Goal: Task Accomplishment & Management: Use online tool/utility

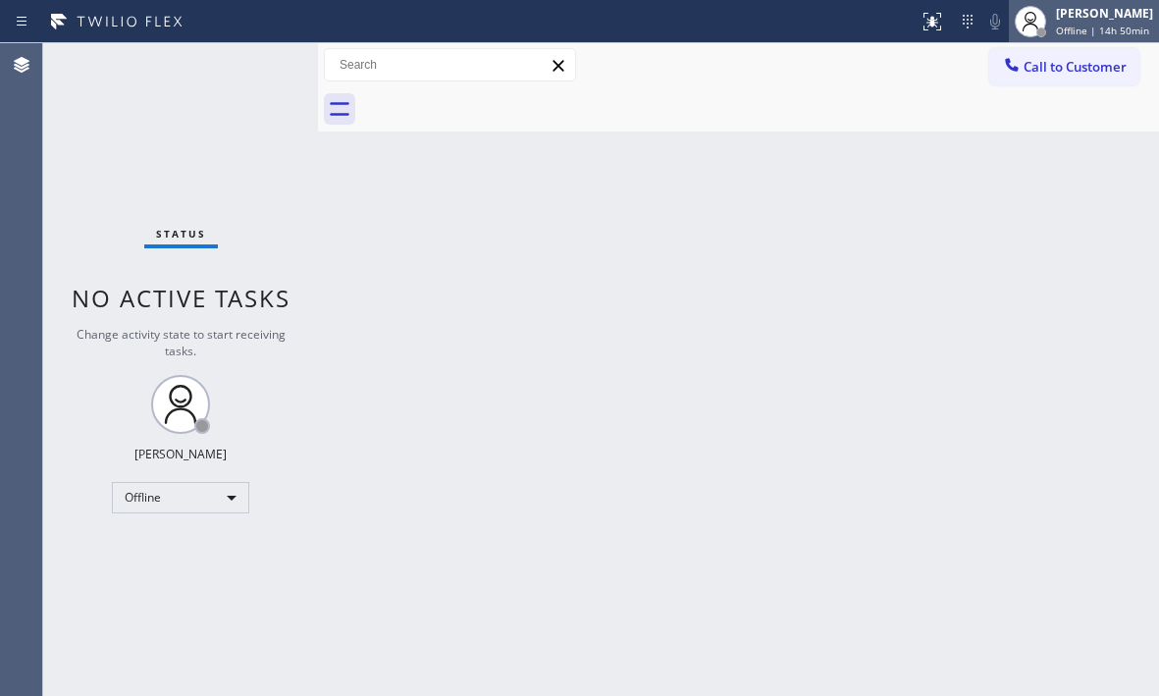
click at [1052, 22] on div "[PERSON_NAME] Offline | 14h 50min" at bounding box center [1105, 21] width 107 height 34
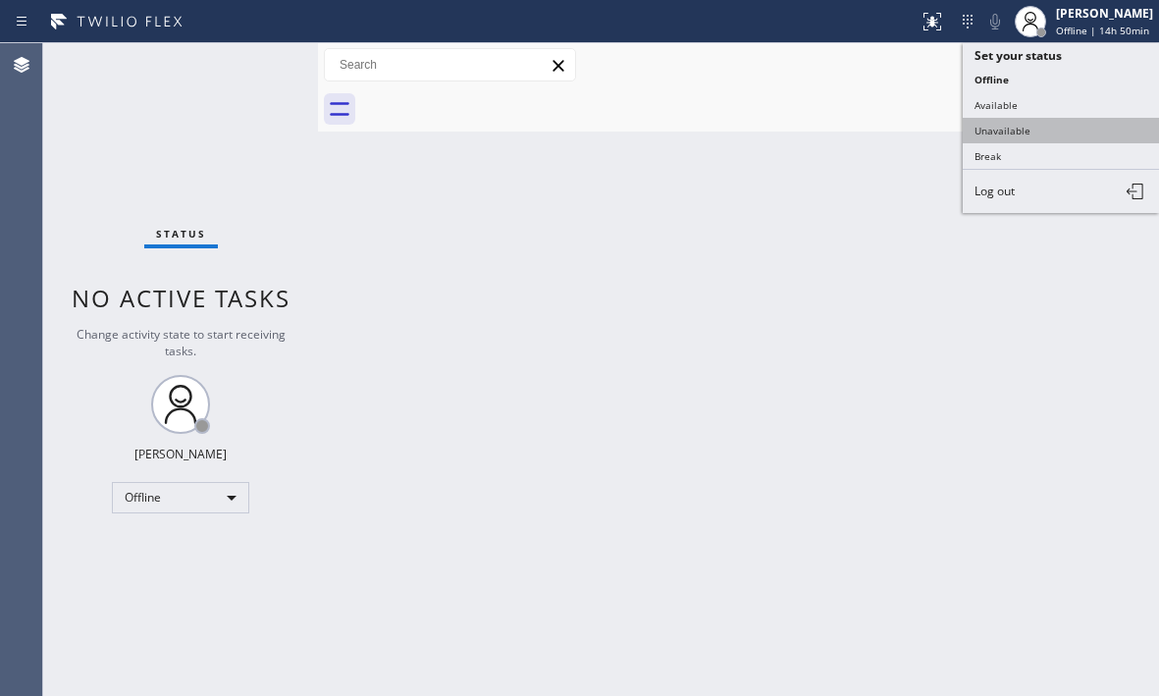
click at [992, 136] on button "Unavailable" at bounding box center [1061, 131] width 196 height 26
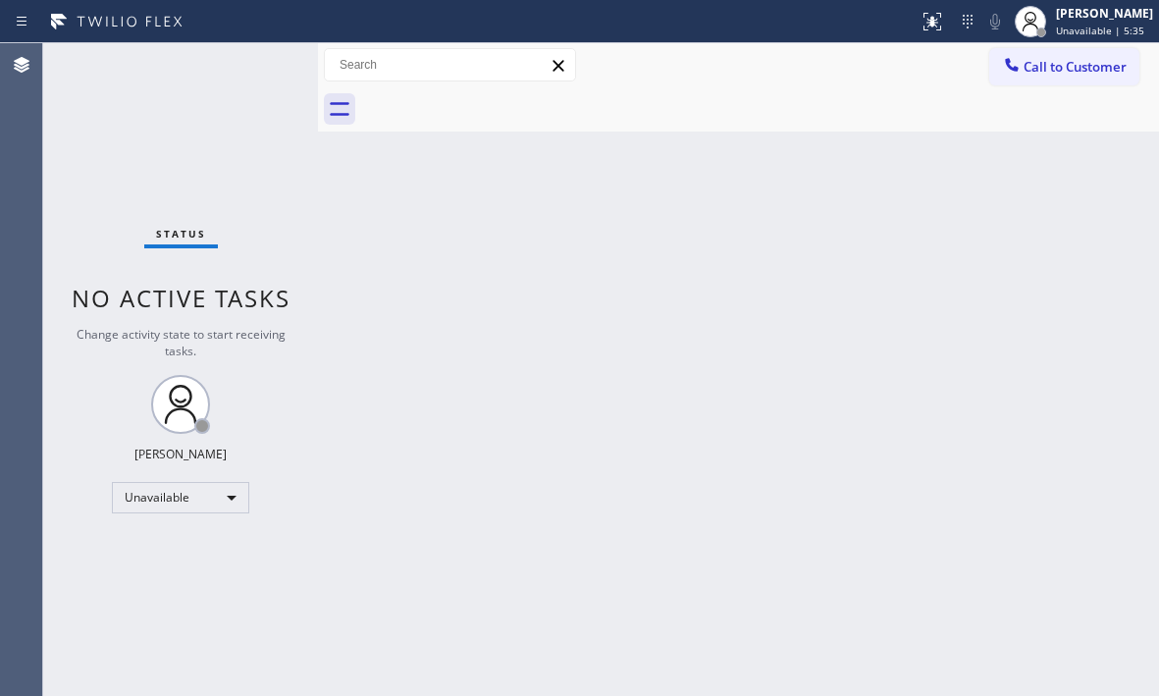
click at [205, 134] on div "Status No active tasks Change activity state to start receiving tasks. [PERSON_…" at bounding box center [180, 369] width 275 height 653
click at [1056, 14] on div "[PERSON_NAME]" at bounding box center [1104, 13] width 97 height 17
click at [1064, 18] on div "[PERSON_NAME]" at bounding box center [1104, 13] width 97 height 17
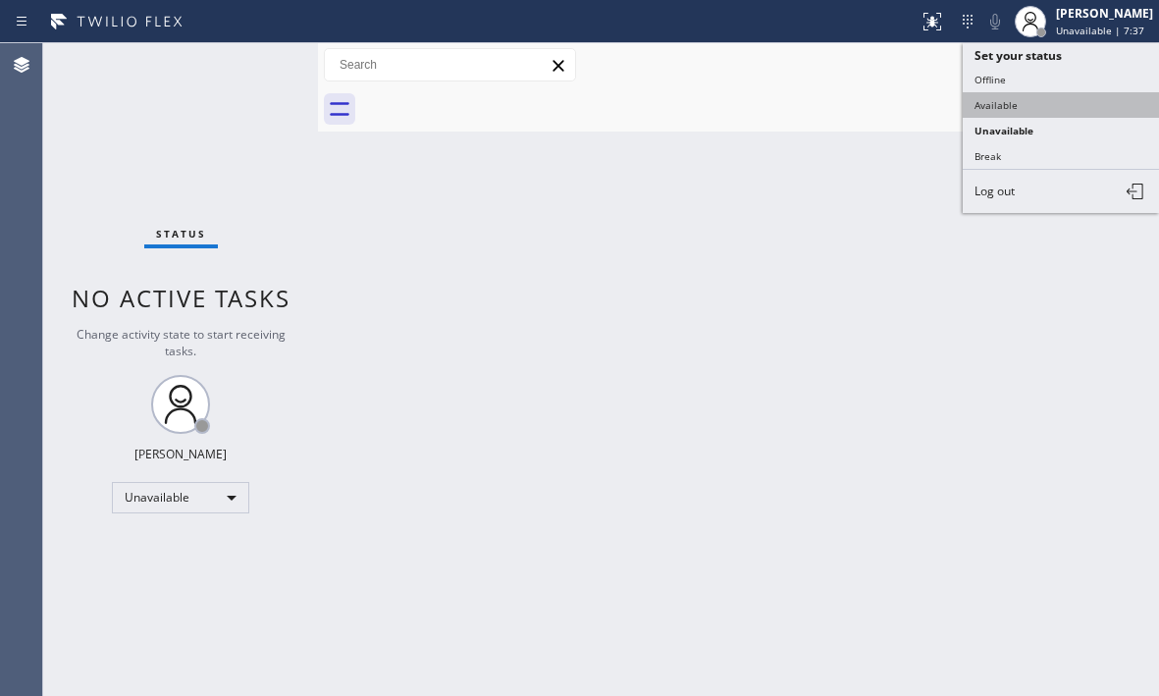
click at [1019, 112] on button "Available" at bounding box center [1061, 105] width 196 height 26
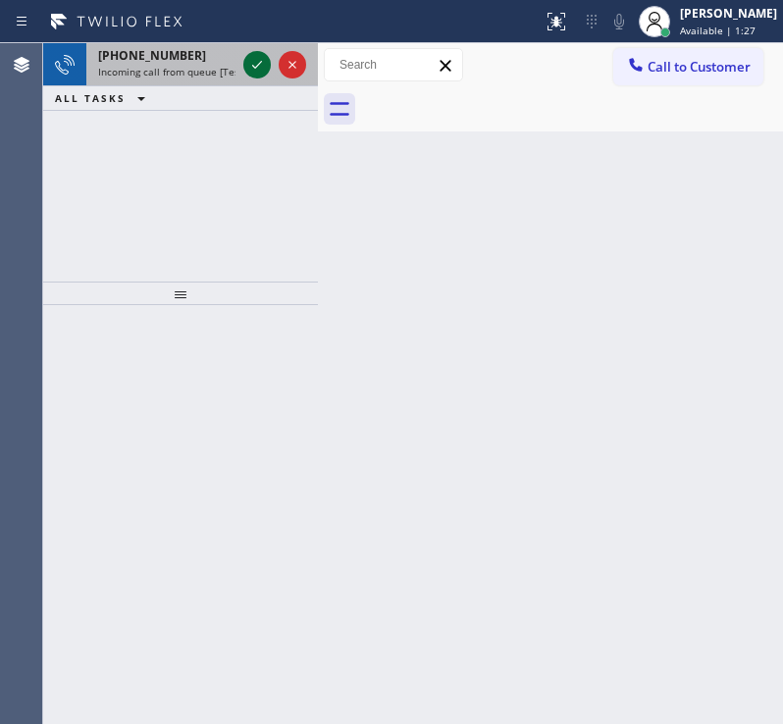
click at [249, 68] on icon at bounding box center [257, 65] width 24 height 24
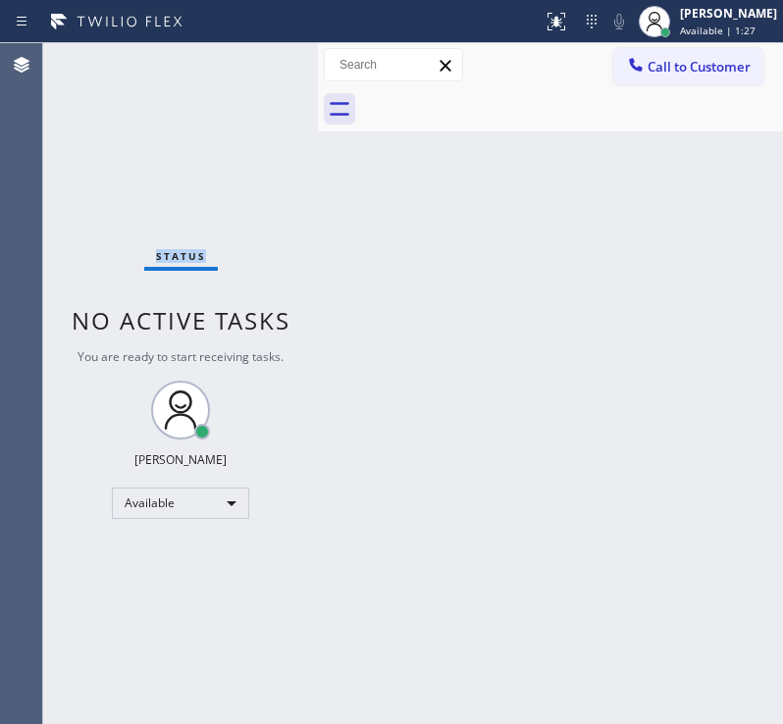
click at [250, 67] on div "Status No active tasks You are ready to start receiving tasks. [PERSON_NAME] Av…" at bounding box center [180, 383] width 275 height 681
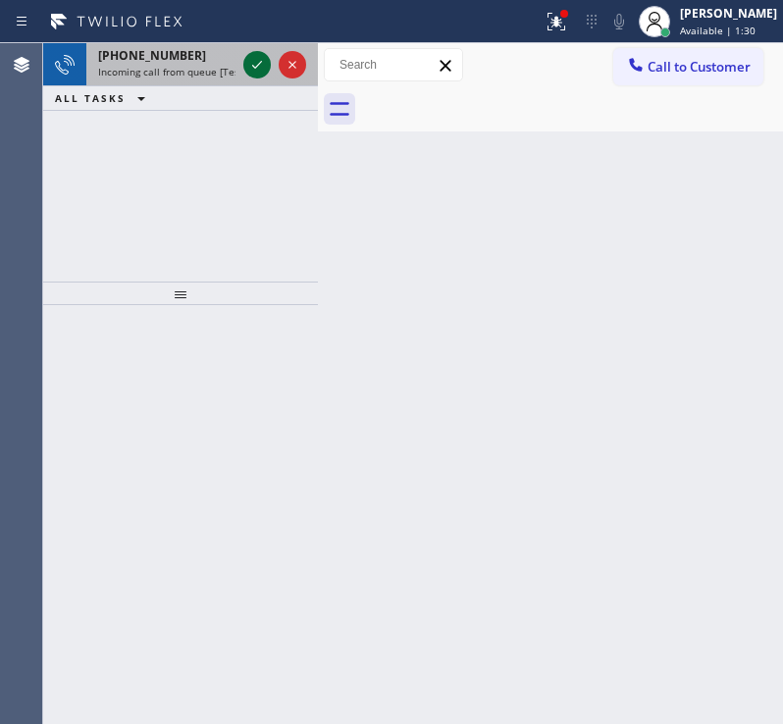
click at [257, 68] on icon at bounding box center [257, 65] width 24 height 24
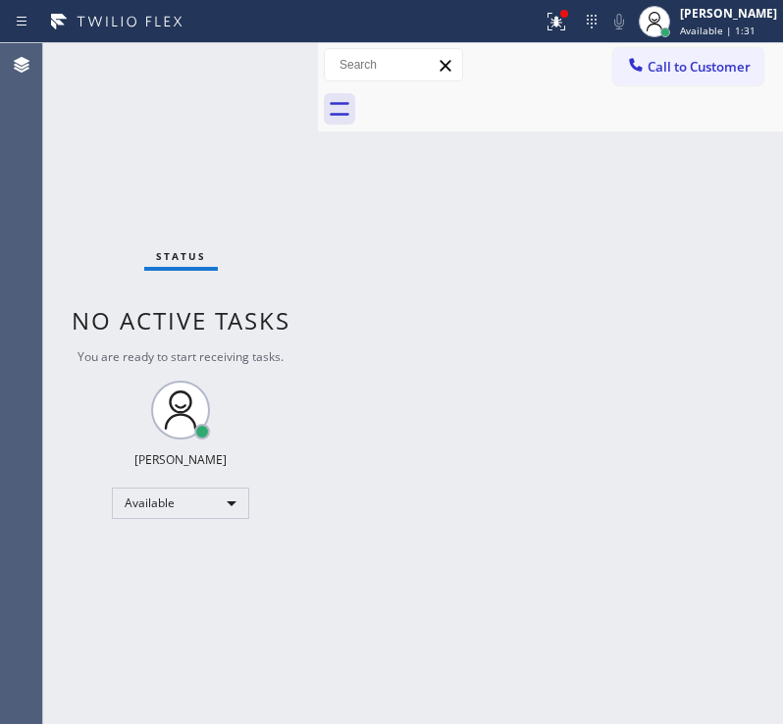
click at [257, 68] on div "Status No active tasks You are ready to start receiving tasks. [PERSON_NAME] Av…" at bounding box center [180, 383] width 275 height 681
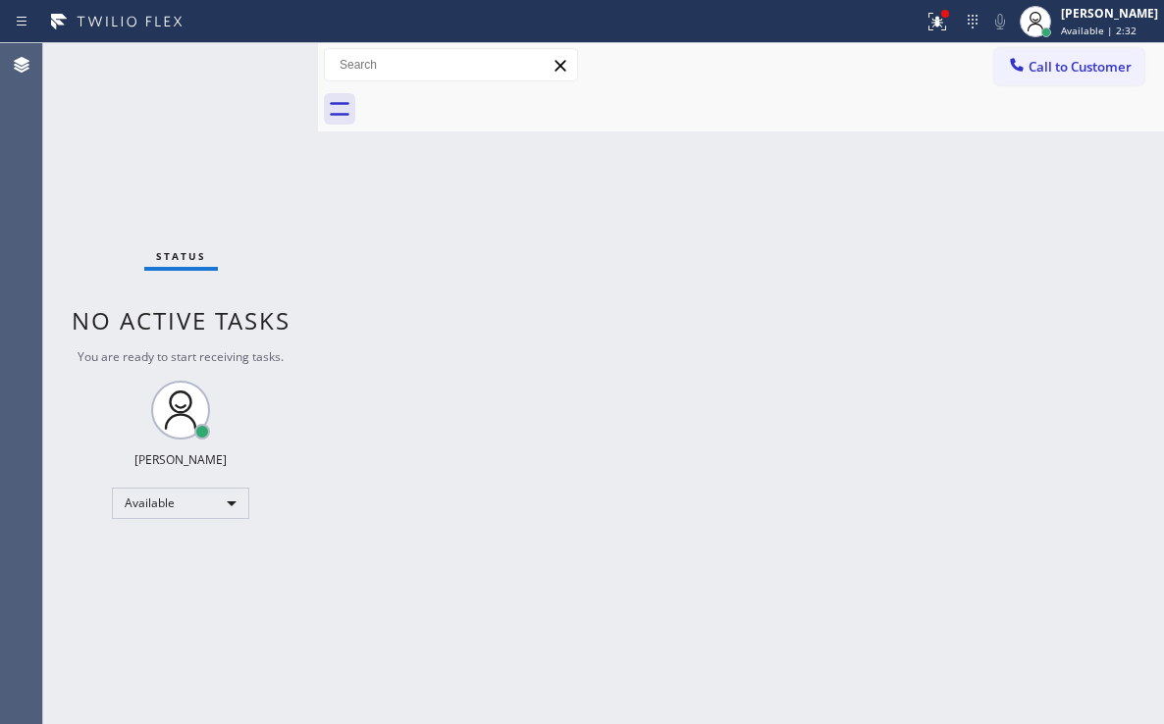
click at [592, 408] on div "Back to Dashboard Change Sender ID Customers Technicians Select a contact Outbo…" at bounding box center [741, 383] width 846 height 681
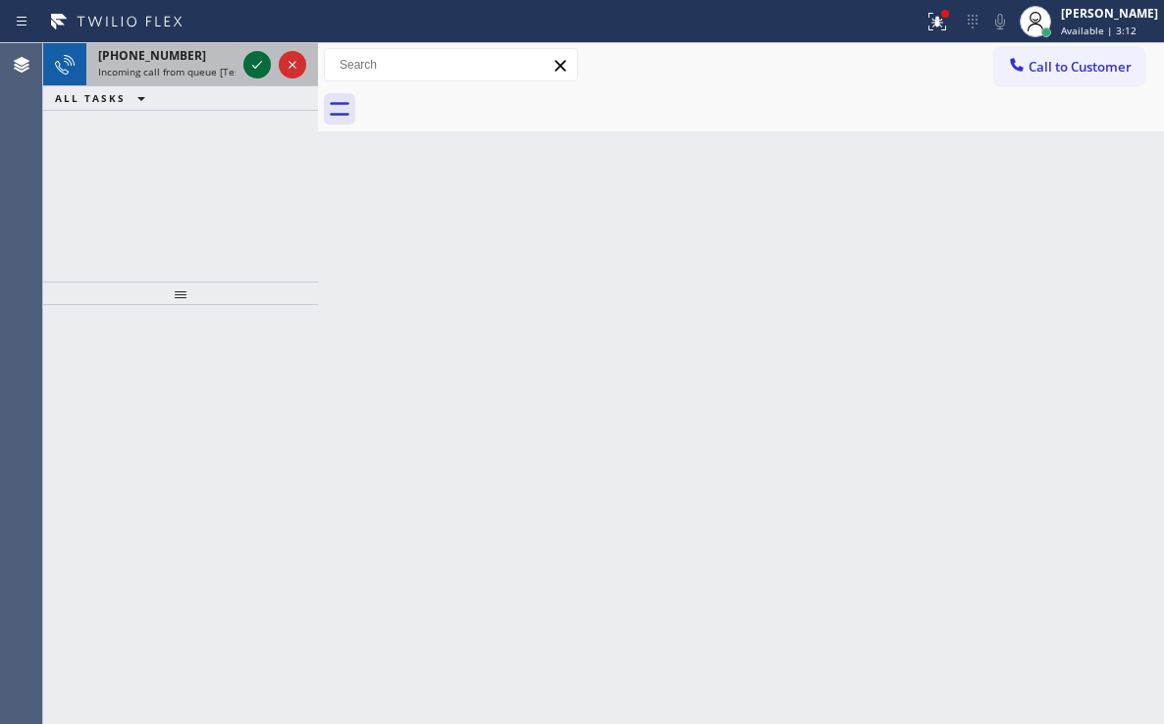
click at [257, 71] on icon at bounding box center [257, 65] width 24 height 24
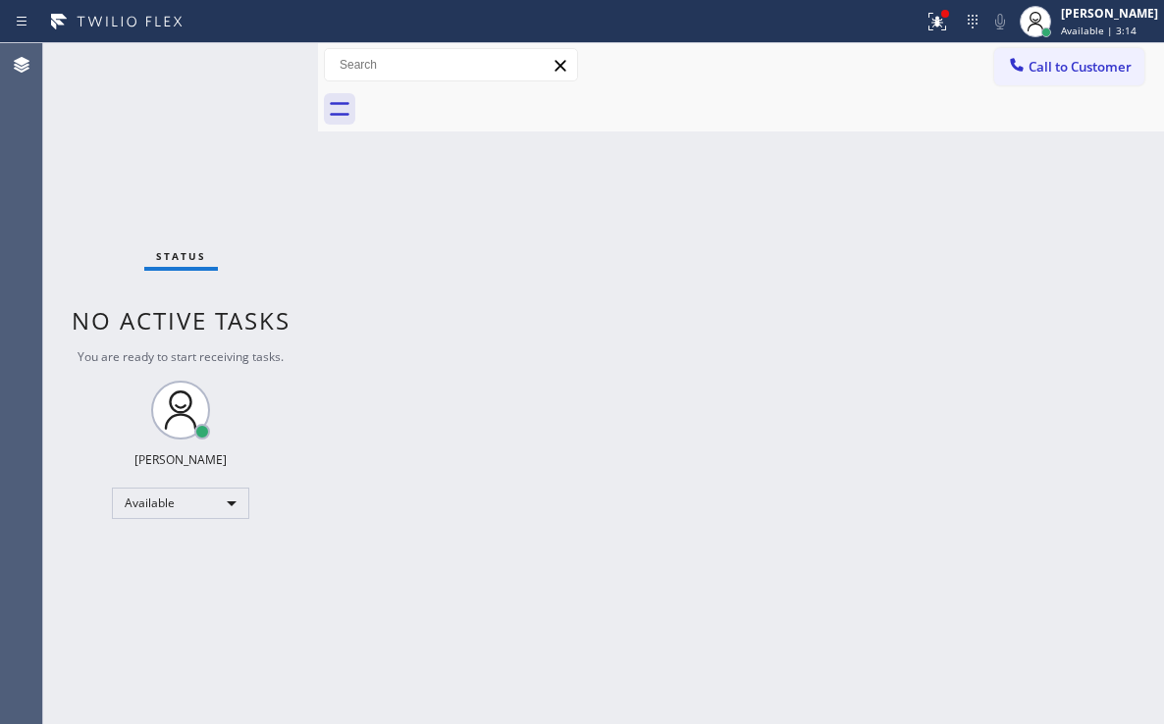
click at [245, 375] on div "Status No active tasks You are ready to start receiving tasks. [PERSON_NAME] Av…" at bounding box center [180, 383] width 275 height 681
click at [931, 28] on icon at bounding box center [937, 22] width 24 height 24
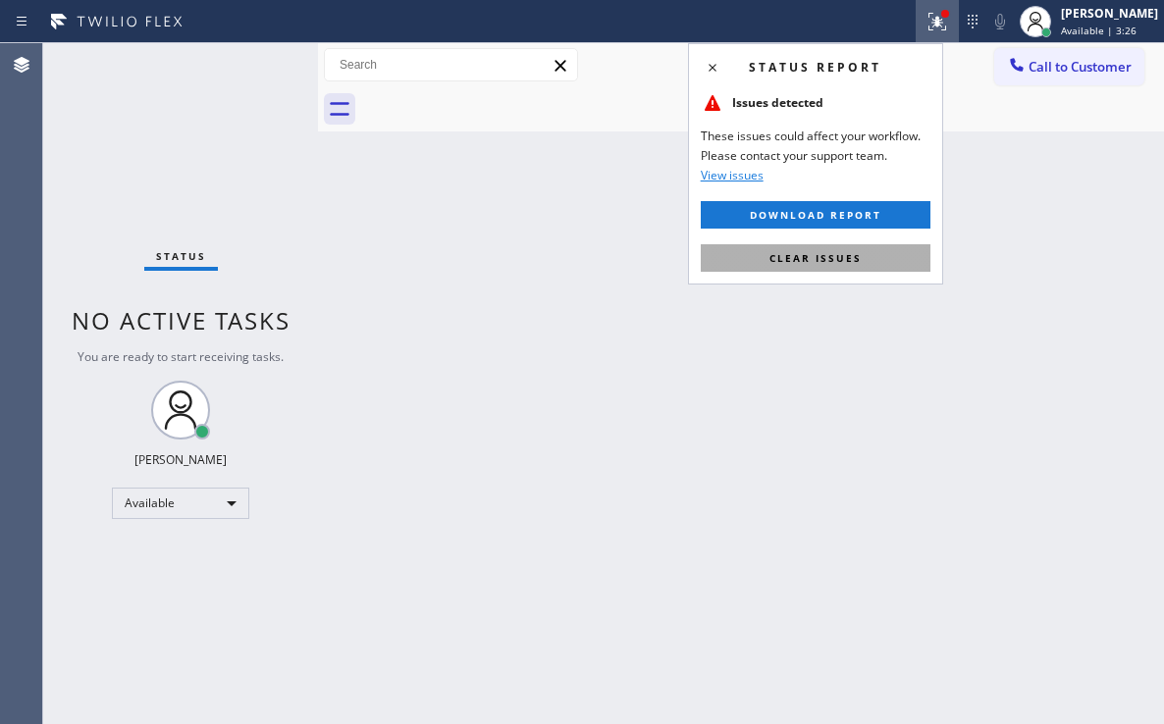
click at [857, 271] on button "Clear issues" at bounding box center [816, 257] width 230 height 27
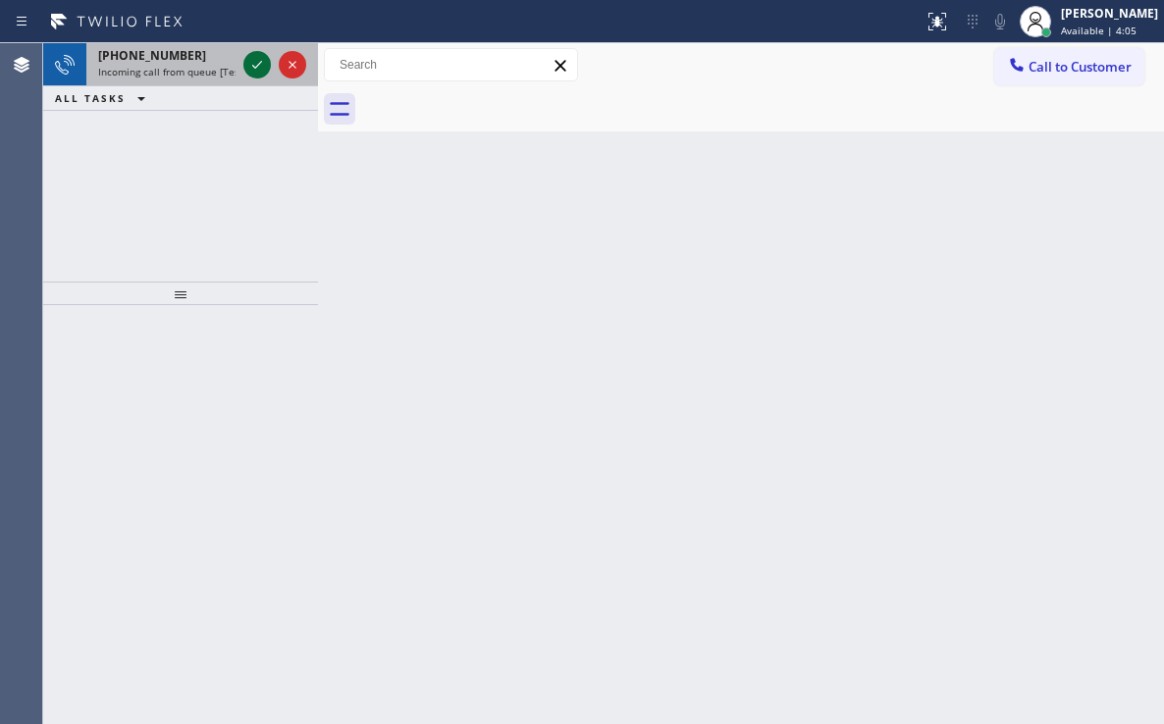
click at [257, 70] on icon at bounding box center [257, 65] width 24 height 24
drag, startPoint x: 269, startPoint y: 67, endPoint x: 261, endPoint y: 79, distance: 15.0
click at [263, 78] on div at bounding box center [274, 64] width 71 height 43
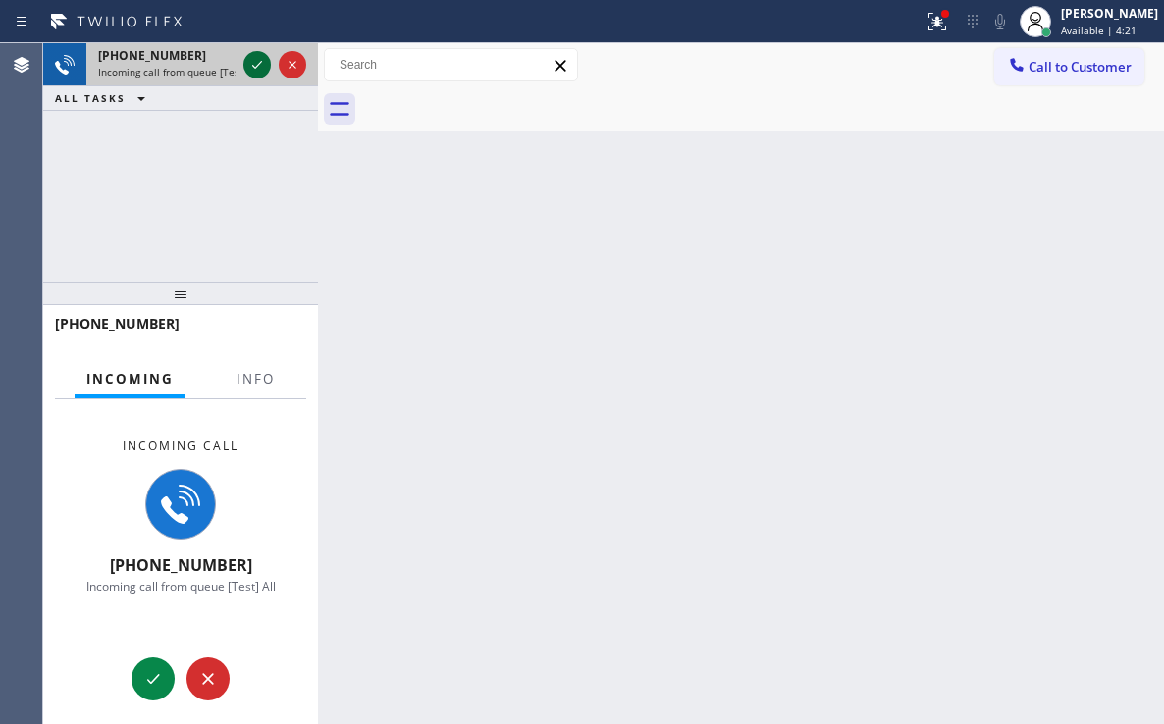
drag, startPoint x: 260, startPoint y: 79, endPoint x: 261, endPoint y: 67, distance: 12.8
click at [261, 67] on div at bounding box center [274, 64] width 71 height 43
click at [261, 67] on icon at bounding box center [257, 65] width 24 height 24
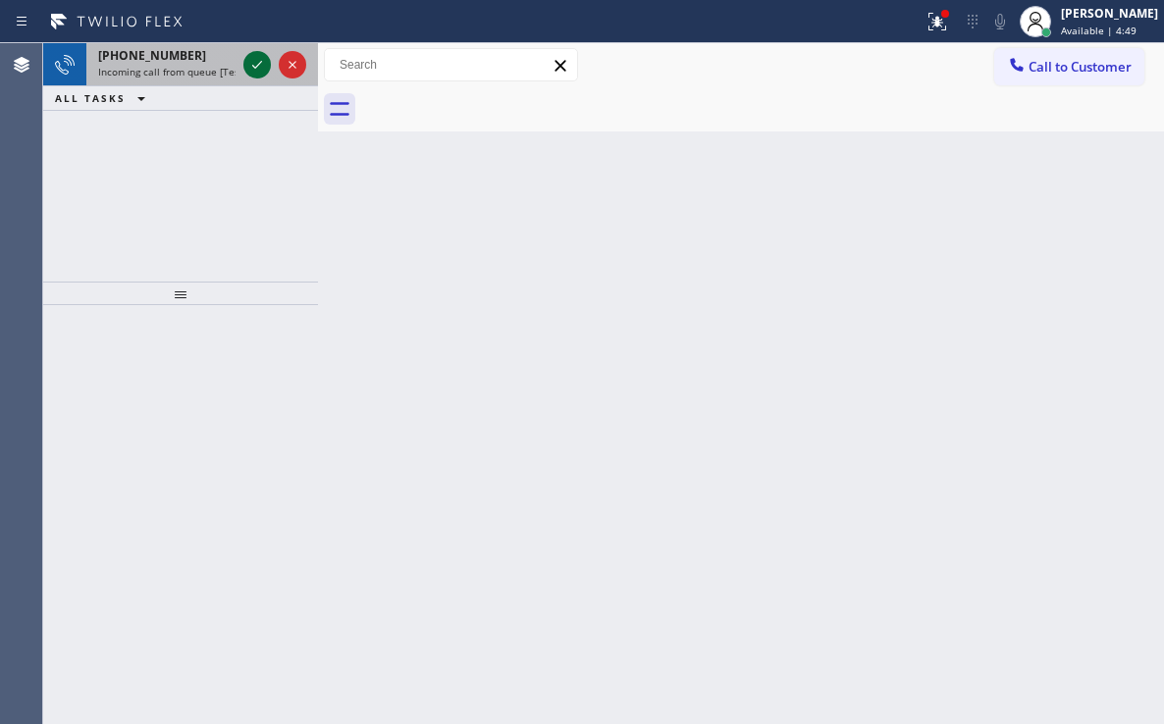
click at [259, 70] on icon at bounding box center [257, 65] width 24 height 24
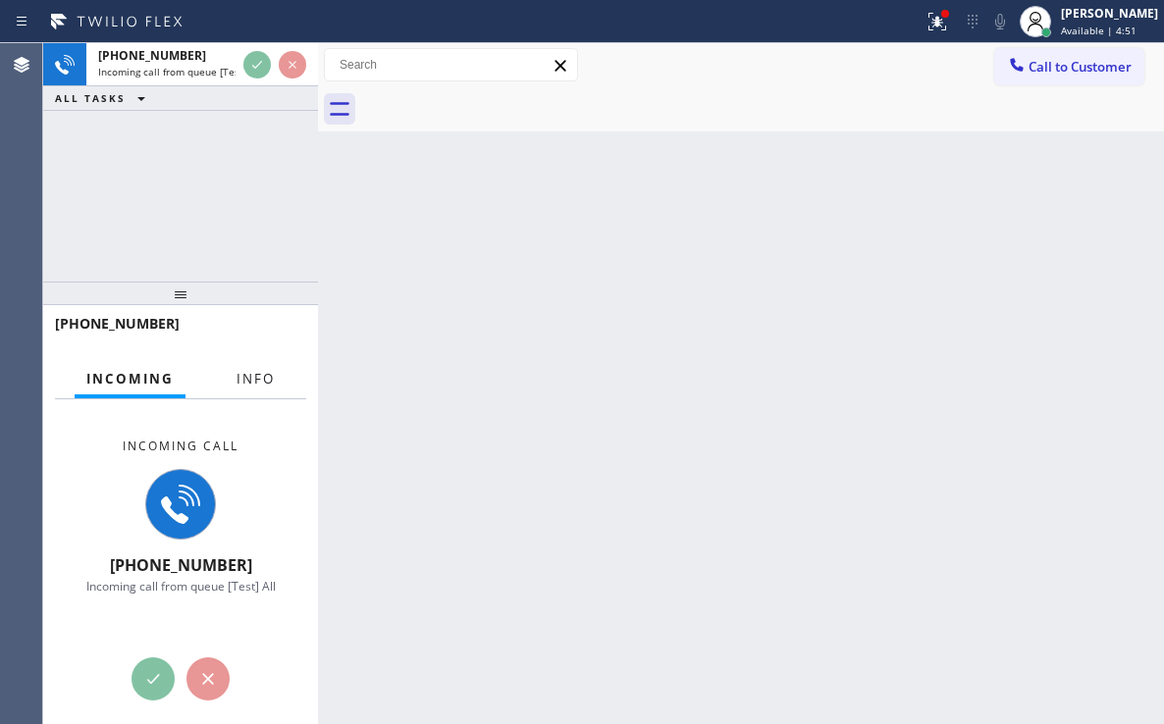
click at [263, 383] on span "Info" at bounding box center [255, 379] width 38 height 18
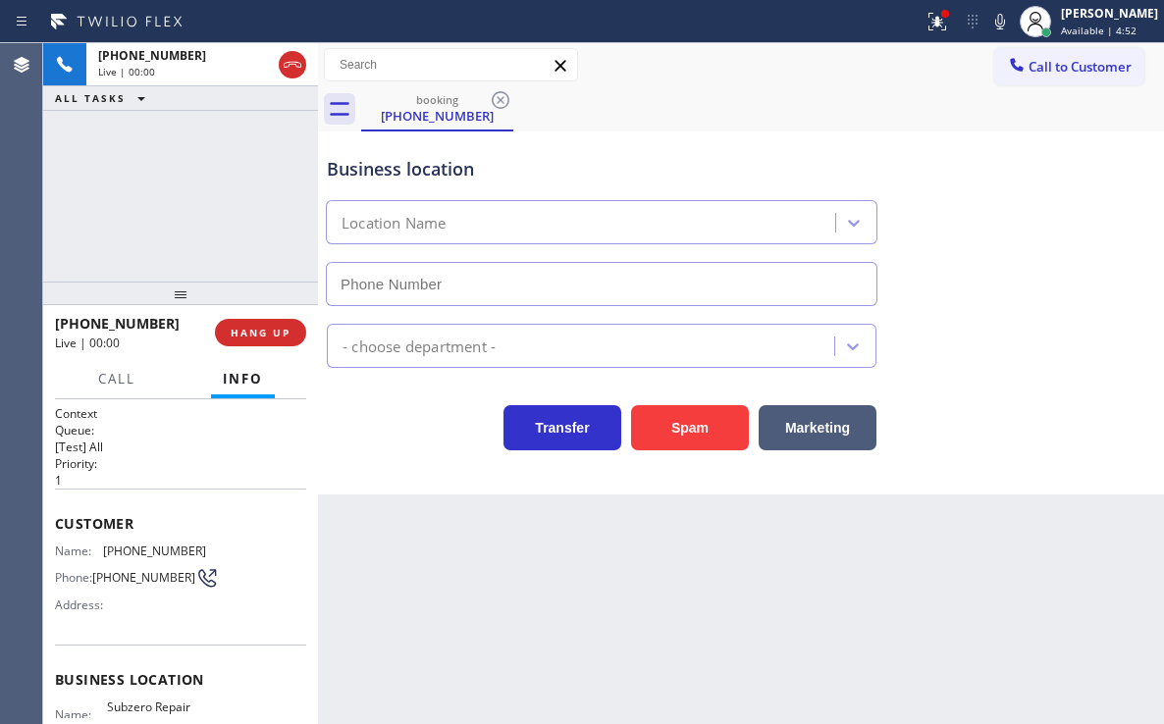
type input "[PHONE_NUMBER]"
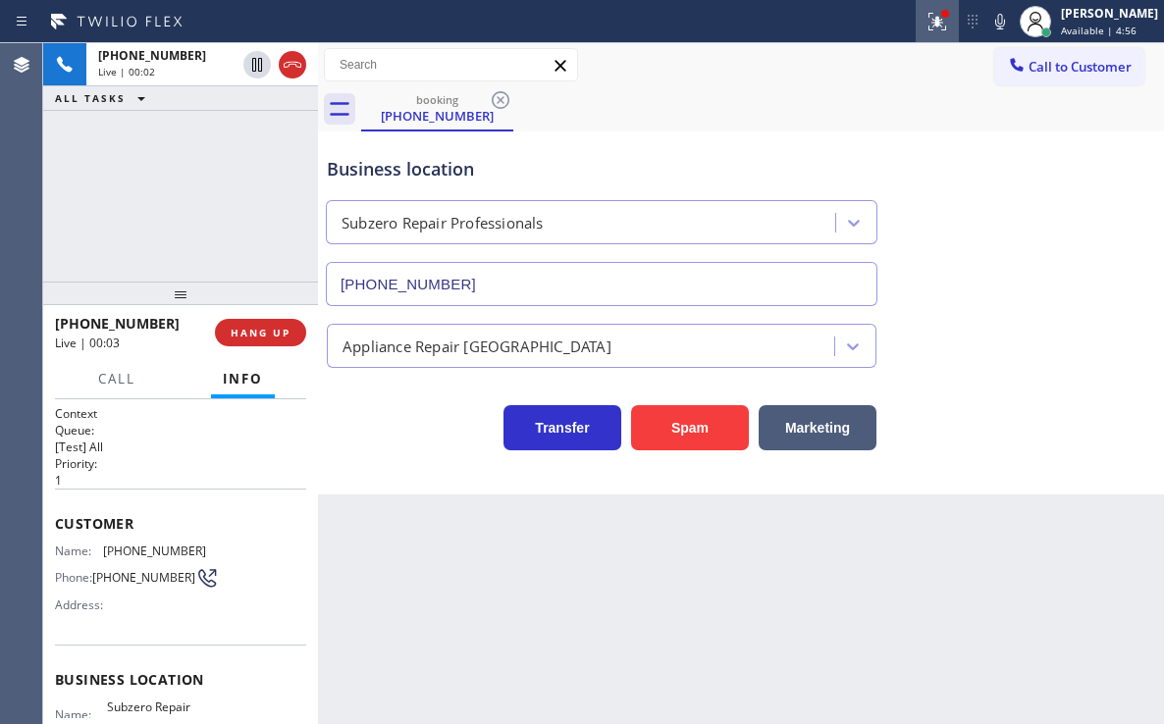
click at [929, 27] on icon at bounding box center [937, 22] width 18 height 18
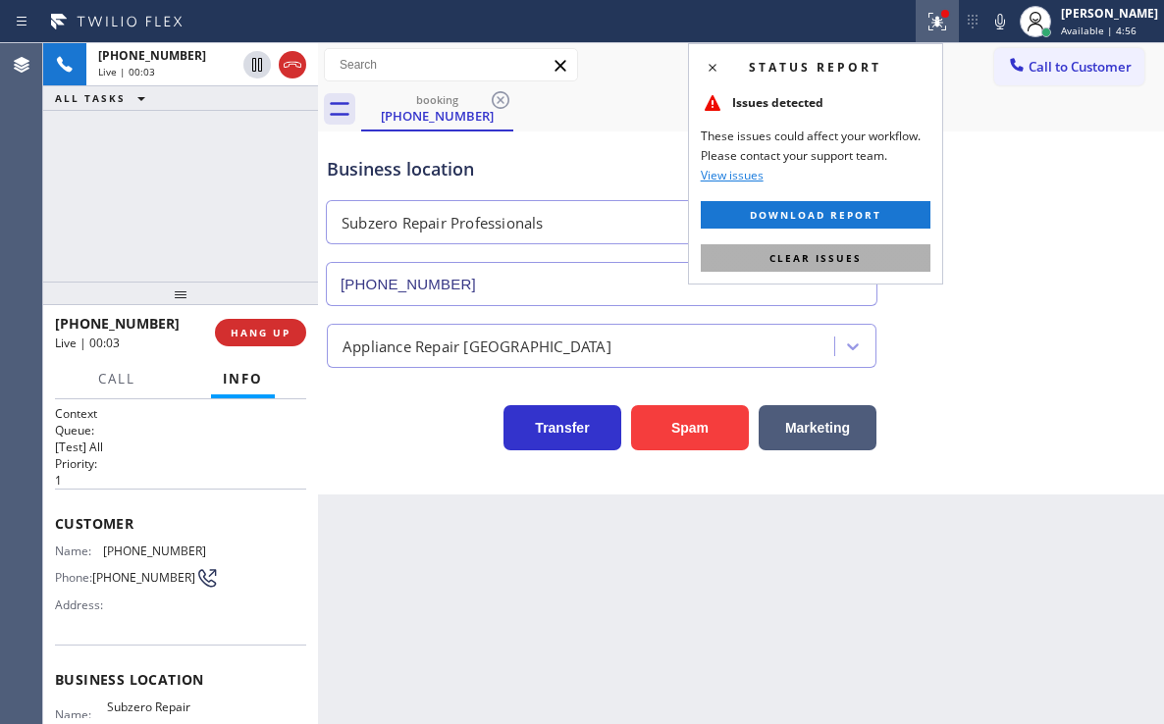
click at [862, 262] on button "Clear issues" at bounding box center [816, 257] width 230 height 27
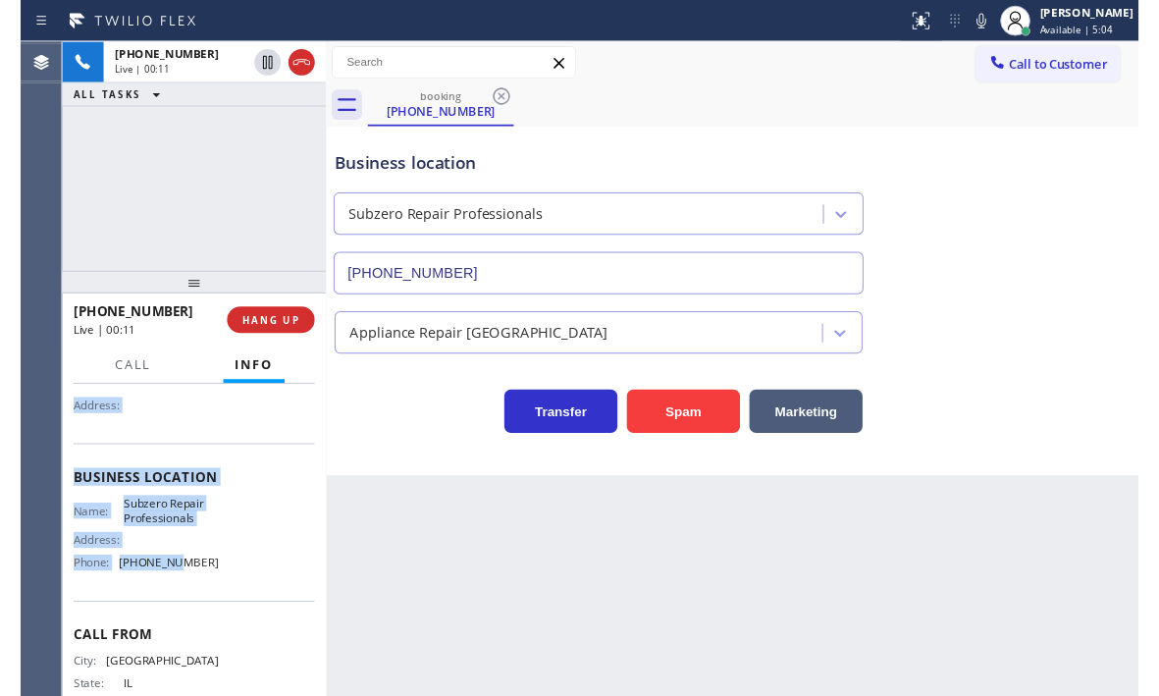
scroll to position [196, 0]
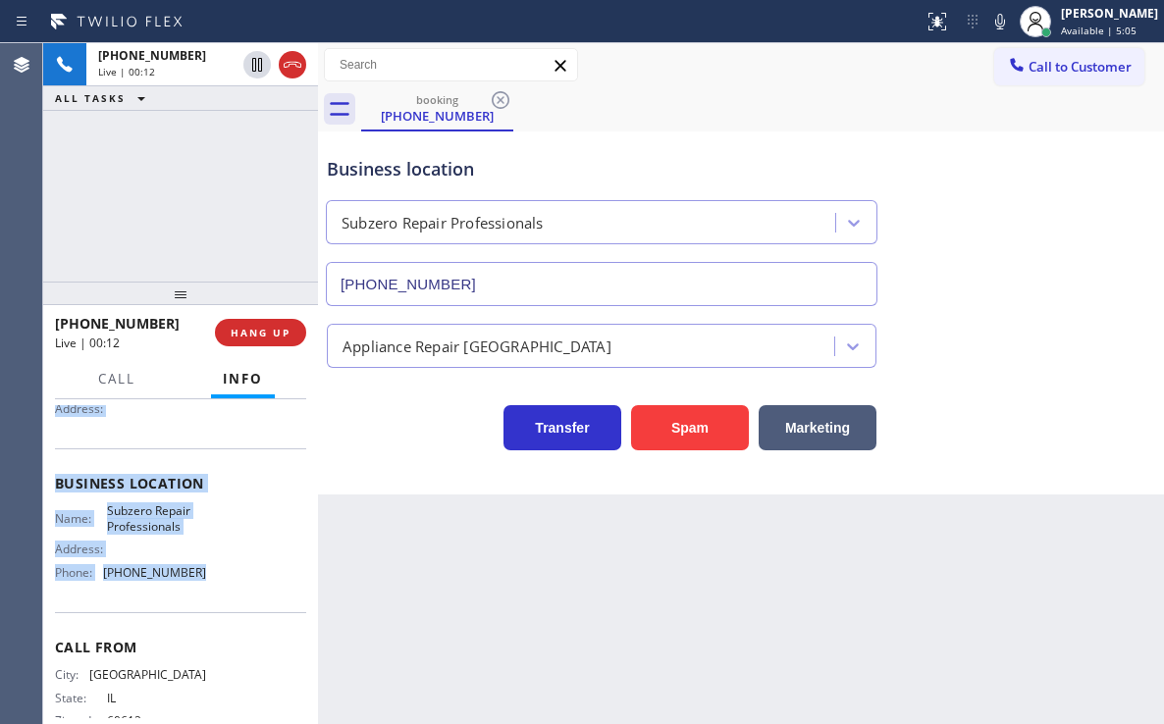
drag, startPoint x: 56, startPoint y: 522, endPoint x: 215, endPoint y: 592, distance: 173.6
click at [215, 592] on div "Context Queue: [Test] All Priority: 1 Customer Name: [PHONE_NUMBER] Phone: [PHO…" at bounding box center [180, 485] width 251 height 552
copy div "Customer Name: [PHONE_NUMBER] Phone: [PHONE_NUMBER] Address: Business location …"
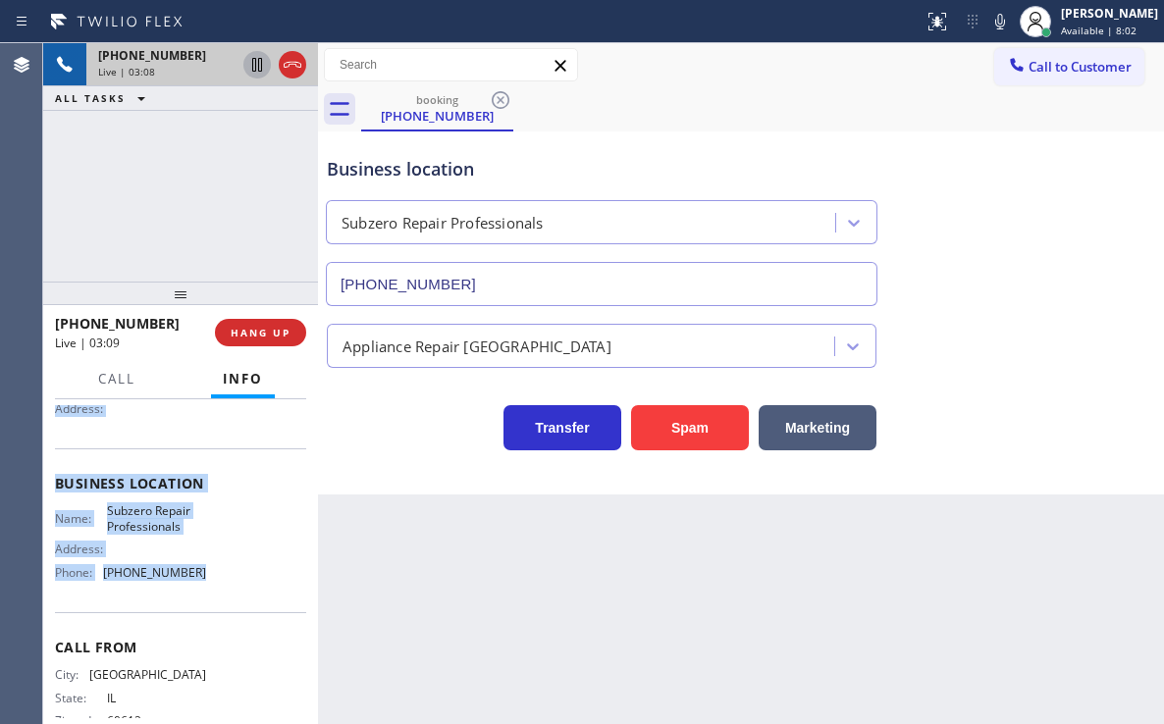
click at [257, 66] on icon at bounding box center [257, 65] width 24 height 24
click at [255, 65] on icon at bounding box center [257, 65] width 24 height 24
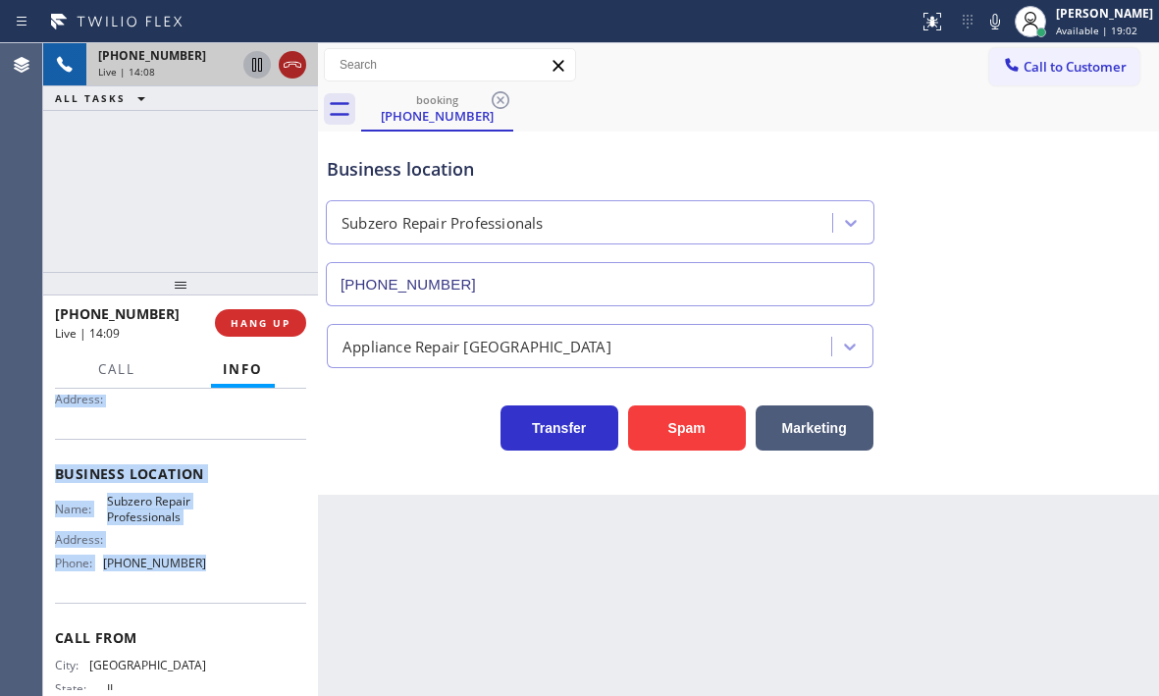
click at [300, 67] on icon at bounding box center [293, 65] width 18 height 6
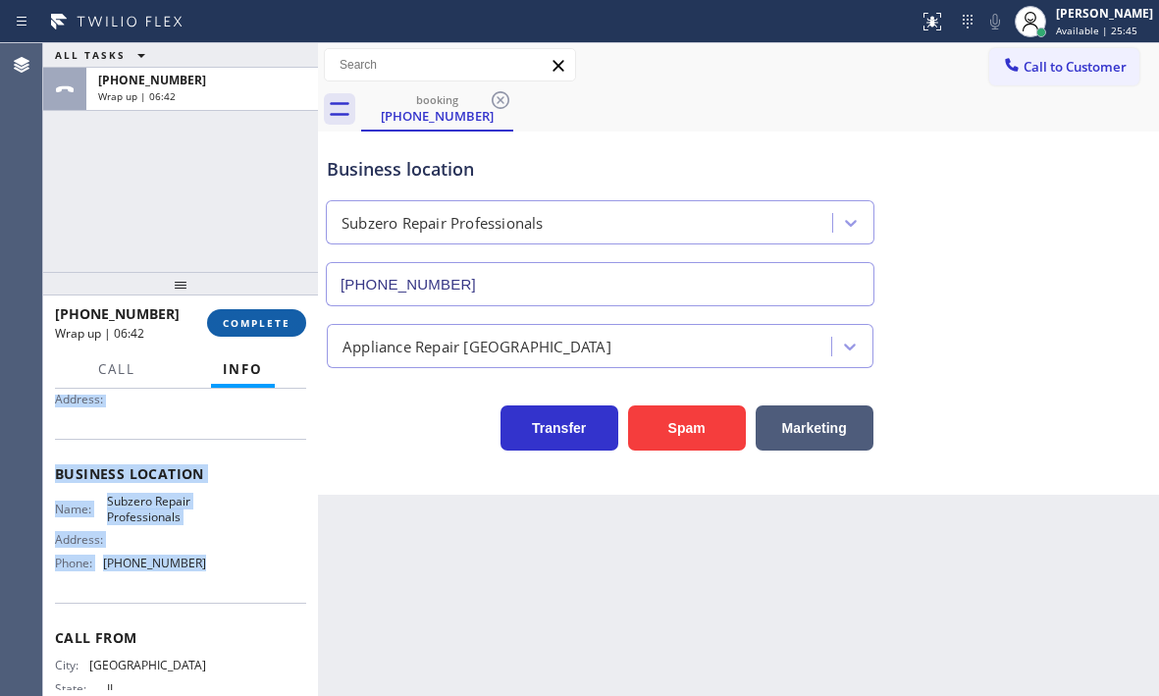
click at [276, 324] on span "COMPLETE" at bounding box center [257, 323] width 68 height 14
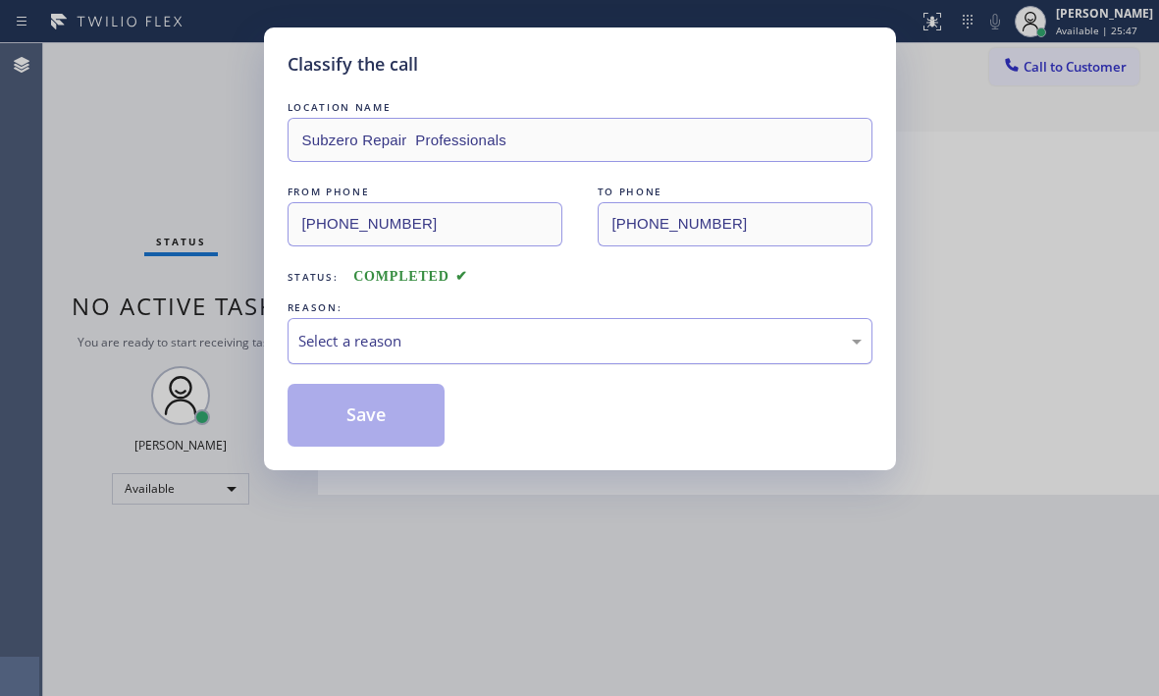
click at [442, 336] on div "Select a reason" at bounding box center [579, 341] width 563 height 23
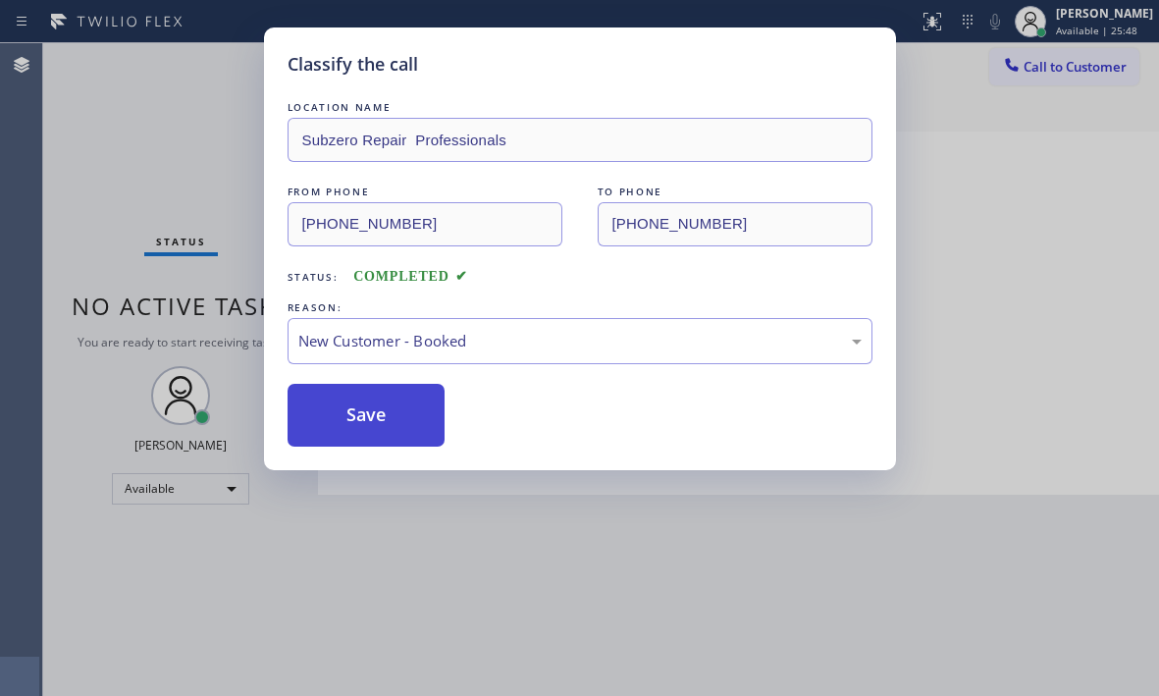
drag, startPoint x: 313, startPoint y: 398, endPoint x: 334, endPoint y: 405, distance: 21.7
click at [312, 399] on button "Save" at bounding box center [367, 415] width 158 height 63
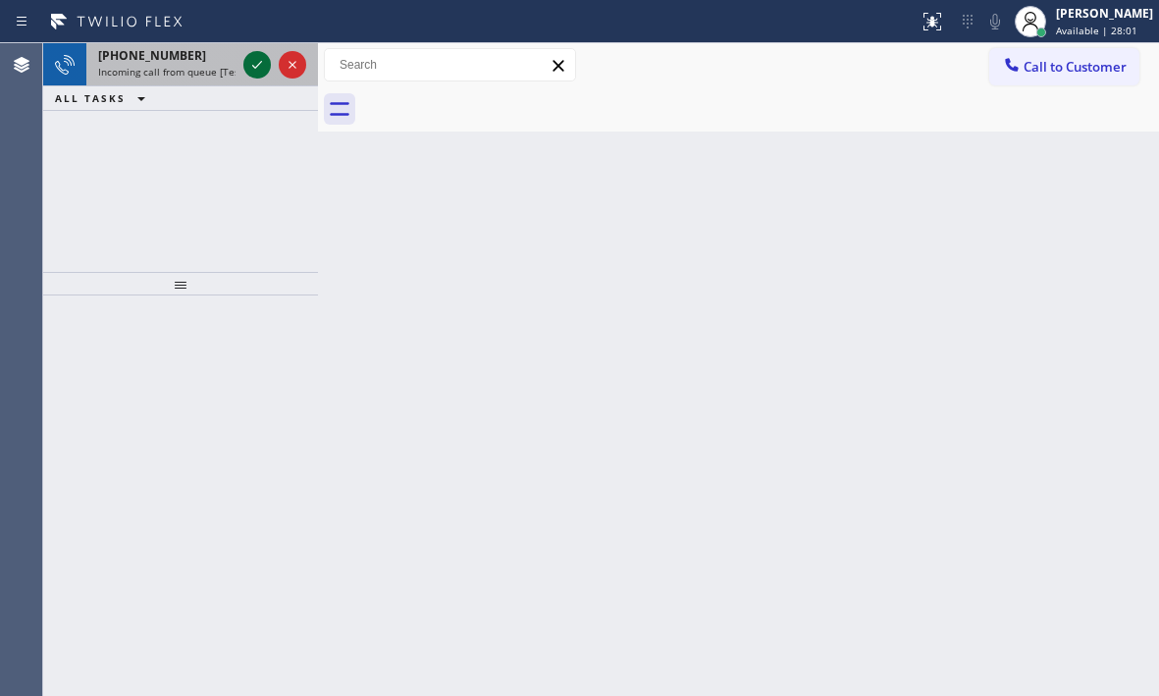
click at [260, 68] on icon at bounding box center [257, 65] width 24 height 24
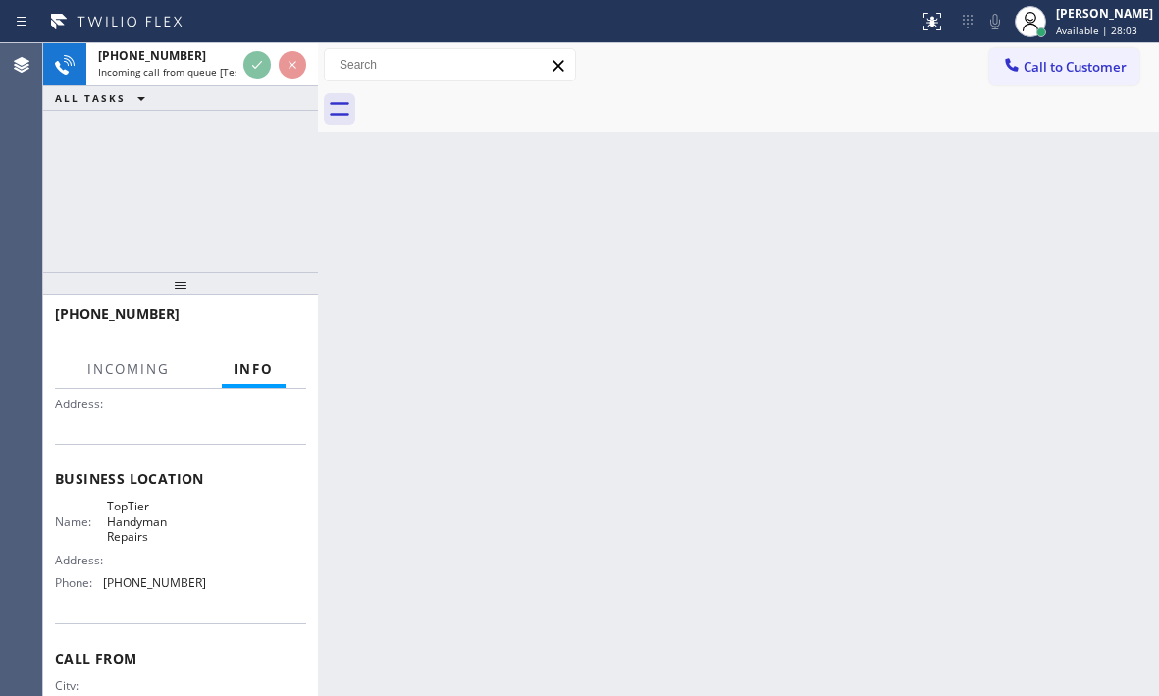
scroll to position [196, 0]
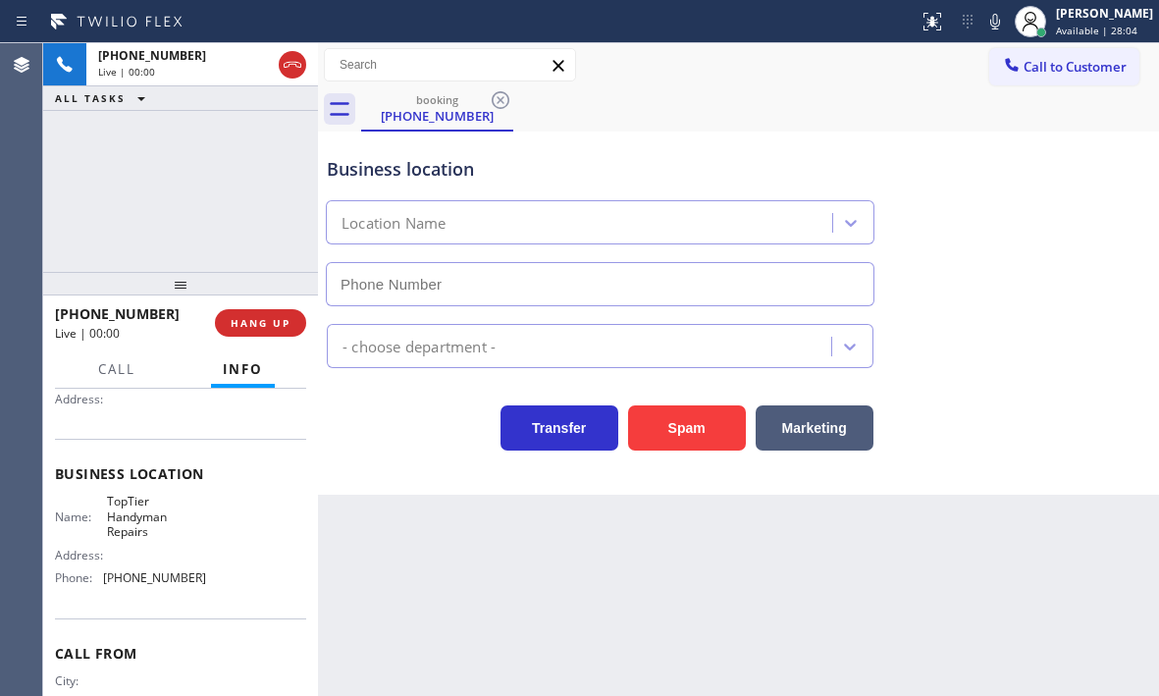
type input "[PHONE_NUMBER]"
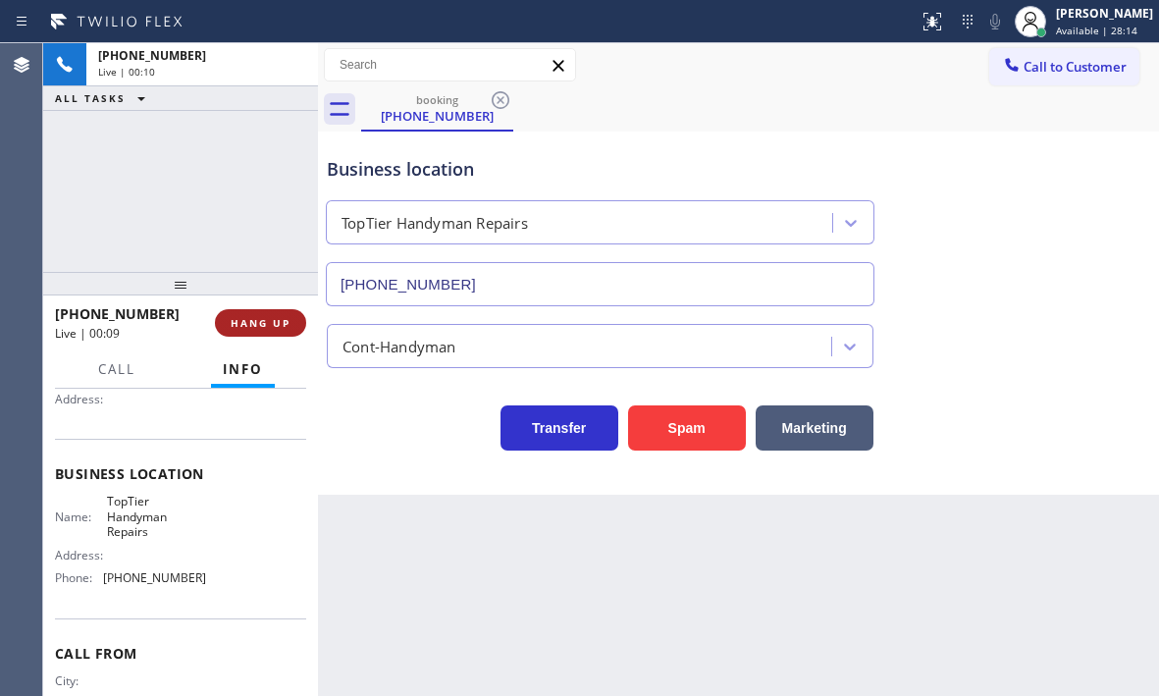
click at [293, 323] on button "HANG UP" at bounding box center [260, 322] width 91 height 27
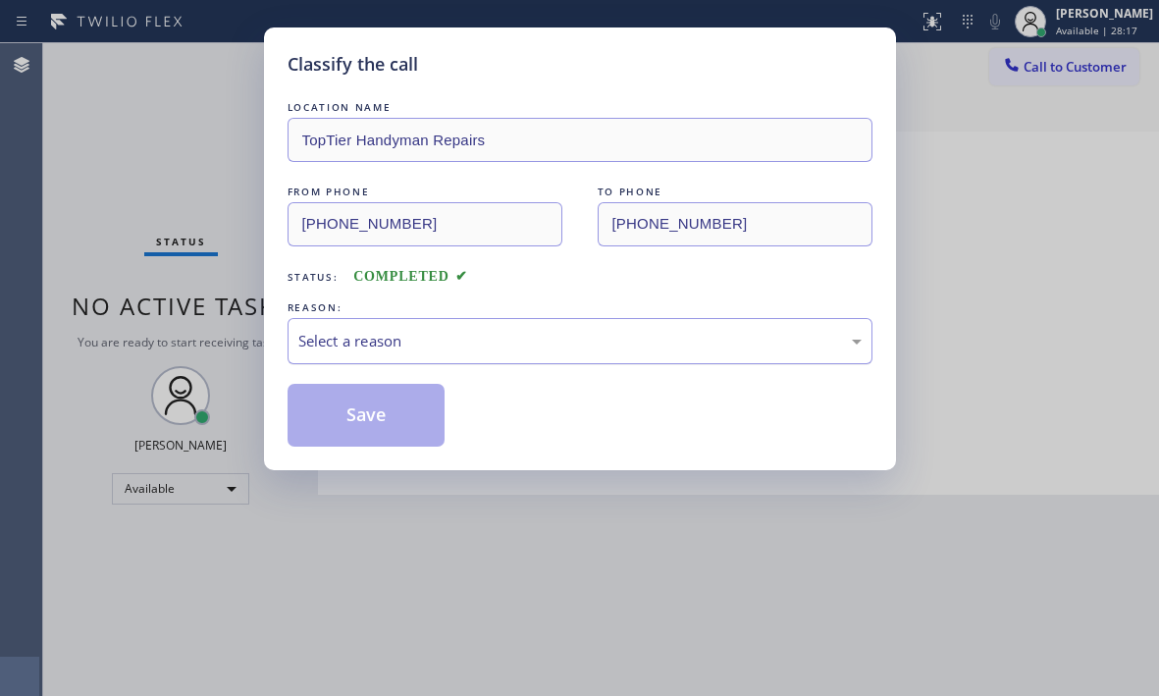
click at [495, 347] on div "Select a reason" at bounding box center [579, 341] width 563 height 23
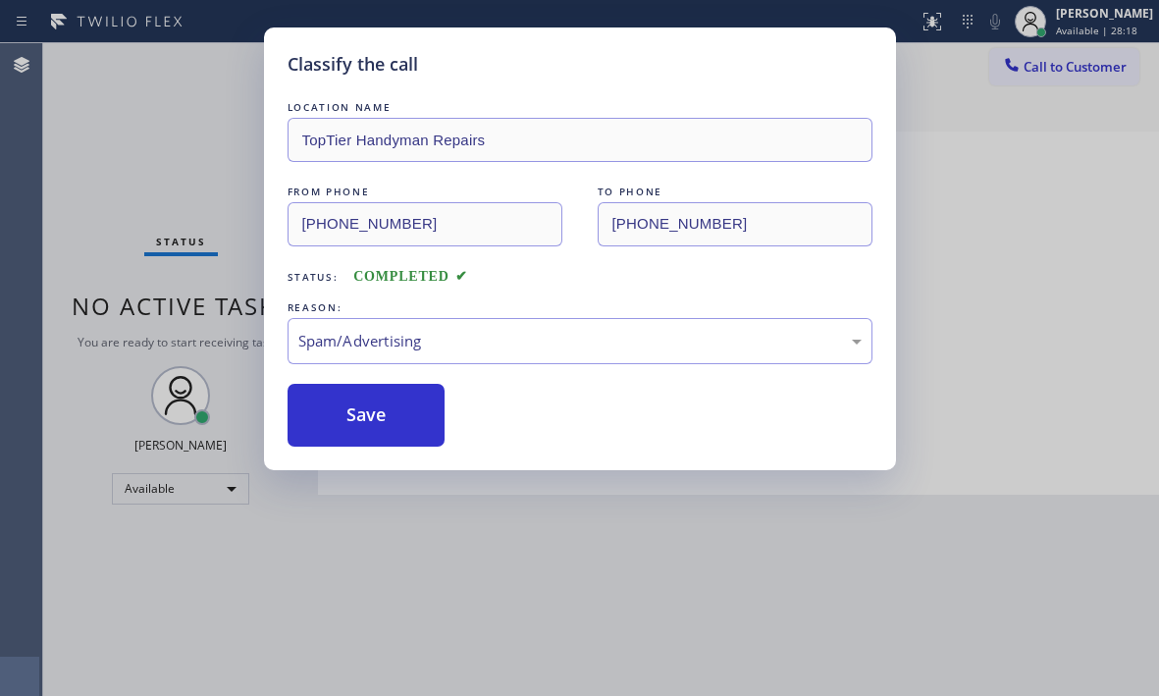
drag, startPoint x: 365, startPoint y: 546, endPoint x: 377, endPoint y: 486, distance: 61.0
click at [380, 428] on button "Save" at bounding box center [367, 415] width 158 height 63
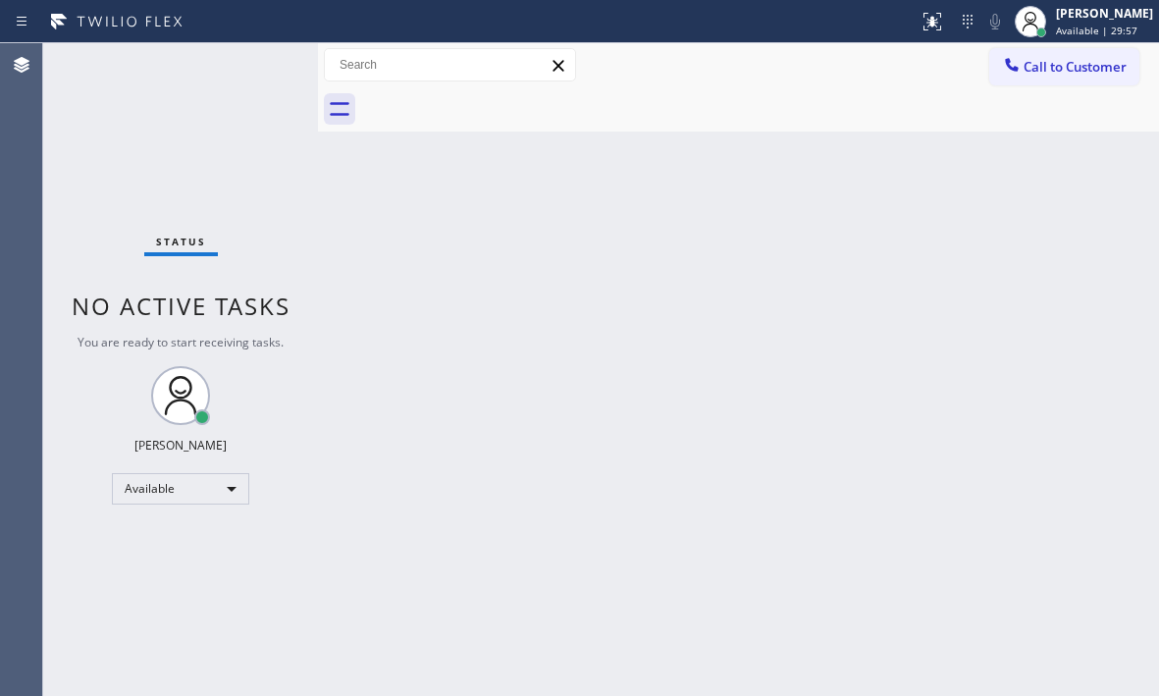
click at [261, 63] on div "Status No active tasks You are ready to start receiving tasks. [PERSON_NAME] Av…" at bounding box center [180, 369] width 275 height 653
click at [251, 61] on div "Status No active tasks You are ready to start receiving tasks. [PERSON_NAME] Av…" at bounding box center [180, 369] width 275 height 653
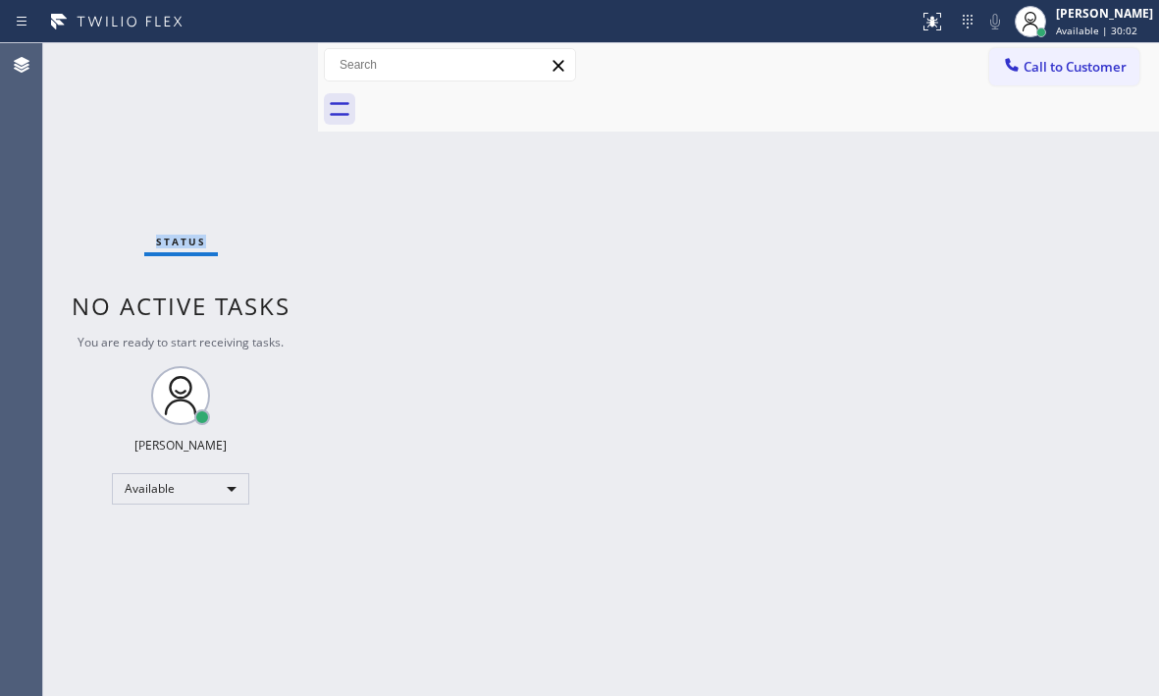
click at [251, 61] on div "Status No active tasks You are ready to start receiving tasks. [PERSON_NAME] Av…" at bounding box center [180, 369] width 275 height 653
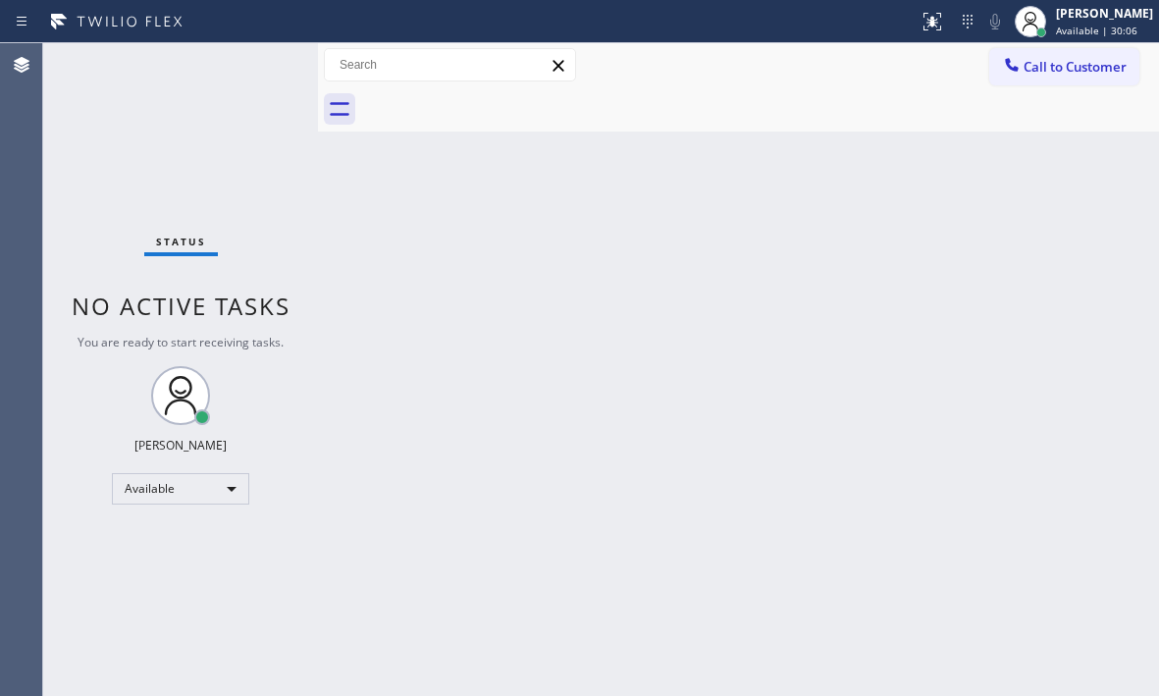
click at [251, 61] on div "Status No active tasks You are ready to start receiving tasks. [PERSON_NAME] Av…" at bounding box center [180, 369] width 275 height 653
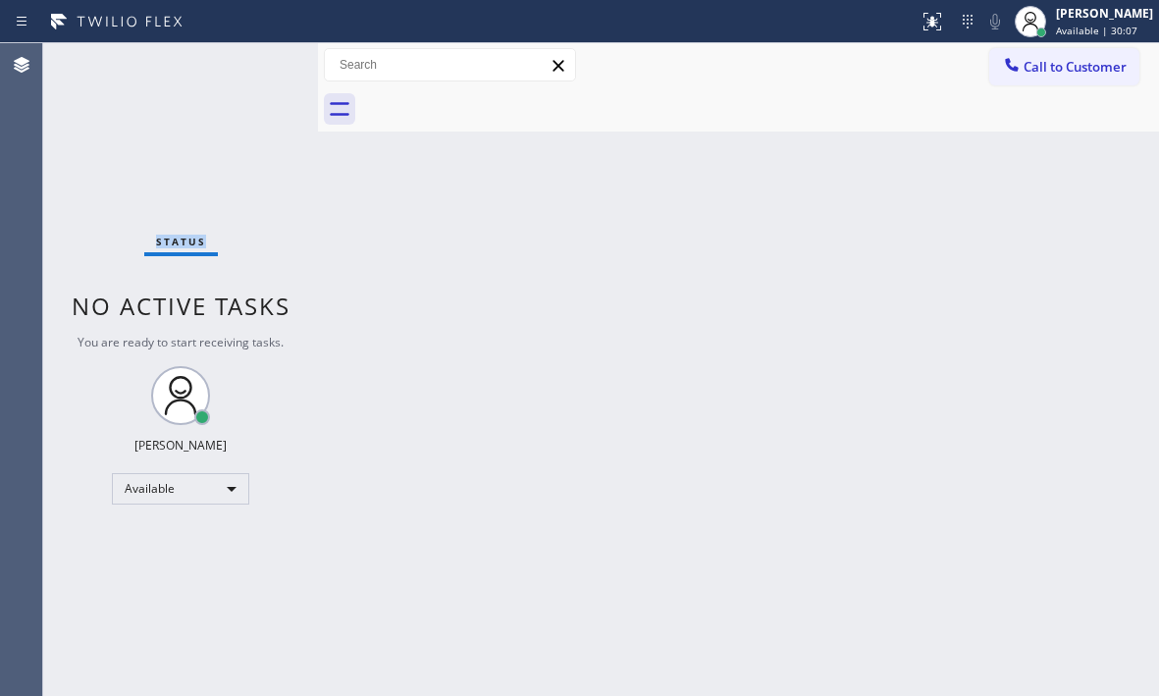
click at [251, 61] on div "Status No active tasks You are ready to start receiving tasks. [PERSON_NAME] Av…" at bounding box center [180, 369] width 275 height 653
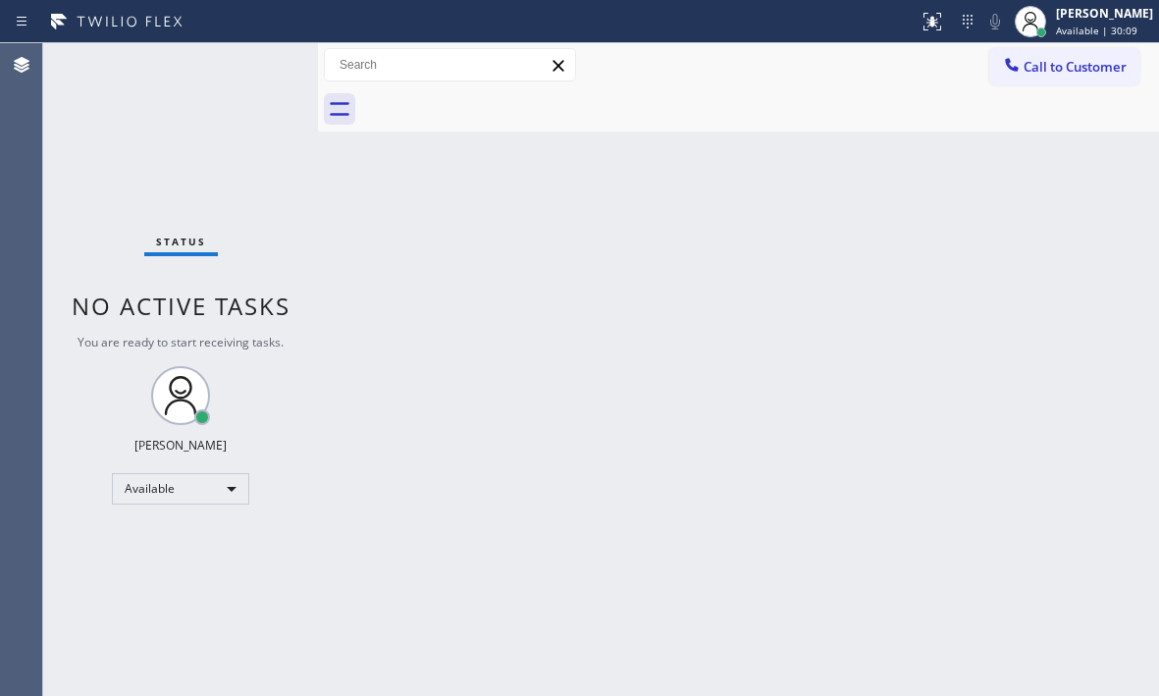
click at [251, 61] on div "Status No active tasks You are ready to start receiving tasks. [PERSON_NAME] Av…" at bounding box center [180, 369] width 275 height 653
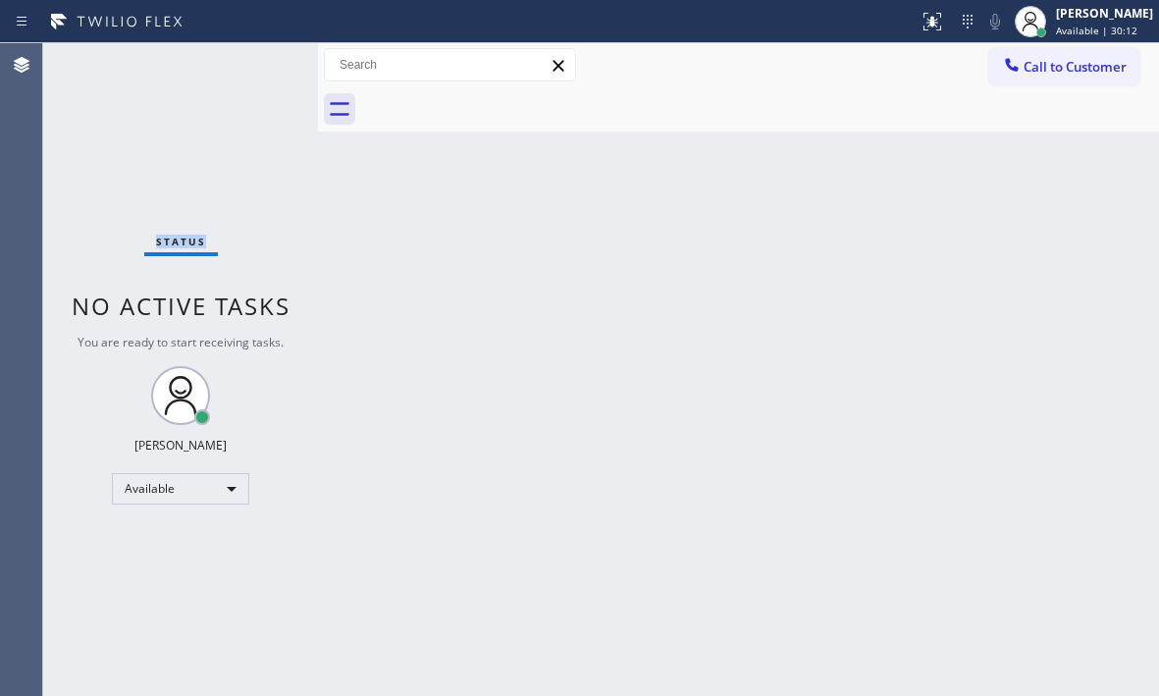
click at [251, 61] on div "Status No active tasks You are ready to start receiving tasks. [PERSON_NAME] Av…" at bounding box center [180, 369] width 275 height 653
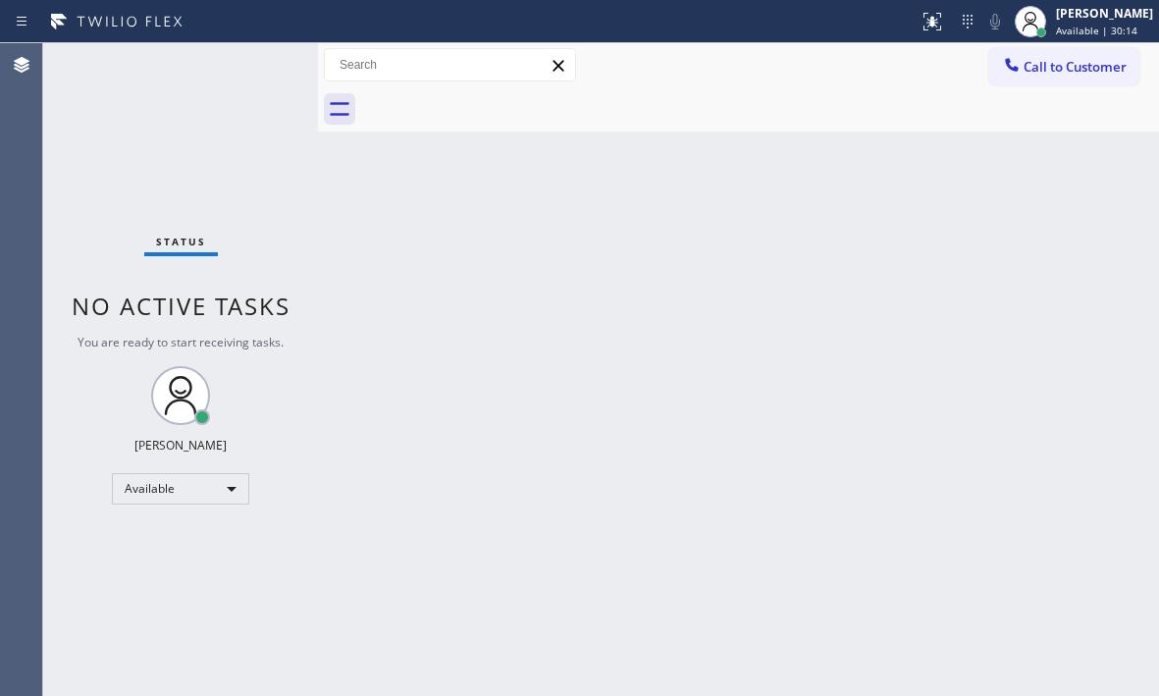
click at [251, 61] on div "Status No active tasks You are ready to start receiving tasks. [PERSON_NAME] Av…" at bounding box center [180, 369] width 275 height 653
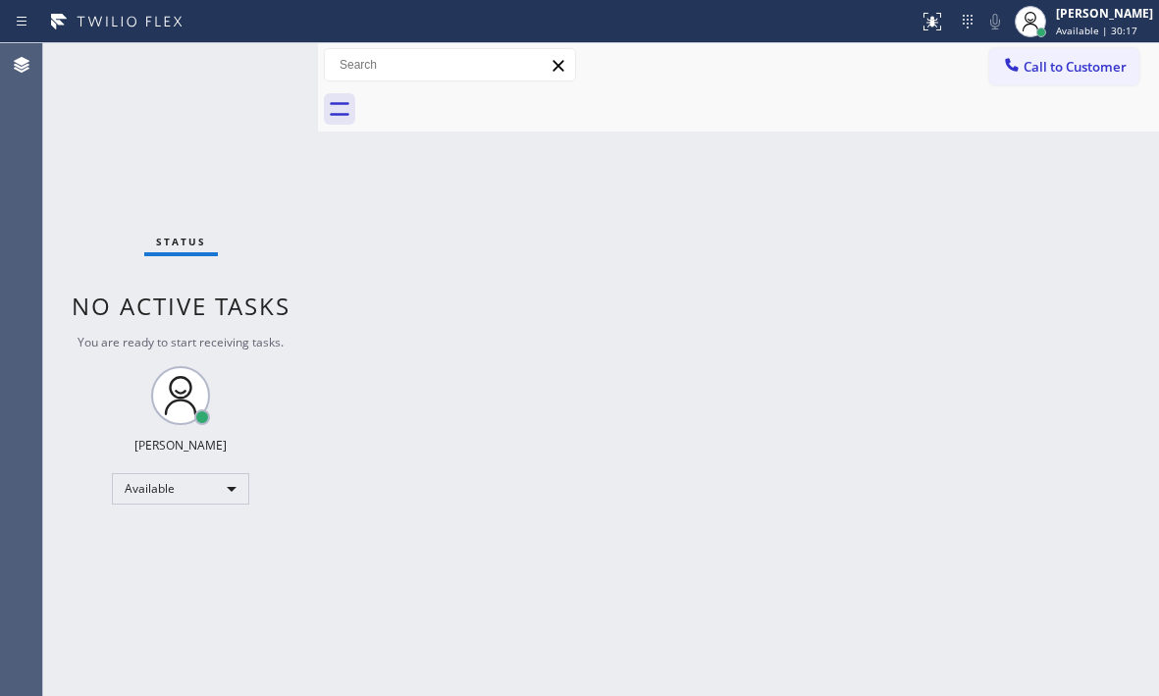
click at [251, 61] on div "Status No active tasks You are ready to start receiving tasks. [PERSON_NAME] Av…" at bounding box center [180, 369] width 275 height 653
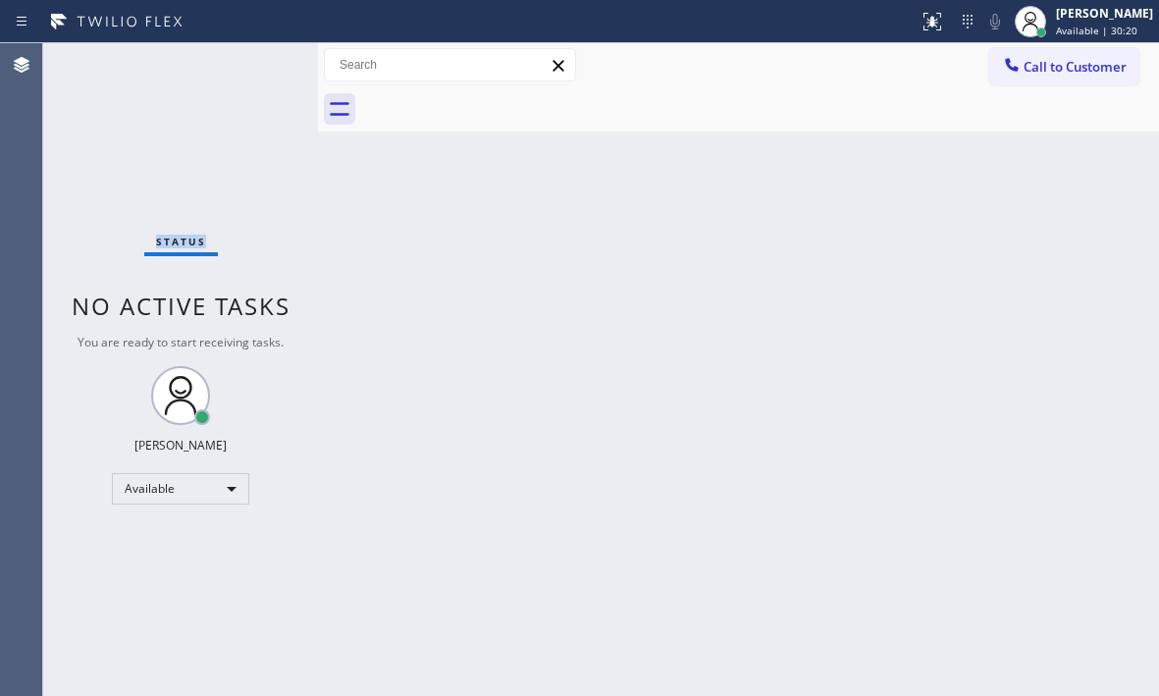
click at [251, 61] on div "Status No active tasks You are ready to start receiving tasks. [PERSON_NAME] Av…" at bounding box center [180, 369] width 275 height 653
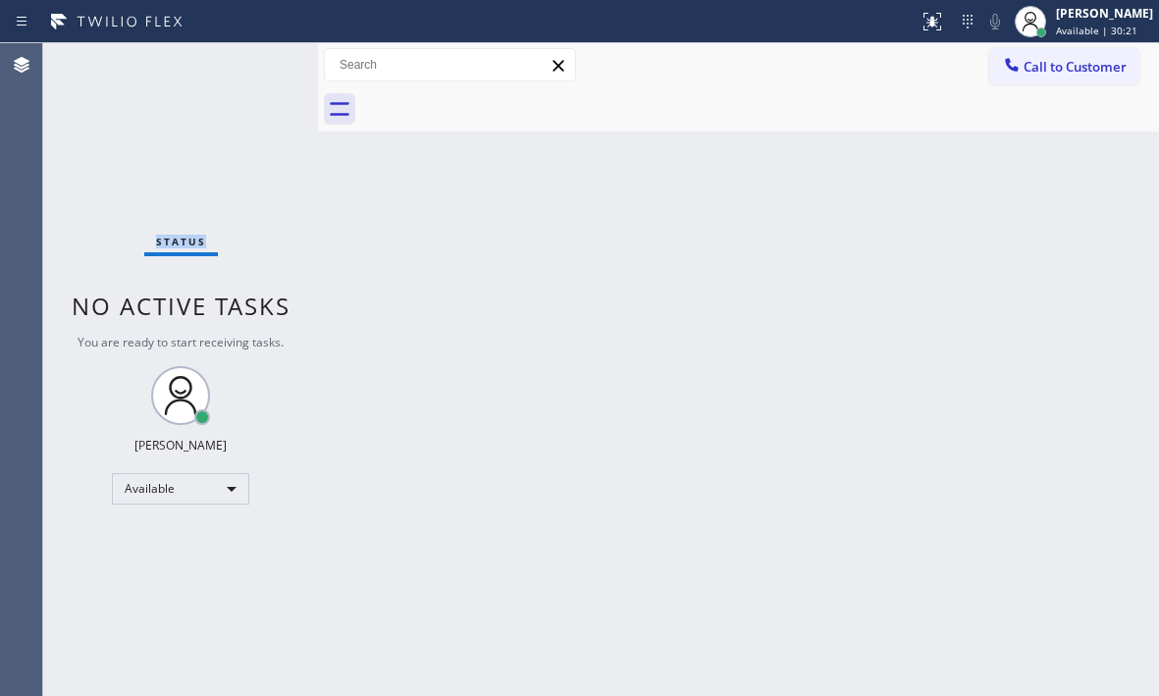
click at [251, 61] on div "Status No active tasks You are ready to start receiving tasks. [PERSON_NAME] Av…" at bounding box center [180, 369] width 275 height 653
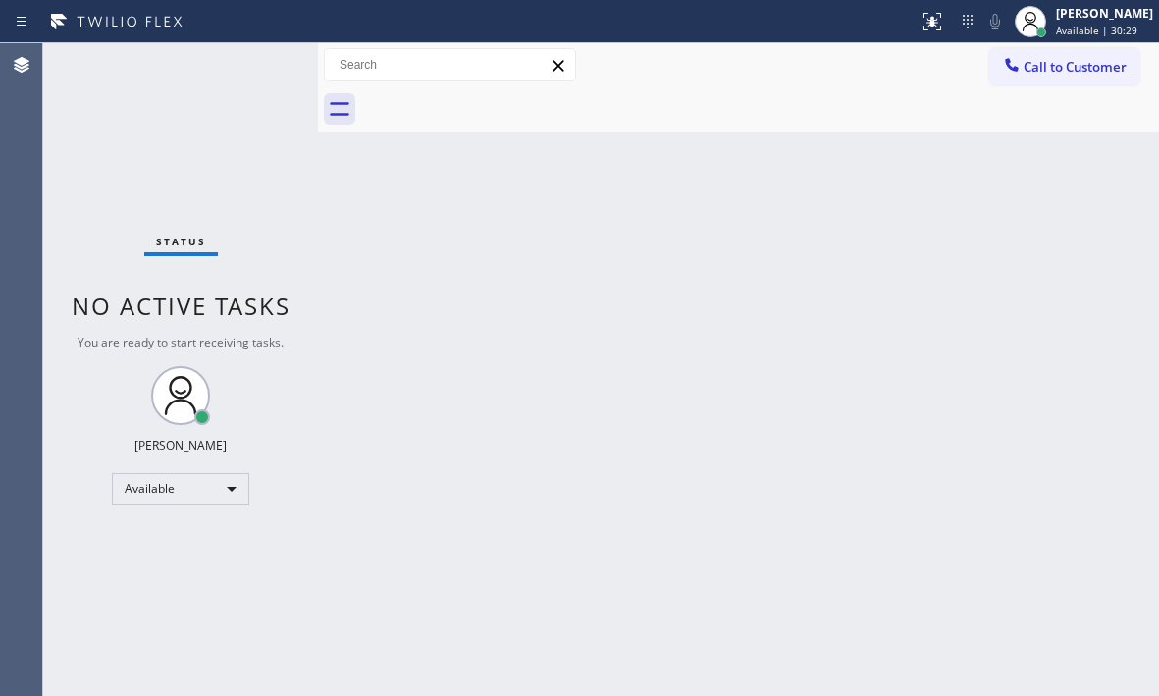
click at [260, 66] on div "Status No active tasks You are ready to start receiving tasks. [PERSON_NAME] Av…" at bounding box center [180, 369] width 275 height 653
click at [259, 65] on div "Status No active tasks You are ready to start receiving tasks. [PERSON_NAME] Av…" at bounding box center [180, 369] width 275 height 653
click at [258, 64] on div "Status No active tasks You are ready to start receiving tasks. [PERSON_NAME] Av…" at bounding box center [180, 369] width 275 height 653
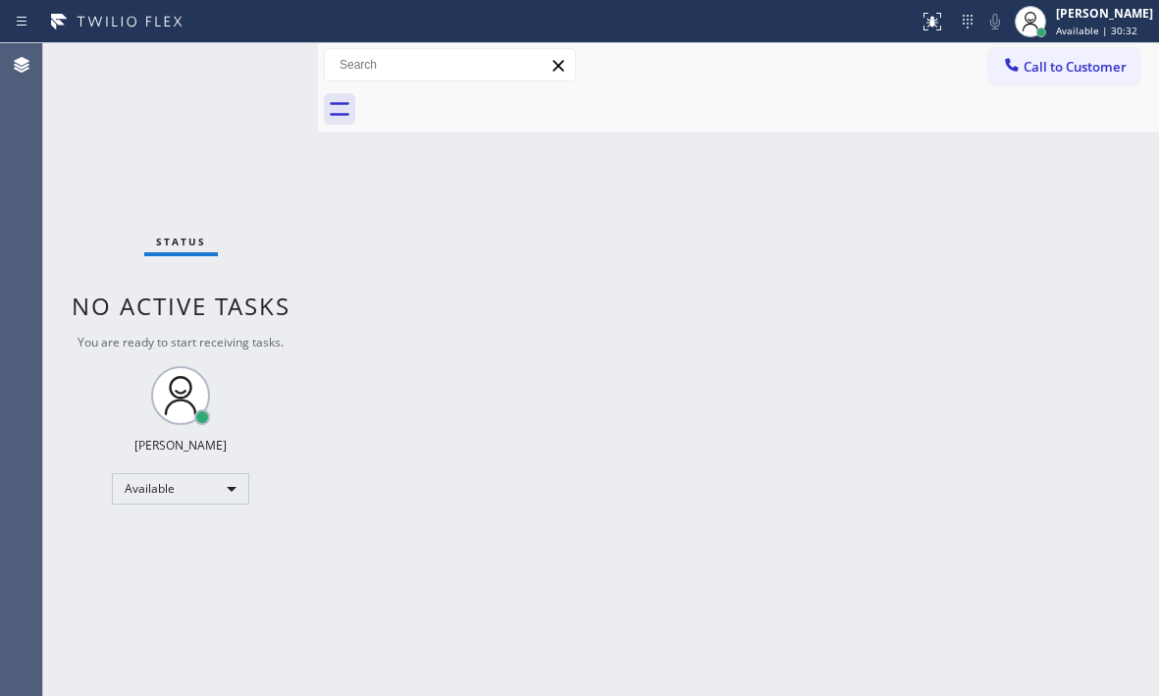
click at [259, 63] on div "Status No active tasks You are ready to start receiving tasks. [PERSON_NAME] Av…" at bounding box center [180, 369] width 275 height 653
click at [245, 58] on div "Status No active tasks You are ready to start receiving tasks. [PERSON_NAME] Av…" at bounding box center [180, 369] width 275 height 653
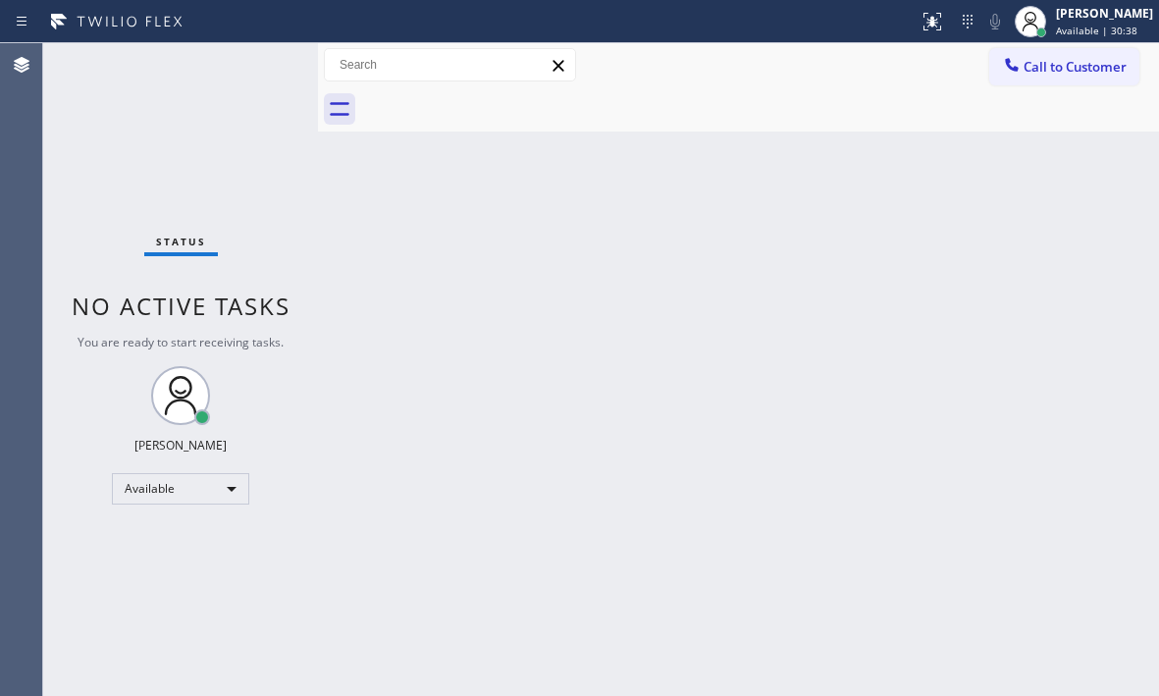
click at [245, 61] on div "Status No active tasks You are ready to start receiving tasks. [PERSON_NAME] Av…" at bounding box center [180, 369] width 275 height 653
click at [248, 62] on div "Status No active tasks You are ready to start receiving tasks. [PERSON_NAME] Av…" at bounding box center [180, 369] width 275 height 653
click at [248, 61] on div "Status No active tasks You are ready to start receiving tasks. [PERSON_NAME] Av…" at bounding box center [180, 369] width 275 height 653
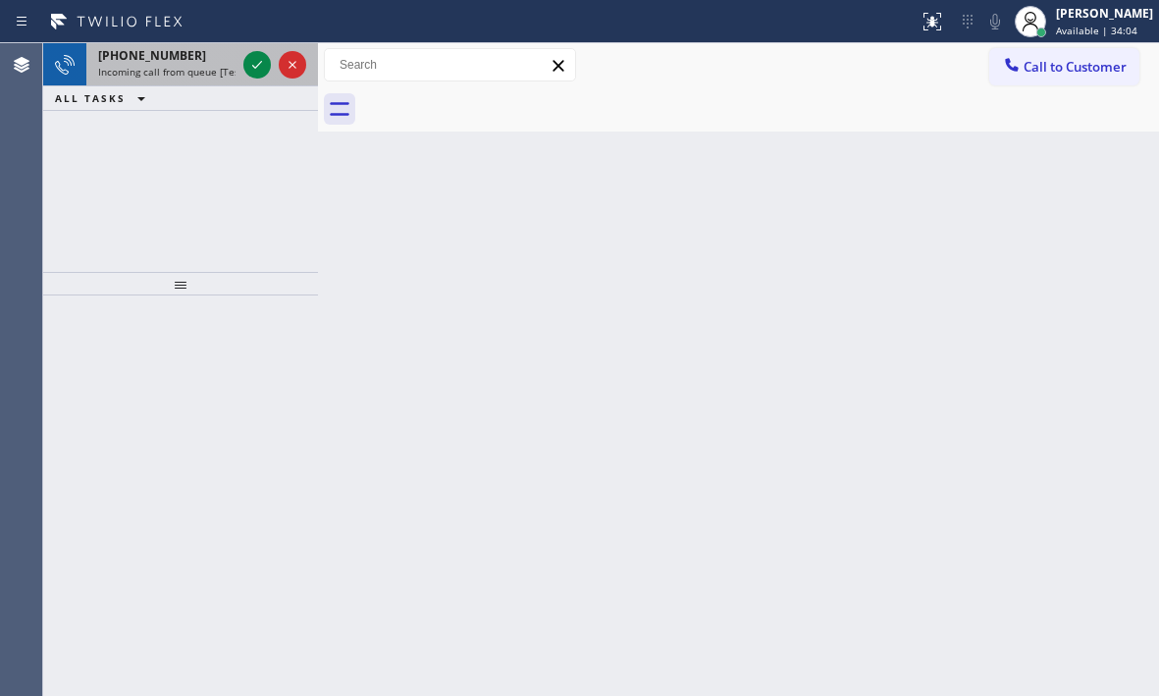
click at [241, 55] on div at bounding box center [274, 64] width 71 height 43
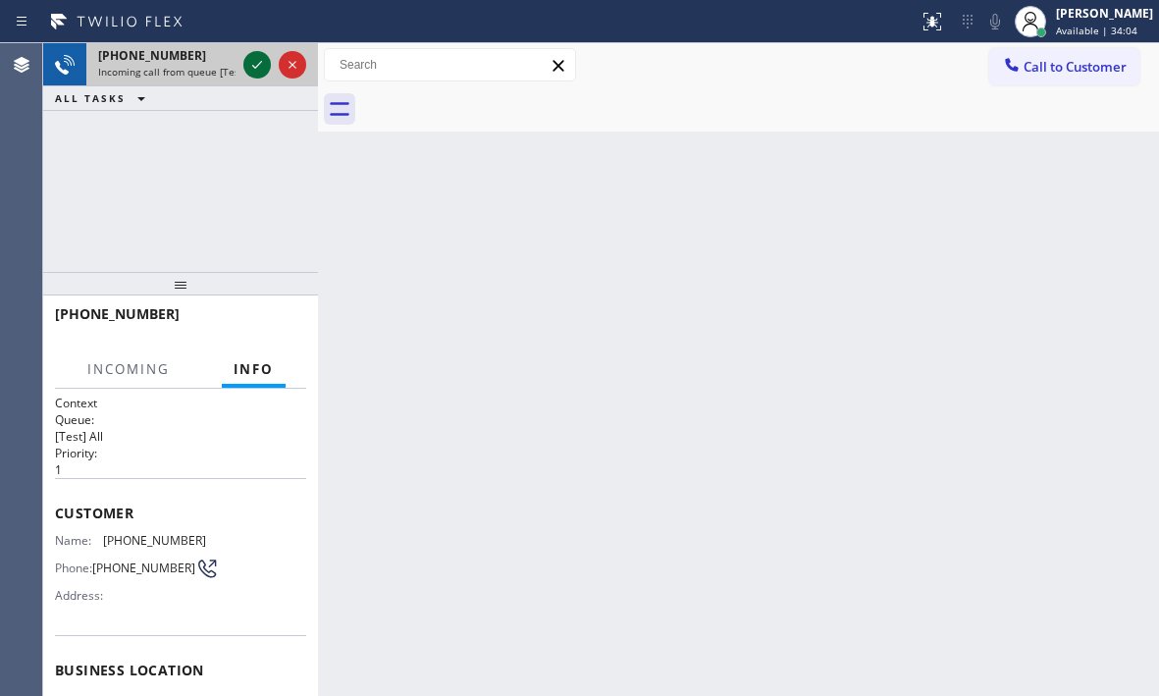
click at [247, 59] on icon at bounding box center [257, 65] width 24 height 24
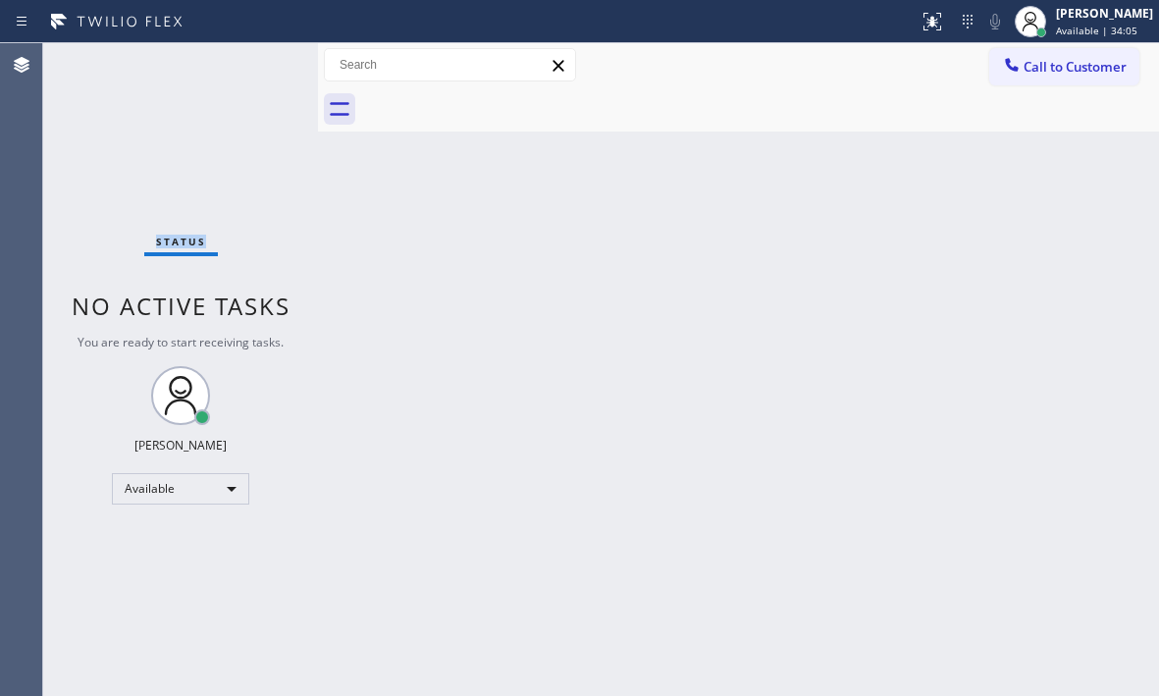
click at [247, 59] on div "Status No active tasks You are ready to start receiving tasks. [PERSON_NAME] Av…" at bounding box center [180, 369] width 275 height 653
click at [916, 33] on button at bounding box center [932, 21] width 43 height 43
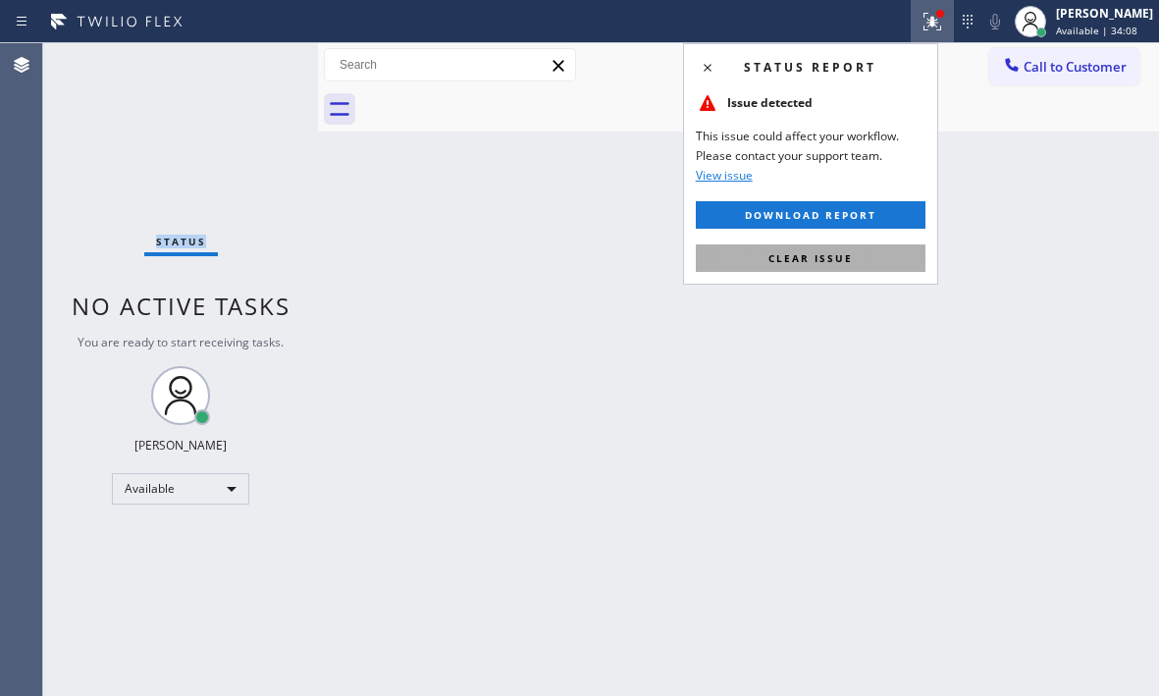
click at [842, 266] on button "Clear issue" at bounding box center [811, 257] width 230 height 27
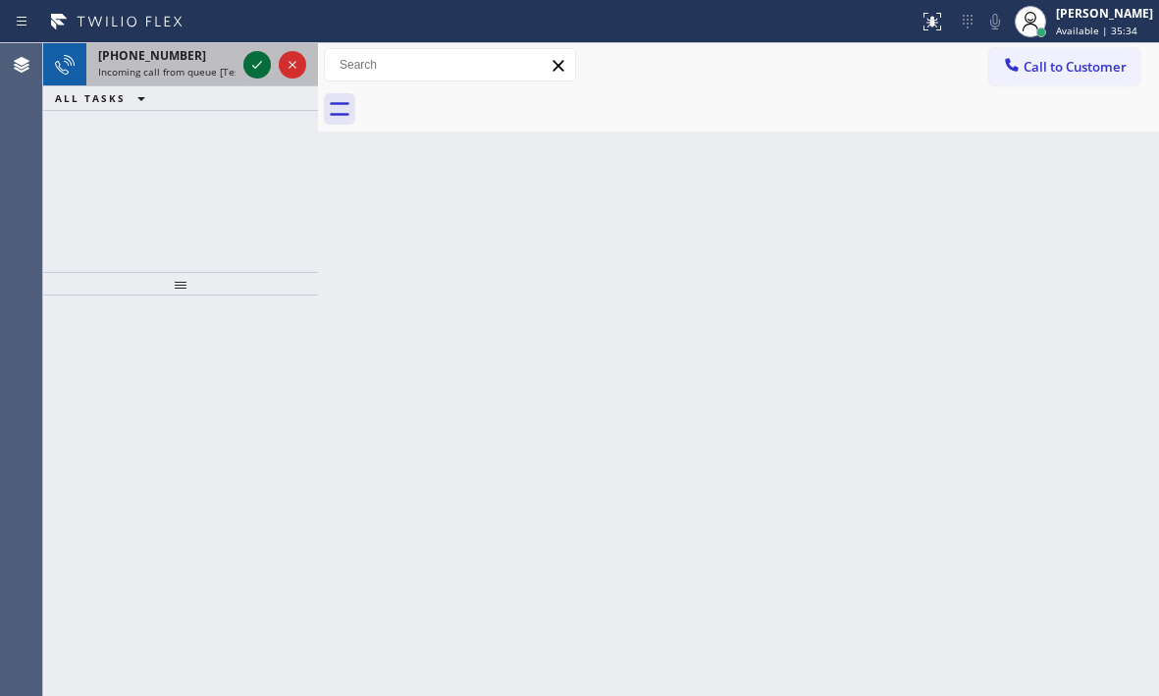
click at [257, 65] on icon at bounding box center [257, 65] width 24 height 24
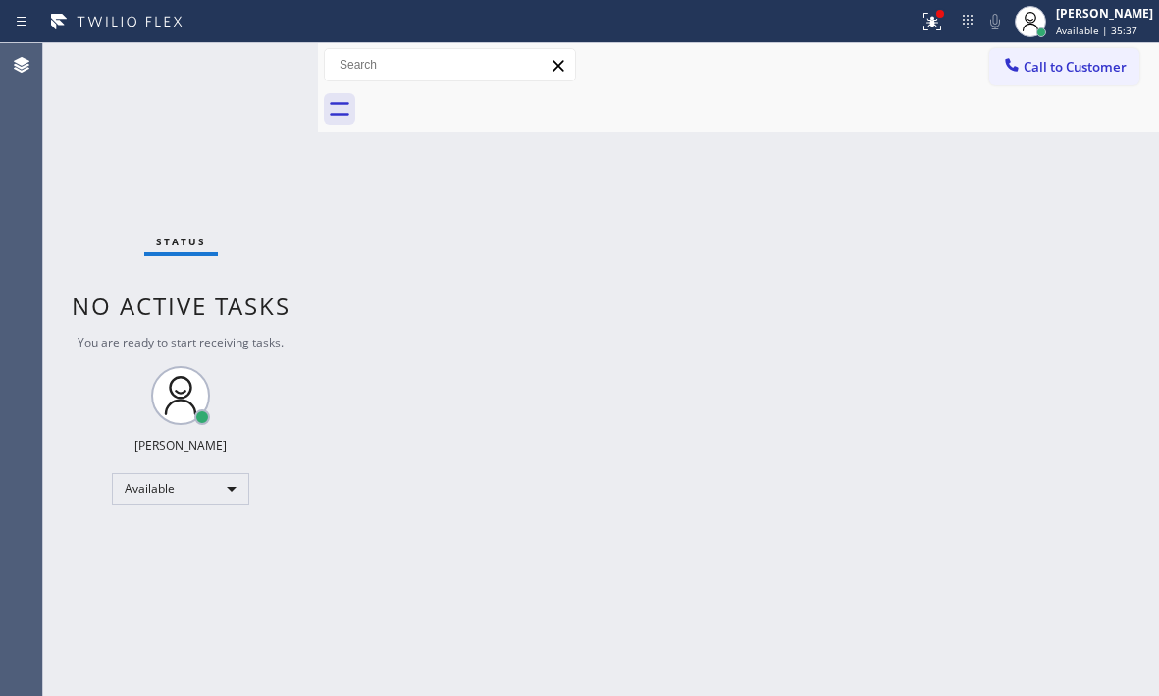
click at [250, 72] on div "Status No active tasks You are ready to start receiving tasks. [PERSON_NAME] Av…" at bounding box center [180, 369] width 275 height 653
click at [253, 68] on div "Status No active tasks You are ready to start receiving tasks. [PERSON_NAME] Av…" at bounding box center [180, 369] width 275 height 653
click at [256, 64] on div "Status No active tasks You are ready to start receiving tasks. [PERSON_NAME] Av…" at bounding box center [180, 369] width 275 height 653
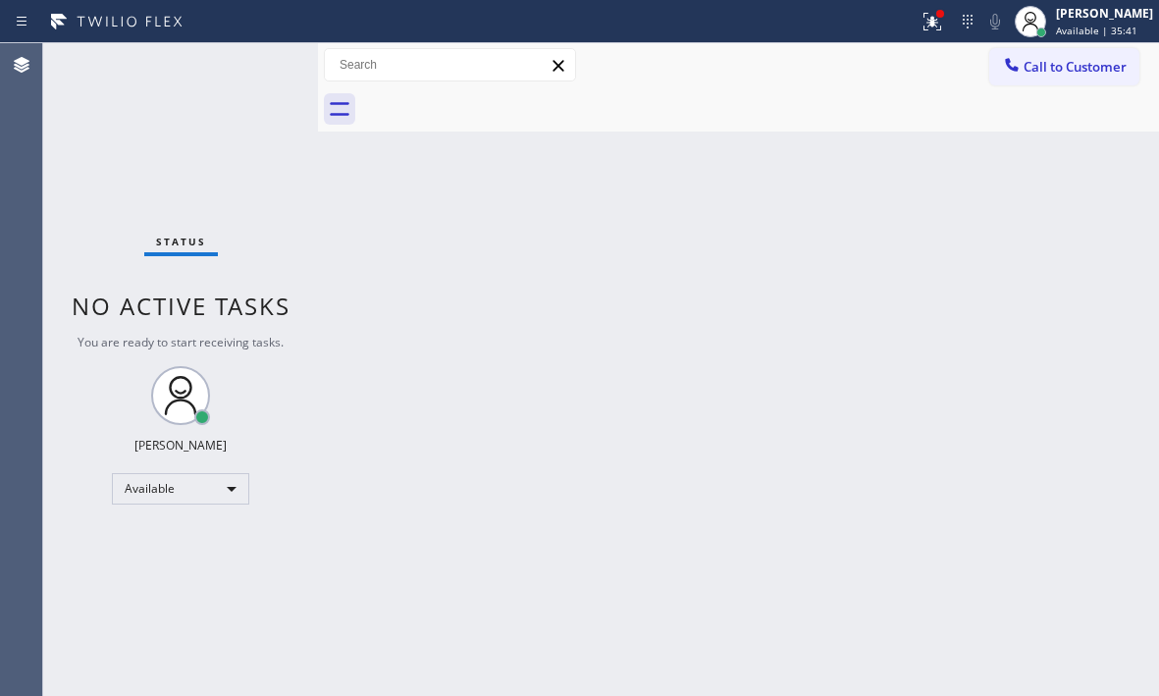
click at [256, 64] on div "Status No active tasks You are ready to start receiving tasks. [PERSON_NAME] Av…" at bounding box center [180, 369] width 275 height 653
click at [923, 26] on icon at bounding box center [929, 20] width 12 height 14
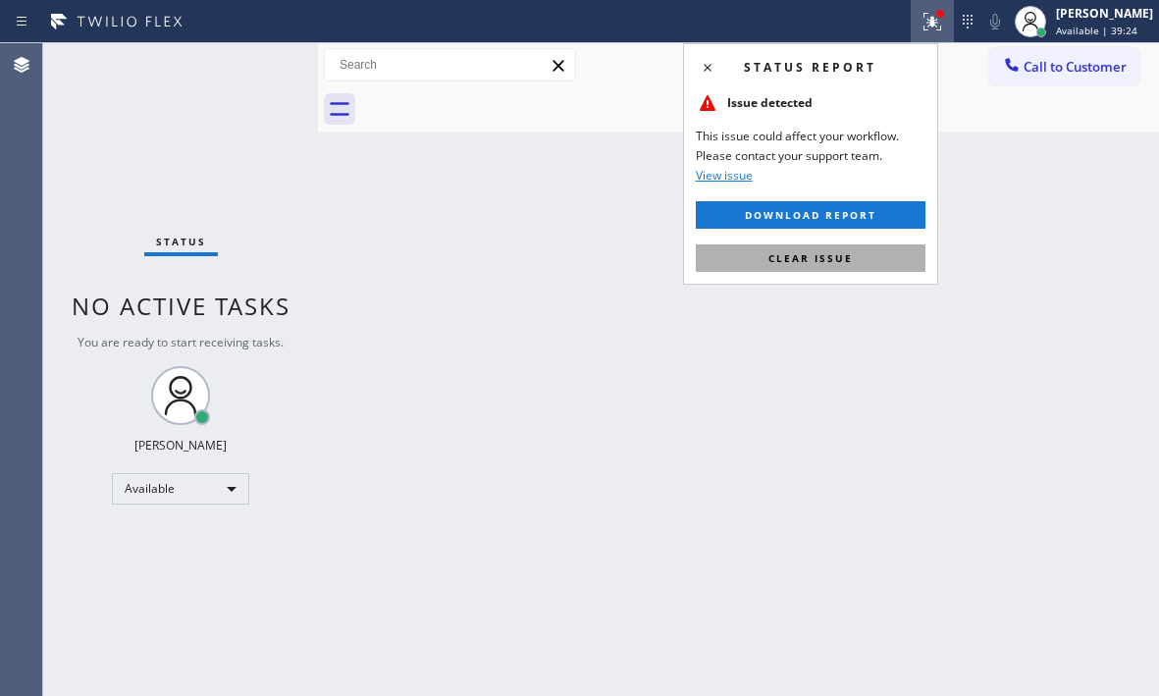
click at [842, 259] on span "Clear issue" at bounding box center [810, 258] width 84 height 14
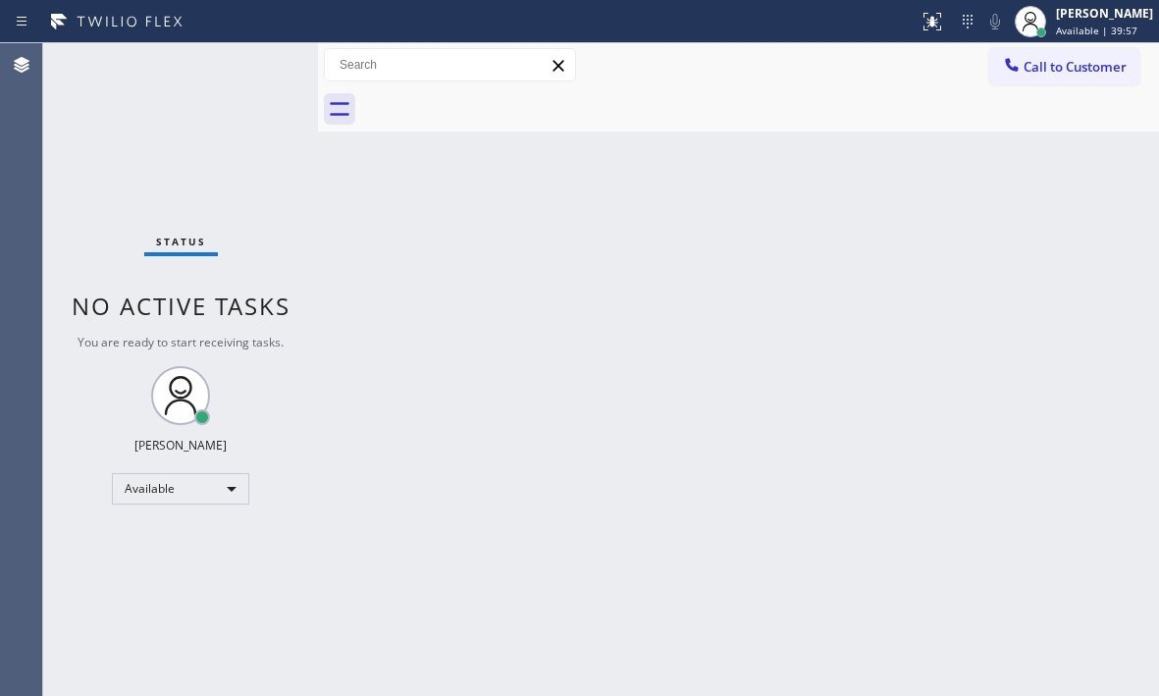
click at [254, 67] on div "Status No active tasks You are ready to start receiving tasks. [PERSON_NAME] Av…" at bounding box center [180, 369] width 275 height 653
click at [257, 63] on div "Status No active tasks You are ready to start receiving tasks. [PERSON_NAME] Av…" at bounding box center [180, 369] width 275 height 653
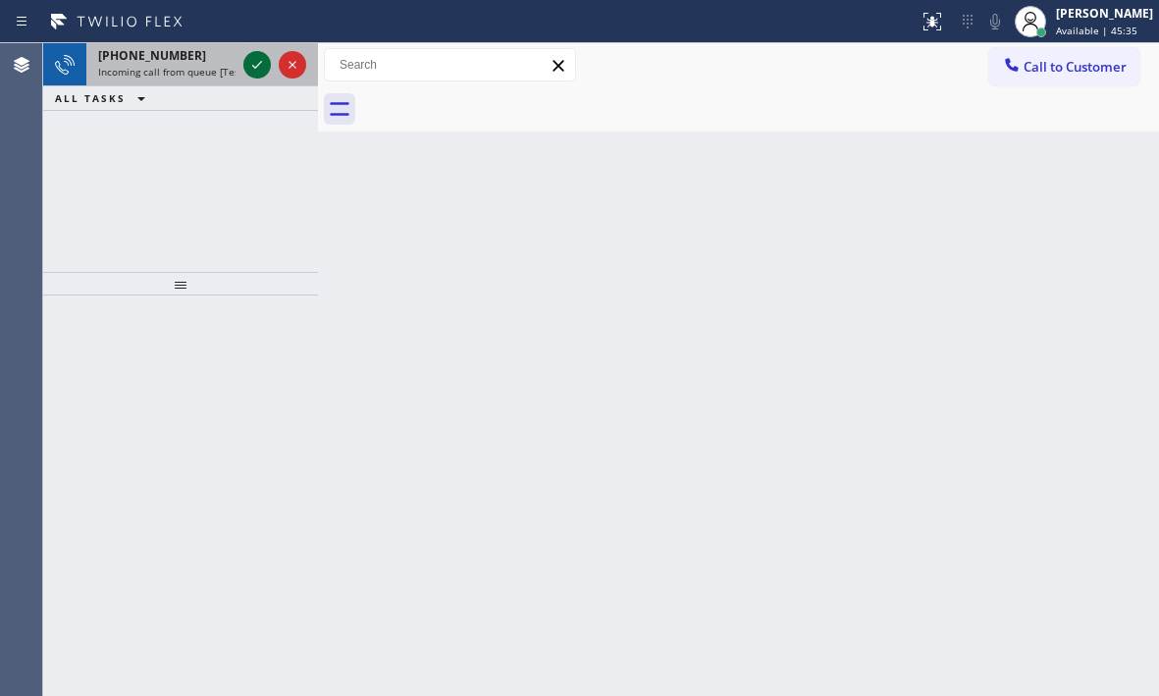
click at [249, 61] on icon at bounding box center [257, 65] width 24 height 24
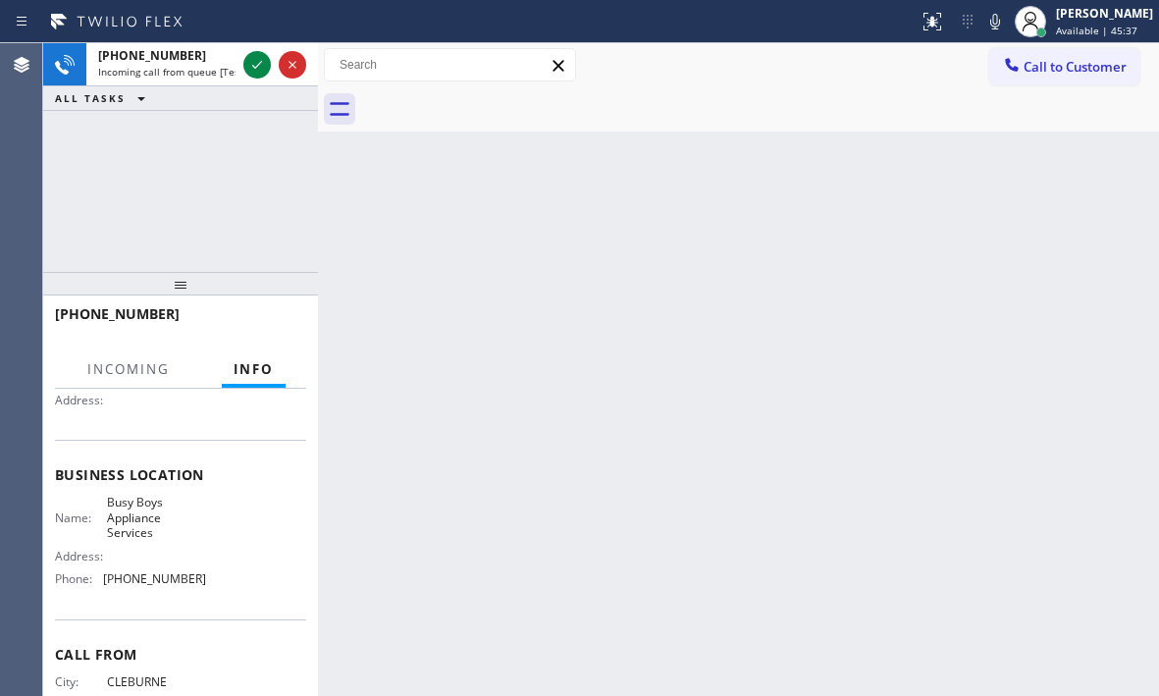
scroll to position [196, 0]
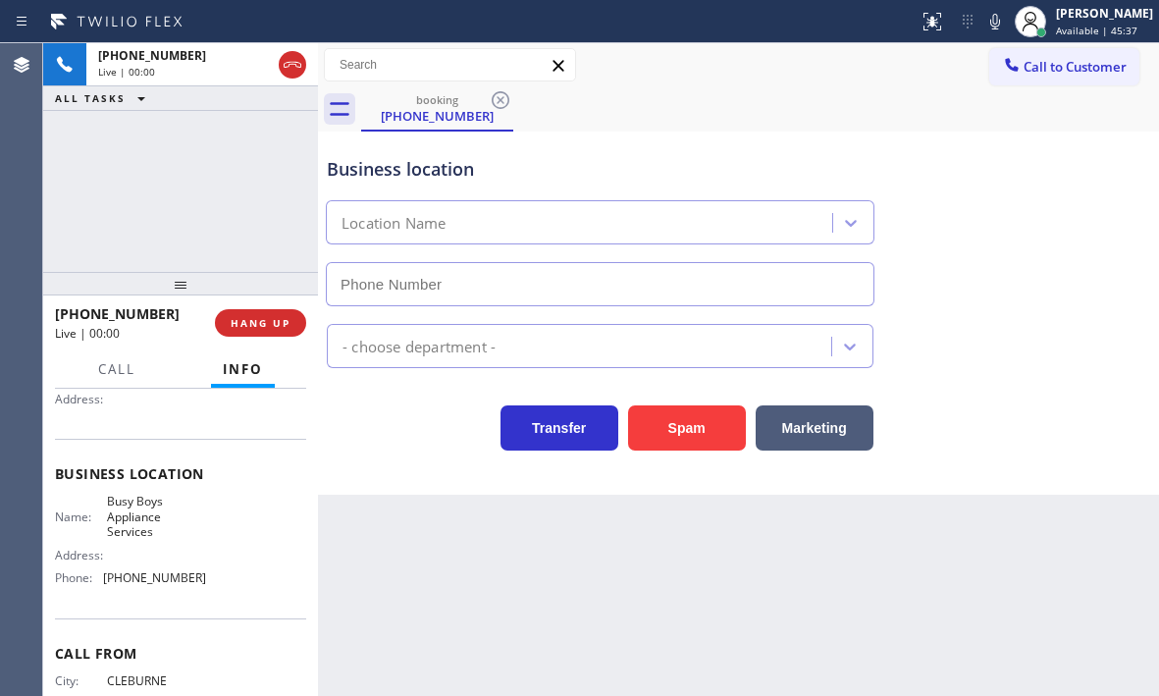
type input "[PHONE_NUMBER]"
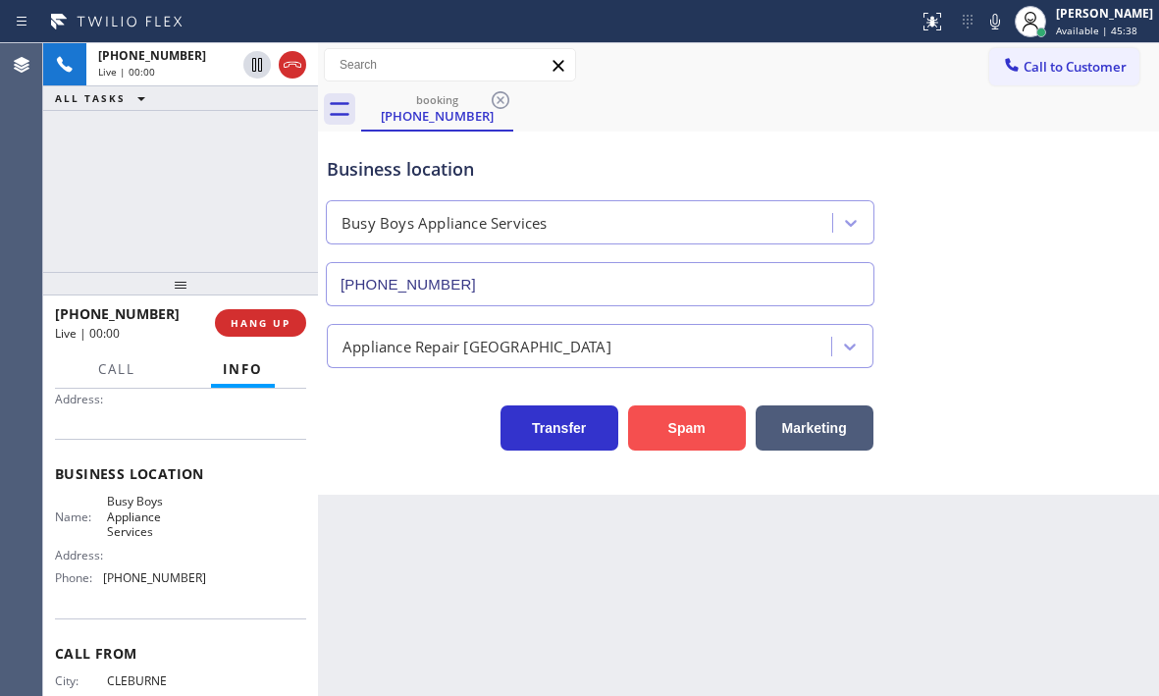
click at [689, 432] on button "Spam" at bounding box center [687, 427] width 118 height 45
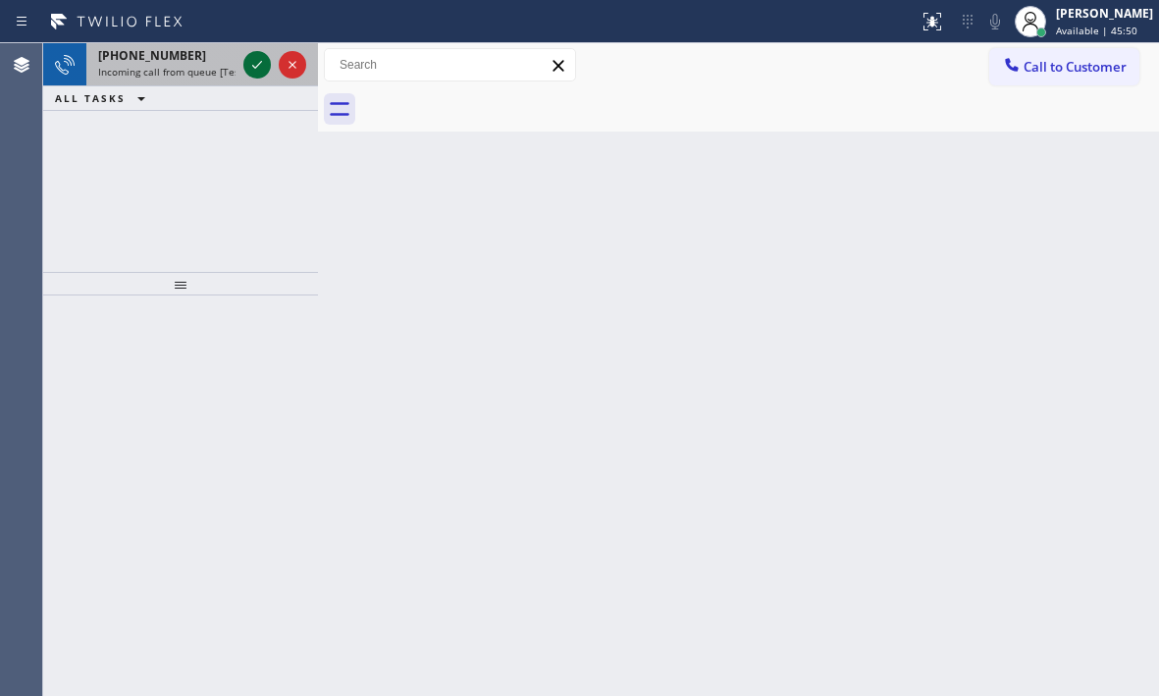
click at [249, 63] on icon at bounding box center [257, 65] width 24 height 24
click at [263, 67] on icon at bounding box center [257, 65] width 24 height 24
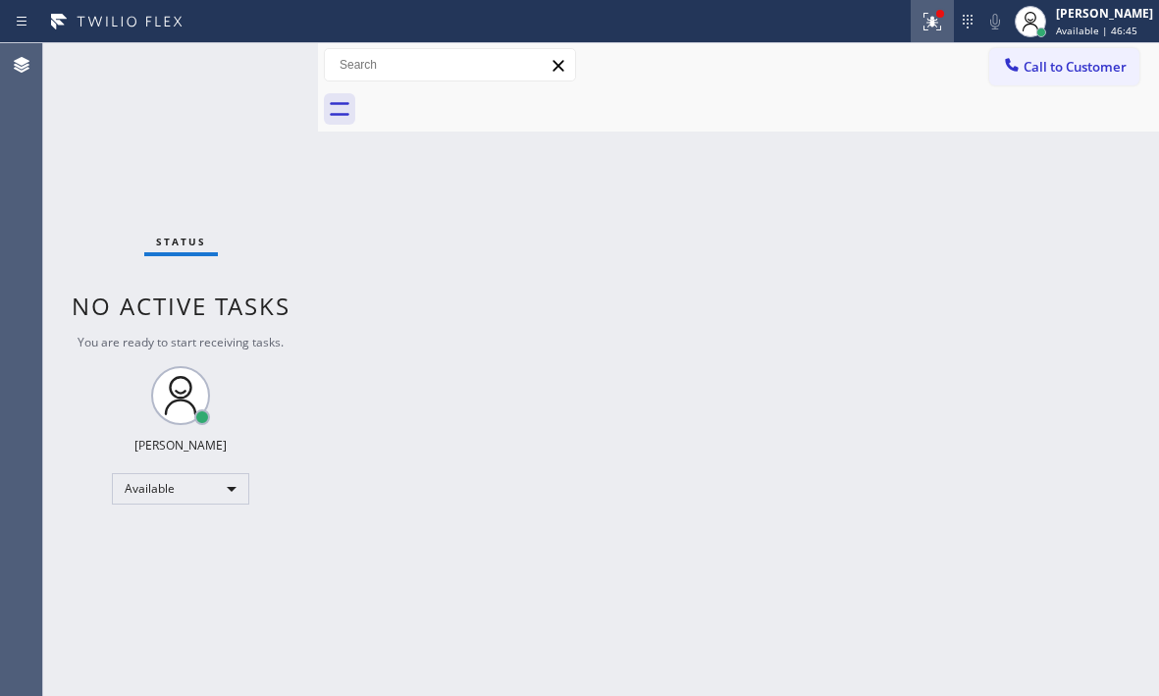
click at [920, 28] on icon at bounding box center [932, 22] width 24 height 24
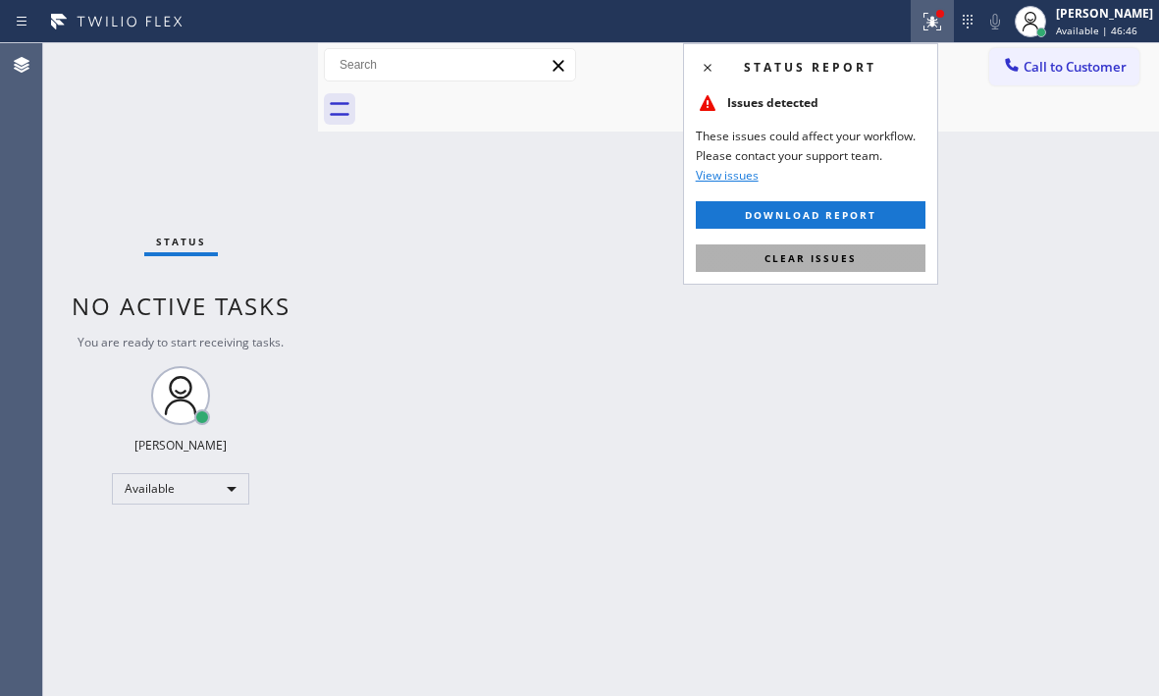
click at [879, 257] on button "Clear issues" at bounding box center [811, 257] width 230 height 27
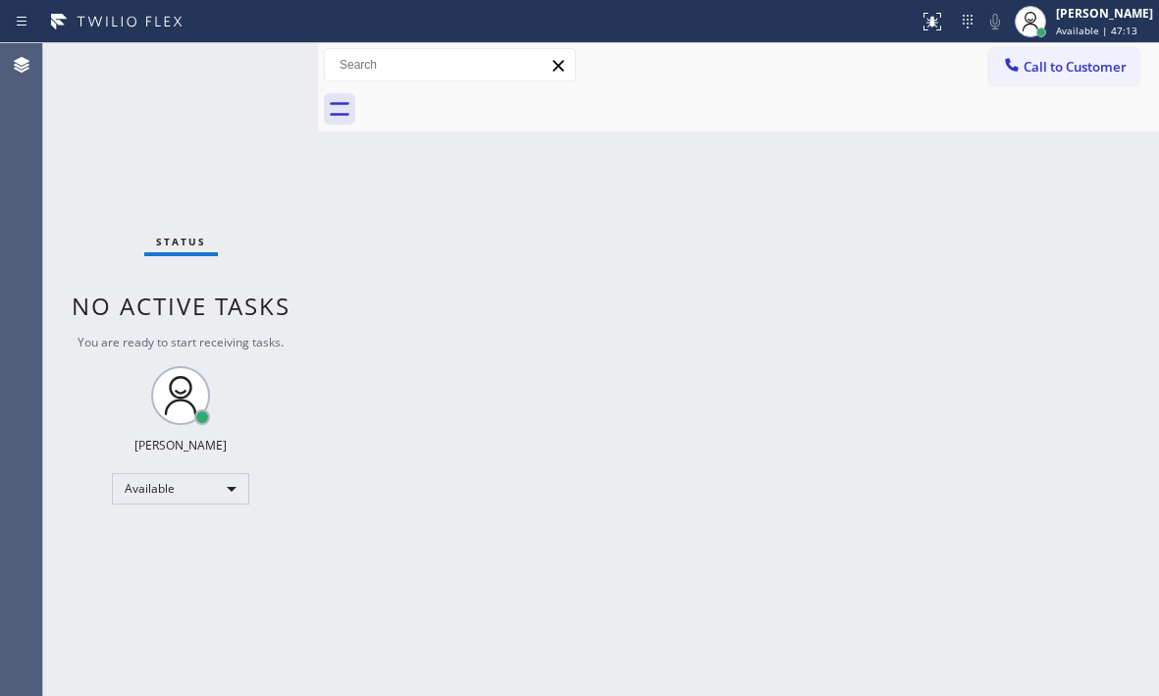
click at [243, 65] on div "Status No active tasks You are ready to start receiving tasks. [PERSON_NAME] Av…" at bounding box center [180, 369] width 275 height 653
click at [249, 64] on div "Status No active tasks You are ready to start receiving tasks. [PERSON_NAME] Av…" at bounding box center [180, 369] width 275 height 653
click at [249, 63] on div "Status No active tasks You are ready to start receiving tasks. [PERSON_NAME] Av…" at bounding box center [180, 369] width 275 height 653
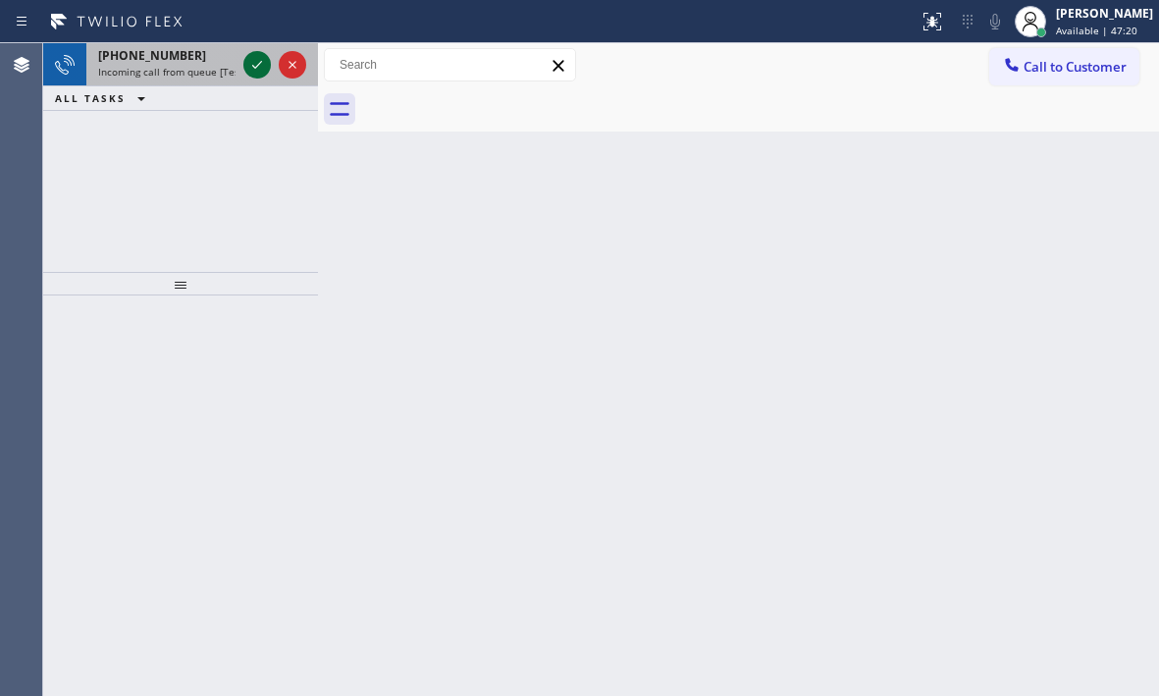
click at [258, 70] on icon at bounding box center [257, 65] width 24 height 24
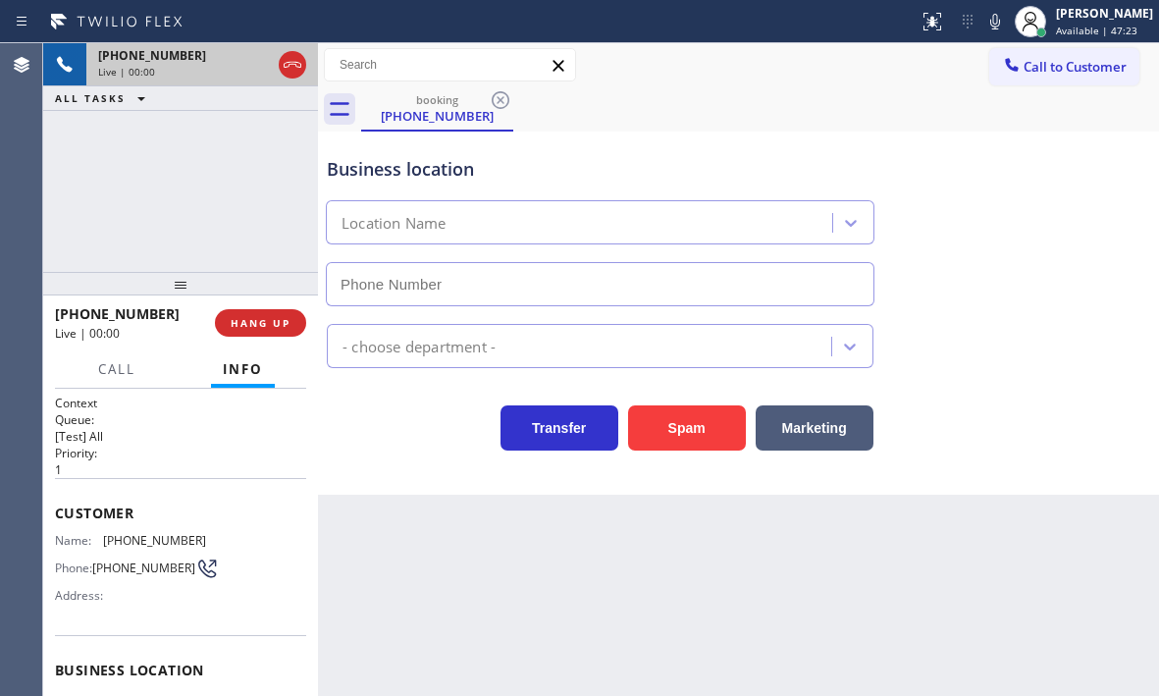
type input "[PHONE_NUMBER]"
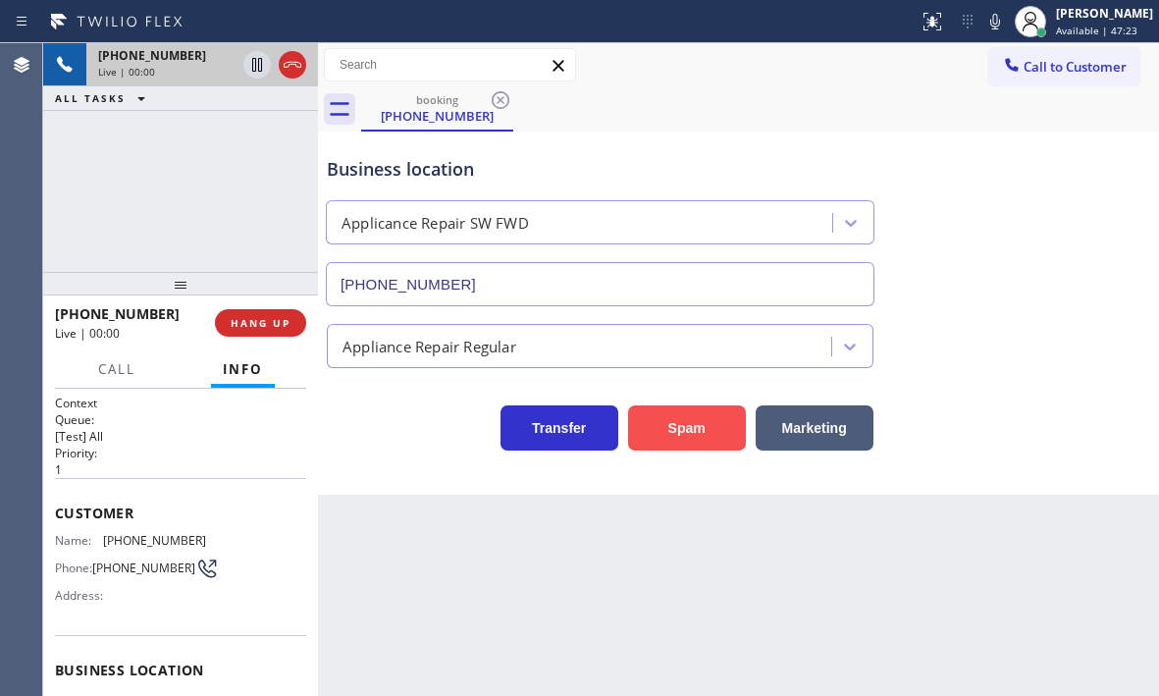
click at [700, 429] on button "Spam" at bounding box center [687, 427] width 118 height 45
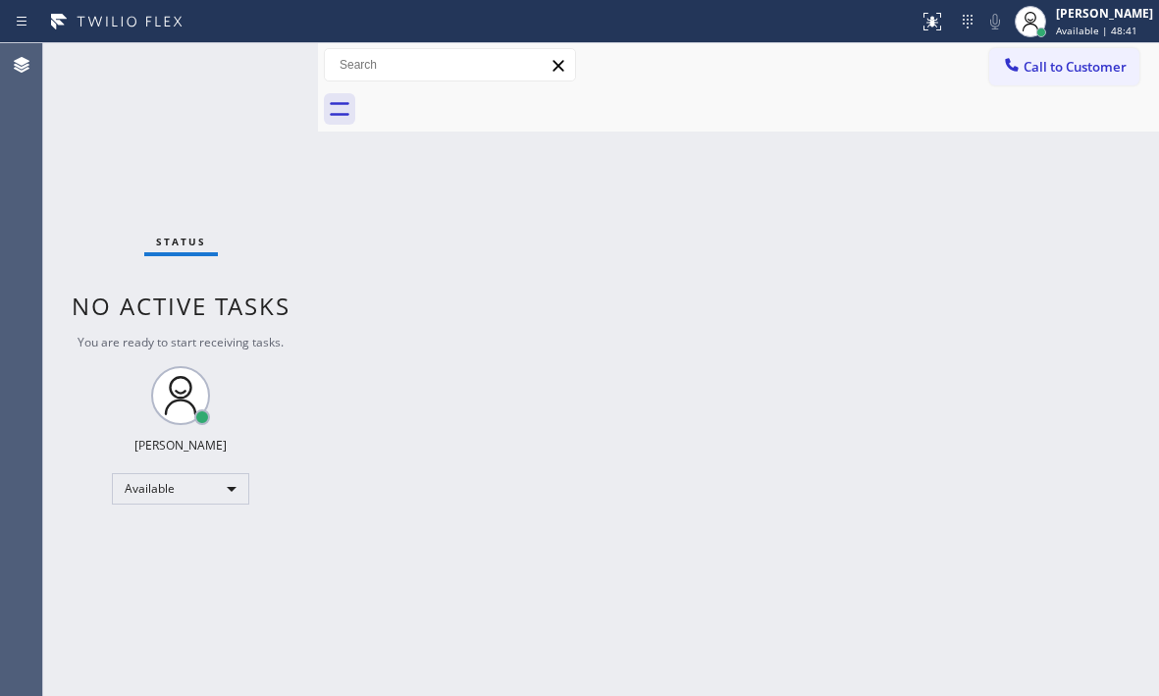
click at [243, 73] on div "Status No active tasks You are ready to start receiving tasks. [PERSON_NAME] Av…" at bounding box center [180, 369] width 275 height 653
click at [251, 73] on div "Status No active tasks You are ready to start receiving tasks. [PERSON_NAME] Av…" at bounding box center [180, 369] width 275 height 653
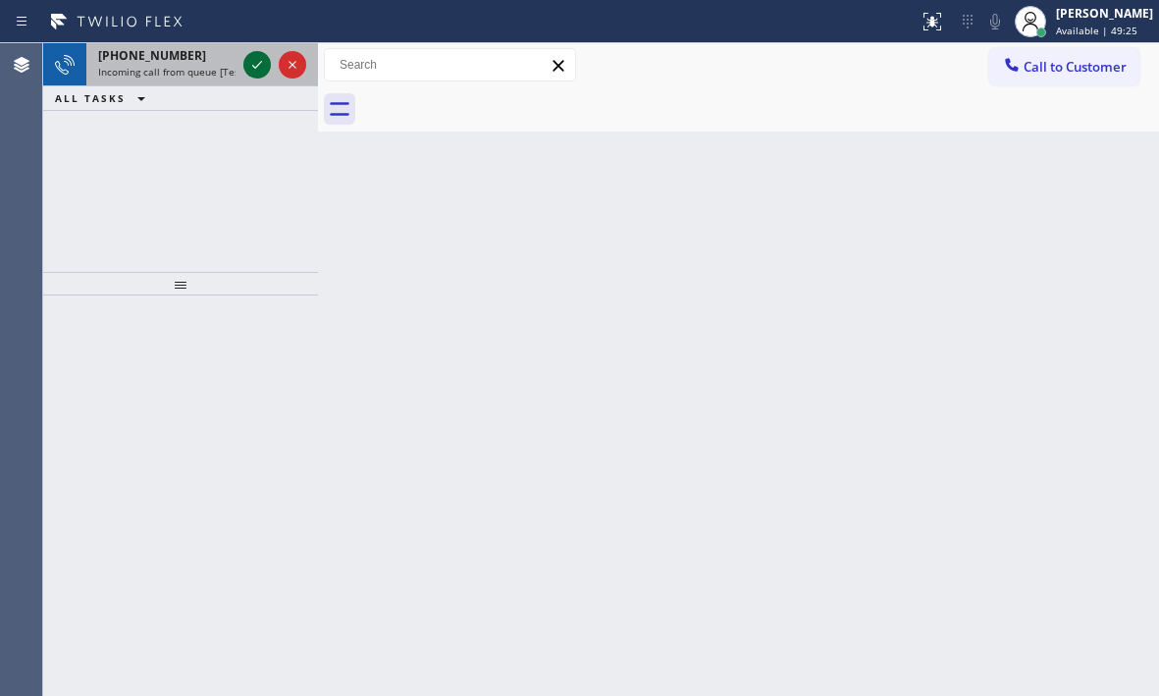
click at [251, 73] on icon at bounding box center [257, 65] width 24 height 24
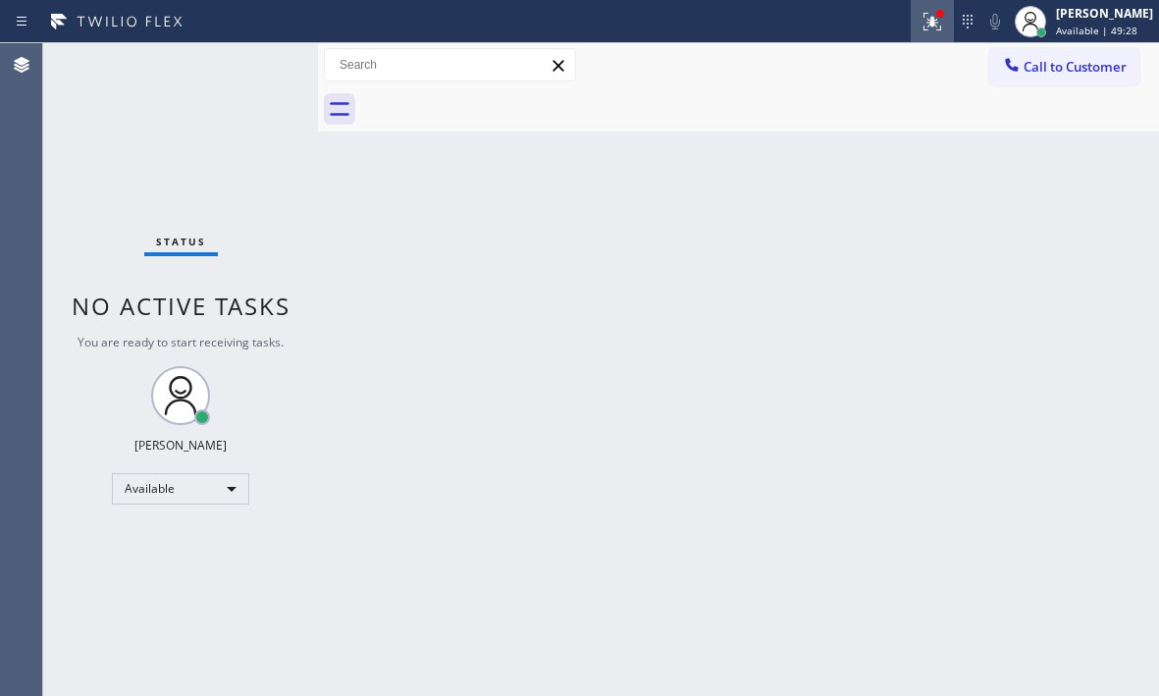
click at [920, 25] on icon at bounding box center [932, 22] width 24 height 24
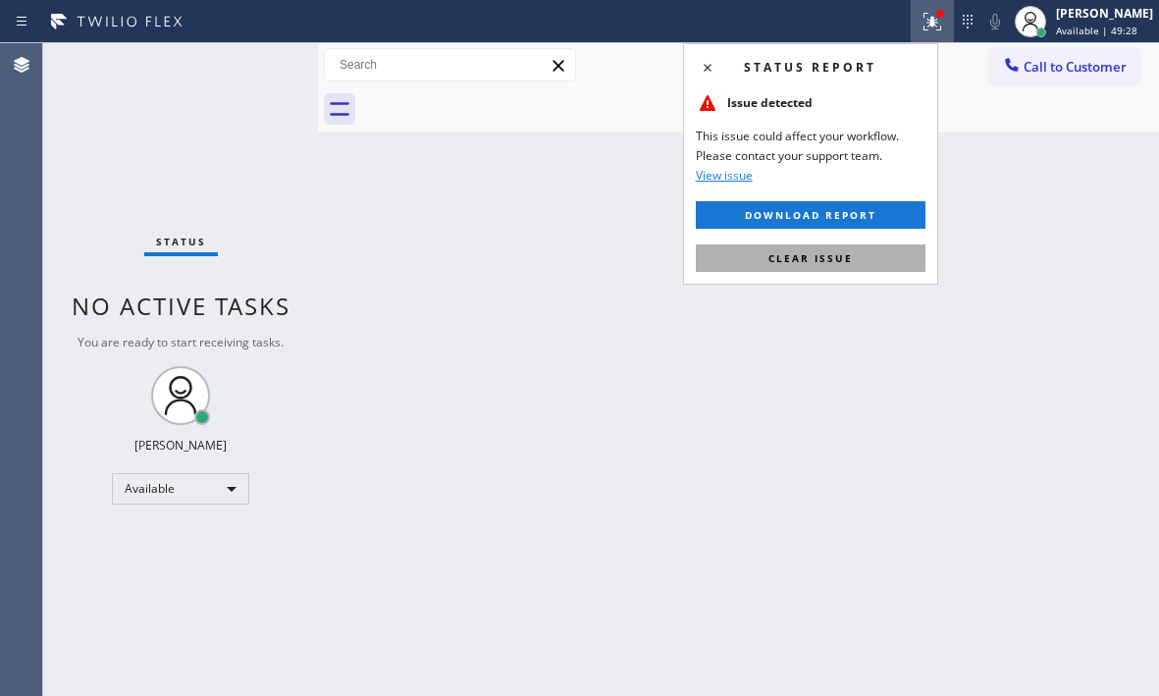
click at [882, 257] on button "Clear issue" at bounding box center [811, 257] width 230 height 27
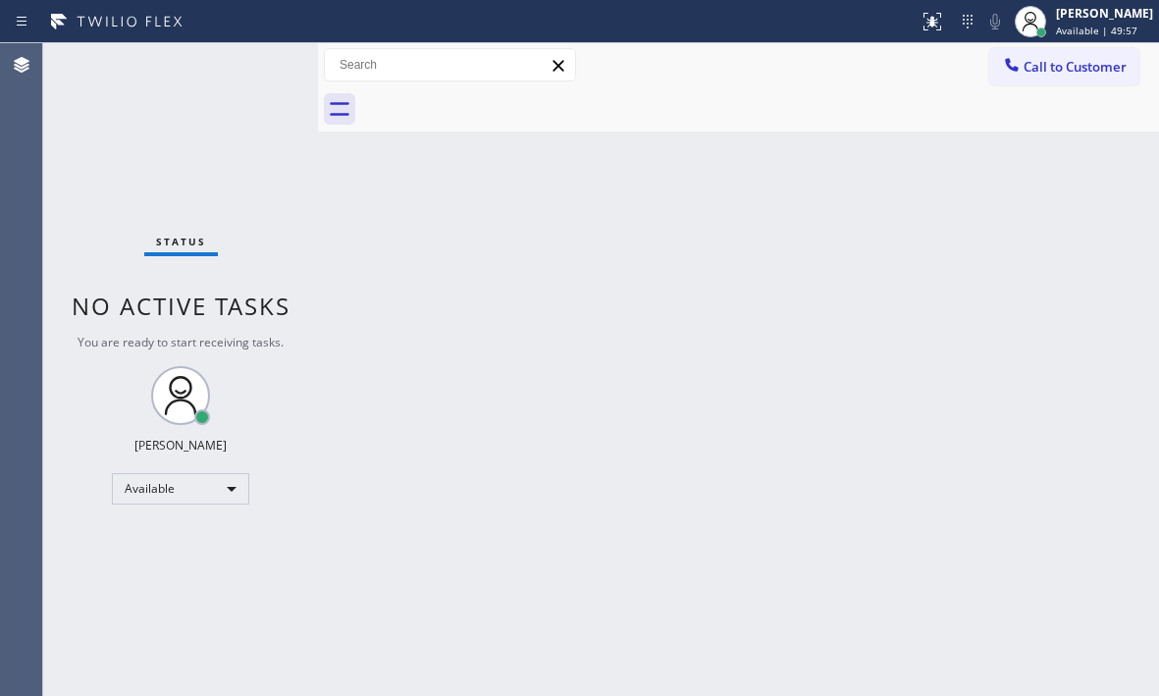
click at [263, 64] on div "Status No active tasks You are ready to start receiving tasks. [PERSON_NAME] Av…" at bounding box center [180, 369] width 275 height 653
click at [249, 67] on div "Status No active tasks You are ready to start receiving tasks. [PERSON_NAME] Av…" at bounding box center [180, 369] width 275 height 653
click at [254, 67] on div "Status No active tasks You are ready to start receiving tasks. [PERSON_NAME] Av…" at bounding box center [180, 369] width 275 height 653
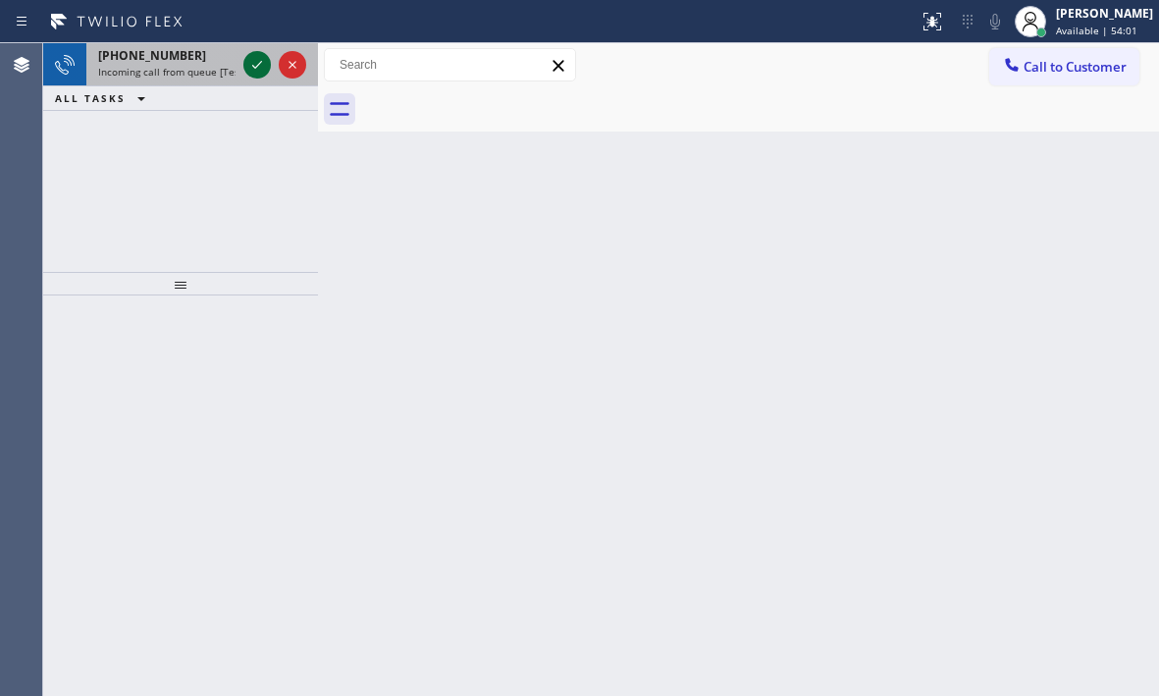
click at [244, 61] on div at bounding box center [256, 65] width 27 height 24
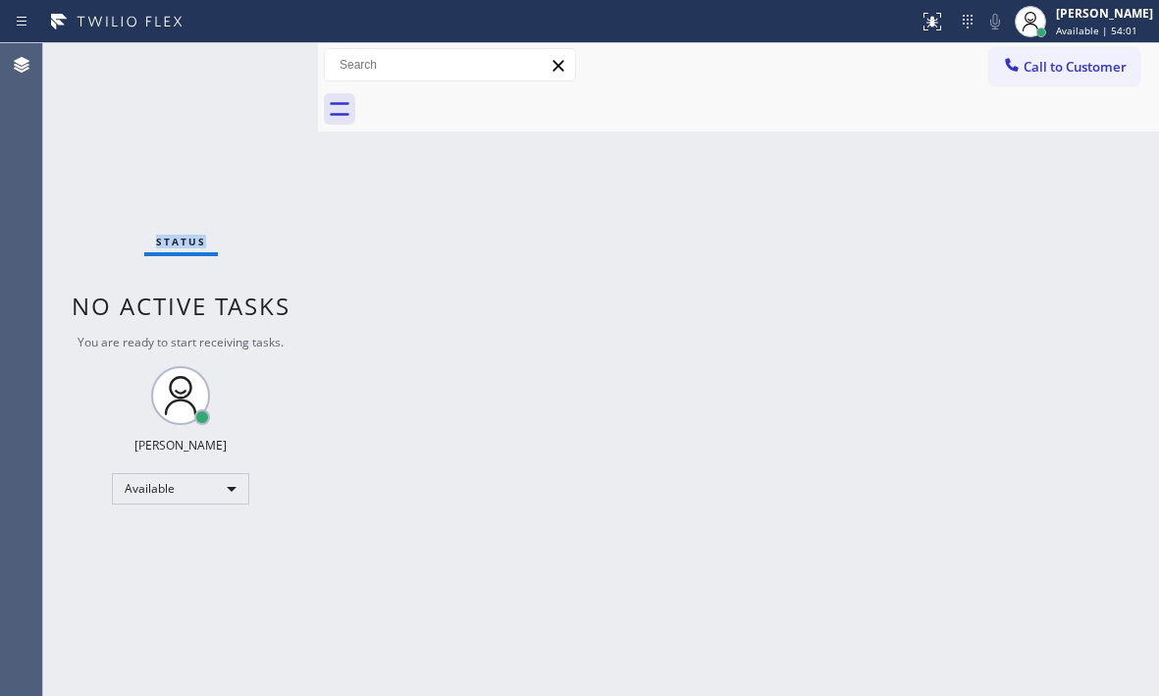
click at [248, 64] on div "Status No active tasks You are ready to start receiving tasks. [PERSON_NAME] Av…" at bounding box center [180, 369] width 275 height 653
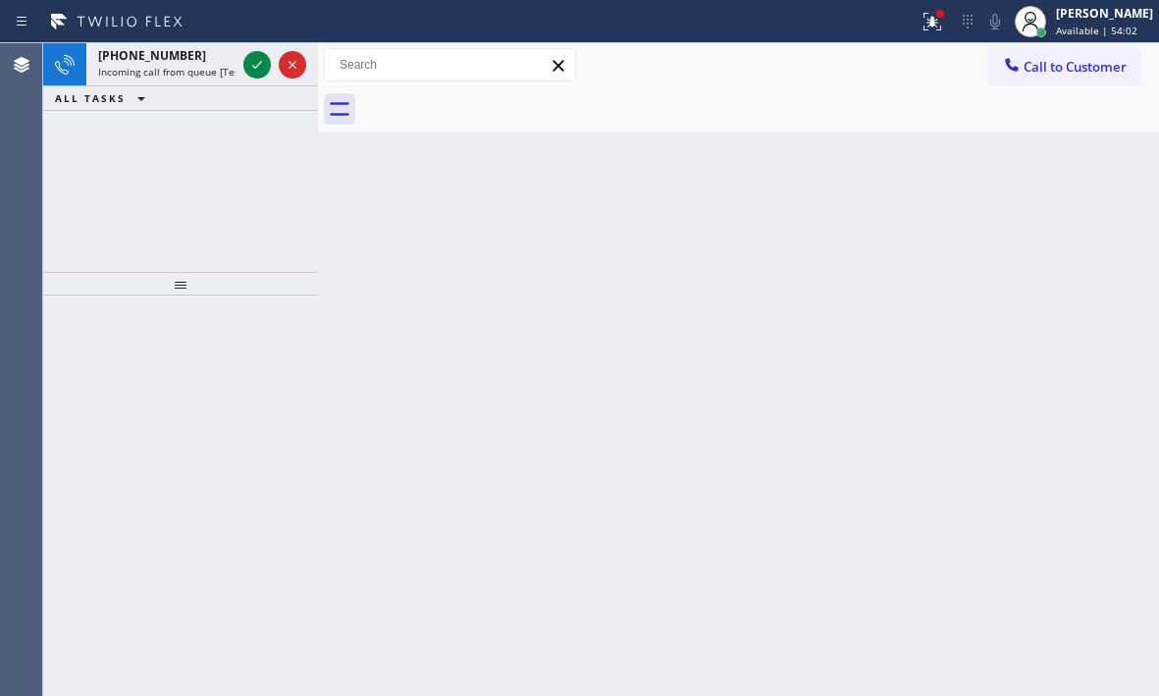
click at [248, 64] on icon at bounding box center [257, 65] width 24 height 24
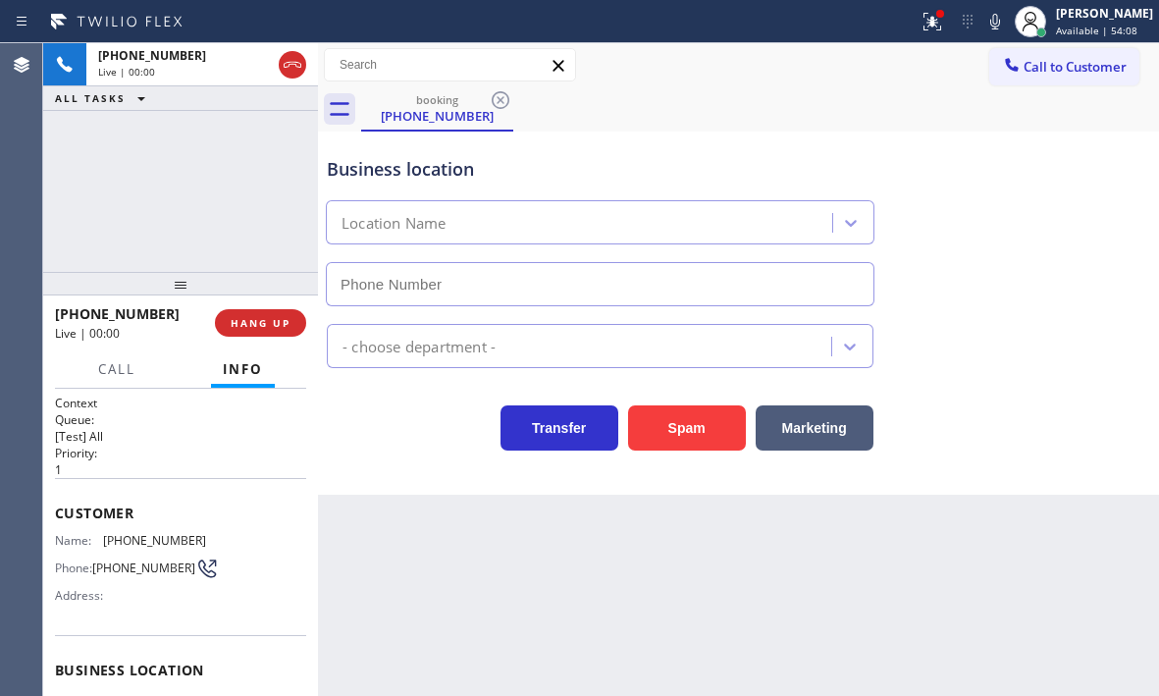
type input "[PHONE_NUMBER]"
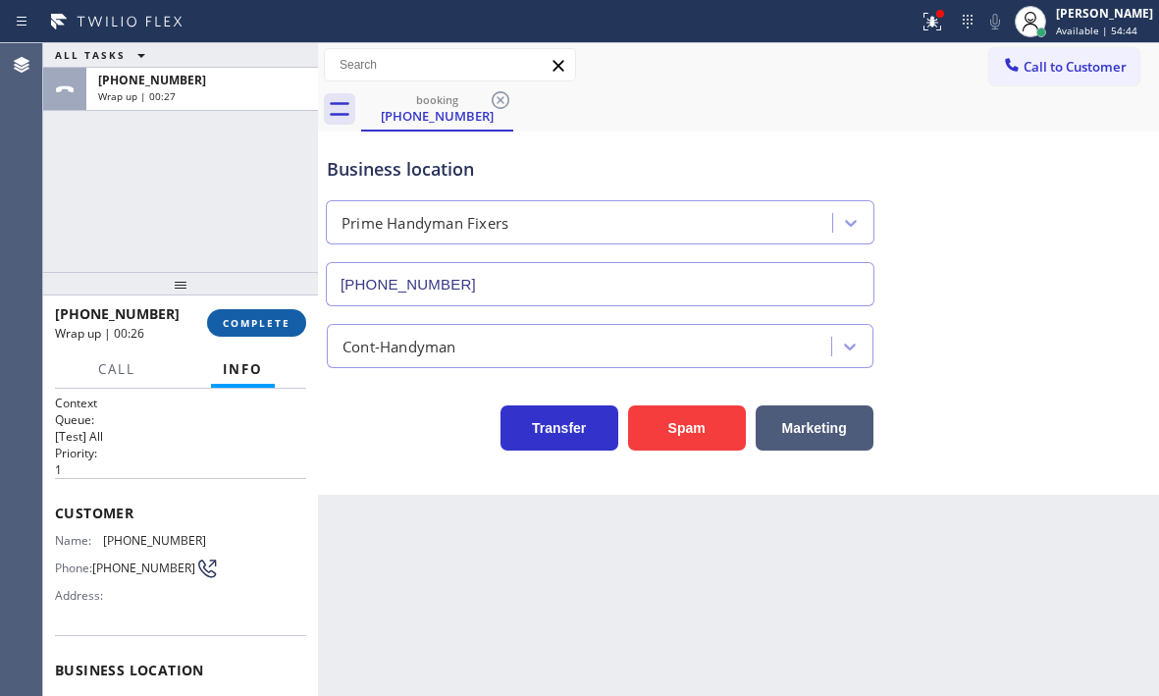
click at [267, 317] on span "COMPLETE" at bounding box center [257, 323] width 68 height 14
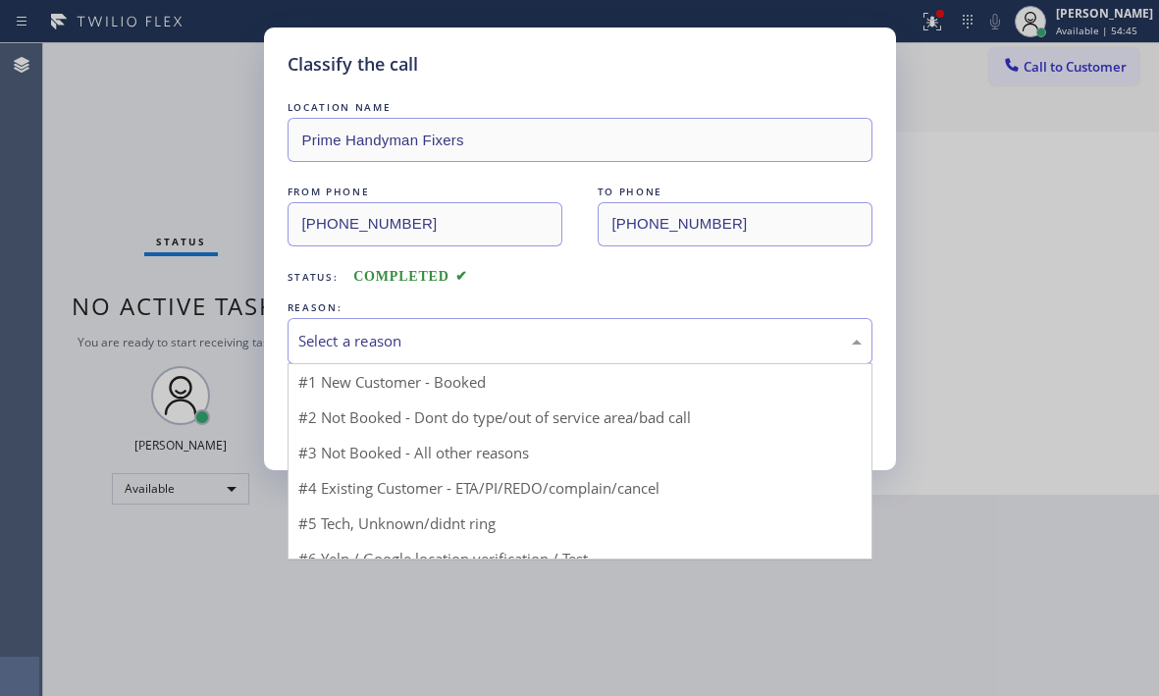
click at [444, 336] on div "Select a reason" at bounding box center [579, 341] width 563 height 23
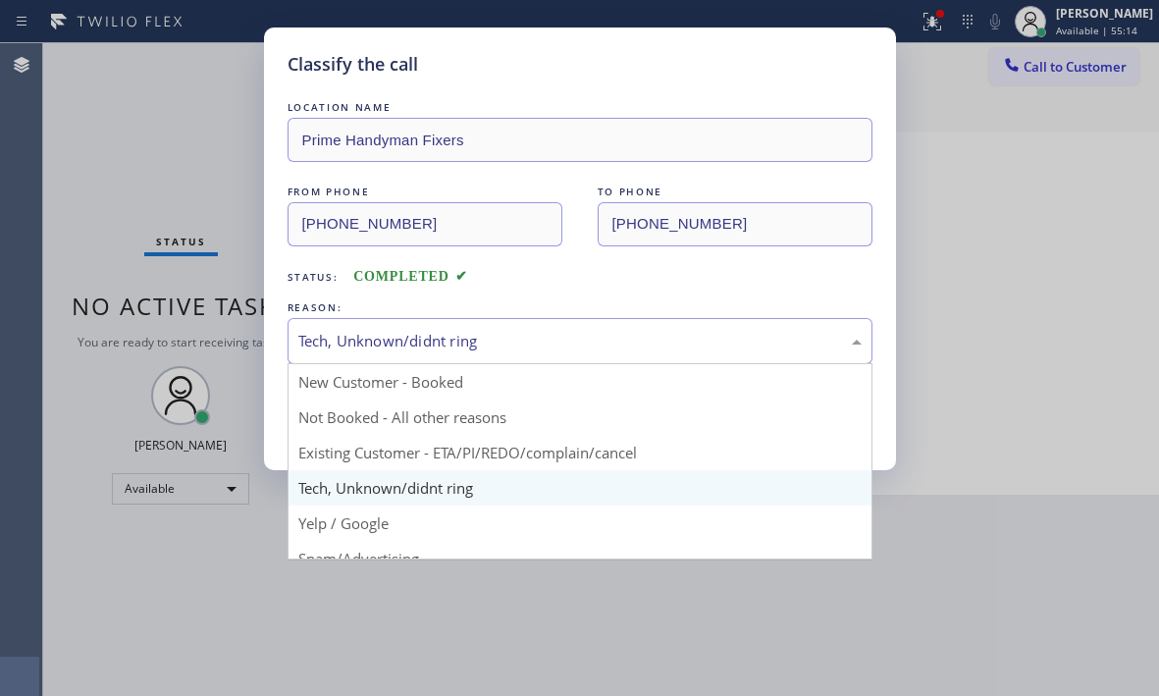
click at [643, 344] on div "Tech, Unknown/didnt ring" at bounding box center [579, 341] width 563 height 23
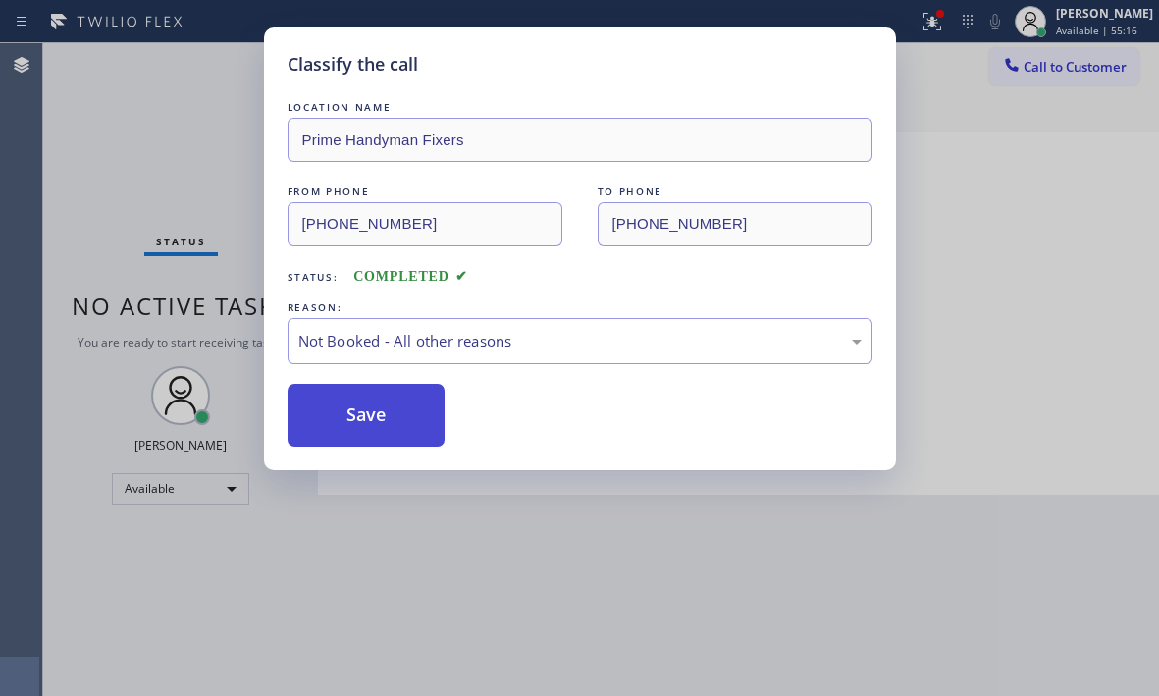
click at [368, 404] on button "Save" at bounding box center [367, 415] width 158 height 63
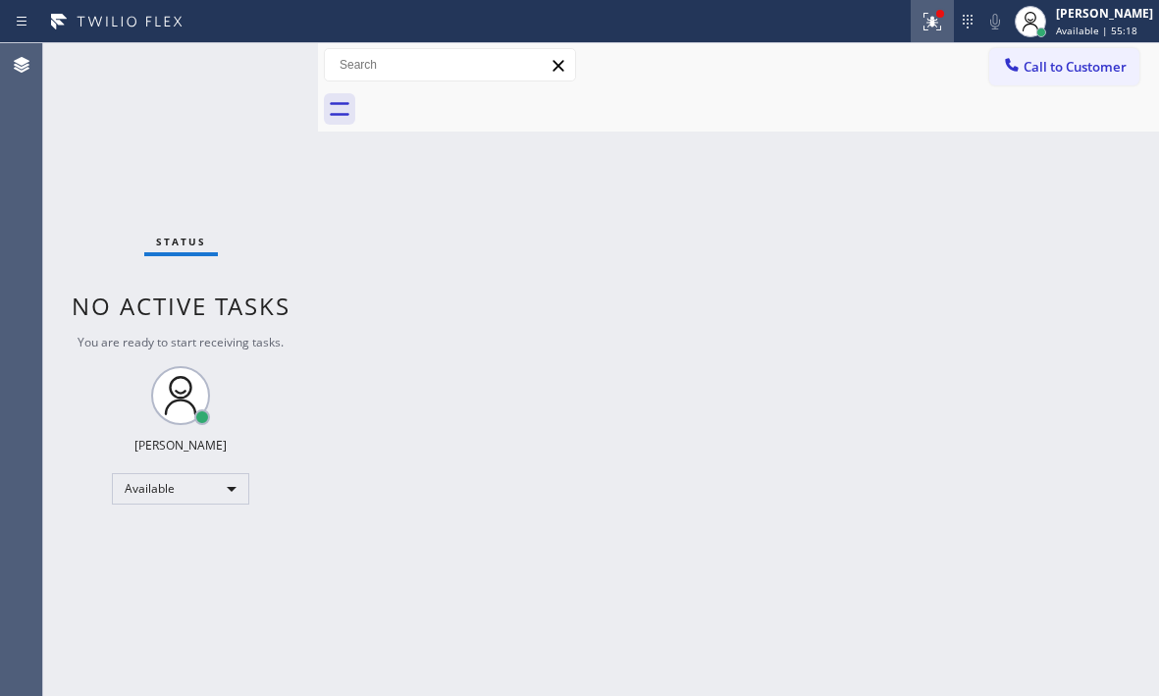
click at [923, 23] on icon at bounding box center [929, 20] width 12 height 14
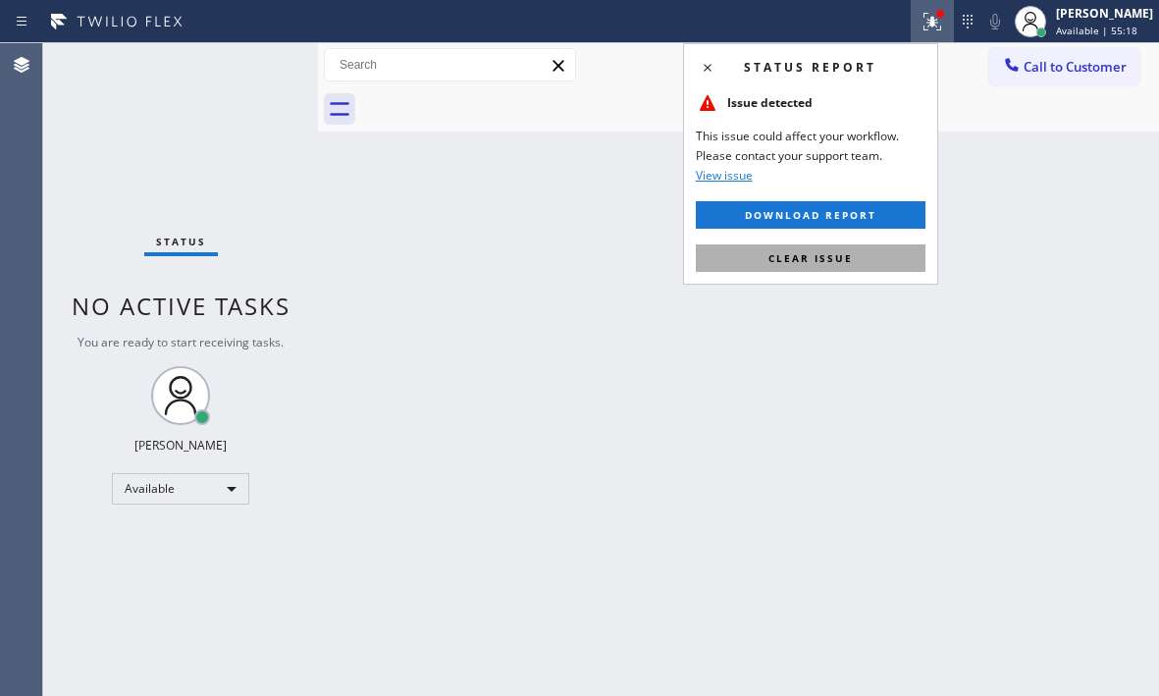
click at [880, 265] on button "Clear issue" at bounding box center [811, 257] width 230 height 27
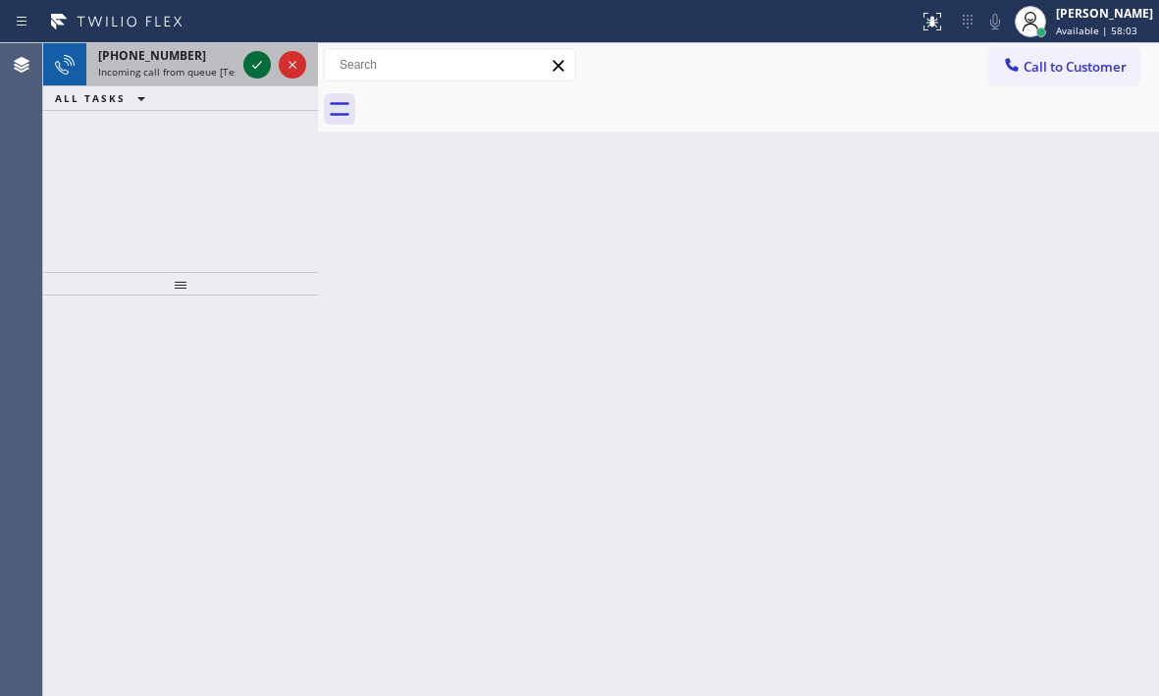
click at [257, 64] on icon at bounding box center [257, 65] width 24 height 24
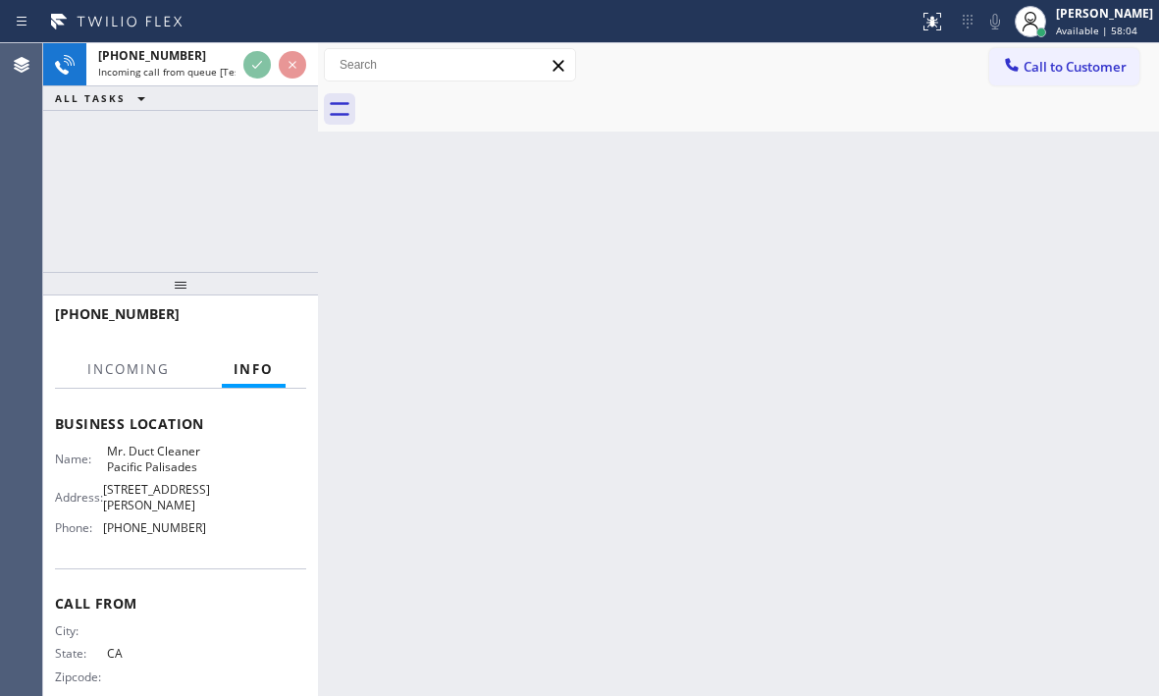
scroll to position [280, 0]
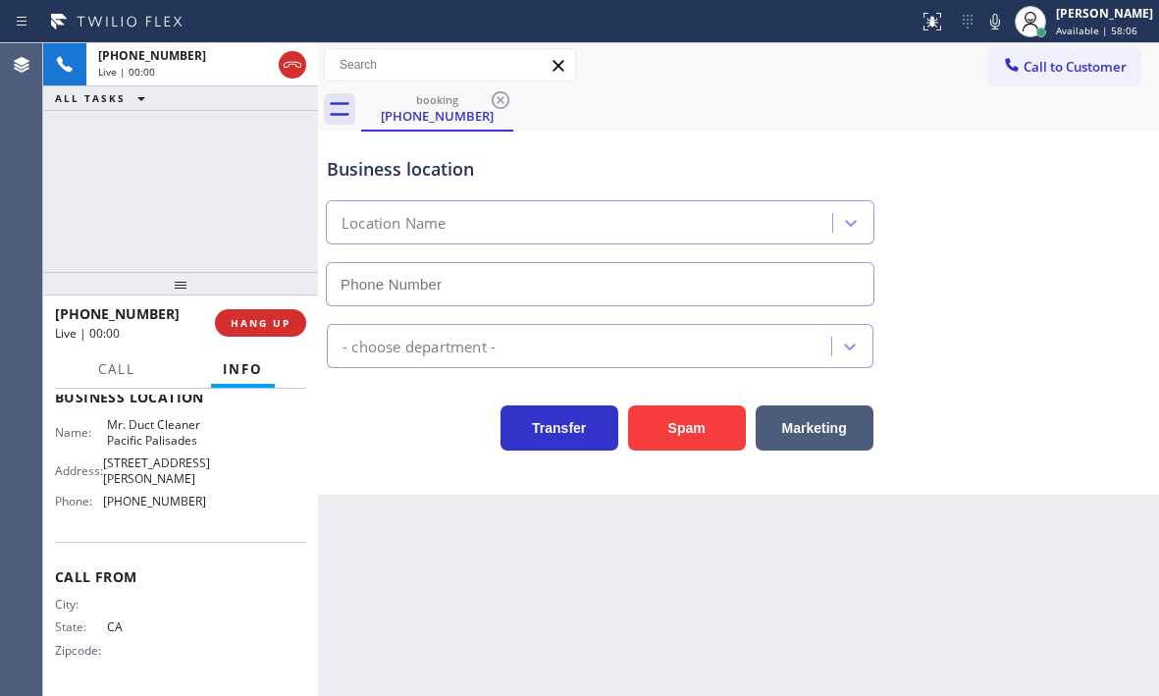
type input "[PHONE_NUMBER]"
click at [283, 328] on span "HANG UP" at bounding box center [261, 323] width 60 height 14
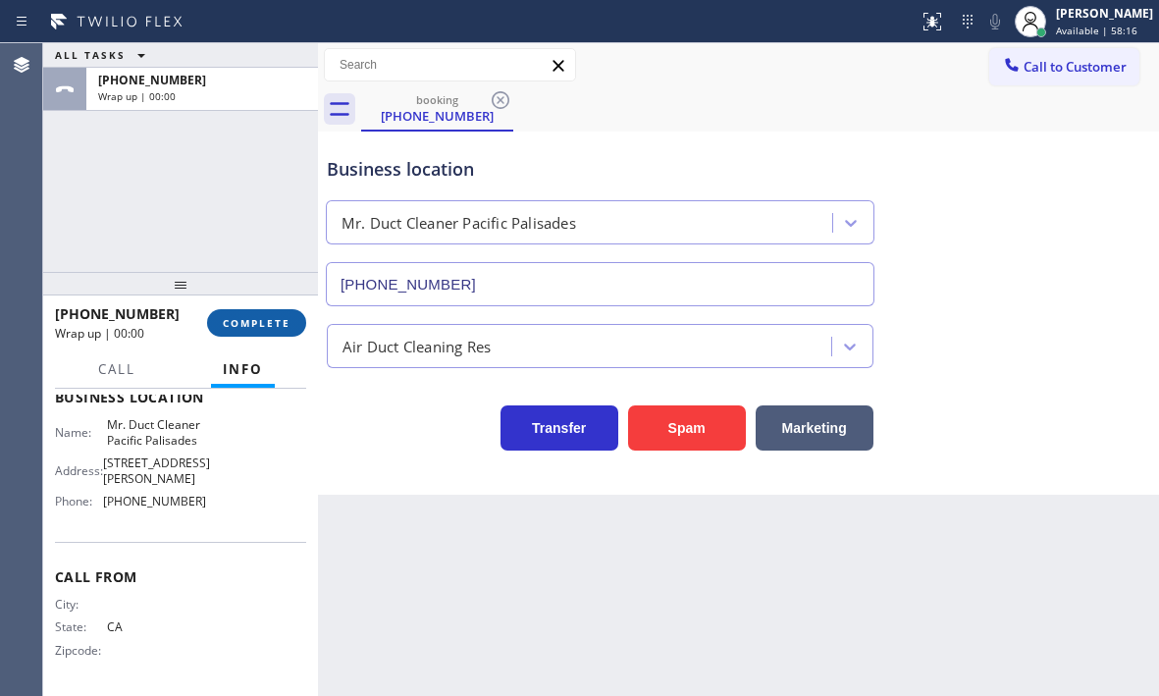
click at [271, 323] on span "COMPLETE" at bounding box center [257, 323] width 68 height 14
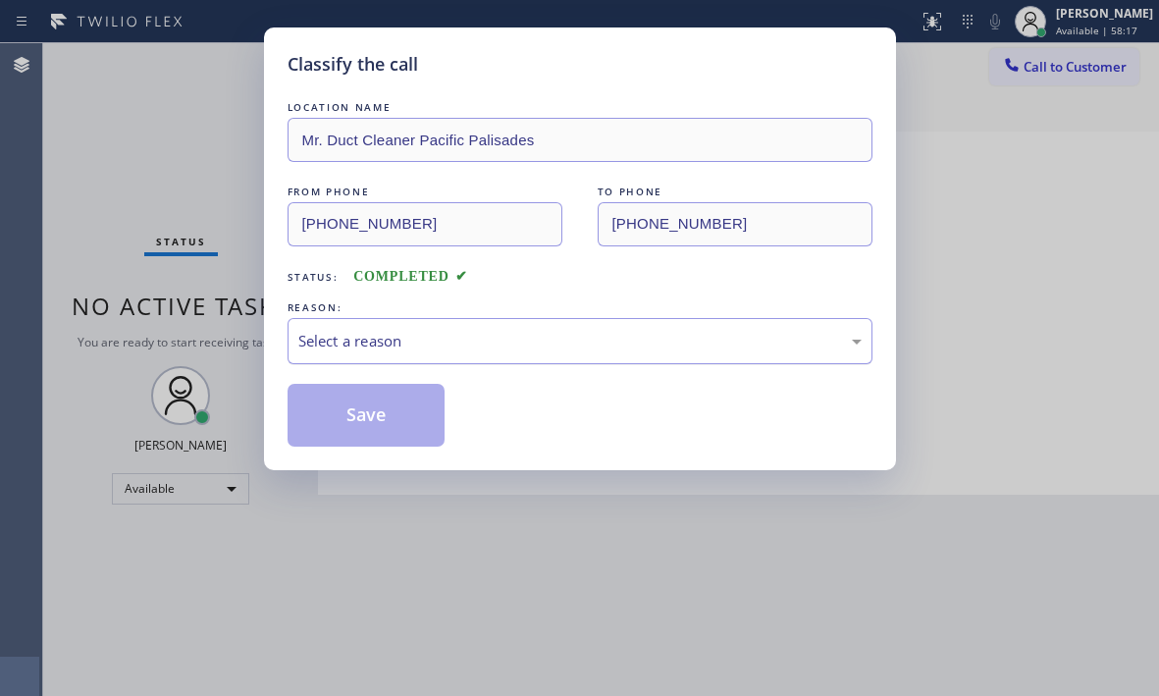
click at [421, 343] on div "Select a reason" at bounding box center [579, 341] width 563 height 23
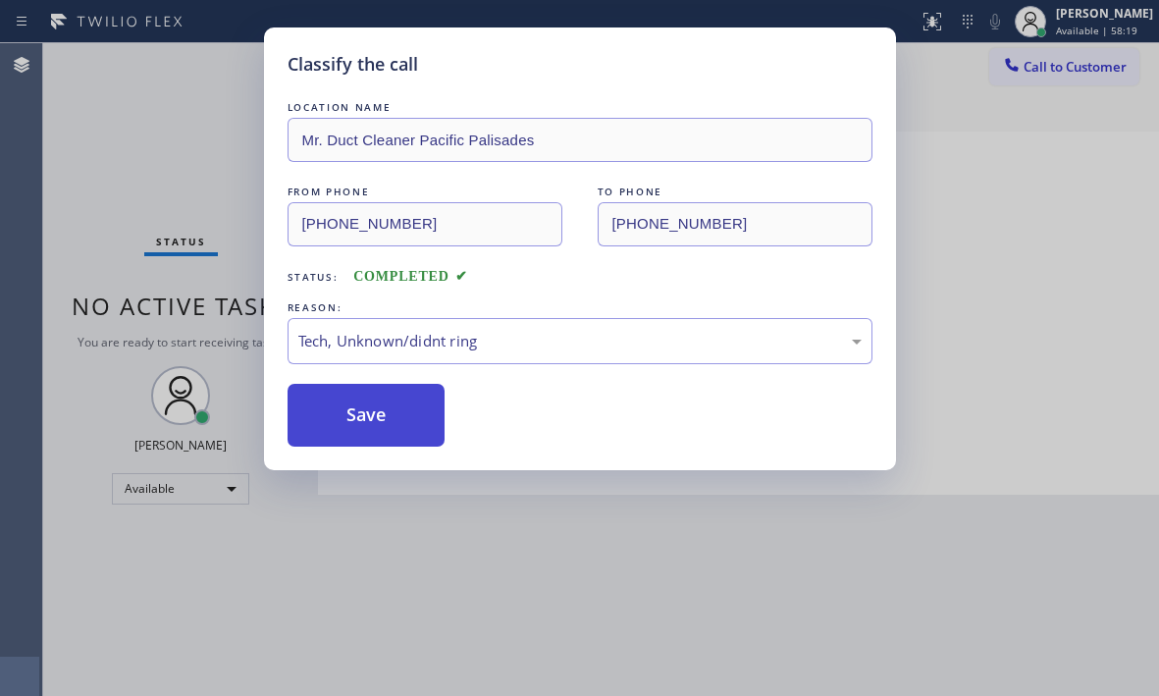
click at [352, 428] on button "Save" at bounding box center [367, 415] width 158 height 63
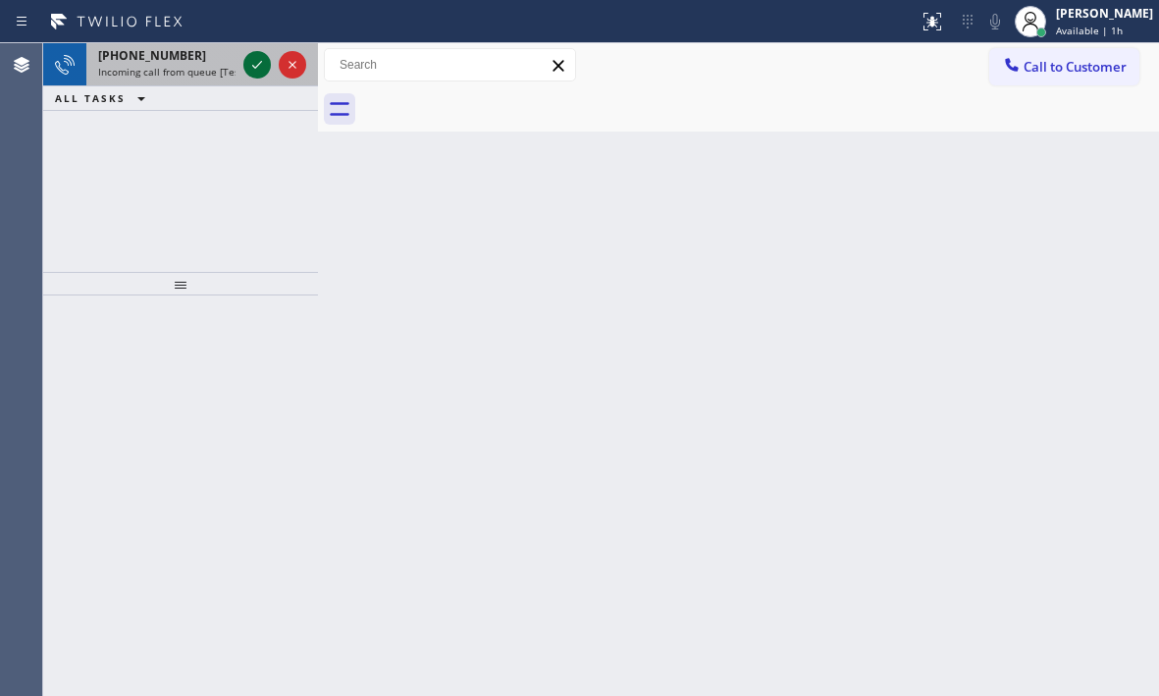
click at [255, 63] on icon at bounding box center [257, 65] width 24 height 24
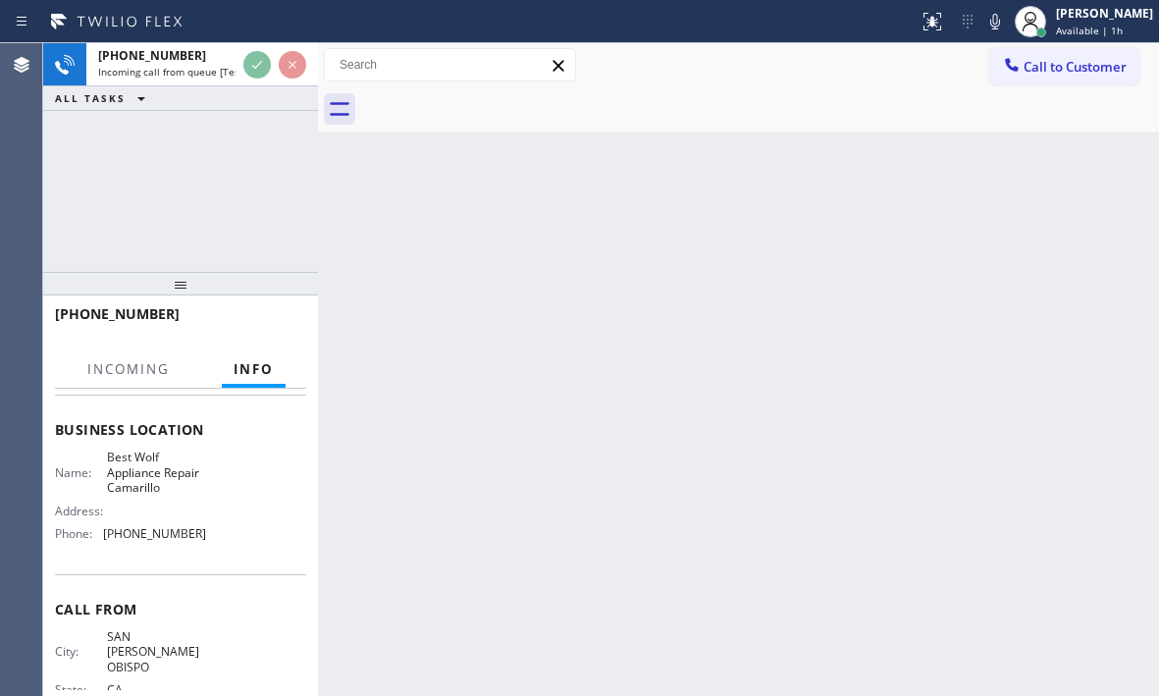
scroll to position [196, 0]
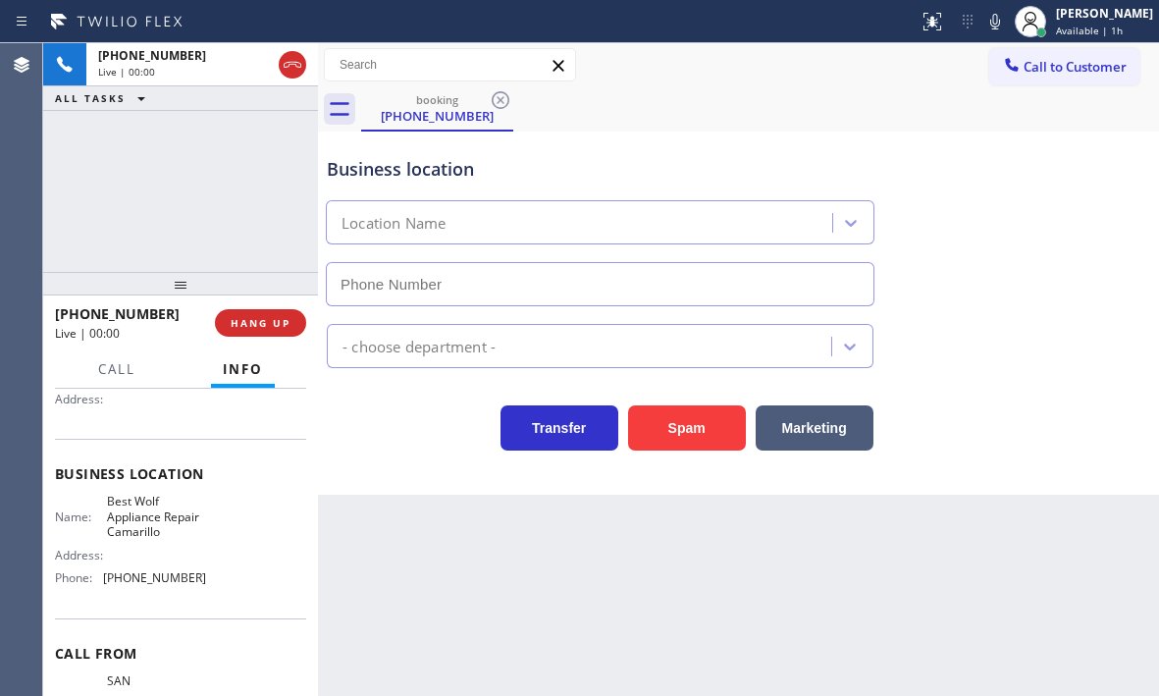
type input "[PHONE_NUMBER]"
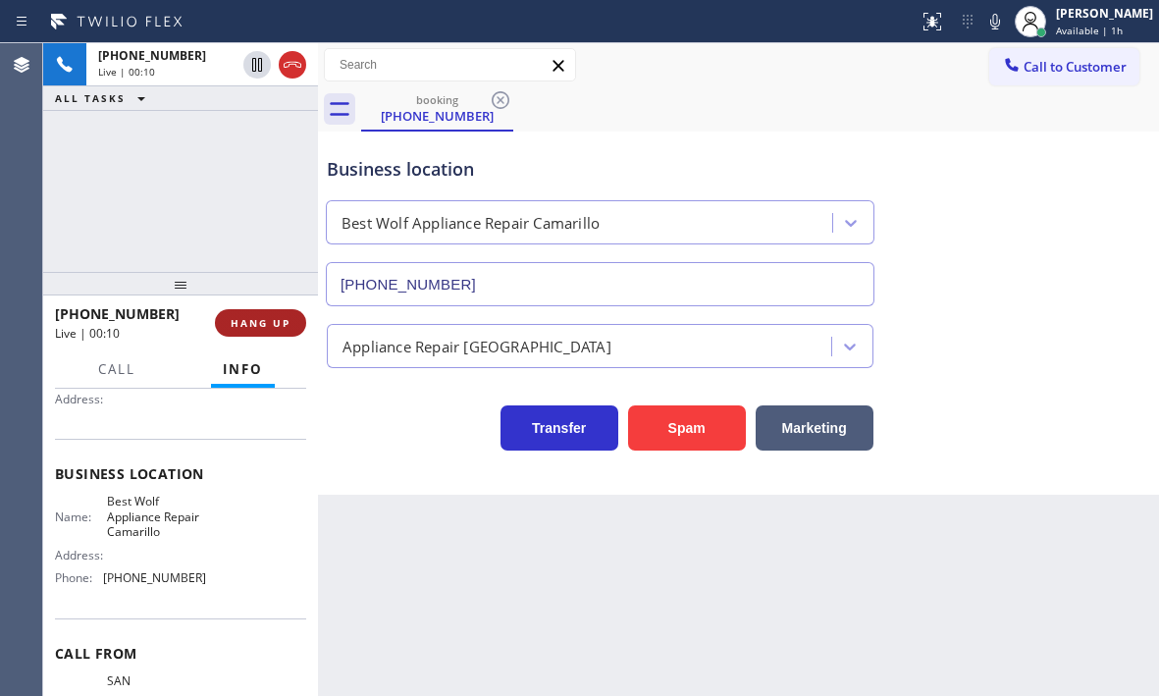
click at [266, 329] on span "HANG UP" at bounding box center [261, 323] width 60 height 14
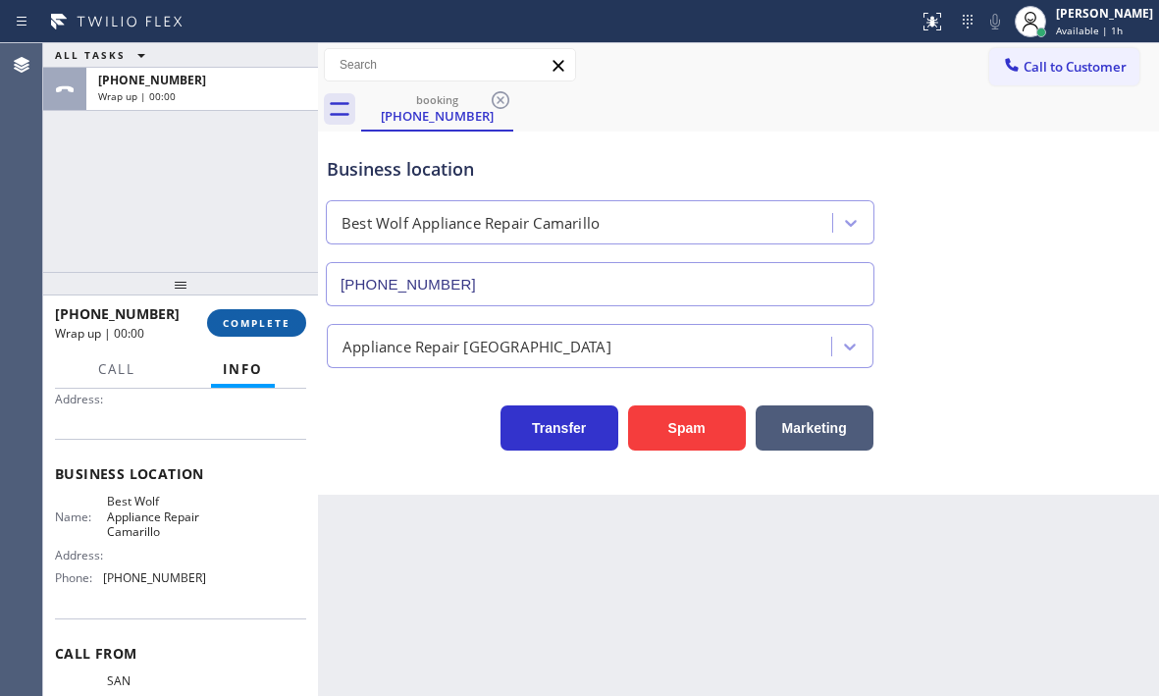
click at [270, 321] on span "COMPLETE" at bounding box center [257, 323] width 68 height 14
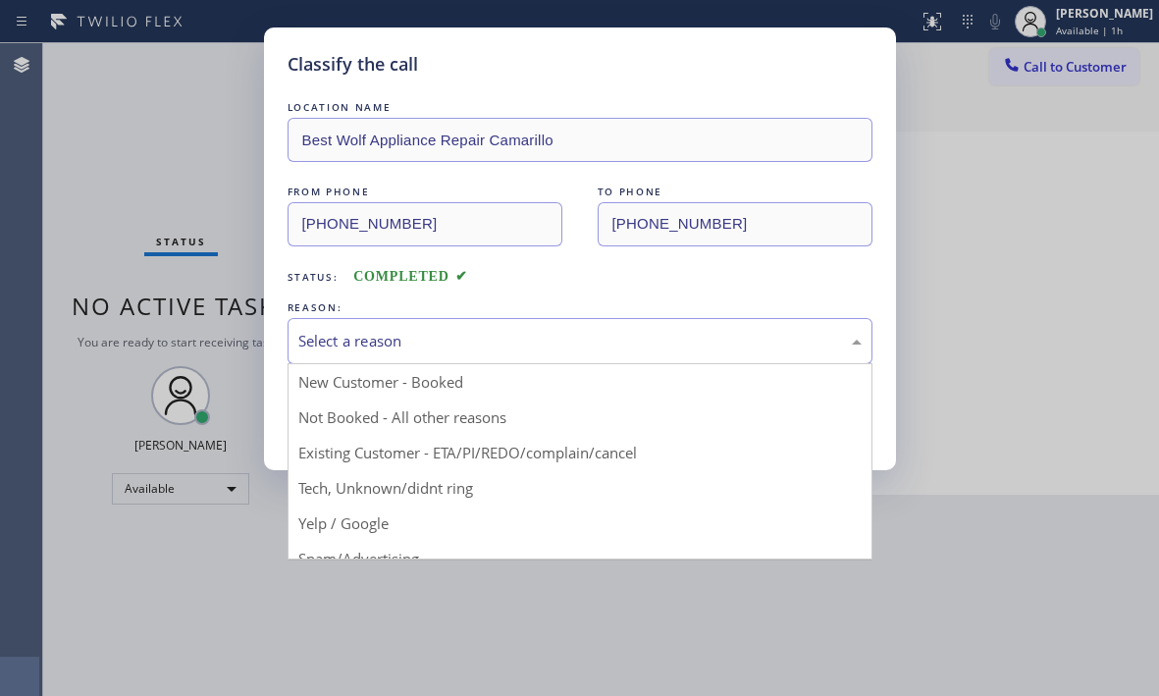
click at [462, 336] on div "Select a reason" at bounding box center [579, 341] width 563 height 23
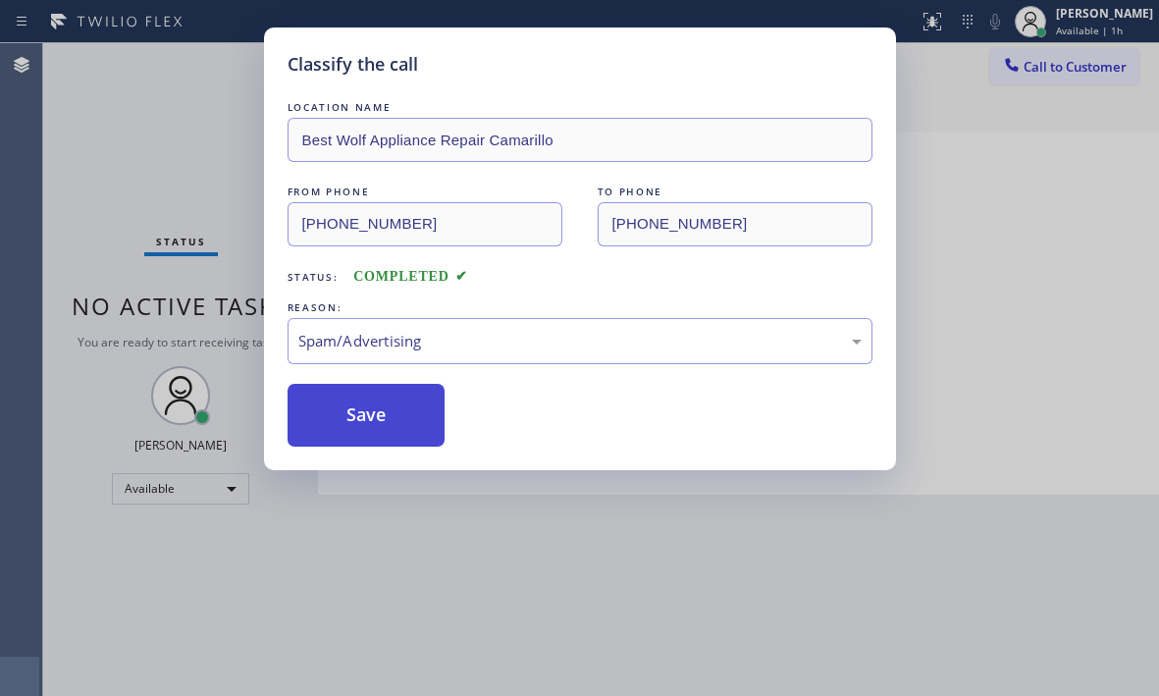
click at [367, 411] on button "Save" at bounding box center [367, 415] width 158 height 63
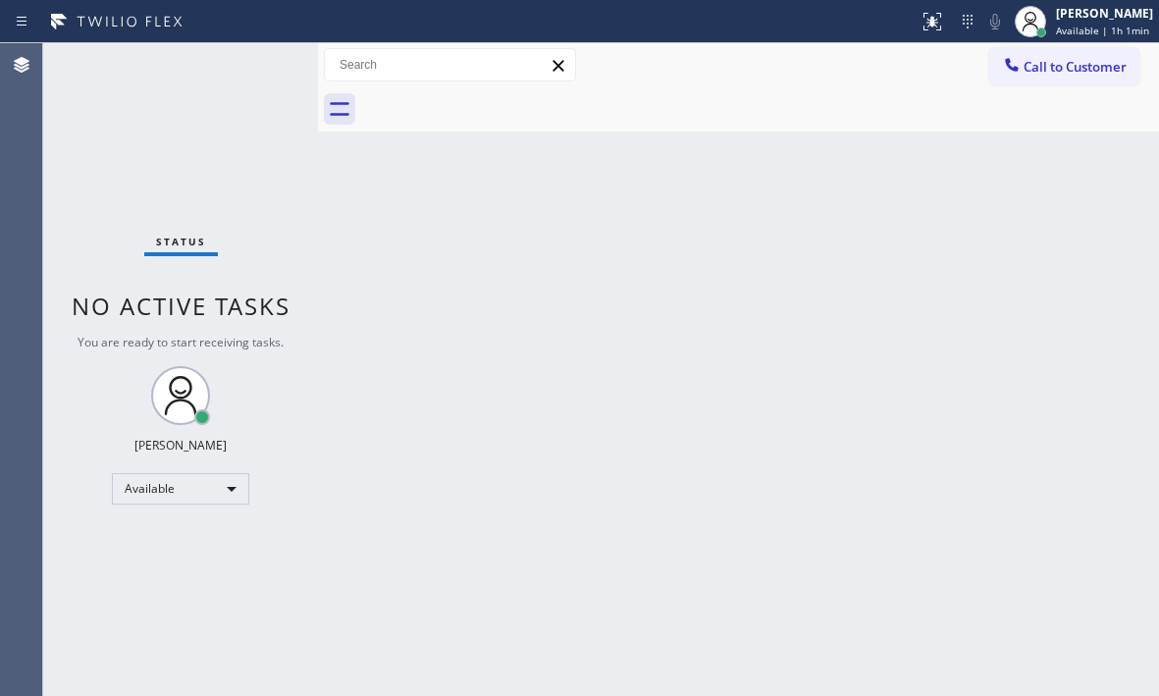
click at [255, 69] on div "Status No active tasks You are ready to start receiving tasks. [PERSON_NAME] Av…" at bounding box center [180, 369] width 275 height 653
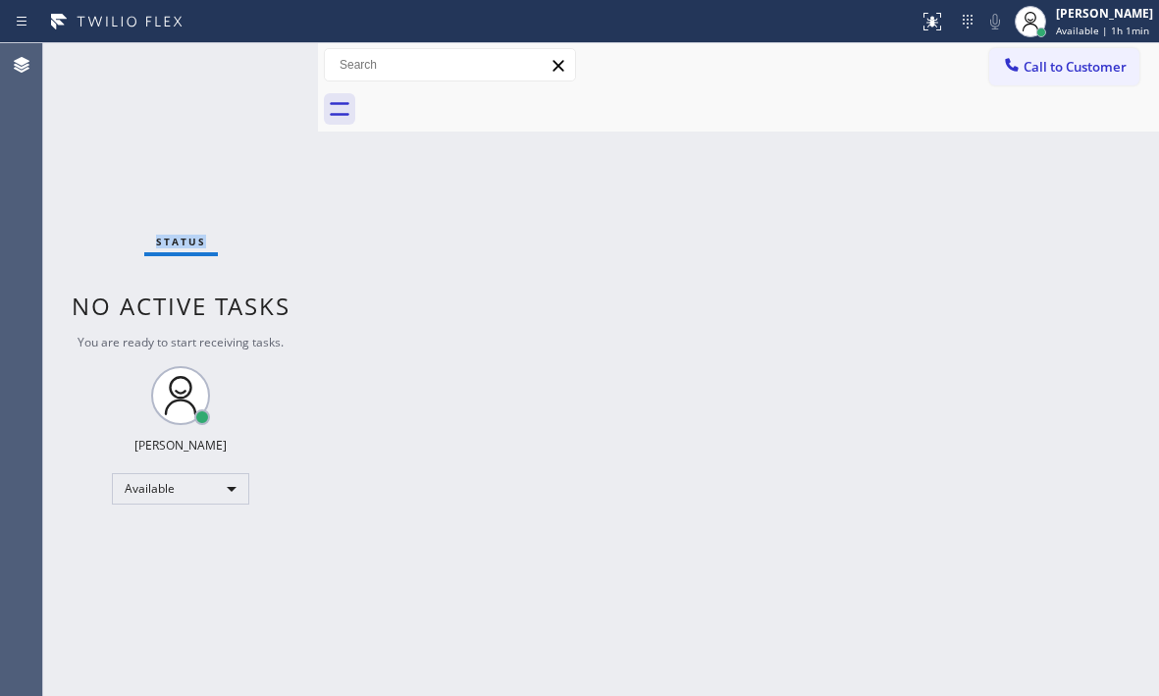
click at [255, 69] on div "Status No active tasks You are ready to start receiving tasks. [PERSON_NAME] Av…" at bounding box center [180, 369] width 275 height 653
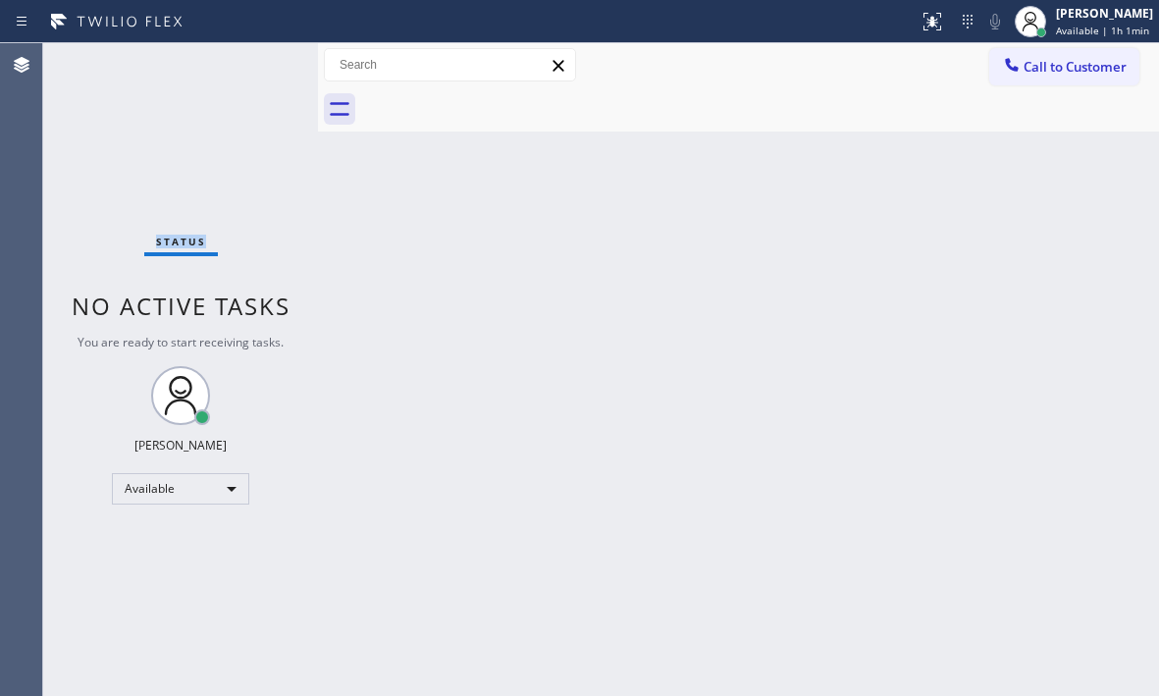
click at [255, 69] on div "Status No active tasks You are ready to start receiving tasks. [PERSON_NAME] Av…" at bounding box center [180, 369] width 275 height 653
click at [249, 64] on div "Status No active tasks You are ready to start receiving tasks. [PERSON_NAME] Av…" at bounding box center [180, 369] width 275 height 653
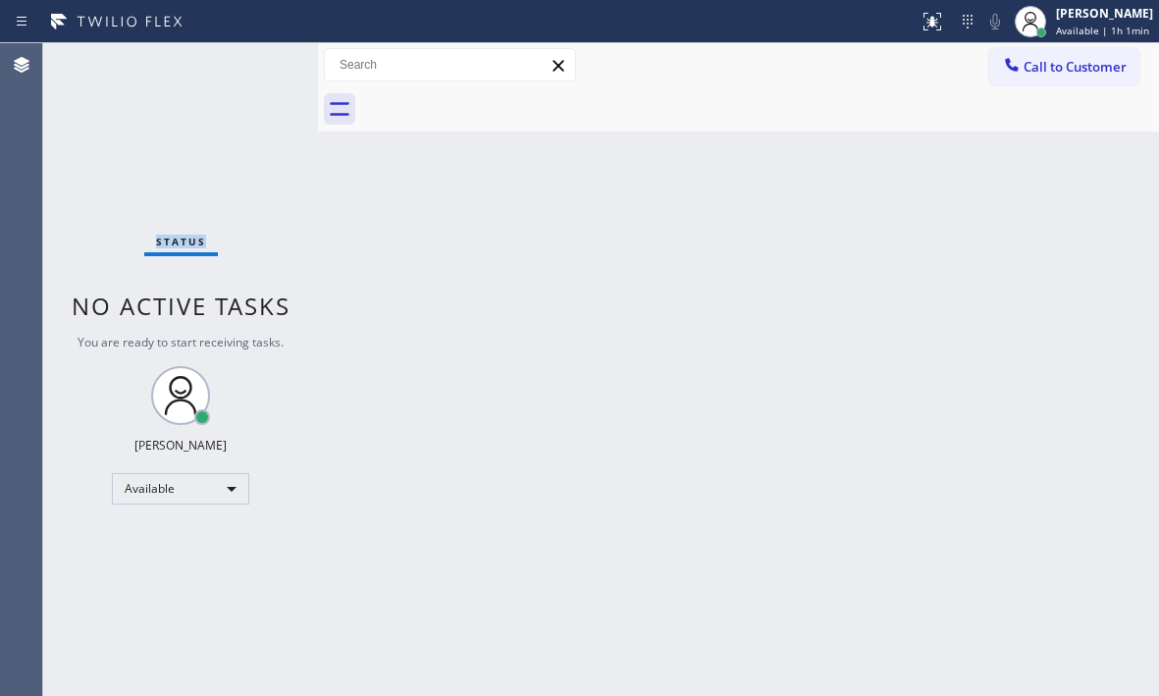
click at [249, 64] on div "Status No active tasks You are ready to start receiving tasks. [PERSON_NAME] Av…" at bounding box center [180, 369] width 275 height 653
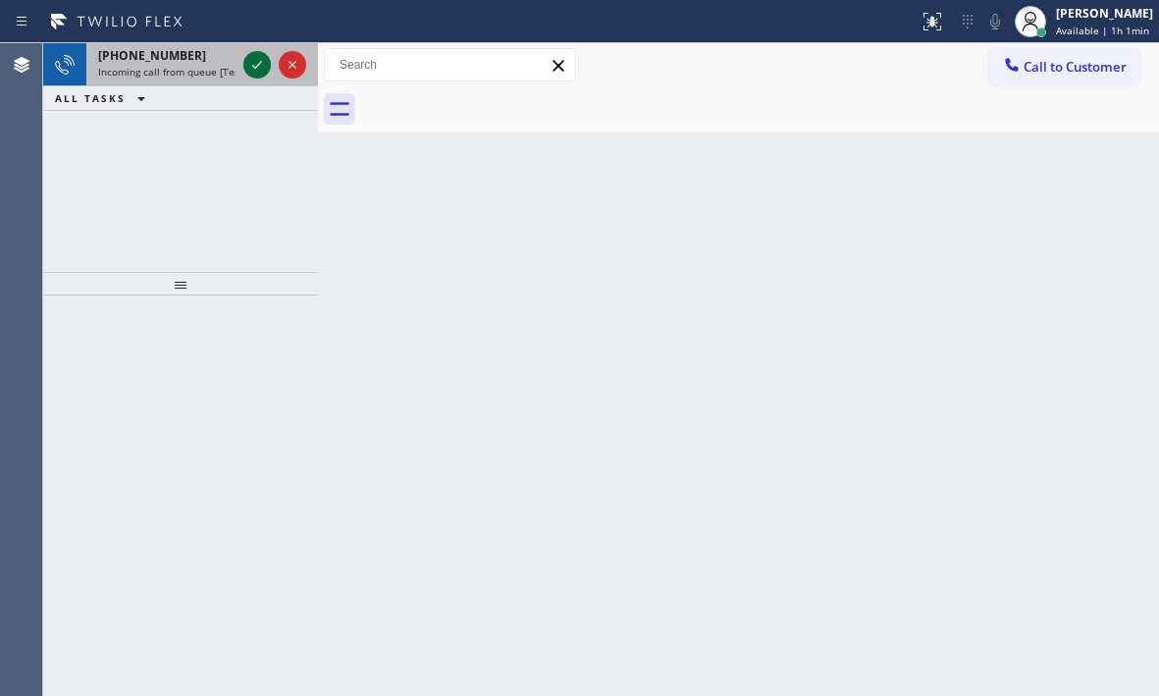
click at [248, 62] on div at bounding box center [274, 64] width 71 height 43
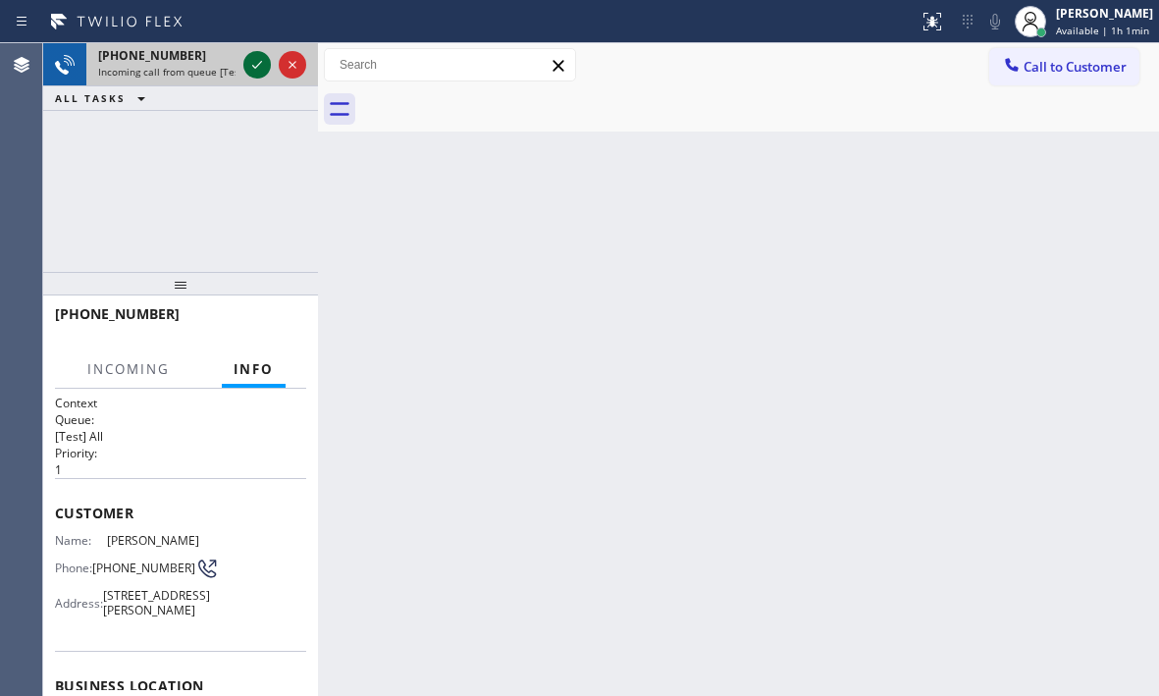
click at [248, 62] on icon at bounding box center [257, 65] width 24 height 24
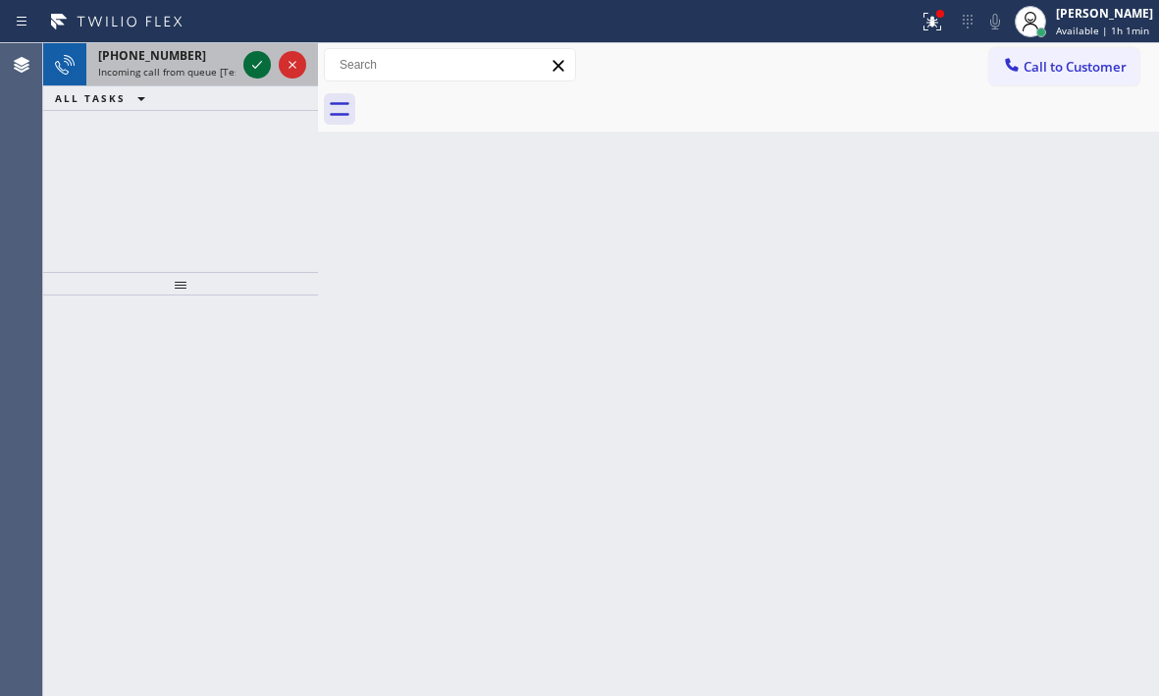
click at [250, 60] on icon at bounding box center [257, 65] width 24 height 24
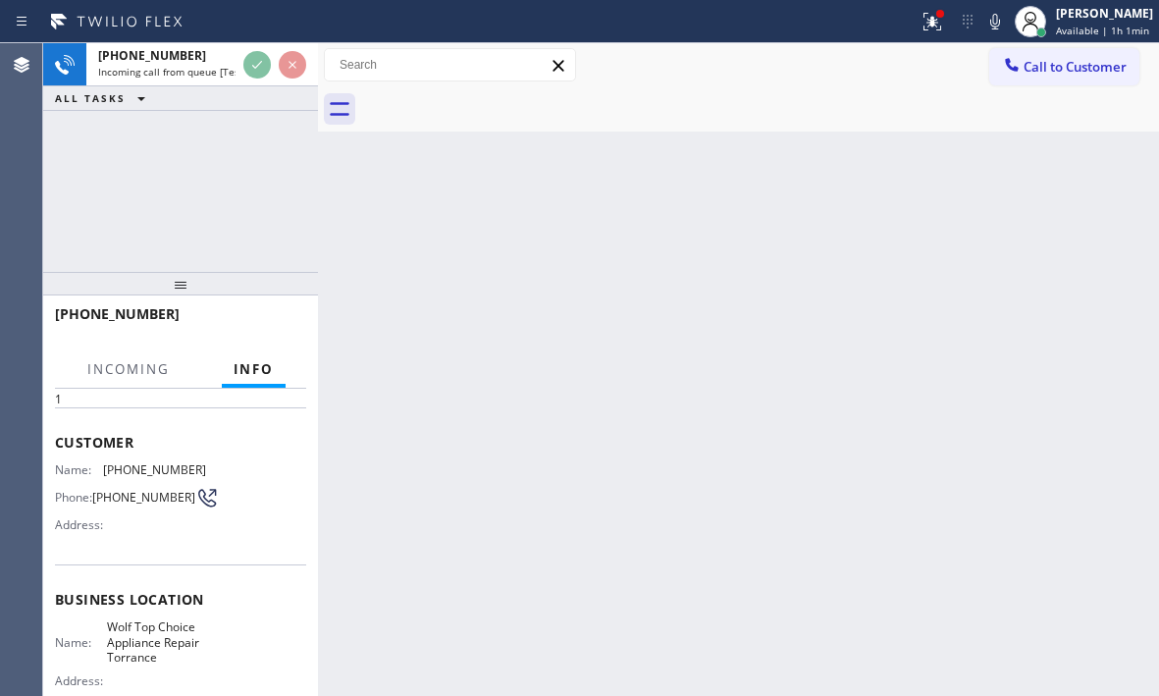
scroll to position [98, 0]
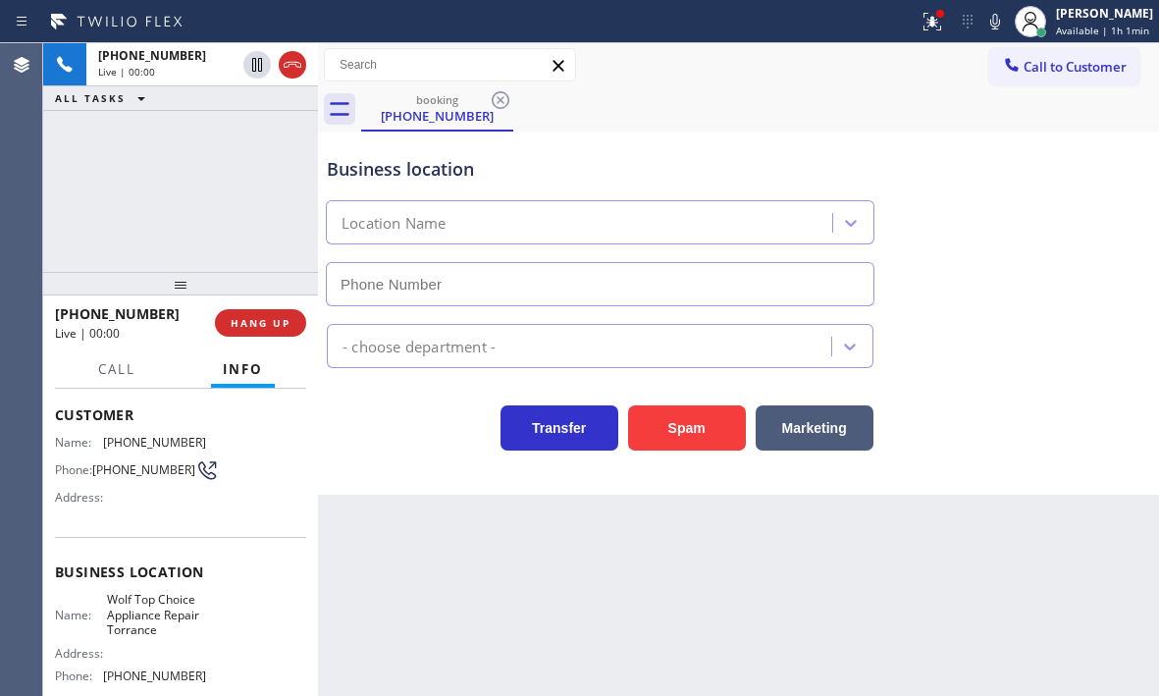
type input "[PHONE_NUMBER]"
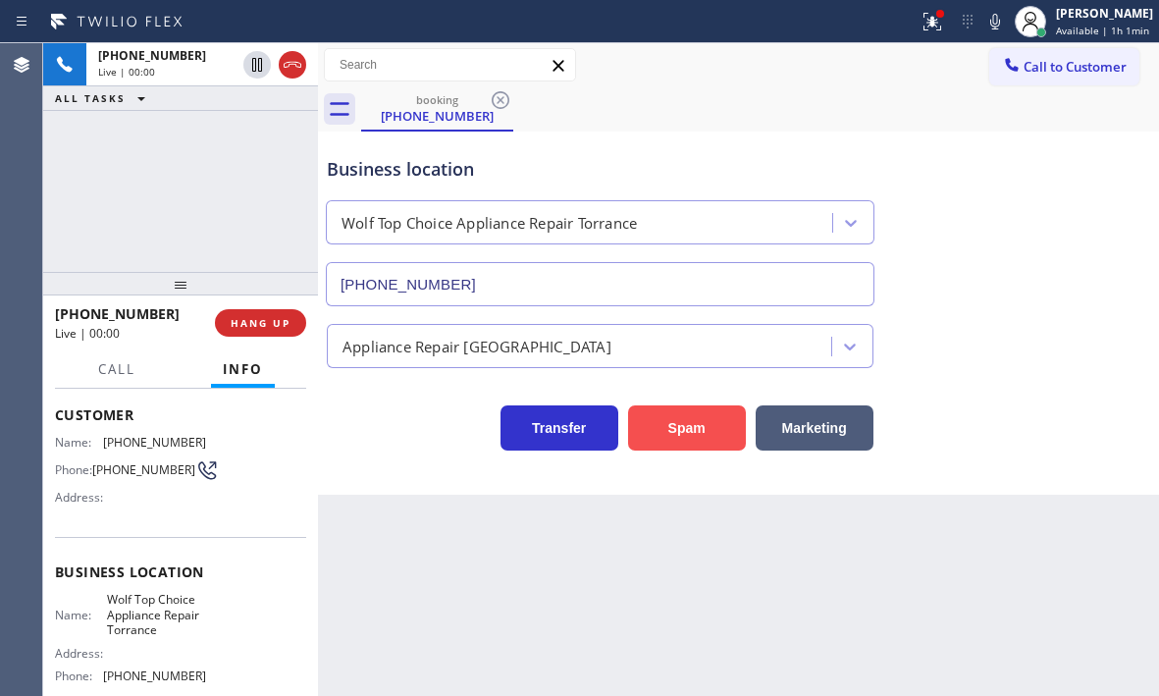
click at [695, 433] on button "Spam" at bounding box center [687, 427] width 118 height 45
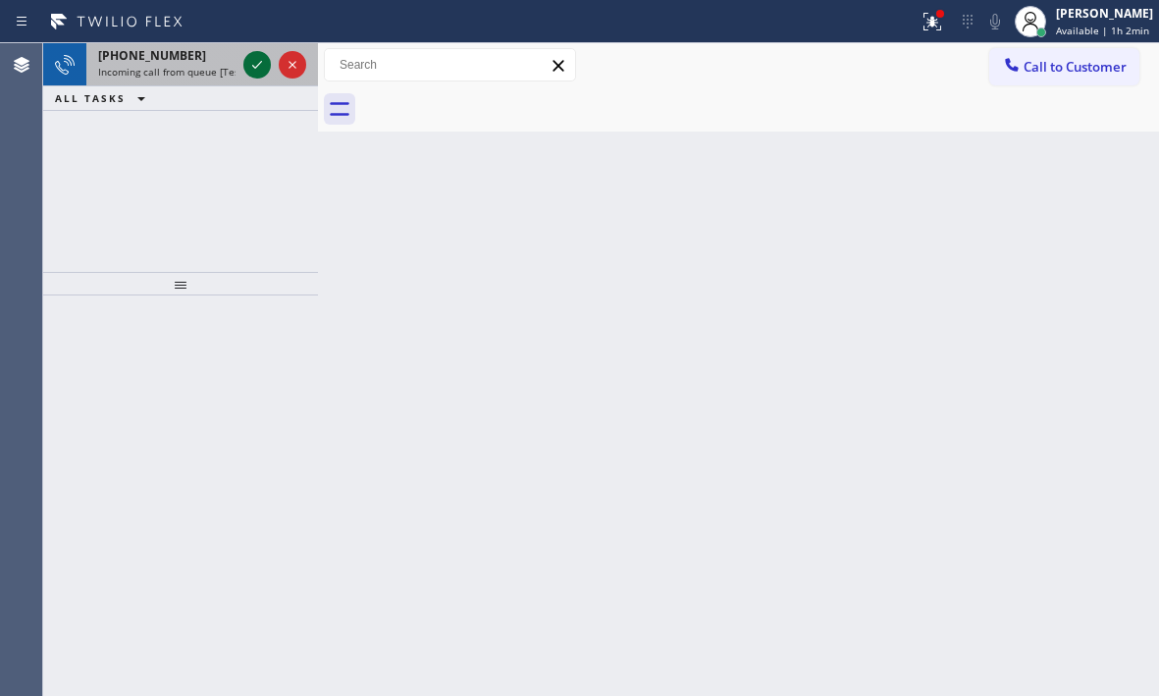
click at [257, 61] on icon at bounding box center [257, 65] width 24 height 24
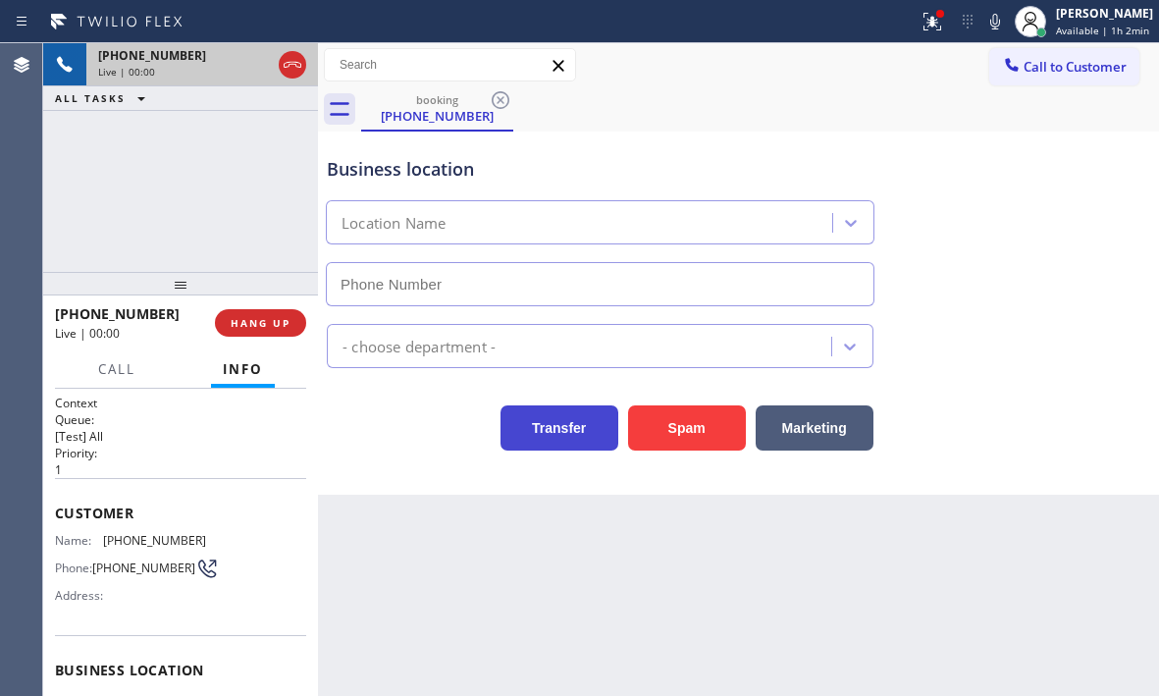
type input "[PHONE_NUMBER]"
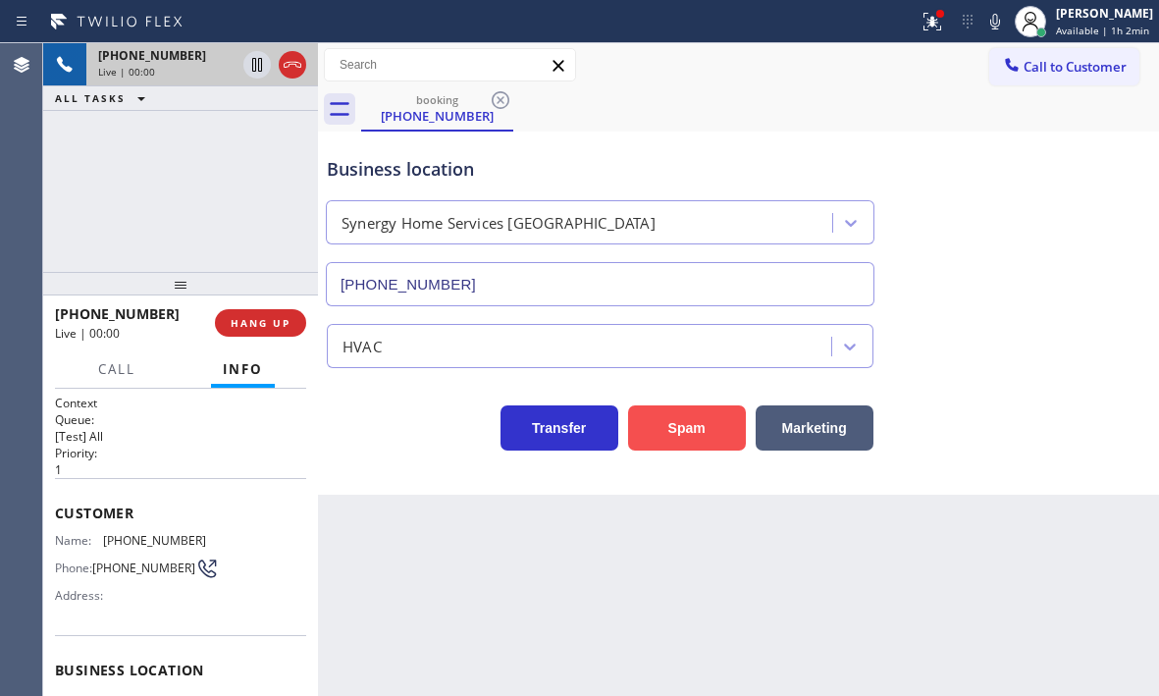
click at [643, 421] on button "Spam" at bounding box center [687, 427] width 118 height 45
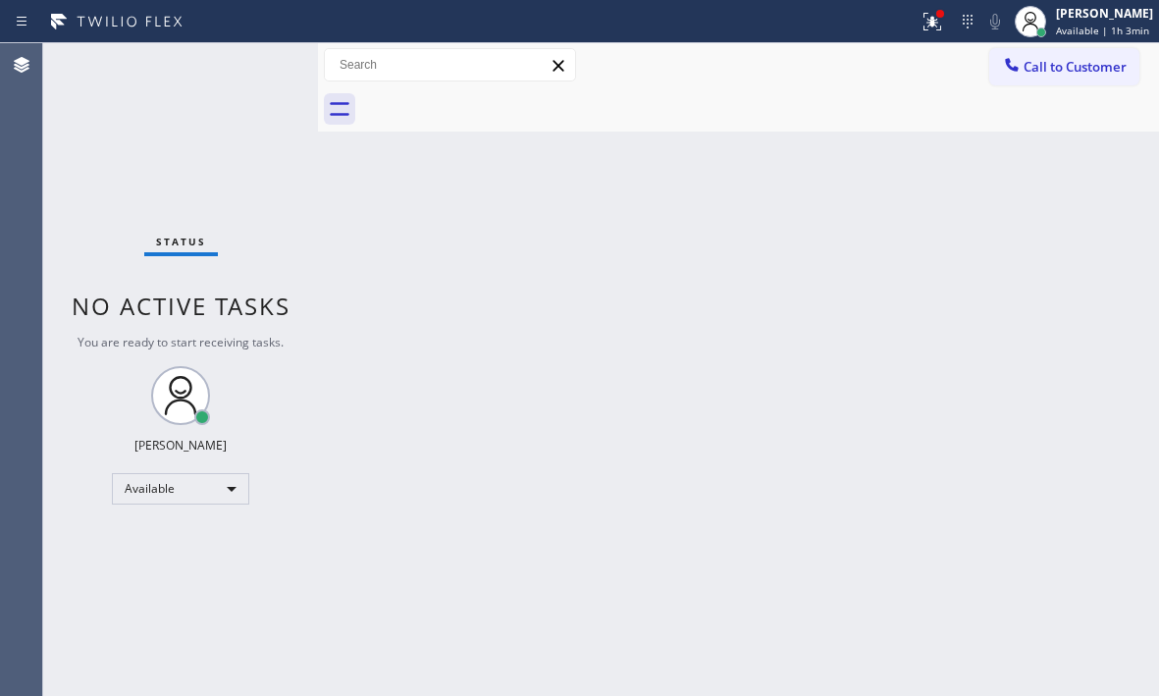
click at [263, 67] on div "Status No active tasks You are ready to start receiving tasks. [PERSON_NAME] Av…" at bounding box center [180, 369] width 275 height 653
click at [262, 67] on div "Status No active tasks You are ready to start receiving tasks. [PERSON_NAME] Av…" at bounding box center [180, 369] width 275 height 653
click at [261, 67] on div "Status No active tasks You are ready to start receiving tasks. [PERSON_NAME] Av…" at bounding box center [180, 369] width 275 height 653
click at [263, 69] on div "Status No active tasks You are ready to start receiving tasks. [PERSON_NAME] Av…" at bounding box center [180, 369] width 275 height 653
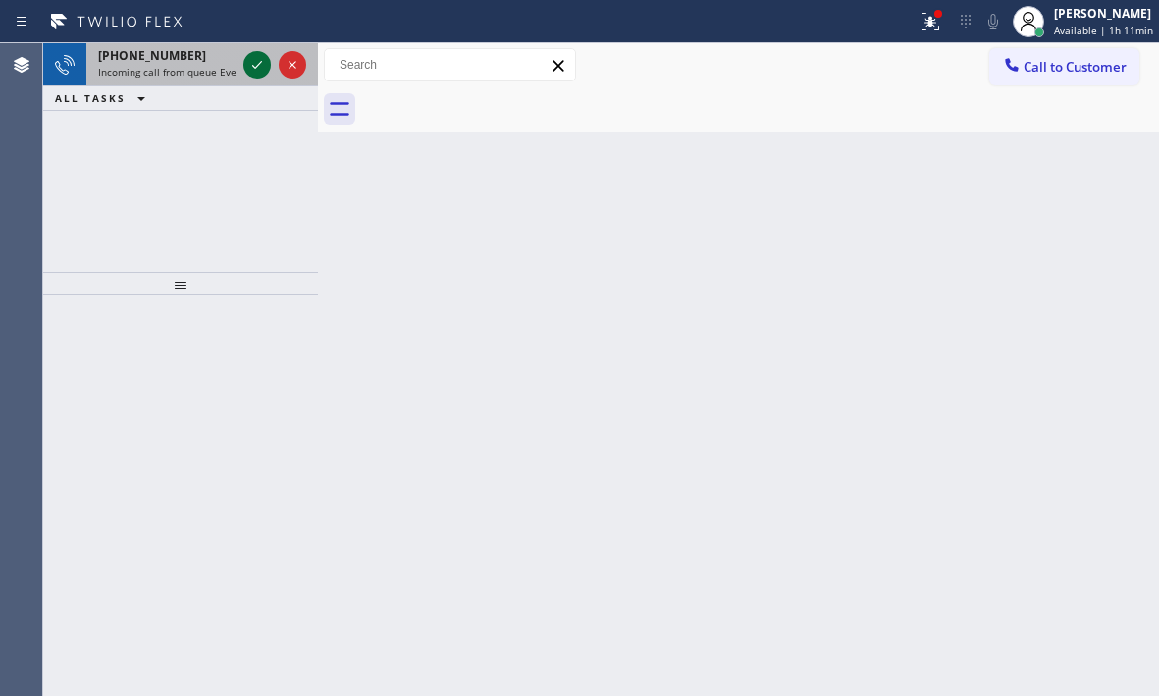
click at [255, 63] on icon at bounding box center [257, 65] width 24 height 24
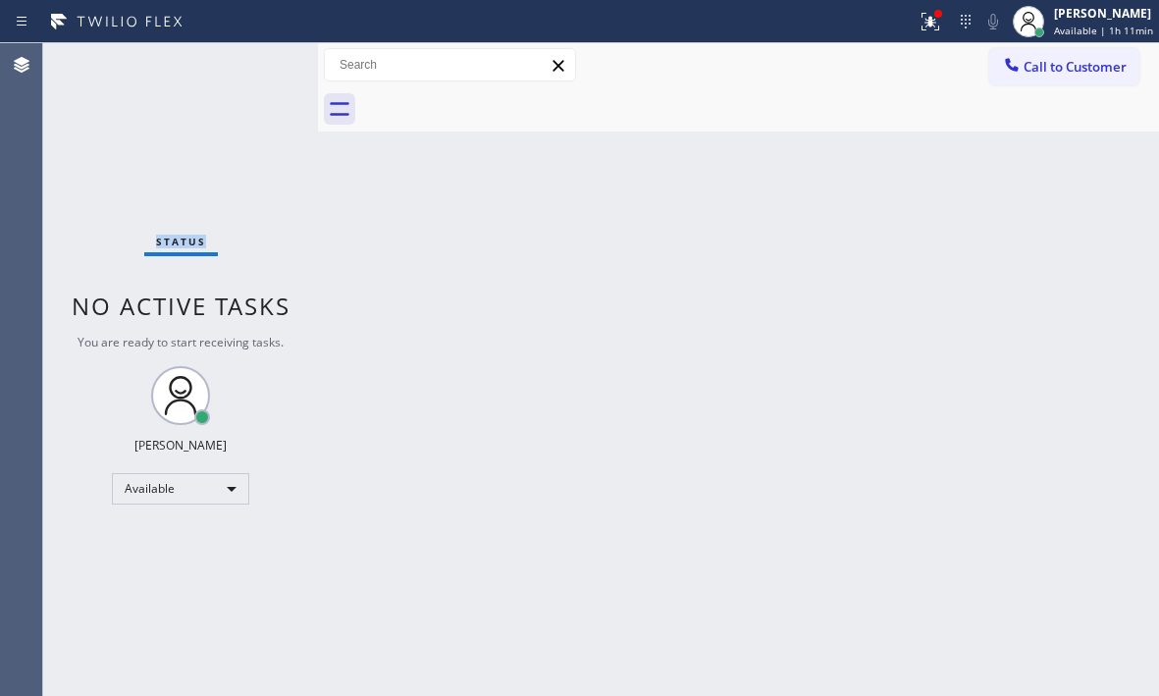
click at [255, 63] on div "Status No active tasks You are ready to start receiving tasks. [PERSON_NAME] Av…" at bounding box center [180, 369] width 275 height 653
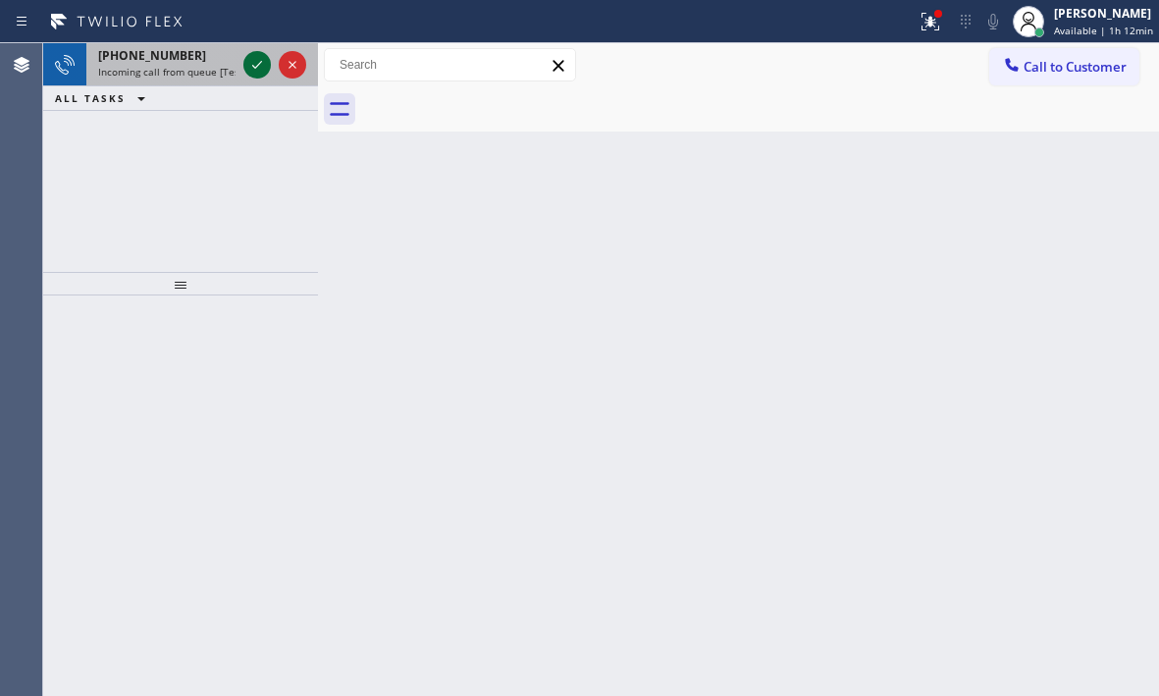
click at [252, 61] on icon at bounding box center [257, 65] width 24 height 24
click at [254, 72] on icon at bounding box center [257, 65] width 24 height 24
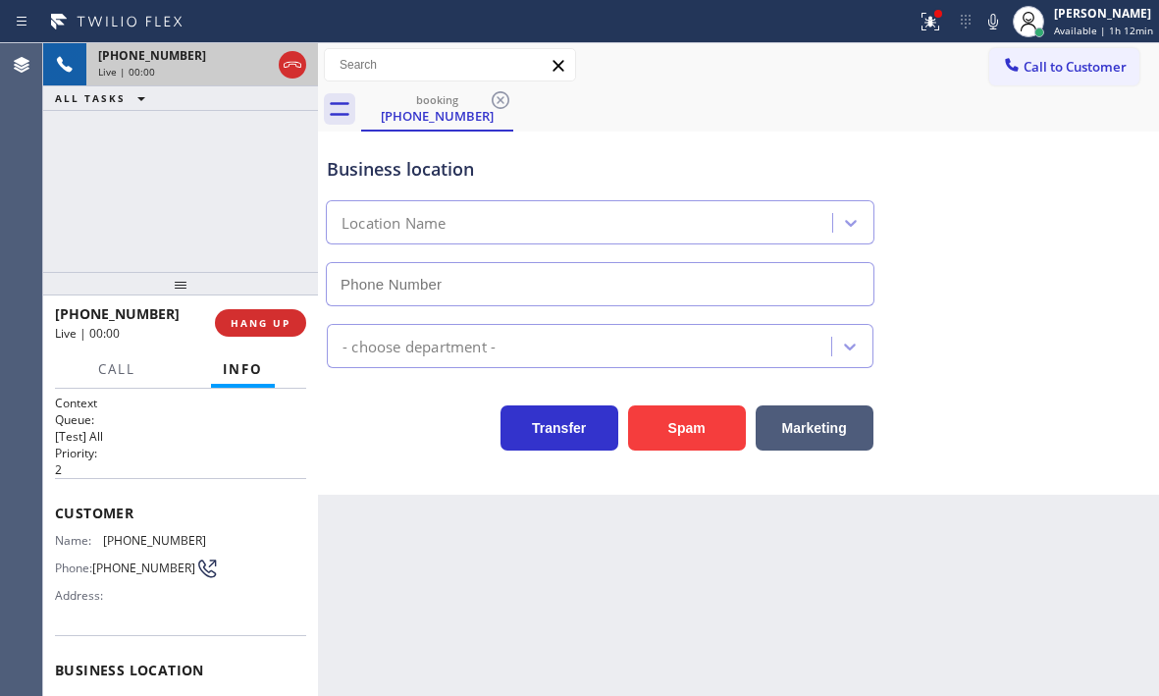
type input "[PHONE_NUMBER]"
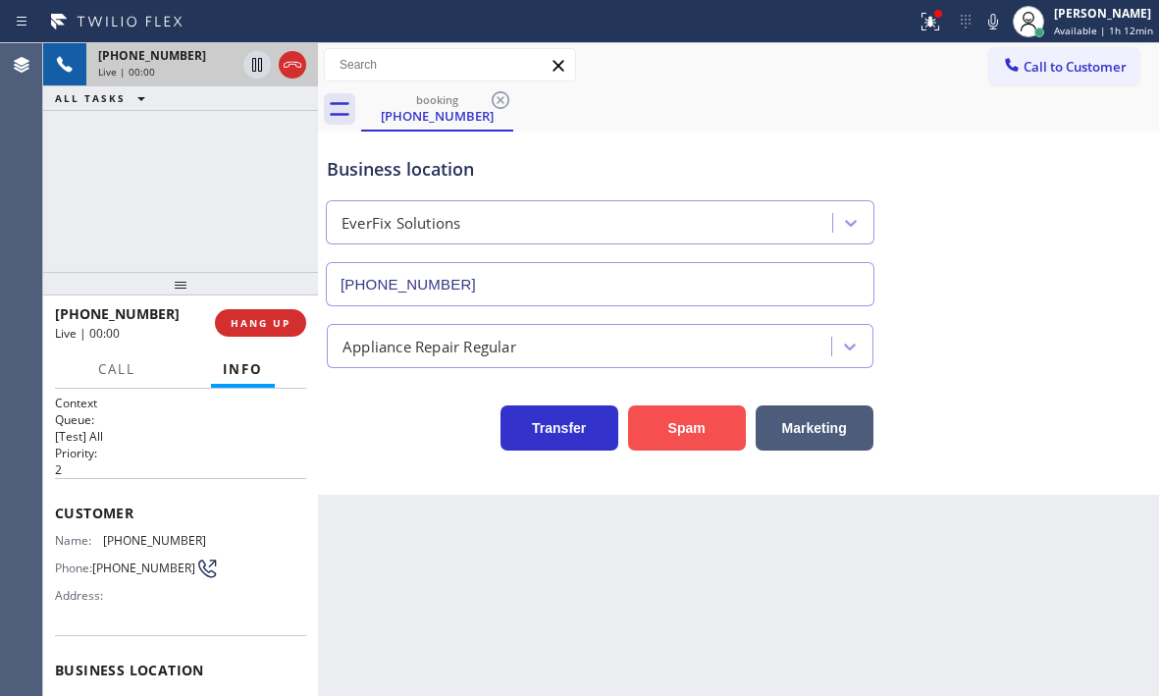
click at [697, 434] on button "Spam" at bounding box center [687, 427] width 118 height 45
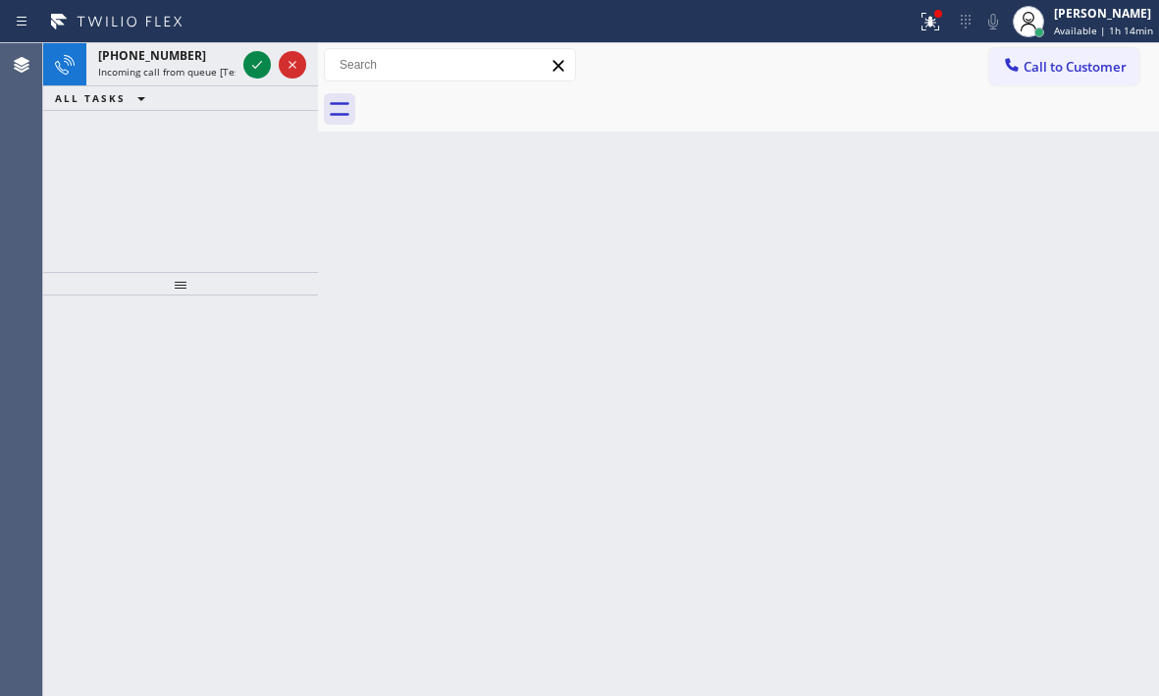
click at [257, 68] on icon at bounding box center [257, 65] width 24 height 24
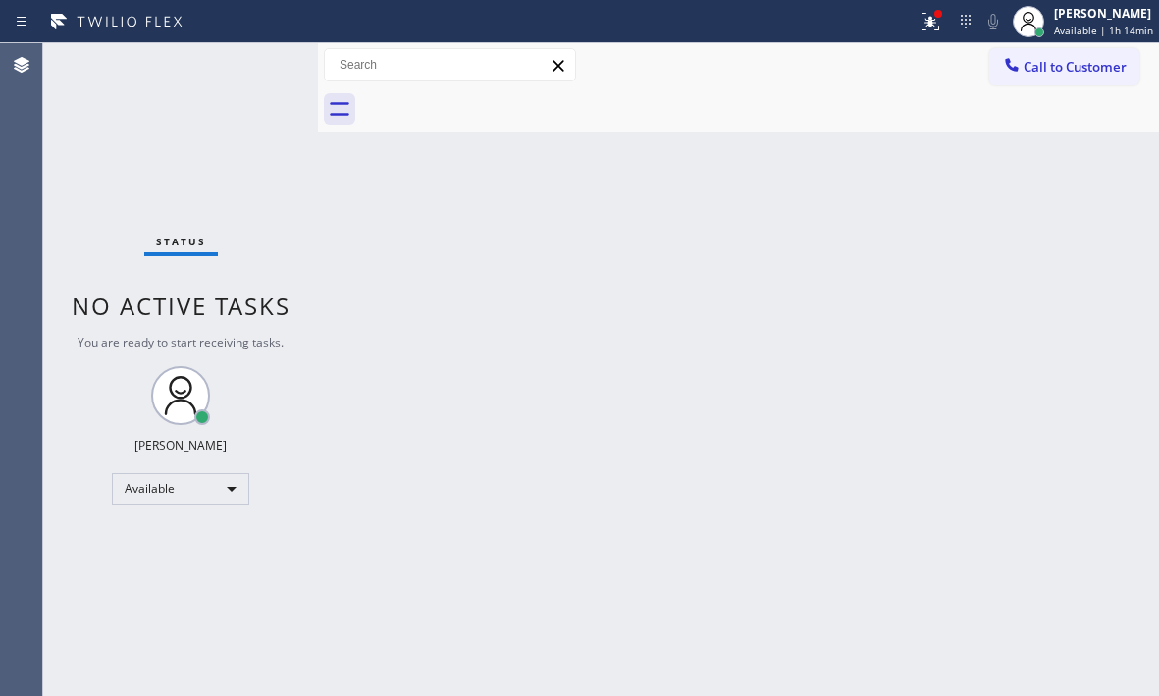
click at [260, 67] on div "Status No active tasks You are ready to start receiving tasks. [PERSON_NAME] Av…" at bounding box center [180, 369] width 275 height 653
click at [932, 22] on div at bounding box center [930, 22] width 43 height 24
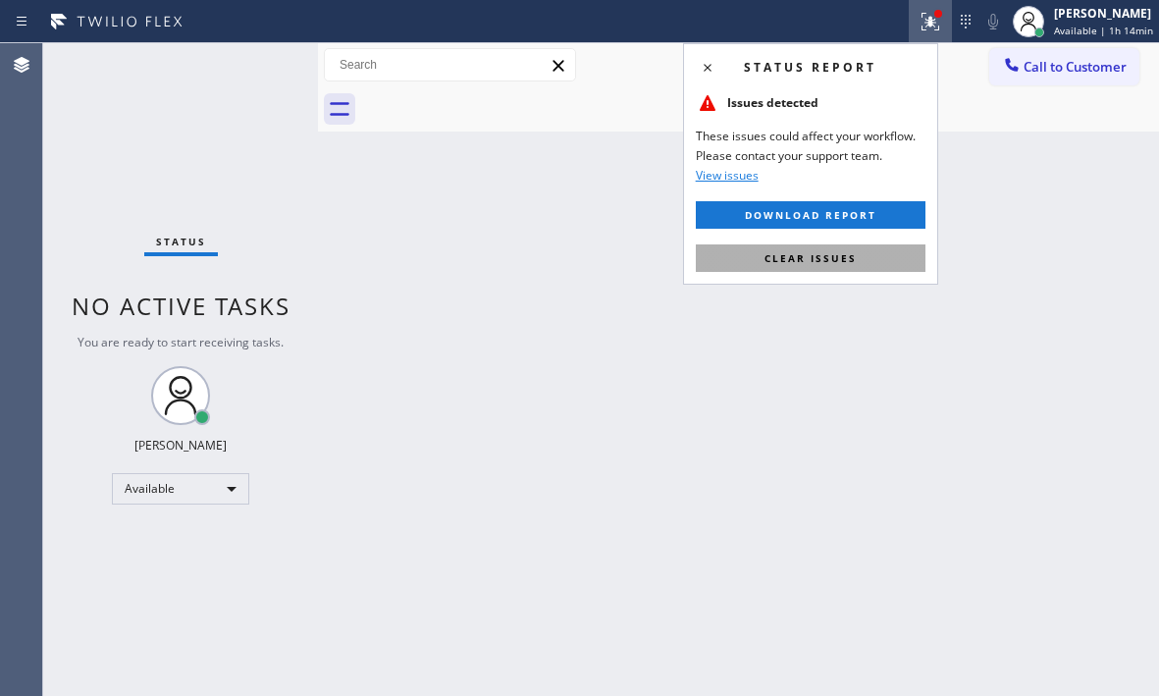
click at [863, 262] on button "Clear issues" at bounding box center [811, 257] width 230 height 27
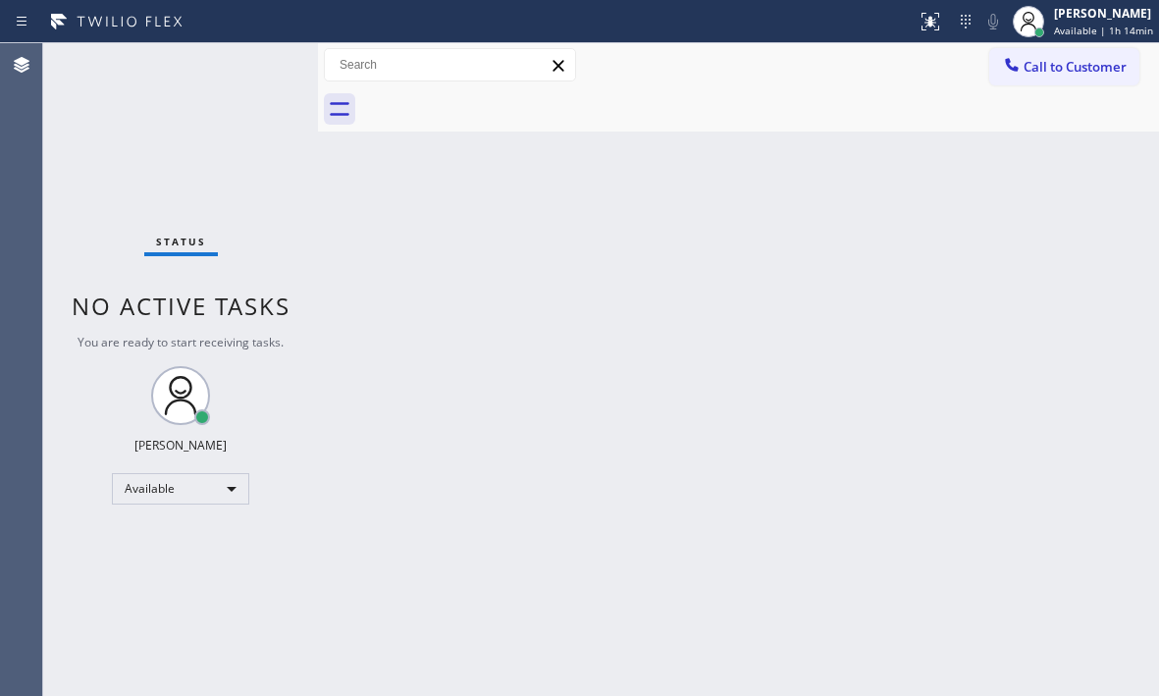
click at [253, 62] on div "Status No active tasks You are ready to start receiving tasks. [PERSON_NAME] Av…" at bounding box center [180, 369] width 275 height 653
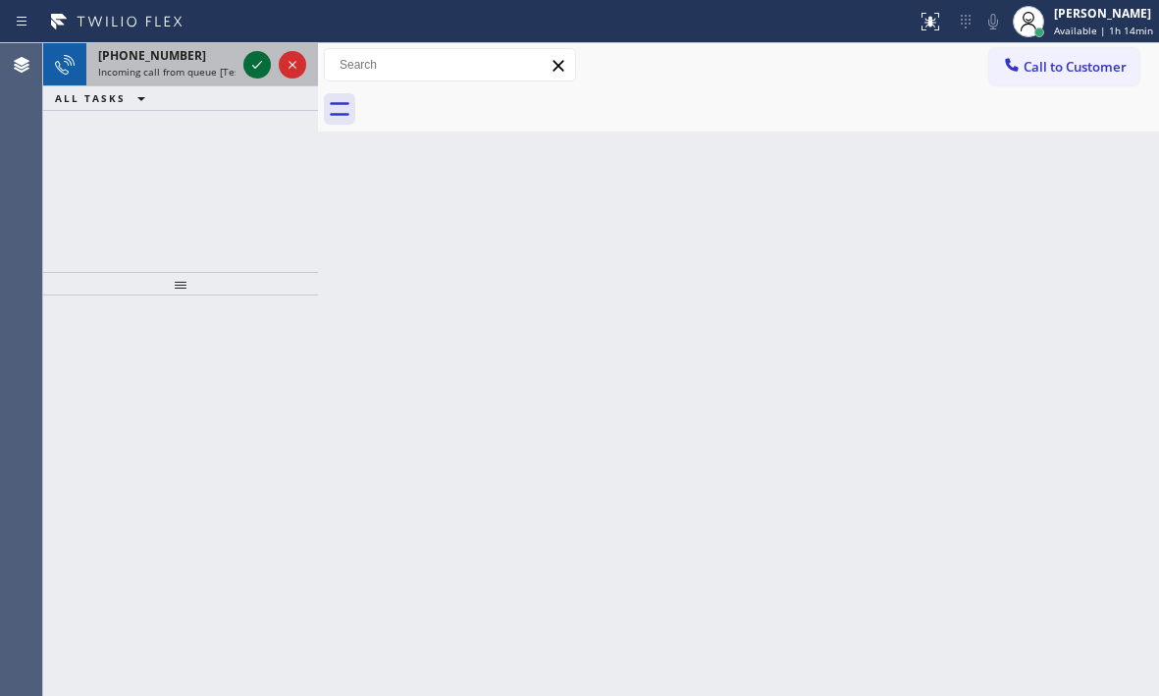
click at [255, 67] on icon at bounding box center [257, 65] width 24 height 24
click at [257, 64] on icon at bounding box center [257, 65] width 24 height 24
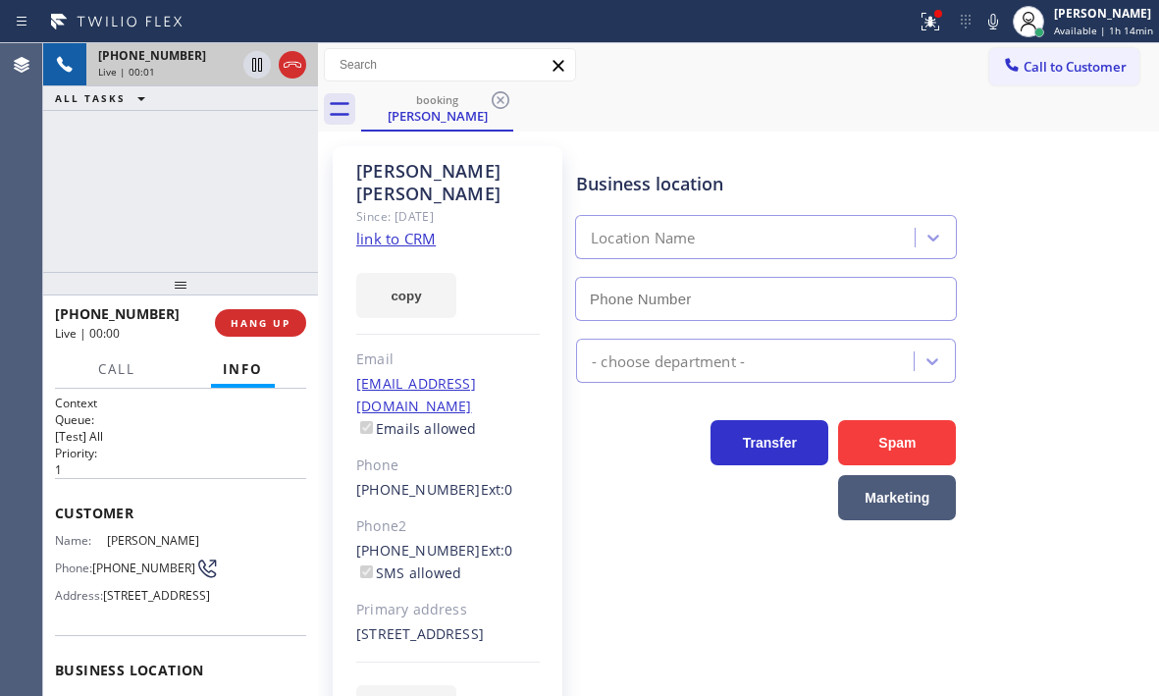
type input "[PHONE_NUMBER]"
click at [989, 21] on icon at bounding box center [993, 22] width 24 height 24
click at [988, 26] on icon at bounding box center [993, 22] width 10 height 16
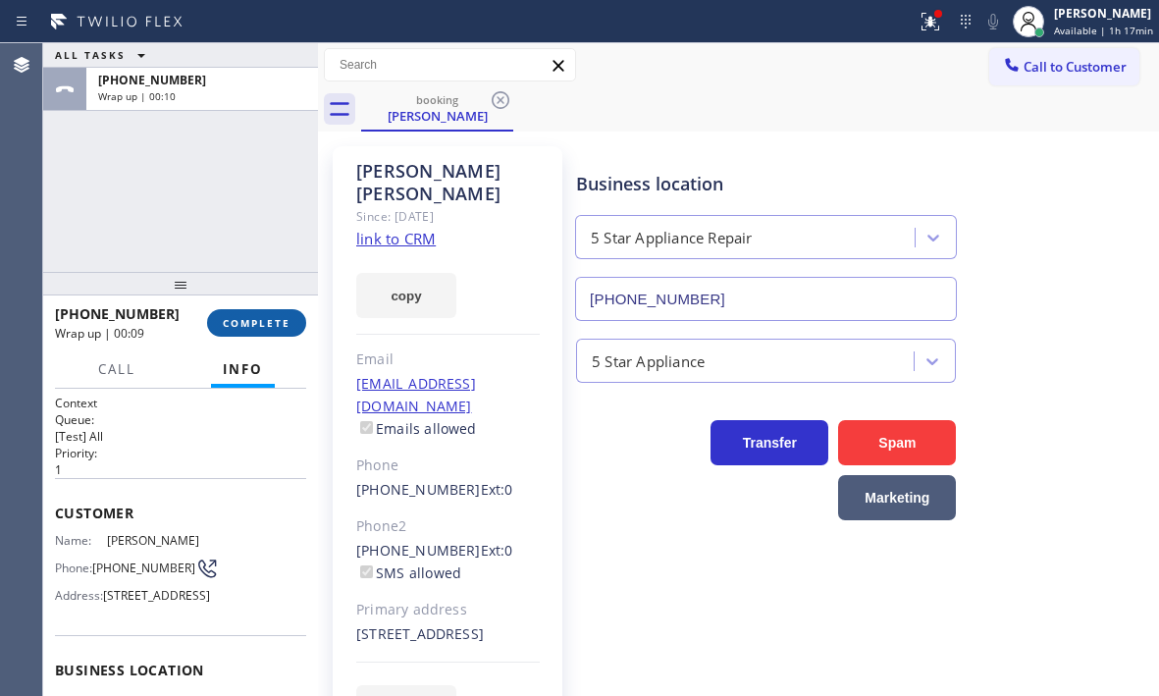
click at [270, 329] on span "COMPLETE" at bounding box center [257, 323] width 68 height 14
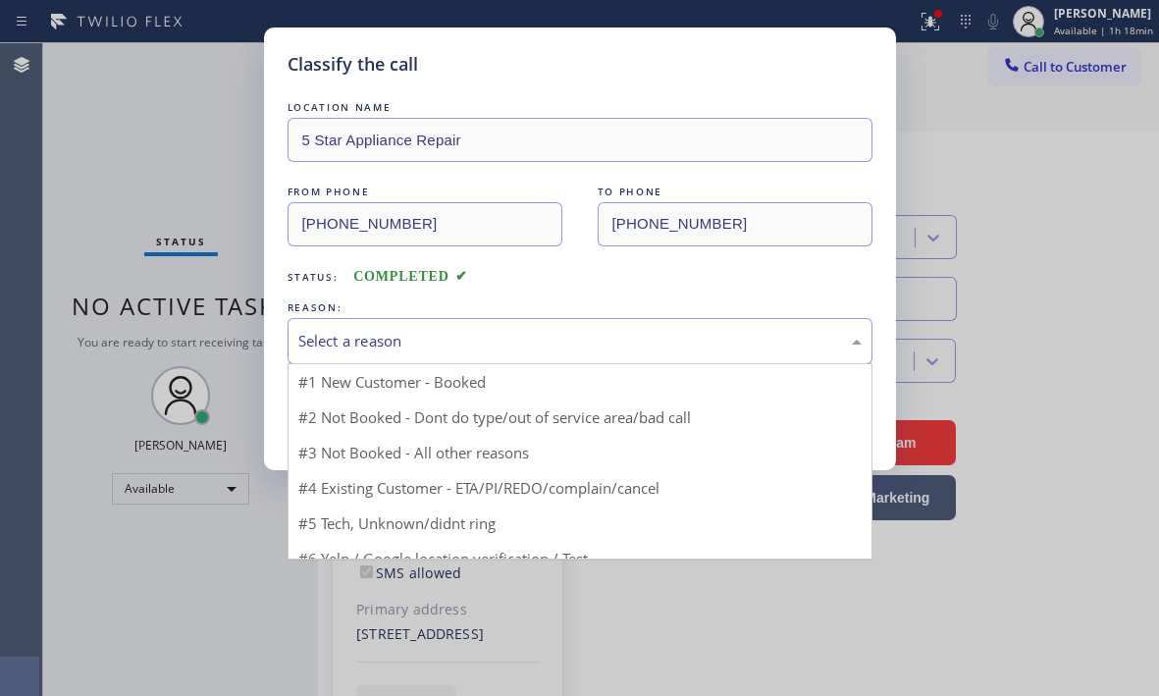
click at [604, 332] on div "Select a reason" at bounding box center [579, 341] width 563 height 23
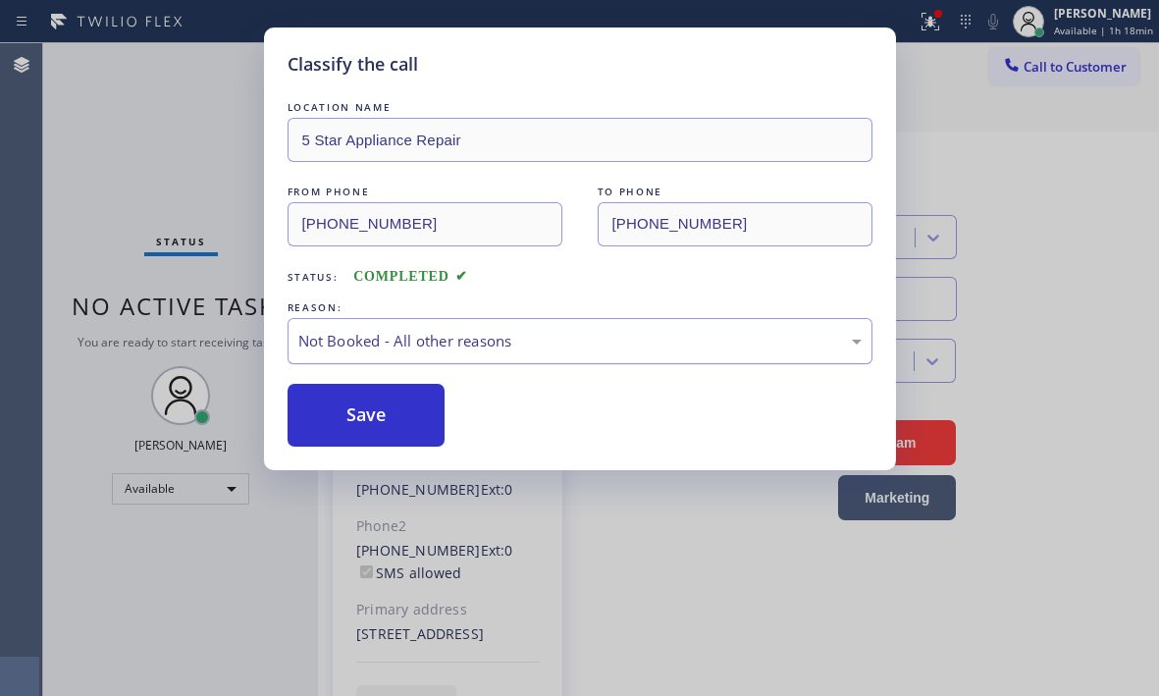
click at [471, 343] on div "Not Booked - All other reasons" at bounding box center [579, 341] width 563 height 23
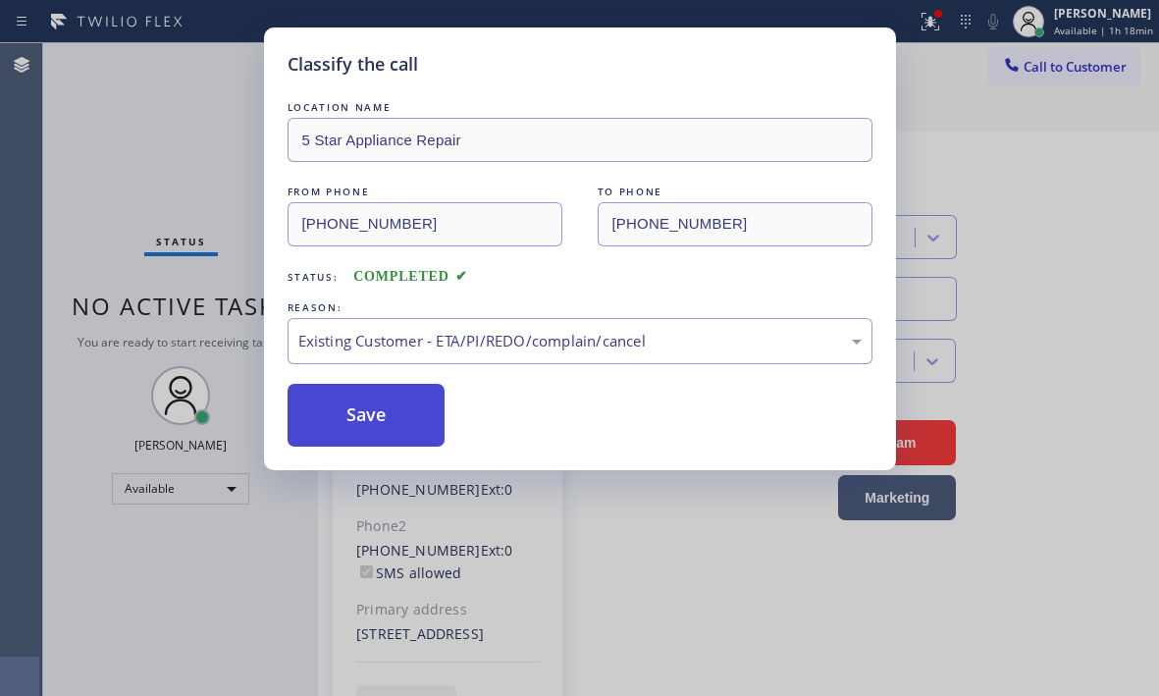
click at [385, 404] on button "Save" at bounding box center [367, 415] width 158 height 63
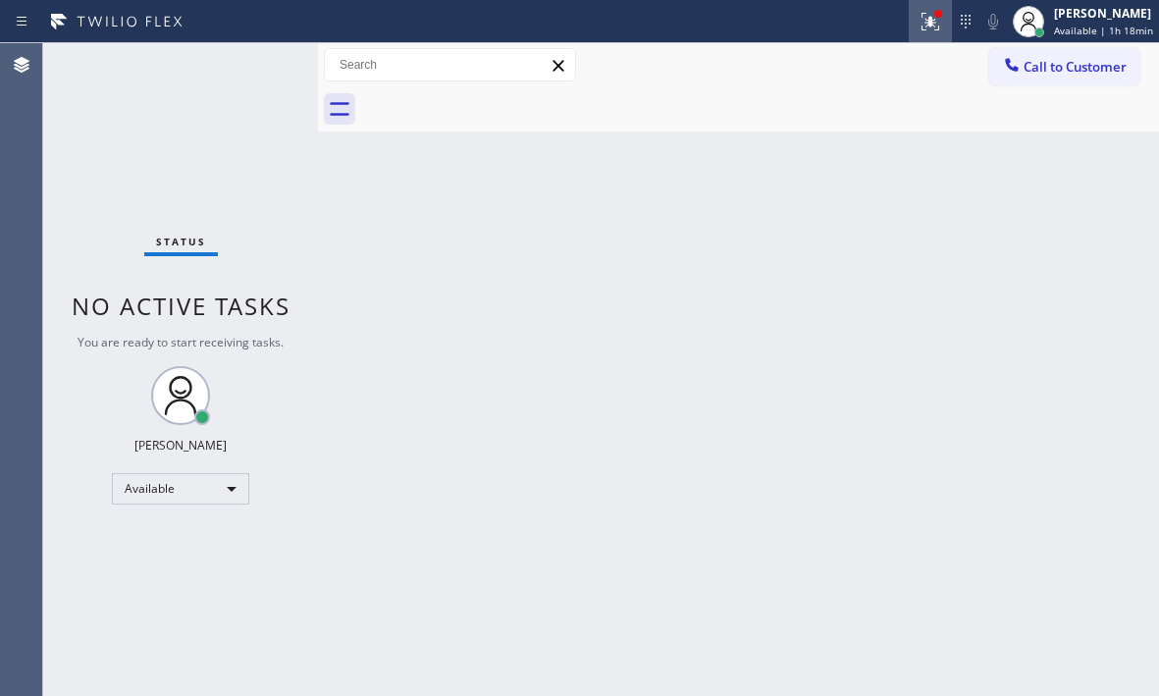
click at [921, 32] on icon at bounding box center [930, 22] width 24 height 24
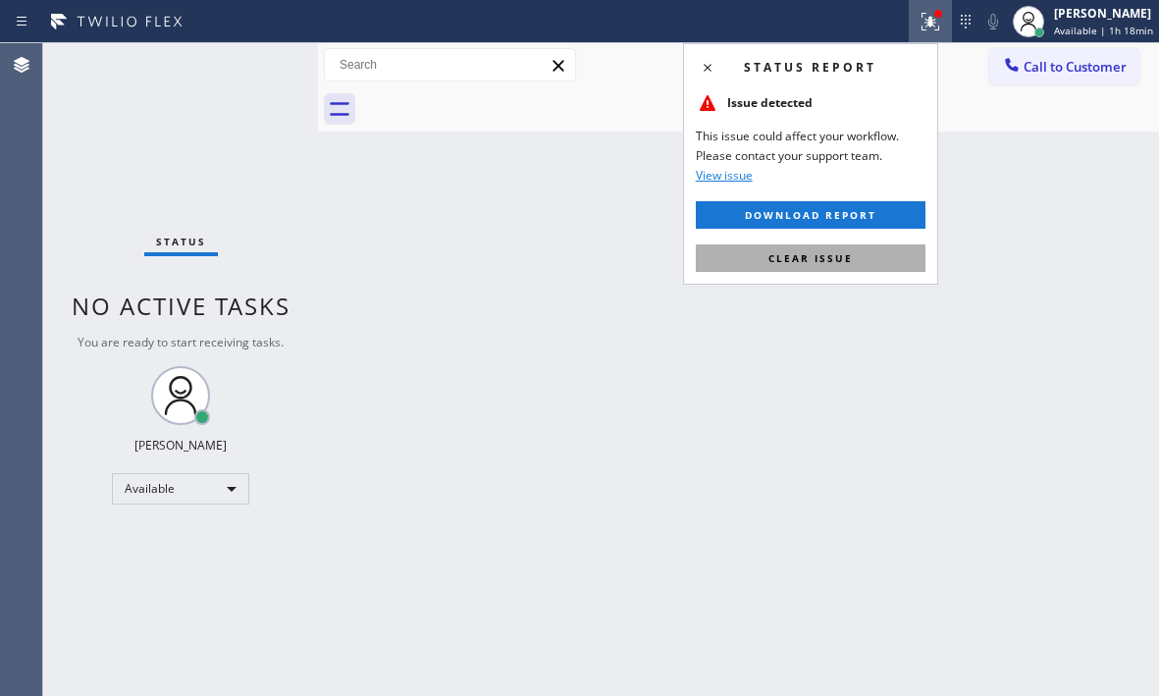
click at [854, 264] on button "Clear issue" at bounding box center [811, 257] width 230 height 27
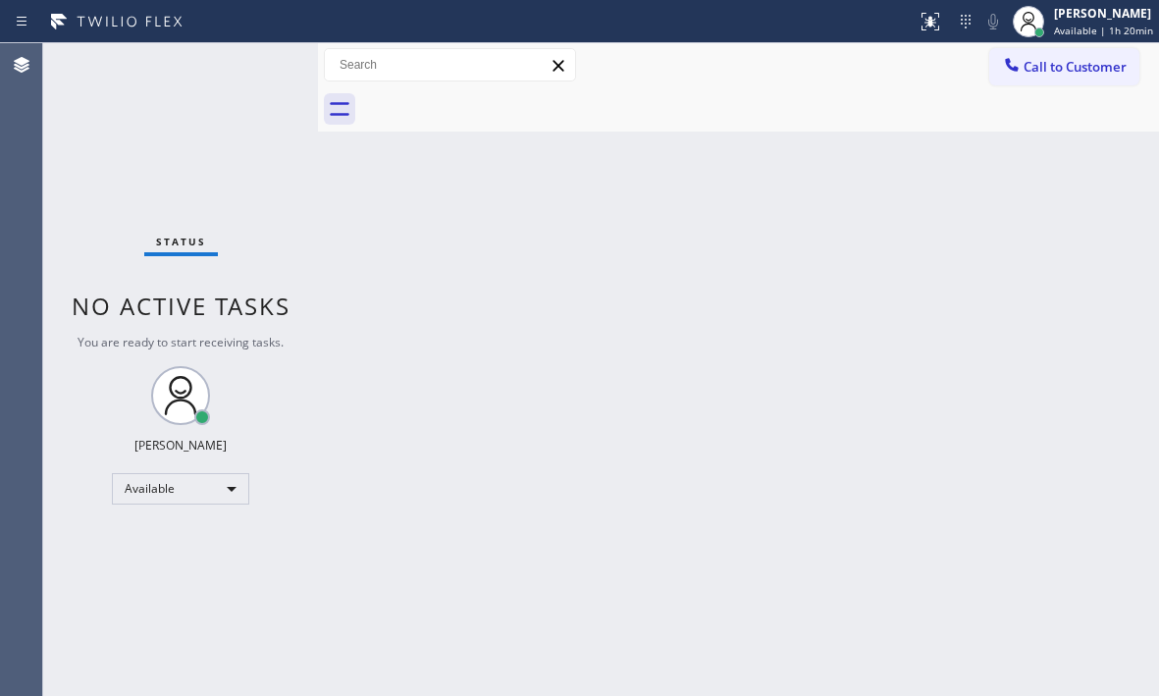
click at [265, 75] on div "Status No active tasks You are ready to start receiving tasks. [PERSON_NAME] Av…" at bounding box center [180, 369] width 275 height 653
click at [255, 64] on div "Status No active tasks You are ready to start receiving tasks. [PERSON_NAME] Av…" at bounding box center [180, 369] width 275 height 653
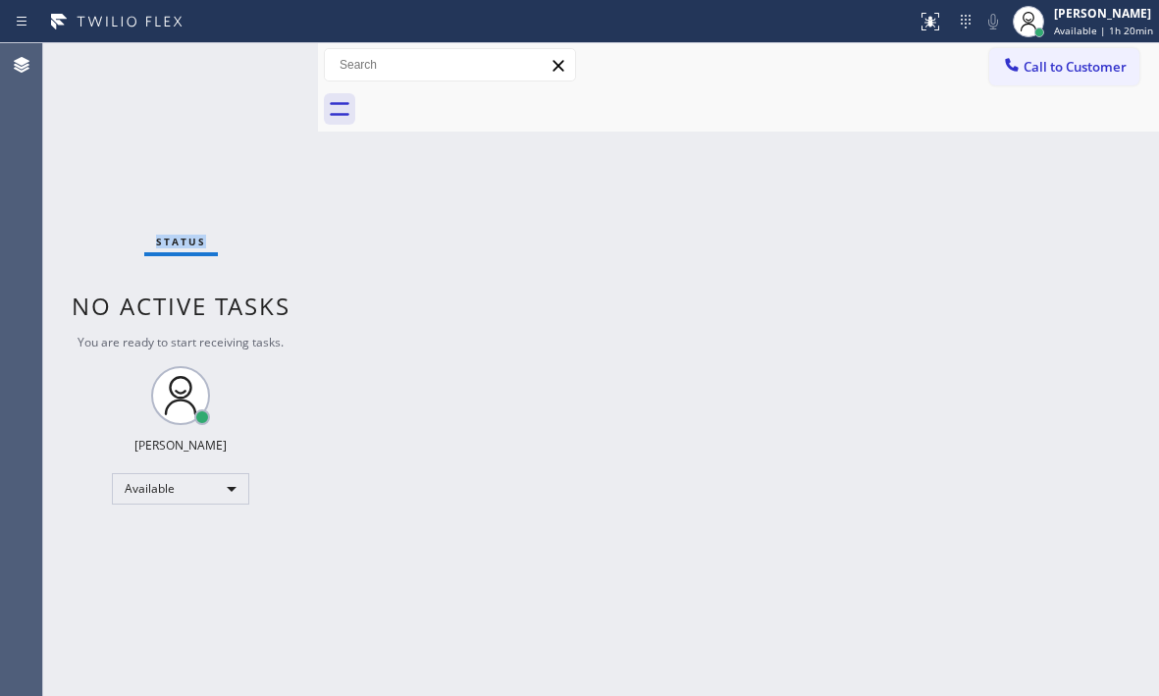
click at [255, 64] on div "Status No active tasks You are ready to start receiving tasks. [PERSON_NAME] Av…" at bounding box center [180, 369] width 275 height 653
click at [247, 76] on div "Status No active tasks You are ready to start receiving tasks. [PERSON_NAME] Av…" at bounding box center [180, 369] width 275 height 653
click at [250, 70] on div "Status No active tasks You are ready to start receiving tasks. [PERSON_NAME] Av…" at bounding box center [180, 369] width 275 height 653
click at [250, 68] on div "Status No active tasks You are ready to start receiving tasks. [PERSON_NAME] Av…" at bounding box center [180, 369] width 275 height 653
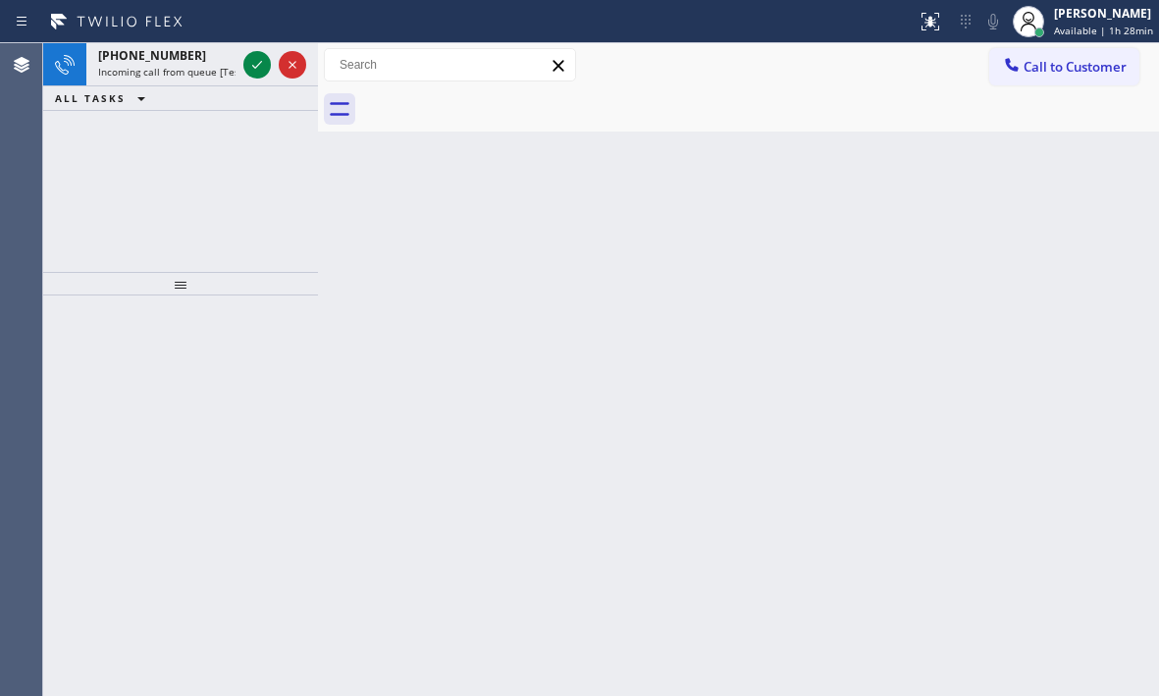
drag, startPoint x: 262, startPoint y: 68, endPoint x: 272, endPoint y: 95, distance: 29.2
click at [262, 68] on icon at bounding box center [257, 65] width 24 height 24
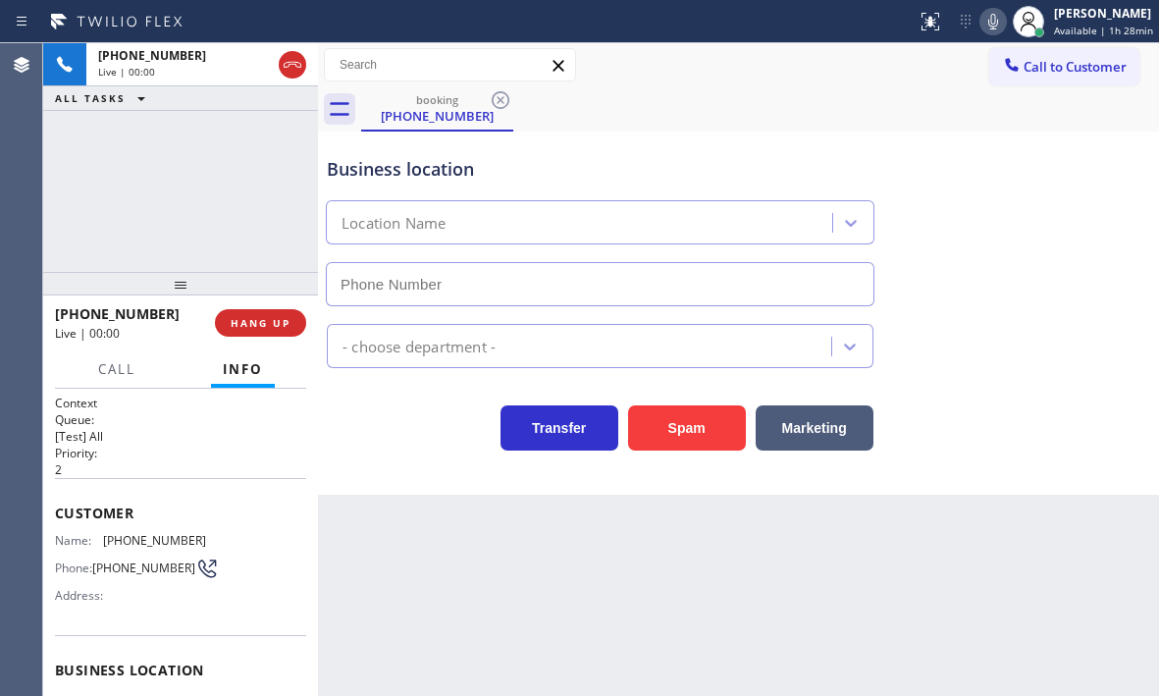
type input "[PHONE_NUMBER]"
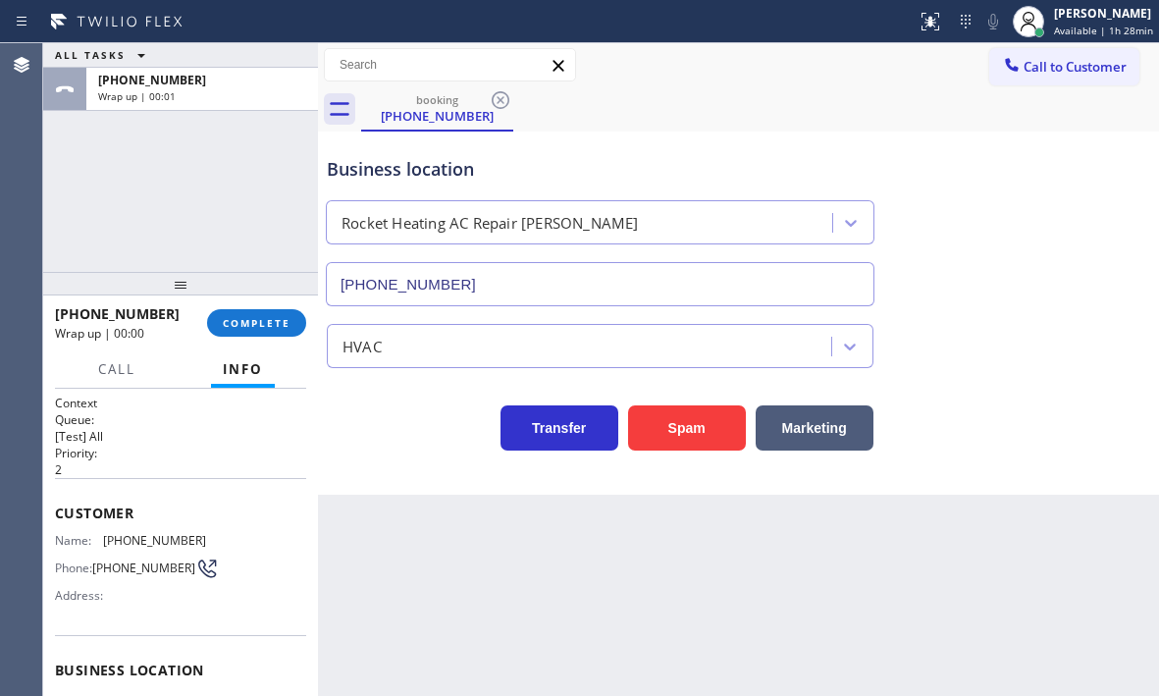
click at [260, 319] on span "COMPLETE" at bounding box center [257, 323] width 68 height 14
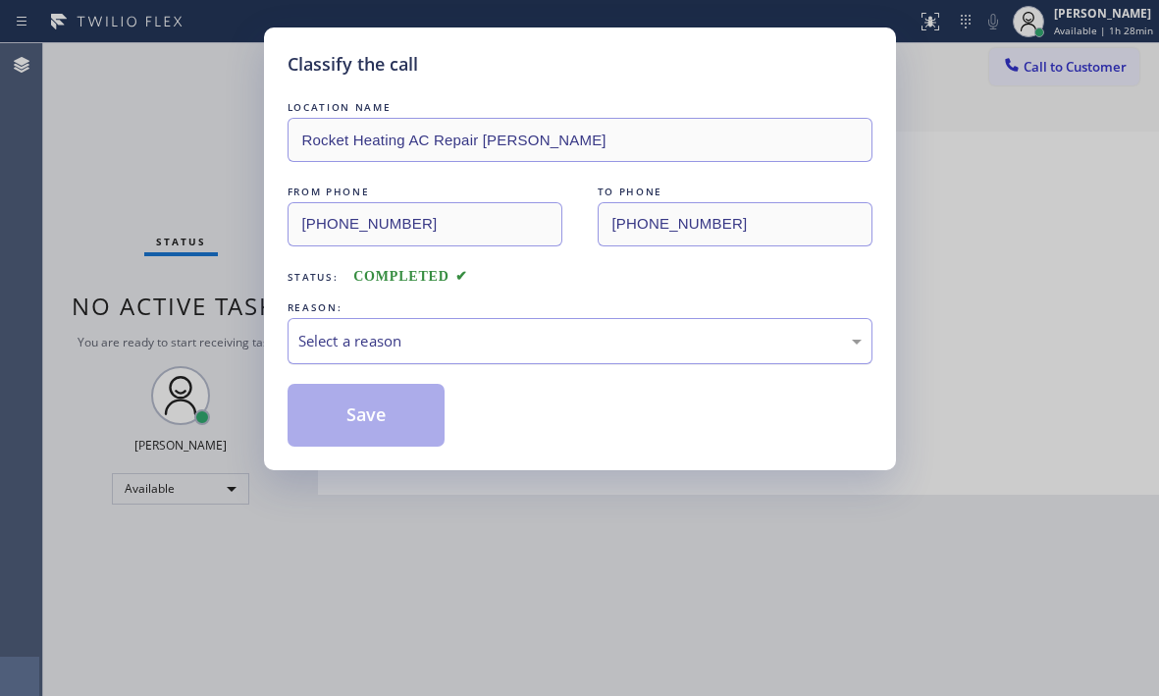
click at [453, 325] on div "Select a reason" at bounding box center [580, 341] width 585 height 46
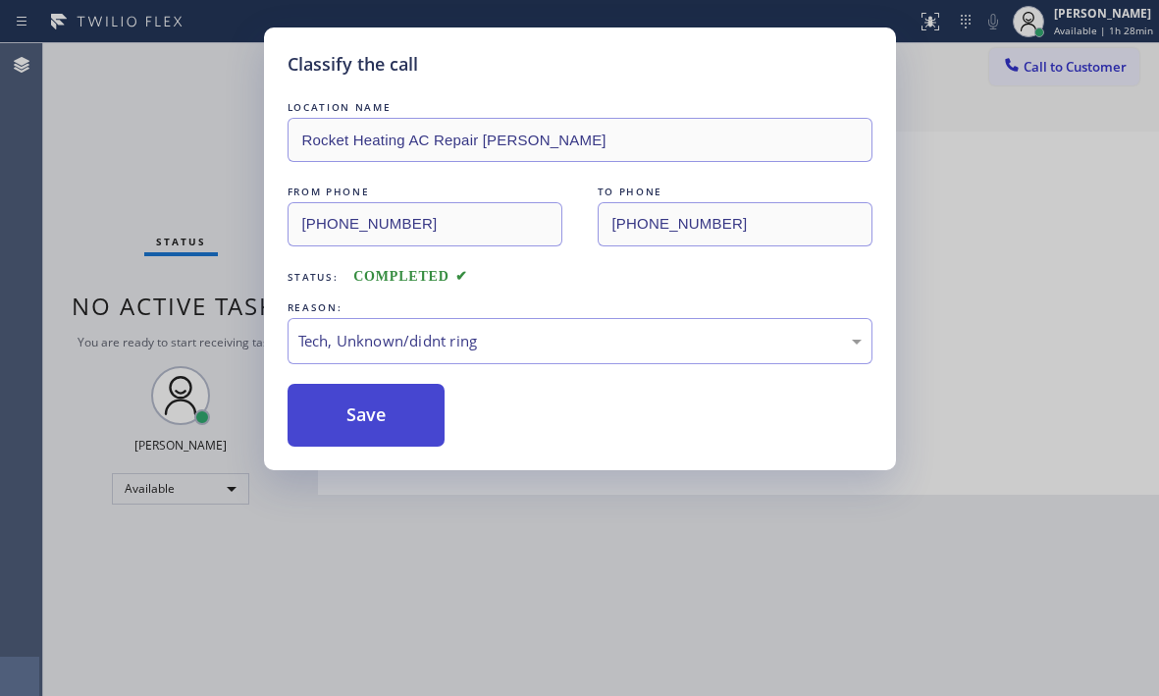
click at [390, 421] on button "Save" at bounding box center [367, 415] width 158 height 63
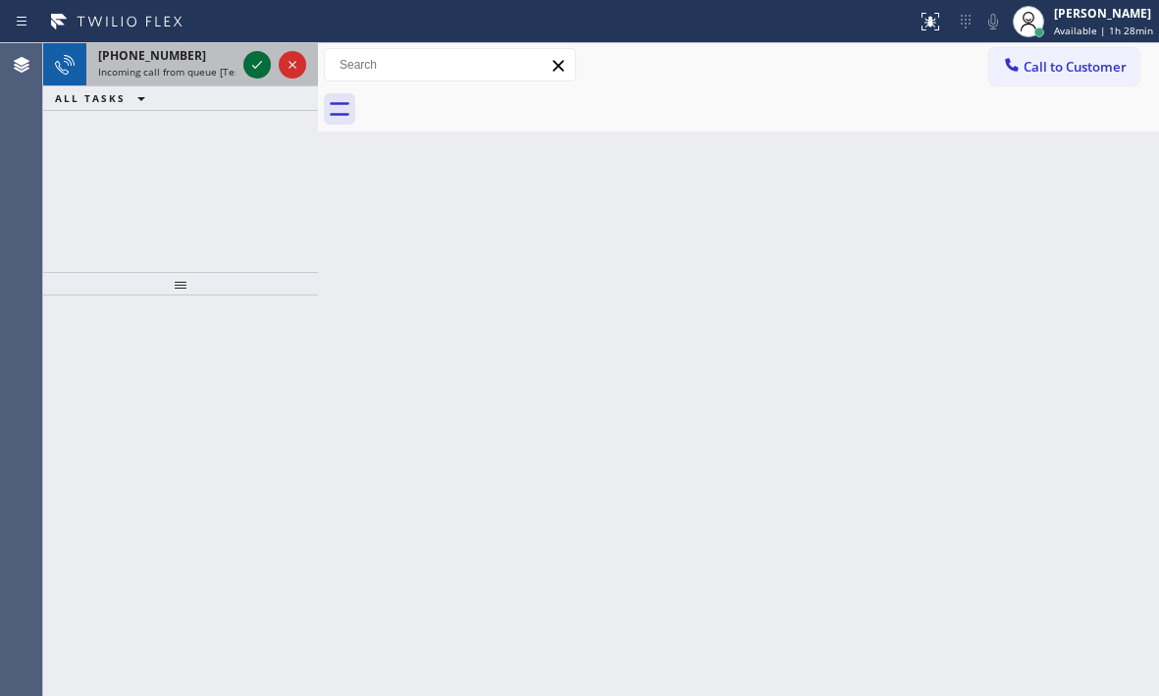
click at [254, 64] on icon at bounding box center [257, 65] width 24 height 24
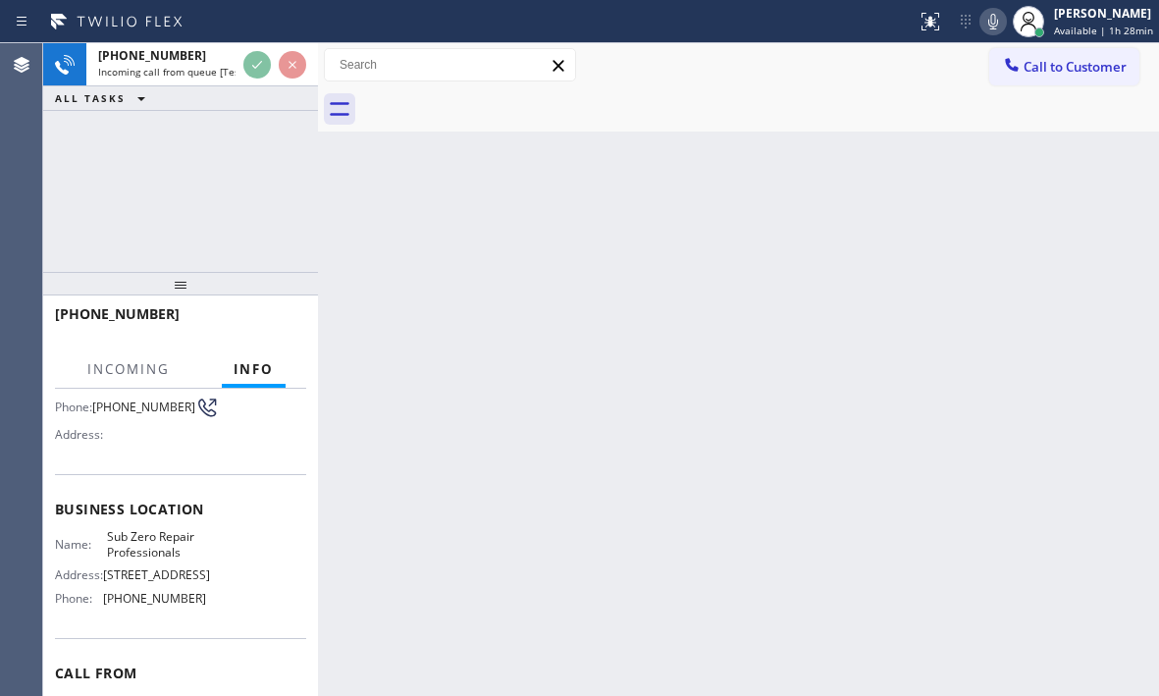
scroll to position [196, 0]
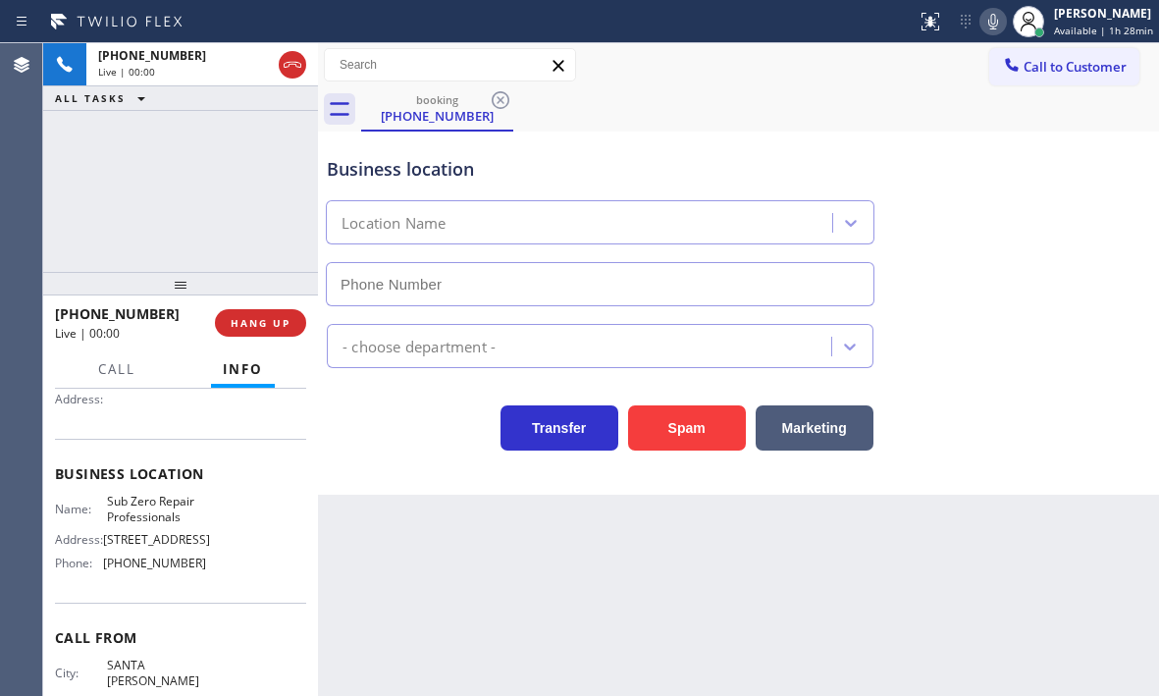
type input "[PHONE_NUMBER]"
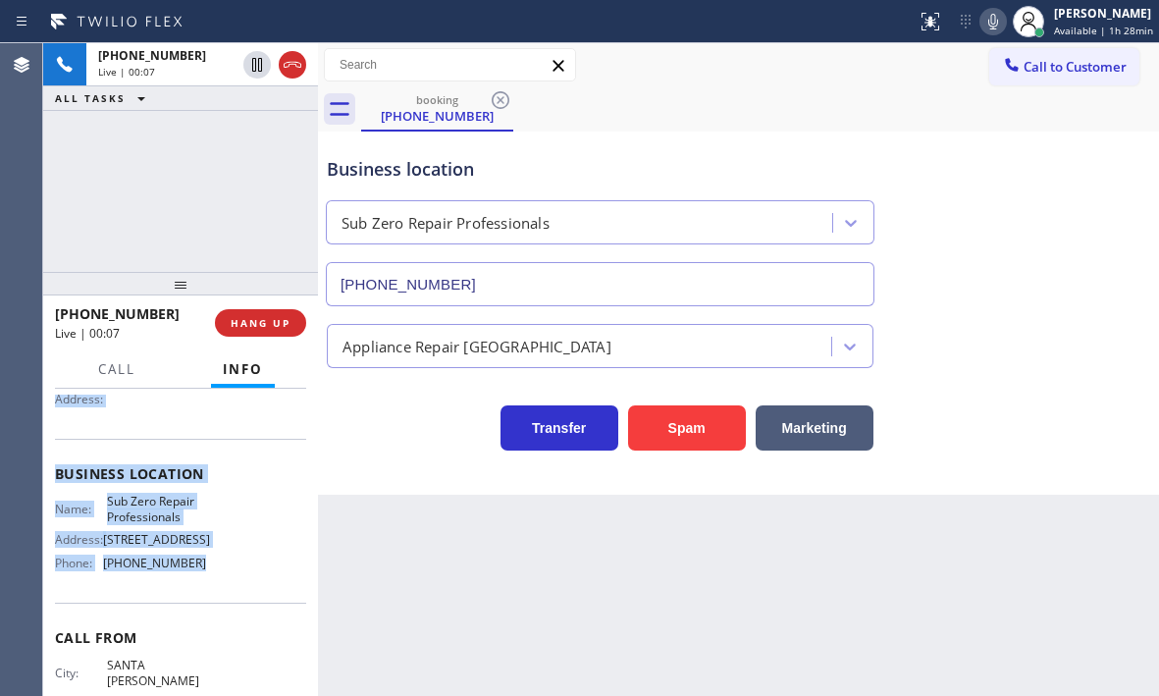
drag, startPoint x: 54, startPoint y: 508, endPoint x: 221, endPoint y: 590, distance: 185.6
click at [220, 590] on div "Context Queue: [Test] All Priority: 1 Customer Name: [PHONE_NUMBER] Phone: [PHO…" at bounding box center [180, 542] width 275 height 307
copy div "Customer Name: [PHONE_NUMBER] Phone: [PHONE_NUMBER] Address: Business location …"
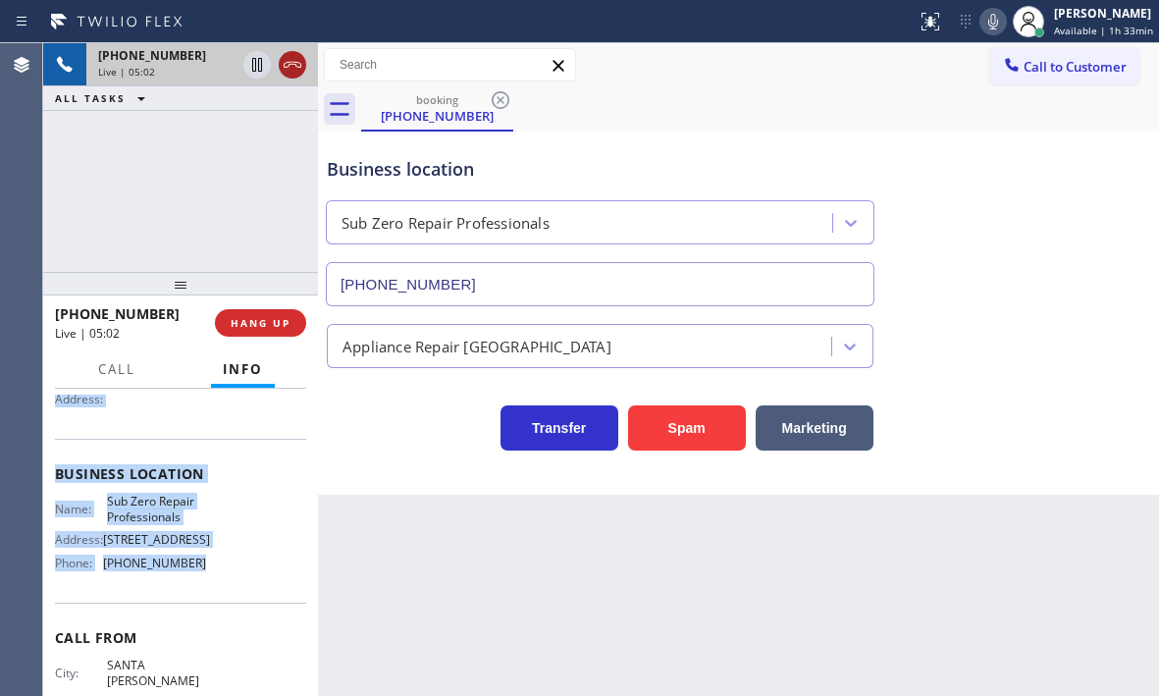
click at [294, 71] on icon at bounding box center [293, 65] width 24 height 24
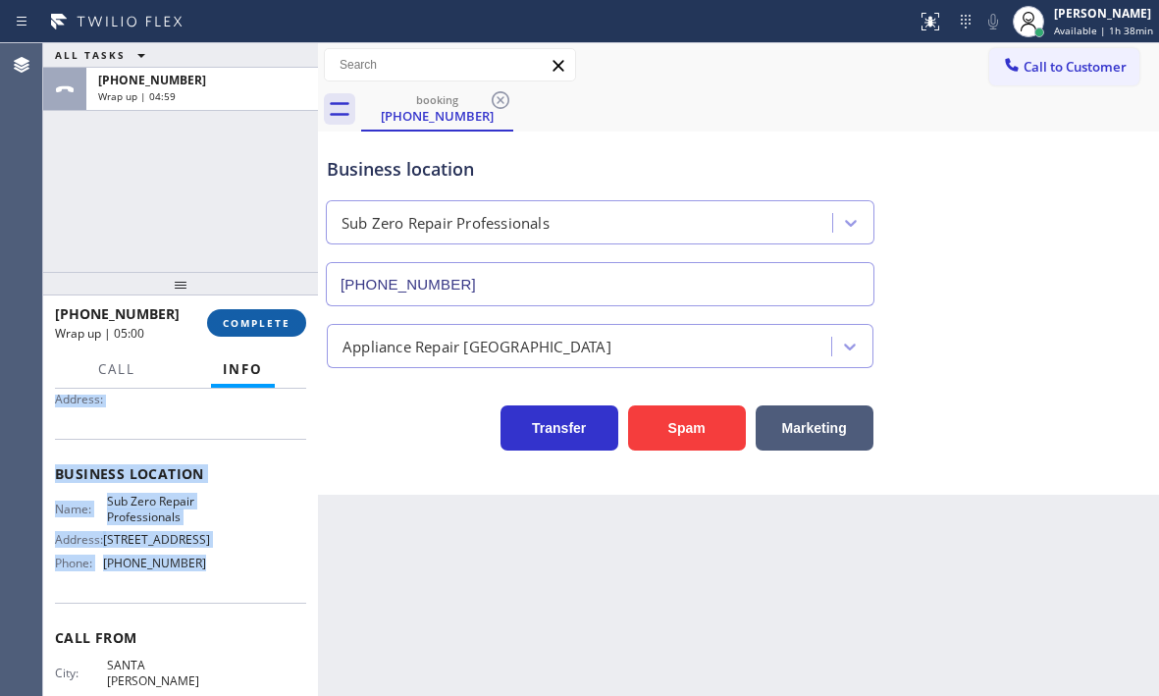
click at [243, 316] on span "COMPLETE" at bounding box center [257, 323] width 68 height 14
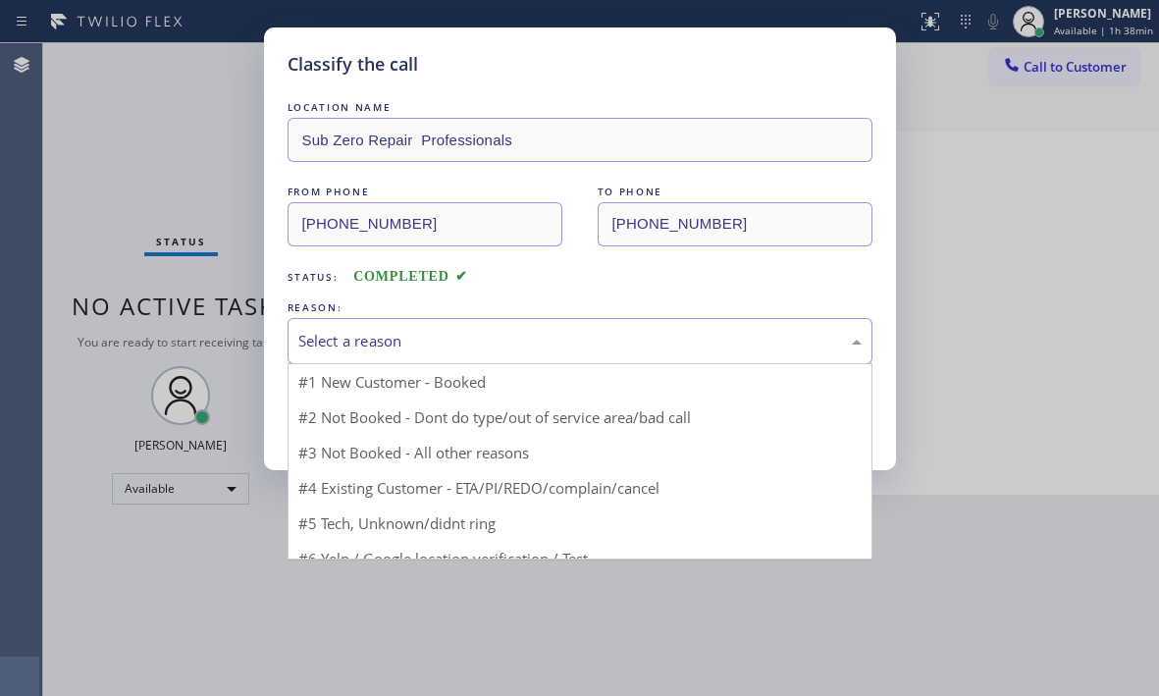
click at [415, 327] on div "Select a reason" at bounding box center [580, 341] width 585 height 46
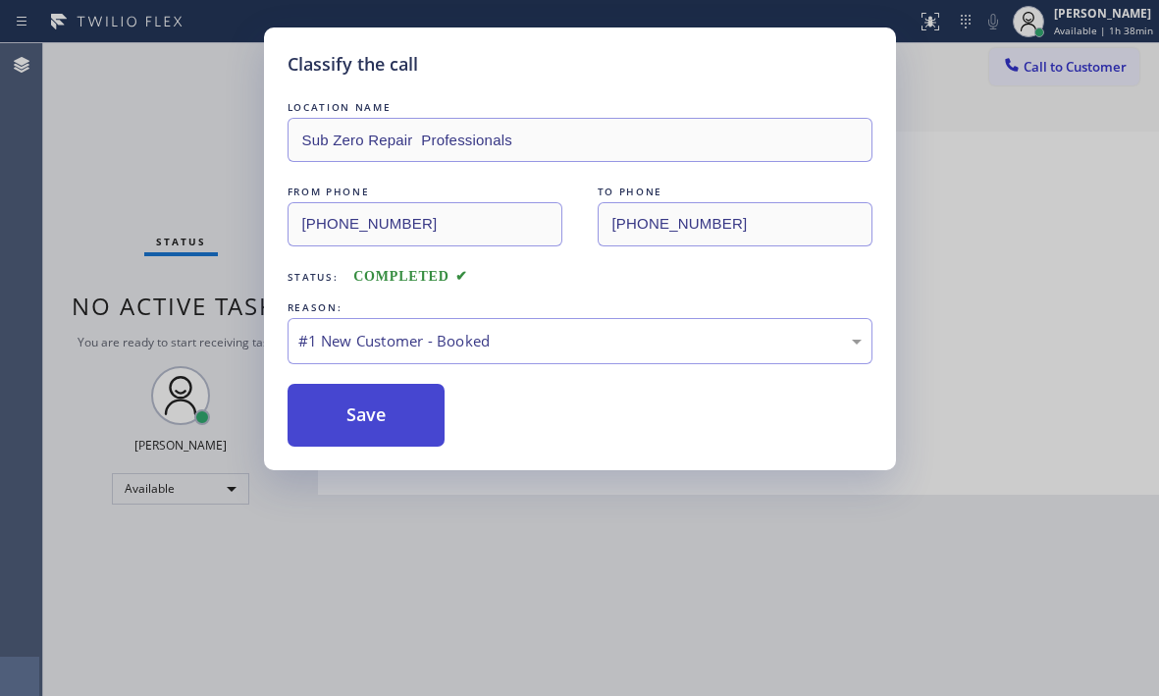
click at [366, 389] on button "Save" at bounding box center [367, 415] width 158 height 63
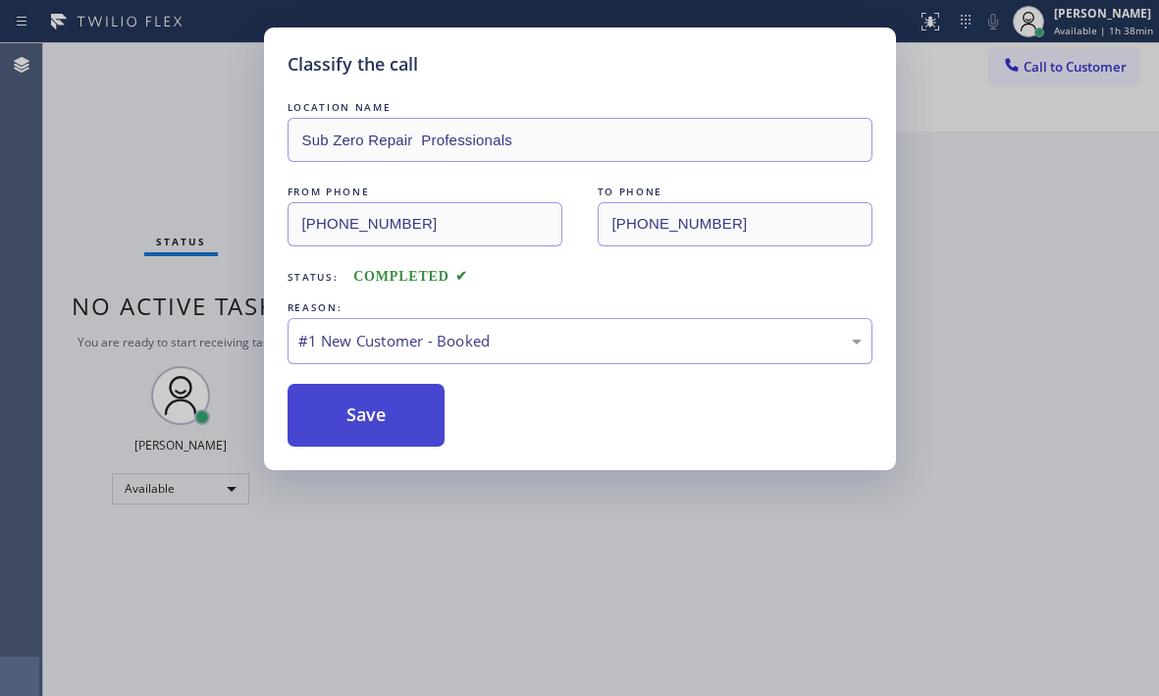
drag, startPoint x: 373, startPoint y: 393, endPoint x: 424, endPoint y: 396, distance: 51.1
click at [377, 394] on button "Save" at bounding box center [367, 415] width 158 height 63
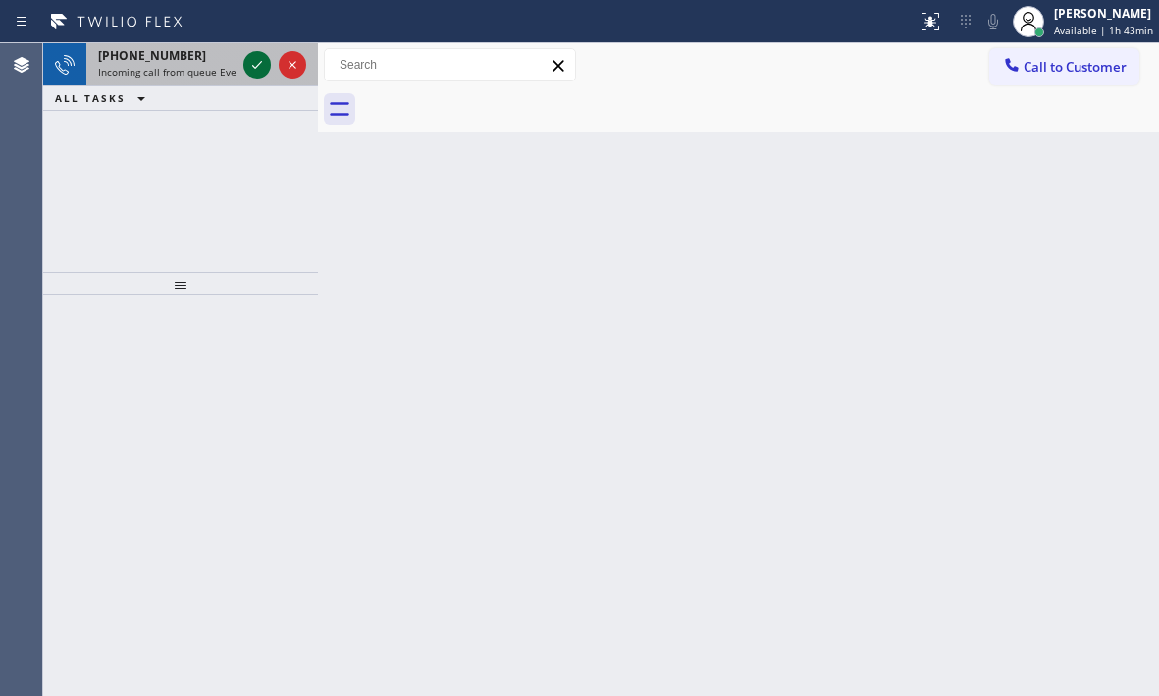
click at [260, 61] on icon at bounding box center [257, 65] width 24 height 24
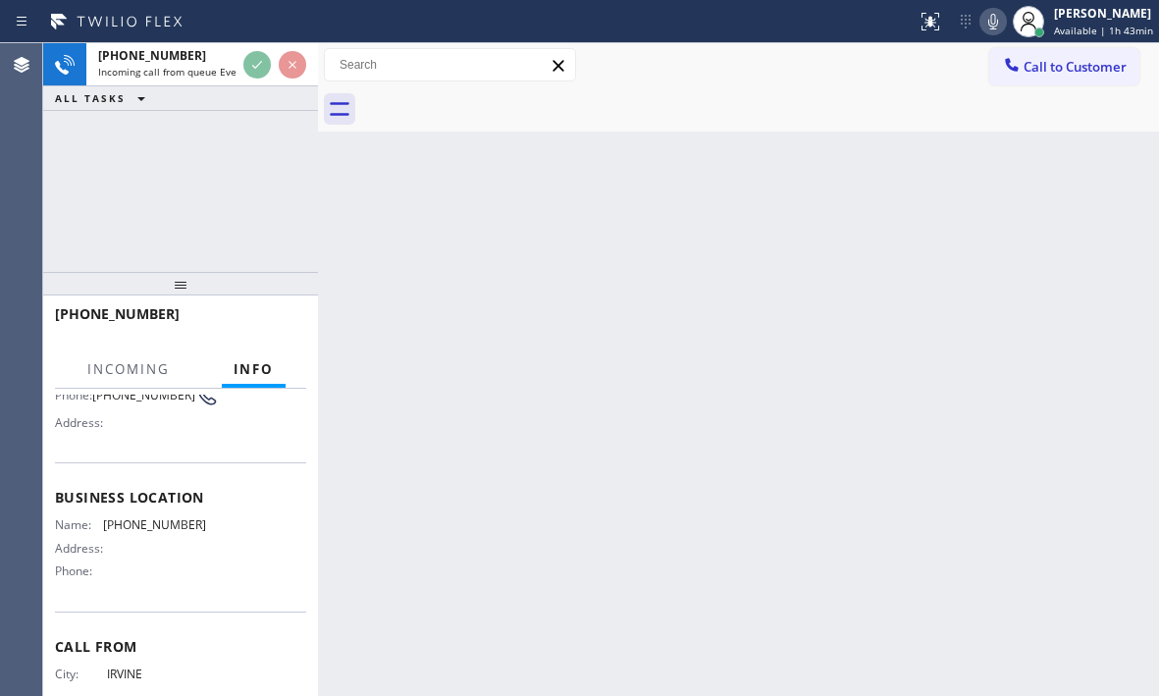
scroll to position [196, 0]
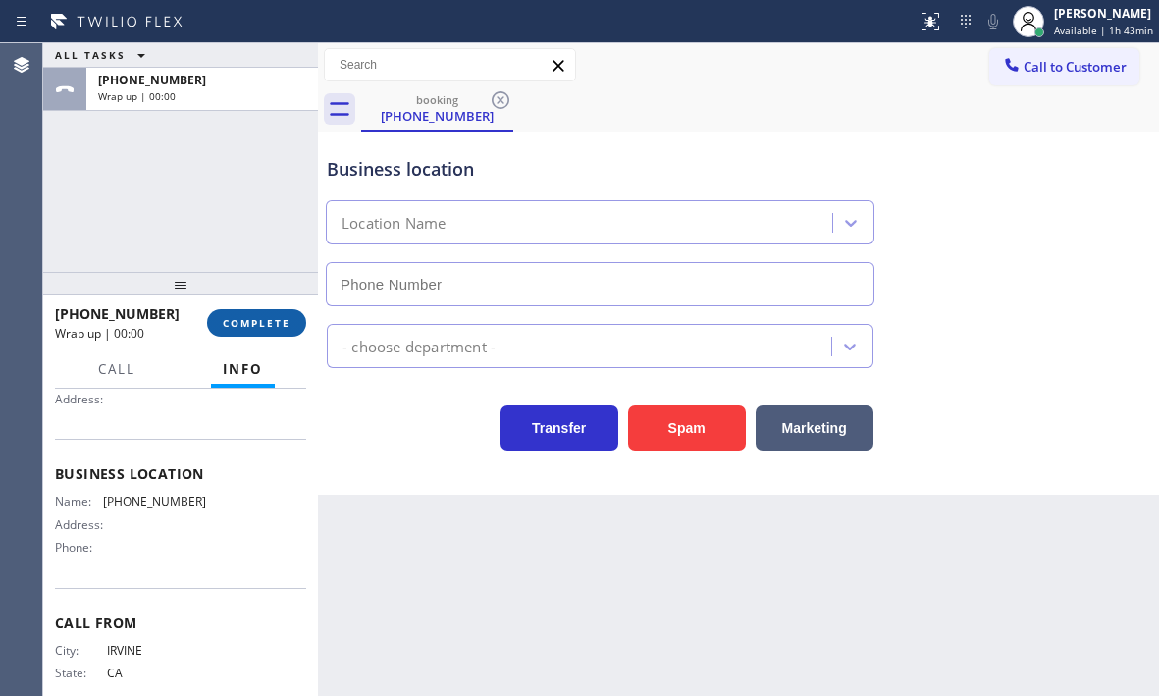
click at [288, 326] on span "COMPLETE" at bounding box center [257, 323] width 68 height 14
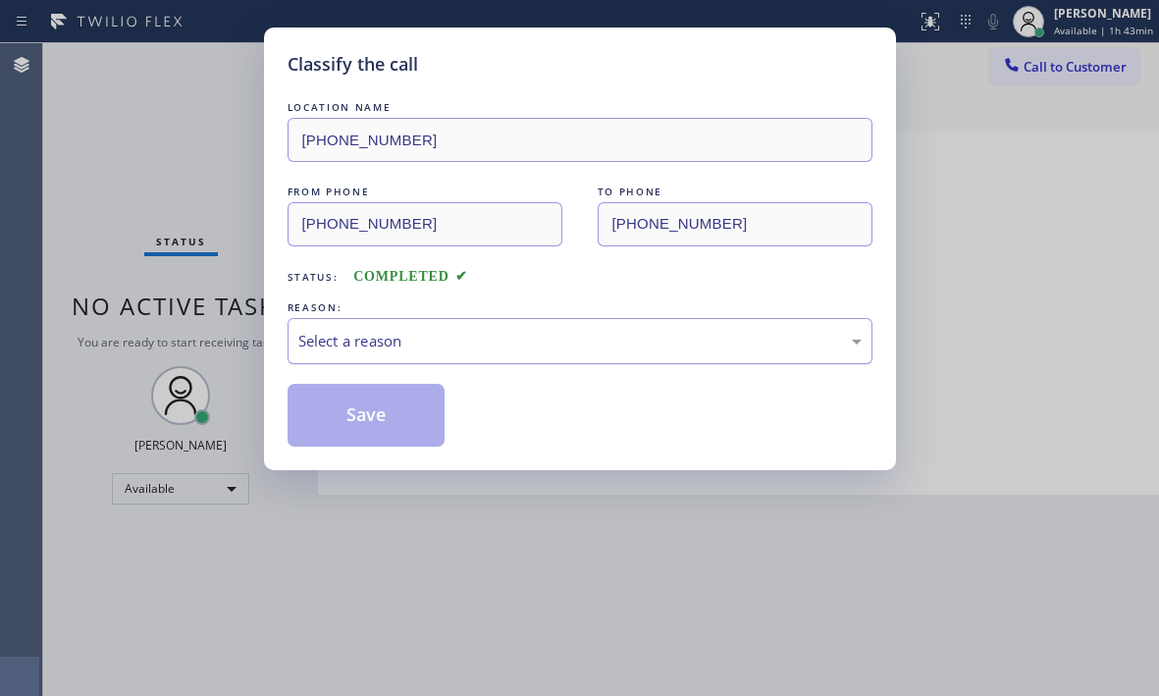
click at [493, 343] on div "Select a reason" at bounding box center [579, 341] width 563 height 23
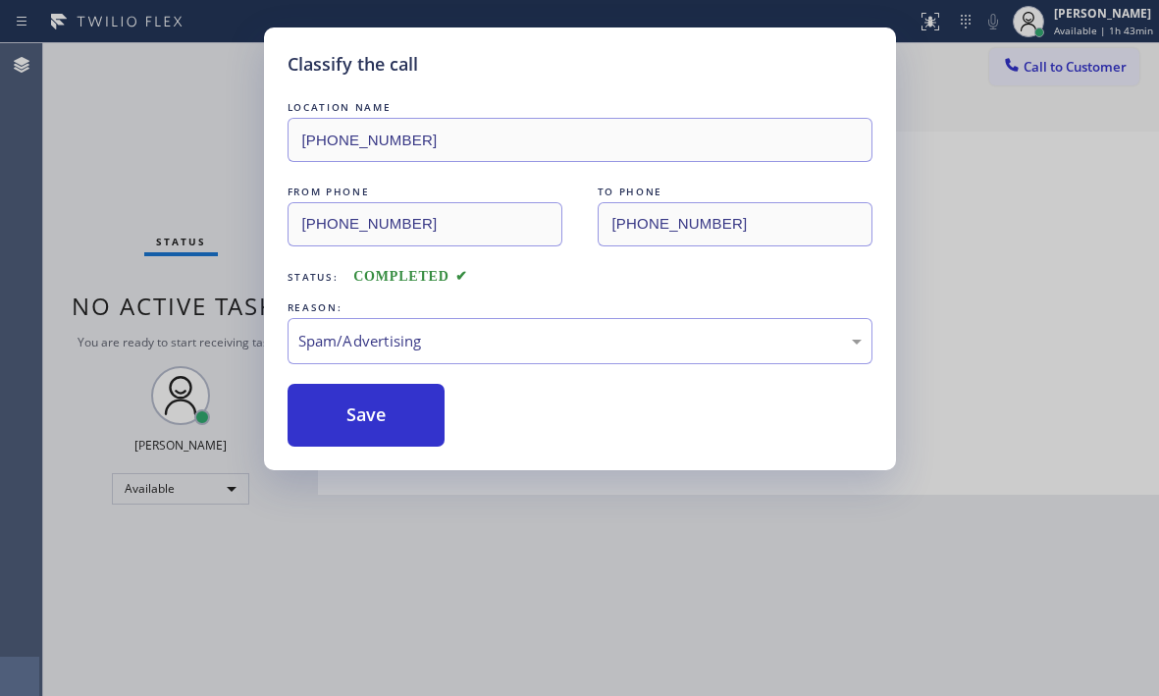
drag, startPoint x: 350, startPoint y: 553, endPoint x: 366, endPoint y: 511, distance: 45.0
click at [396, 406] on button "Save" at bounding box center [367, 415] width 158 height 63
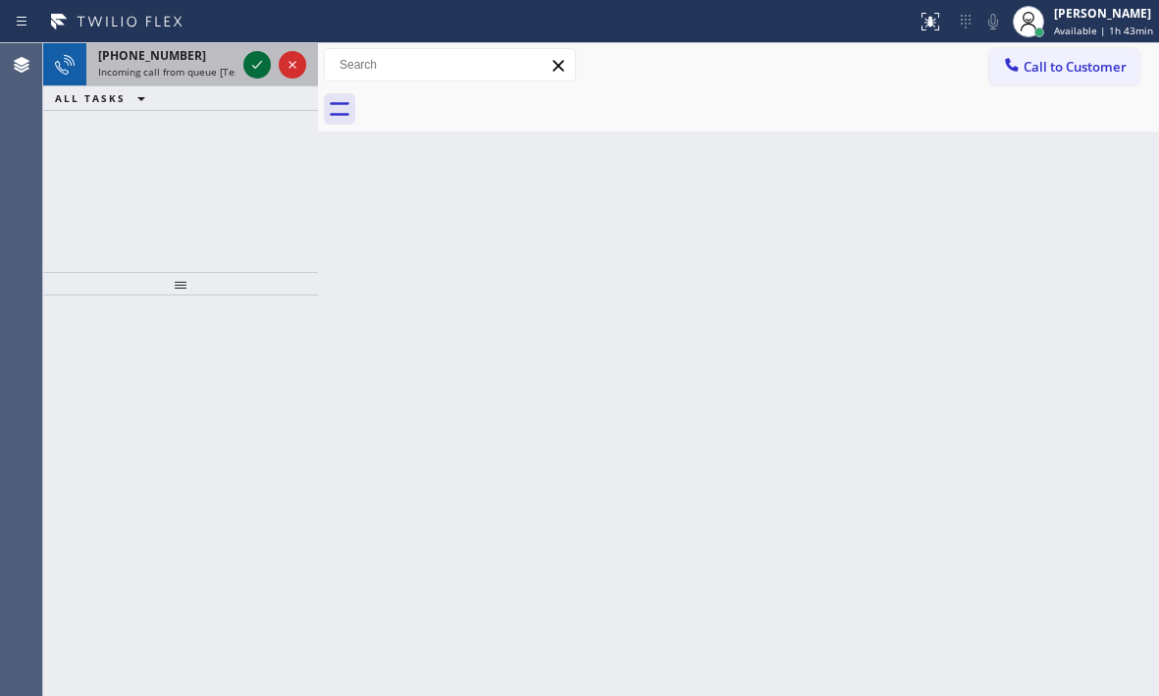
click at [251, 64] on icon at bounding box center [257, 65] width 24 height 24
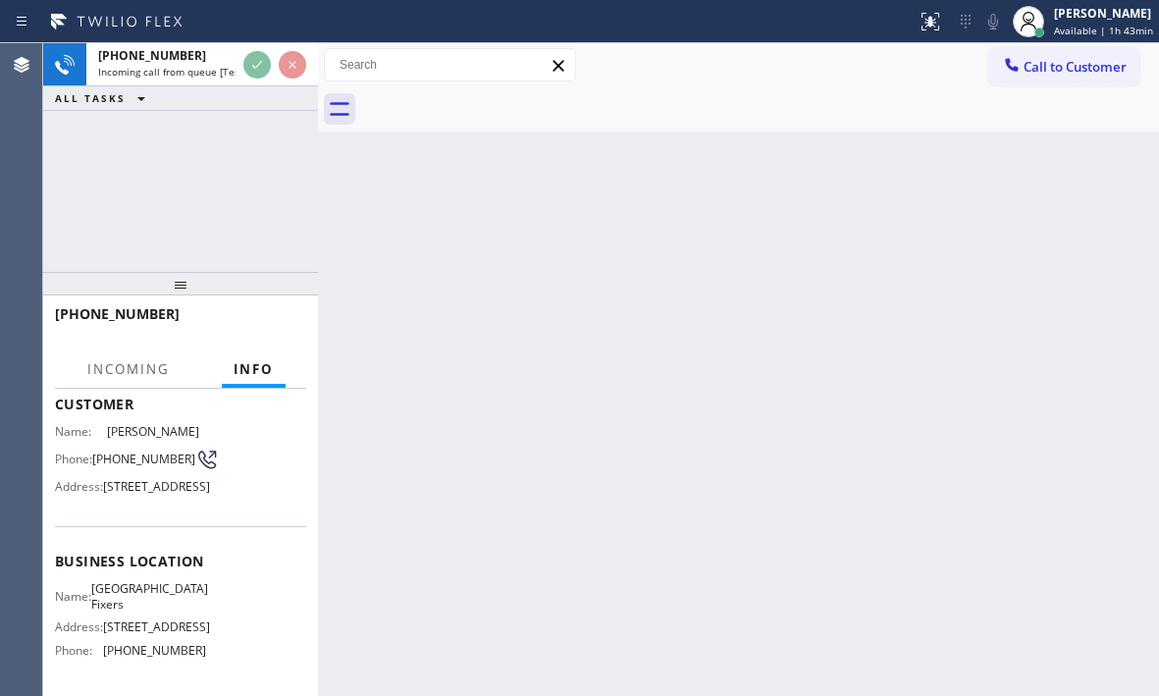
scroll to position [196, 0]
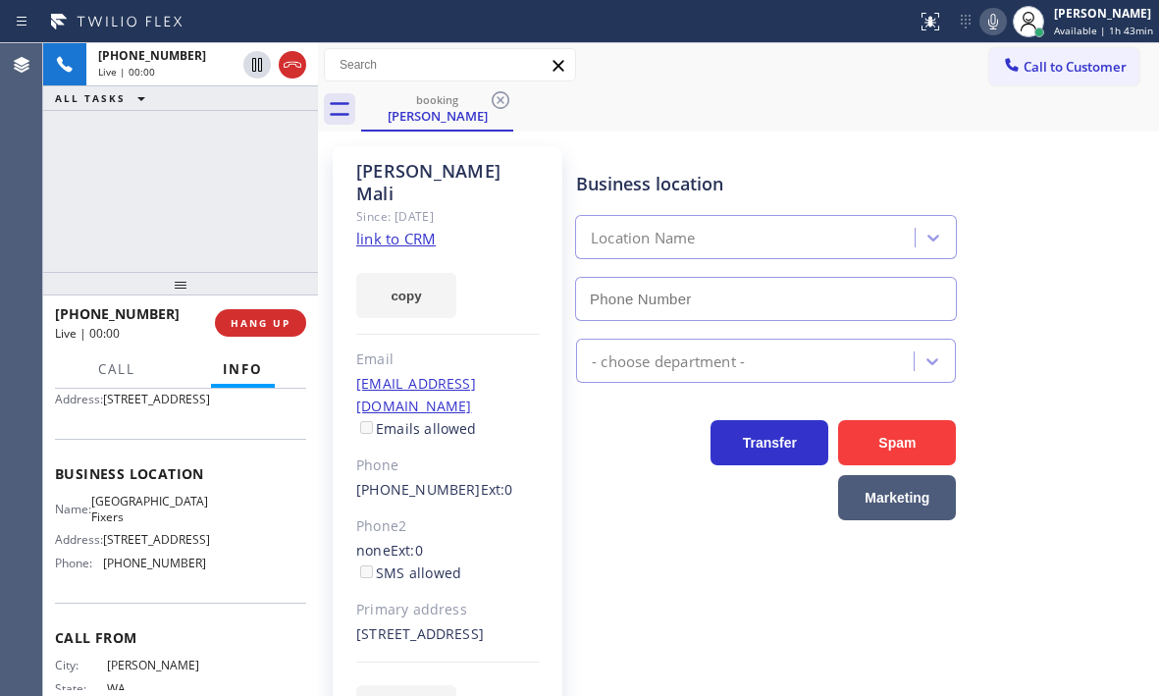
type input "[PHONE_NUMBER]"
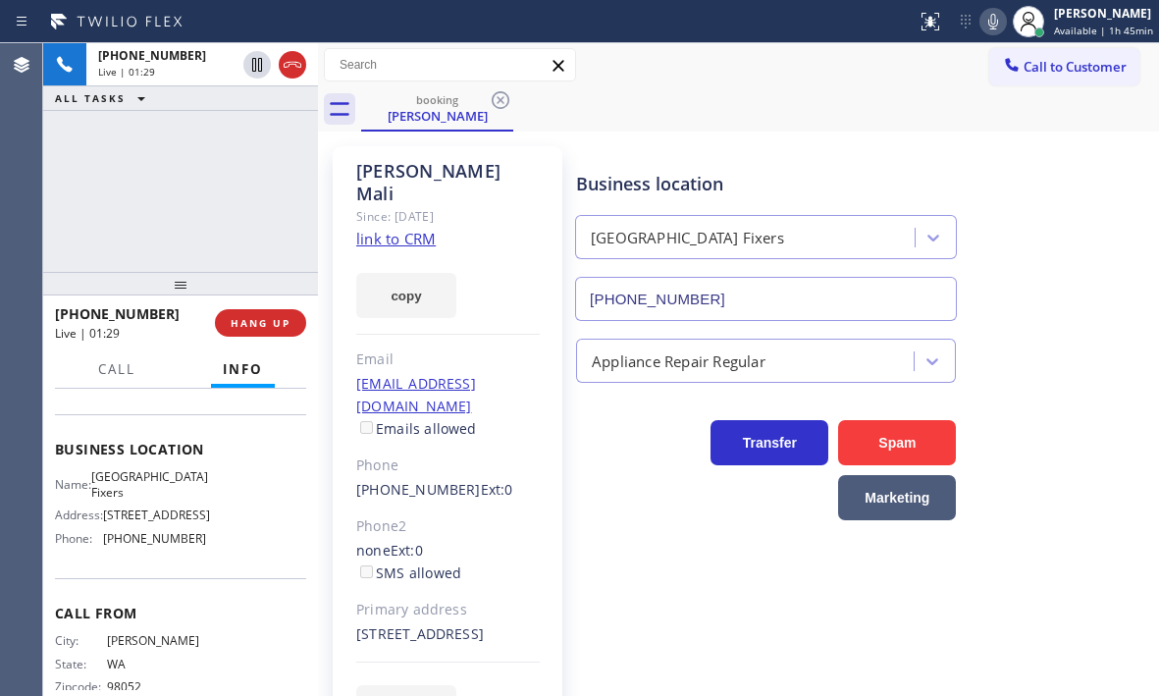
scroll to position [294, 0]
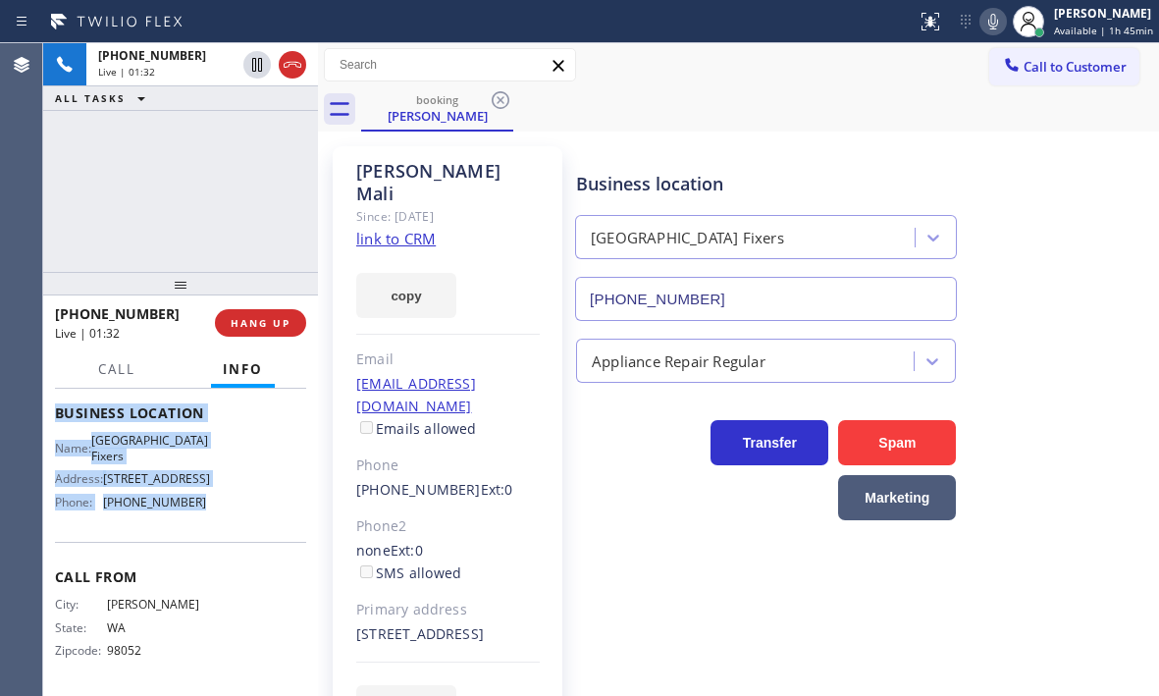
drag, startPoint x: 59, startPoint y: 508, endPoint x: 216, endPoint y: 530, distance: 158.5
click at [216, 530] on div "Context Queue: [Test] All Priority: 2 Customer Name: [PERSON_NAME] Phone: [PHON…" at bounding box center [180, 413] width 251 height 552
copy div "Customer Name: [PERSON_NAME] Phone: [PHONE_NUMBER] Address: [STREET_ADDRESS] Bu…"
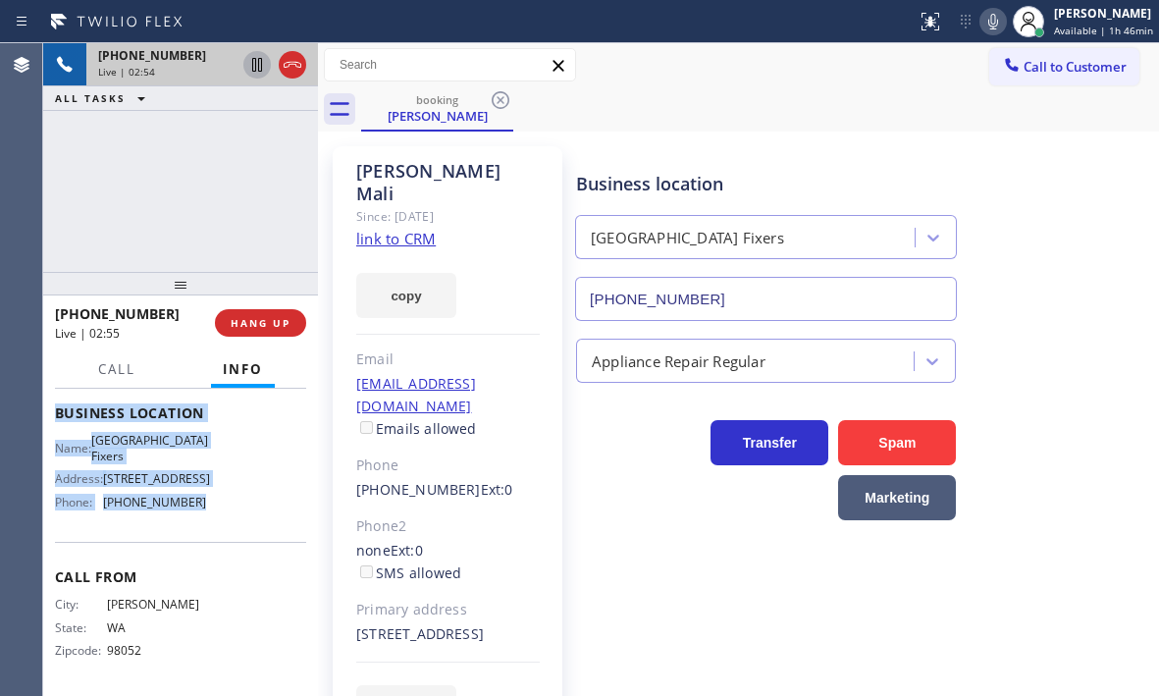
click at [264, 71] on icon at bounding box center [257, 65] width 24 height 24
click at [253, 67] on icon at bounding box center [257, 65] width 24 height 24
click at [256, 66] on icon at bounding box center [257, 65] width 10 height 14
click at [257, 66] on icon at bounding box center [257, 65] width 14 height 14
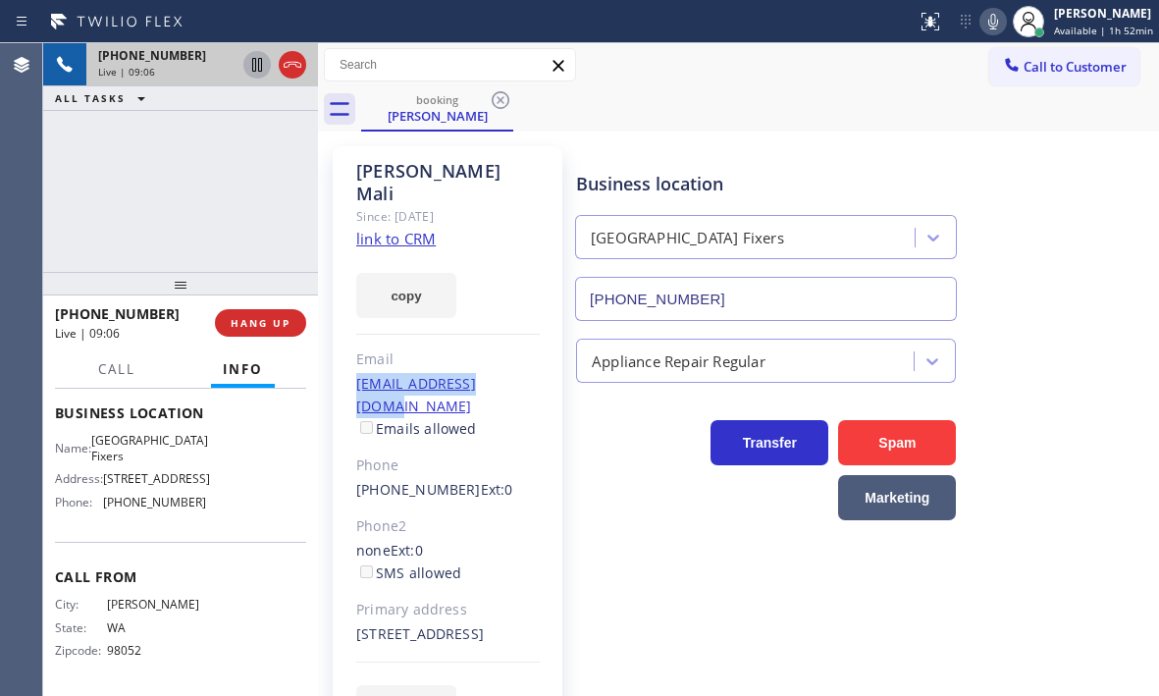
drag, startPoint x: 526, startPoint y: 360, endPoint x: 354, endPoint y: 364, distance: 171.8
click at [354, 364] on div "[PERSON_NAME] Since: [DATE] link to CRM copy Email [EMAIL_ADDRESS][DOMAIN_NAME]…" at bounding box center [448, 449] width 230 height 607
copy link "[EMAIL_ADDRESS][DOMAIN_NAME]"
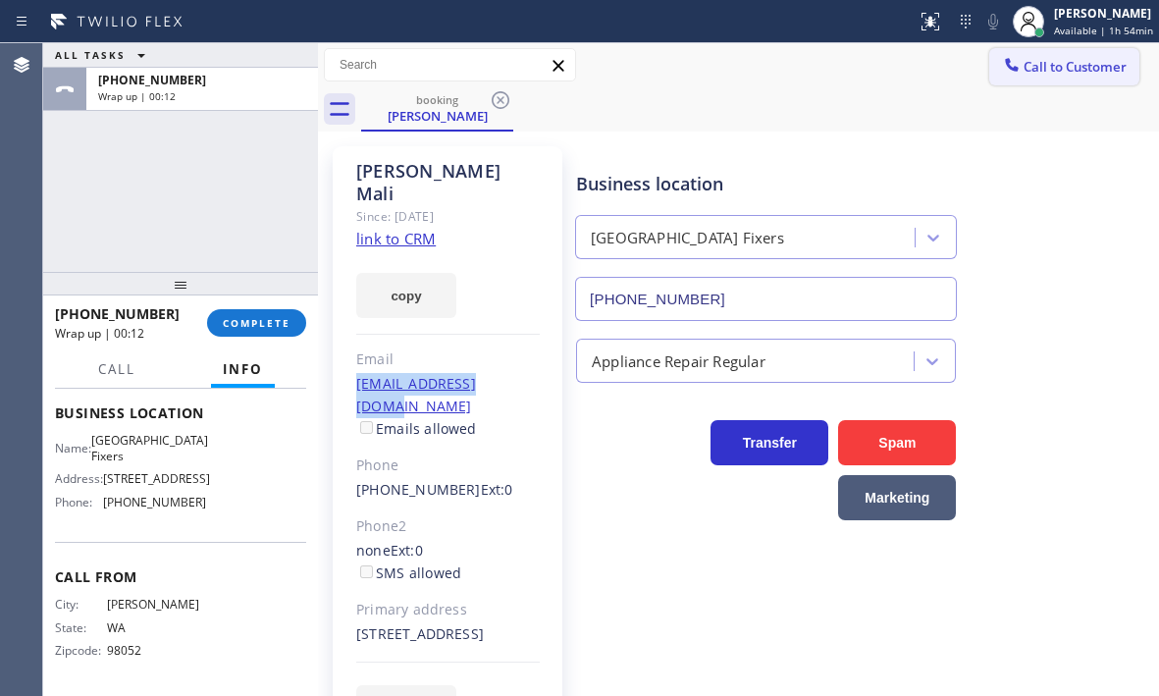
click at [1055, 72] on span "Call to Customer" at bounding box center [1074, 67] width 103 height 18
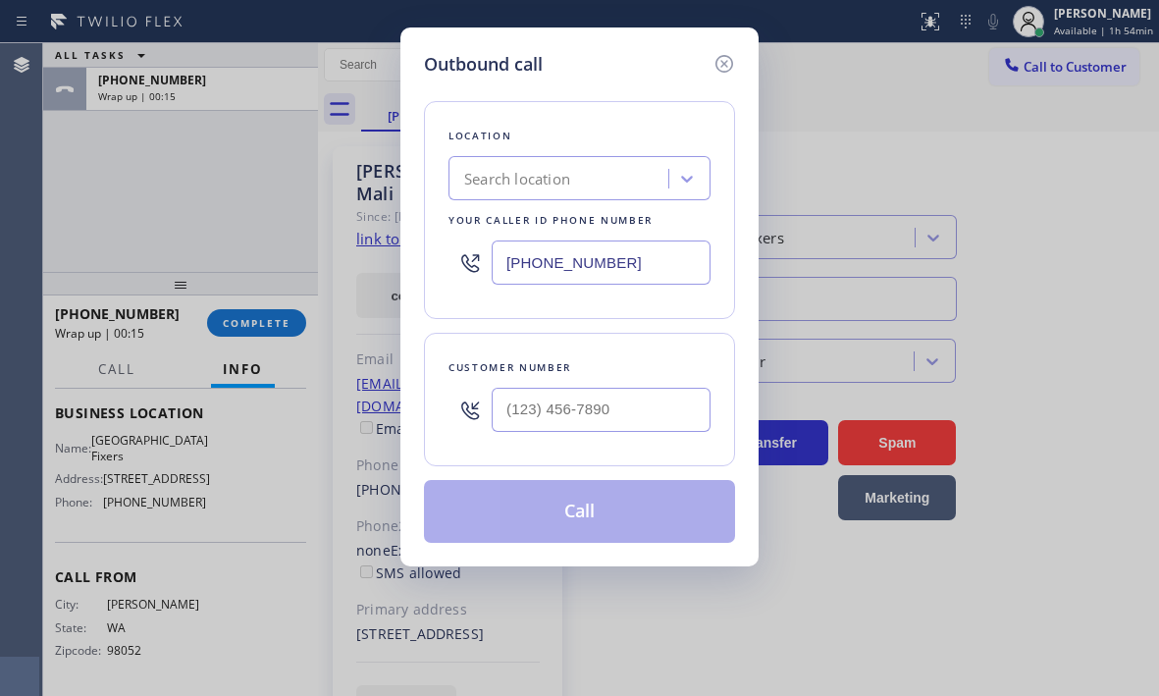
click at [641, 253] on input "[PHONE_NUMBER]" at bounding box center [601, 262] width 219 height 44
paste input "206) 202-1991"
type input "[PHONE_NUMBER]"
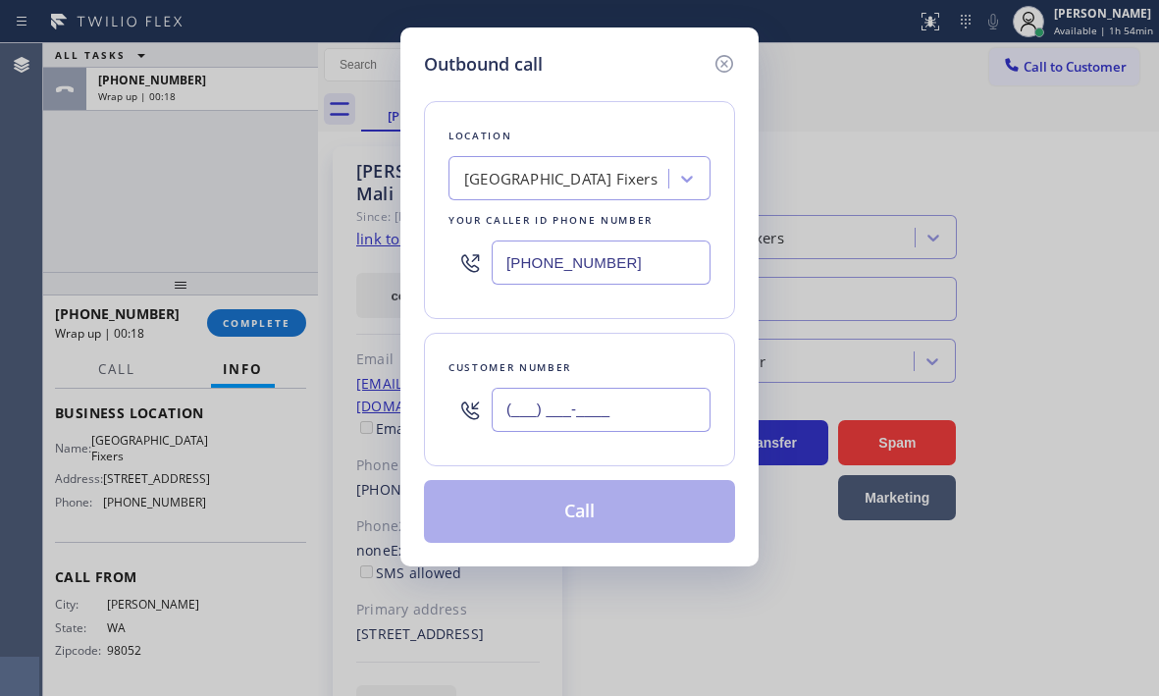
click at [618, 410] on input "(___) ___-____" at bounding box center [601, 410] width 219 height 44
paste input "206) 280-9706"
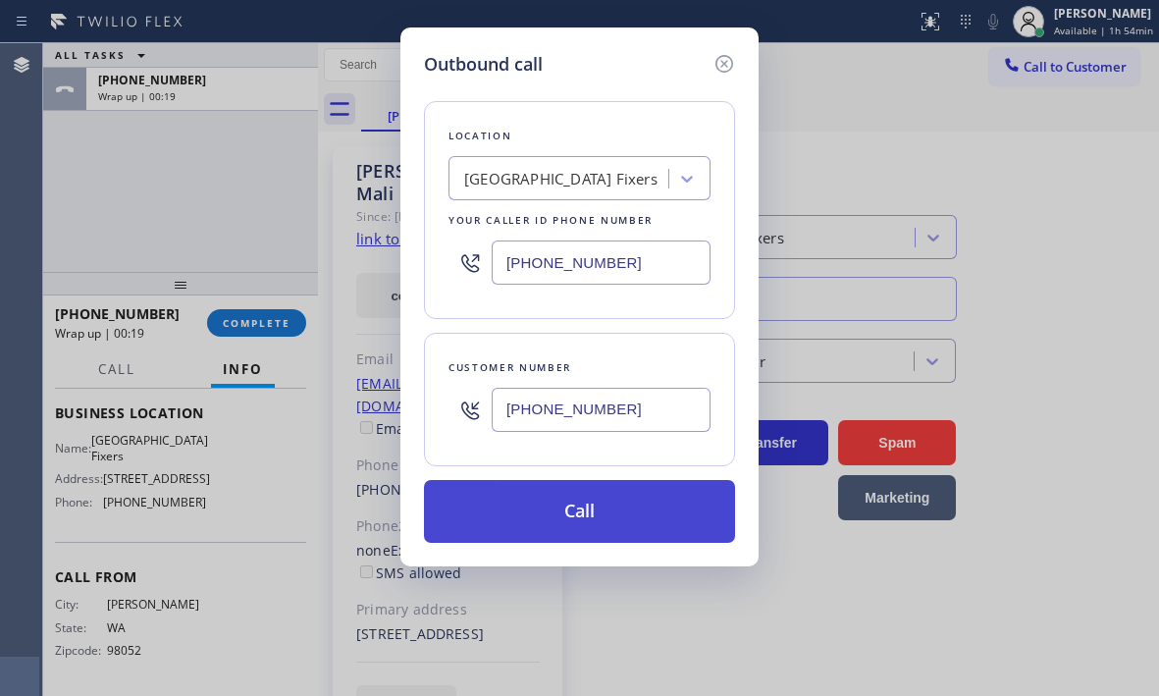
type input "[PHONE_NUMBER]"
click at [576, 503] on button "Call" at bounding box center [579, 511] width 311 height 63
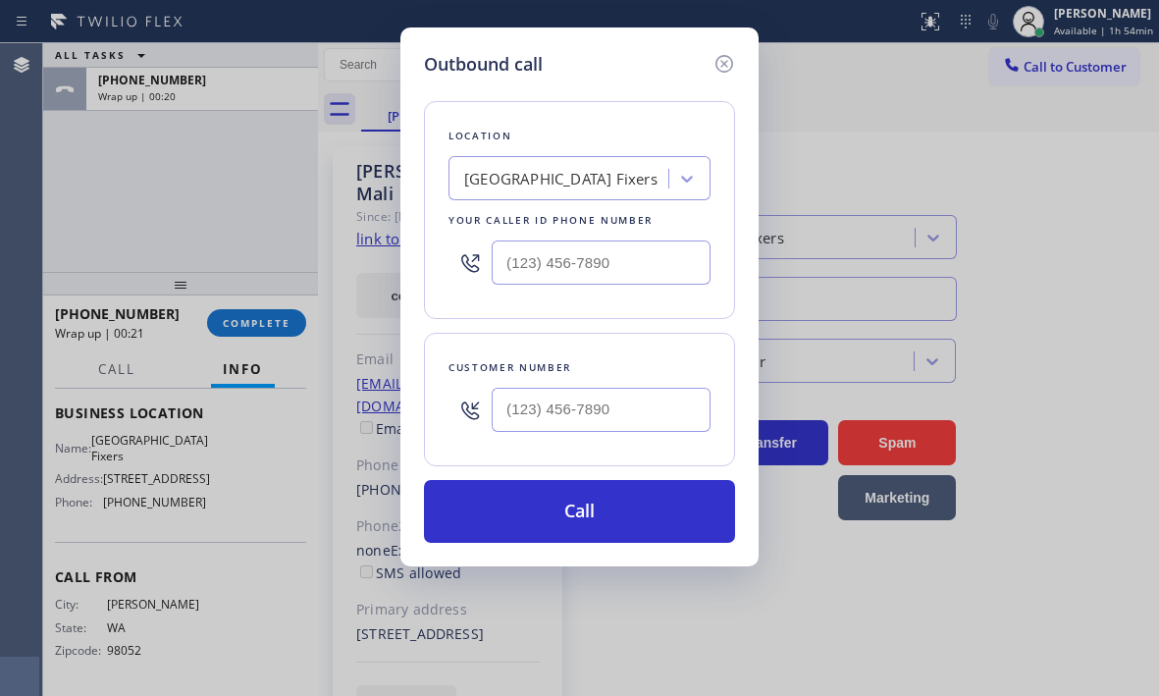
scroll to position [264, 0]
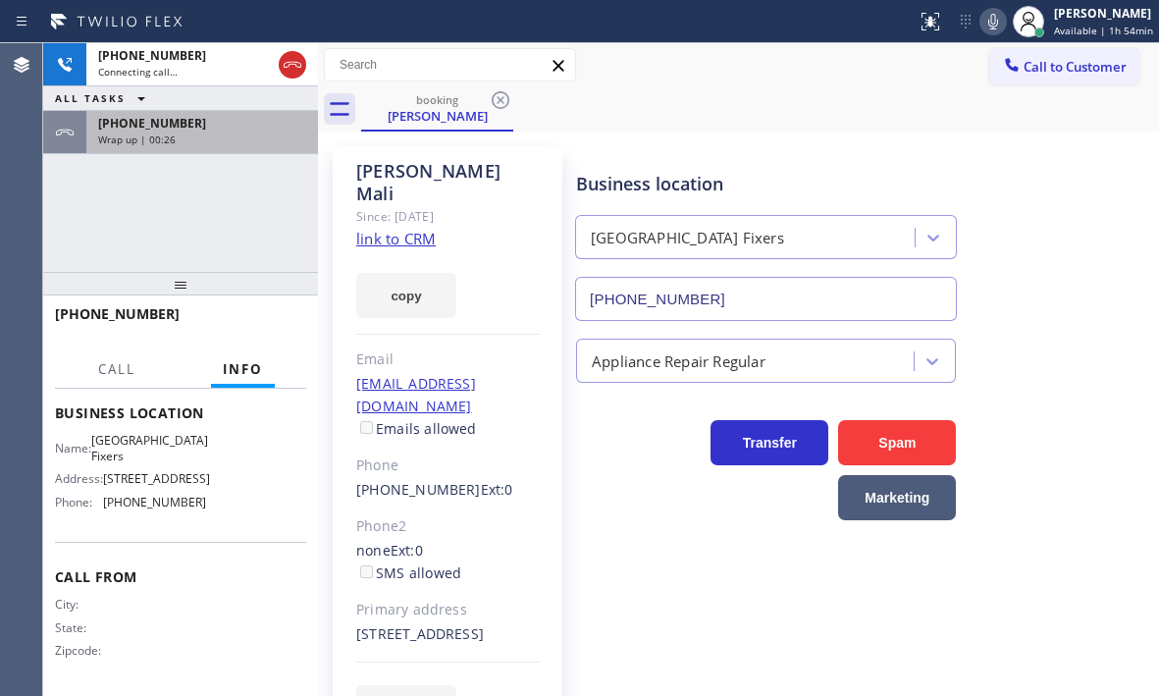
click at [240, 132] on div "[PHONE_NUMBER] Wrap up | 00:26" at bounding box center [198, 132] width 224 height 43
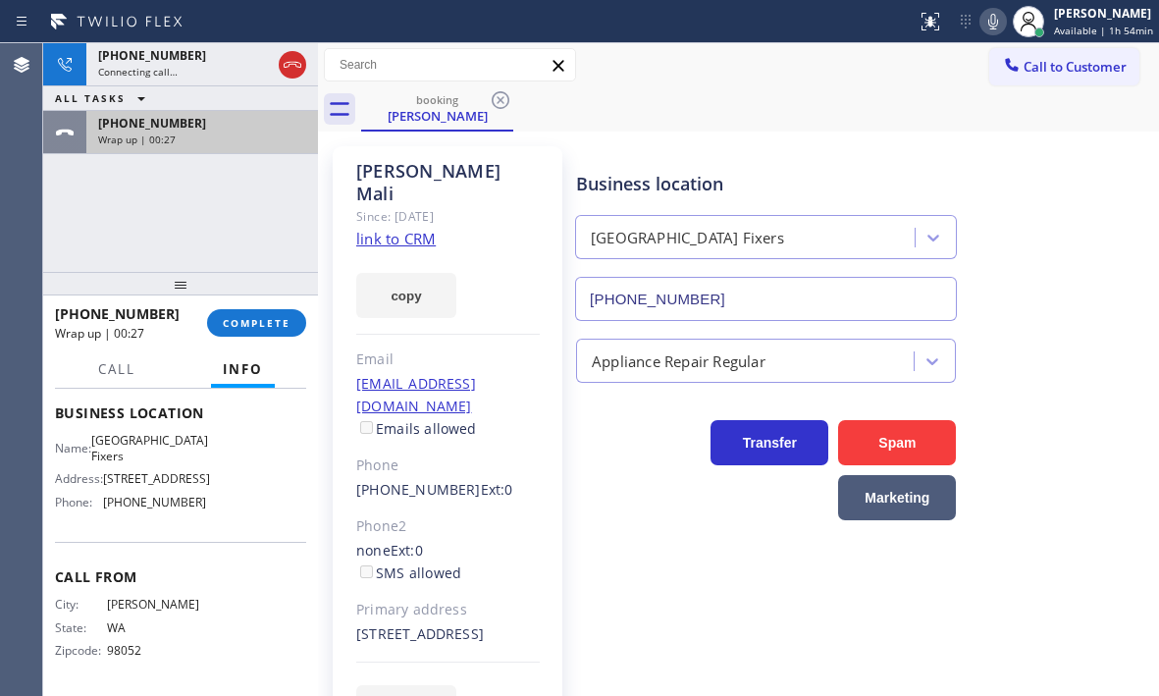
scroll to position [294, 0]
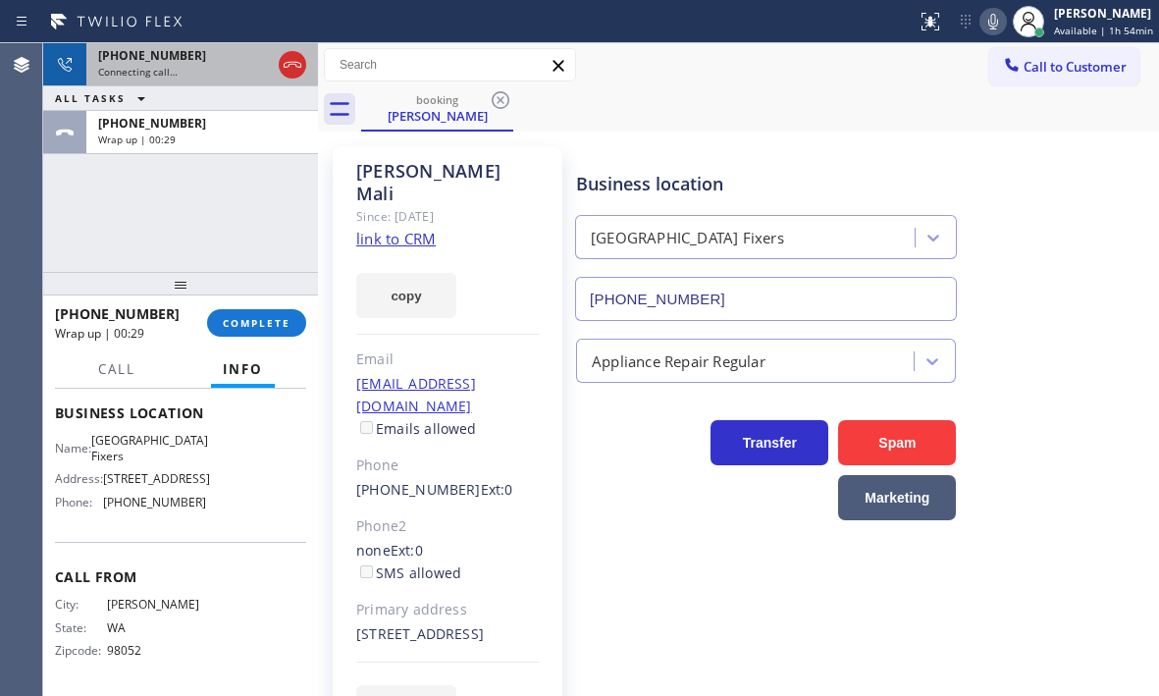
click at [212, 69] on div "Connecting call…" at bounding box center [184, 72] width 173 height 14
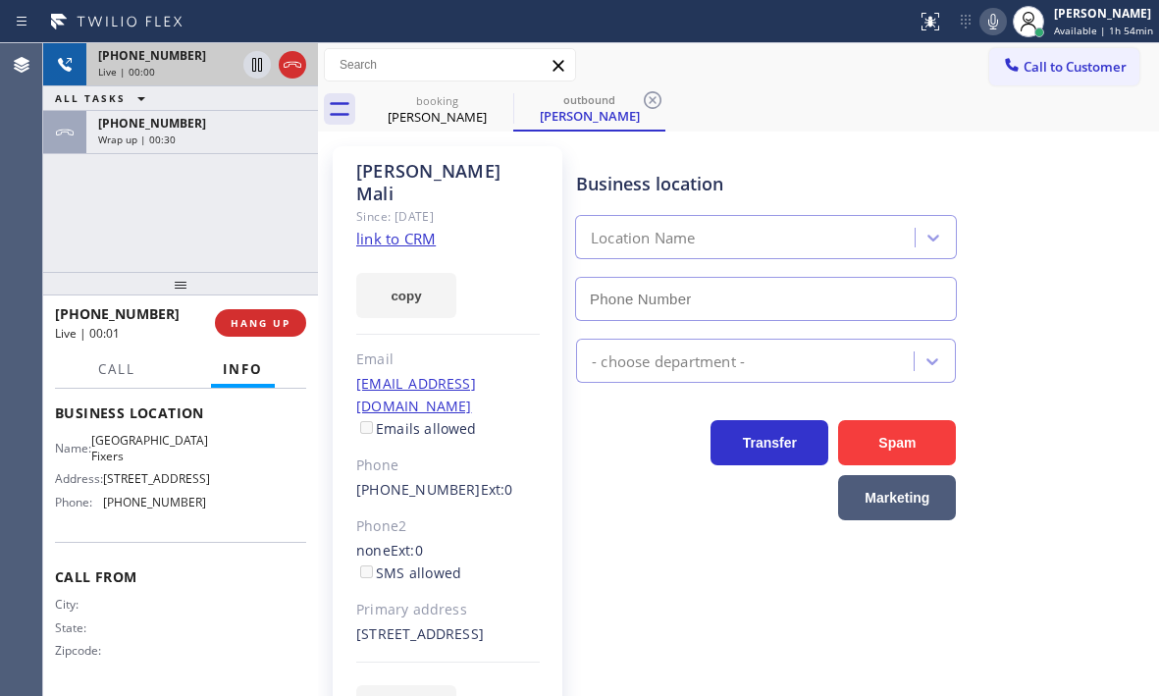
type input "[PHONE_NUMBER]"
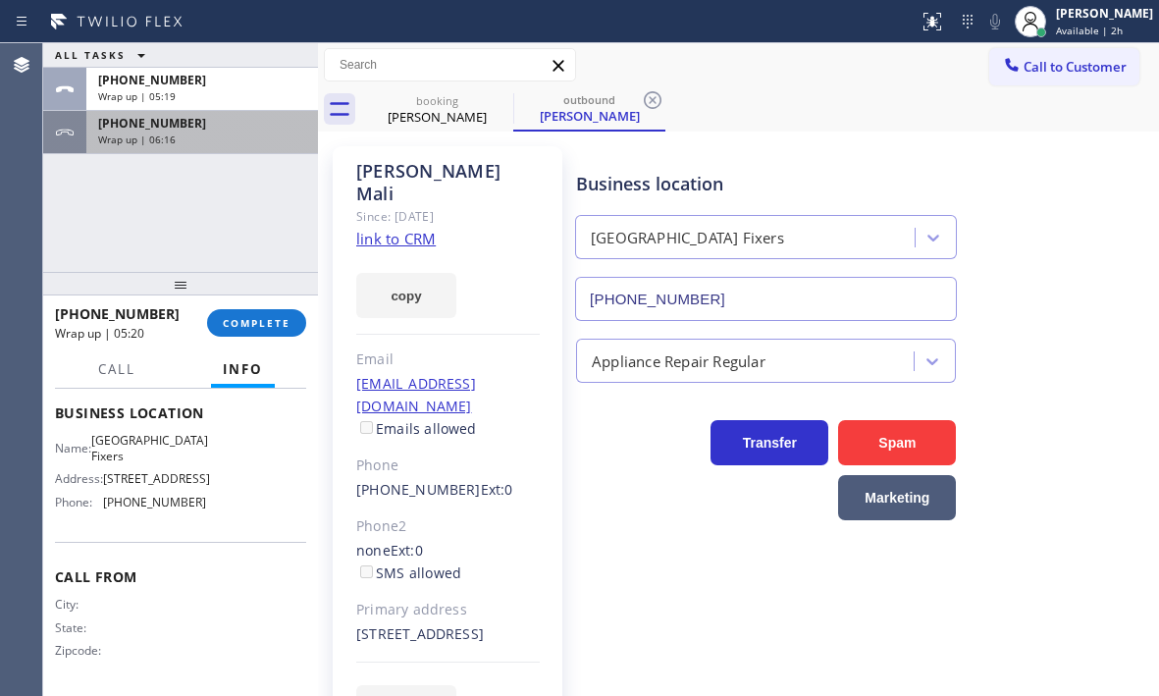
click at [189, 131] on div "[PHONE_NUMBER] Wrap up | 06:16" at bounding box center [198, 132] width 224 height 43
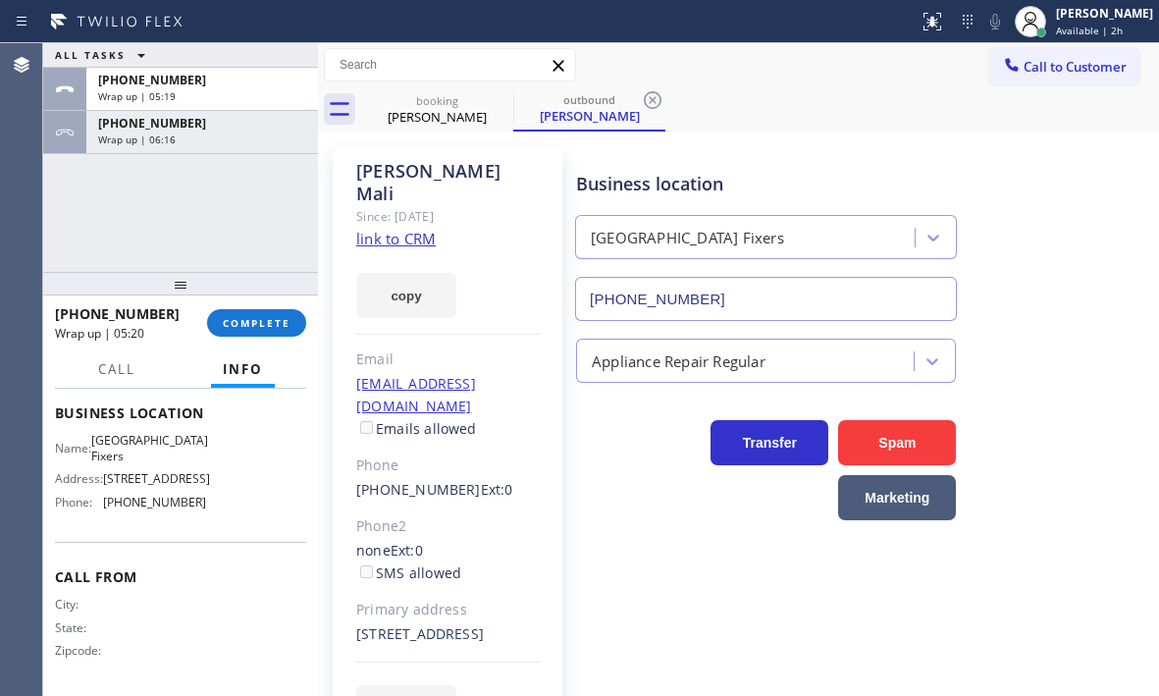
scroll to position [294, 0]
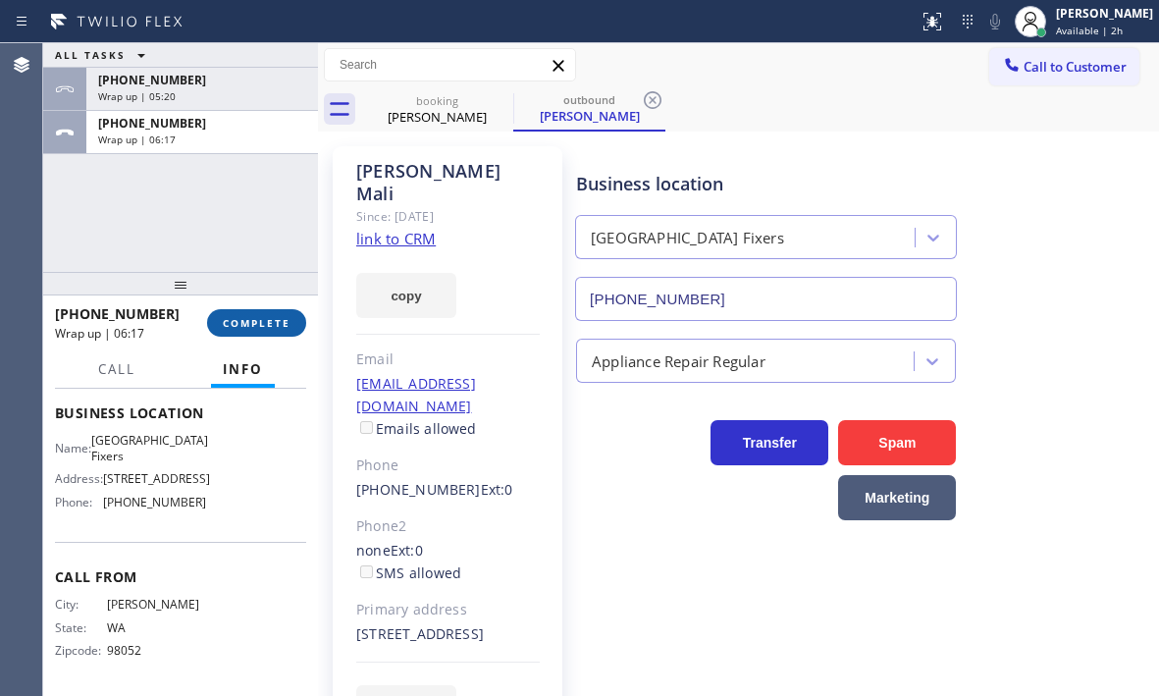
click at [267, 325] on span "COMPLETE" at bounding box center [257, 323] width 68 height 14
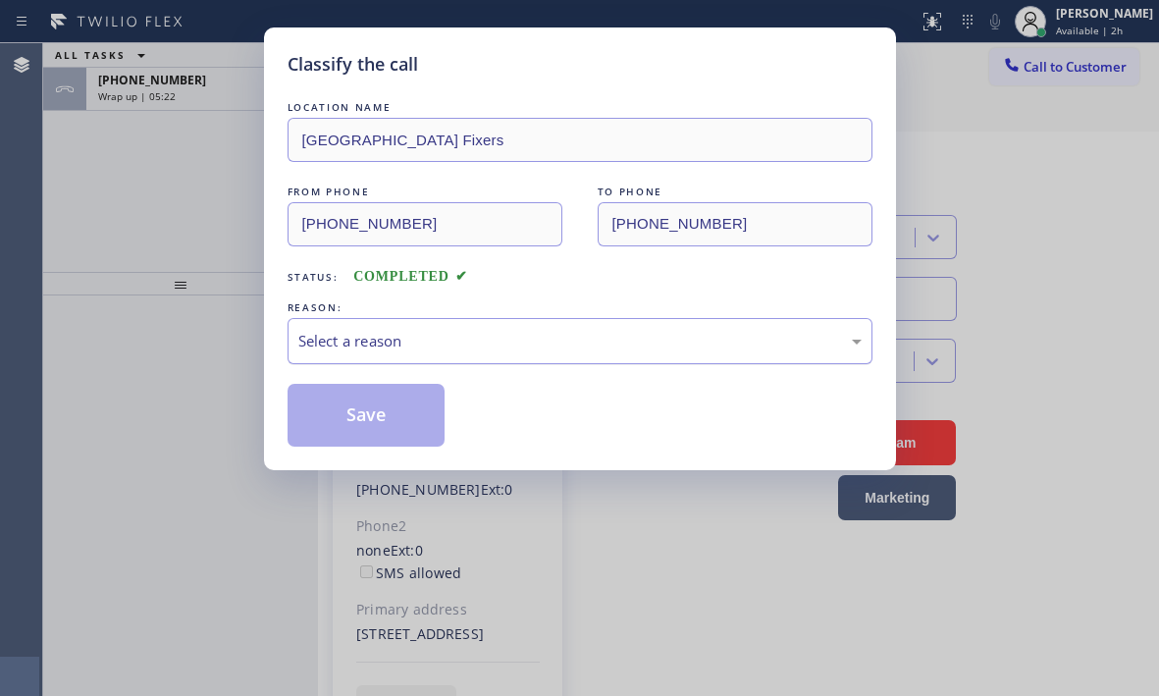
drag, startPoint x: 402, startPoint y: 327, endPoint x: 406, endPoint y: 359, distance: 32.6
click at [402, 329] on div "Select a reason" at bounding box center [580, 341] width 585 height 46
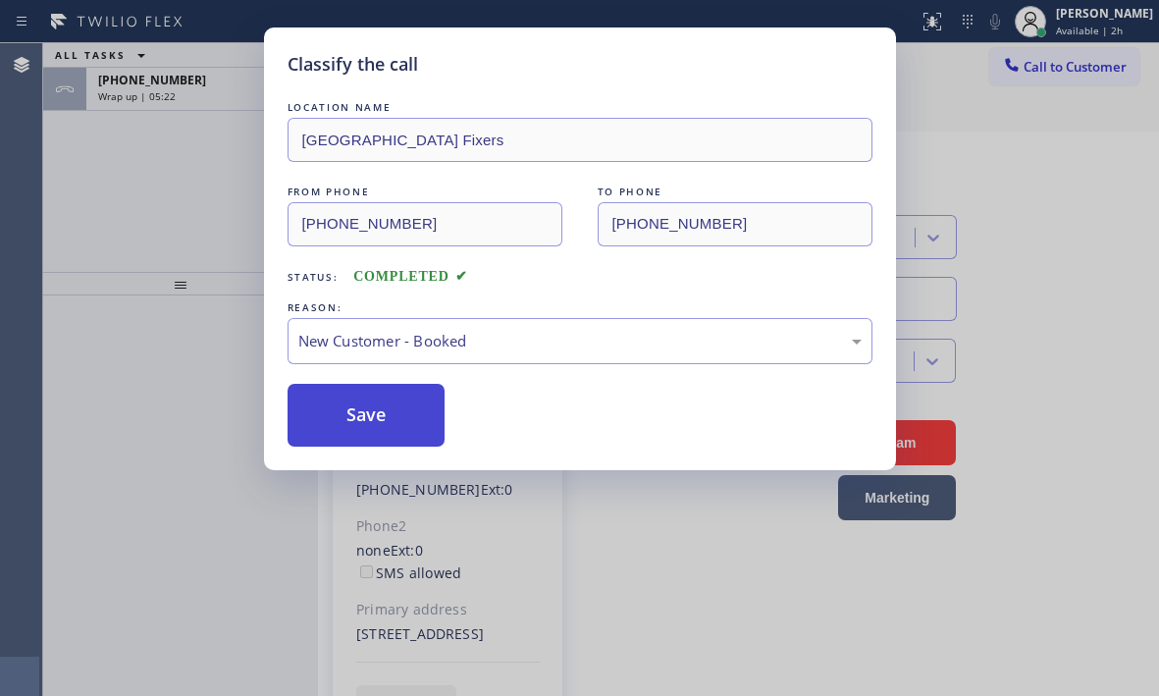
click at [383, 405] on button "Save" at bounding box center [367, 415] width 158 height 63
click at [202, 88] on div "Classify the call LOCATION NAME Subzero Repair Professionals FROM PHONE [PHONE_…" at bounding box center [601, 369] width 1116 height 653
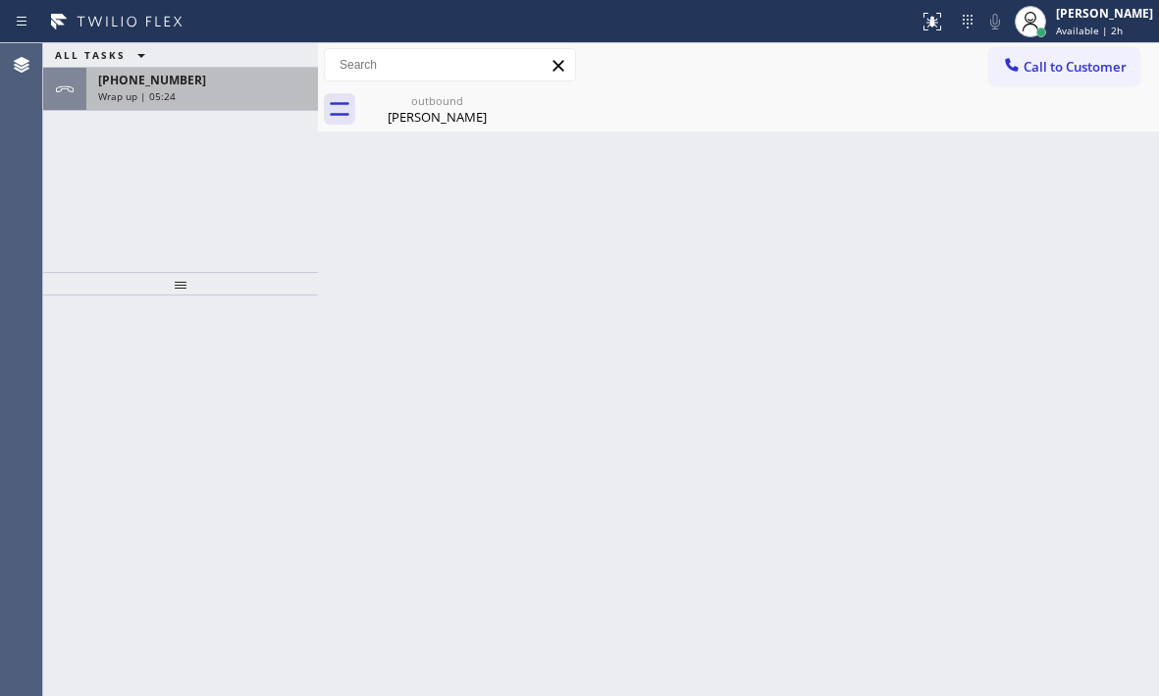
click at [202, 89] on div "Wrap up | 05:24" at bounding box center [202, 96] width 208 height 14
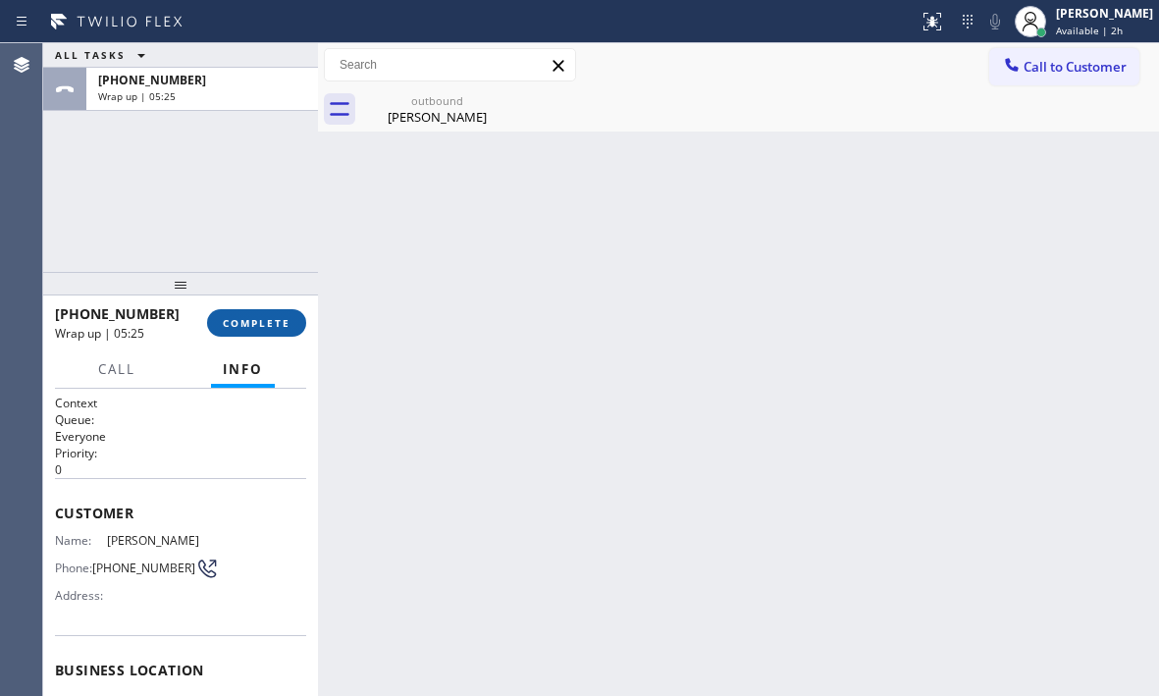
click at [251, 319] on span "COMPLETE" at bounding box center [257, 323] width 68 height 14
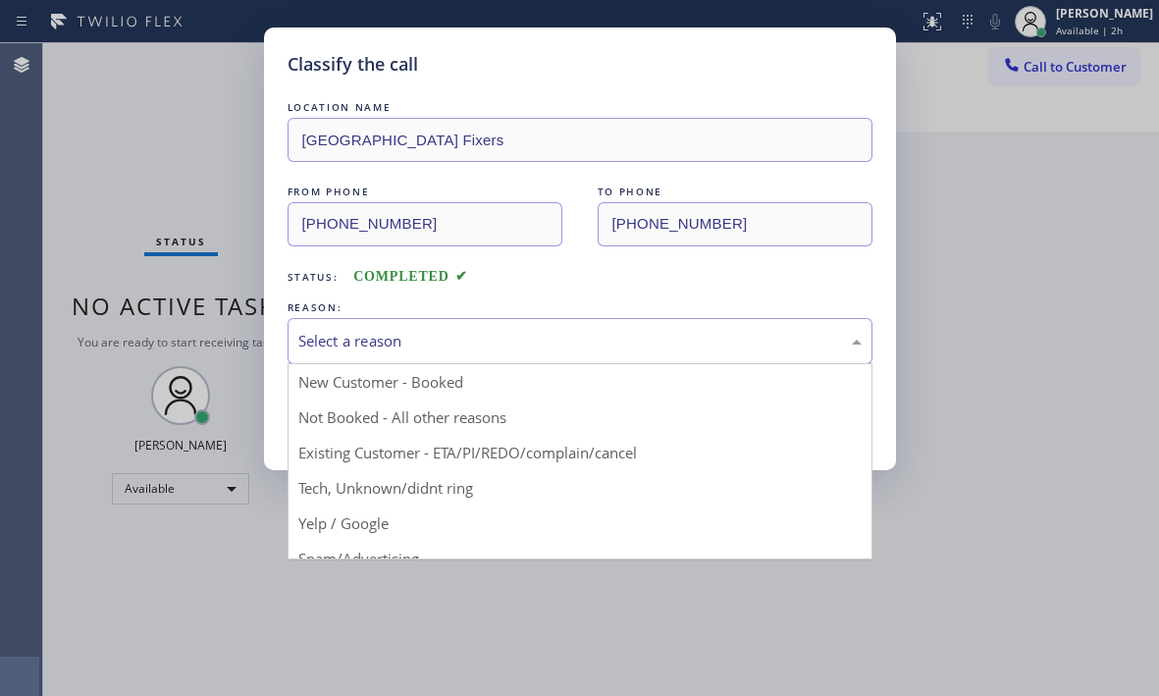
click at [447, 343] on div "Select a reason" at bounding box center [579, 341] width 563 height 23
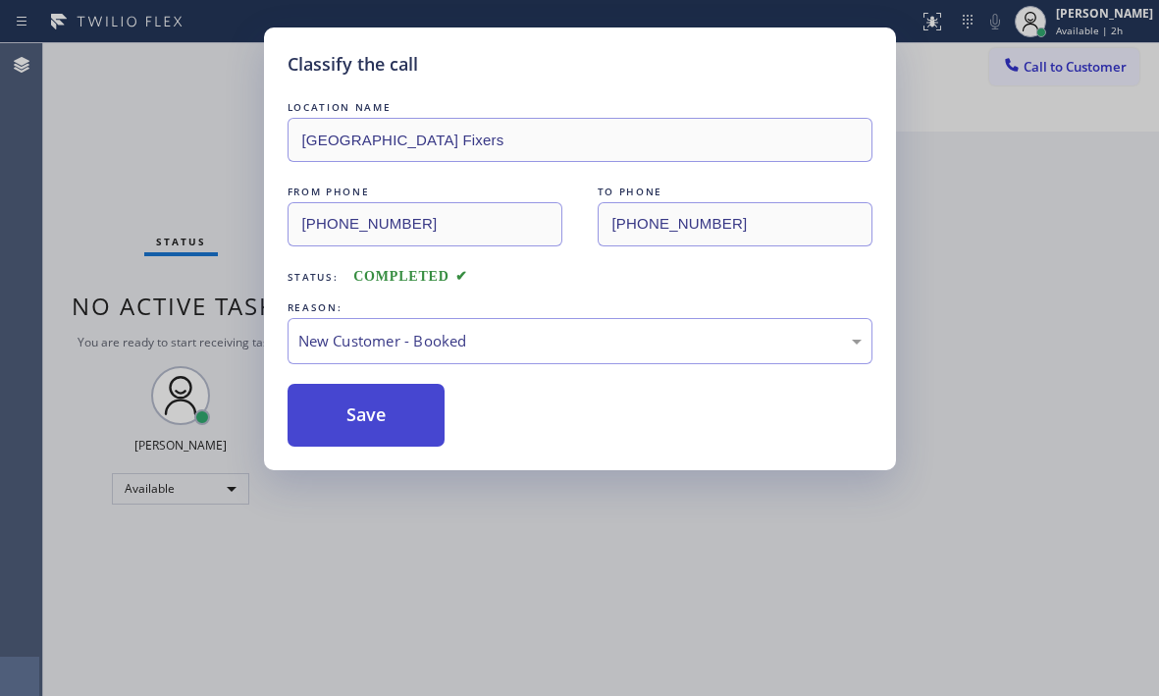
click at [369, 393] on button "Save" at bounding box center [367, 415] width 158 height 63
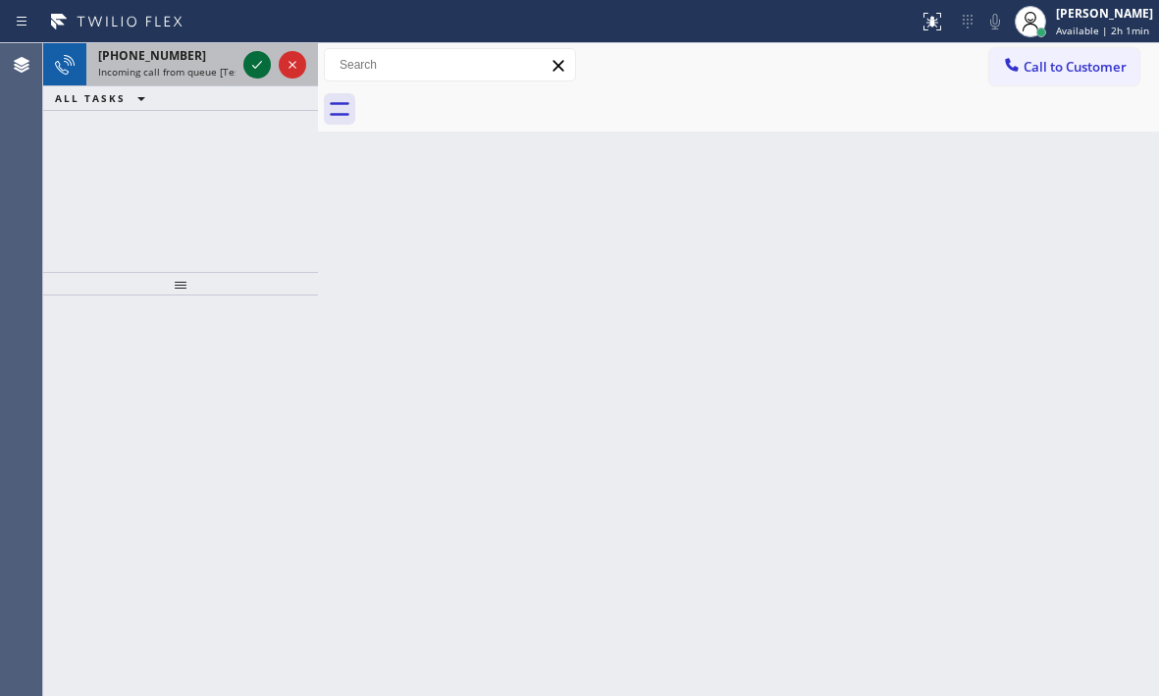
click at [254, 58] on icon at bounding box center [257, 65] width 24 height 24
click at [246, 63] on icon at bounding box center [257, 65] width 24 height 24
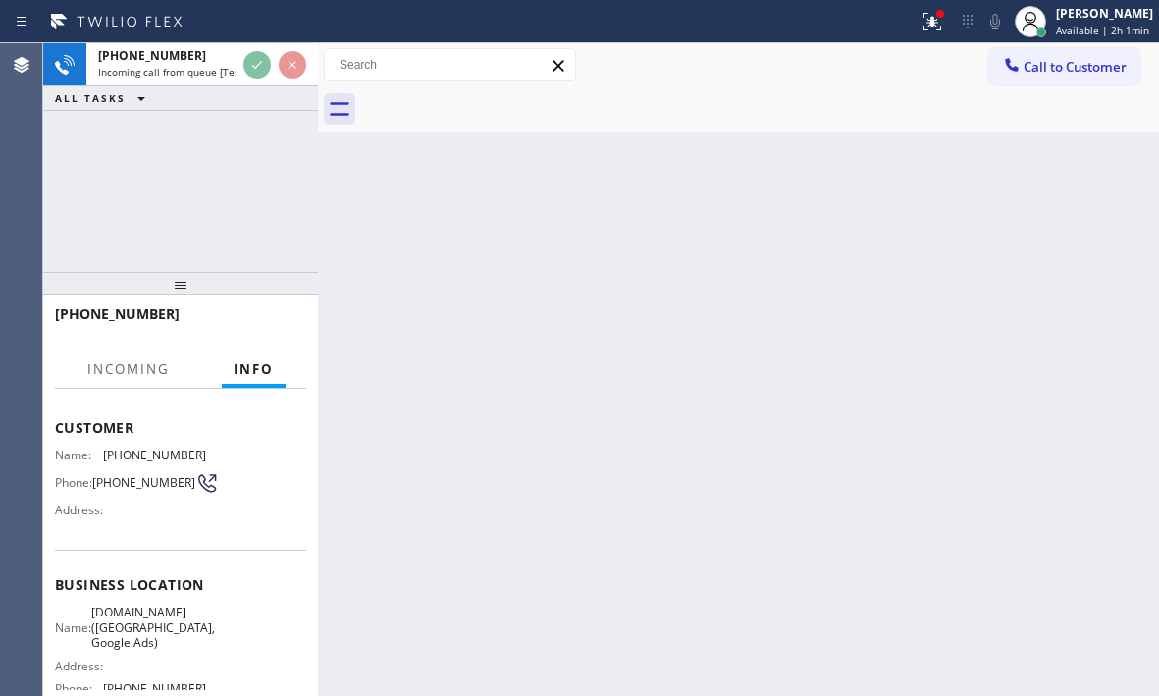
scroll to position [196, 0]
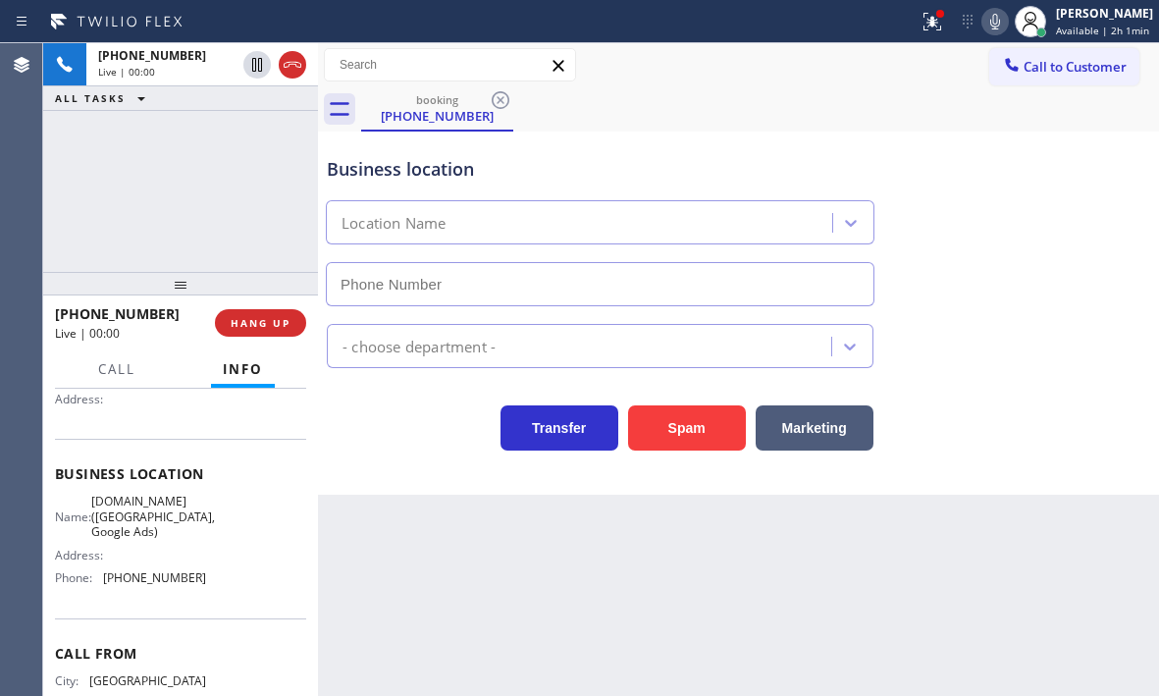
type input "[PHONE_NUMBER]"
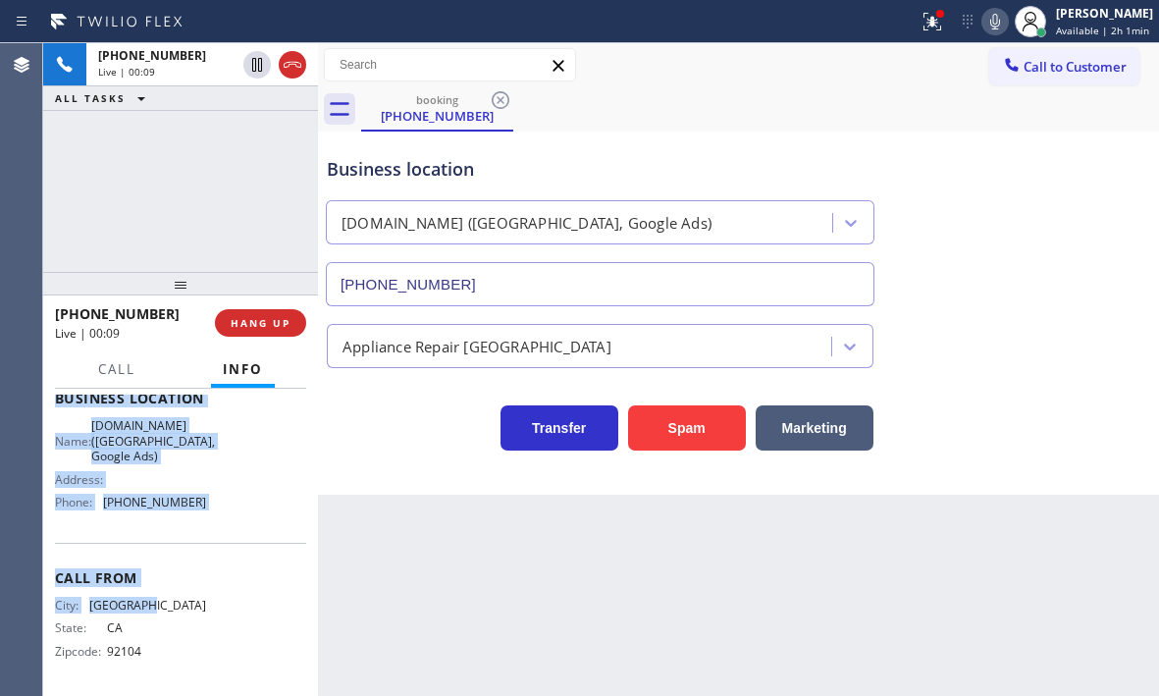
scroll to position [280, 0]
drag, startPoint x: 52, startPoint y: 423, endPoint x: 239, endPoint y: 536, distance: 218.8
click at [235, 533] on div "Context Queue: [Test] All Priority: 2 Customer Name: [PHONE_NUMBER] Phone: [PHO…" at bounding box center [180, 542] width 275 height 307
copy div "Customer Name: [PHONE_NUMBER] Phone: [PHONE_NUMBER] Address: Business location …"
click at [262, 317] on span "HANG UP" at bounding box center [261, 323] width 60 height 14
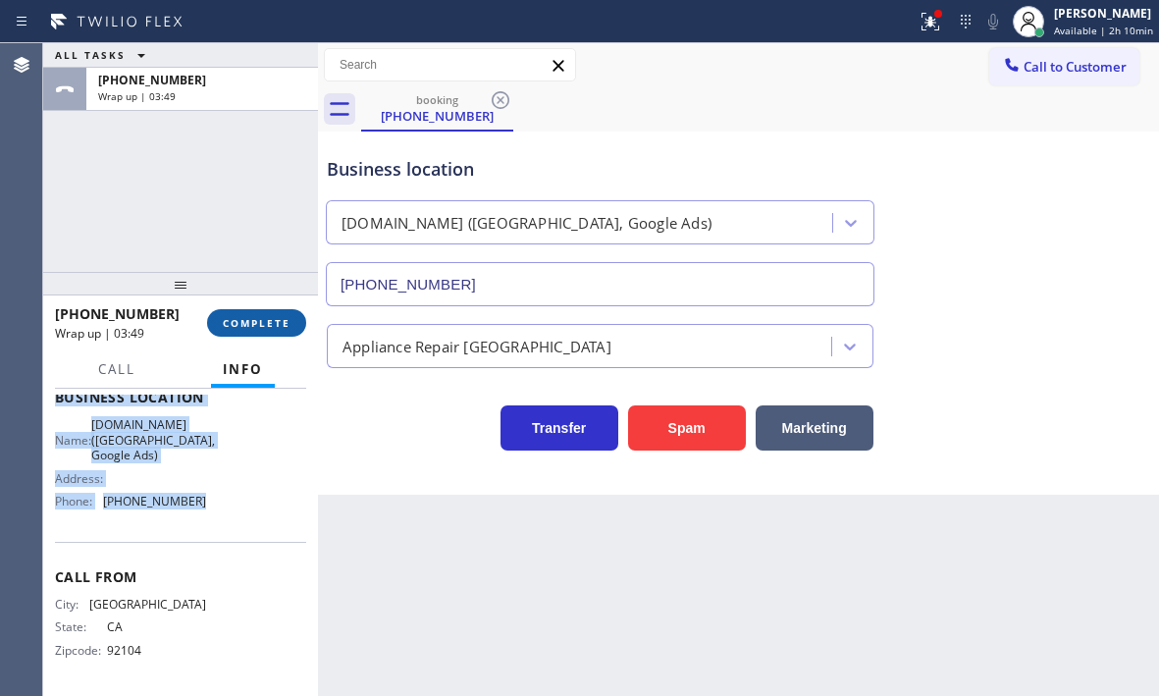
click at [270, 322] on span "COMPLETE" at bounding box center [257, 323] width 68 height 14
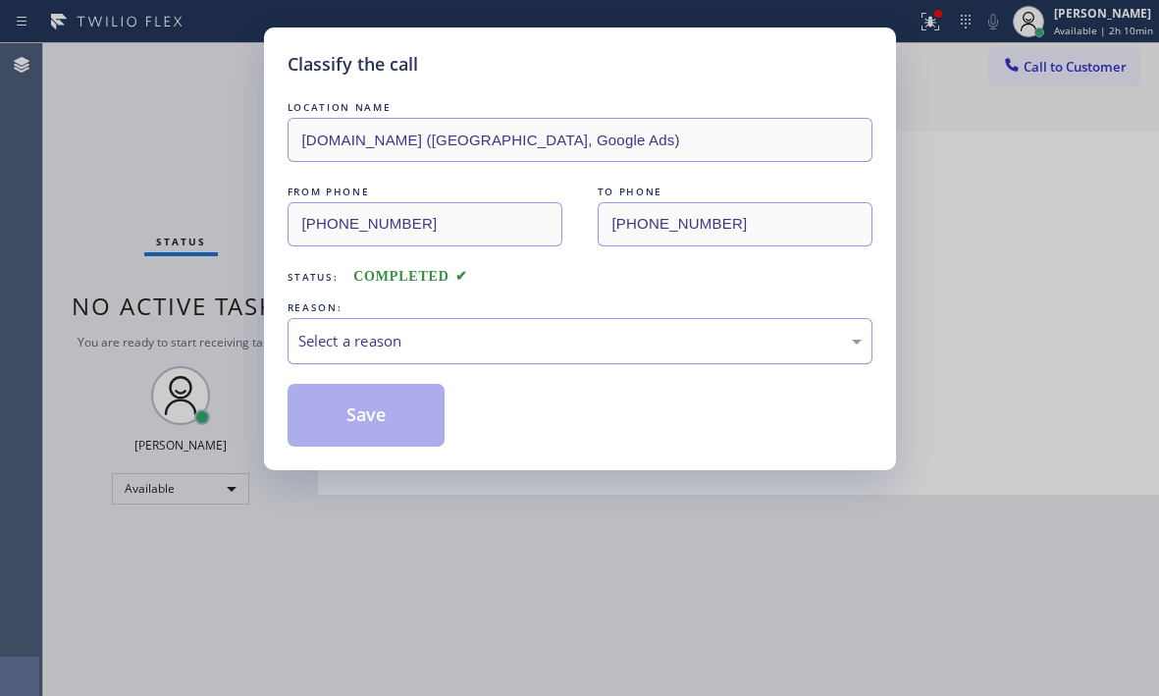
click at [393, 330] on div "Select a reason" at bounding box center [579, 341] width 563 height 23
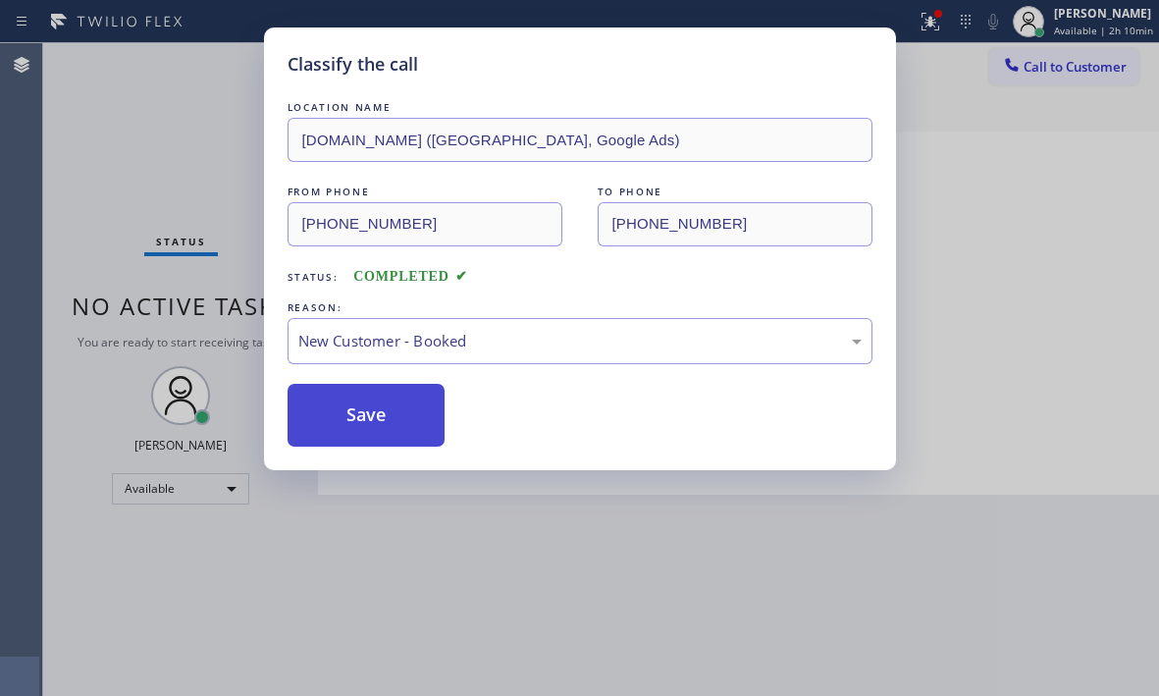
click at [344, 403] on button "Save" at bounding box center [367, 415] width 158 height 63
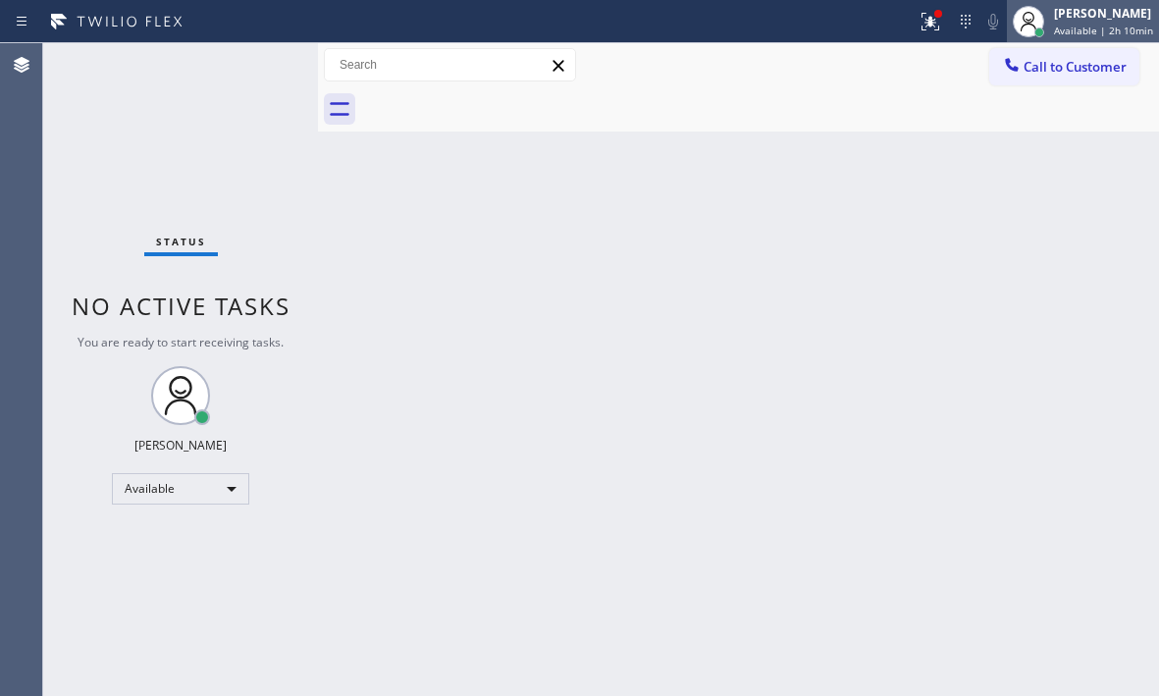
click at [1074, 20] on div "[PERSON_NAME]" at bounding box center [1103, 13] width 99 height 17
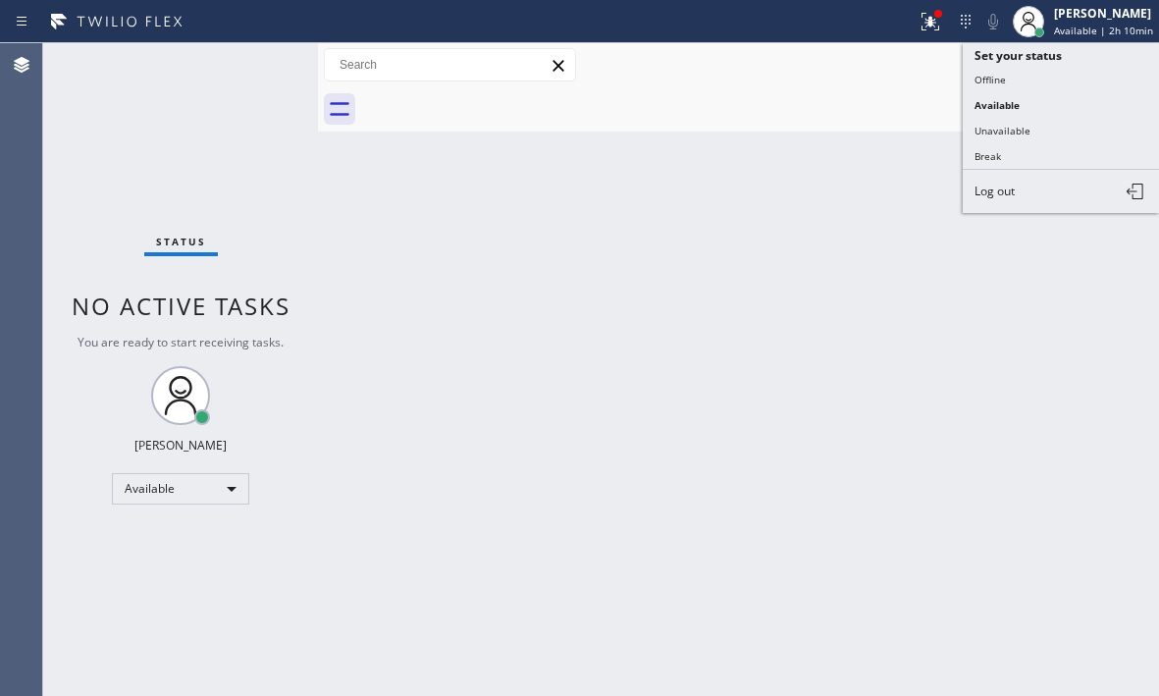
click at [1025, 155] on button "Break" at bounding box center [1061, 156] width 196 height 26
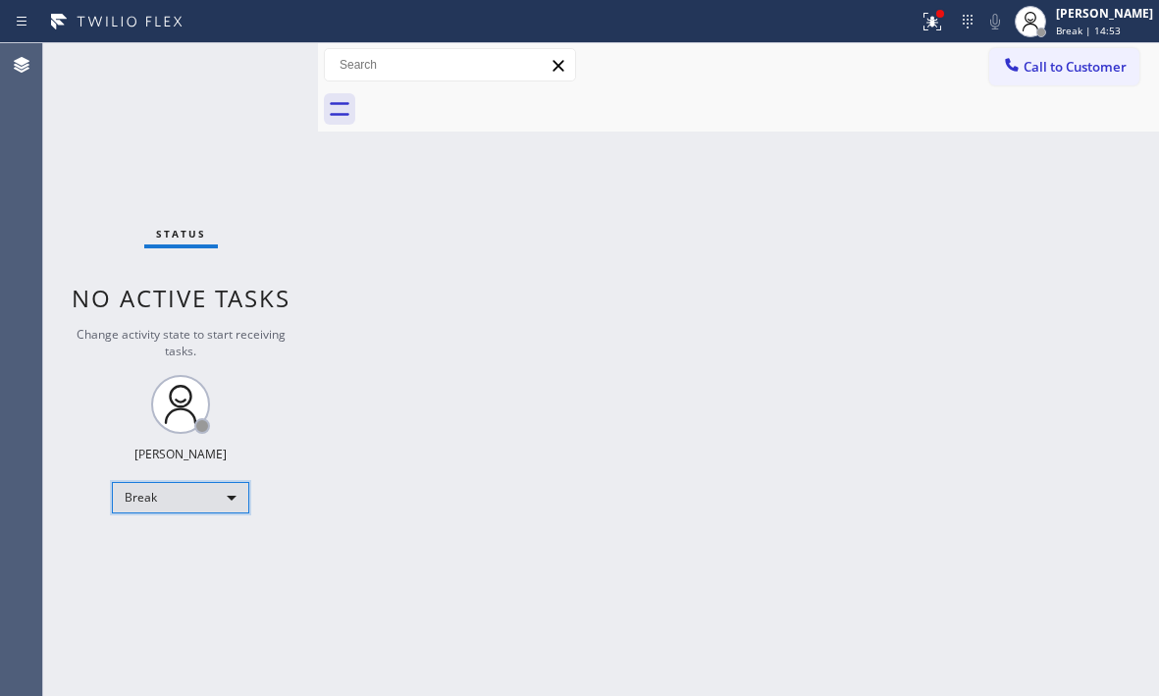
click at [227, 494] on div "Break" at bounding box center [180, 497] width 137 height 31
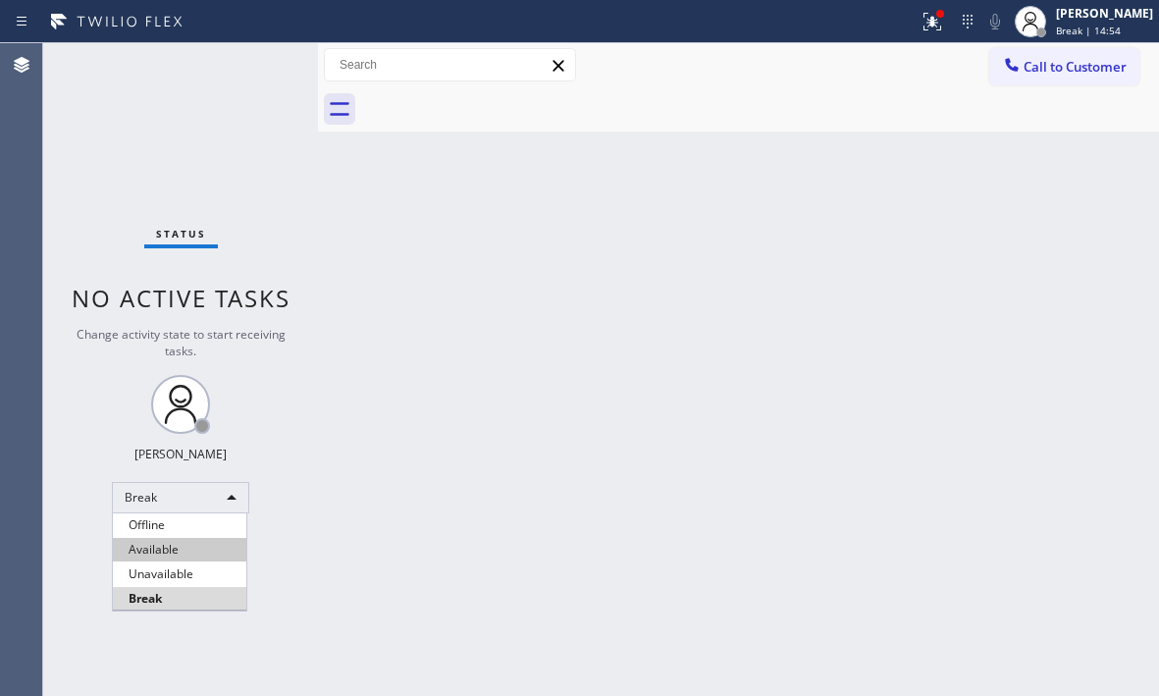
click at [162, 554] on li "Available" at bounding box center [179, 550] width 133 height 24
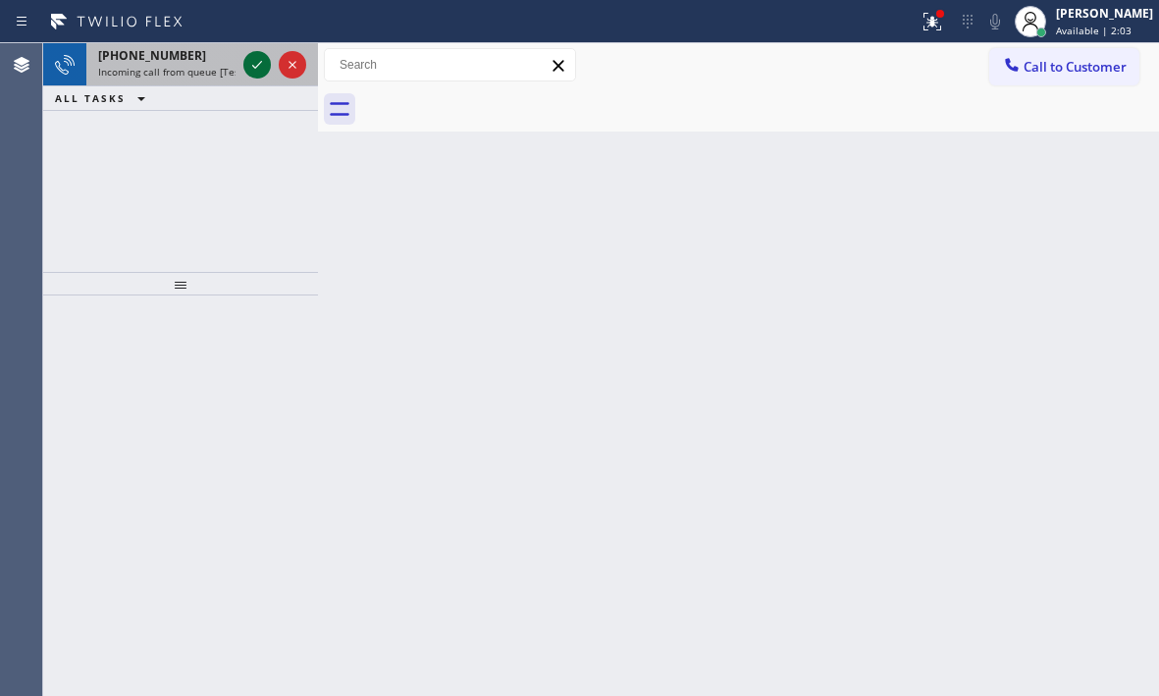
click at [257, 66] on icon at bounding box center [257, 65] width 10 height 8
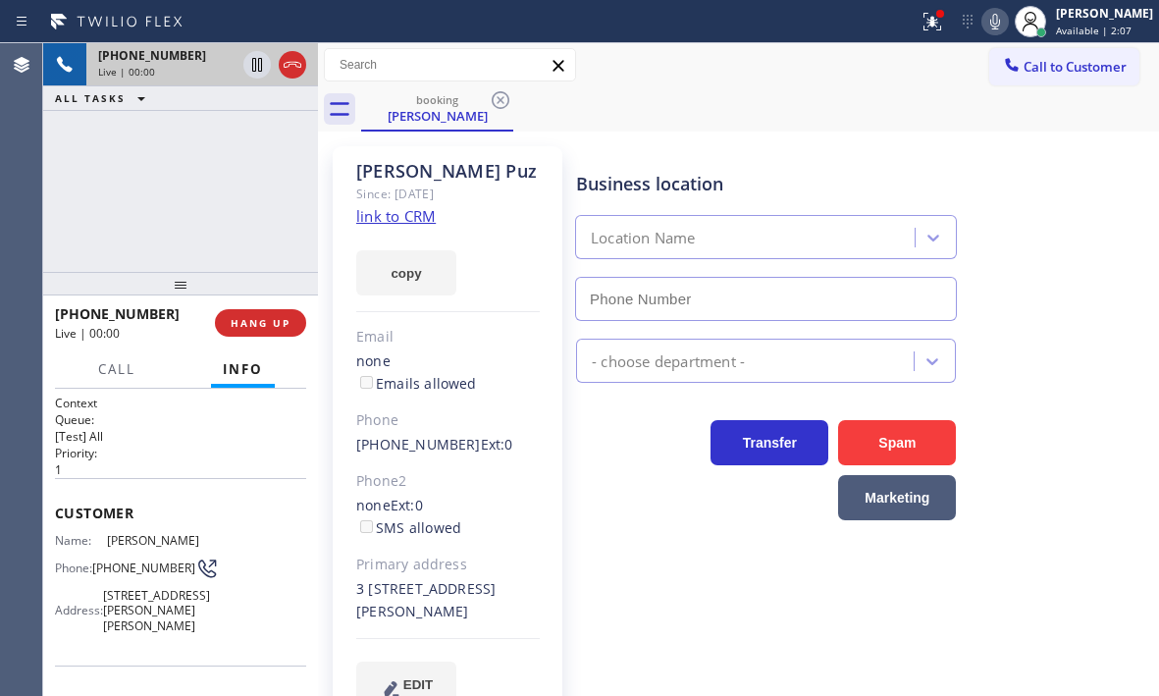
type input "[PHONE_NUMBER]"
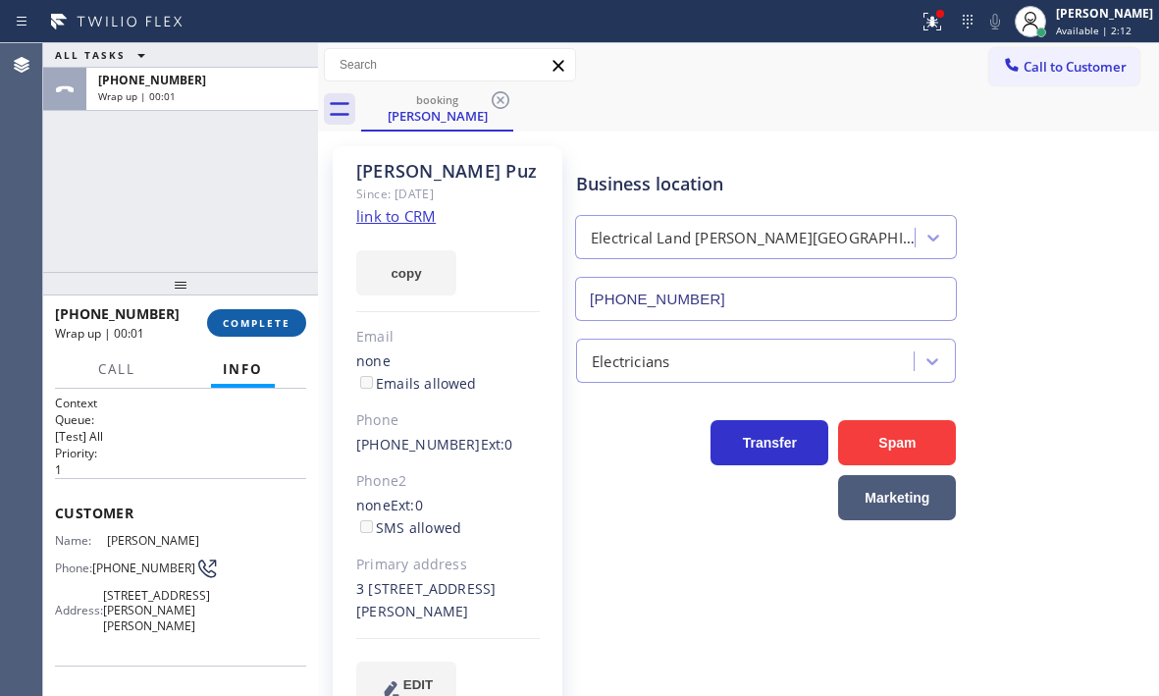
click at [258, 314] on button "COMPLETE" at bounding box center [256, 322] width 99 height 27
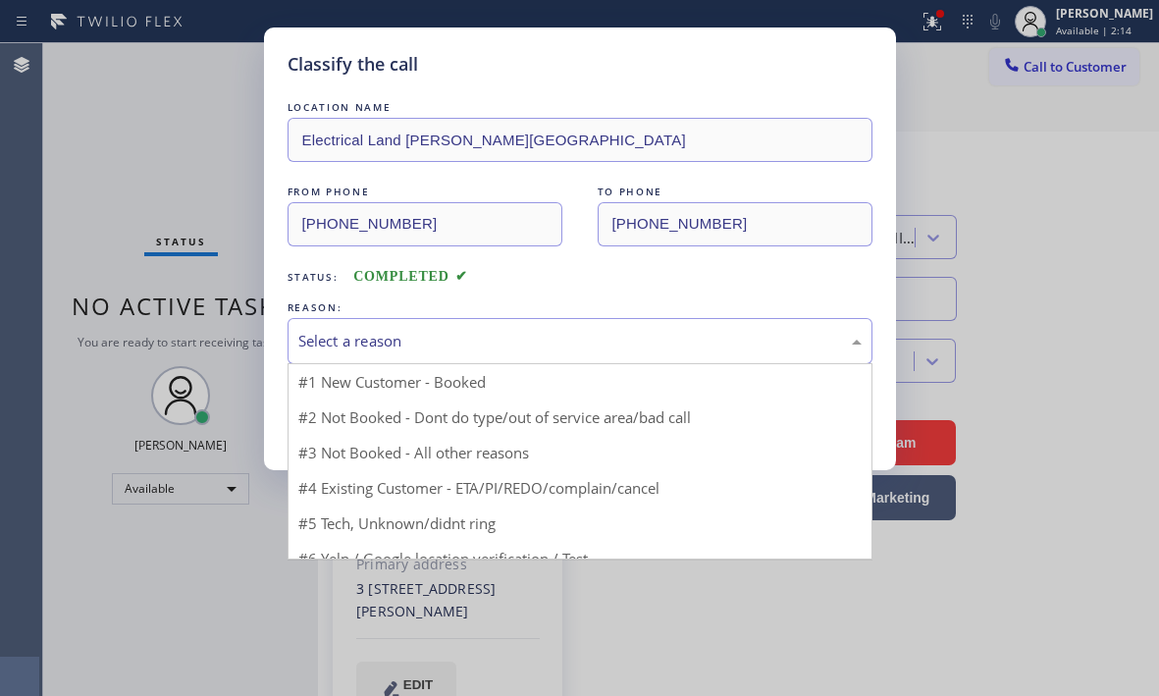
click at [408, 344] on div "Select a reason" at bounding box center [579, 341] width 563 height 23
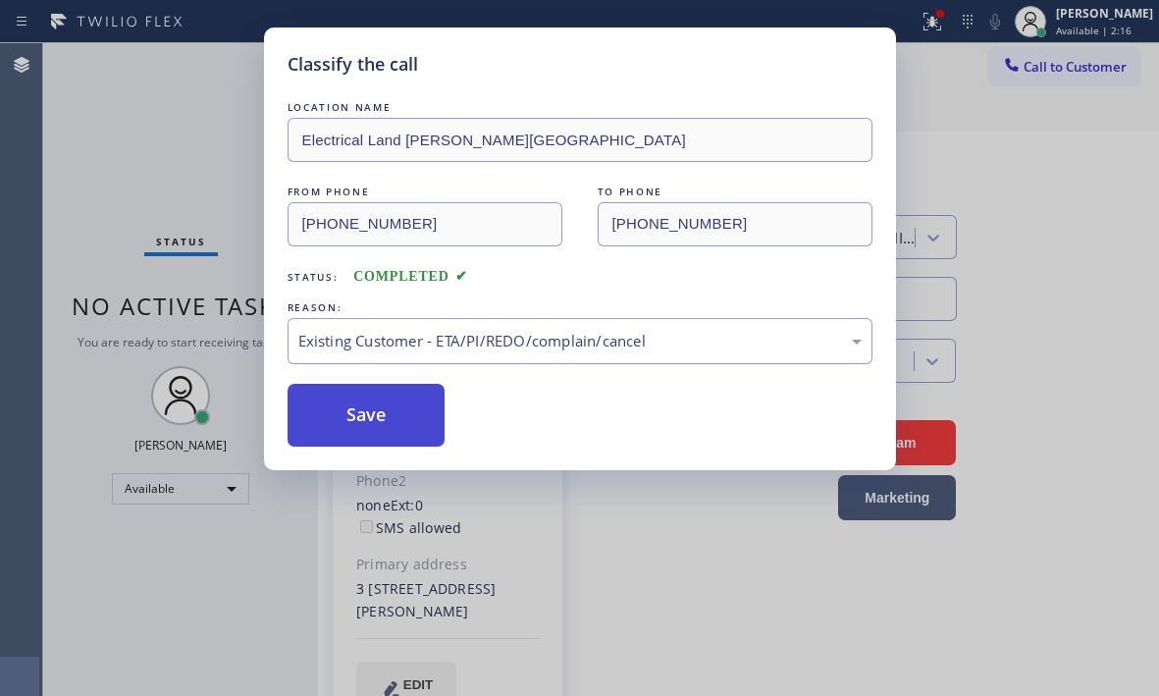
click at [370, 420] on button "Save" at bounding box center [367, 415] width 158 height 63
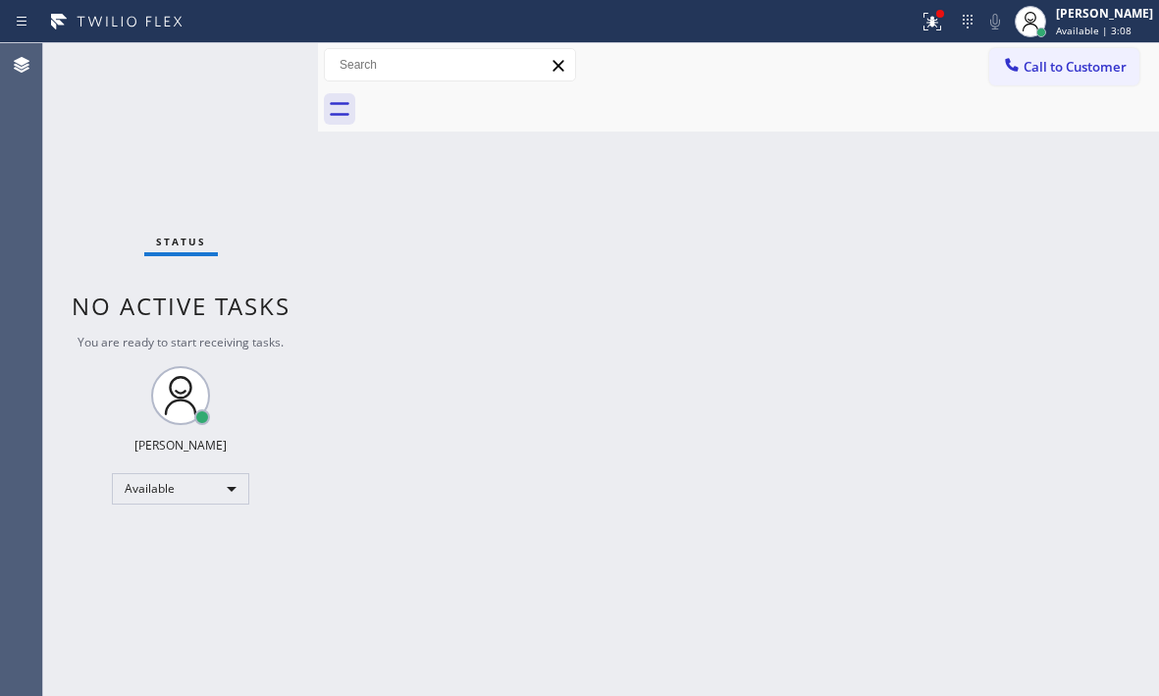
click at [242, 74] on div "Status No active tasks You are ready to start receiving tasks. [PERSON_NAME] Av…" at bounding box center [180, 369] width 275 height 653
click at [247, 72] on div "Status No active tasks You are ready to start receiving tasks. [PERSON_NAME] Av…" at bounding box center [180, 369] width 275 height 653
click at [243, 63] on div "Status No active tasks You are ready to start receiving tasks. [PERSON_NAME] Av…" at bounding box center [180, 369] width 275 height 653
click at [539, 315] on div "Back to Dashboard Change Sender ID Customers Technicians Select a contact Outbo…" at bounding box center [738, 369] width 841 height 653
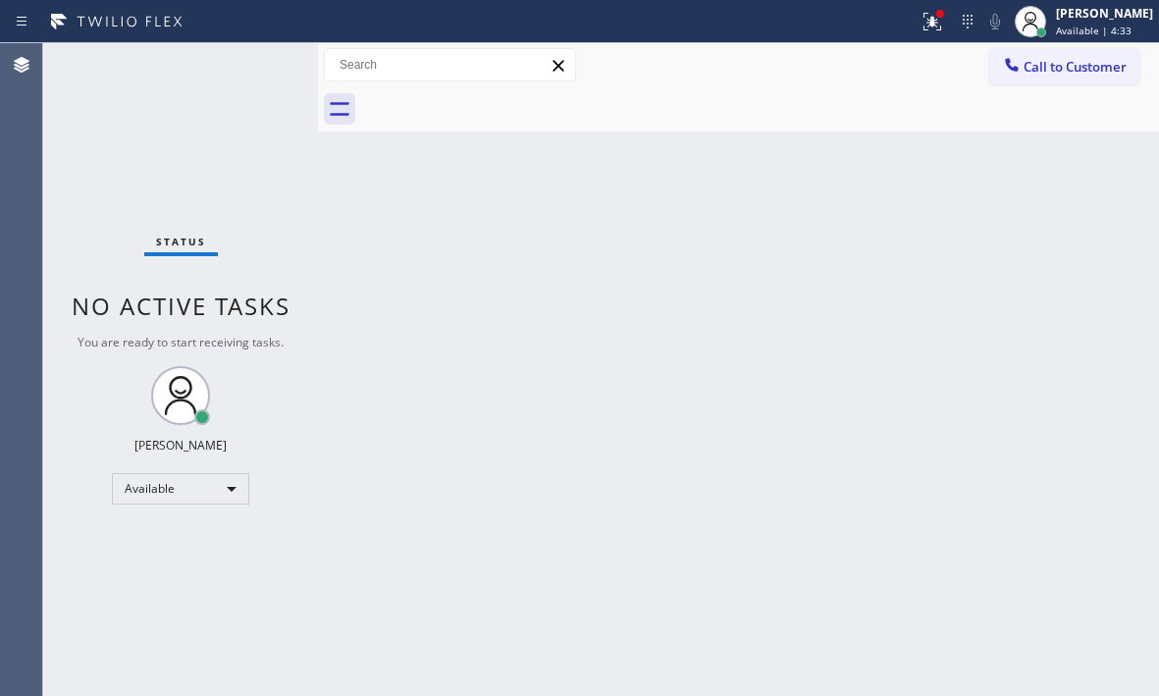
click at [238, 67] on div "Status No active tasks You are ready to start receiving tasks. [PERSON_NAME] Av…" at bounding box center [180, 369] width 275 height 653
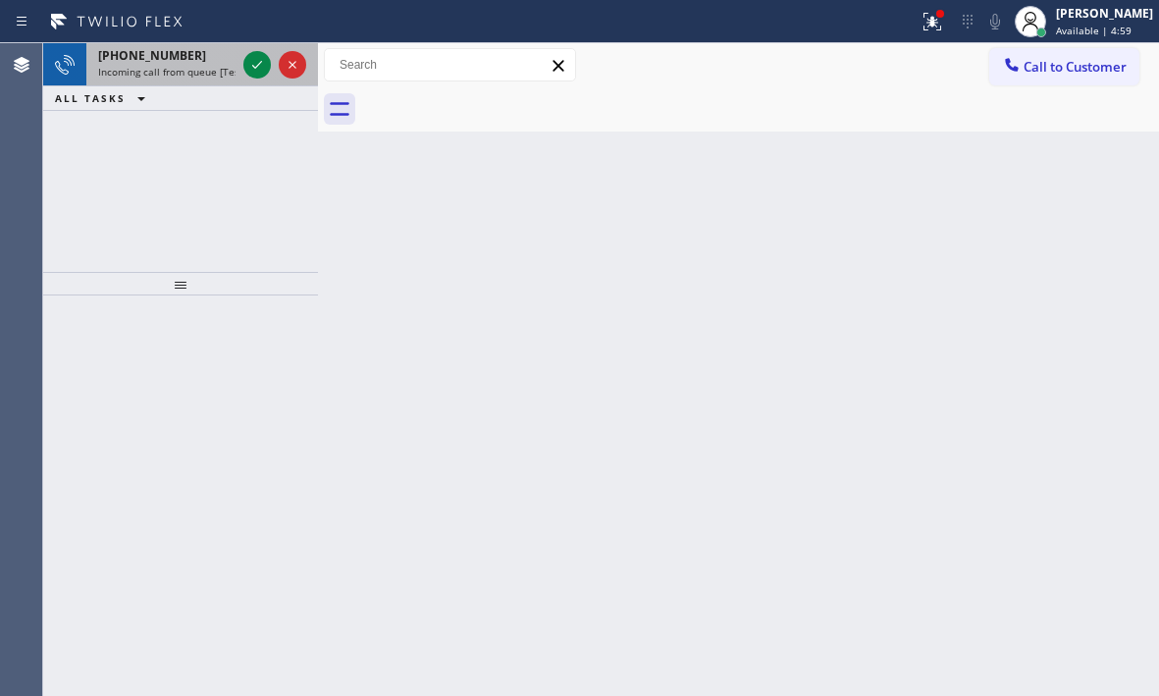
click at [229, 64] on div "[PHONE_NUMBER] Incoming call from queue [Test] All" at bounding box center [162, 64] width 153 height 43
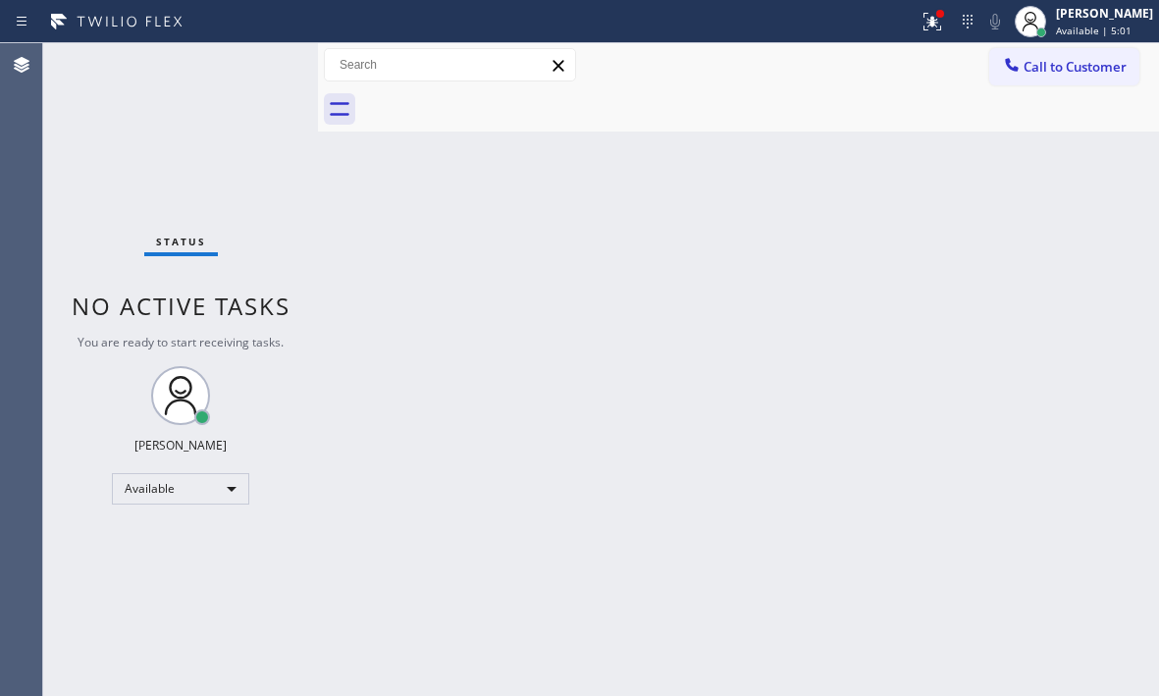
click at [249, 67] on div "Status No active tasks You are ready to start receiving tasks. [PERSON_NAME] Av…" at bounding box center [180, 369] width 275 height 653
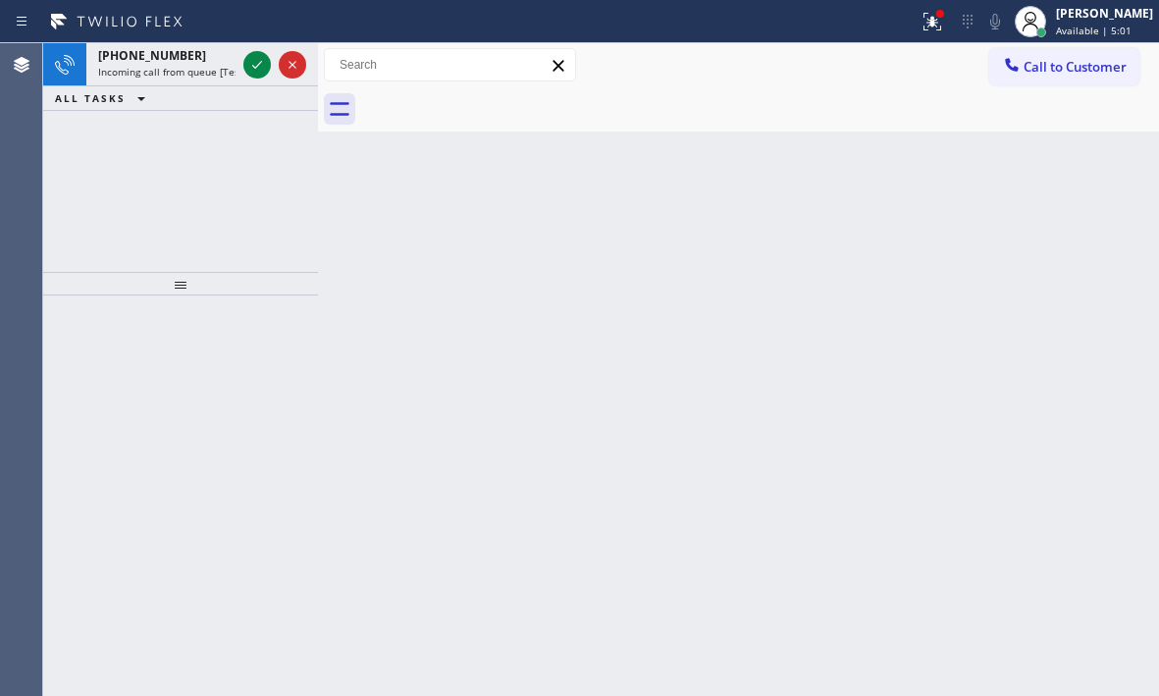
click at [249, 67] on icon at bounding box center [257, 65] width 24 height 24
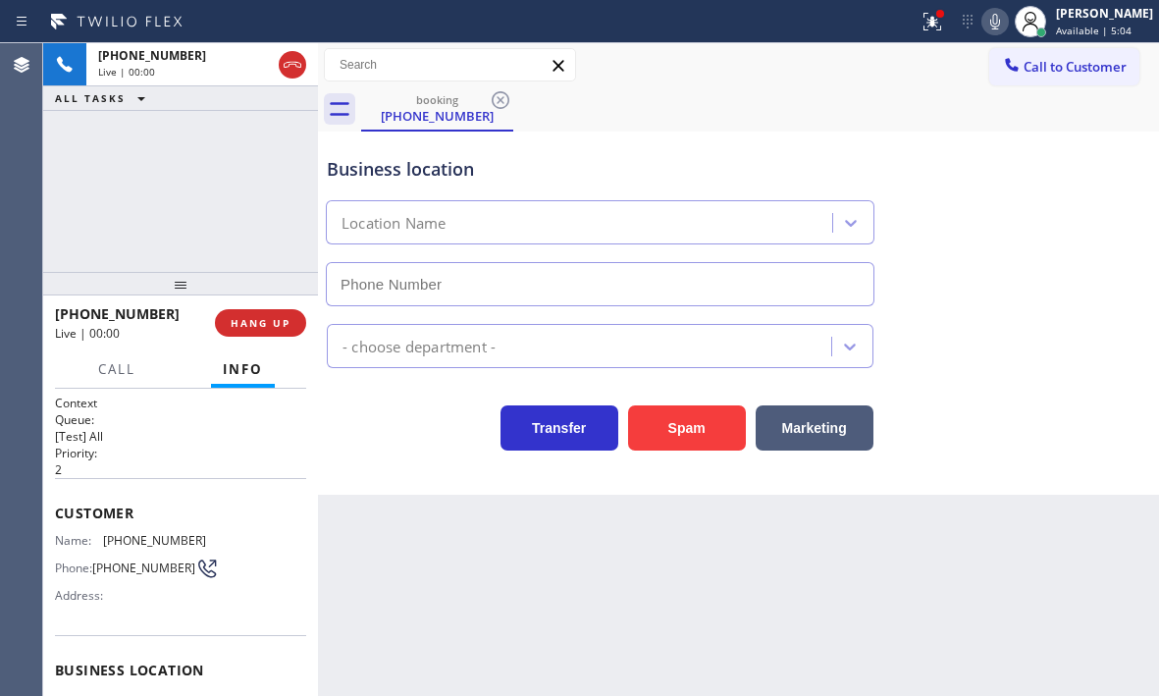
type input "[PHONE_NUMBER]"
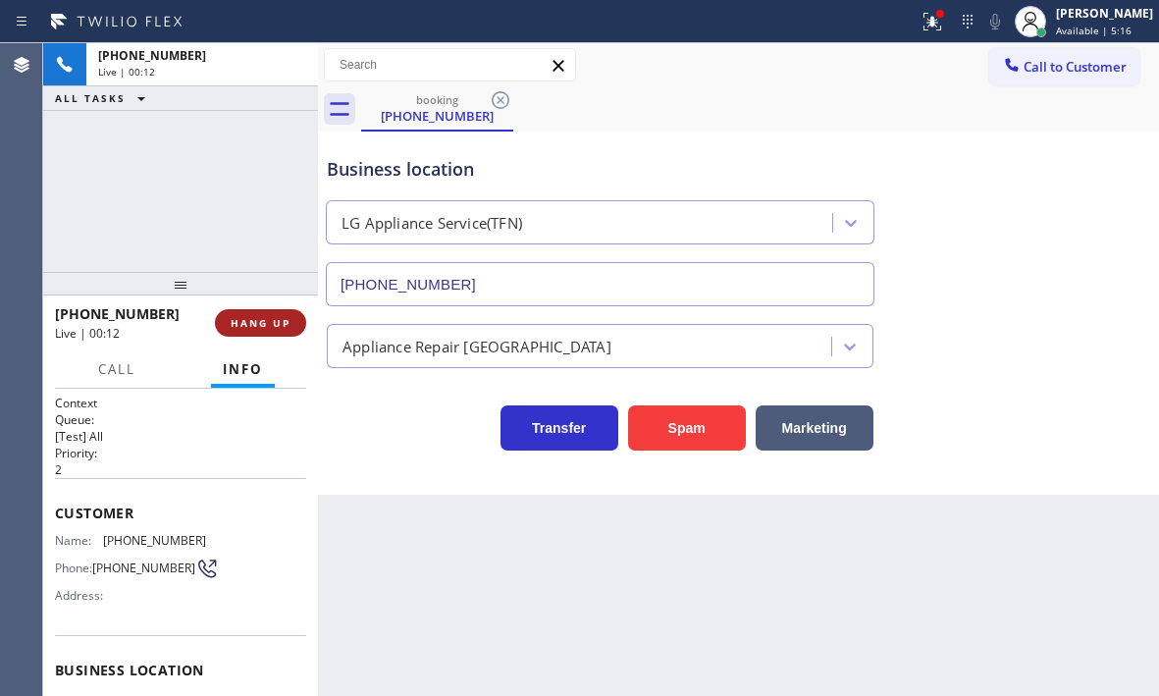
click at [275, 326] on span "HANG UP" at bounding box center [261, 323] width 60 height 14
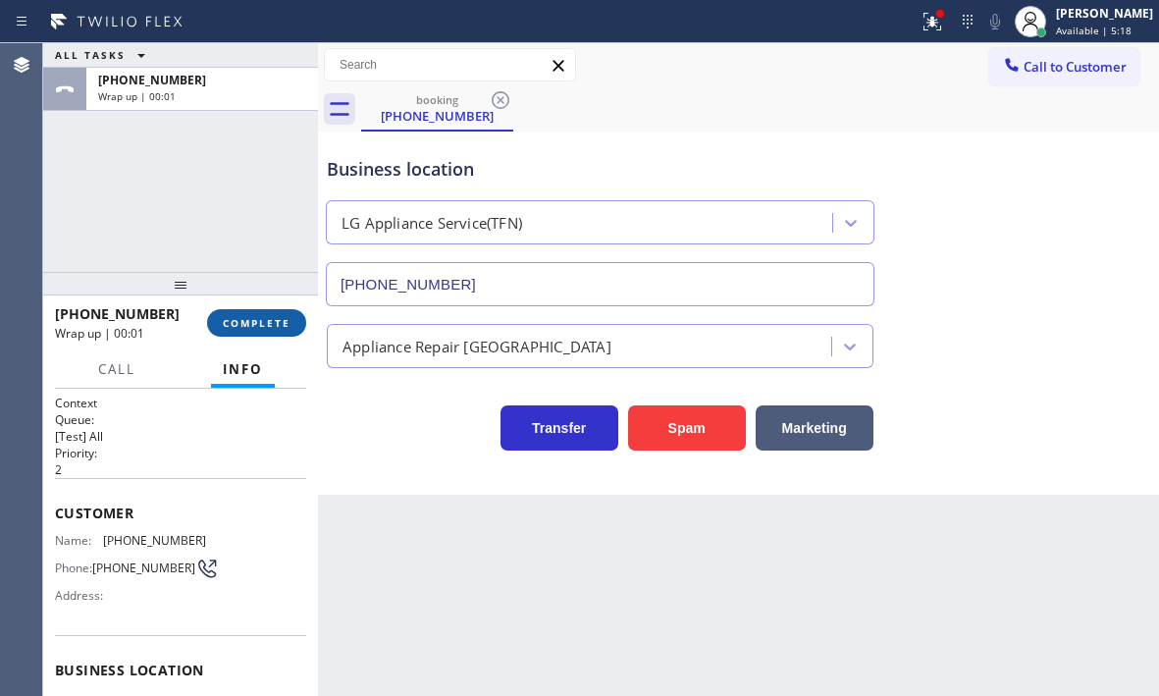
click at [260, 325] on span "COMPLETE" at bounding box center [257, 323] width 68 height 14
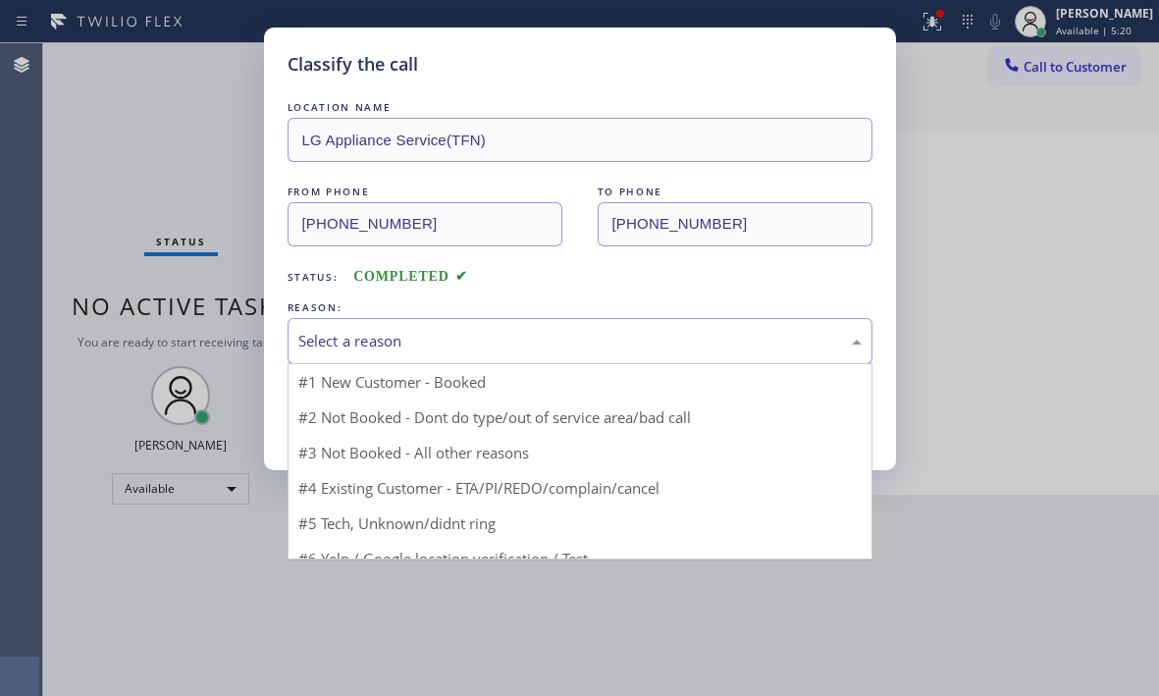
click at [476, 337] on div "Select a reason" at bounding box center [579, 341] width 563 height 23
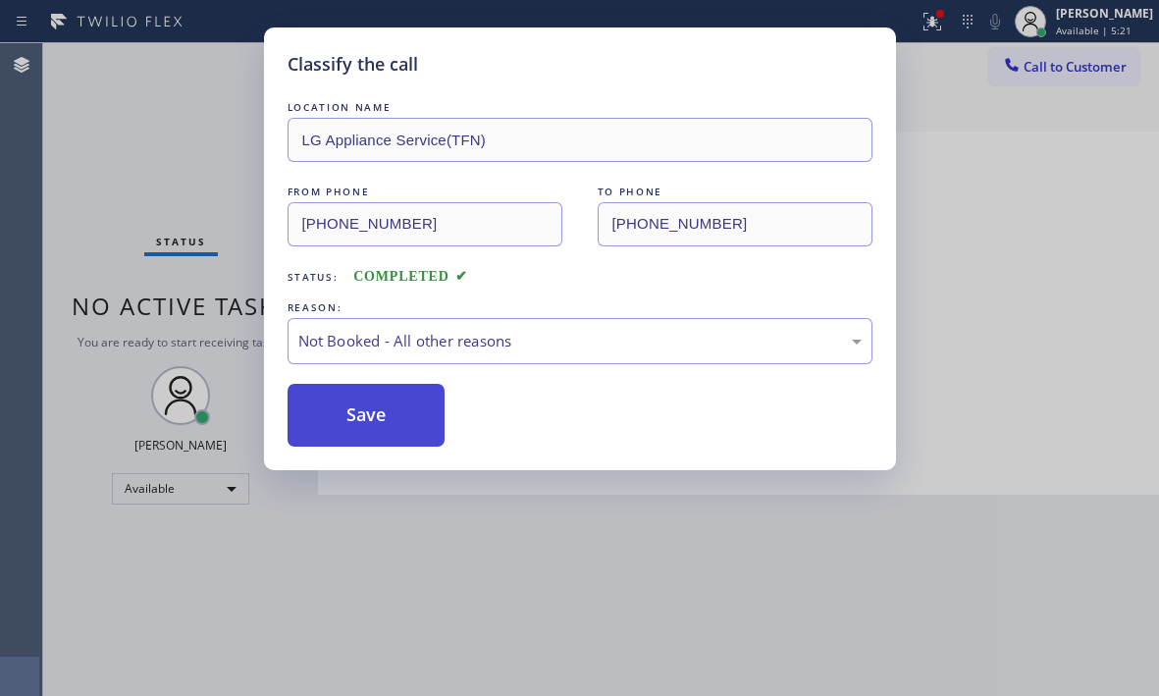
click at [349, 417] on button "Save" at bounding box center [367, 415] width 158 height 63
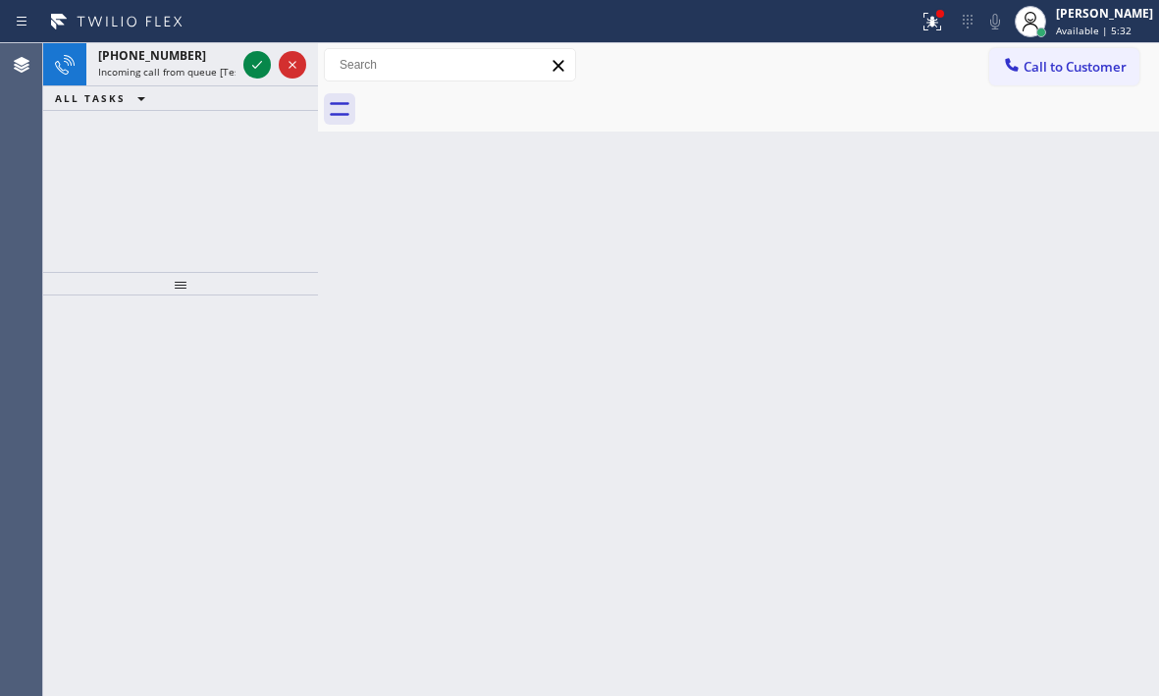
click at [251, 62] on icon at bounding box center [257, 65] width 24 height 24
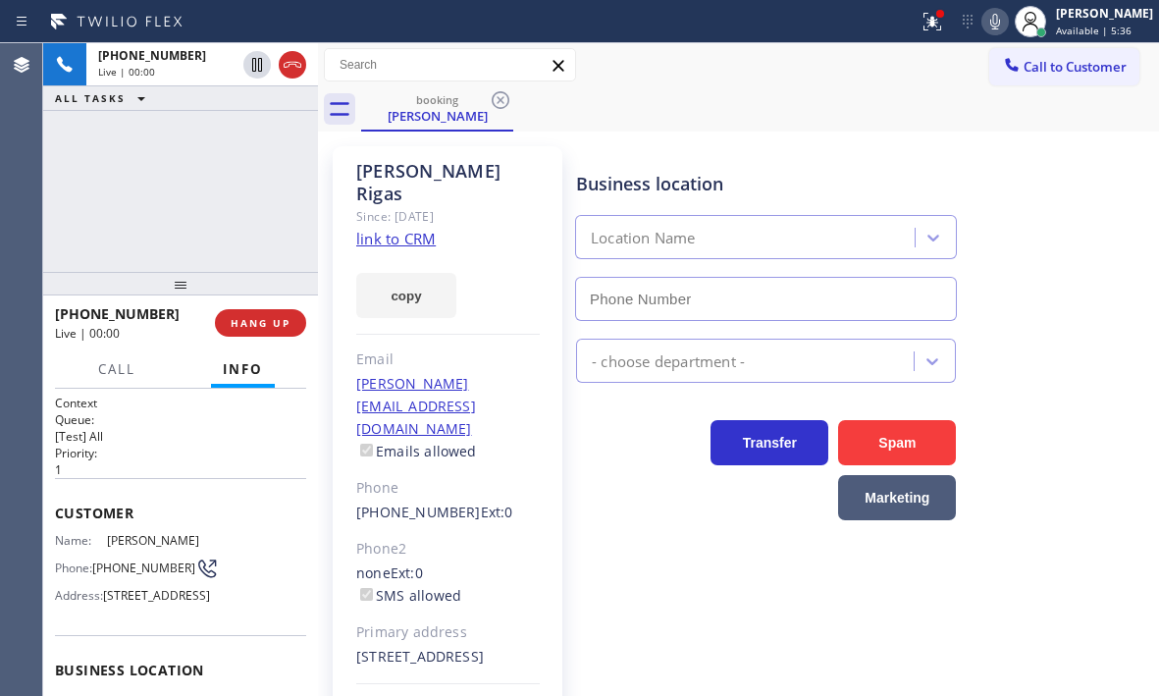
type input "[PHONE_NUMBER]"
click at [377, 229] on link "link to CRM" at bounding box center [395, 239] width 79 height 20
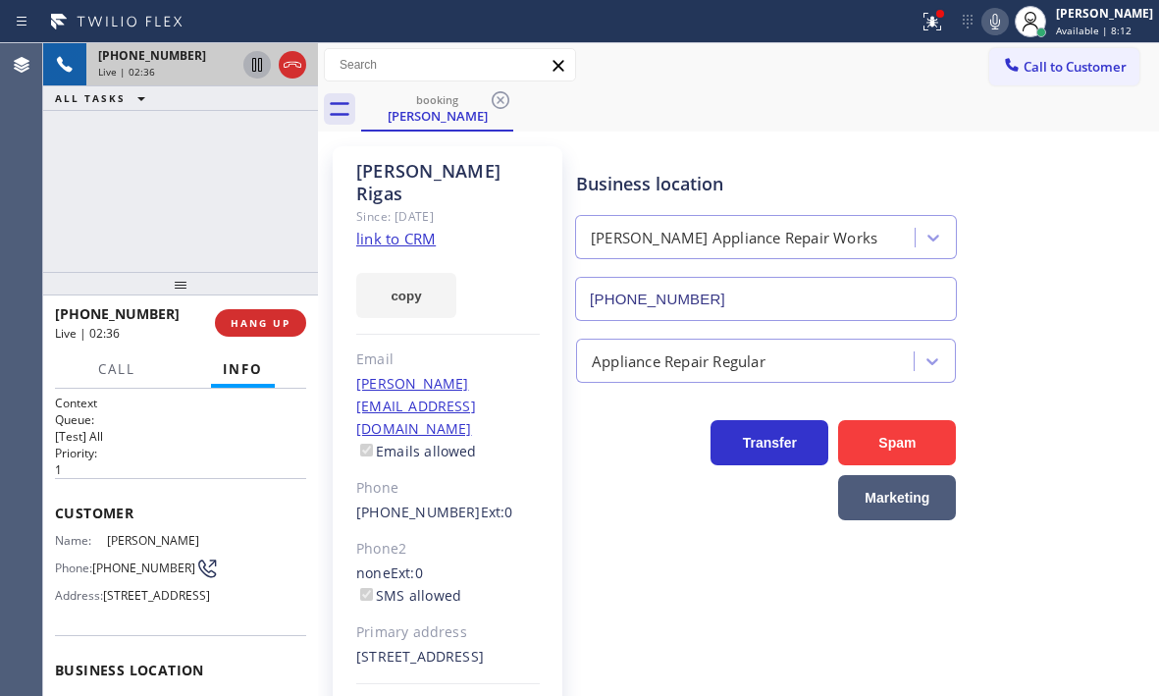
click at [256, 65] on icon at bounding box center [257, 65] width 10 height 14
click at [260, 72] on icon at bounding box center [257, 65] width 14 height 14
click at [250, 332] on button "HANG UP" at bounding box center [260, 322] width 91 height 27
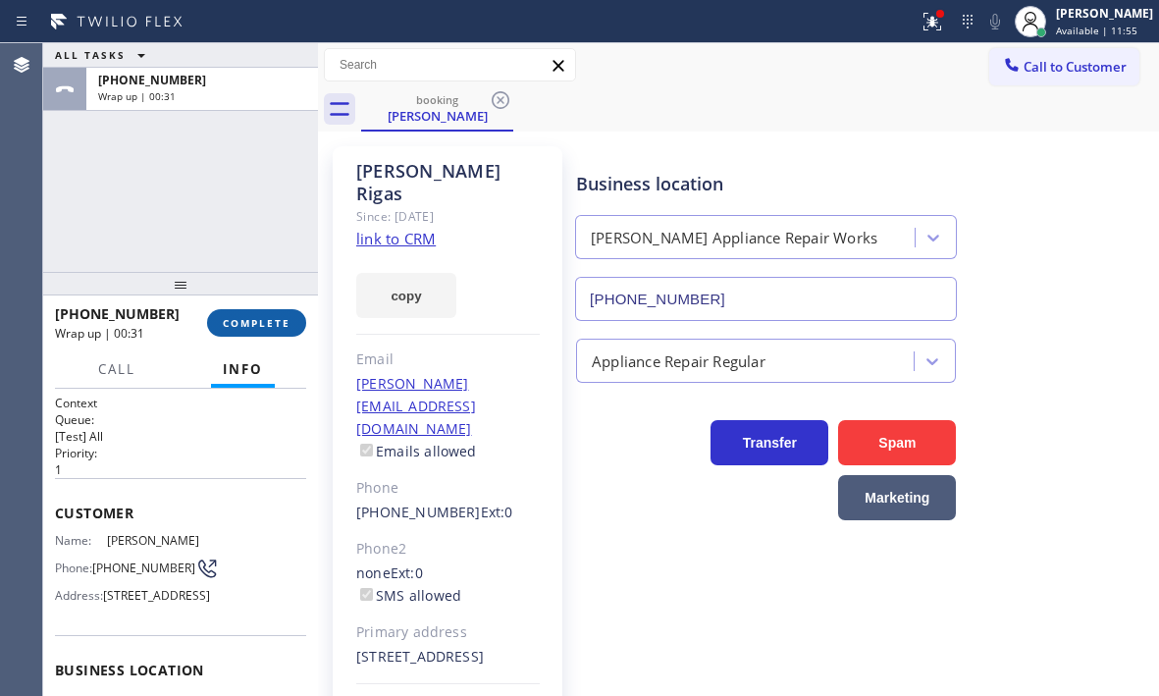
click at [255, 319] on span "COMPLETE" at bounding box center [257, 323] width 68 height 14
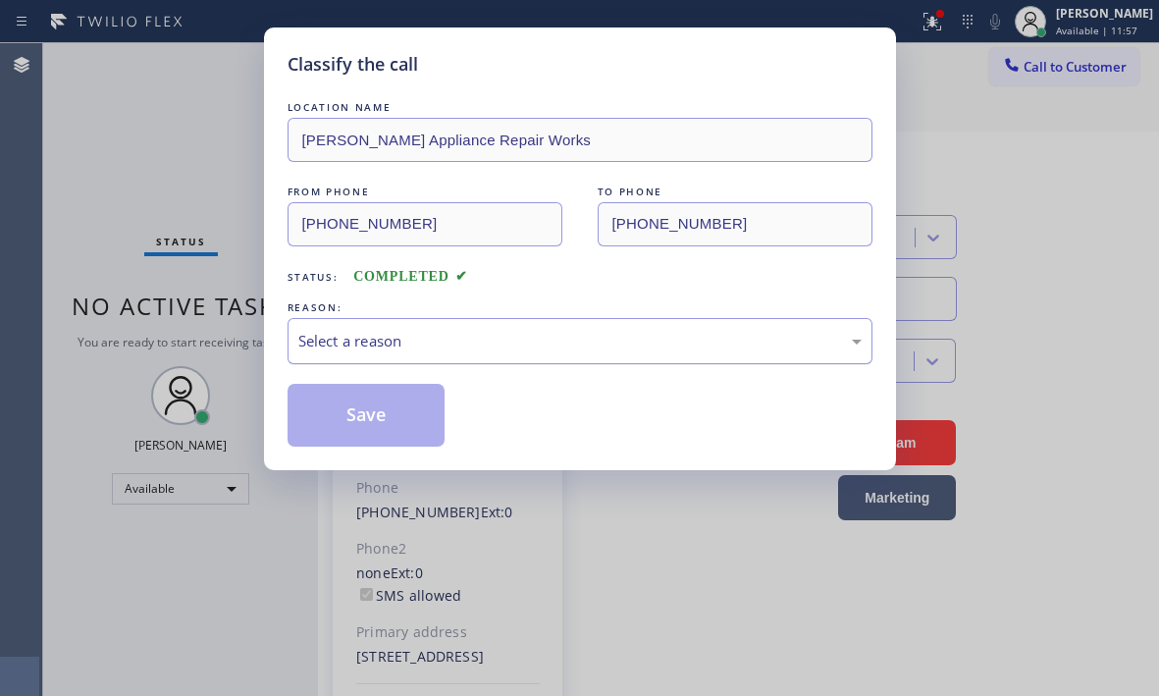
drag, startPoint x: 503, startPoint y: 328, endPoint x: 512, endPoint y: 334, distance: 10.6
click at [506, 328] on div "Select a reason" at bounding box center [580, 341] width 585 height 46
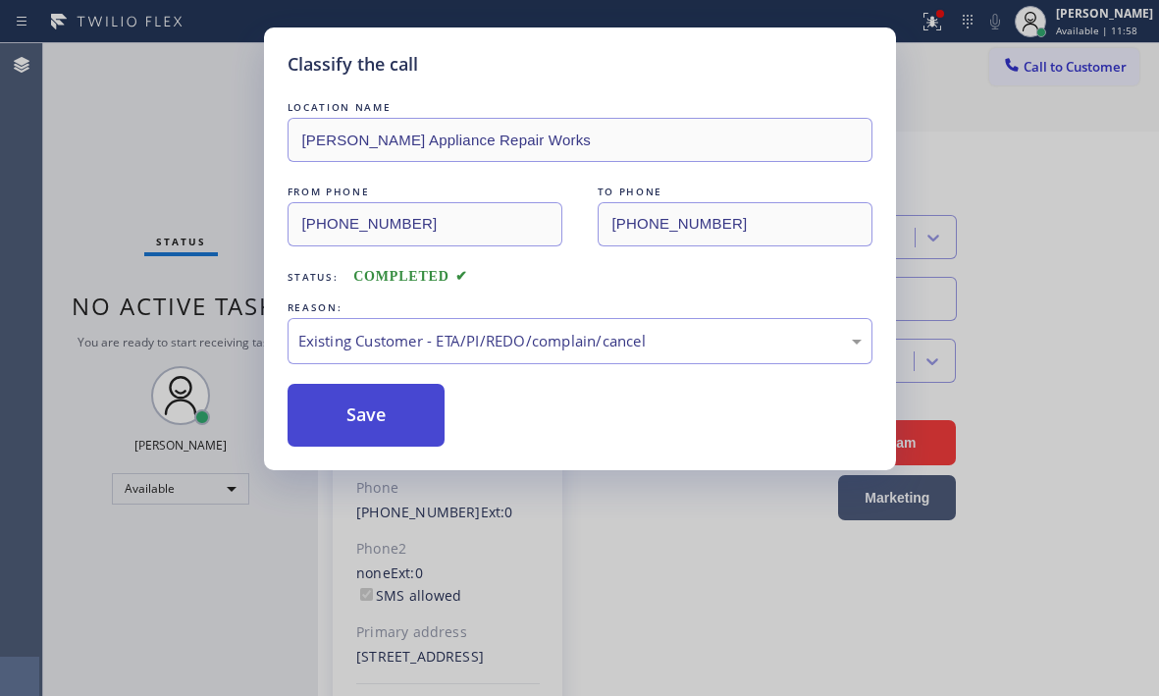
click at [393, 405] on button "Save" at bounding box center [367, 415] width 158 height 63
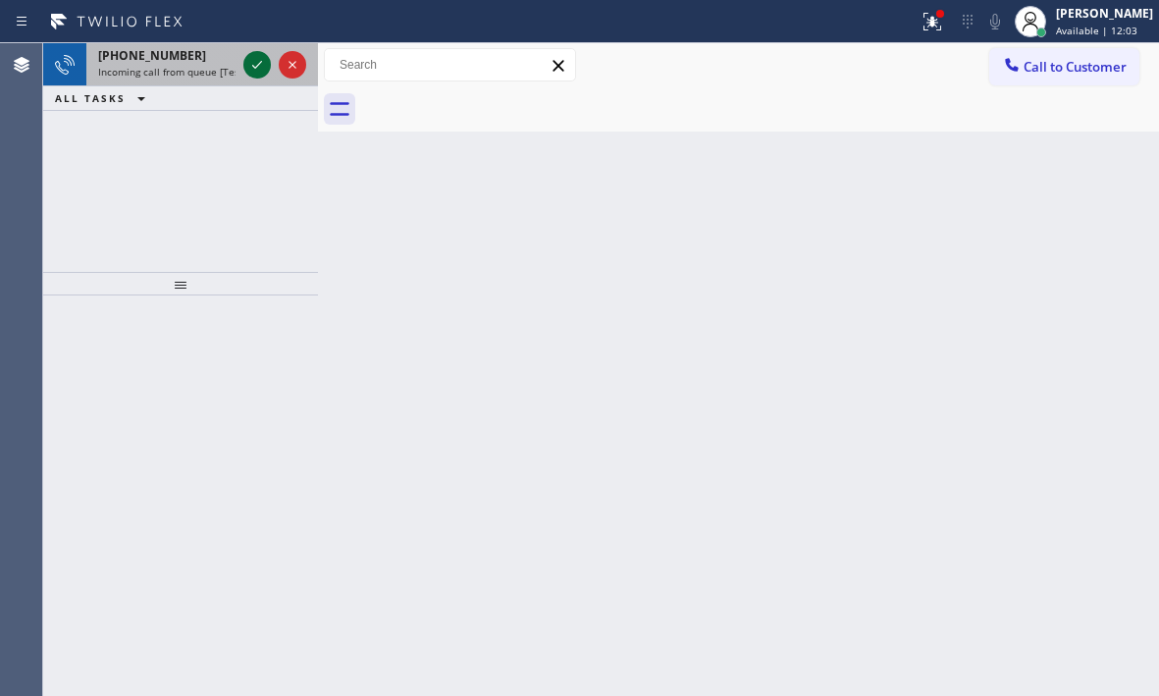
click at [260, 61] on icon at bounding box center [257, 65] width 24 height 24
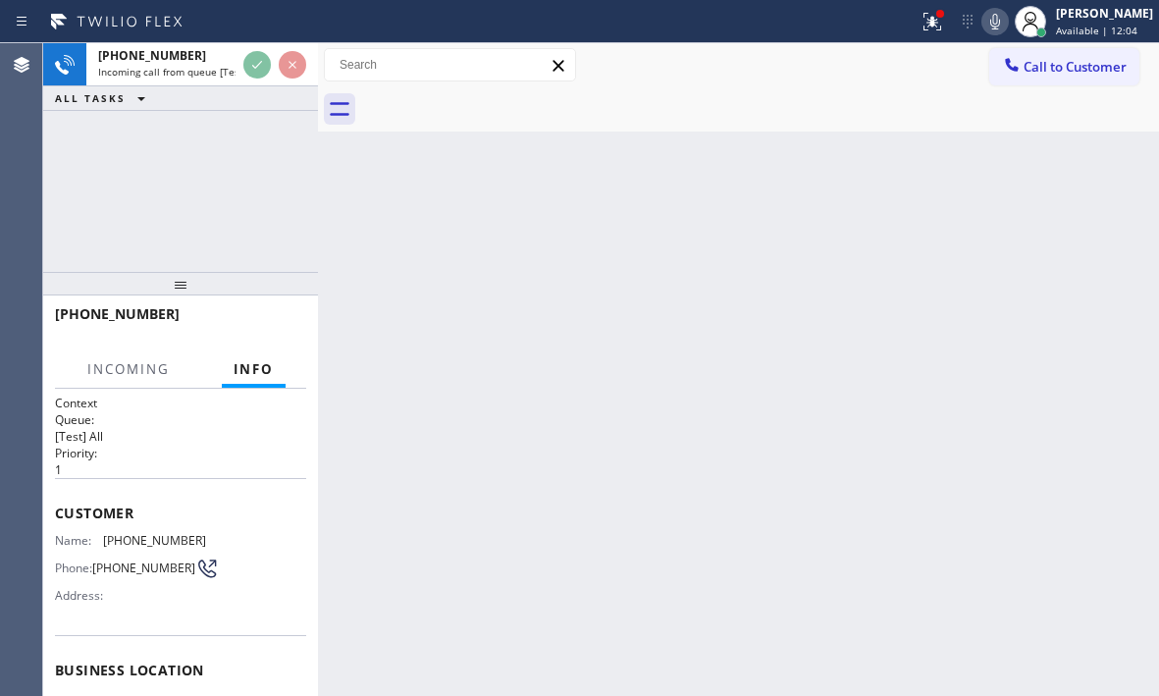
scroll to position [196, 0]
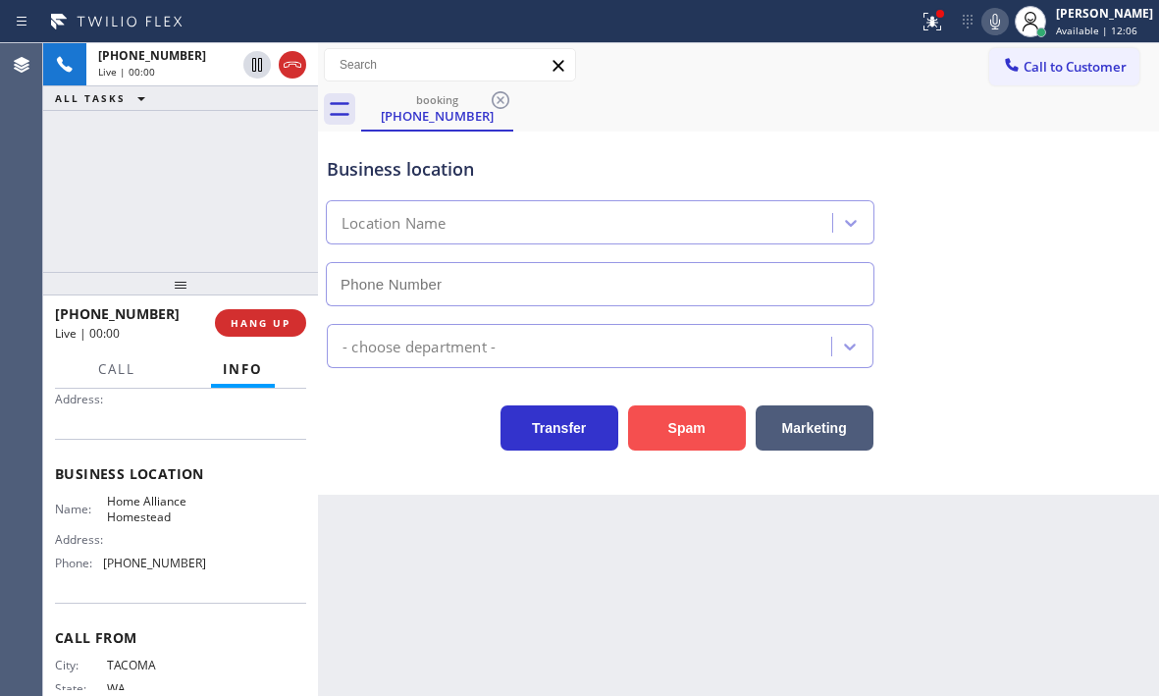
type input "[PHONE_NUMBER]"
drag, startPoint x: 691, startPoint y: 426, endPoint x: 702, endPoint y: 426, distance: 10.8
click at [694, 426] on button "Spam" at bounding box center [687, 427] width 118 height 45
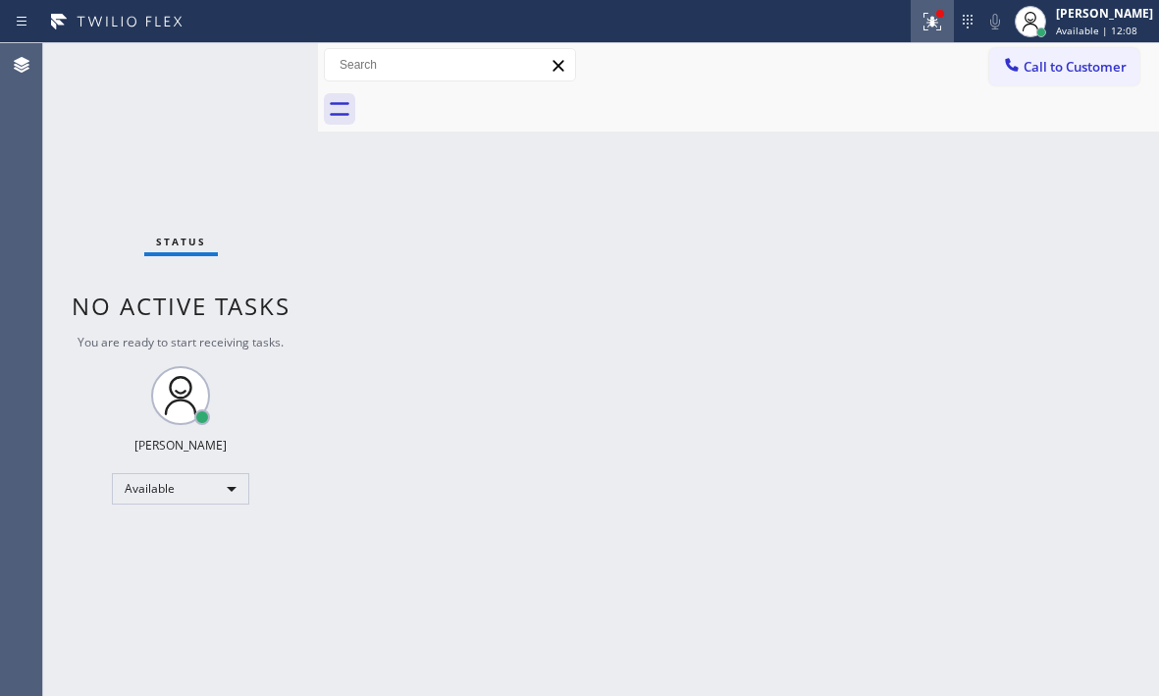
click at [927, 28] on icon at bounding box center [932, 22] width 24 height 24
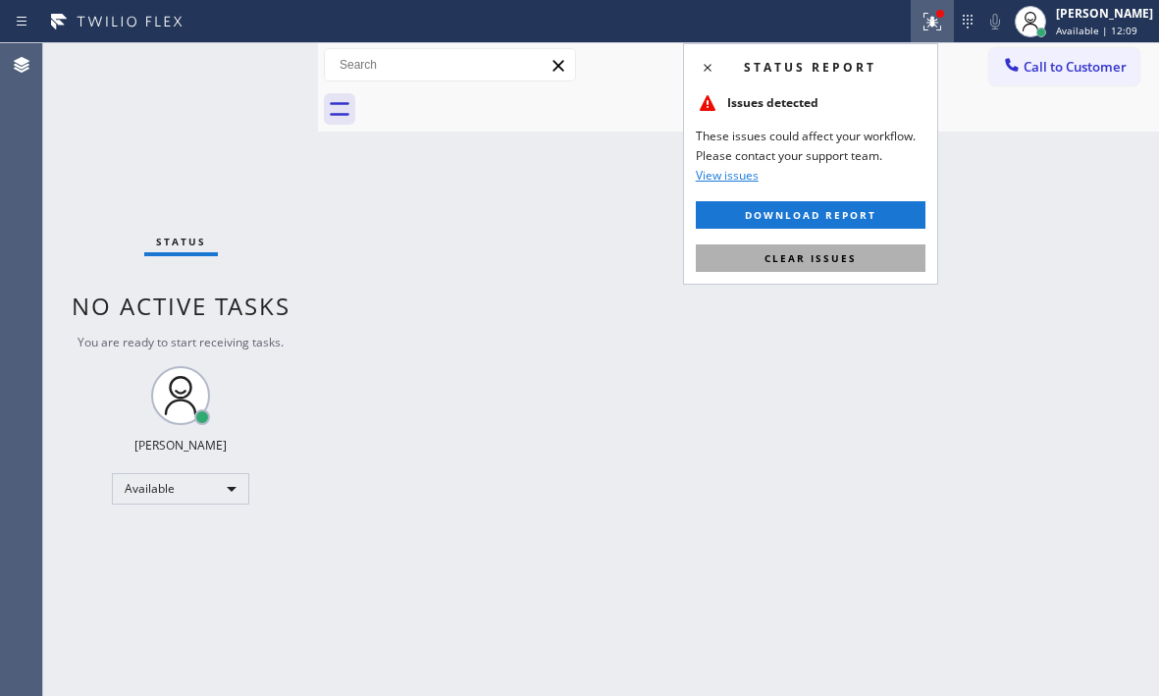
click at [814, 258] on span "Clear issues" at bounding box center [810, 258] width 92 height 14
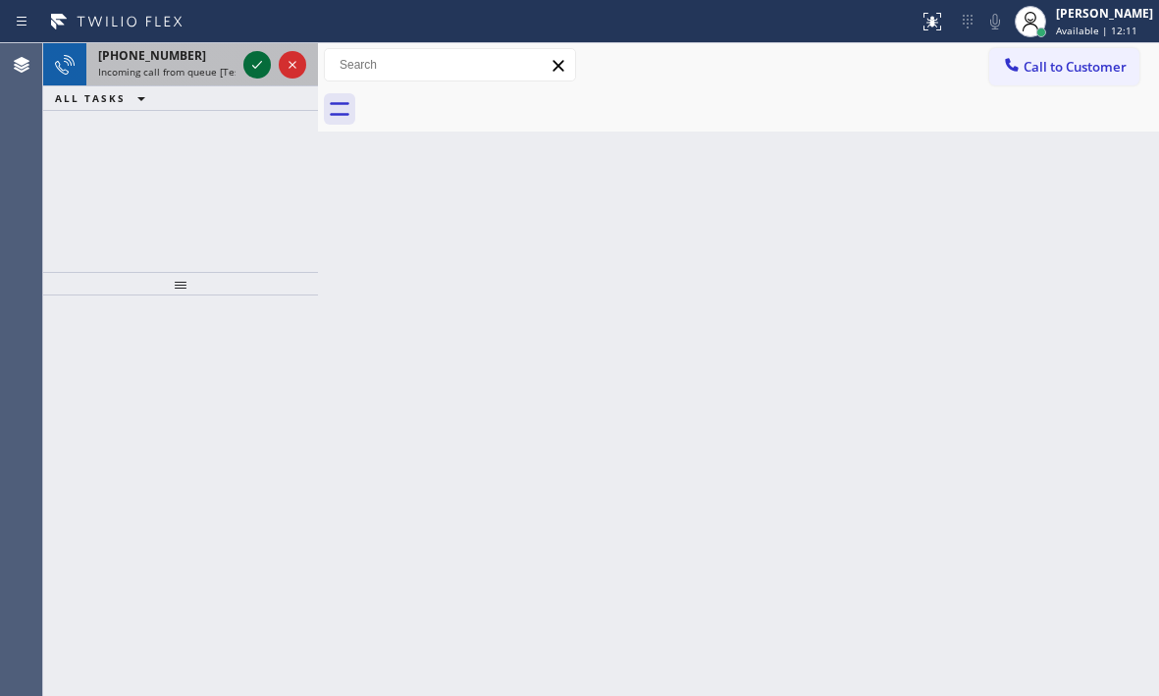
click at [249, 69] on icon at bounding box center [257, 65] width 24 height 24
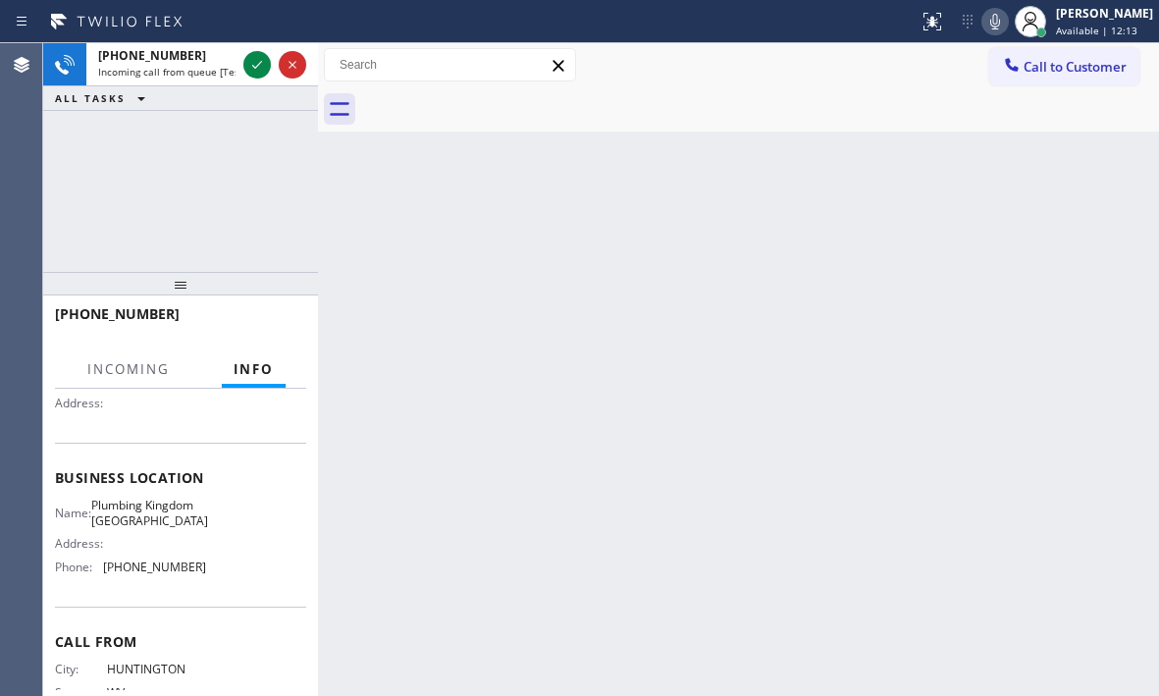
scroll to position [196, 0]
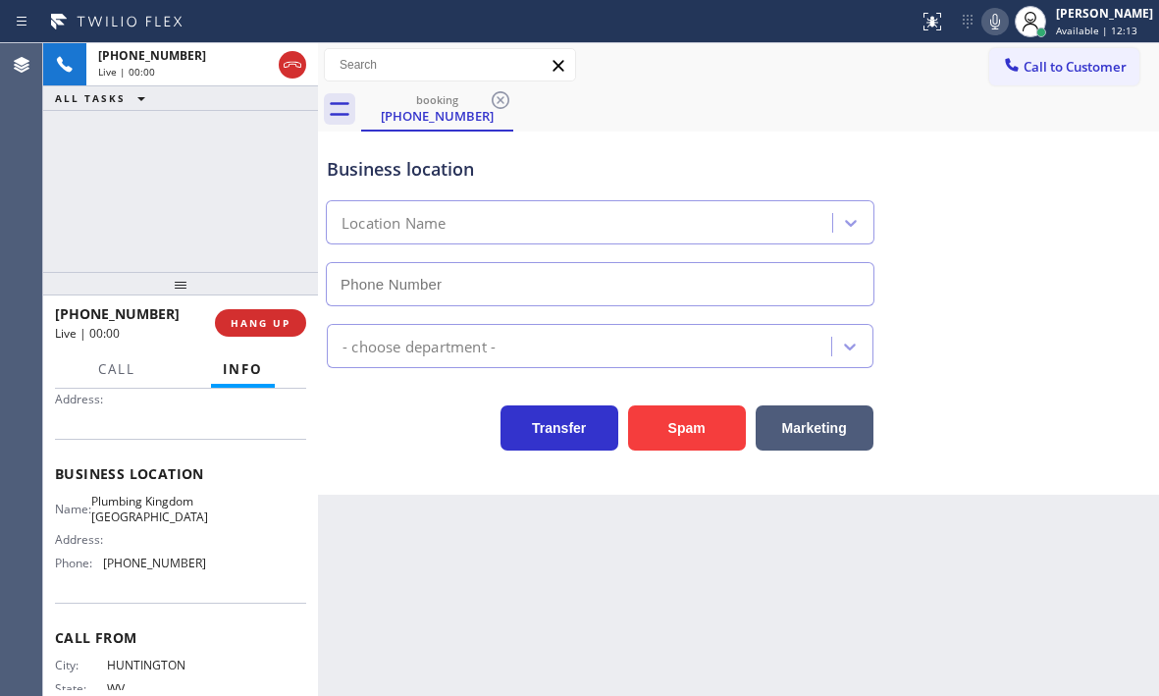
type input "[PHONE_NUMBER]"
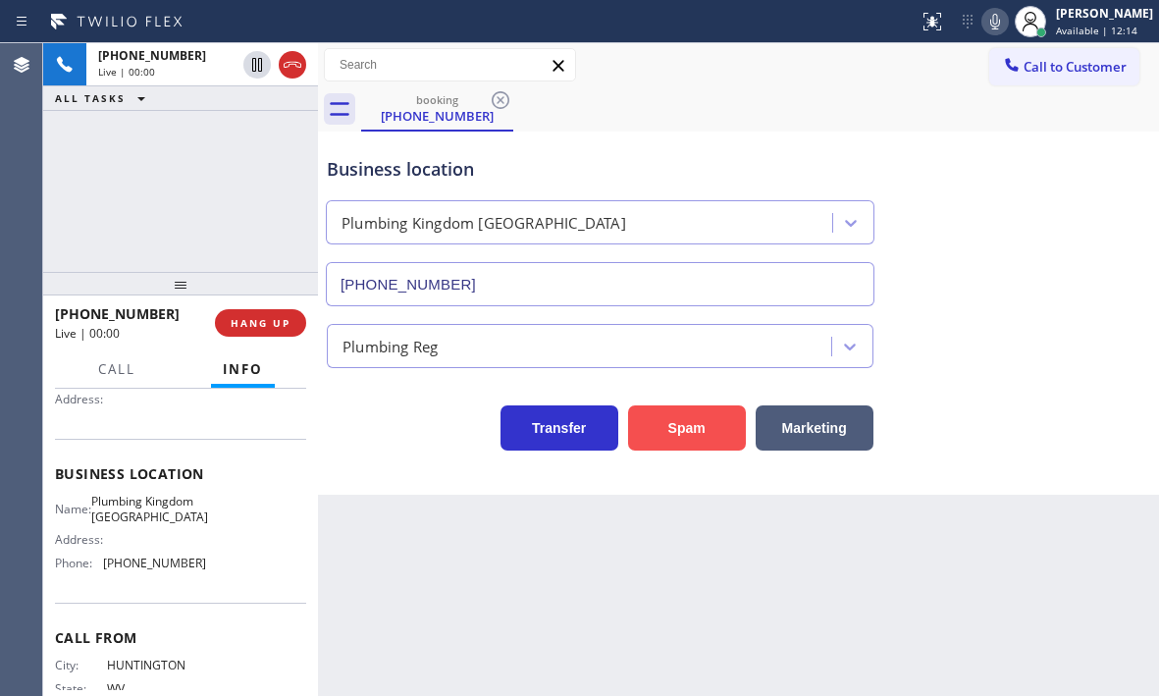
click at [694, 434] on button "Spam" at bounding box center [687, 427] width 118 height 45
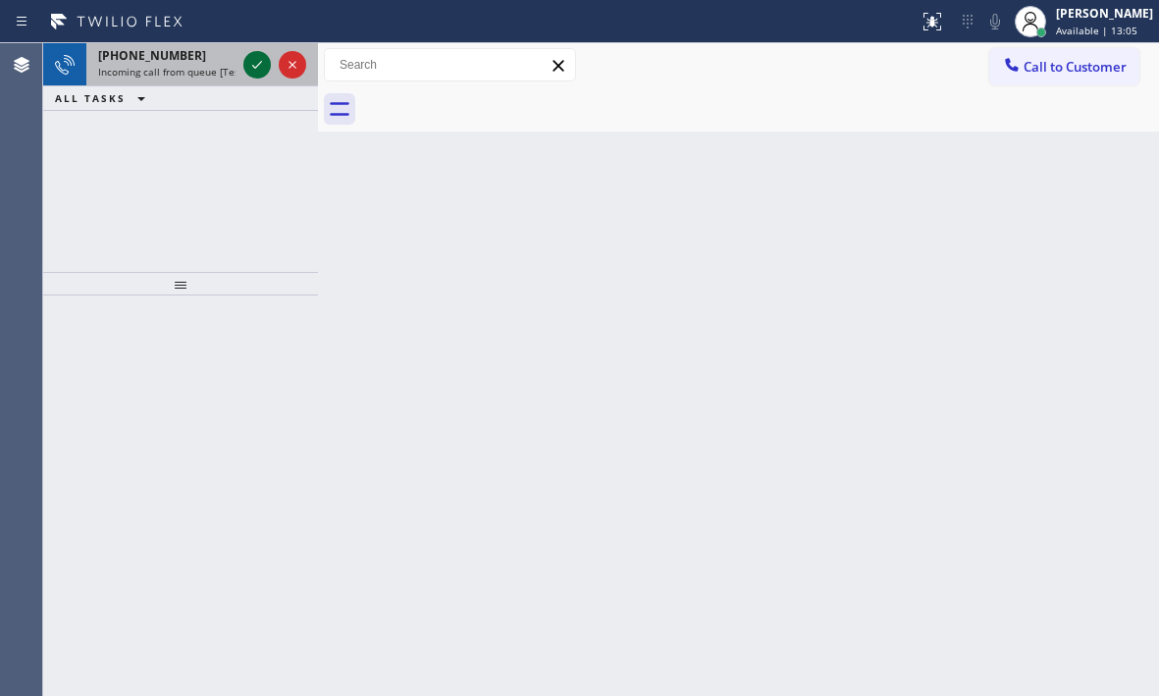
click at [268, 64] on icon at bounding box center [257, 65] width 24 height 24
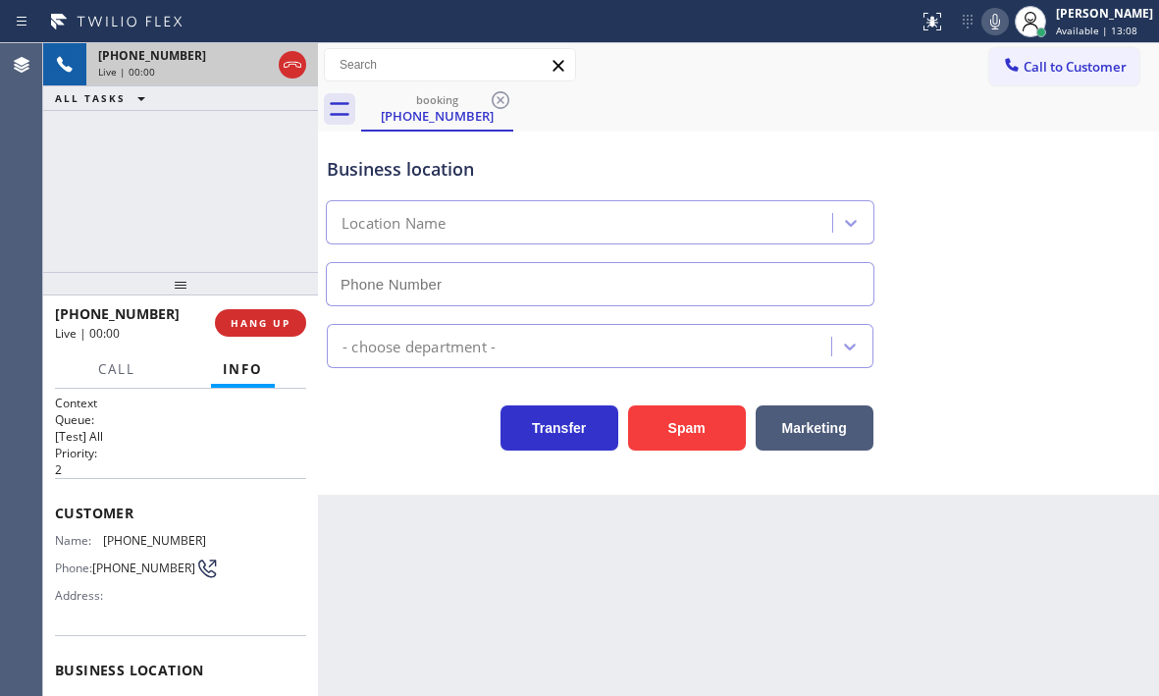
type input "[PHONE_NUMBER]"
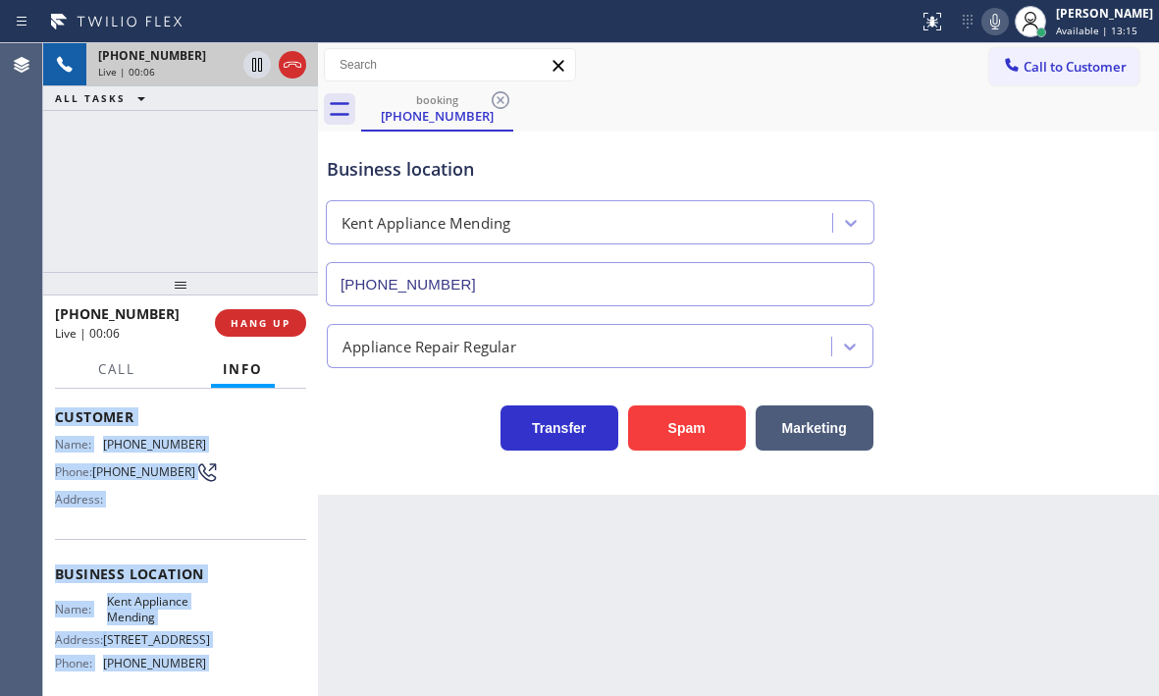
scroll to position [280, 0]
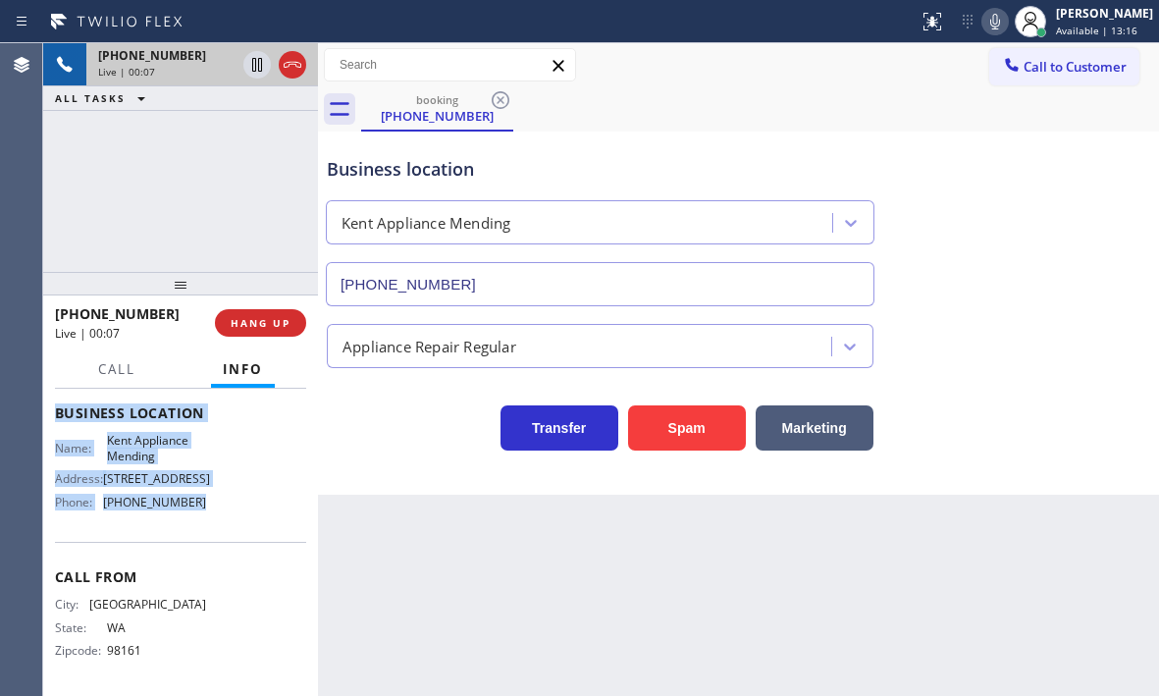
drag, startPoint x: 53, startPoint y: 510, endPoint x: 211, endPoint y: 520, distance: 158.3
click at [211, 520] on div "Context Queue: [Test] All Priority: 2 Customer Name: [PHONE_NUMBER] Phone: [PHO…" at bounding box center [180, 542] width 275 height 307
copy div "Customer Name: [PHONE_NUMBER] Phone: [PHONE_NUMBER] Address: Business location …"
click at [260, 68] on icon at bounding box center [257, 65] width 24 height 24
click at [258, 64] on icon at bounding box center [257, 65] width 24 height 24
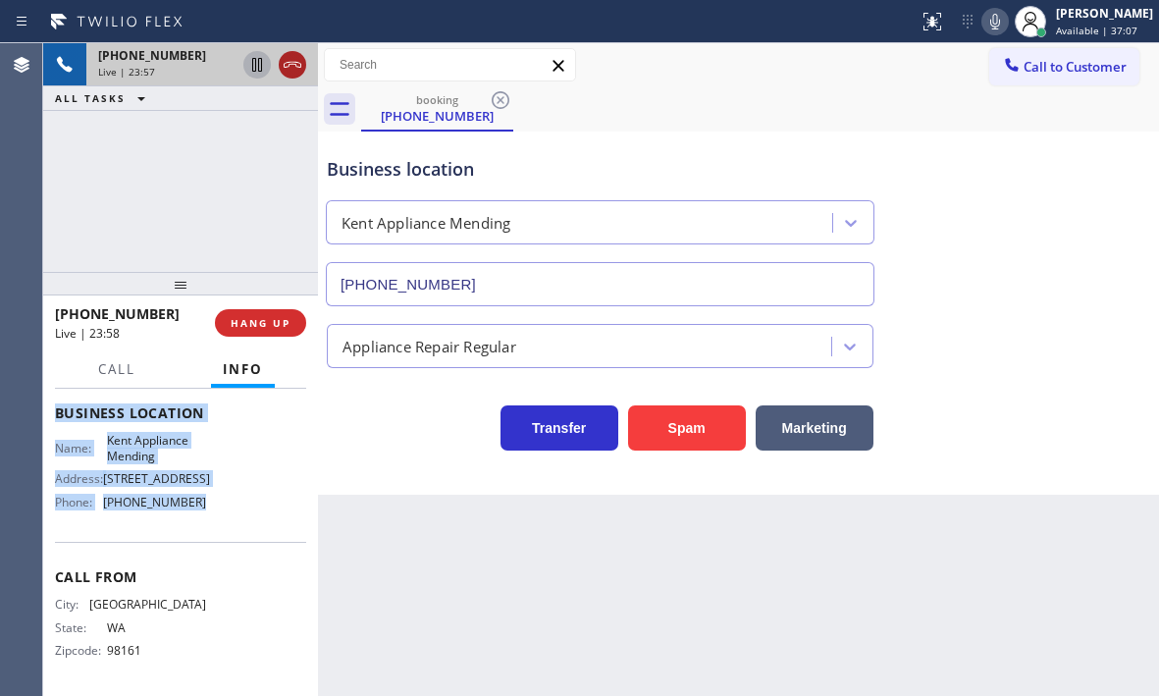
click at [289, 58] on icon at bounding box center [293, 65] width 24 height 24
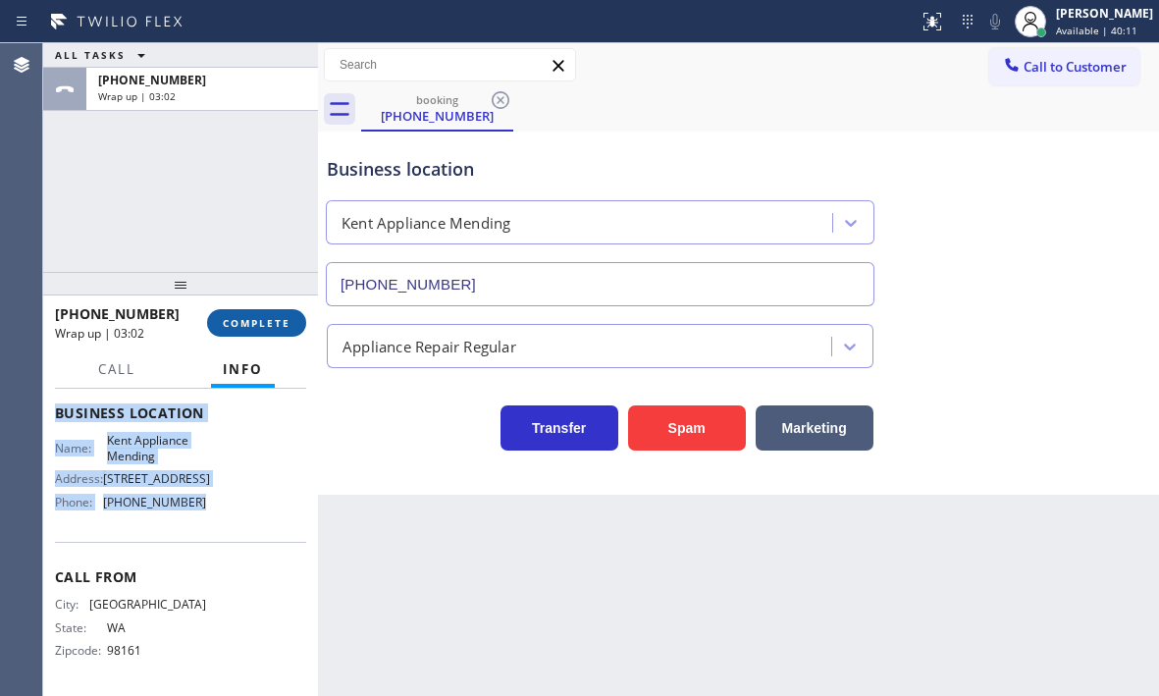
click at [272, 319] on span "COMPLETE" at bounding box center [257, 323] width 68 height 14
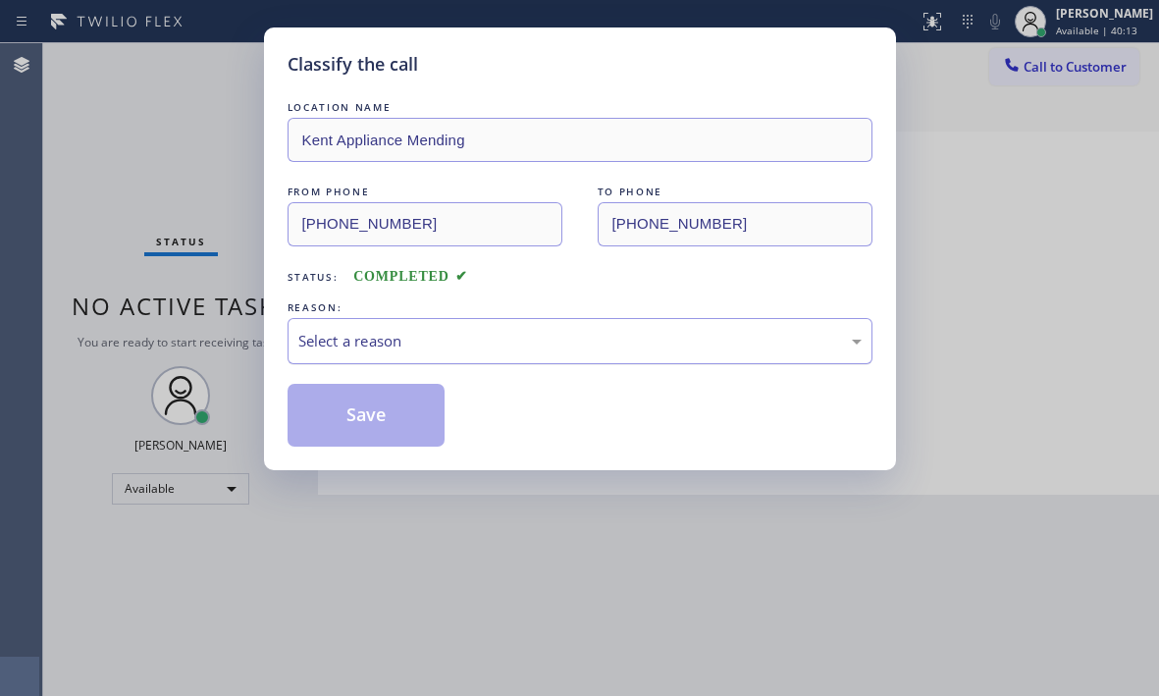
click at [393, 338] on div "Select a reason" at bounding box center [579, 341] width 563 height 23
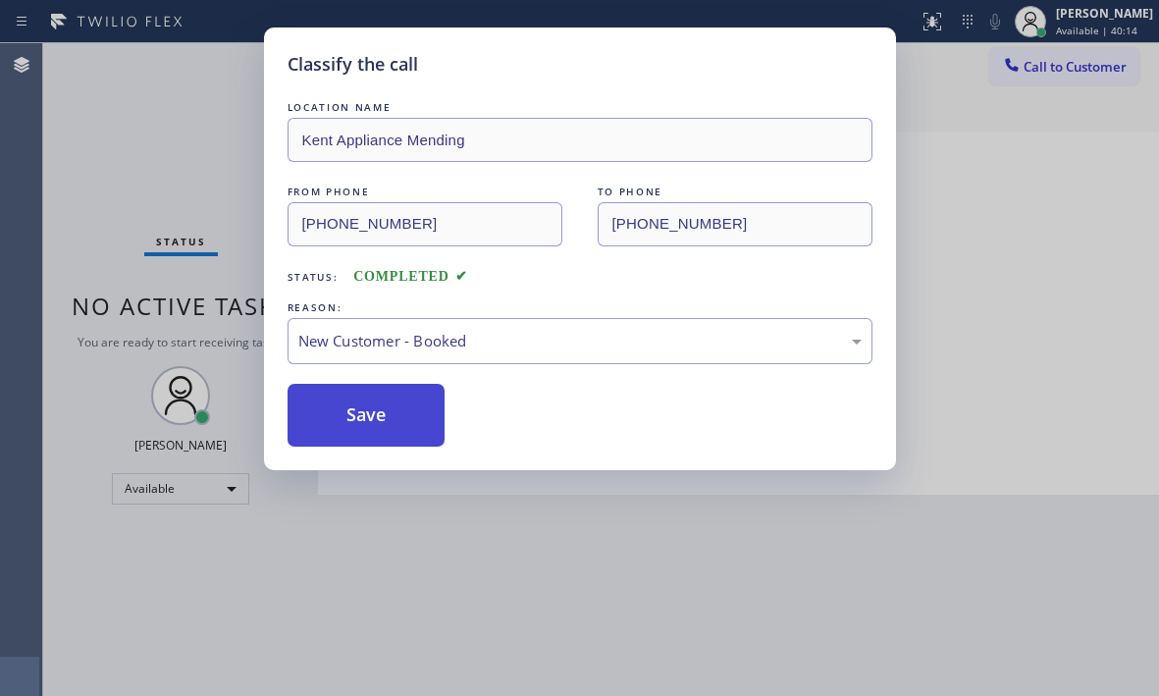
click at [323, 390] on button "Save" at bounding box center [367, 415] width 158 height 63
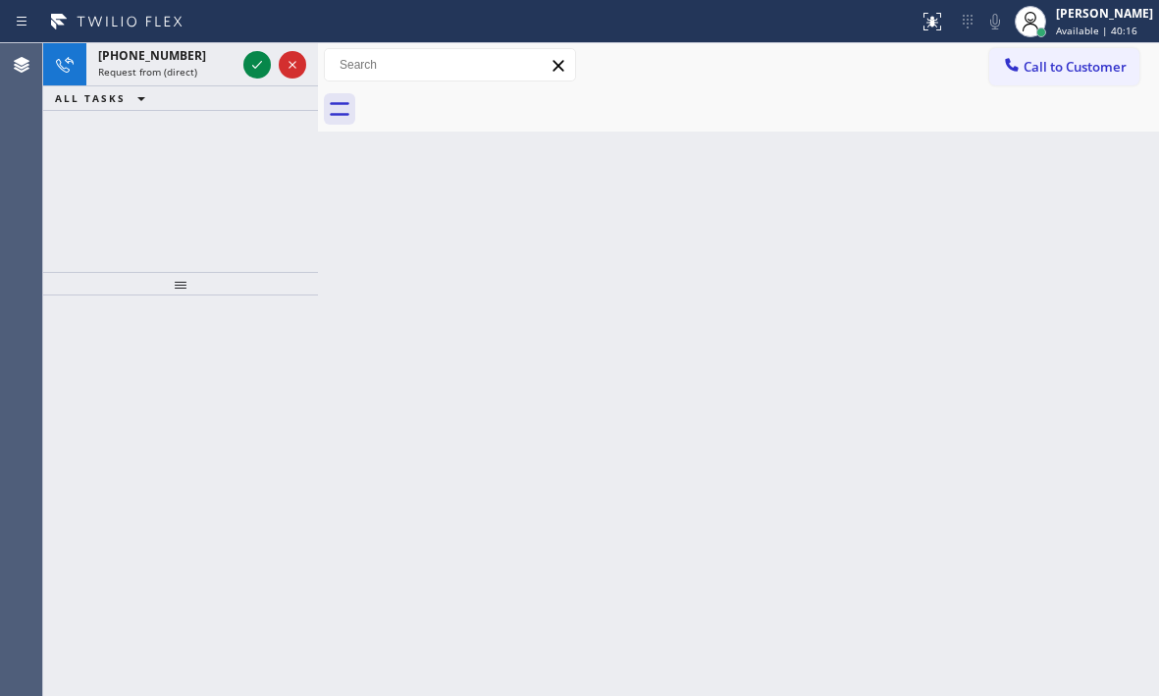
click at [797, 237] on div "Back to Dashboard Change Sender ID Customers Technicians Select a contact Outbo…" at bounding box center [738, 369] width 841 height 653
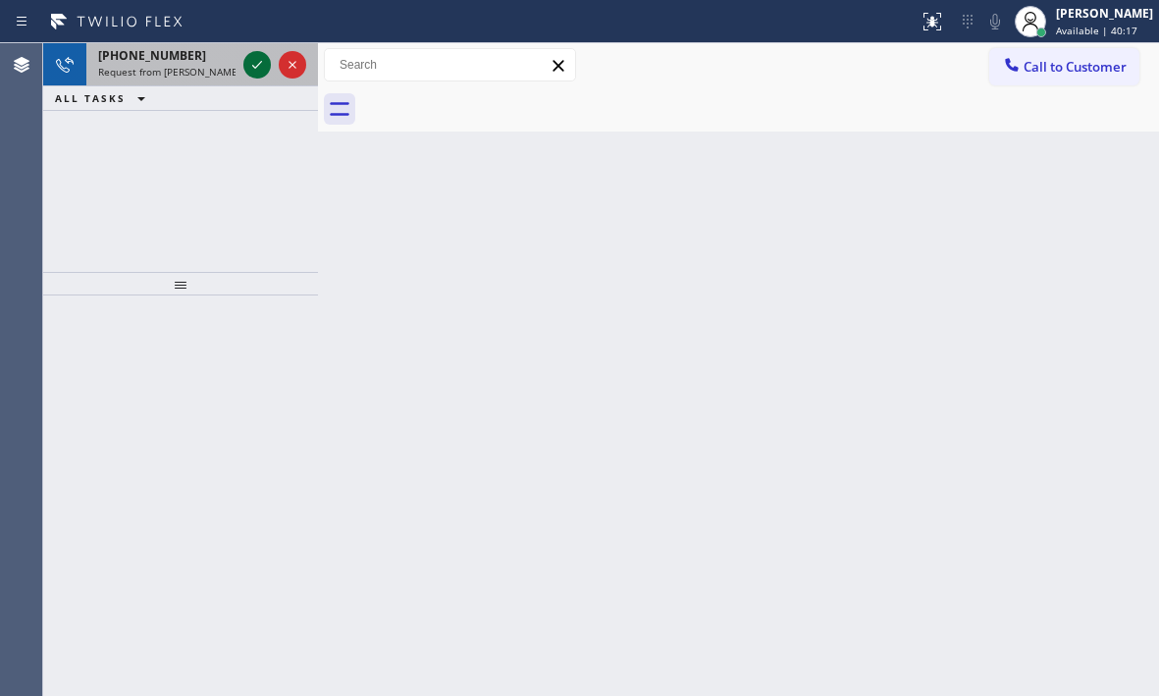
click at [259, 67] on icon at bounding box center [257, 65] width 24 height 24
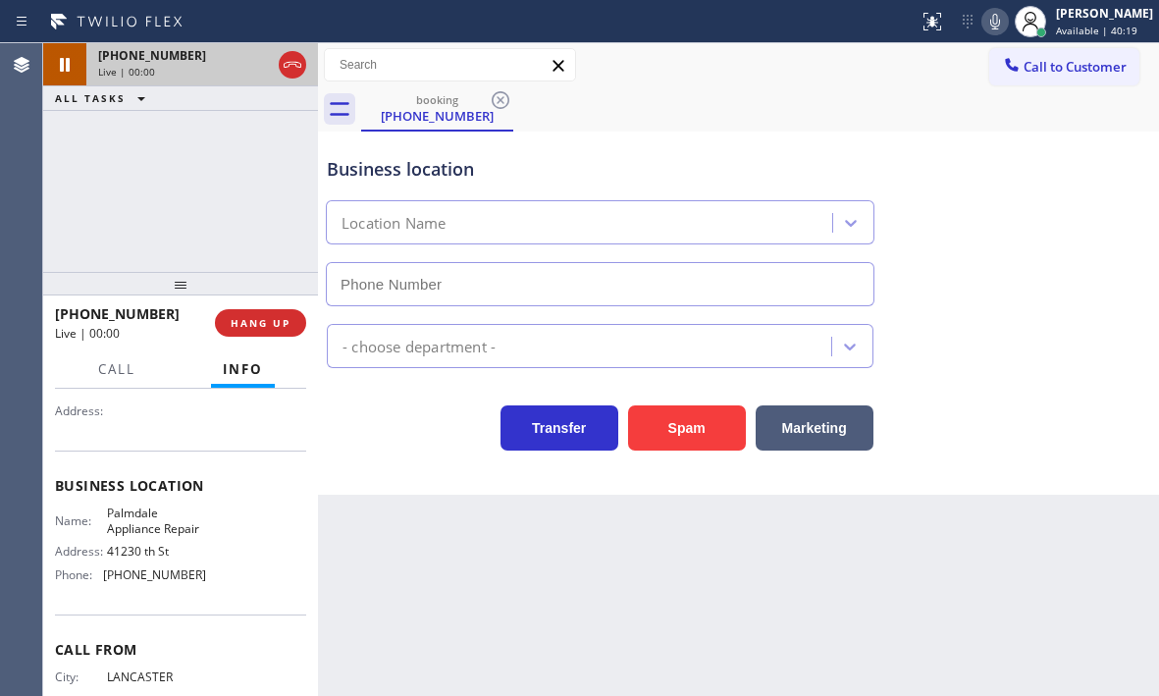
scroll to position [196, 0]
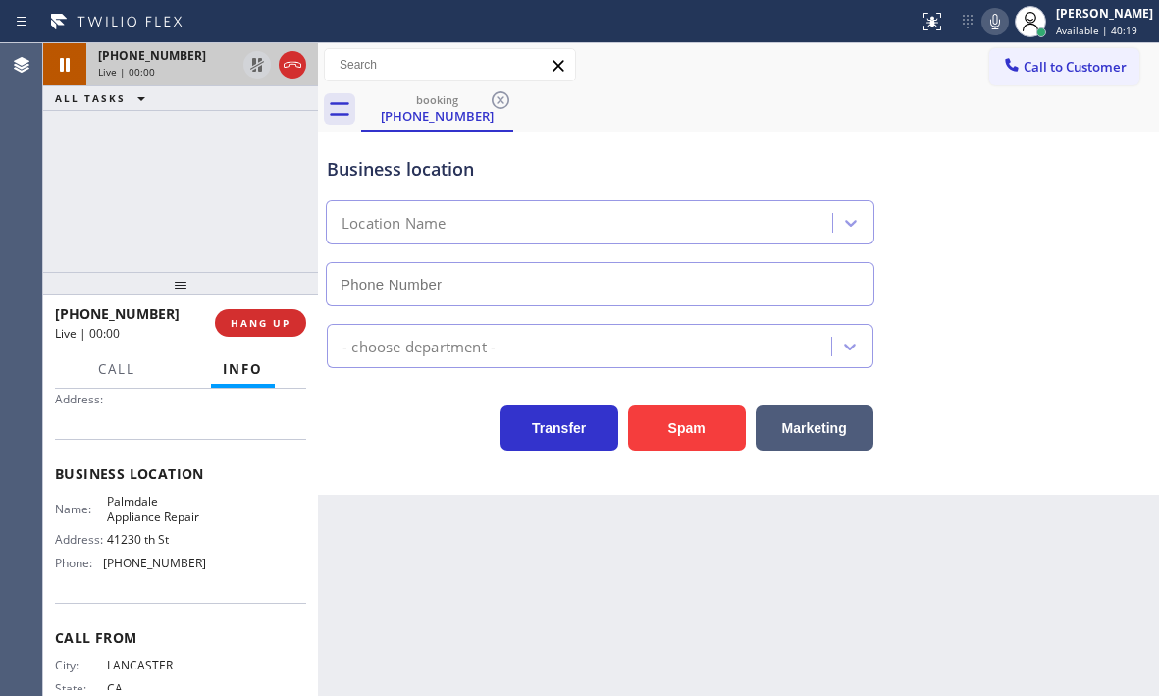
type input "[PHONE_NUMBER]"
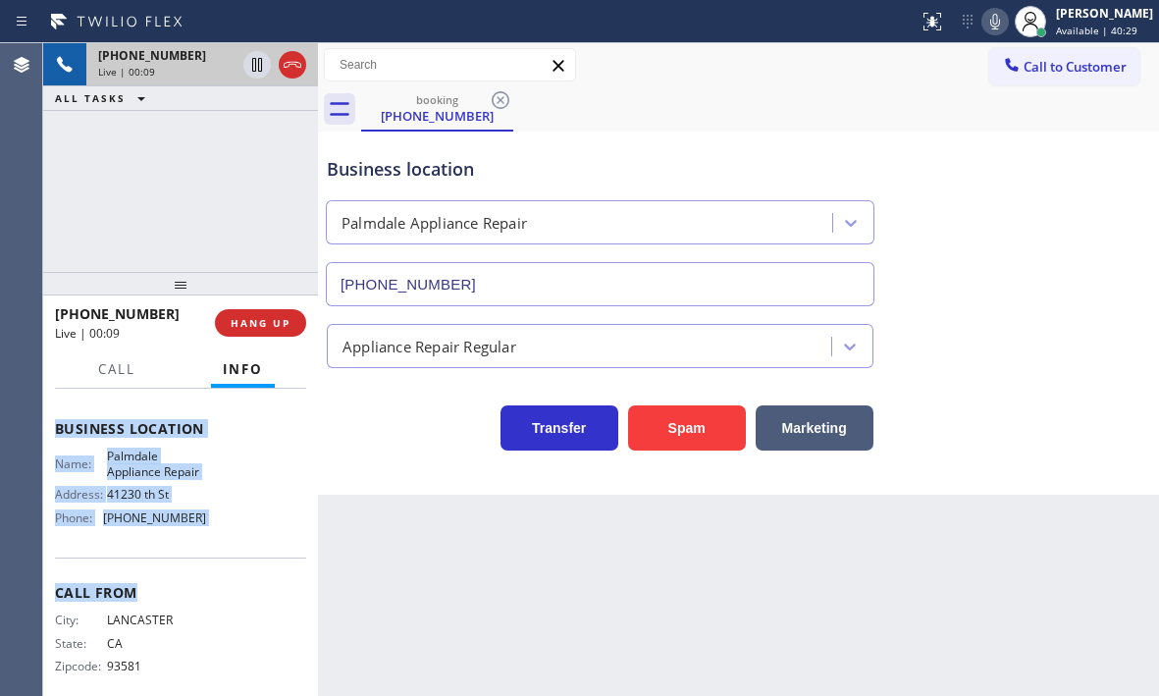
scroll to position [264, 0]
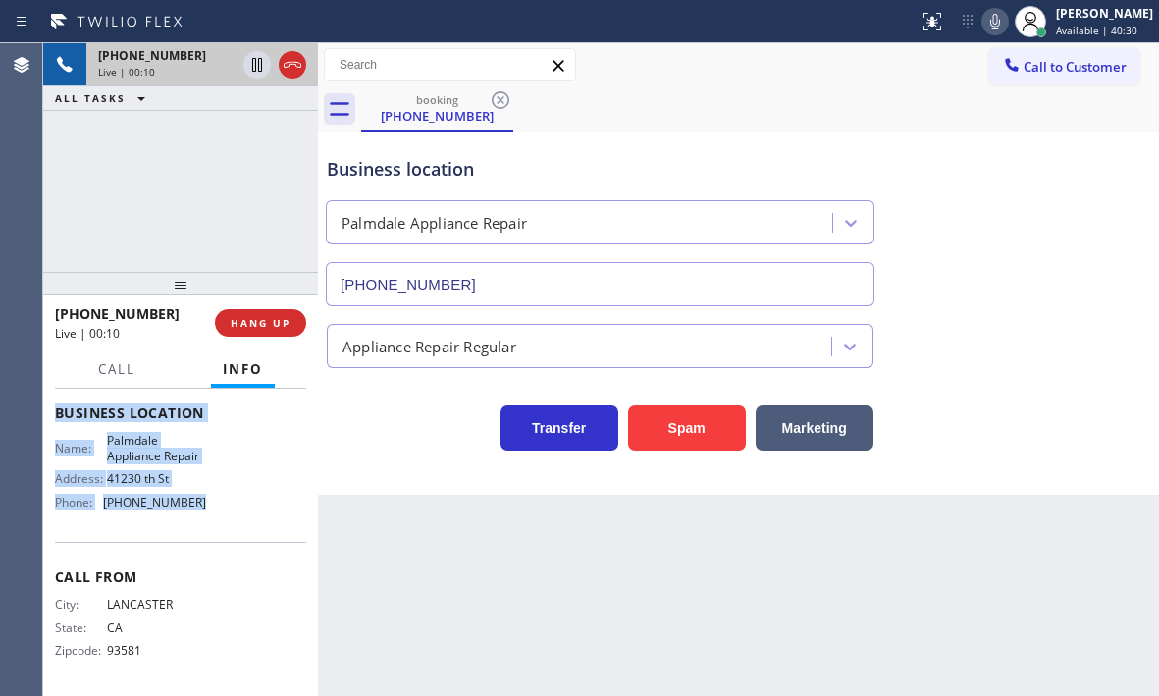
drag, startPoint x: 51, startPoint y: 499, endPoint x: 234, endPoint y: 525, distance: 184.3
click at [234, 525] on div "Context Queue: [Test] All Priority: 2 Customer Name: [PHONE_NUMBER] Phone: [PHO…" at bounding box center [180, 542] width 275 height 307
copy div "Customer Name: [PHONE_NUMBER] Phone: [PHONE_NUMBER] Address: Business location …"
click at [250, 66] on icon at bounding box center [257, 65] width 24 height 24
click at [258, 64] on icon at bounding box center [257, 65] width 24 height 24
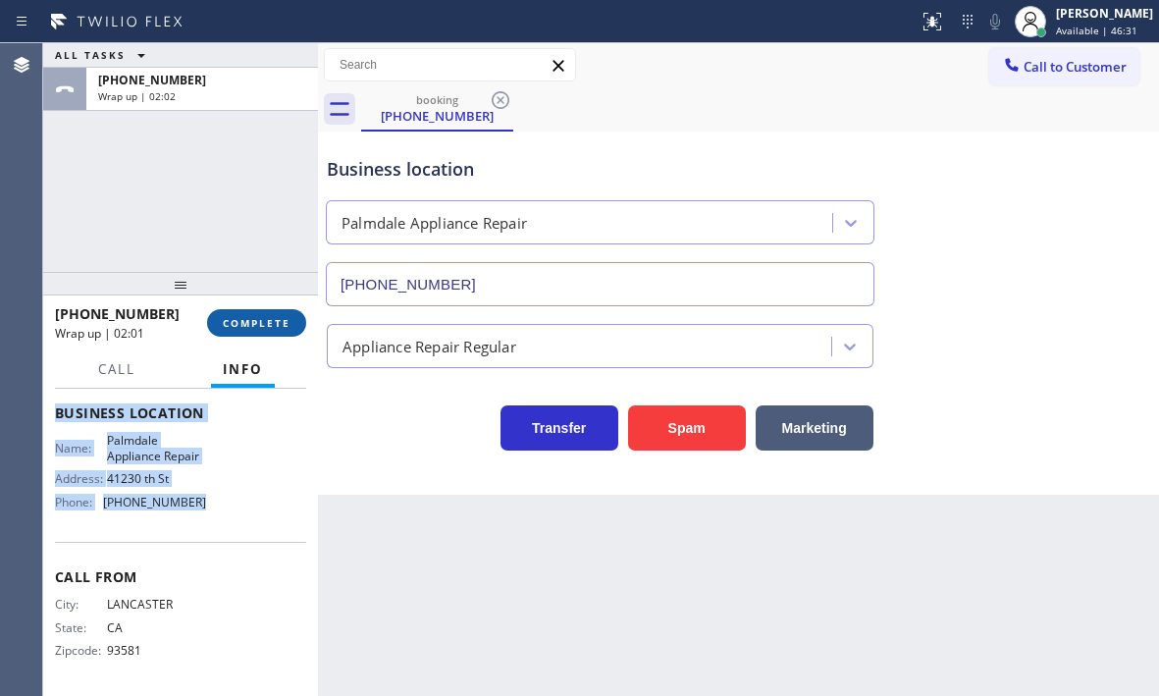
click at [275, 324] on span "COMPLETE" at bounding box center [257, 323] width 68 height 14
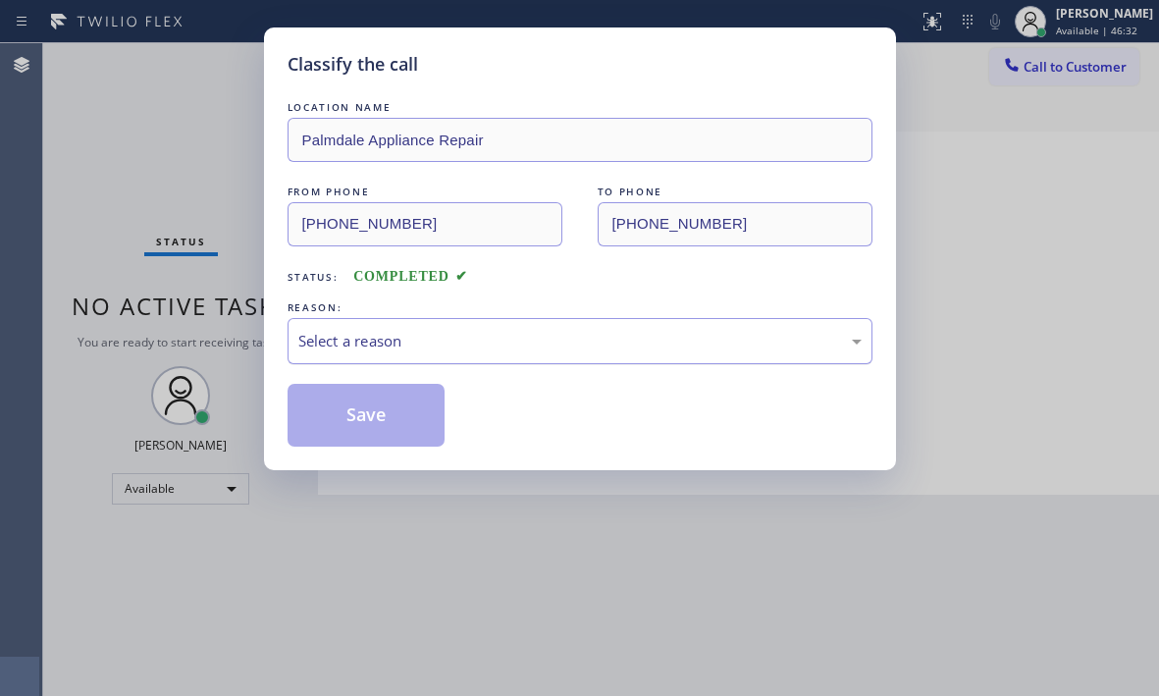
click at [394, 337] on div "Select a reason" at bounding box center [579, 341] width 563 height 23
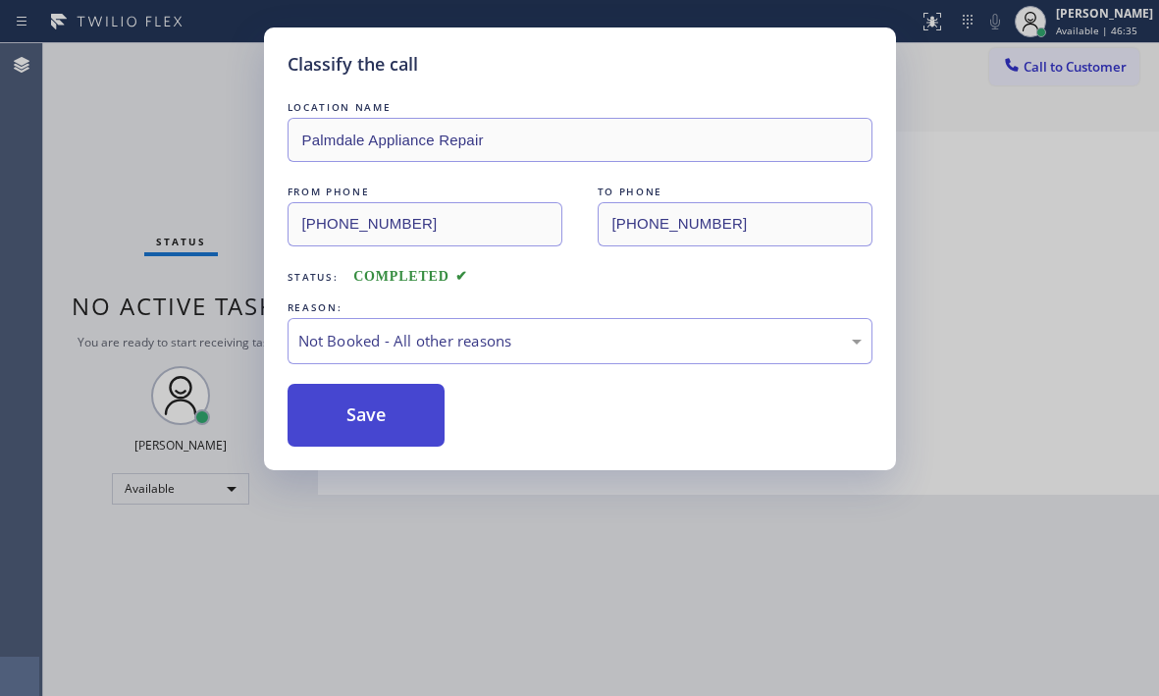
click at [363, 416] on button "Save" at bounding box center [367, 415] width 158 height 63
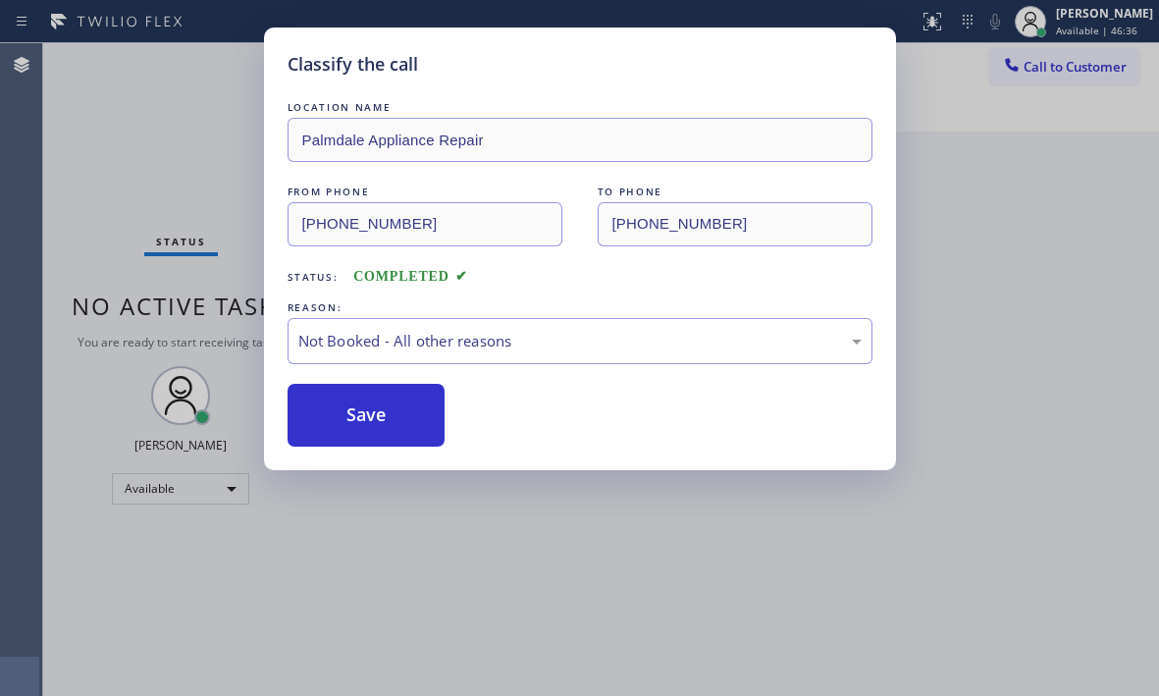
click at [993, 174] on div "Classify the call LOCATION NAME Palmdale Appliance Repair FROM PHONE [PHONE_NUM…" at bounding box center [579, 348] width 1159 height 696
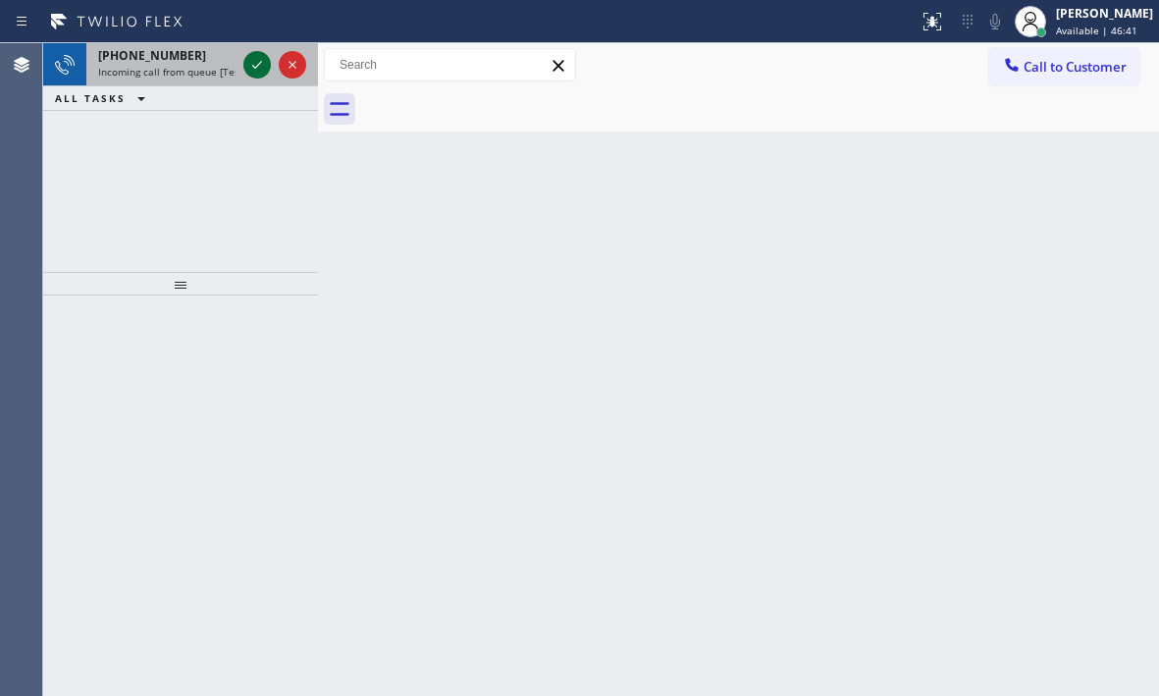
click at [251, 62] on icon at bounding box center [257, 65] width 24 height 24
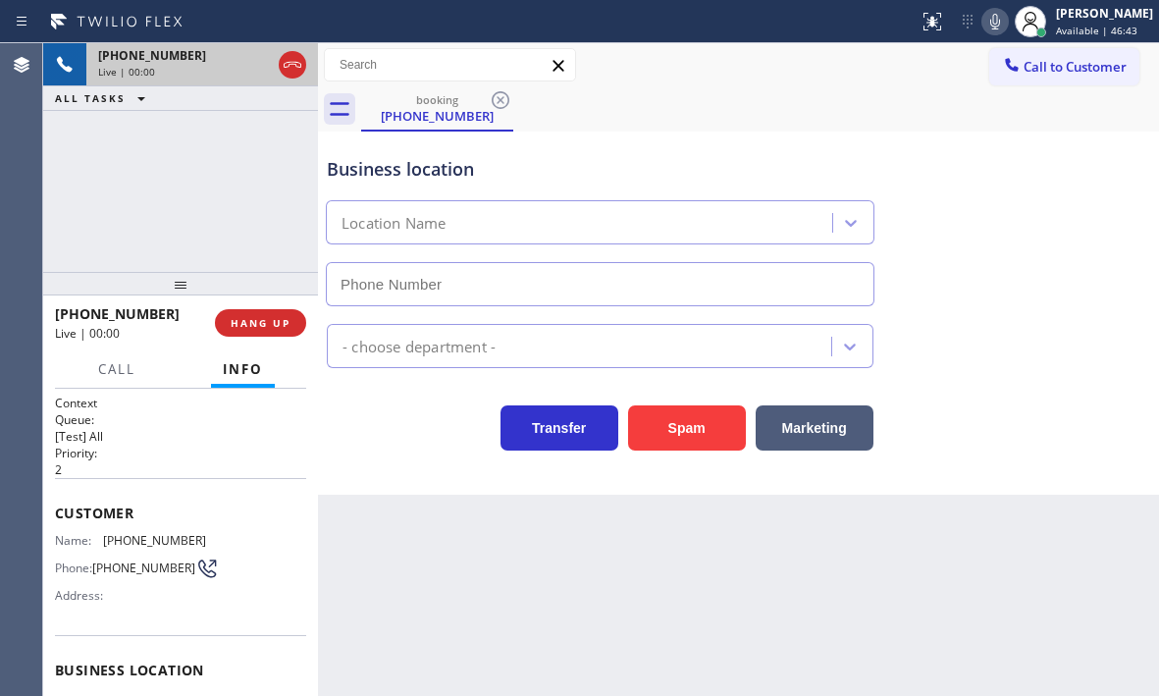
type input "[PHONE_NUMBER]"
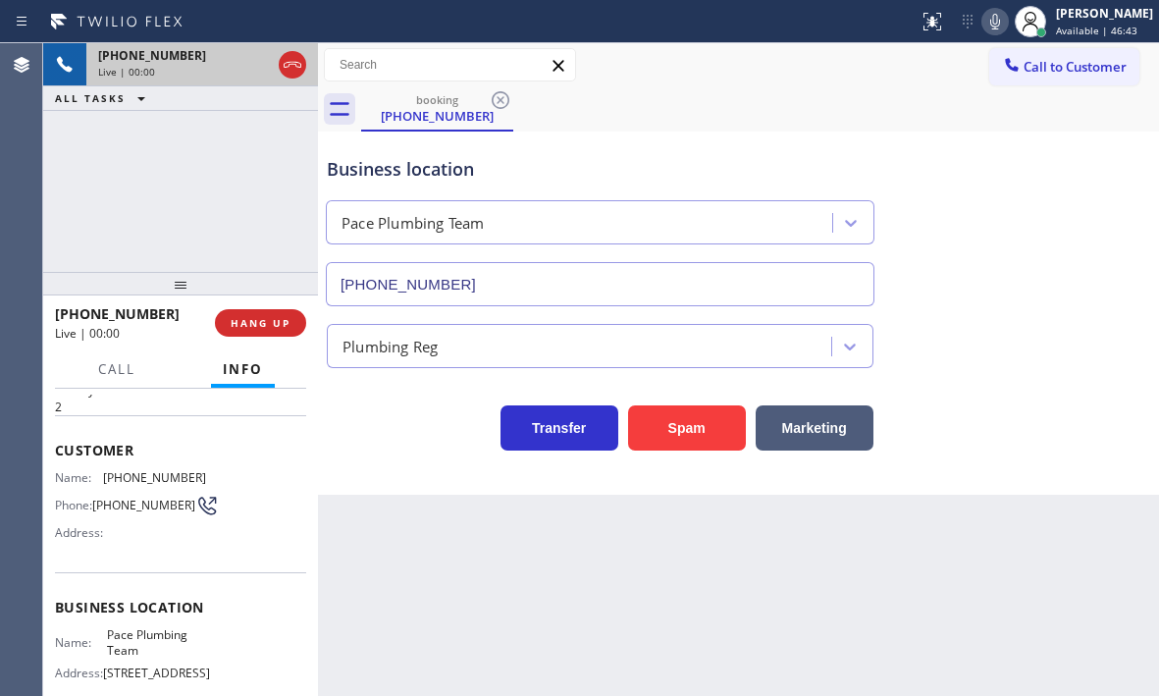
scroll to position [98, 0]
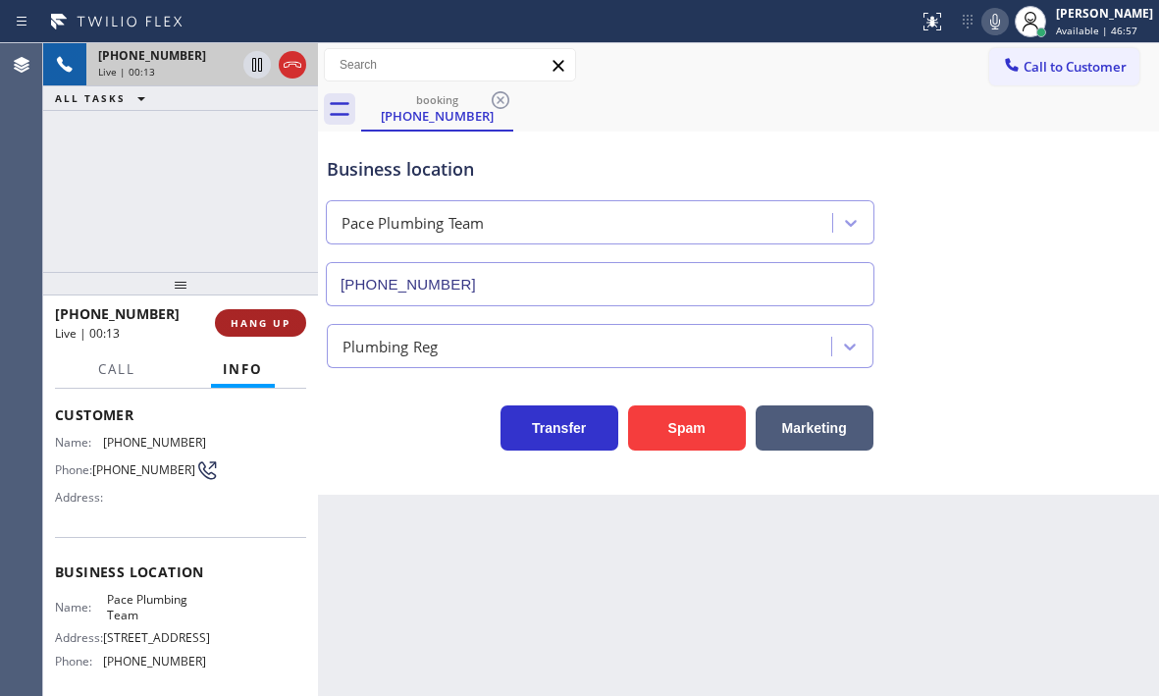
click at [259, 325] on span "HANG UP" at bounding box center [261, 323] width 60 height 14
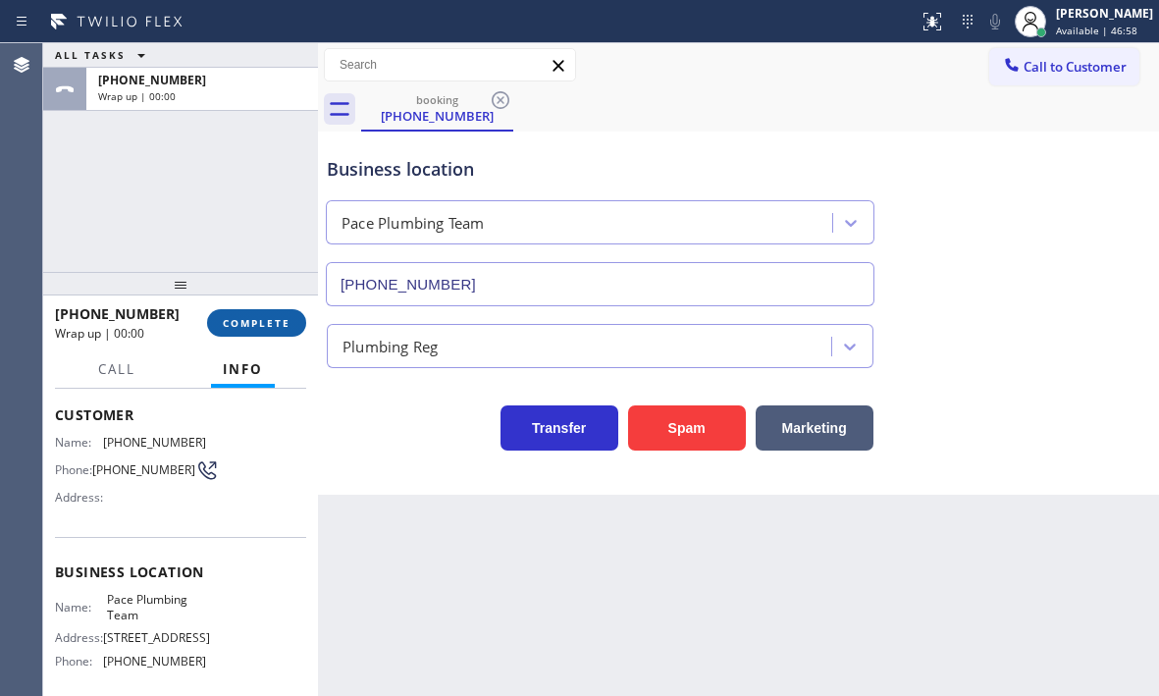
click at [262, 322] on span "COMPLETE" at bounding box center [257, 323] width 68 height 14
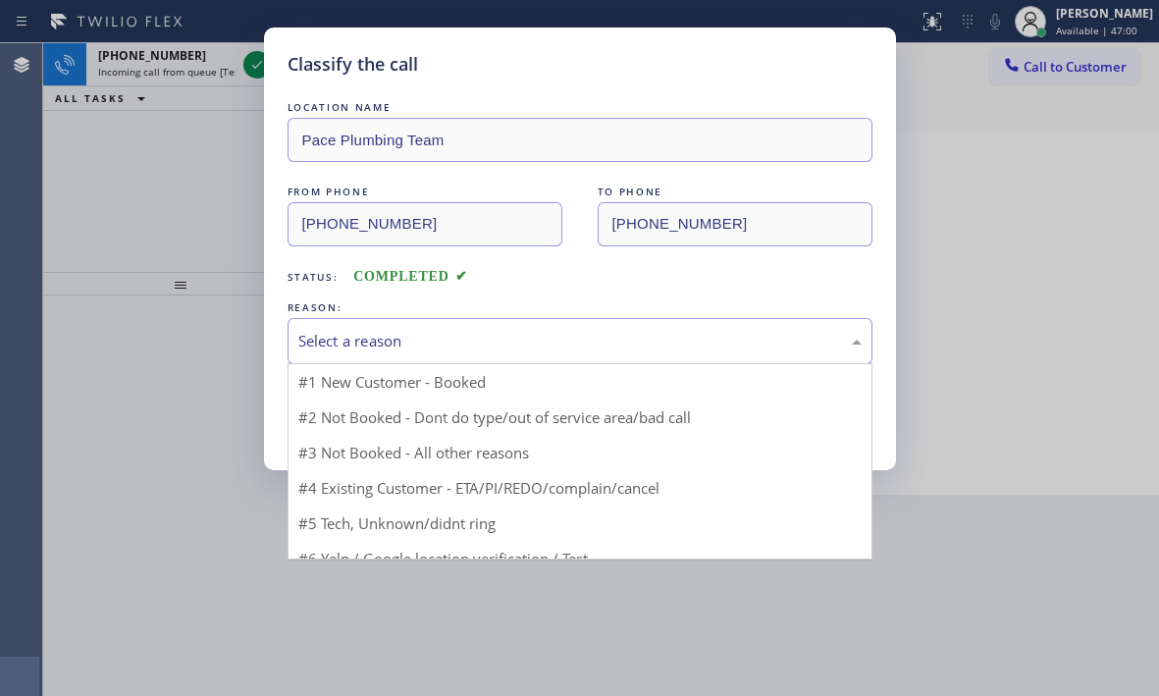
click at [462, 335] on div "Select a reason" at bounding box center [579, 341] width 563 height 23
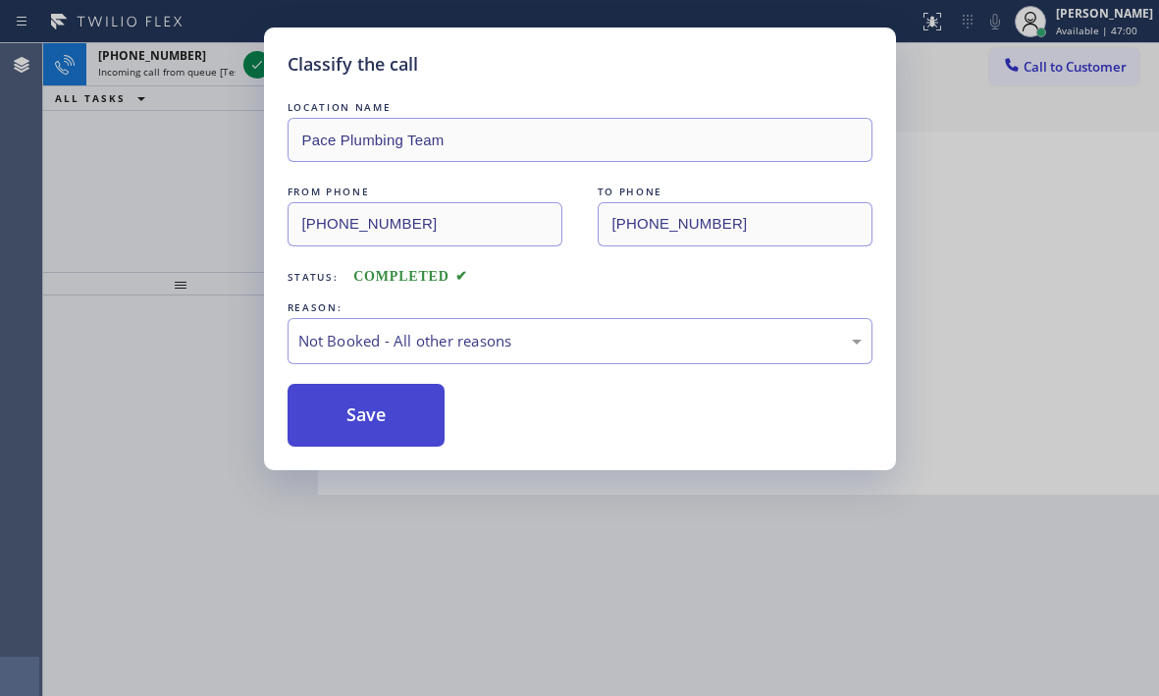
click at [350, 416] on button "Save" at bounding box center [367, 415] width 158 height 63
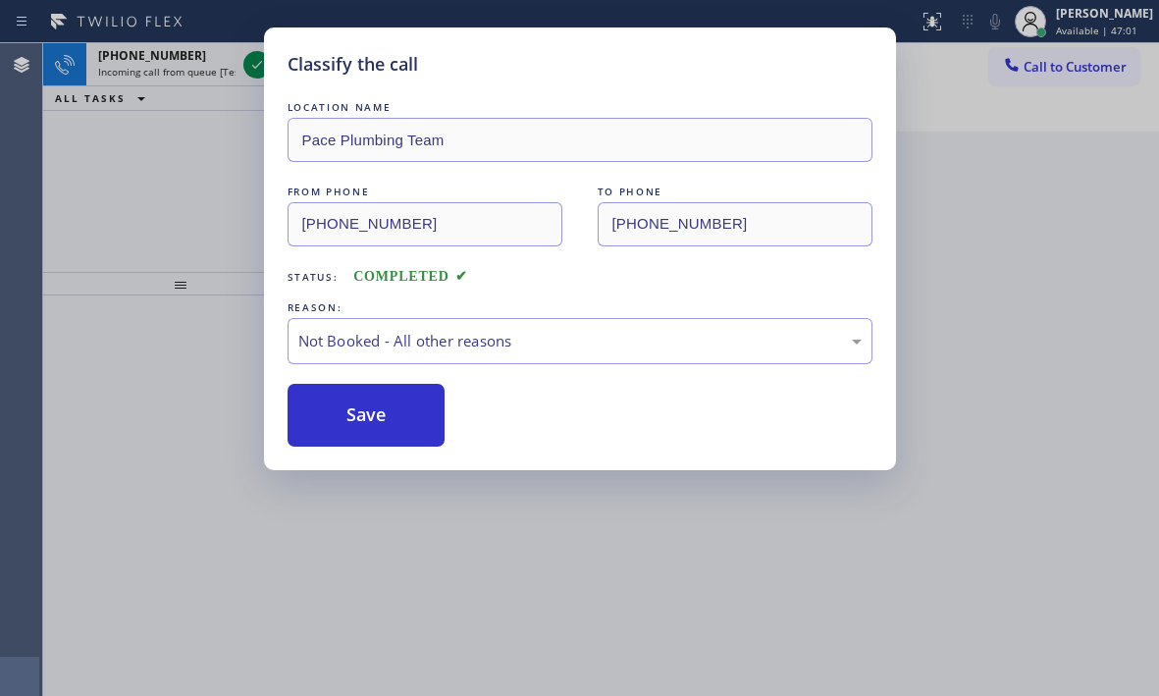
click at [256, 63] on div "Classify the call LOCATION NAME Pace Plumbing Team FROM PHONE [PHONE_NUMBER] TO…" at bounding box center [579, 348] width 1159 height 696
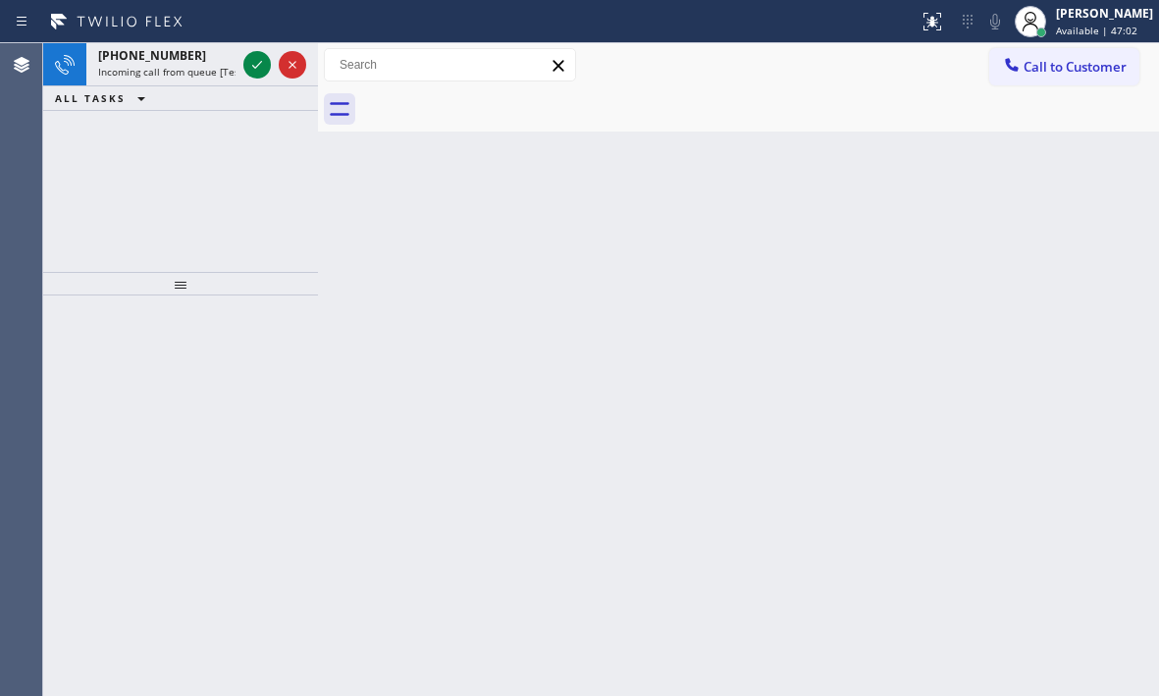
click at [256, 63] on icon at bounding box center [257, 65] width 24 height 24
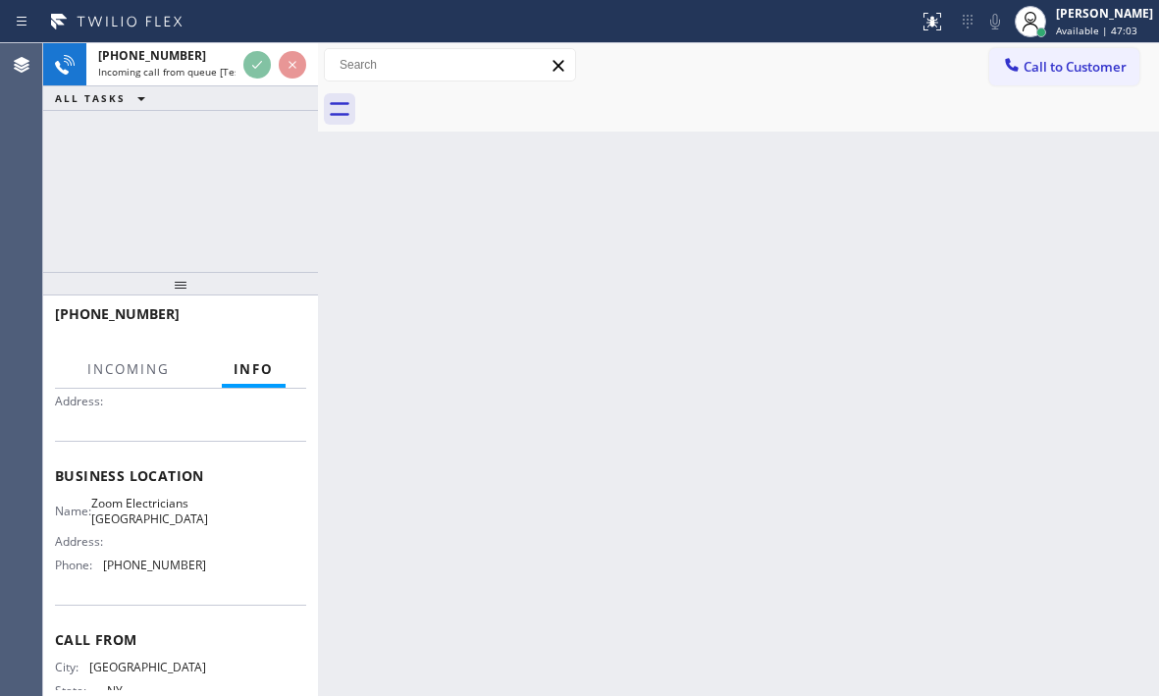
scroll to position [196, 0]
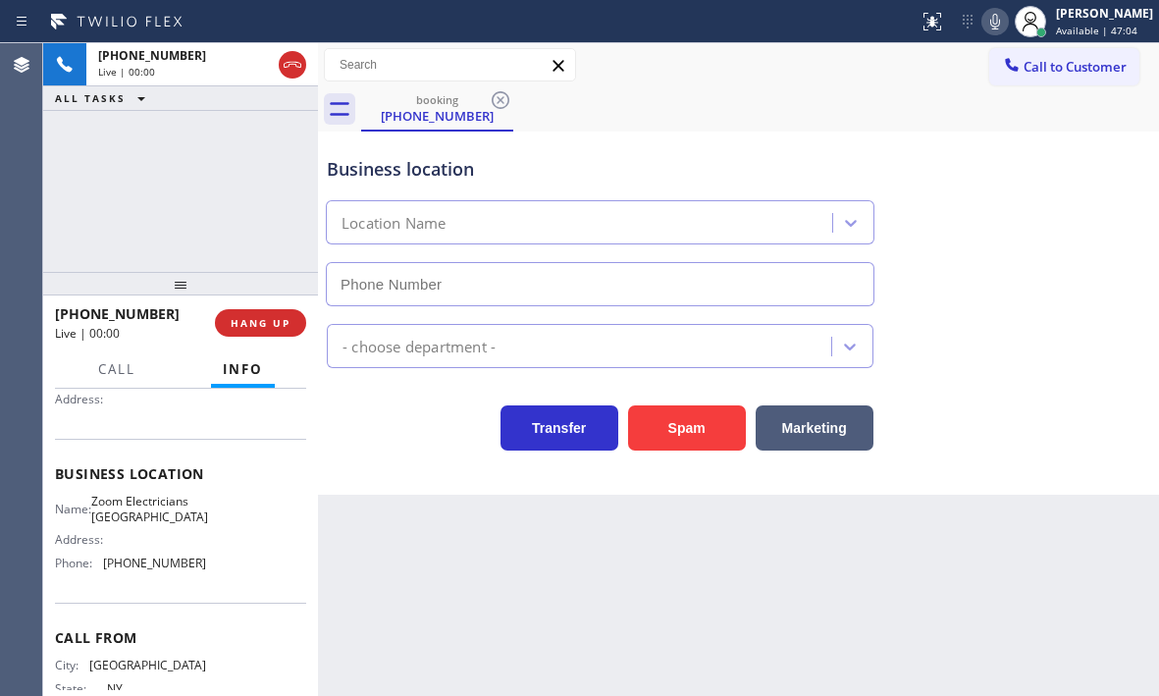
type input "[PHONE_NUMBER]"
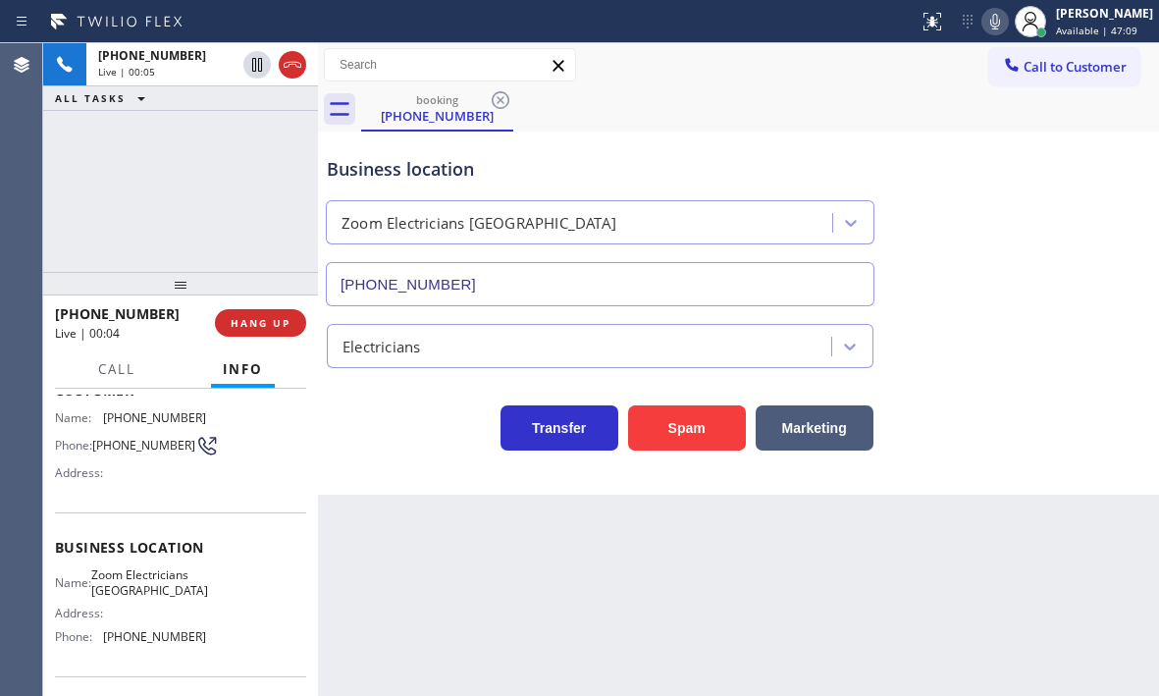
scroll to position [0, 0]
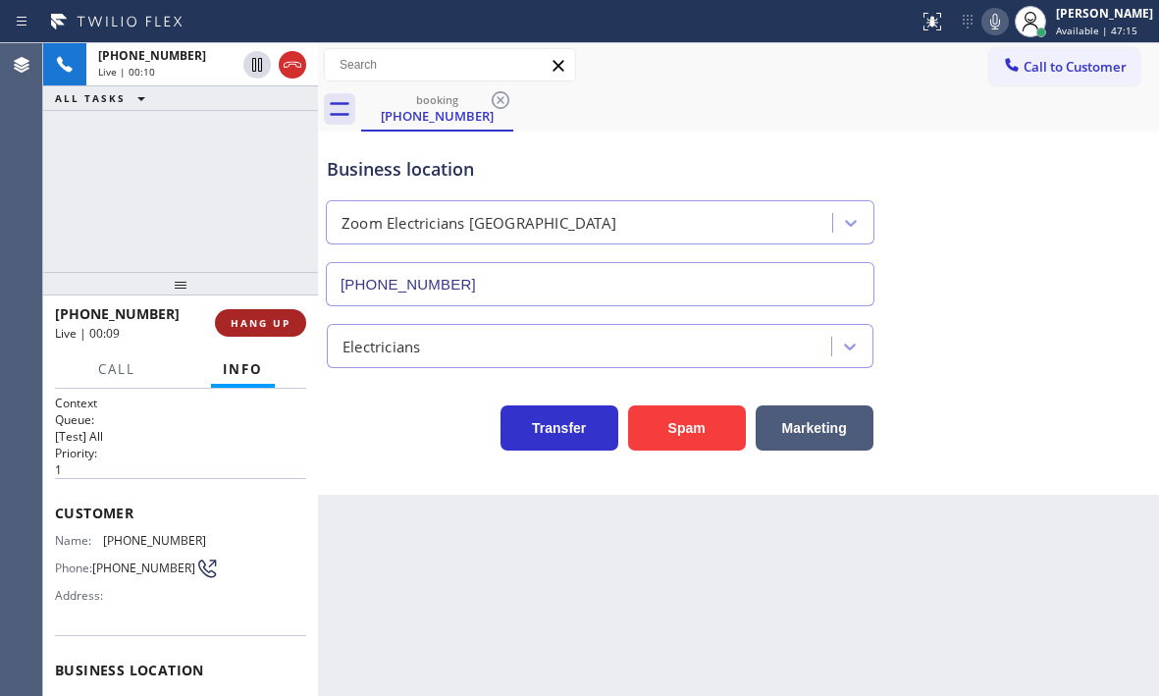
click at [269, 325] on span "HANG UP" at bounding box center [261, 323] width 60 height 14
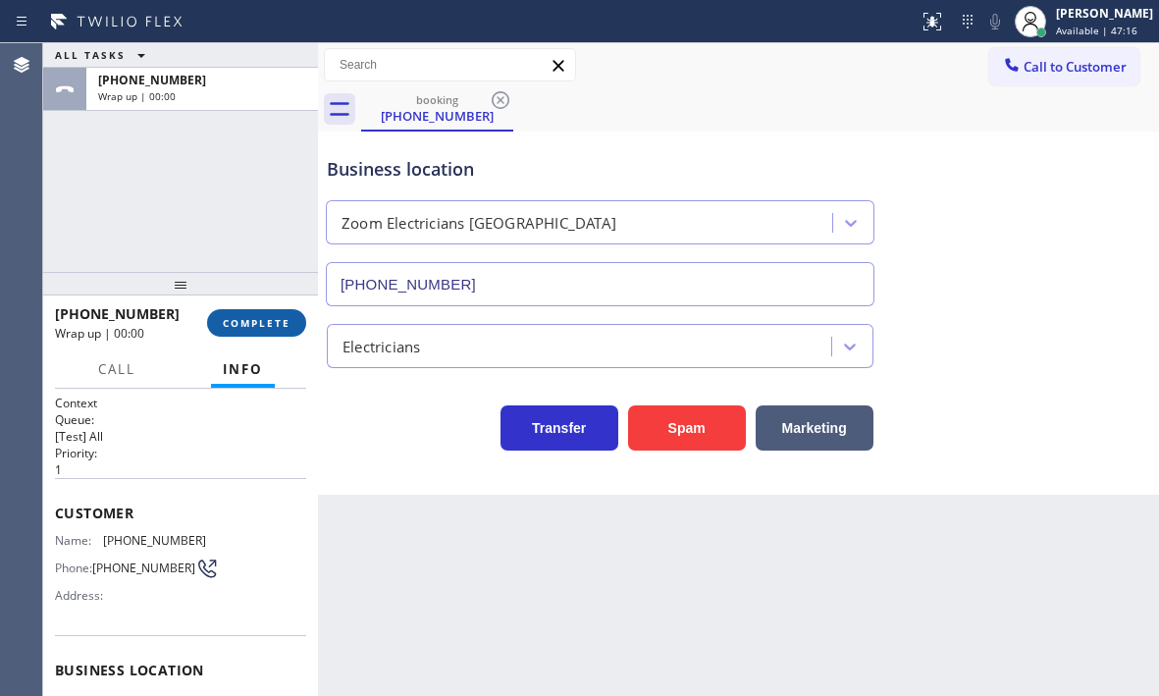
click at [269, 325] on span "COMPLETE" at bounding box center [257, 323] width 68 height 14
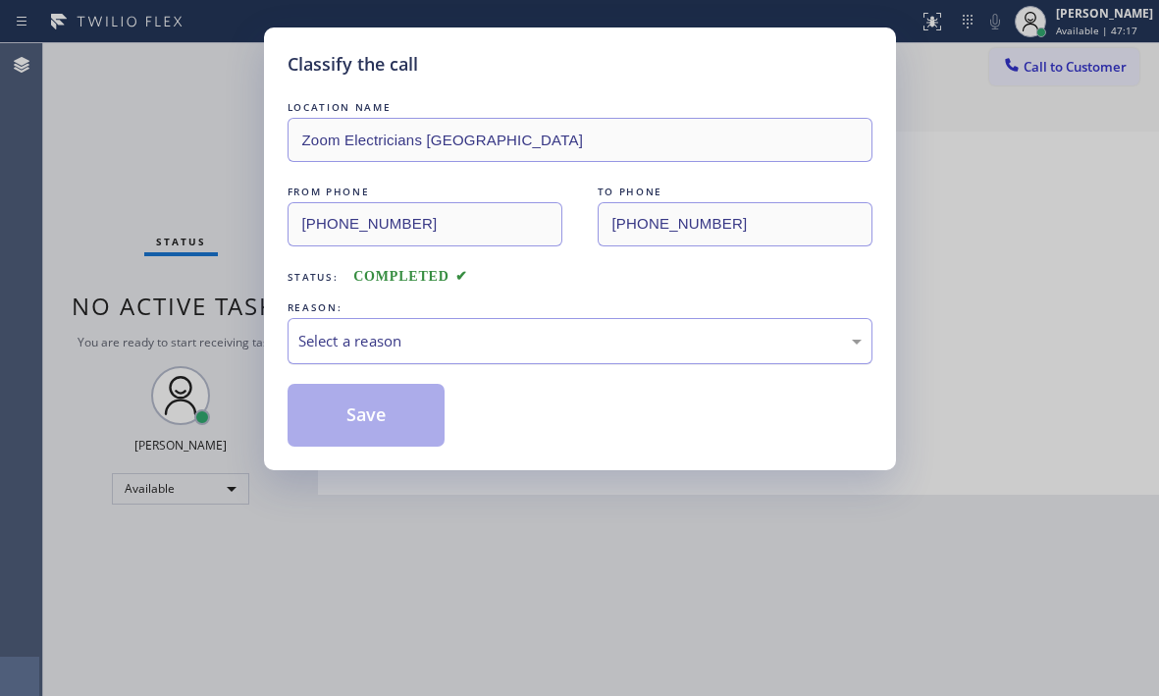
click at [561, 339] on div "Select a reason" at bounding box center [579, 341] width 563 height 23
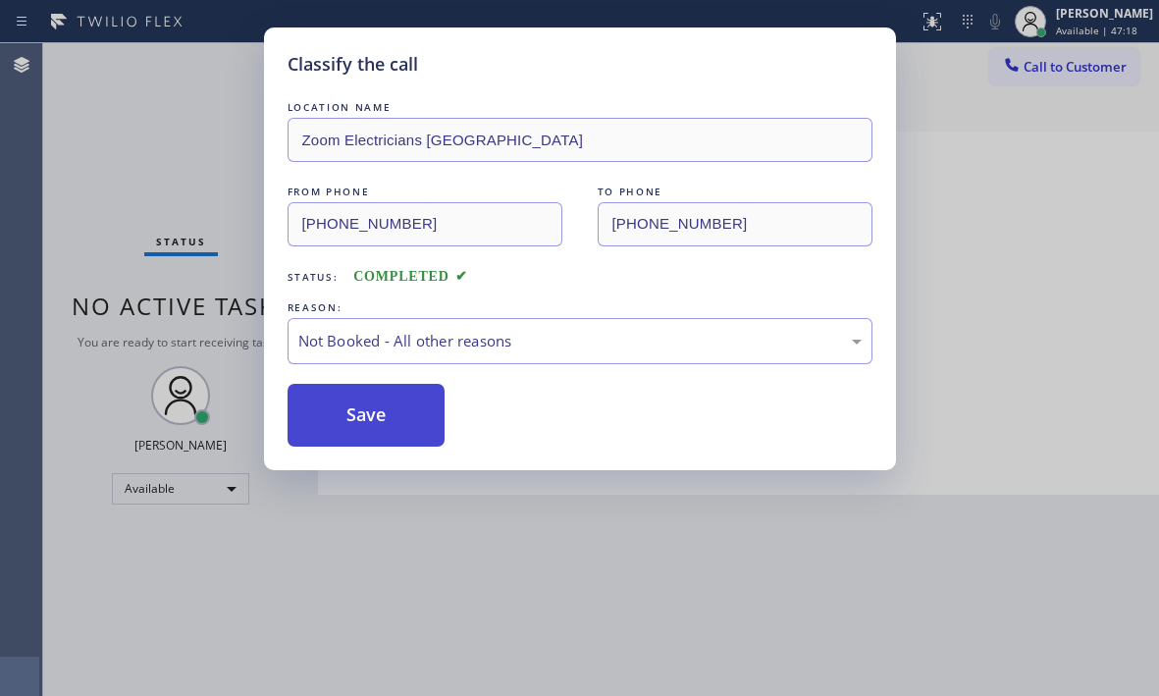
click at [353, 415] on button "Save" at bounding box center [367, 415] width 158 height 63
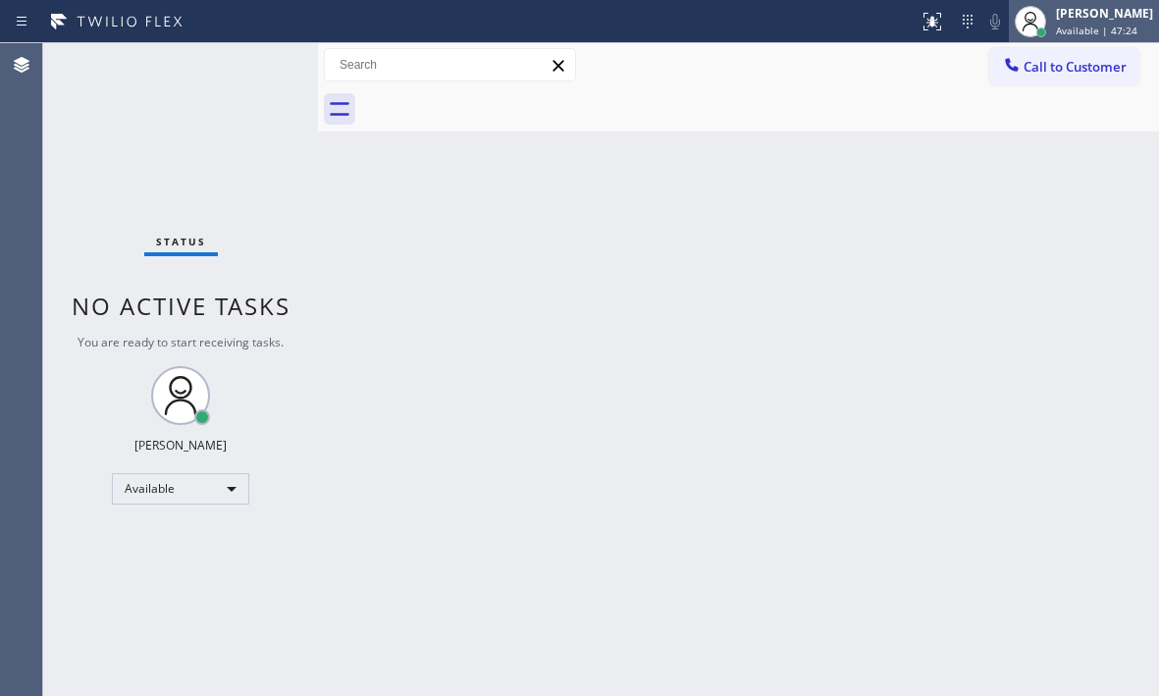
click at [1056, 10] on div "[PERSON_NAME]" at bounding box center [1104, 13] width 97 height 17
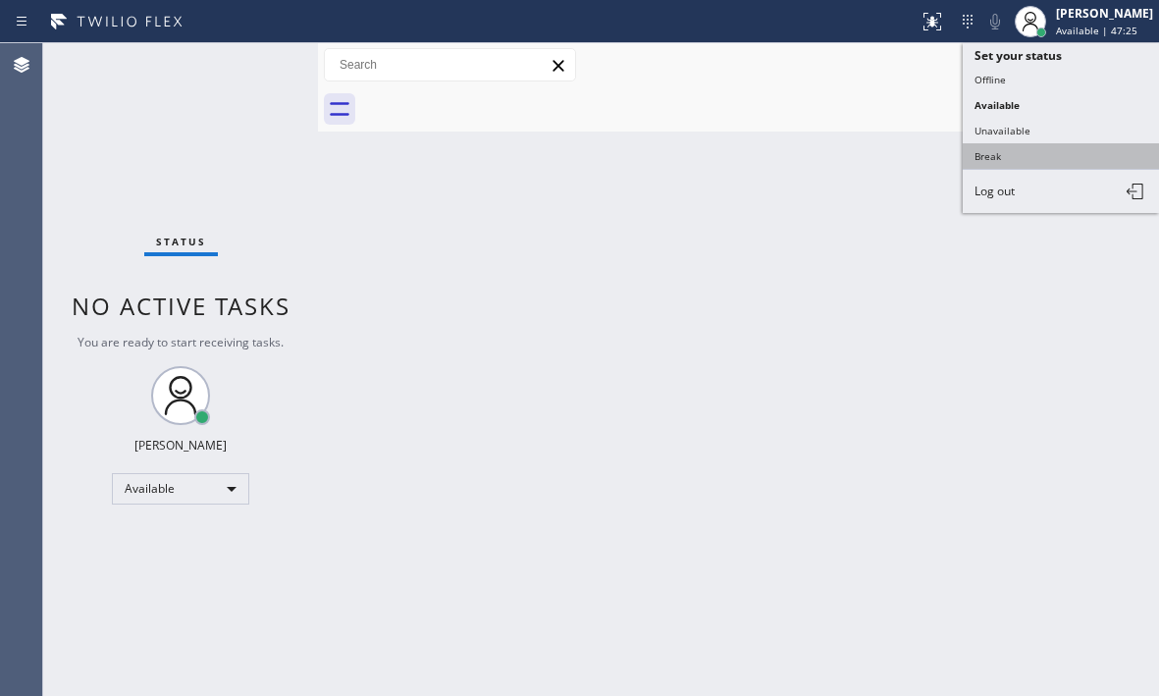
click at [1003, 150] on button "Break" at bounding box center [1061, 156] width 196 height 26
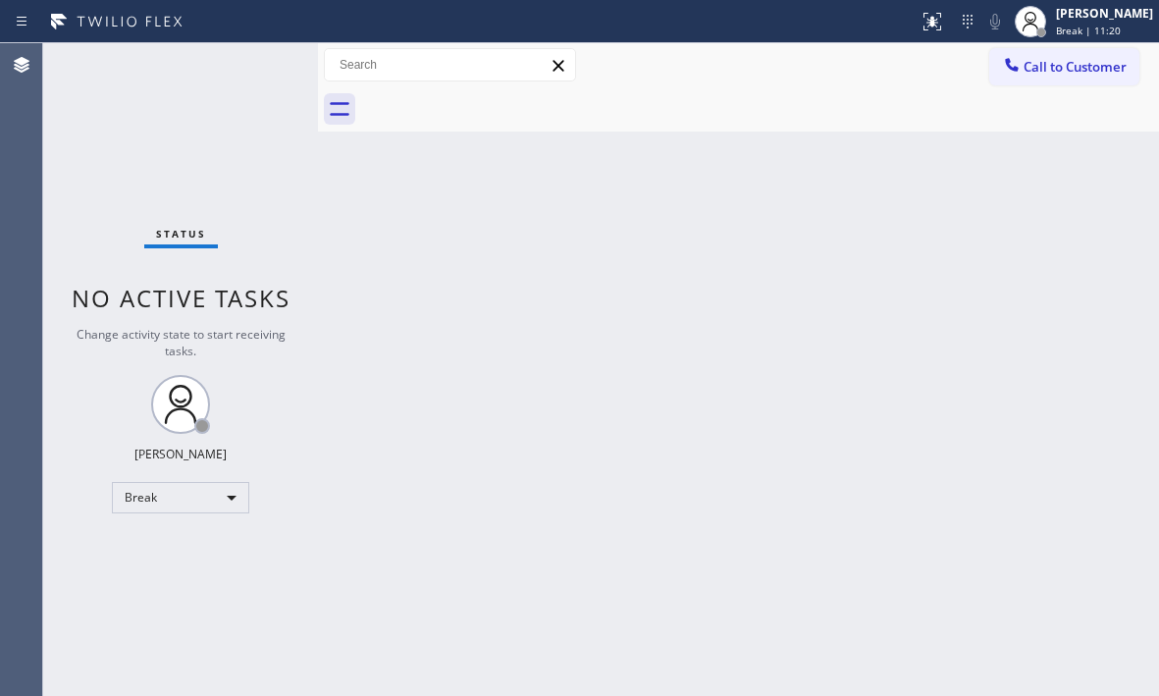
click at [198, 113] on div "Status No active tasks Change activity state to start receiving tasks. [PERSON_…" at bounding box center [180, 369] width 275 height 653
click at [231, 498] on div "Break" at bounding box center [180, 497] width 137 height 31
drag, startPoint x: 204, startPoint y: 548, endPoint x: 201, endPoint y: 530, distance: 17.9
click at [203, 546] on li "Available" at bounding box center [179, 550] width 133 height 24
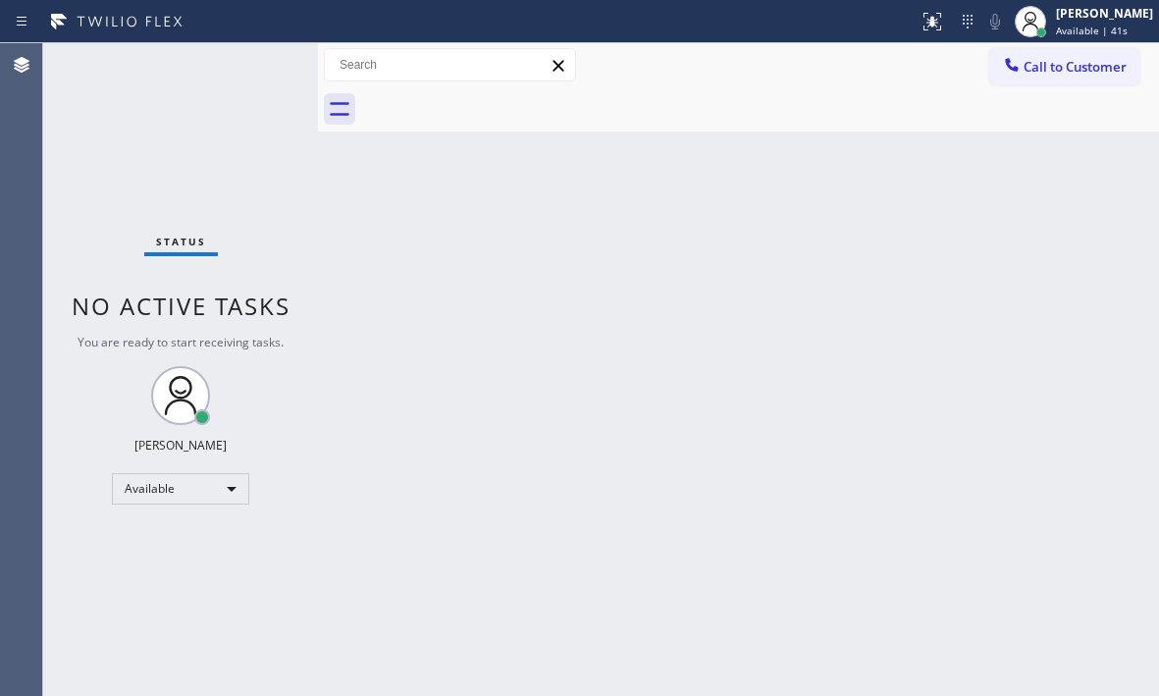
click at [588, 440] on div "Back to Dashboard Change Sender ID Customers Technicians Select a contact Outbo…" at bounding box center [738, 369] width 841 height 653
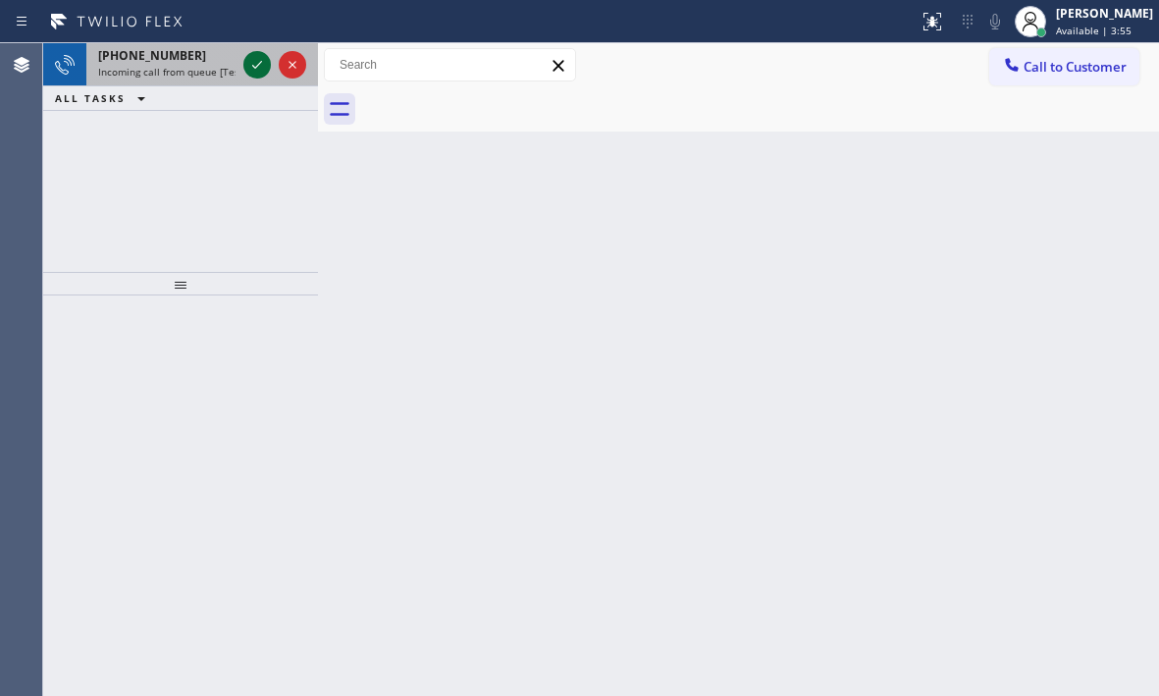
click at [252, 67] on icon at bounding box center [257, 65] width 24 height 24
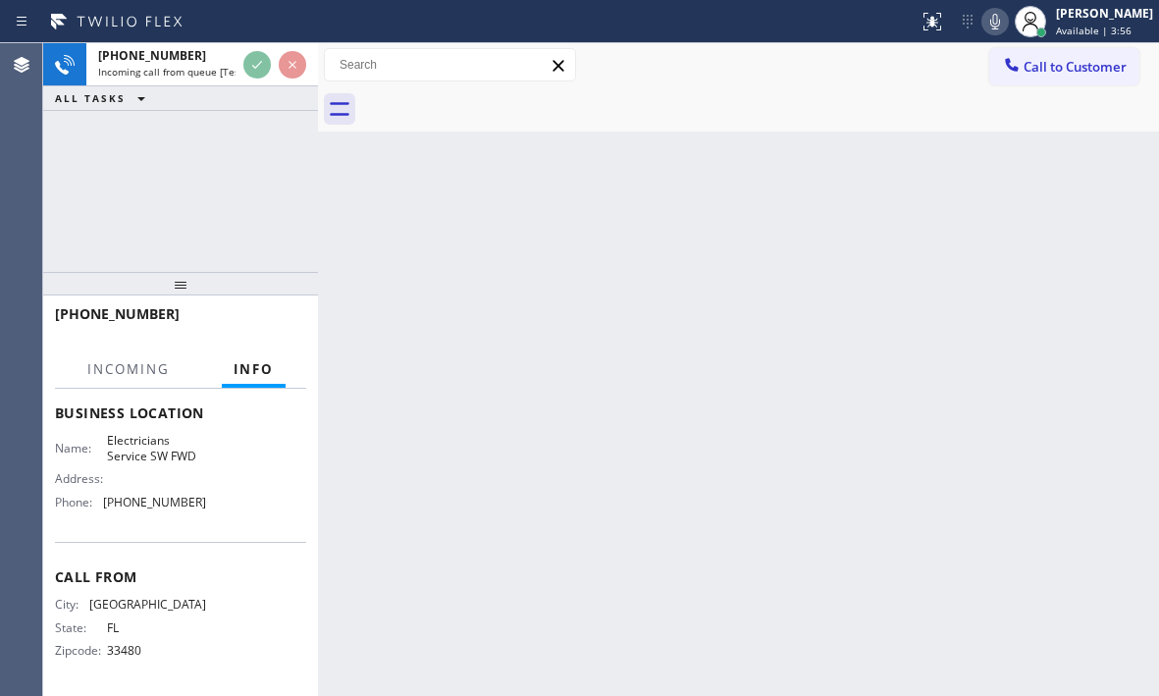
scroll to position [280, 0]
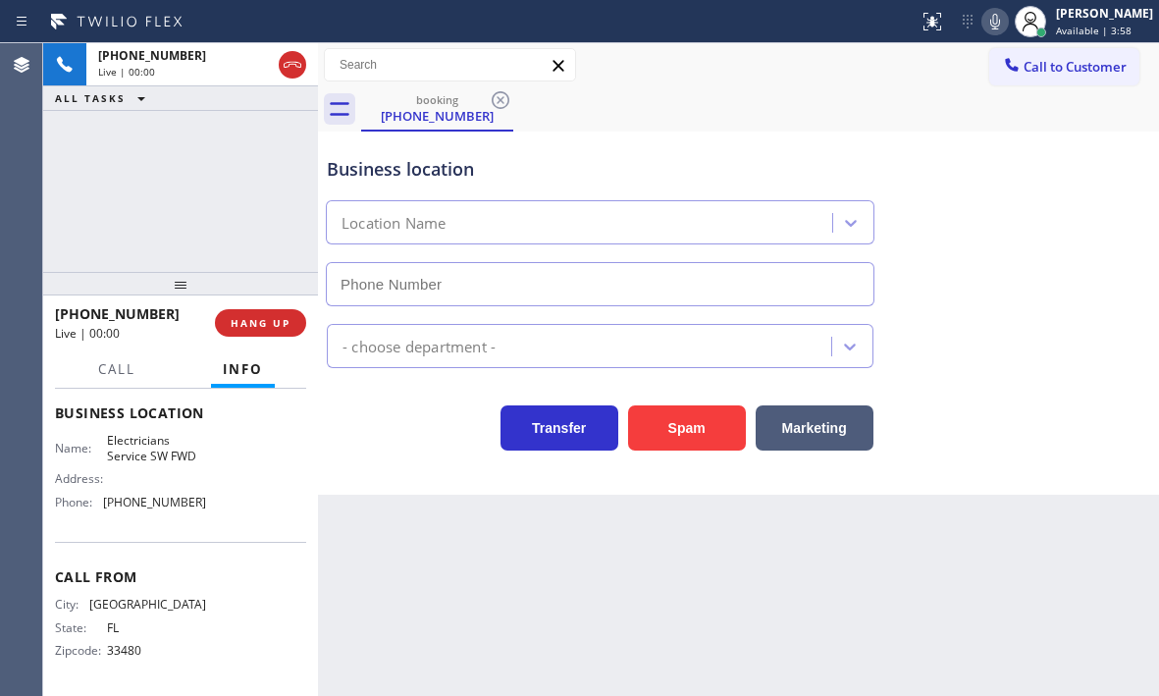
type input "[PHONE_NUMBER]"
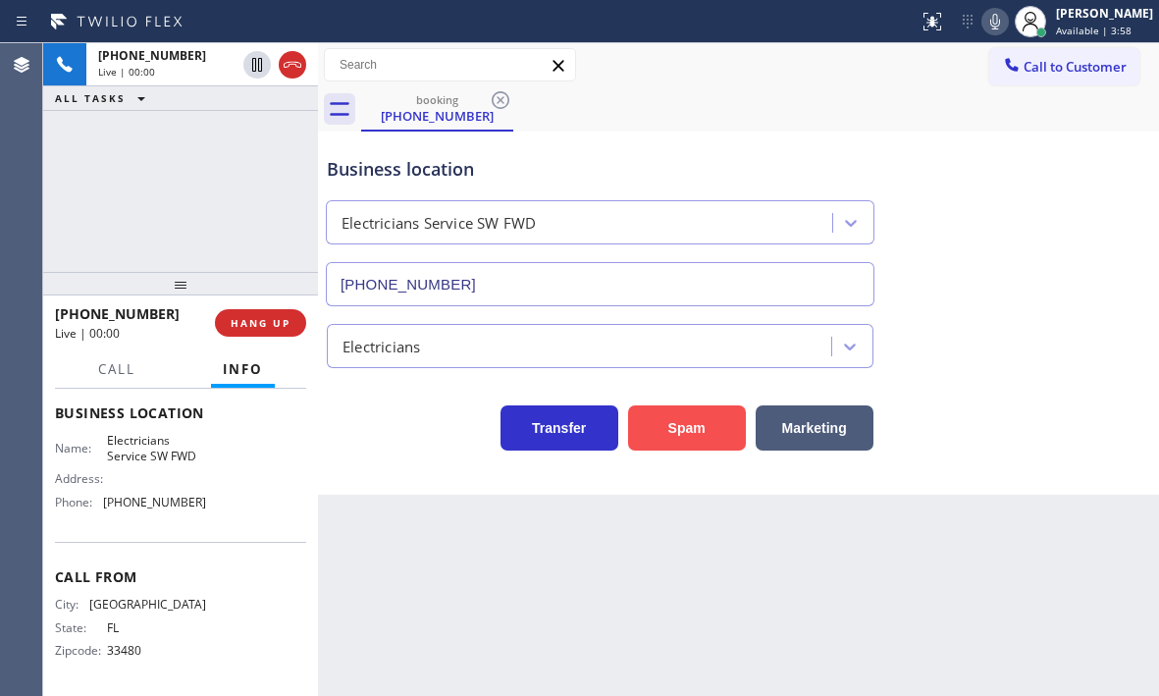
click at [661, 430] on button "Spam" at bounding box center [687, 427] width 118 height 45
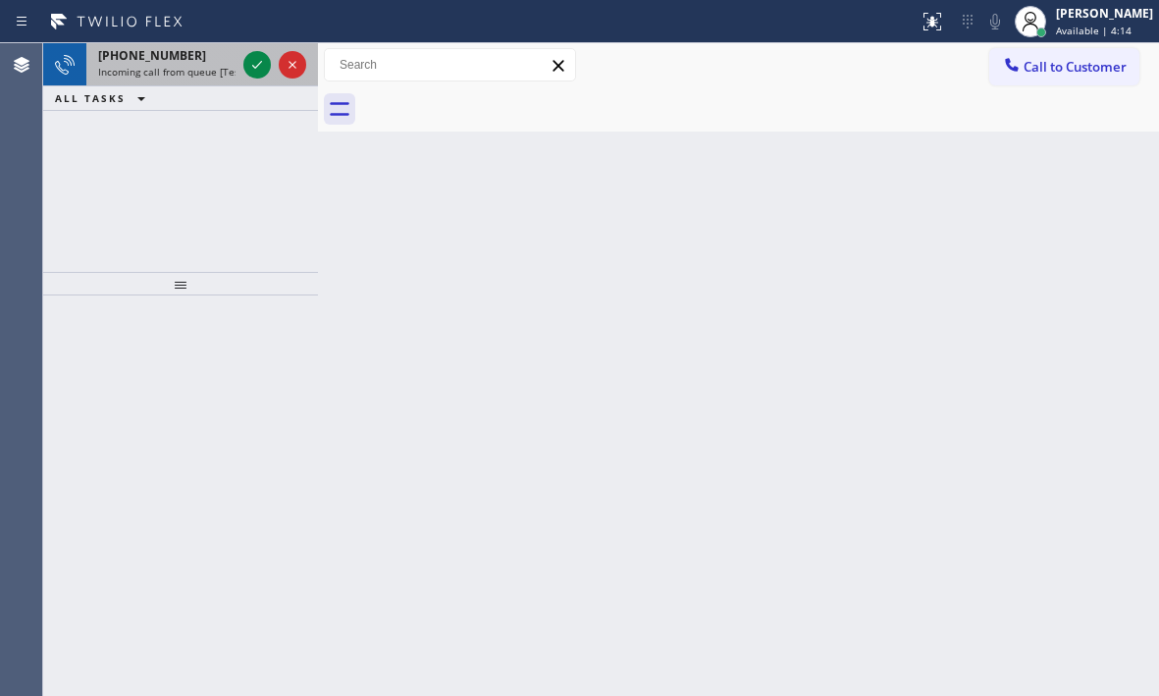
click at [257, 79] on div at bounding box center [274, 64] width 71 height 43
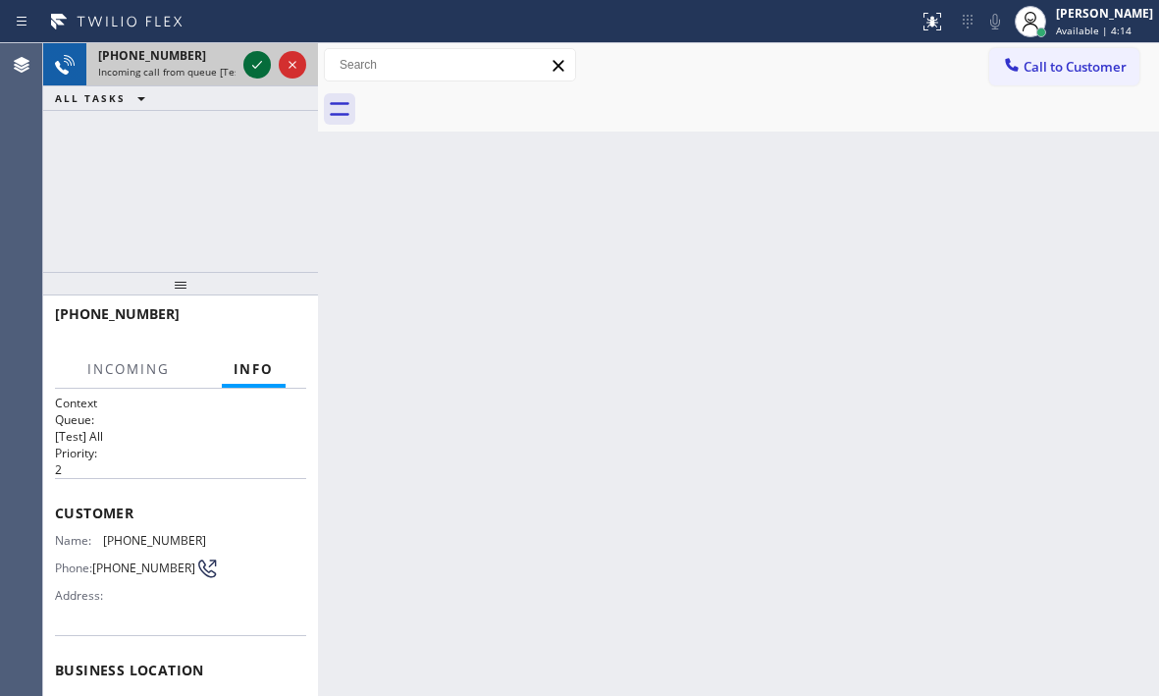
click at [256, 70] on icon at bounding box center [257, 65] width 24 height 24
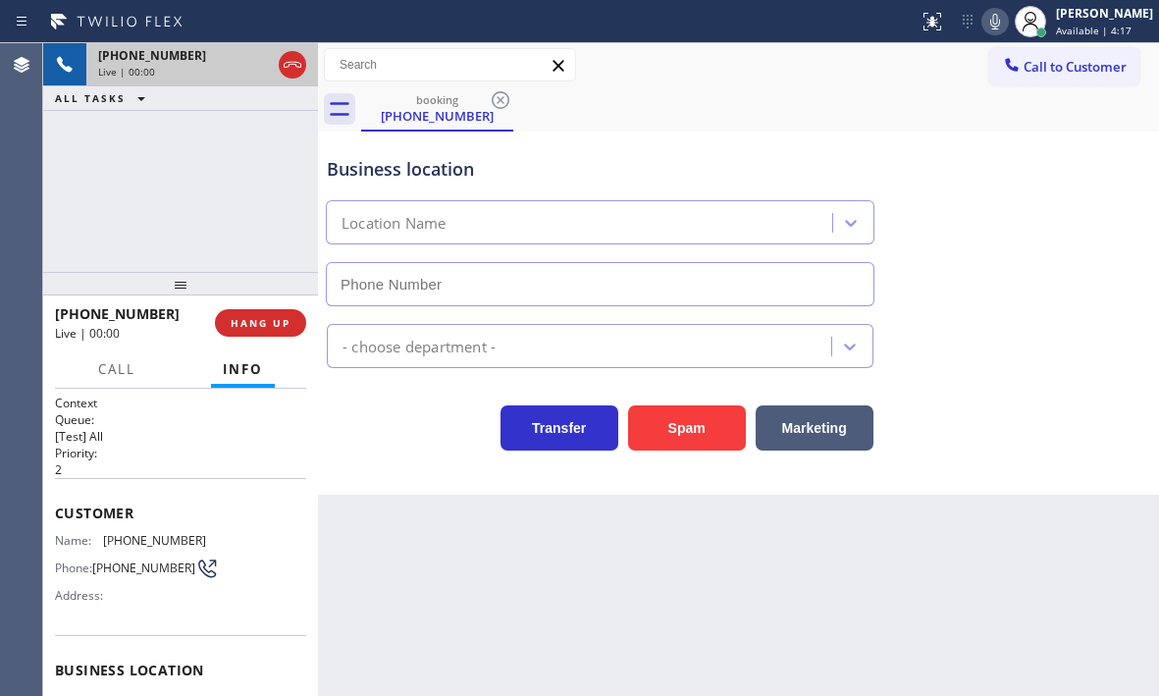
type input "[PHONE_NUMBER]"
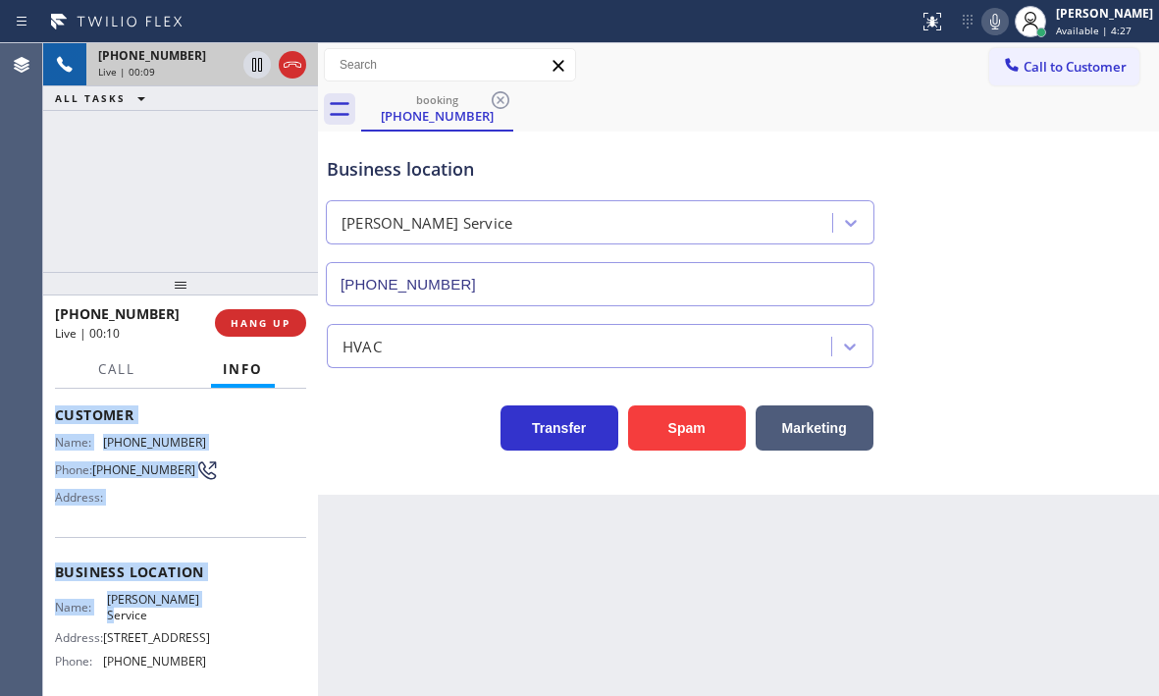
scroll to position [196, 0]
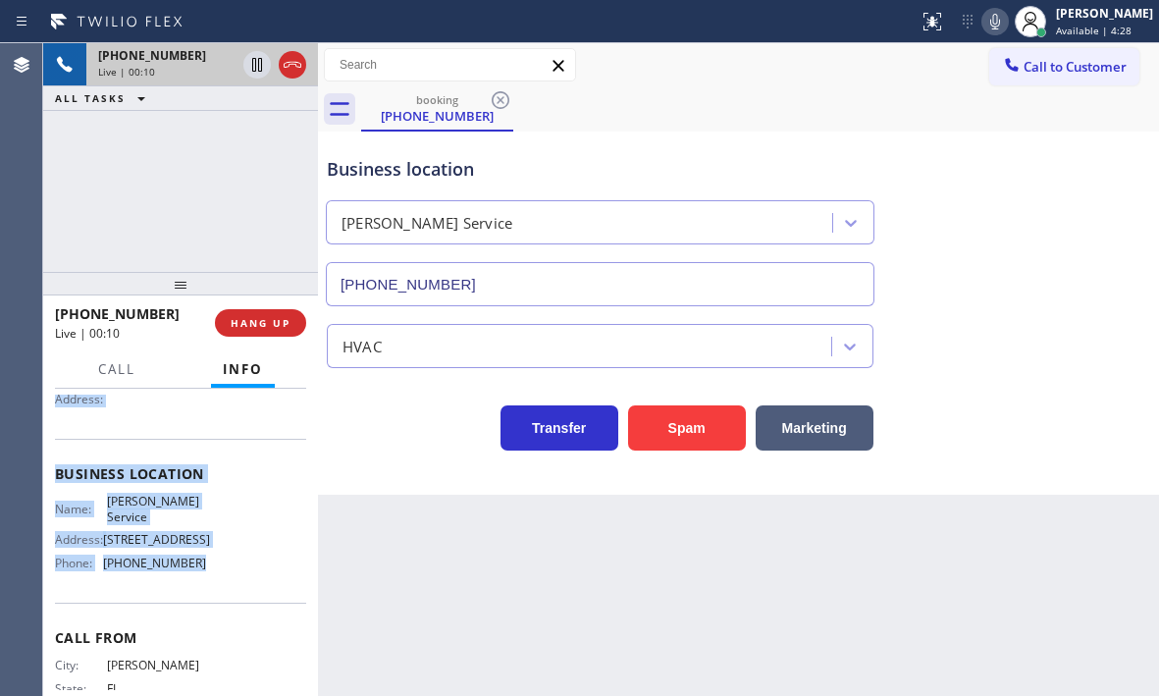
drag, startPoint x: 55, startPoint y: 508, endPoint x: 241, endPoint y: 606, distance: 210.7
click at [241, 606] on div "Context Queue: [Test] All Priority: 2 Customer Name: [PHONE_NUMBER] Phone: [PHO…" at bounding box center [180, 474] width 251 height 552
copy div "Customer Name: [PHONE_NUMBER] Phone: [PHONE_NUMBER] Address: Business location …"
click at [164, 448] on div "Business location Name: [PERSON_NAME] Service Address: [STREET_ADDRESS] Phone: …" at bounding box center [180, 521] width 251 height 164
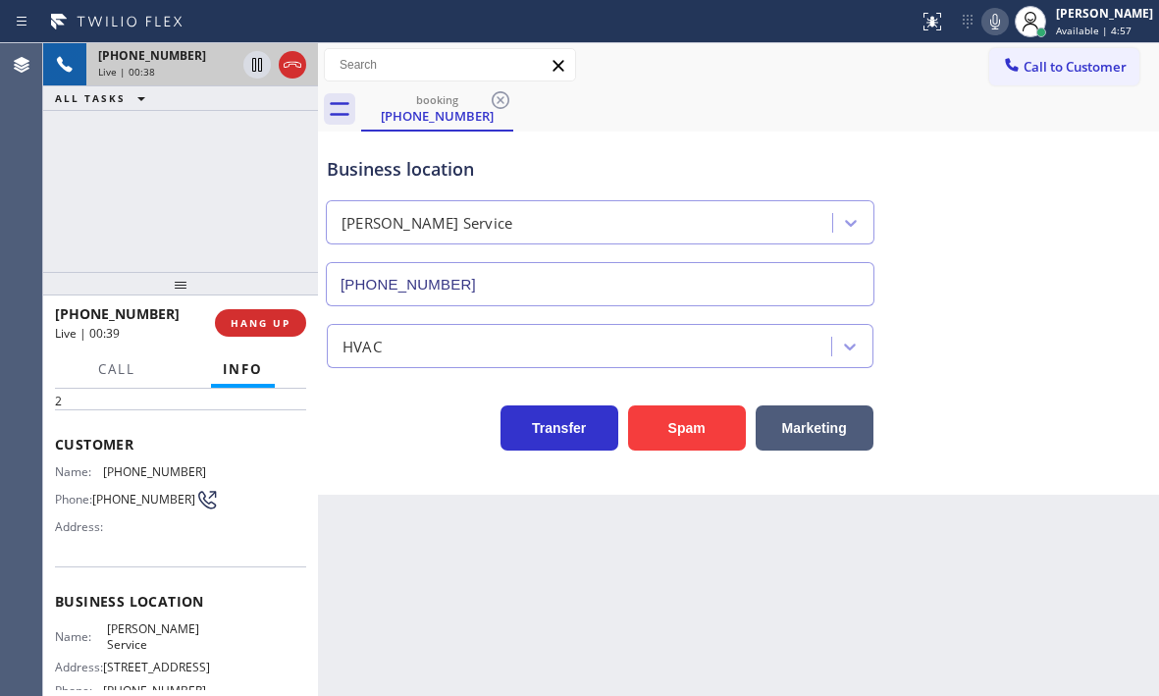
scroll to position [0, 0]
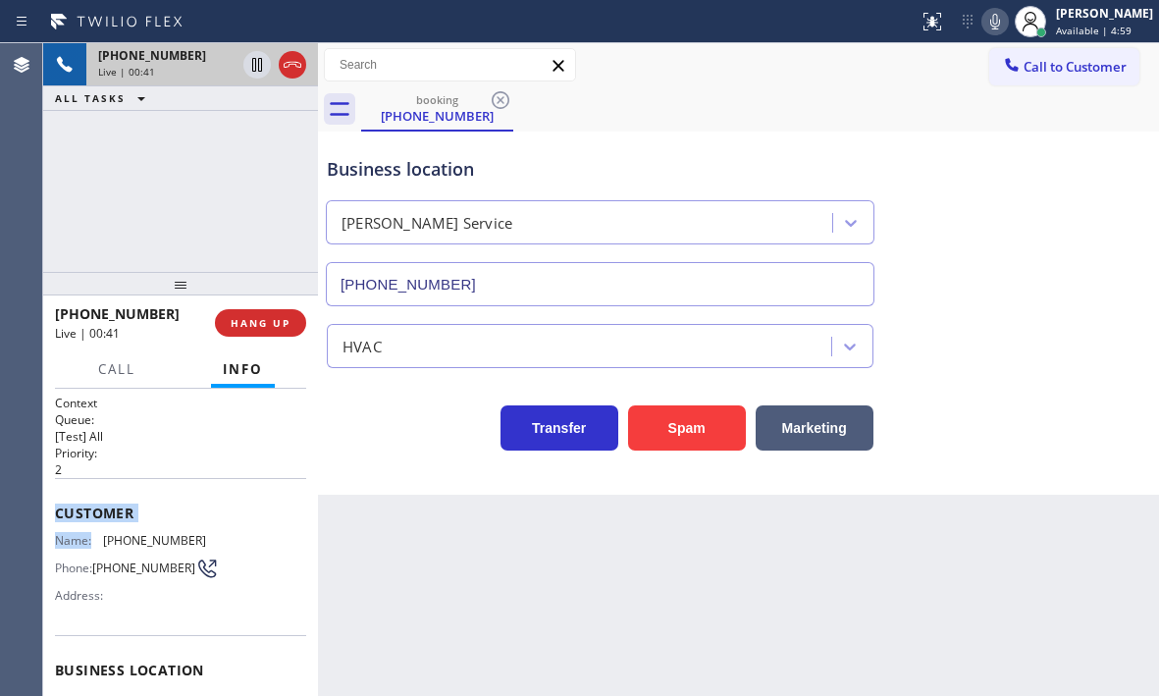
drag, startPoint x: 57, startPoint y: 502, endPoint x: 100, endPoint y: 528, distance: 50.2
click at [100, 528] on div "Customer Name: [PHONE_NUMBER] Phone: [PHONE_NUMBER] Address:" at bounding box center [180, 556] width 251 height 157
click at [290, 55] on div "[PHONE_NUMBER]" at bounding box center [202, 55] width 208 height 17
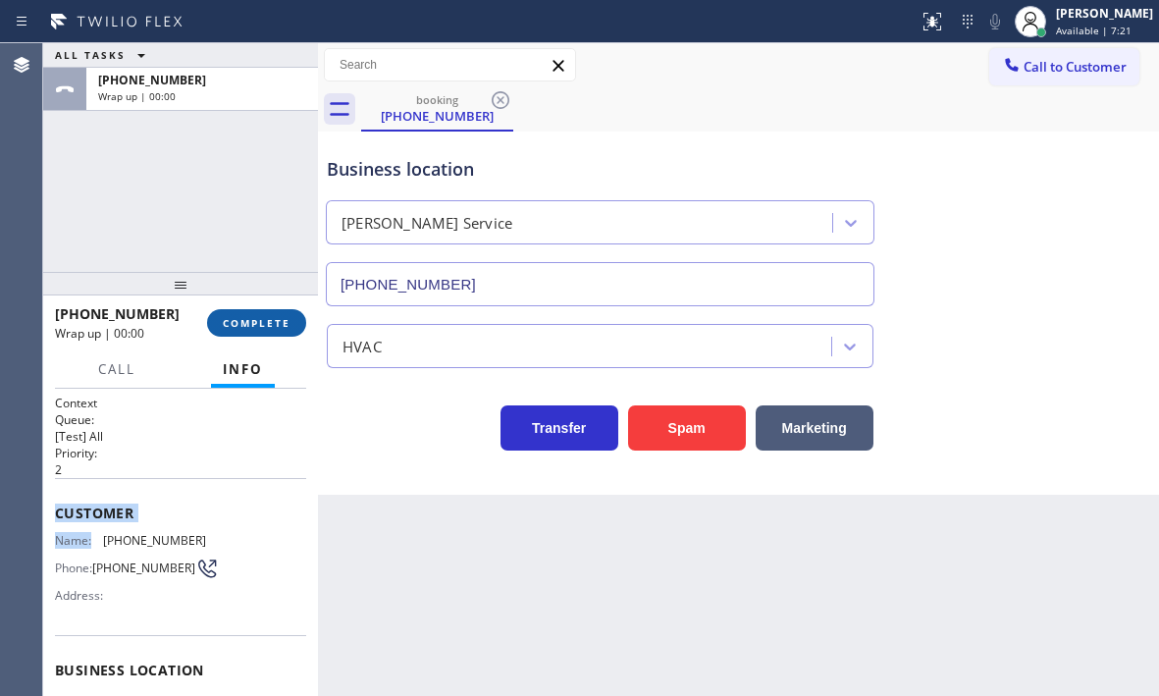
click at [237, 317] on span "COMPLETE" at bounding box center [257, 323] width 68 height 14
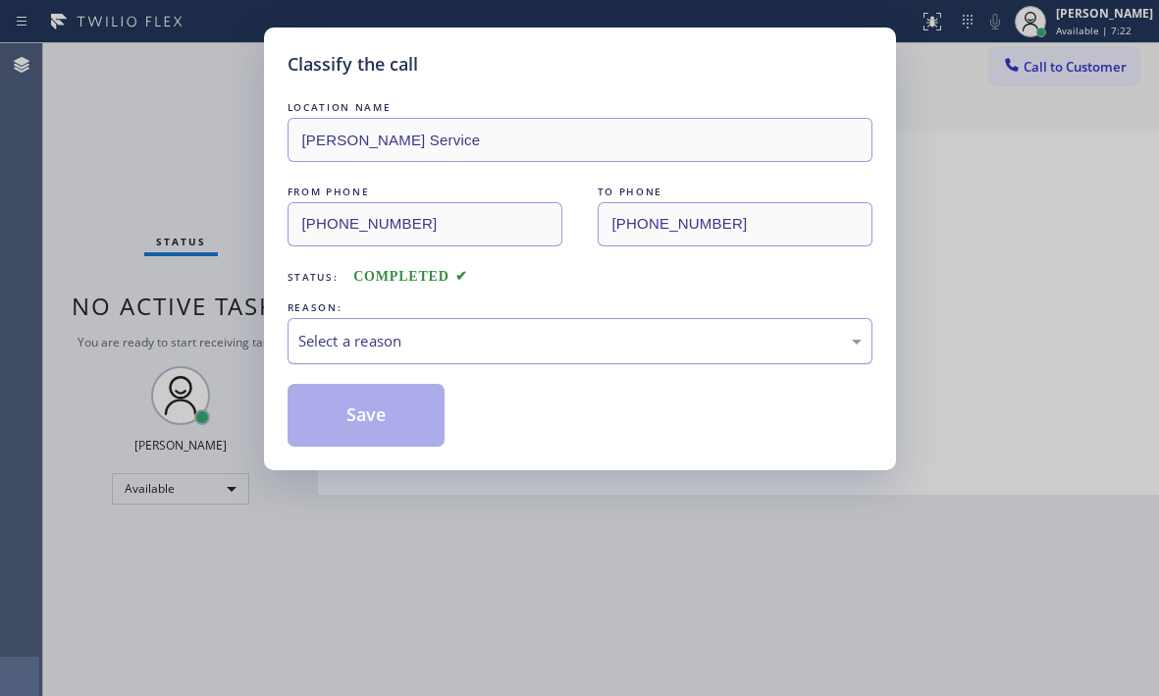
click at [373, 347] on div "Select a reason" at bounding box center [579, 341] width 563 height 23
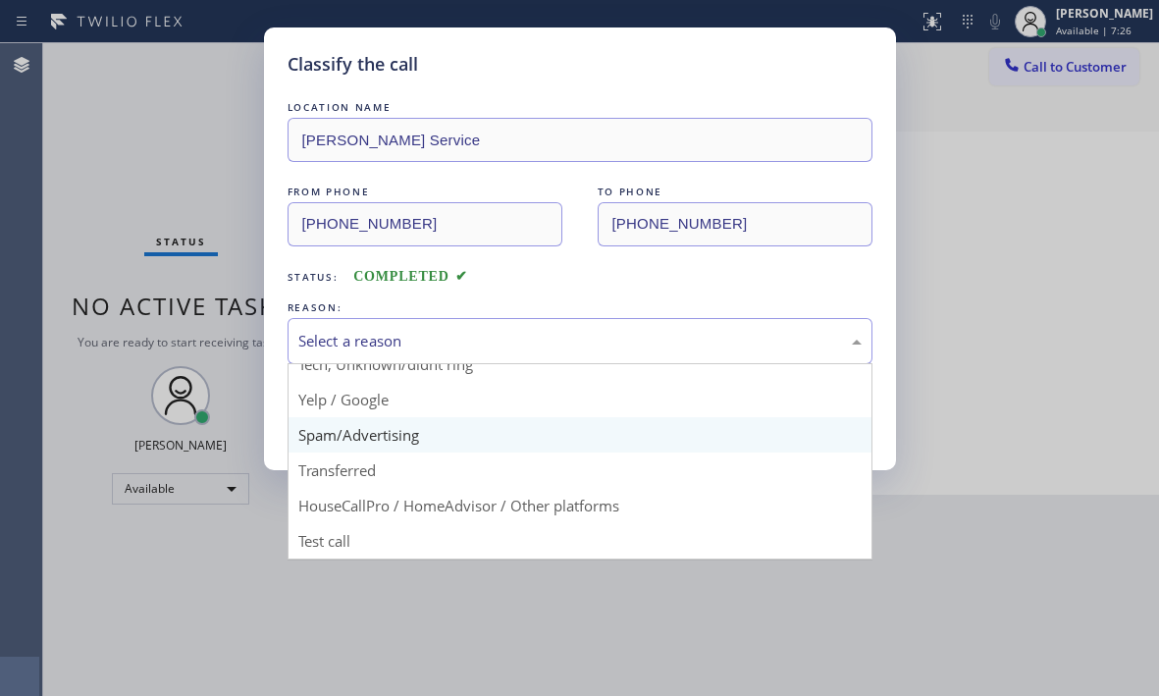
scroll to position [26, 0]
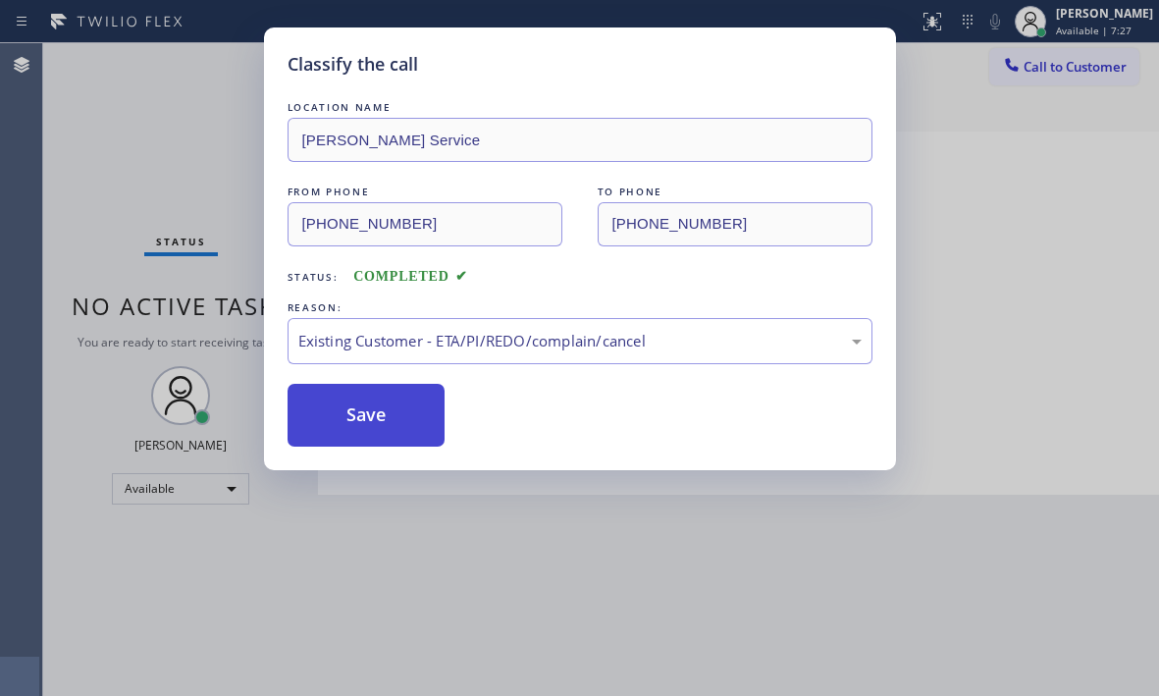
drag, startPoint x: 344, startPoint y: 443, endPoint x: 356, endPoint y: 414, distance: 30.8
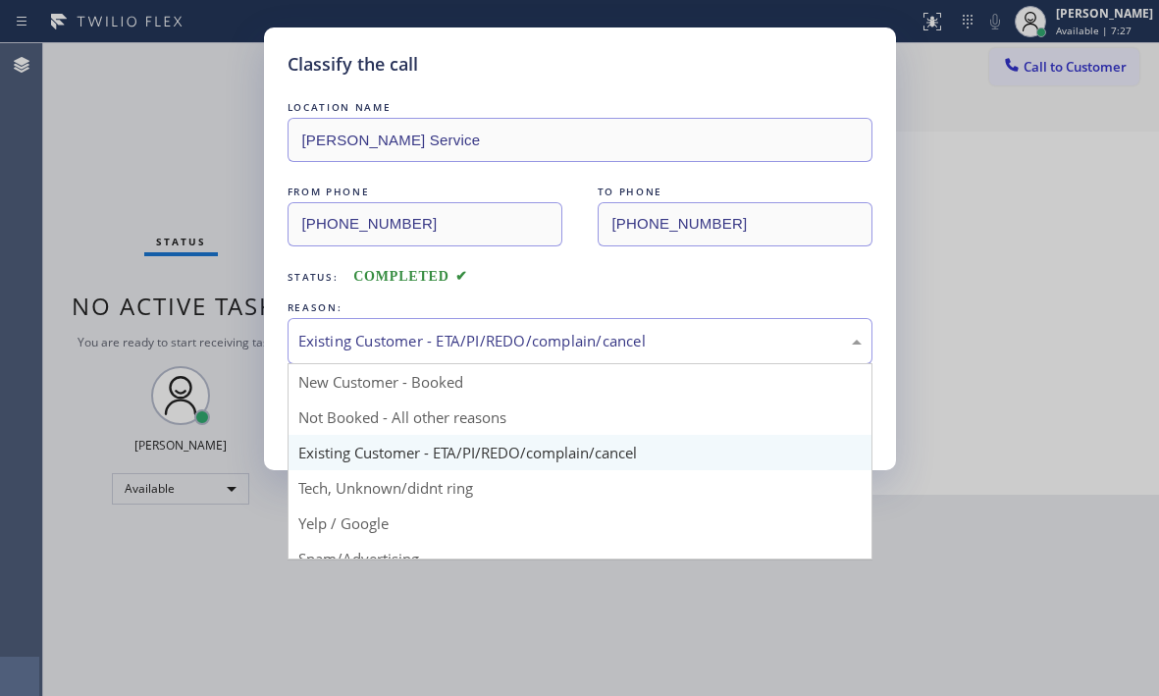
click at [378, 339] on div "Existing Customer - ETA/PI/REDO/complain/cancel" at bounding box center [579, 341] width 563 height 23
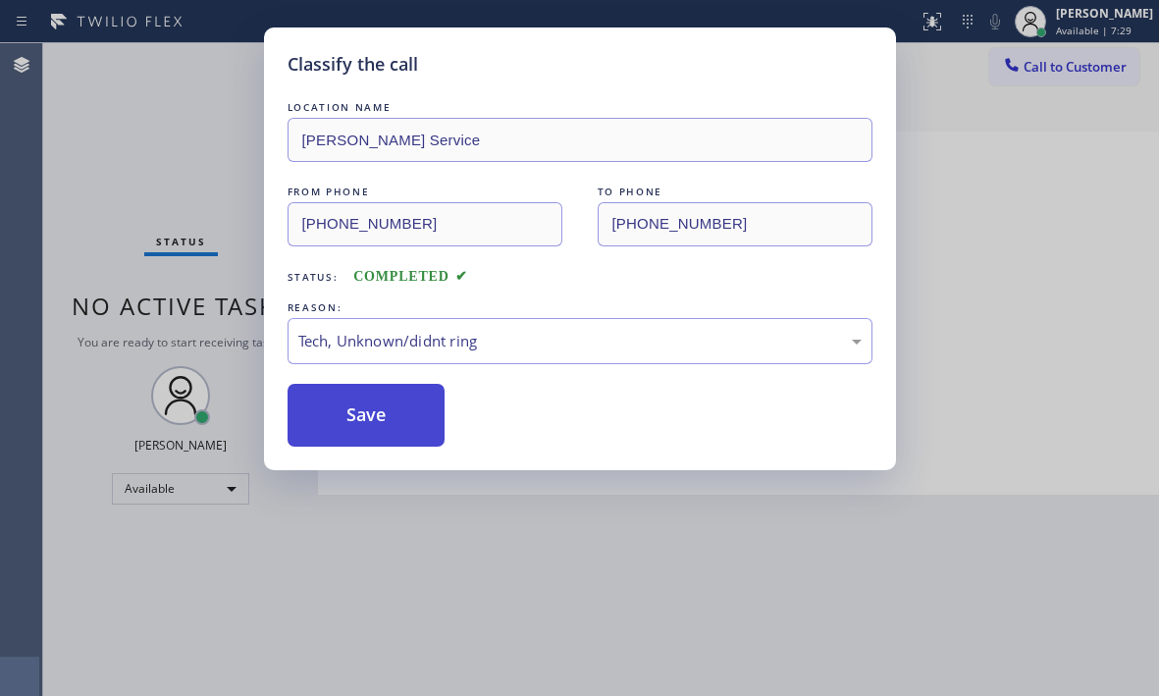
click at [333, 415] on button "Save" at bounding box center [367, 415] width 158 height 63
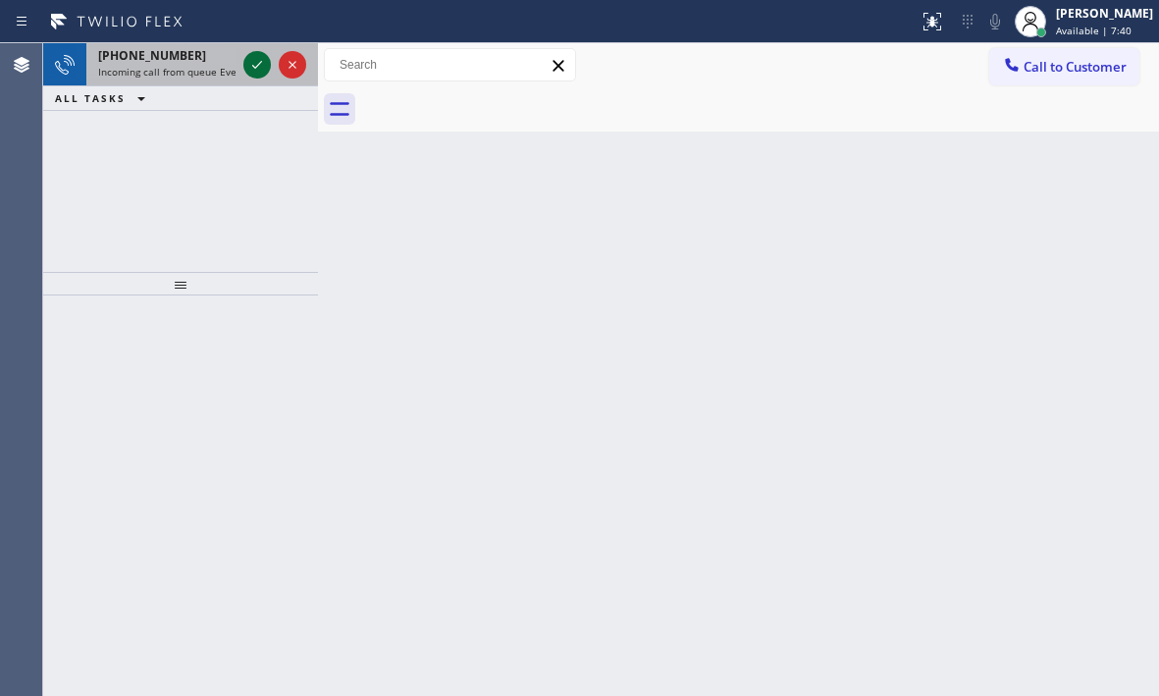
click at [250, 63] on icon at bounding box center [257, 65] width 24 height 24
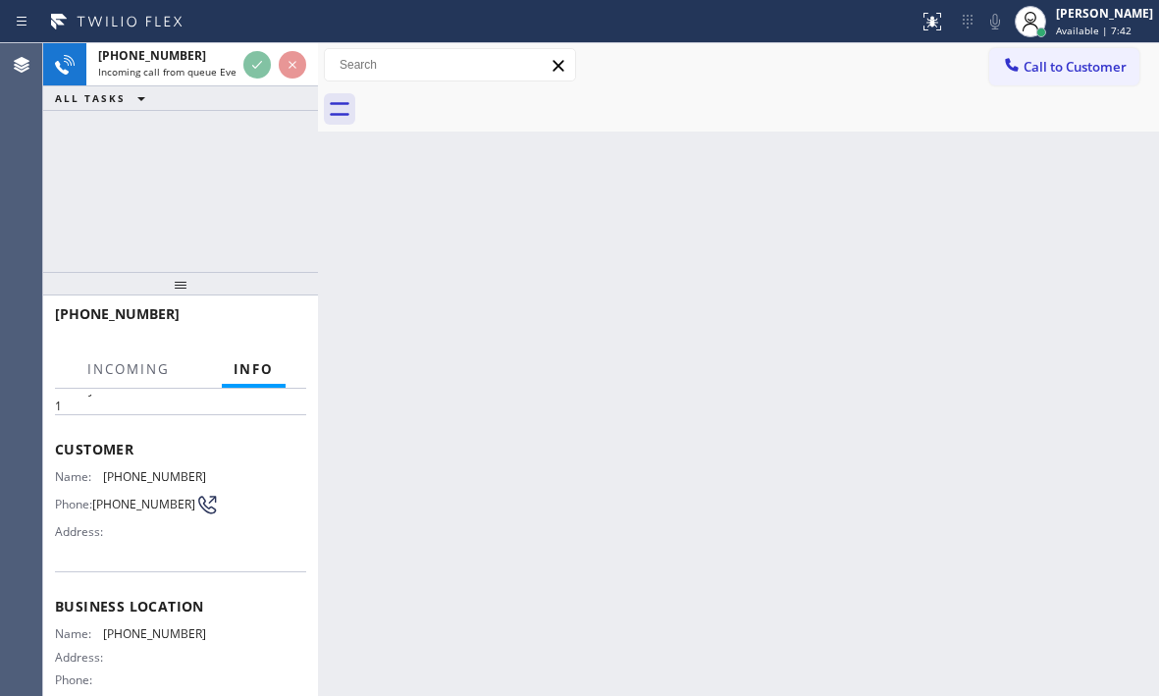
scroll to position [98, 0]
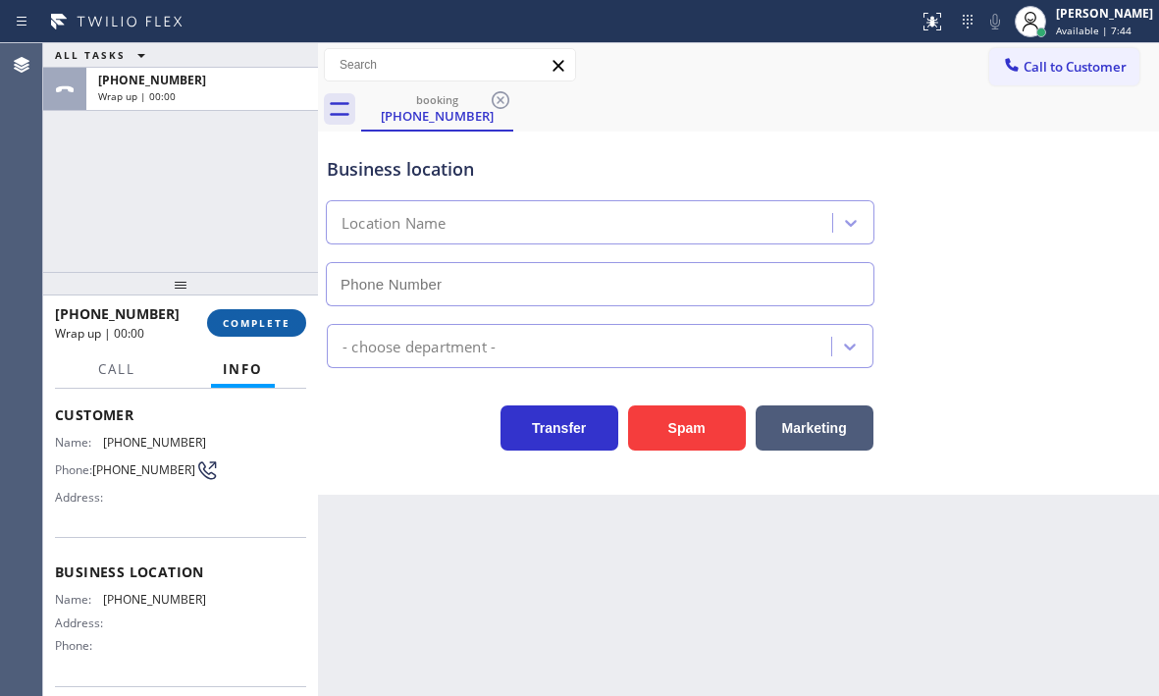
click at [271, 325] on span "COMPLETE" at bounding box center [257, 323] width 68 height 14
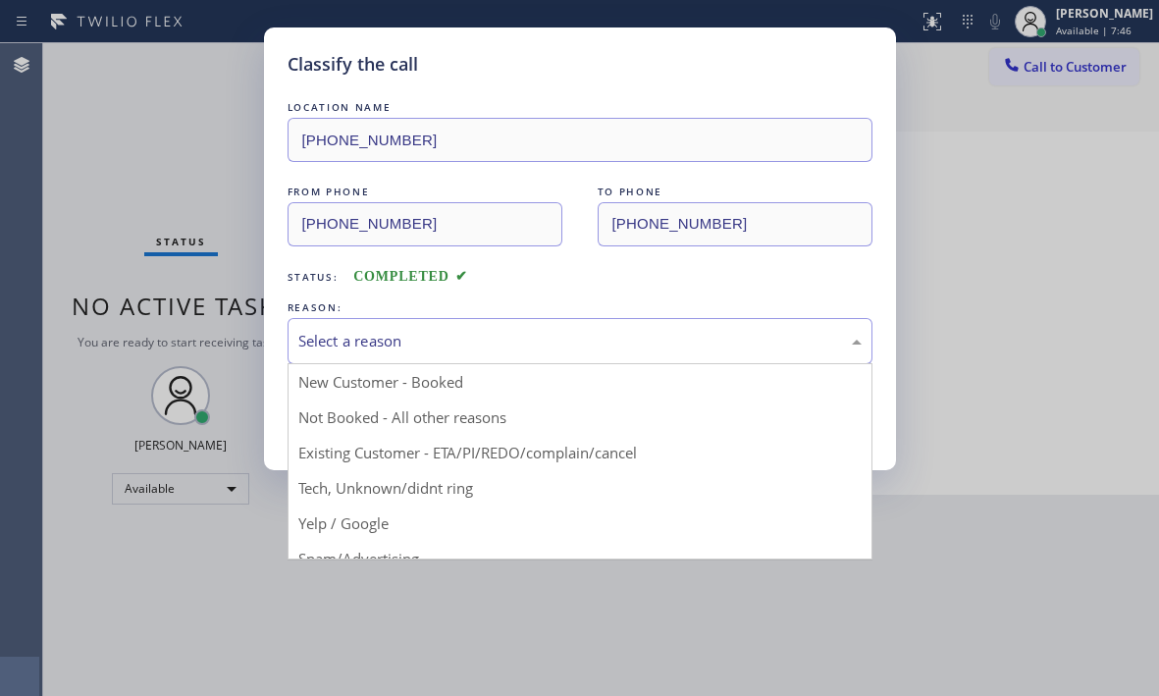
click at [487, 342] on div "Select a reason" at bounding box center [579, 341] width 563 height 23
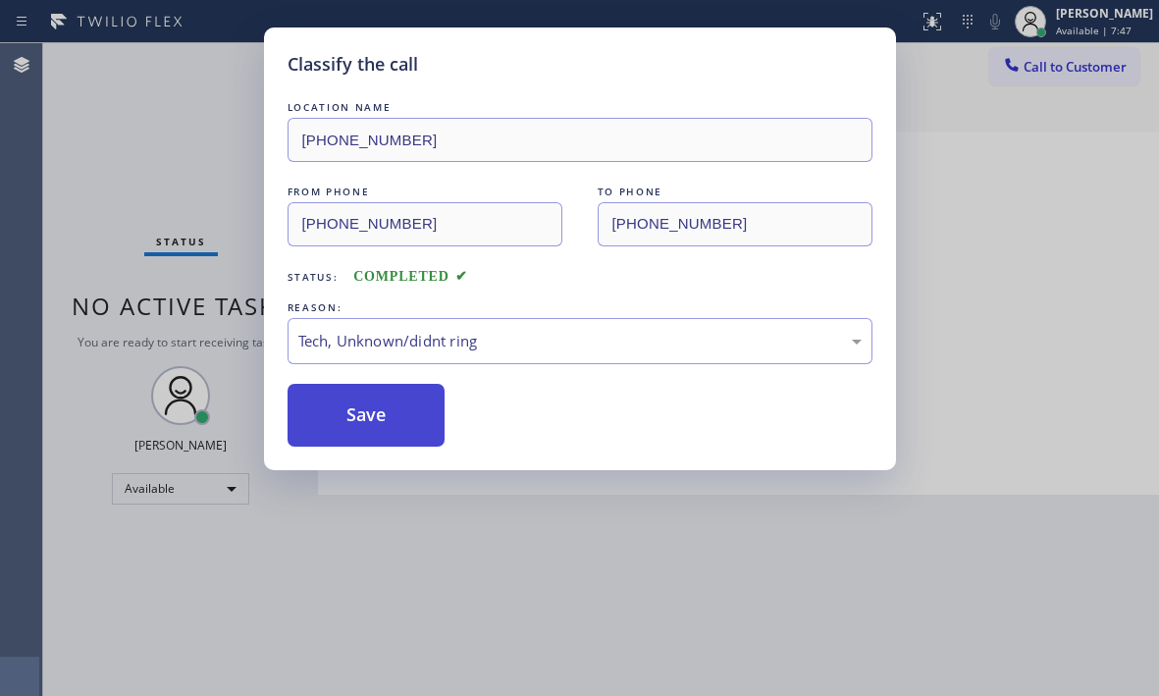
click at [357, 411] on button "Save" at bounding box center [367, 415] width 158 height 63
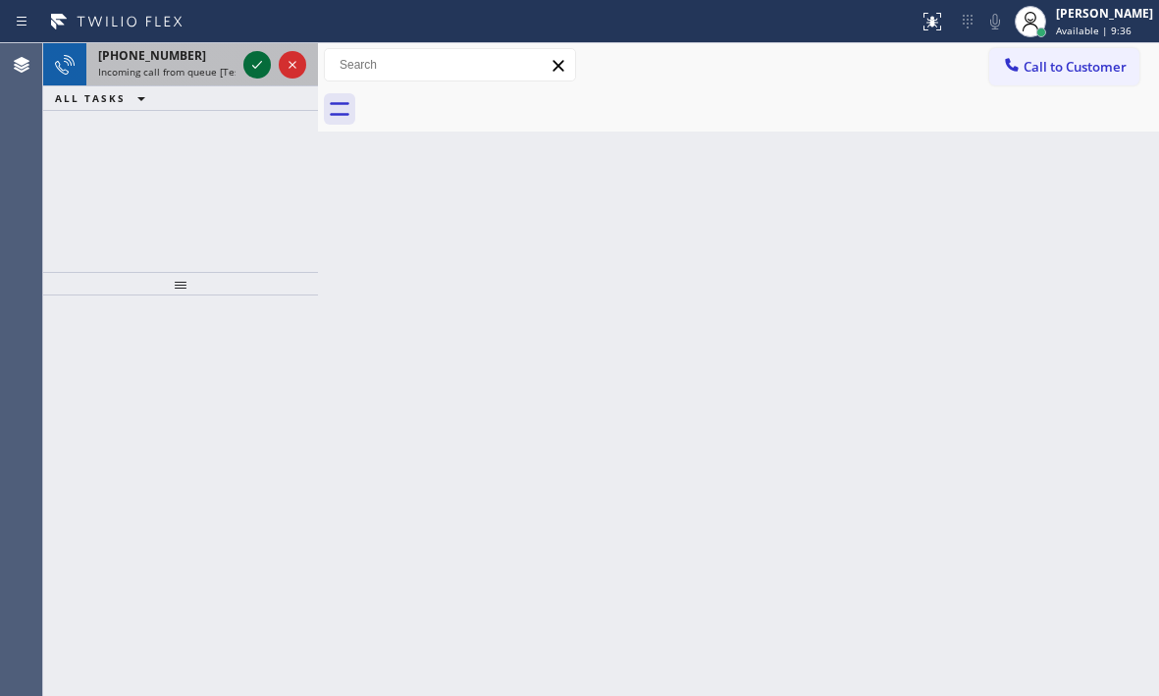
click at [248, 73] on icon at bounding box center [257, 65] width 24 height 24
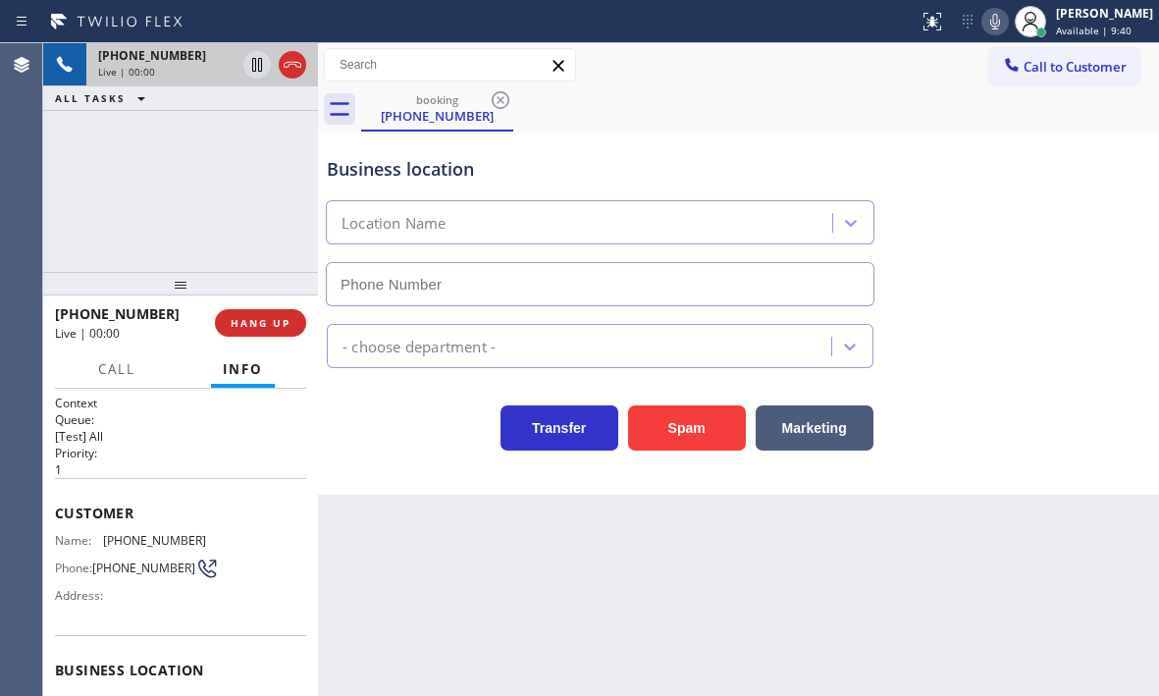
type input "[PHONE_NUMBER]"
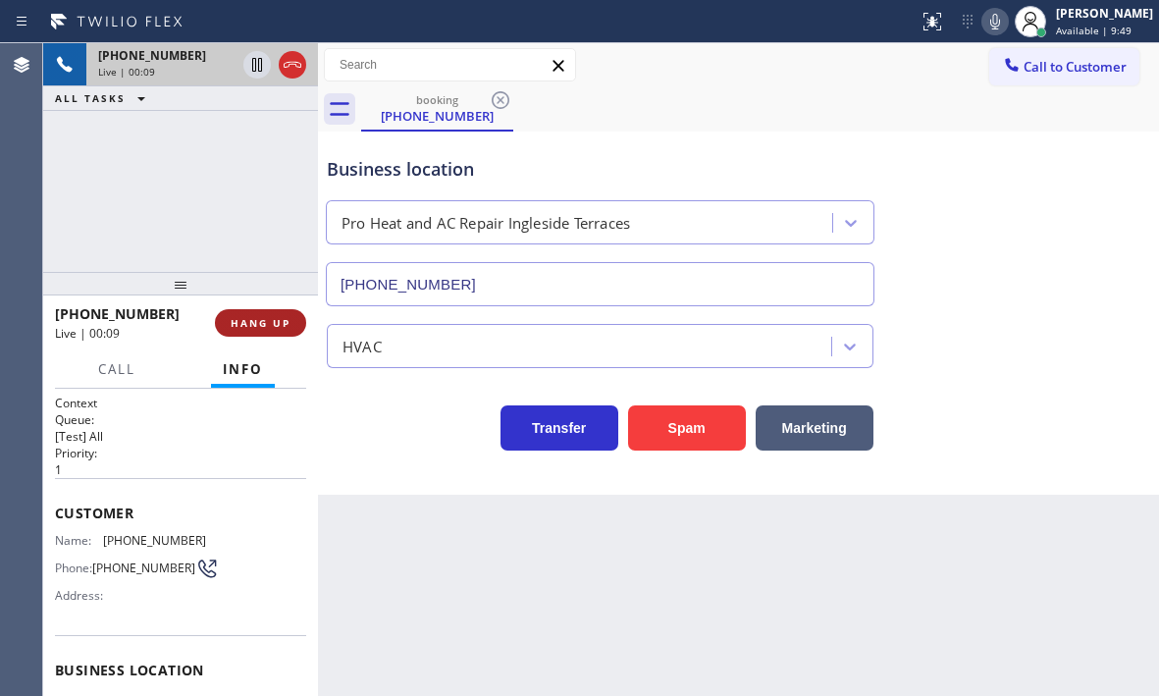
click at [250, 321] on span "HANG UP" at bounding box center [261, 323] width 60 height 14
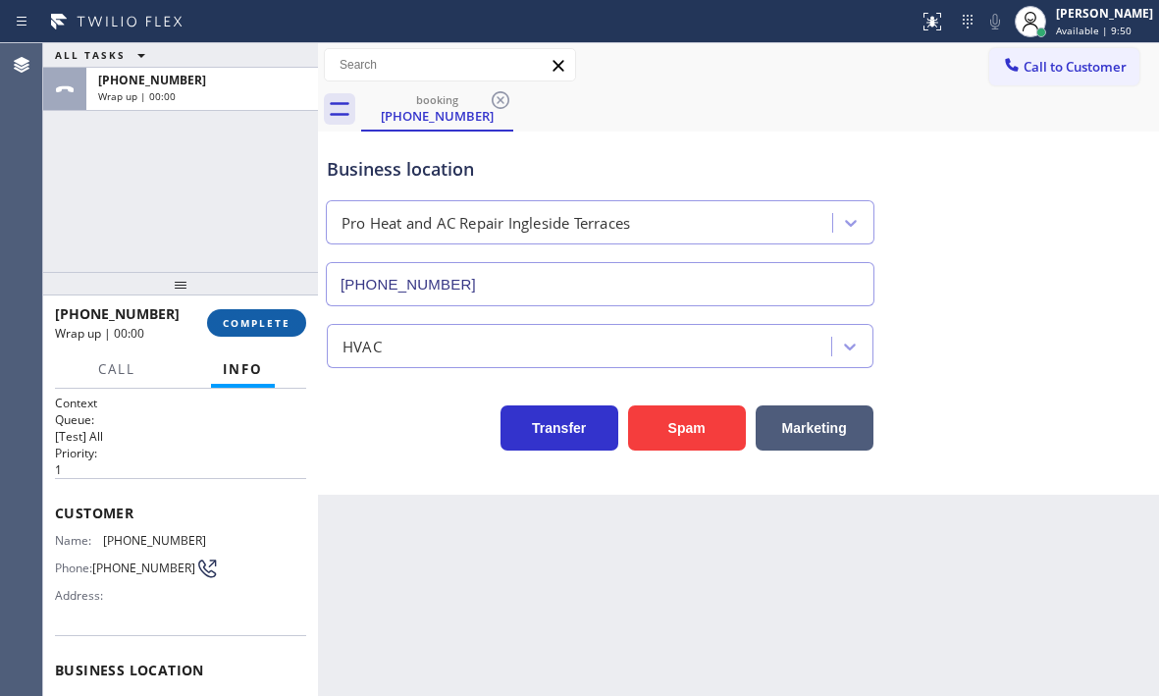
click at [251, 320] on span "COMPLETE" at bounding box center [257, 323] width 68 height 14
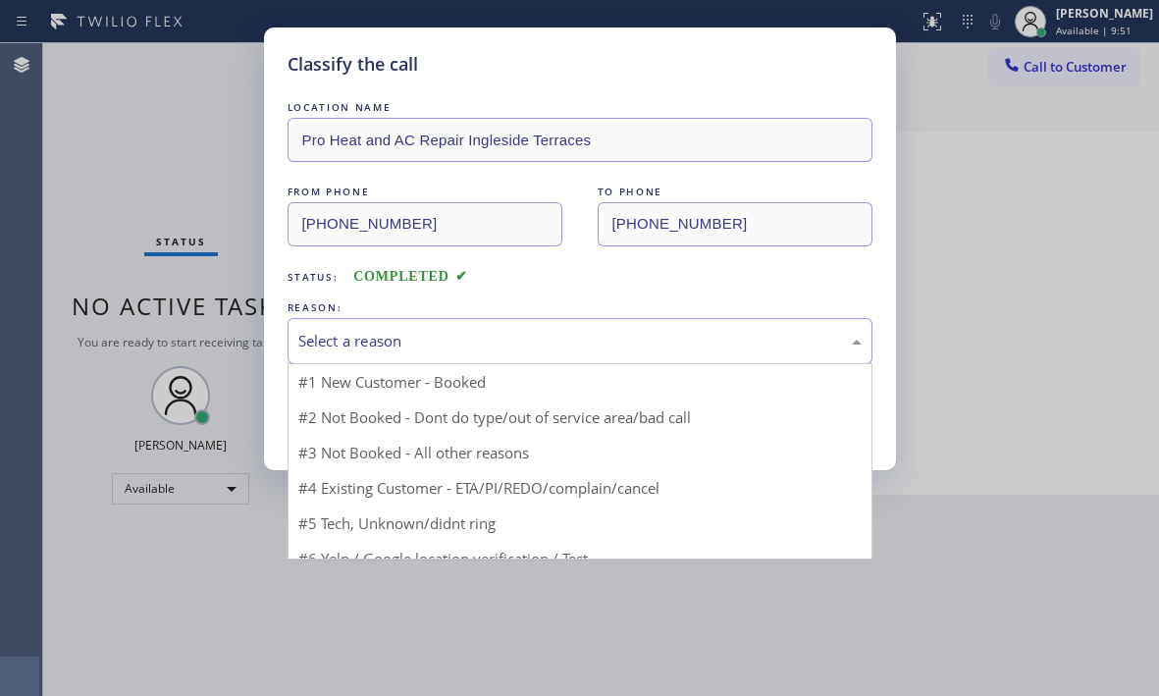
click at [468, 343] on div "Select a reason" at bounding box center [579, 341] width 563 height 23
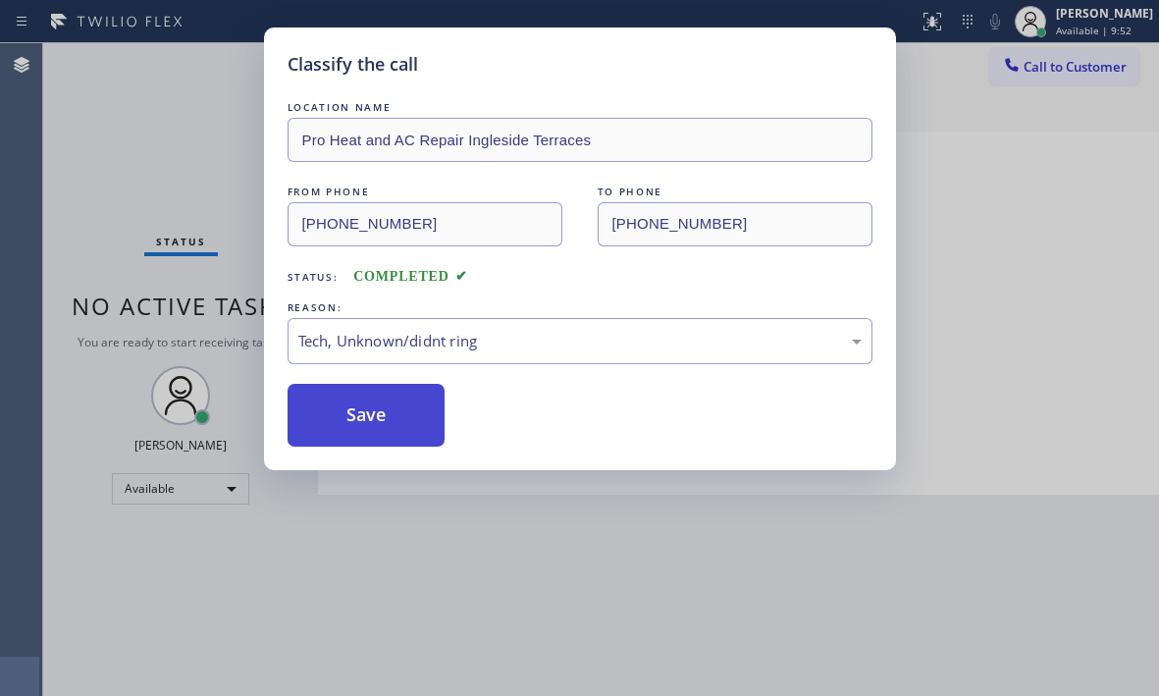
click at [379, 405] on button "Save" at bounding box center [367, 415] width 158 height 63
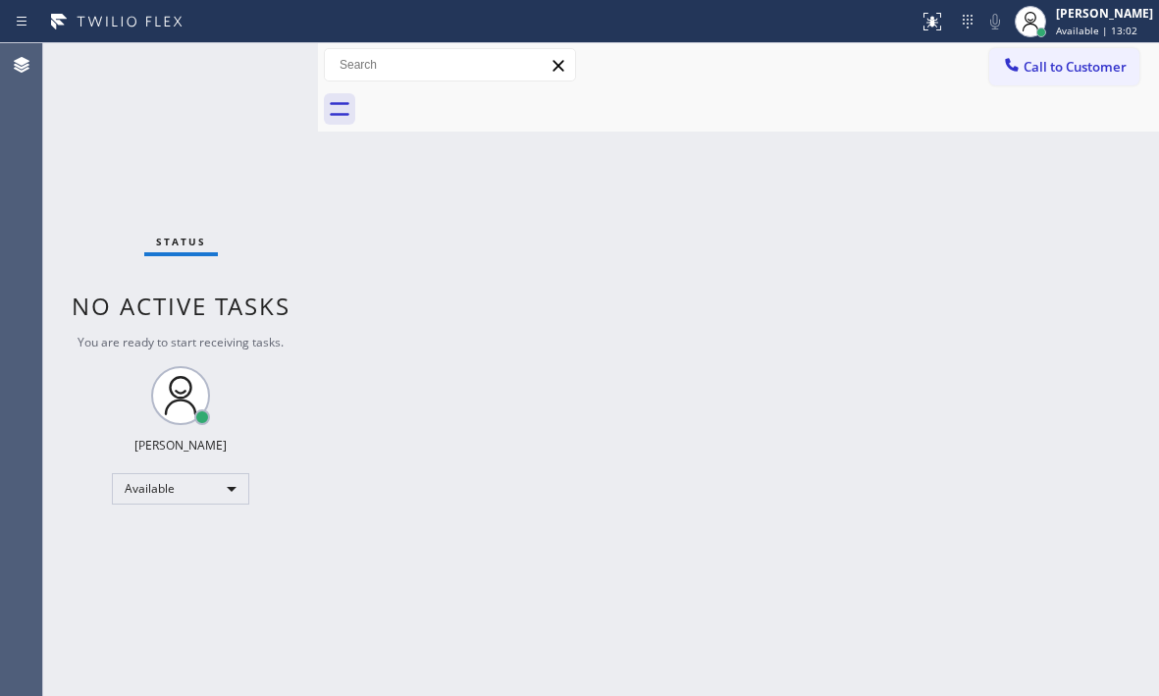
click at [253, 65] on div "Status No active tasks You are ready to start receiving tasks. [PERSON_NAME] Av…" at bounding box center [180, 369] width 275 height 653
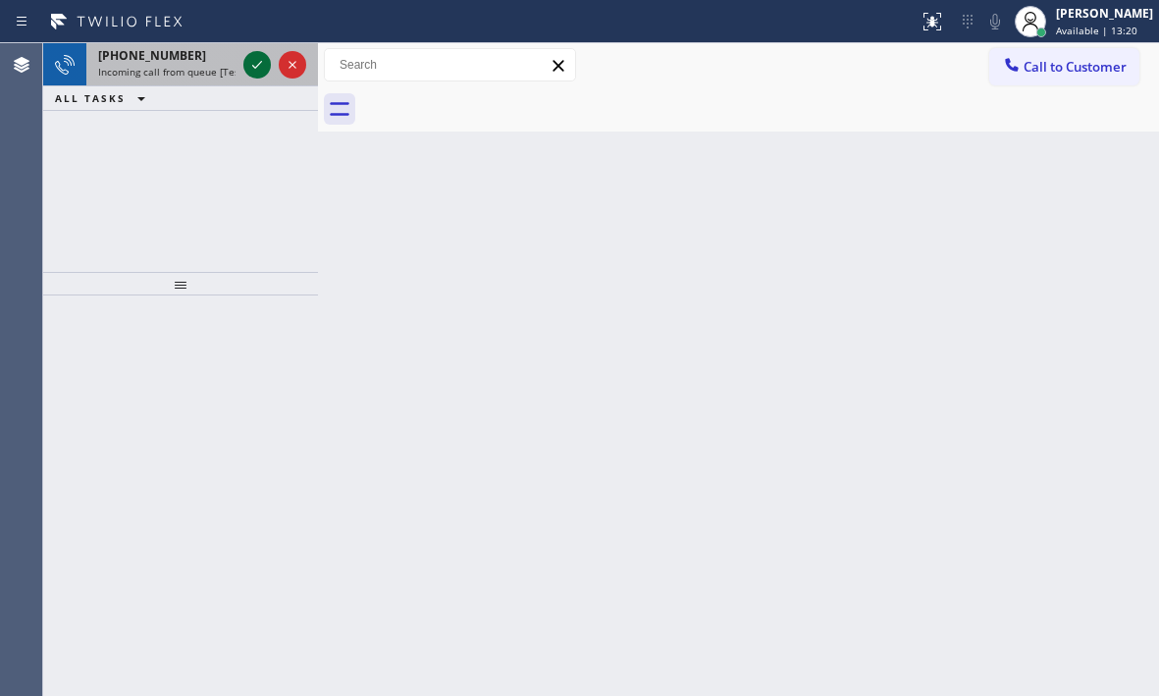
click at [253, 66] on icon at bounding box center [257, 65] width 10 height 8
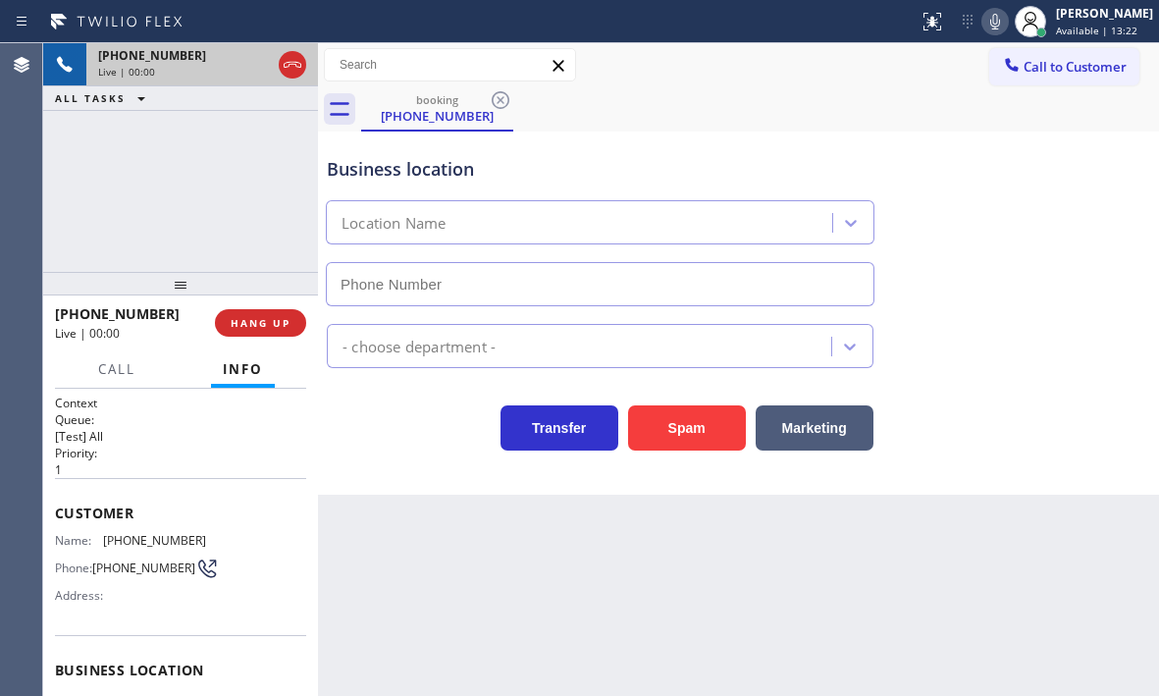
type input "[PHONE_NUMBER]"
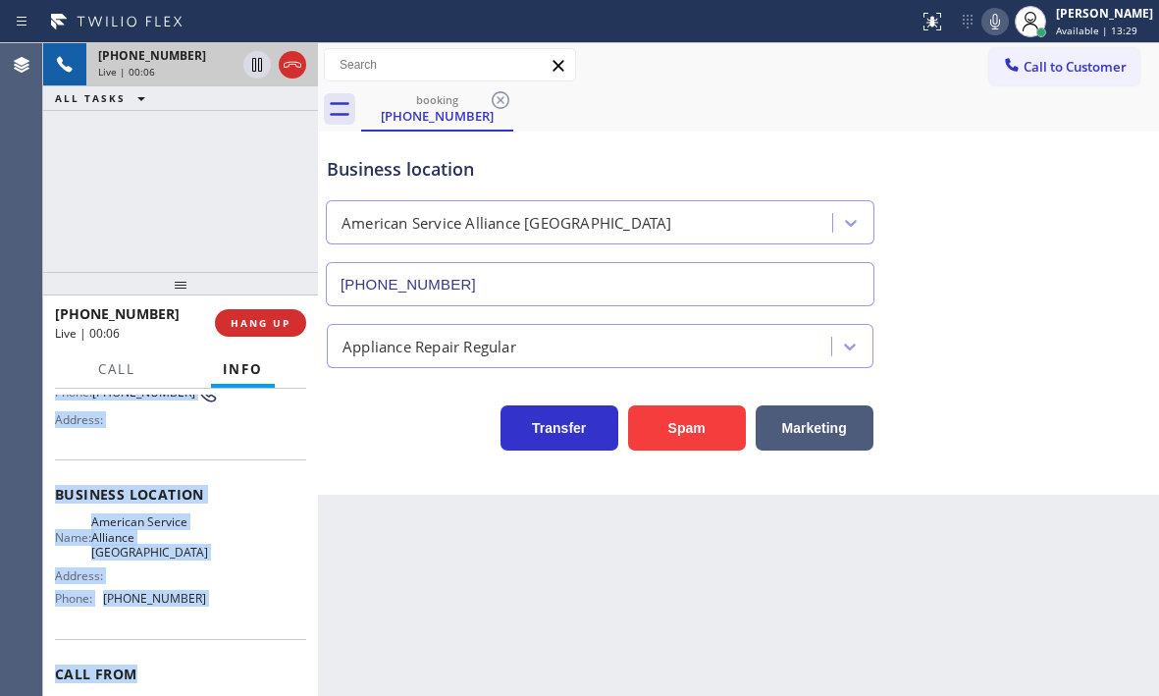
scroll to position [196, 0]
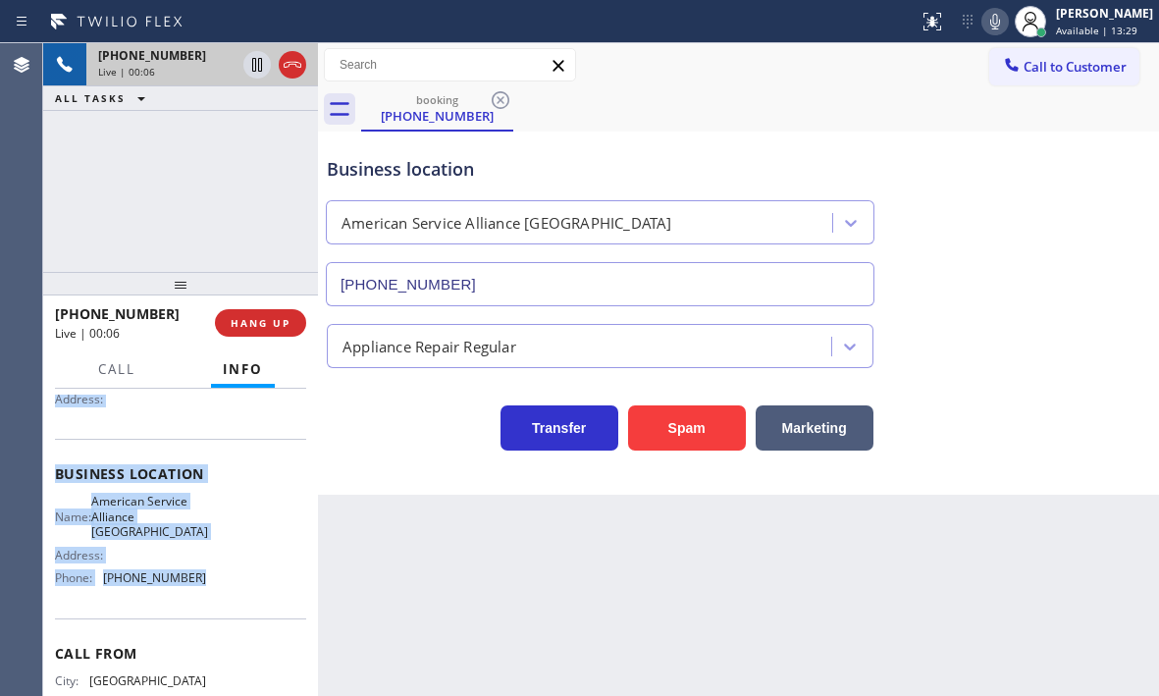
drag, startPoint x: 73, startPoint y: 539, endPoint x: 215, endPoint y: 575, distance: 146.8
click at [211, 603] on div "Context Queue: [Test] All Priority: 1 Customer Name: [PHONE_NUMBER] Phone: [PHO…" at bounding box center [180, 542] width 275 height 307
click at [265, 319] on span "HANG UP" at bounding box center [261, 323] width 60 height 14
click at [264, 318] on span "HANG UP" at bounding box center [261, 323] width 60 height 14
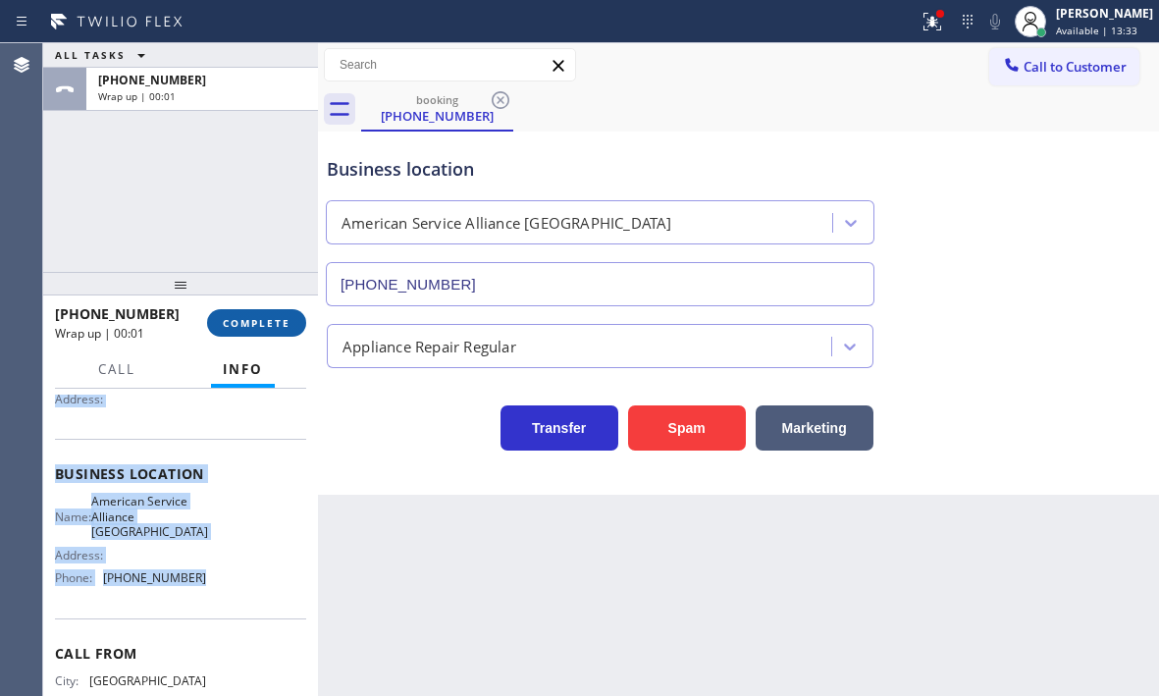
click at [262, 329] on span "COMPLETE" at bounding box center [257, 323] width 68 height 14
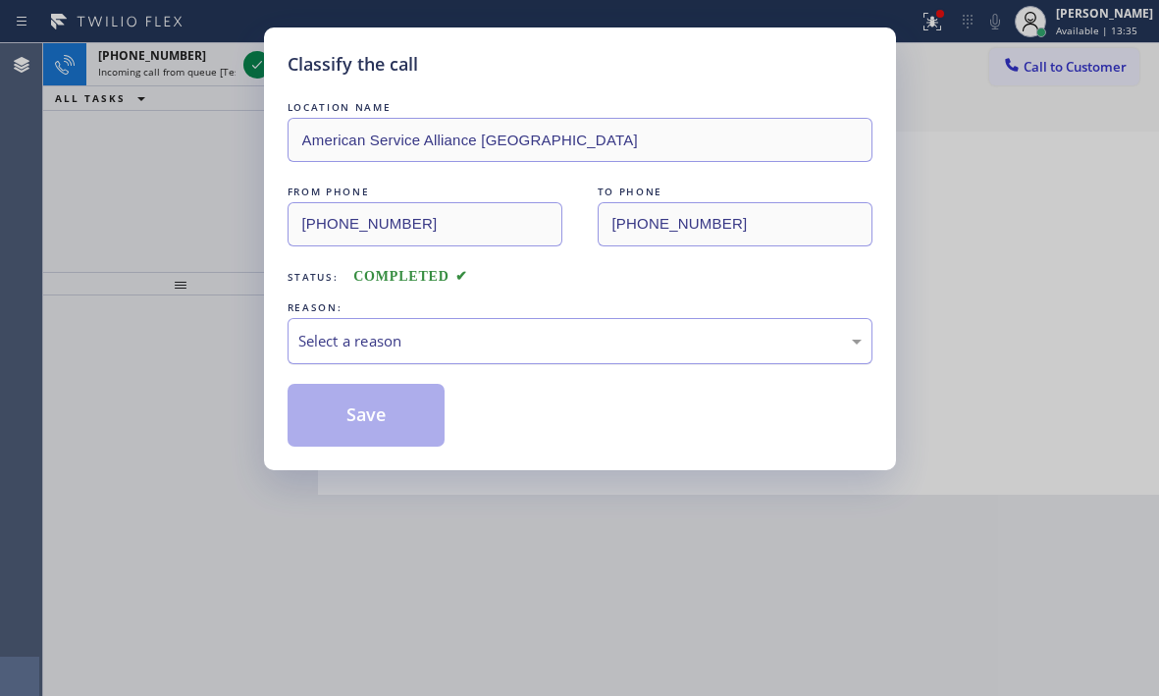
click at [420, 324] on div "Select a reason" at bounding box center [580, 341] width 585 height 46
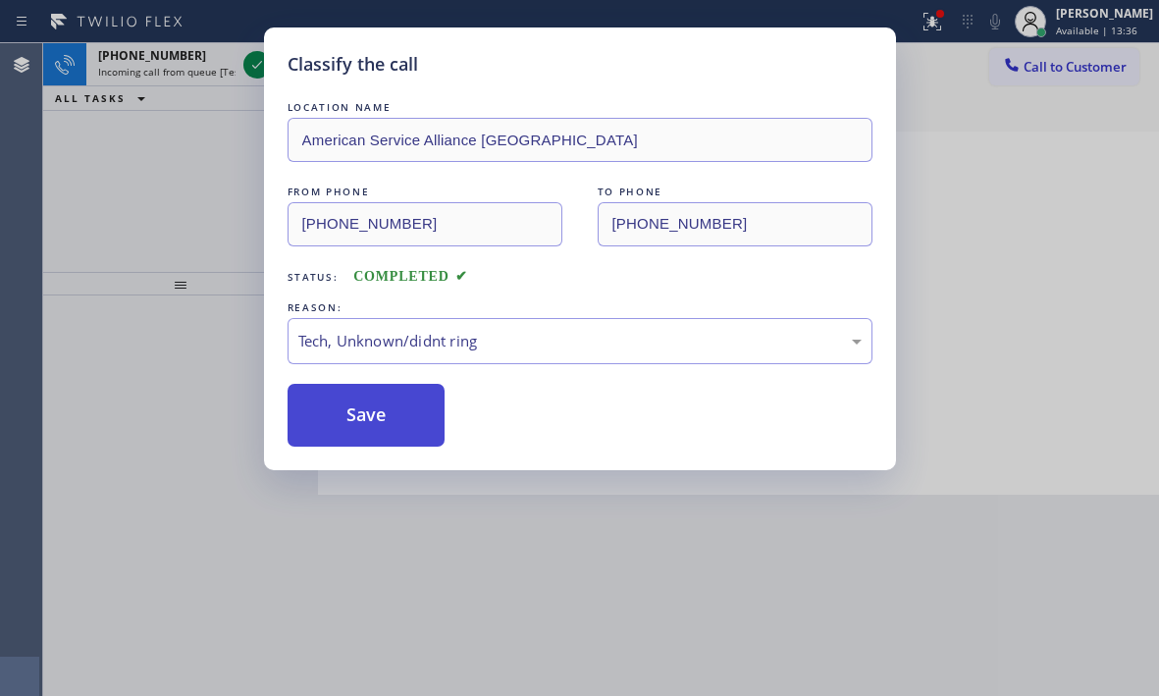
click at [340, 413] on button "Save" at bounding box center [367, 415] width 158 height 63
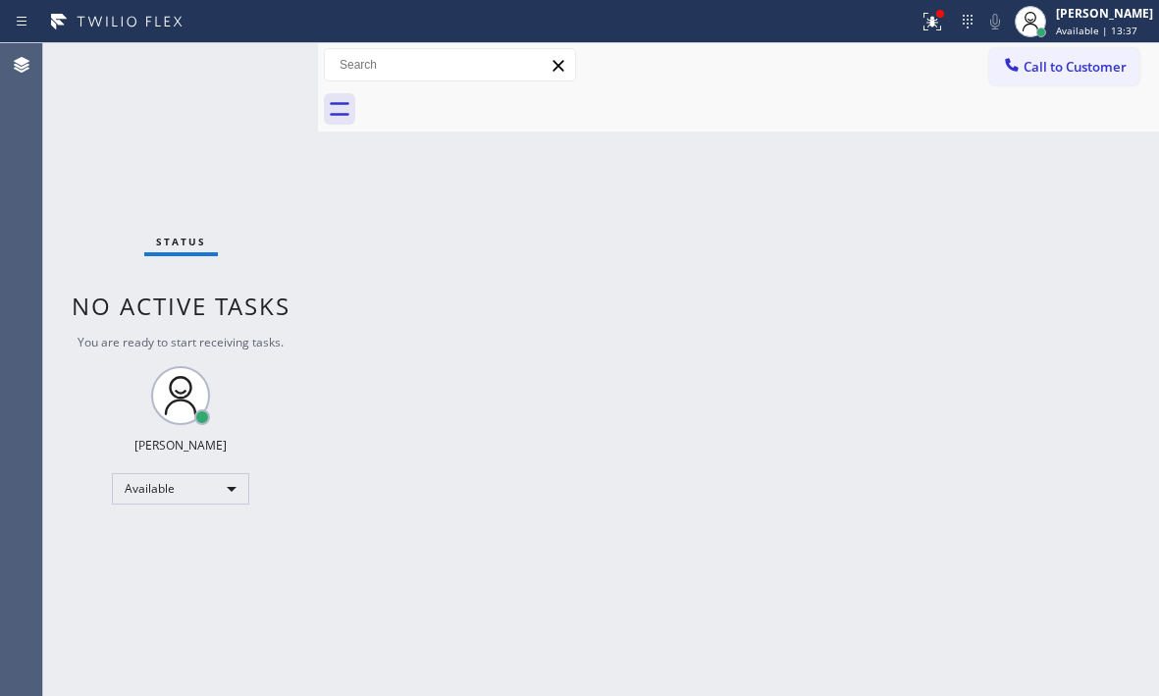
click at [252, 62] on div "Status No active tasks You are ready to start receiving tasks. [PERSON_NAME] Av…" at bounding box center [180, 369] width 275 height 653
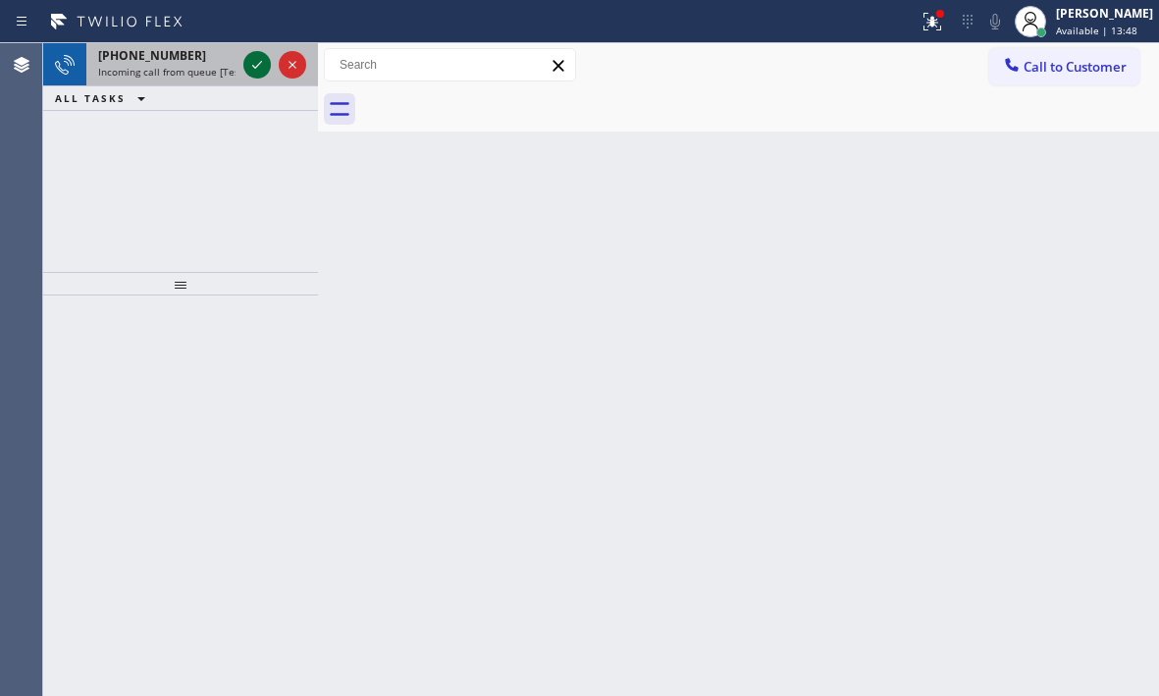
click at [254, 67] on icon at bounding box center [257, 65] width 10 height 8
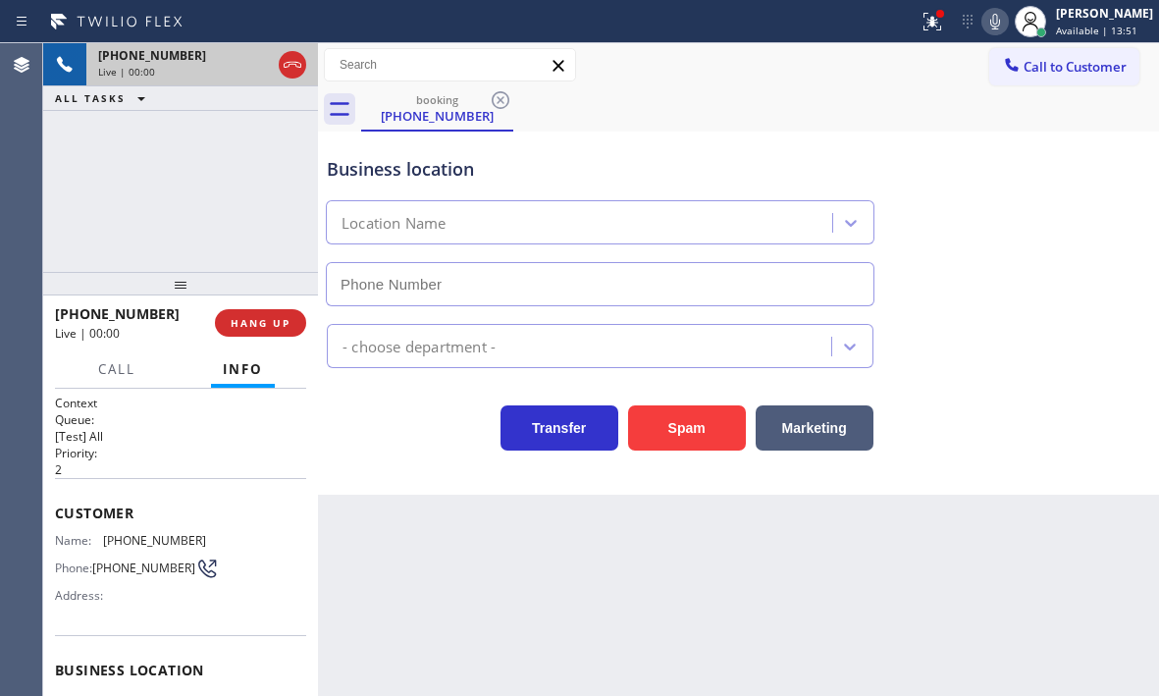
type input "[PHONE_NUMBER]"
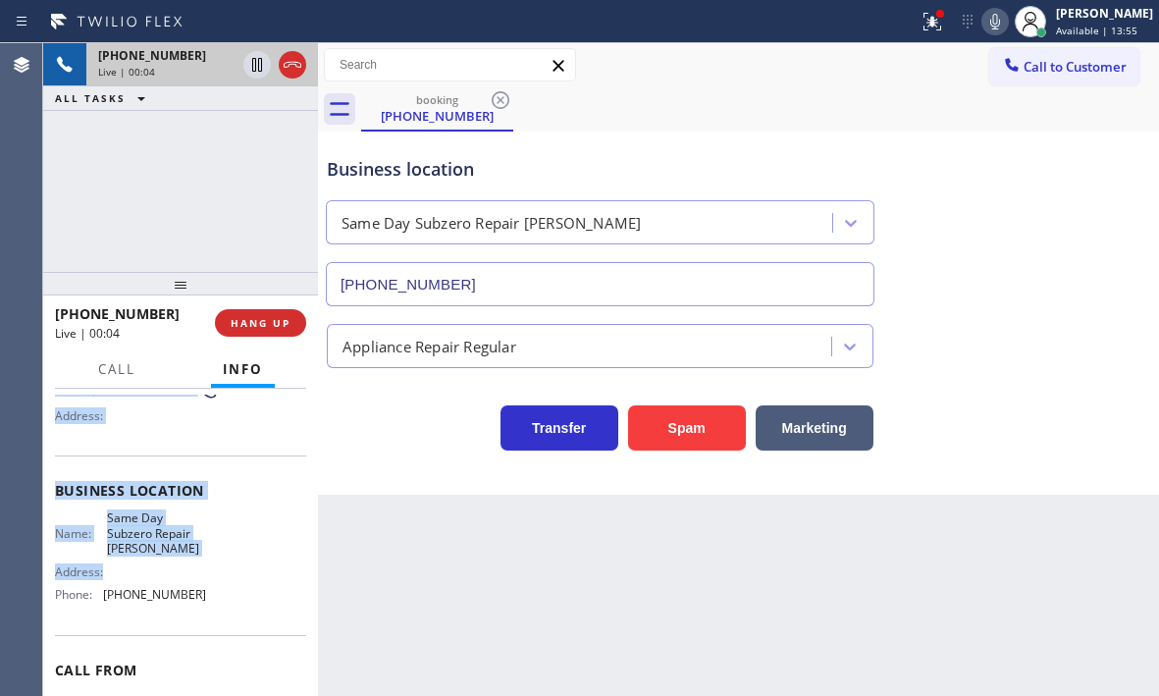
scroll to position [196, 0]
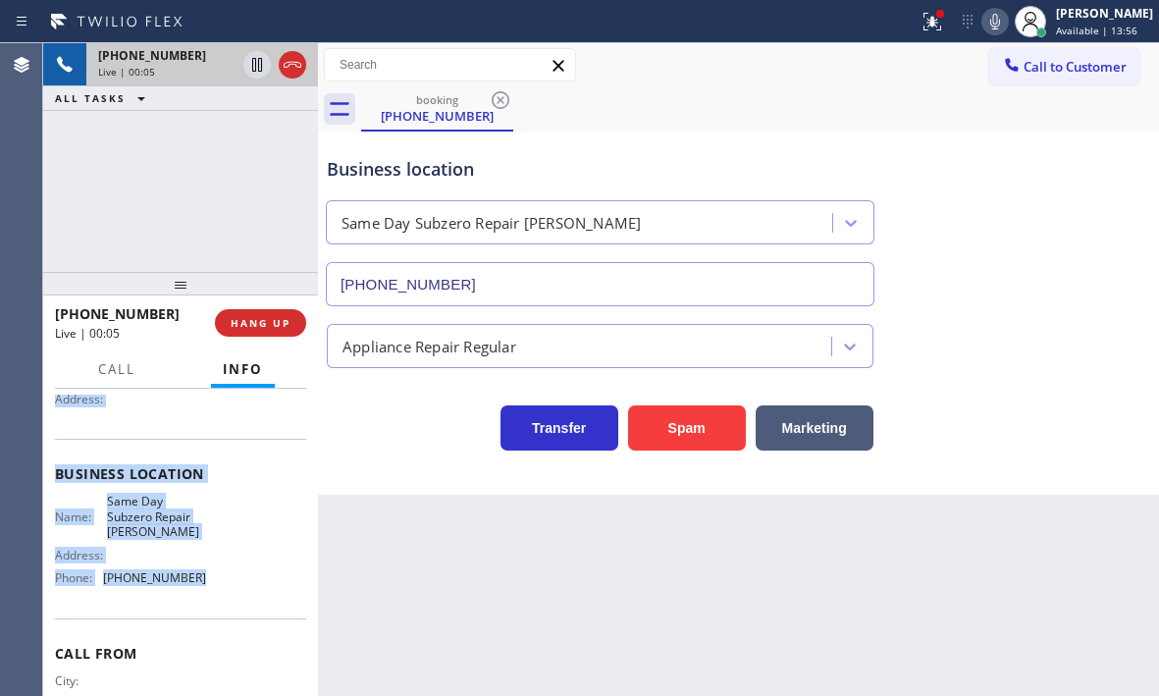
drag, startPoint x: 59, startPoint y: 508, endPoint x: 211, endPoint y: 585, distance: 170.3
click at [211, 585] on div "Context Queue: [Test] All Priority: 2 Customer Name: [PHONE_NUMBER] Phone: [PHO…" at bounding box center [180, 482] width 251 height 568
copy div "Customer Name: [PHONE_NUMBER] Phone: [PHONE_NUMBER] Address: Business location …"
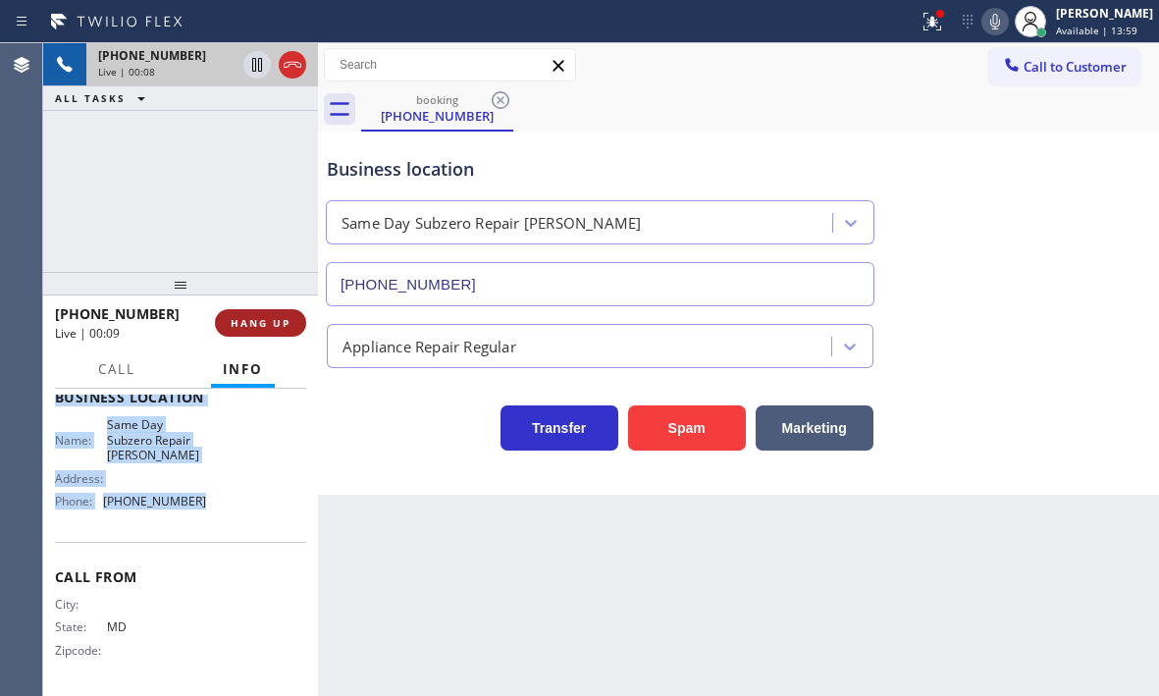
click at [246, 330] on button "HANG UP" at bounding box center [260, 322] width 91 height 27
click at [247, 328] on span "HANG UP" at bounding box center [261, 323] width 60 height 14
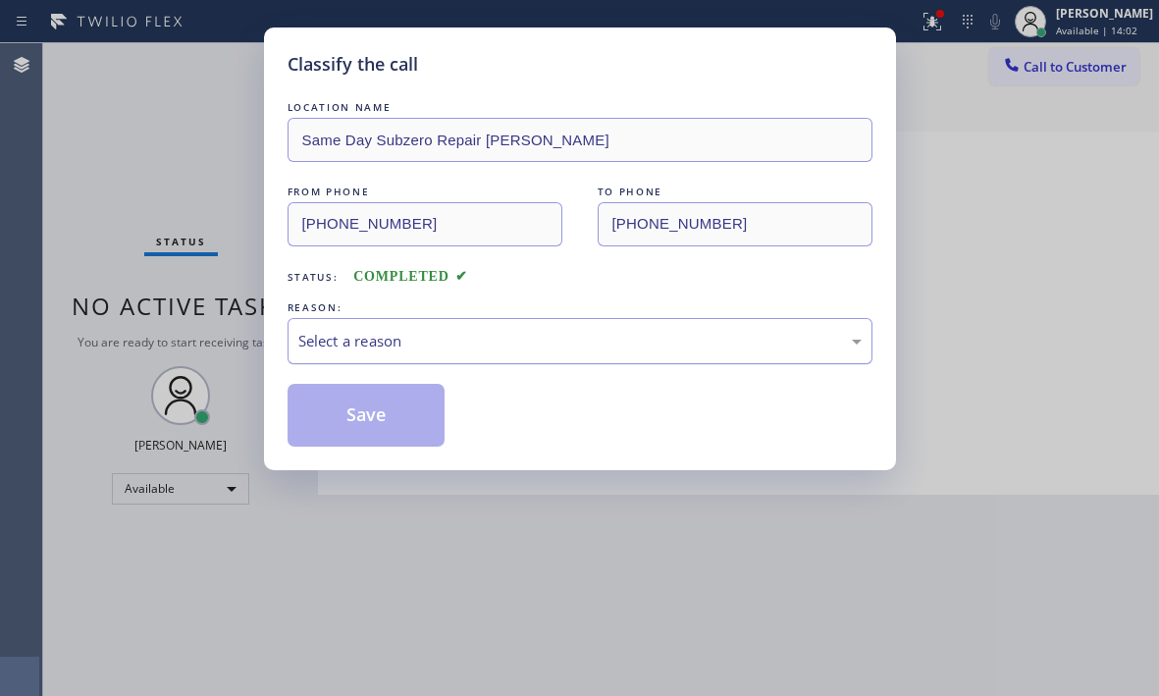
click at [313, 331] on div "Select a reason" at bounding box center [579, 341] width 563 height 23
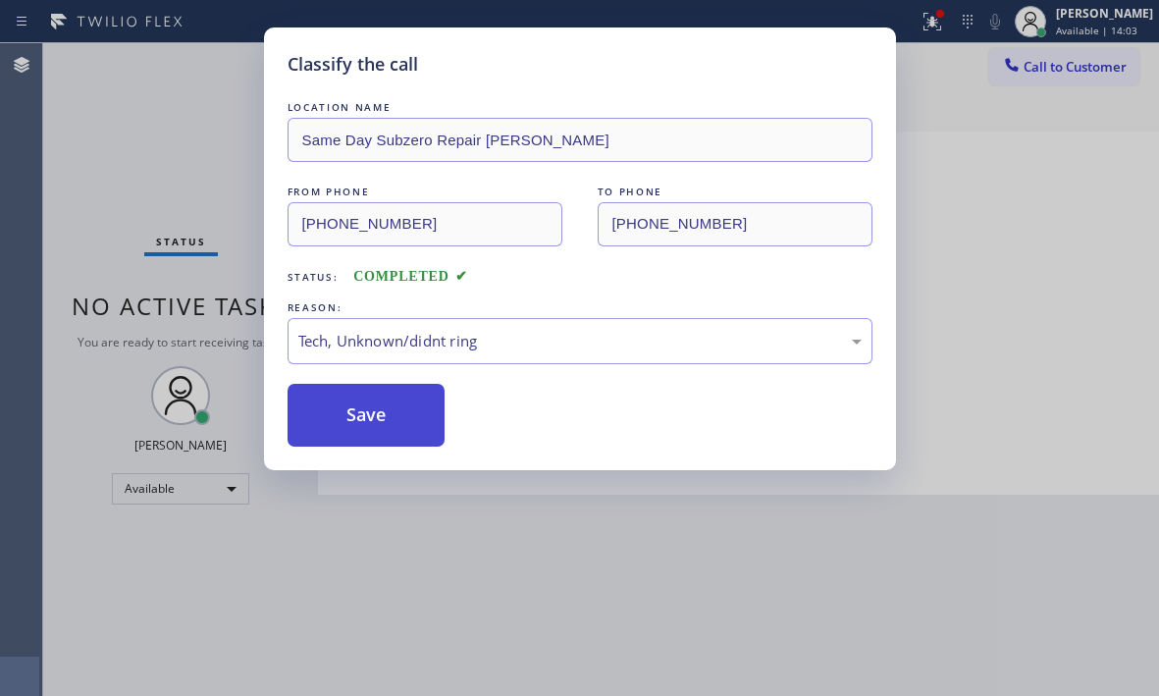
click at [360, 418] on button "Save" at bounding box center [367, 415] width 158 height 63
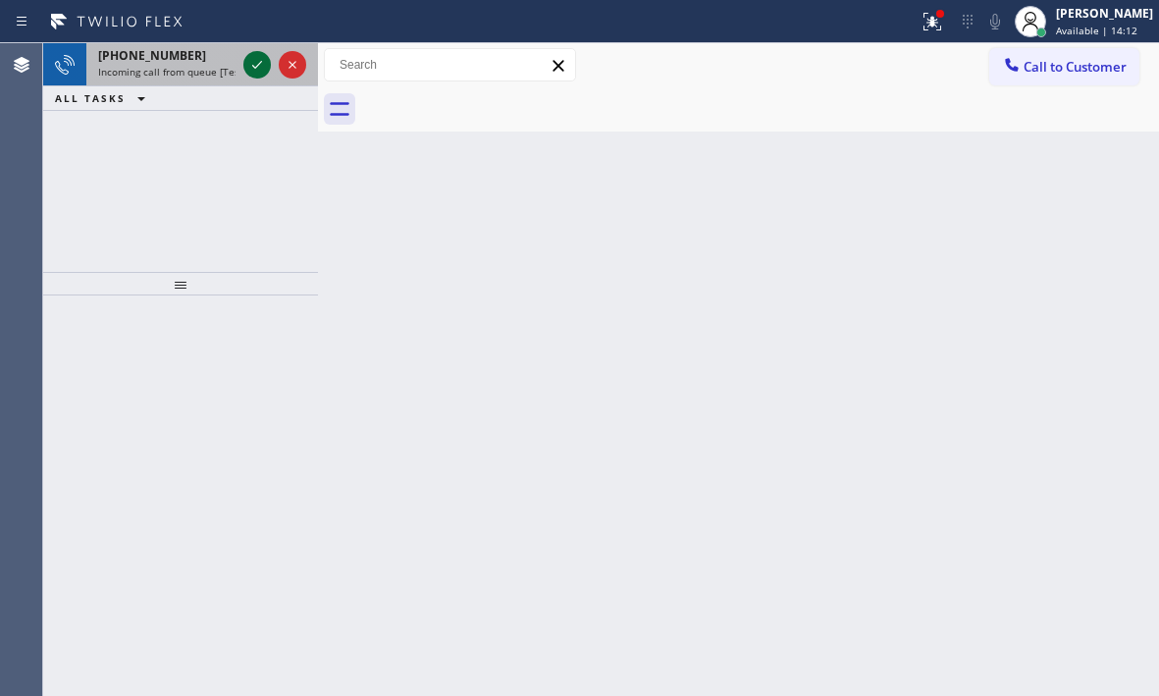
click at [258, 68] on icon at bounding box center [257, 65] width 24 height 24
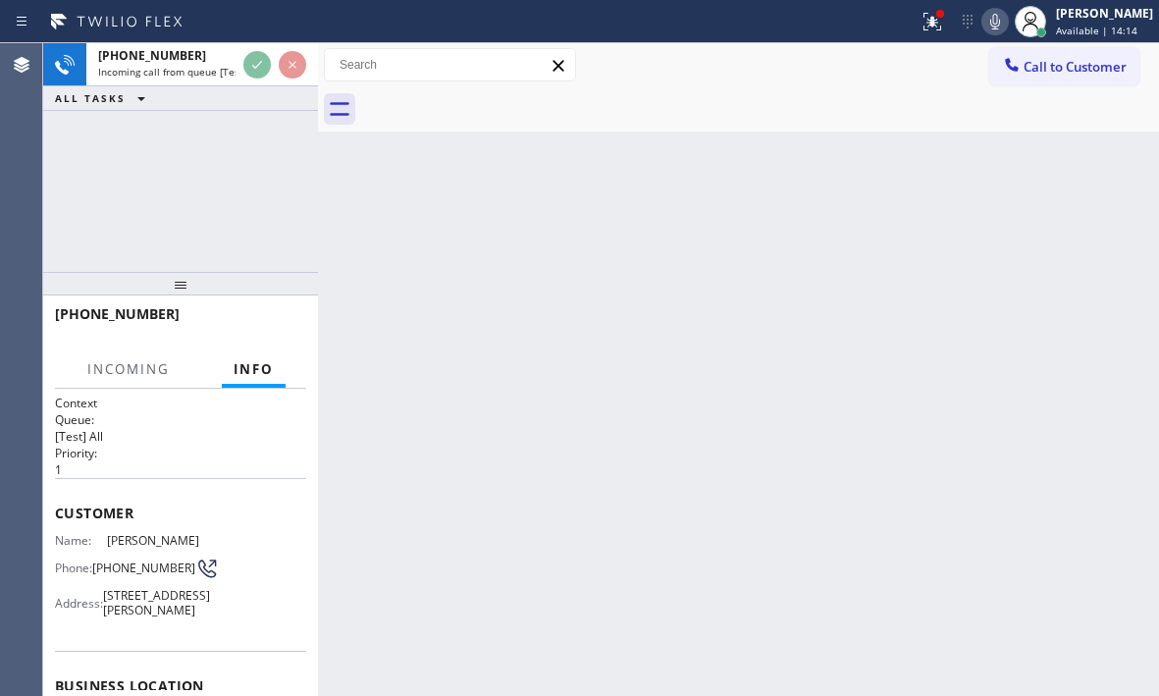
scroll to position [294, 0]
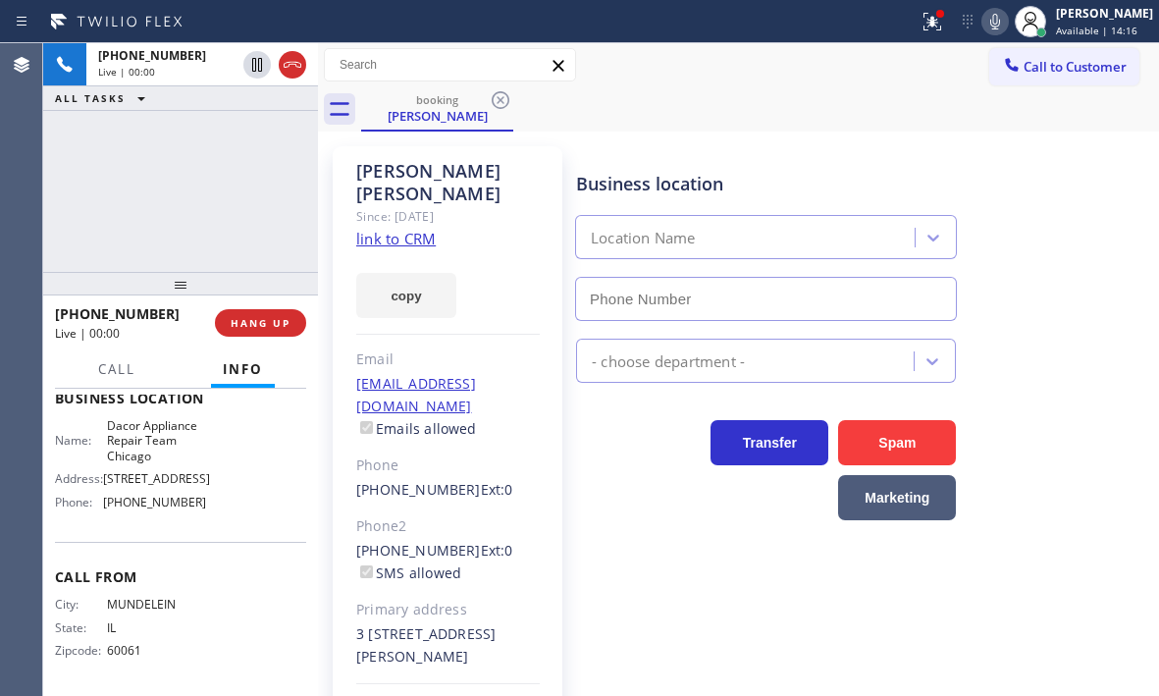
type input "[PHONE_NUMBER]"
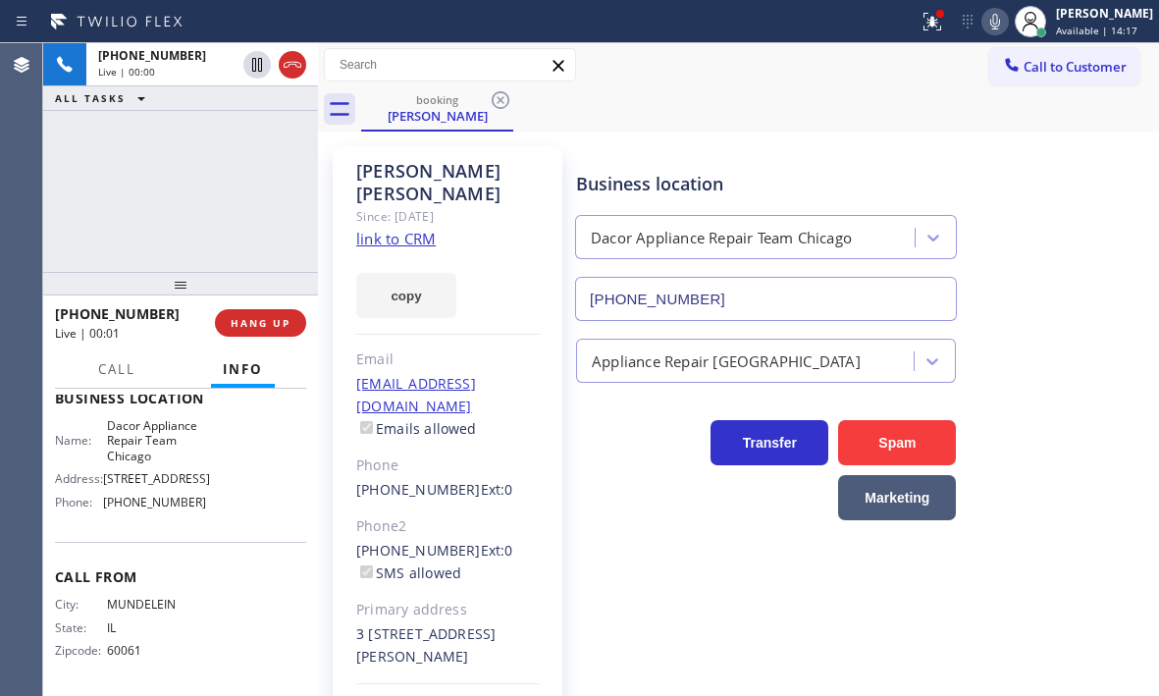
click at [417, 229] on link "link to CRM" at bounding box center [395, 239] width 79 height 20
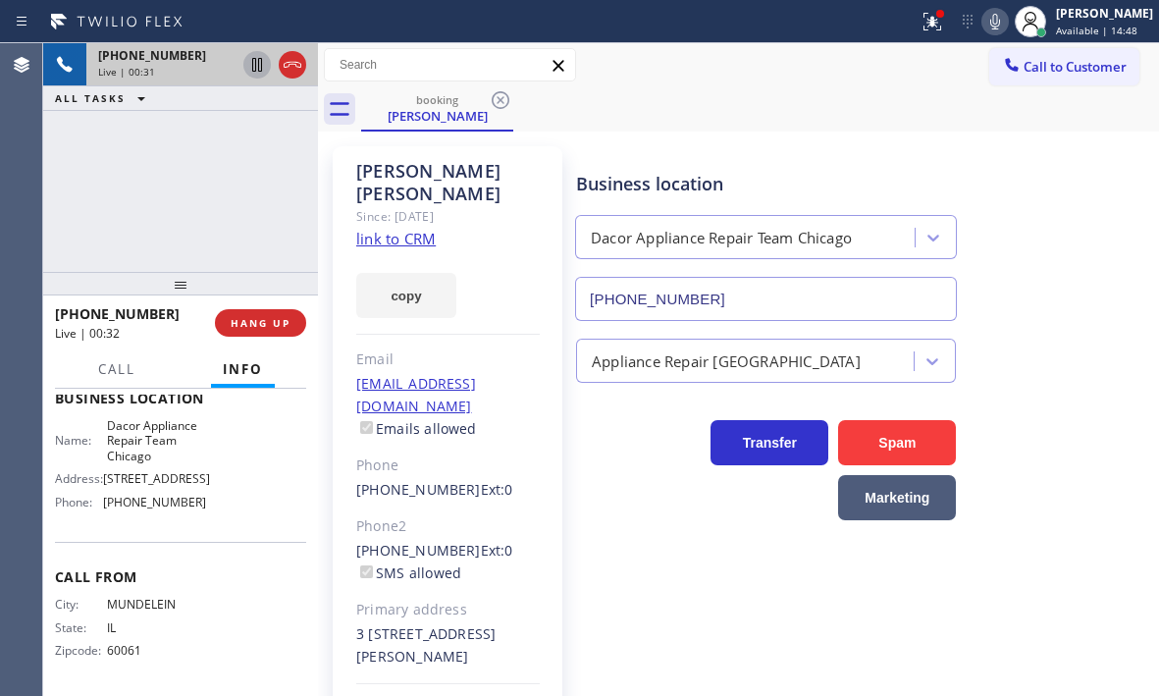
click at [257, 65] on icon at bounding box center [257, 65] width 24 height 24
click at [261, 72] on icon at bounding box center [257, 65] width 14 height 14
click at [285, 62] on icon at bounding box center [293, 65] width 24 height 24
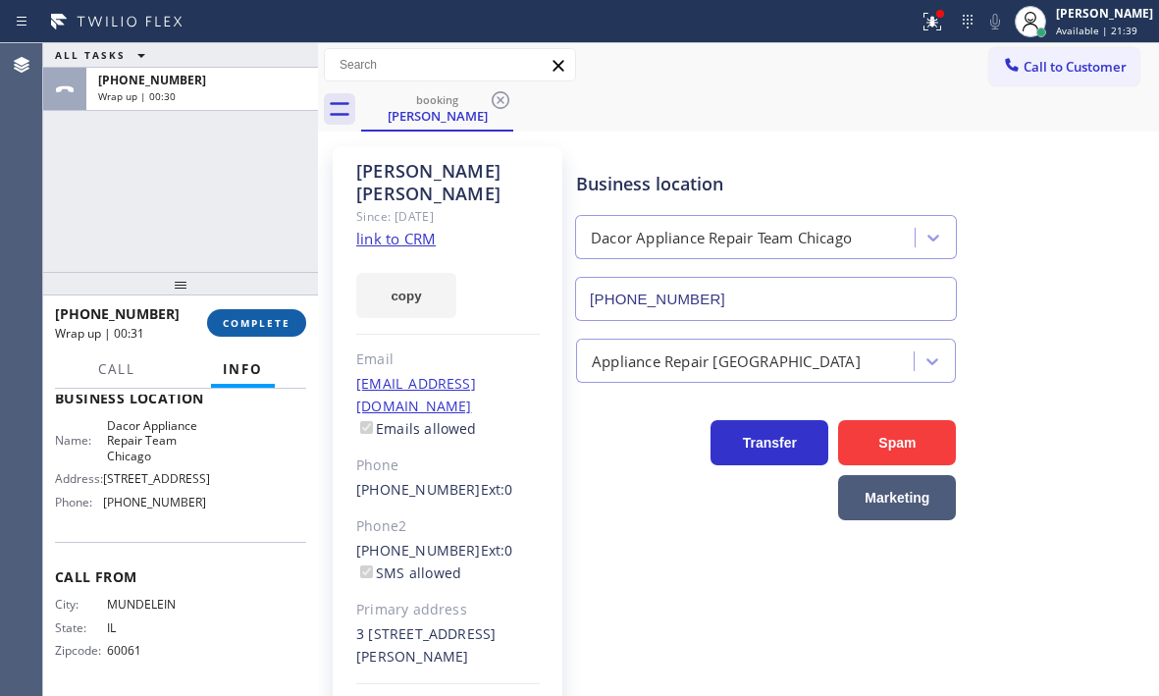
click at [257, 322] on span "COMPLETE" at bounding box center [257, 323] width 68 height 14
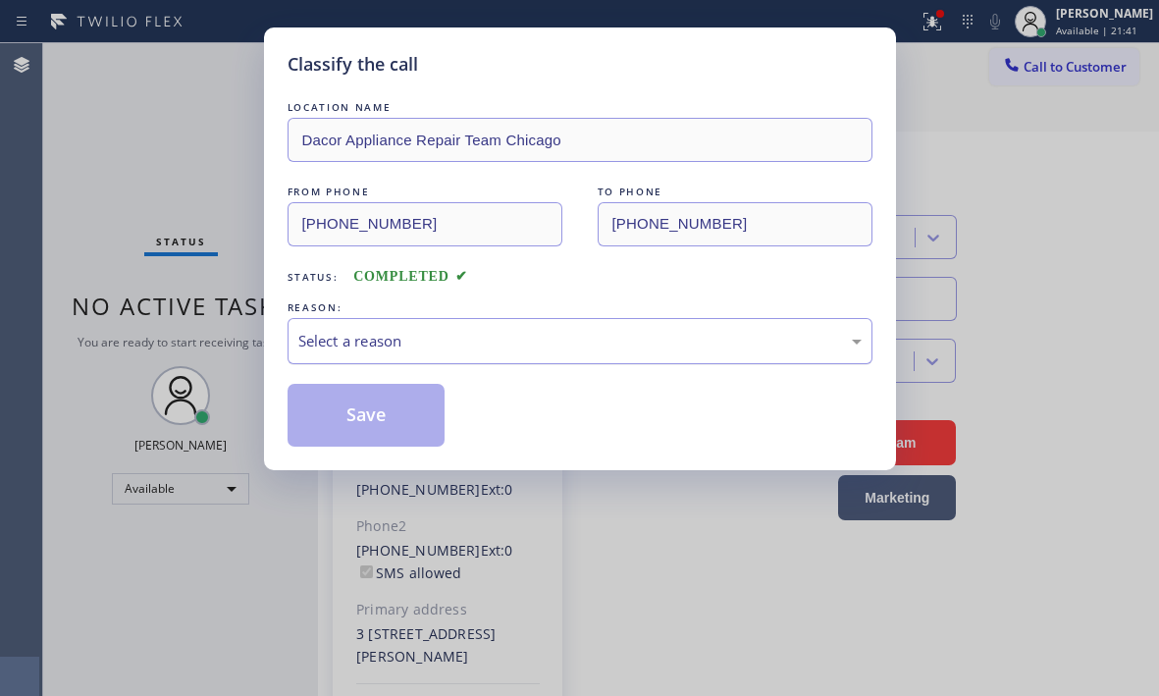
click at [544, 339] on div "Select a reason" at bounding box center [579, 341] width 563 height 23
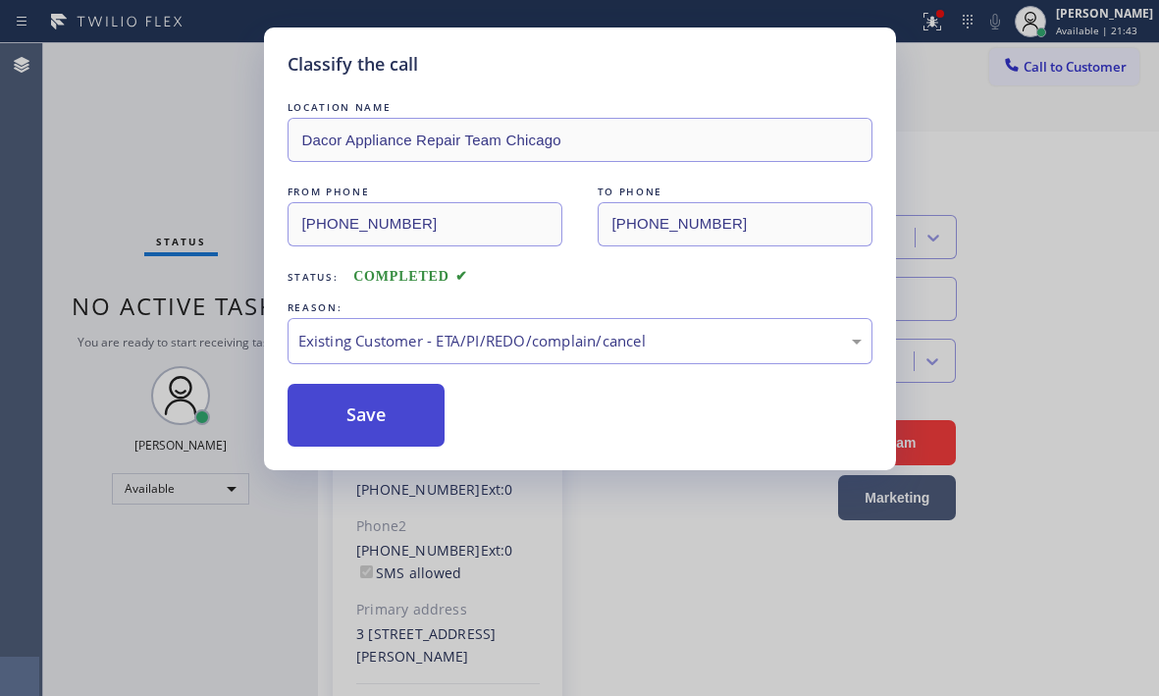
click at [390, 411] on button "Save" at bounding box center [367, 415] width 158 height 63
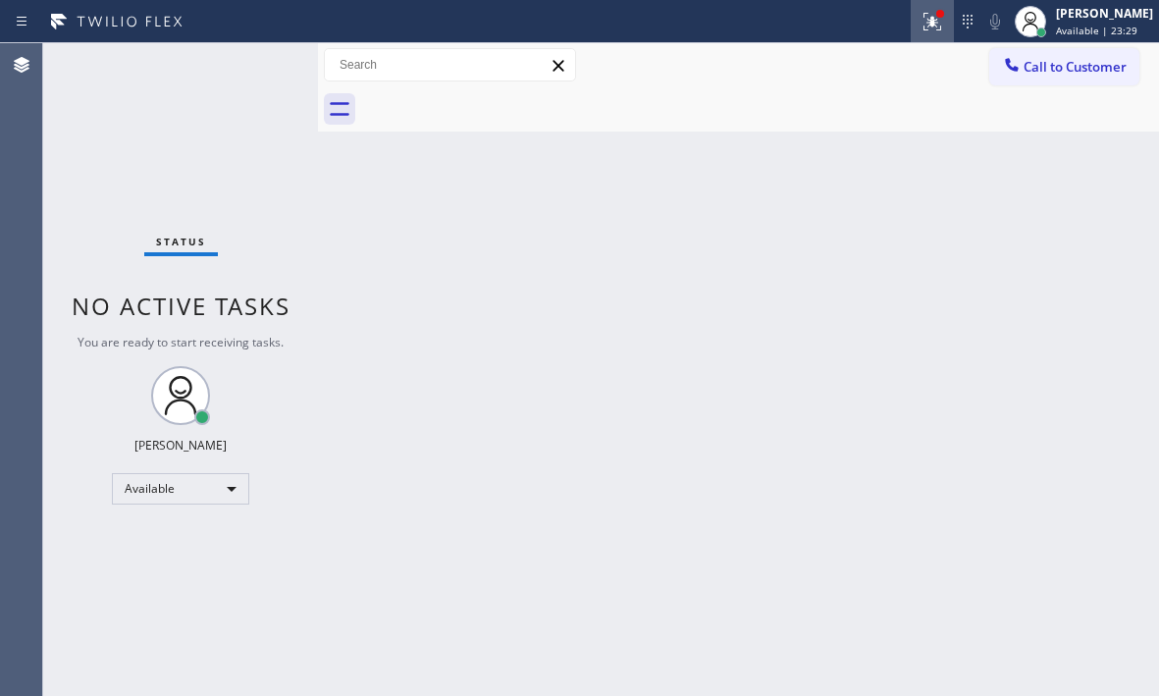
click at [920, 28] on icon at bounding box center [932, 22] width 24 height 24
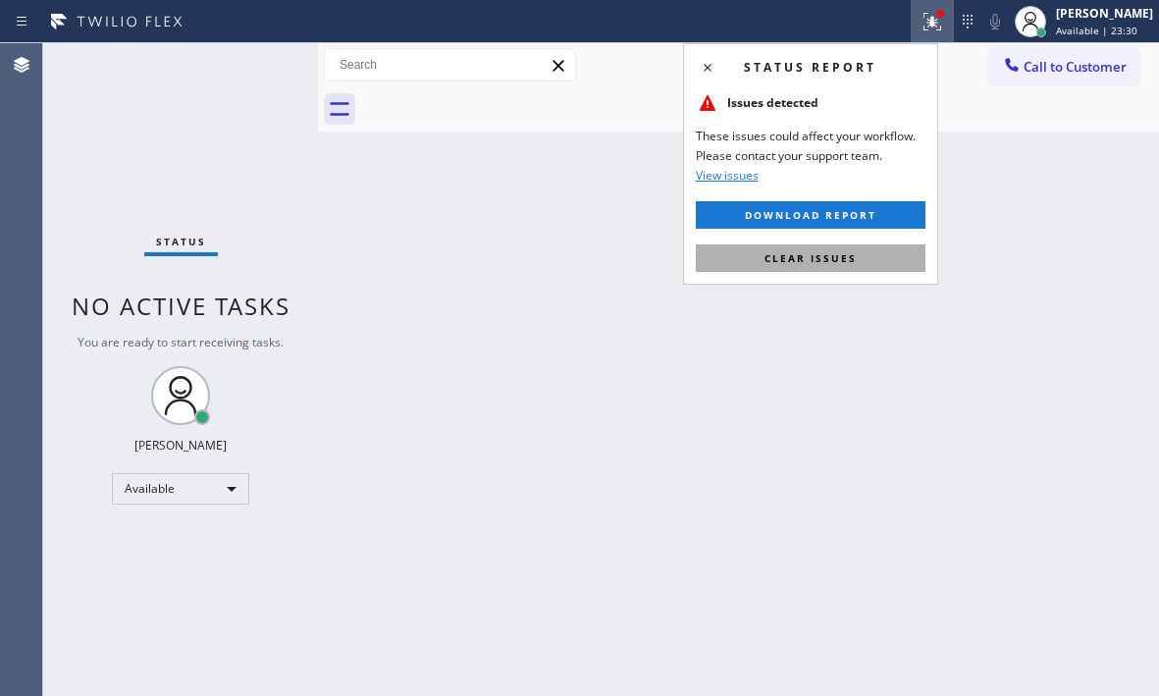
click at [850, 252] on span "Clear issues" at bounding box center [810, 258] width 92 height 14
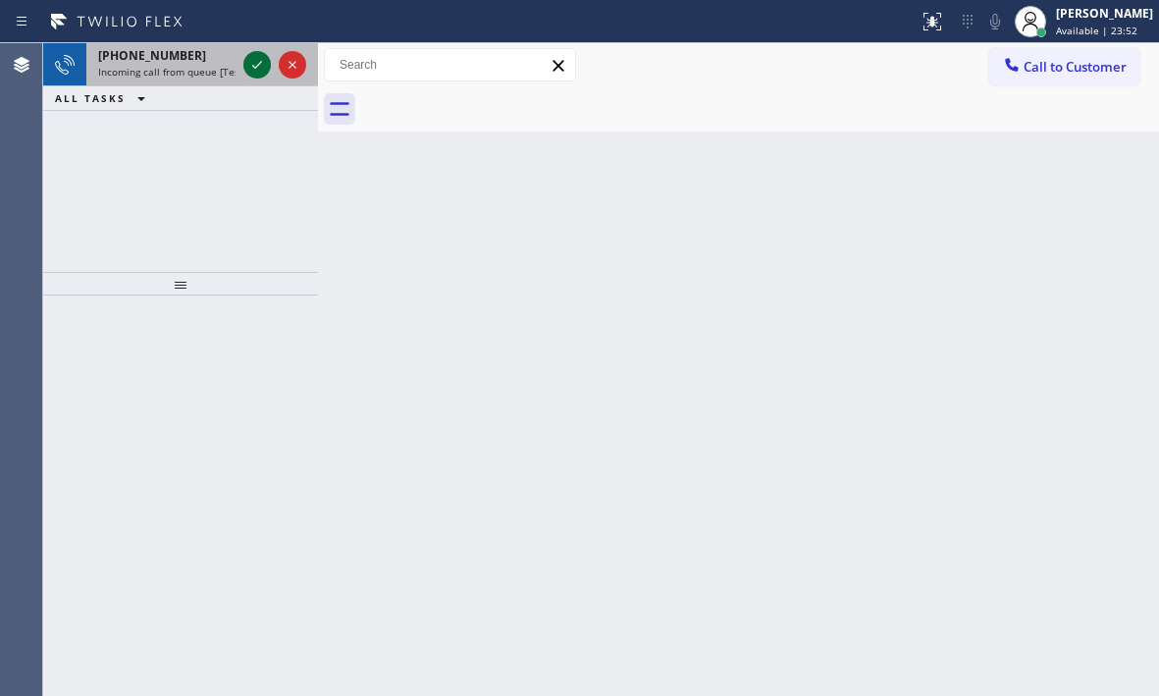
click at [252, 58] on icon at bounding box center [257, 65] width 24 height 24
click at [262, 63] on icon at bounding box center [257, 65] width 24 height 24
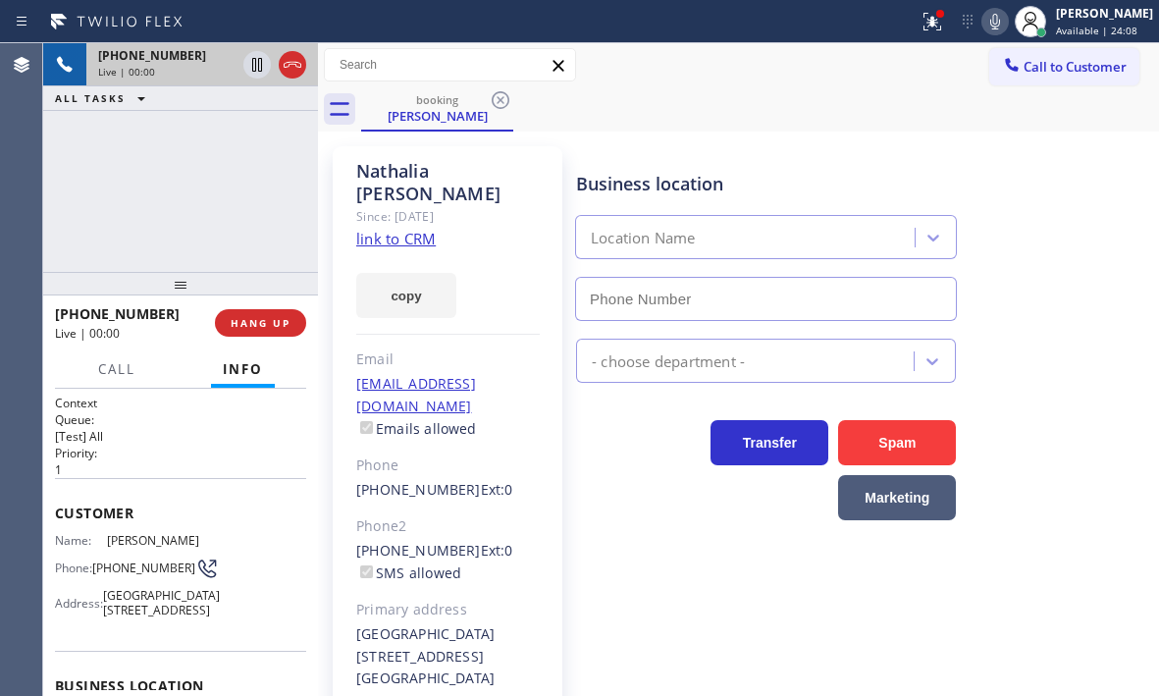
type input "[PHONE_NUMBER]"
click at [288, 70] on icon at bounding box center [293, 65] width 24 height 24
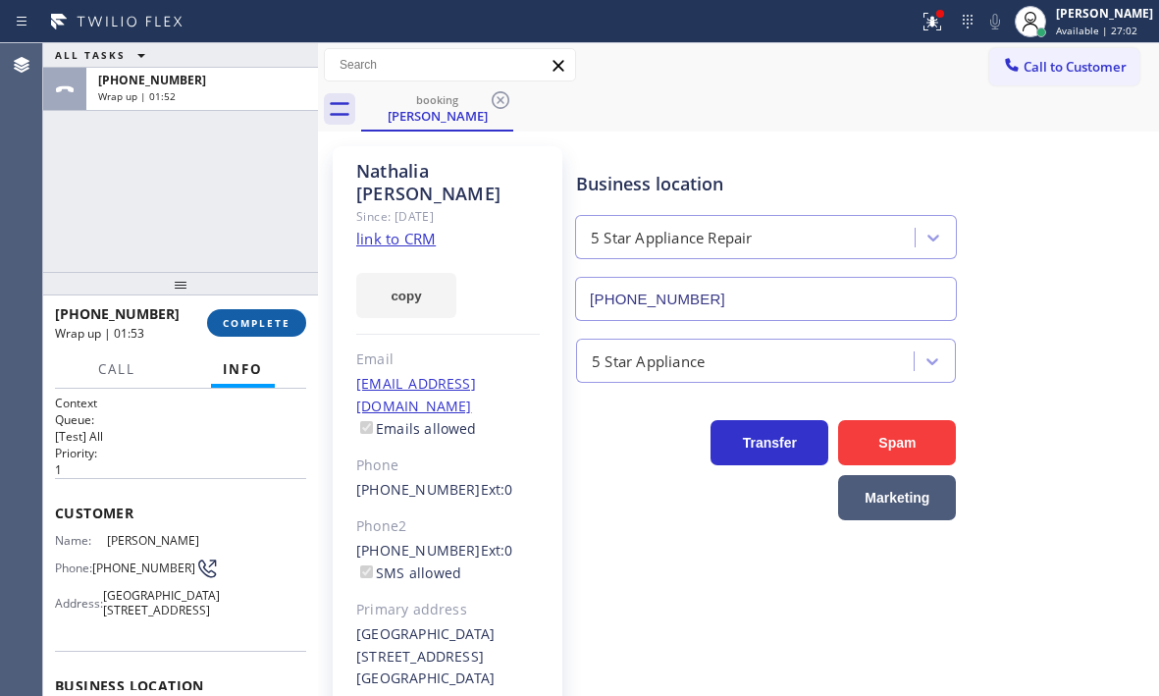
click at [275, 332] on button "COMPLETE" at bounding box center [256, 322] width 99 height 27
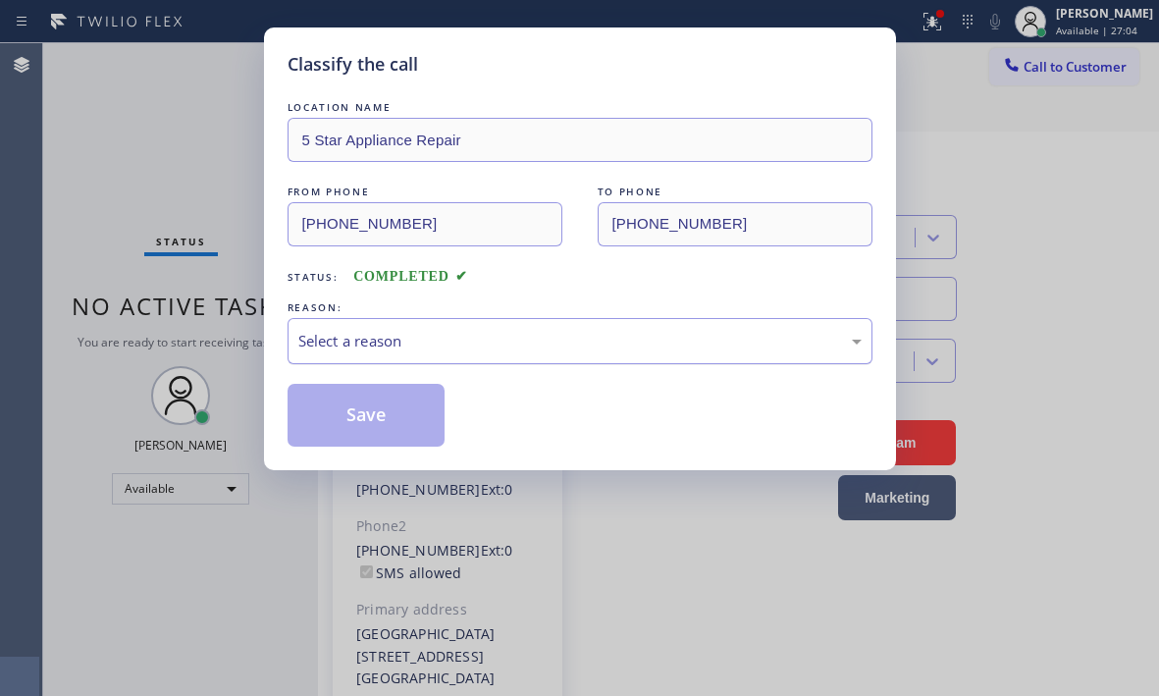
click at [421, 339] on div "Select a reason" at bounding box center [579, 341] width 563 height 23
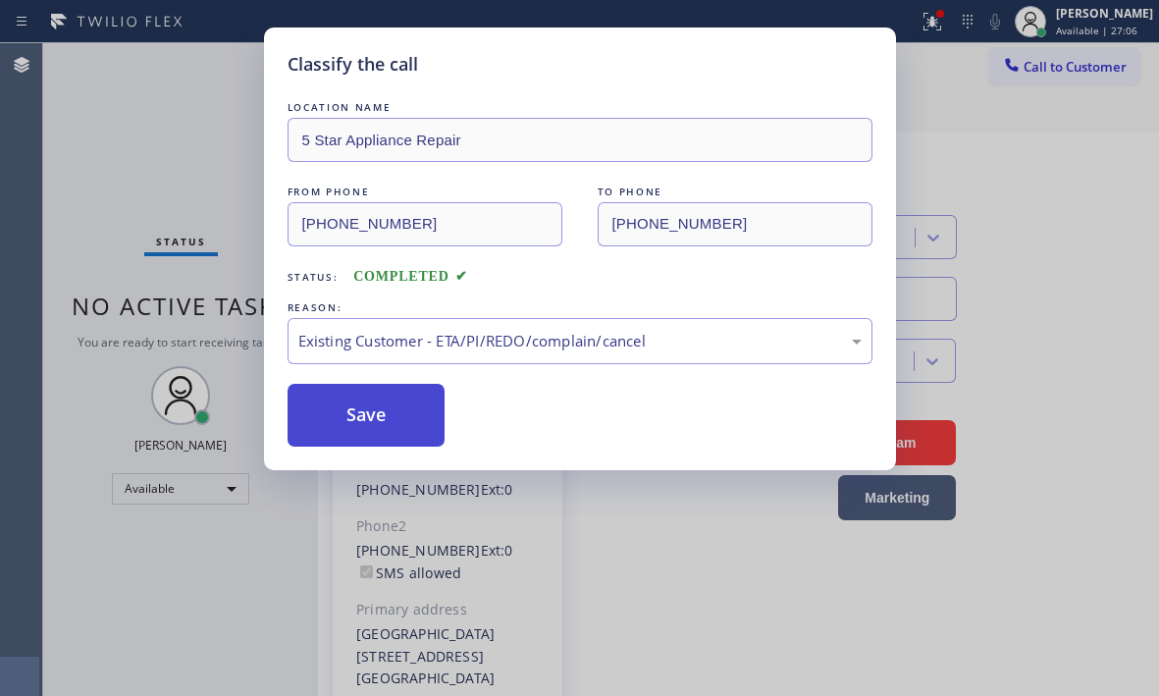
click at [341, 417] on button "Save" at bounding box center [367, 415] width 158 height 63
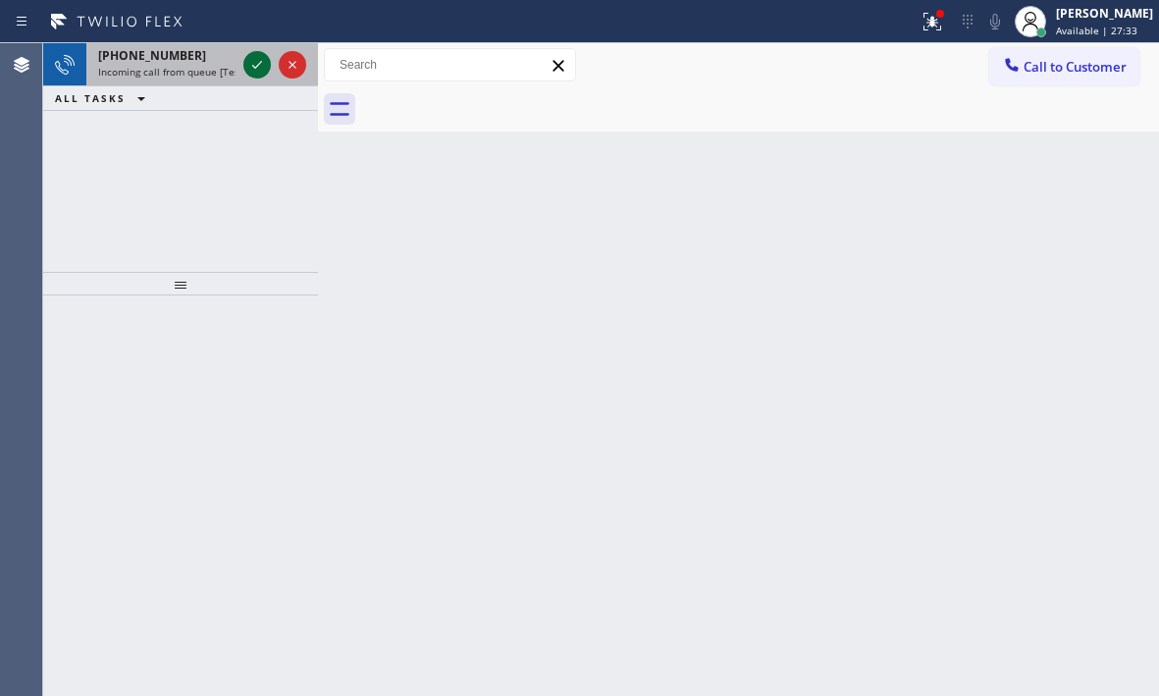
click at [250, 65] on icon at bounding box center [257, 65] width 24 height 24
click at [250, 60] on icon at bounding box center [257, 65] width 24 height 24
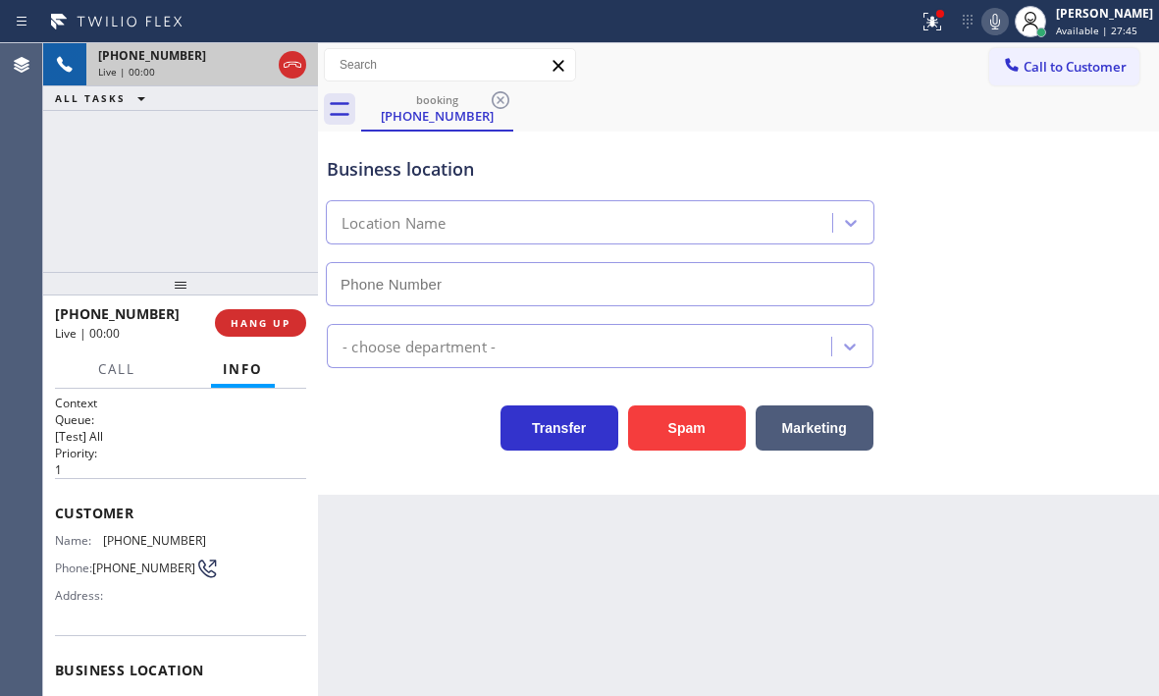
type input "[PHONE_NUMBER]"
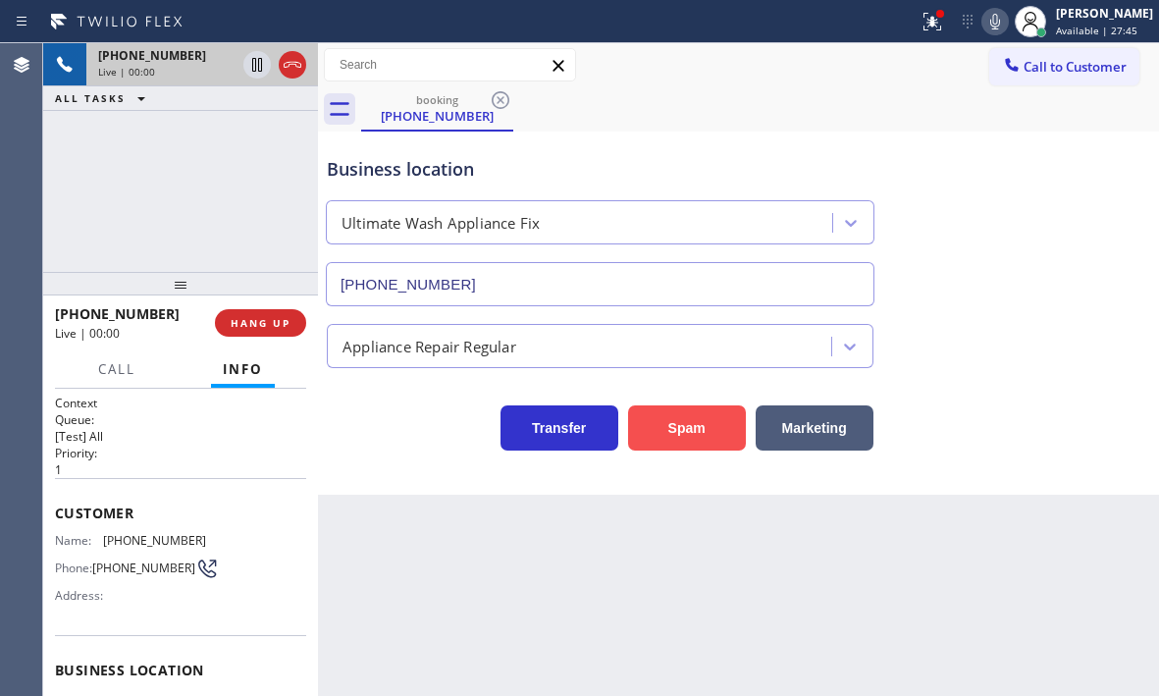
click at [664, 428] on button "Spam" at bounding box center [687, 427] width 118 height 45
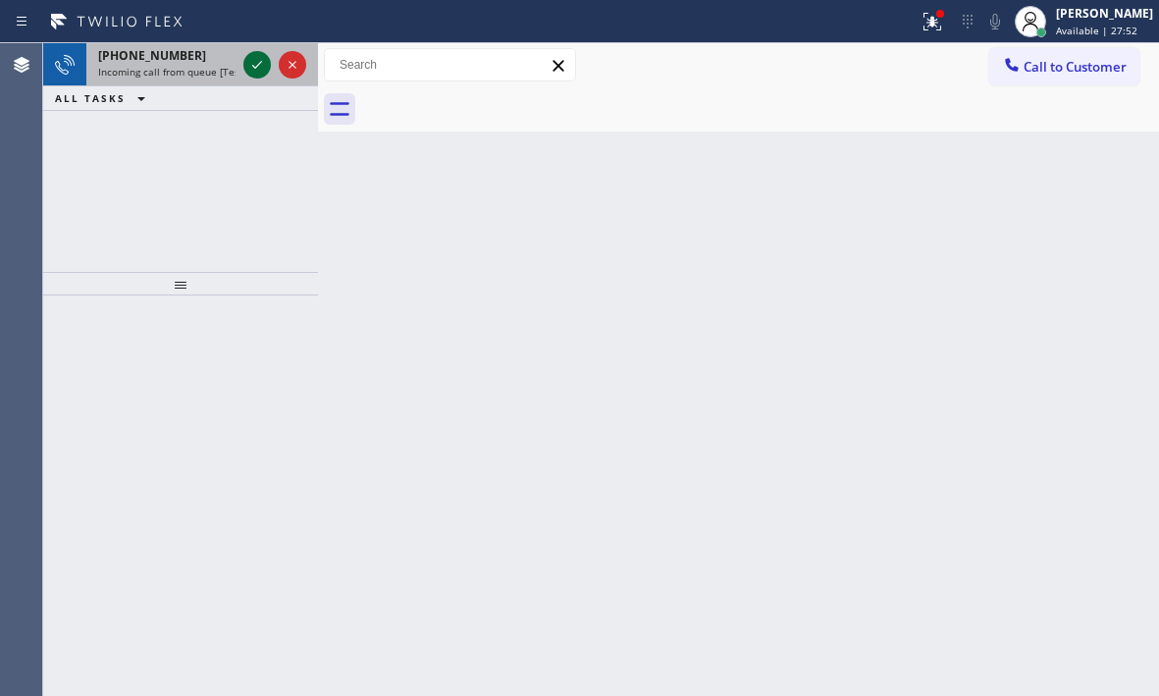
click at [243, 63] on div at bounding box center [256, 65] width 27 height 24
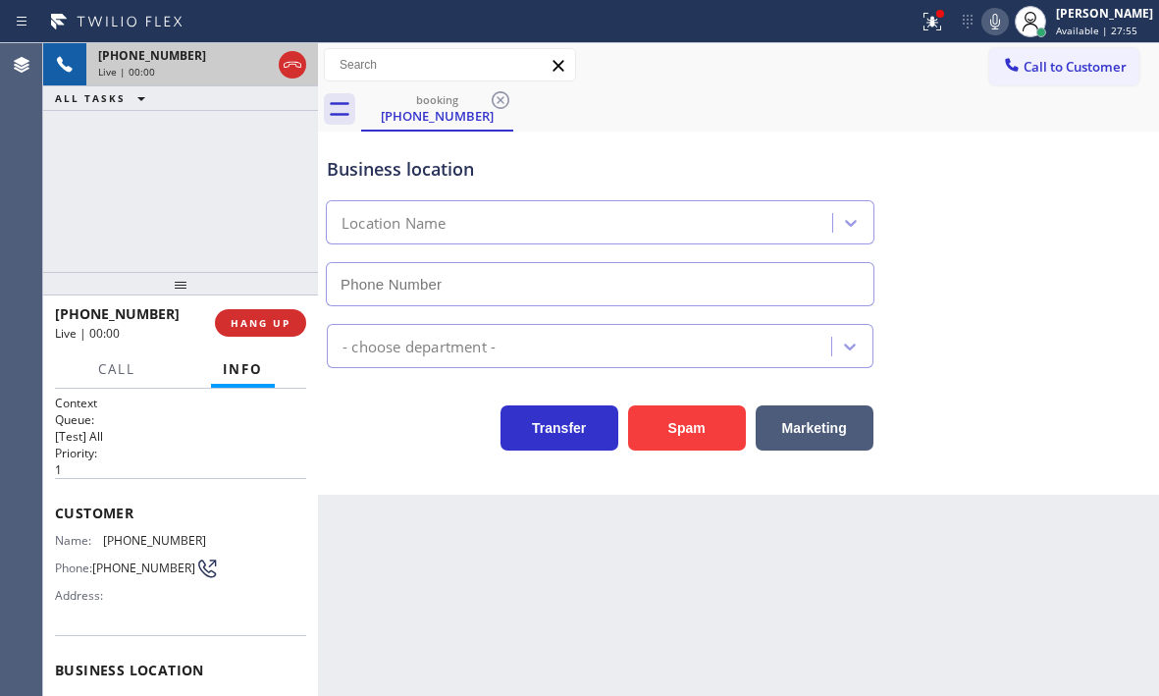
type input "[PHONE_NUMBER]"
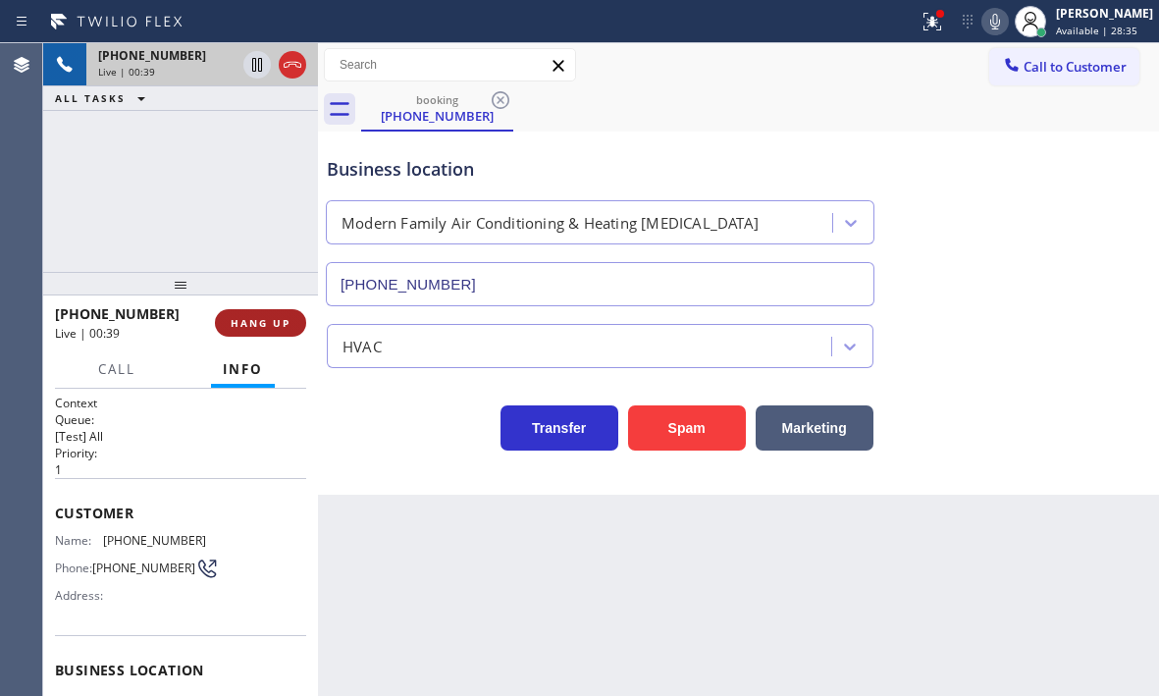
click at [222, 330] on button "HANG UP" at bounding box center [260, 322] width 91 height 27
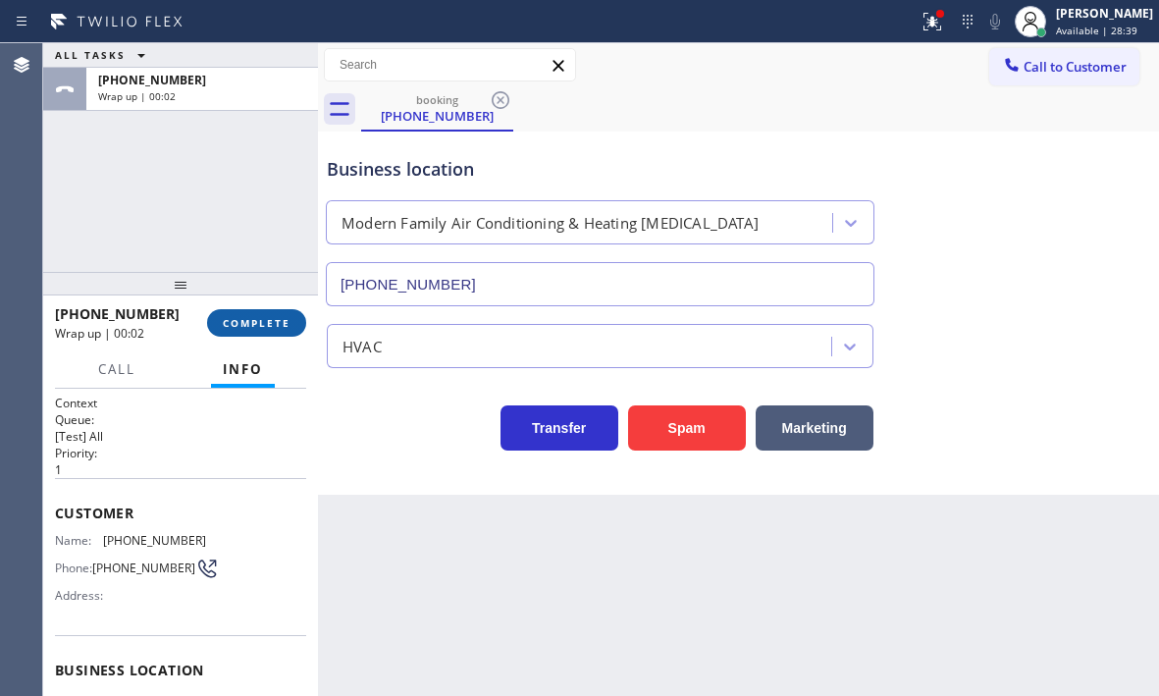
click at [276, 330] on button "COMPLETE" at bounding box center [256, 322] width 99 height 27
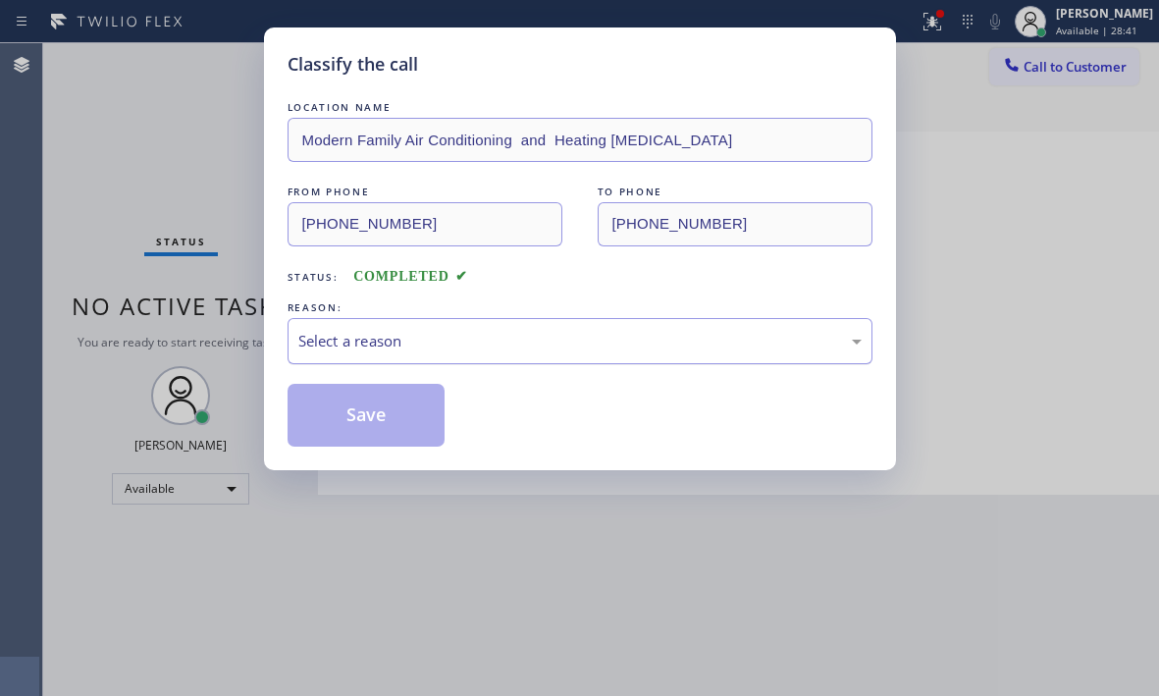
click at [572, 346] on div "Select a reason" at bounding box center [579, 341] width 563 height 23
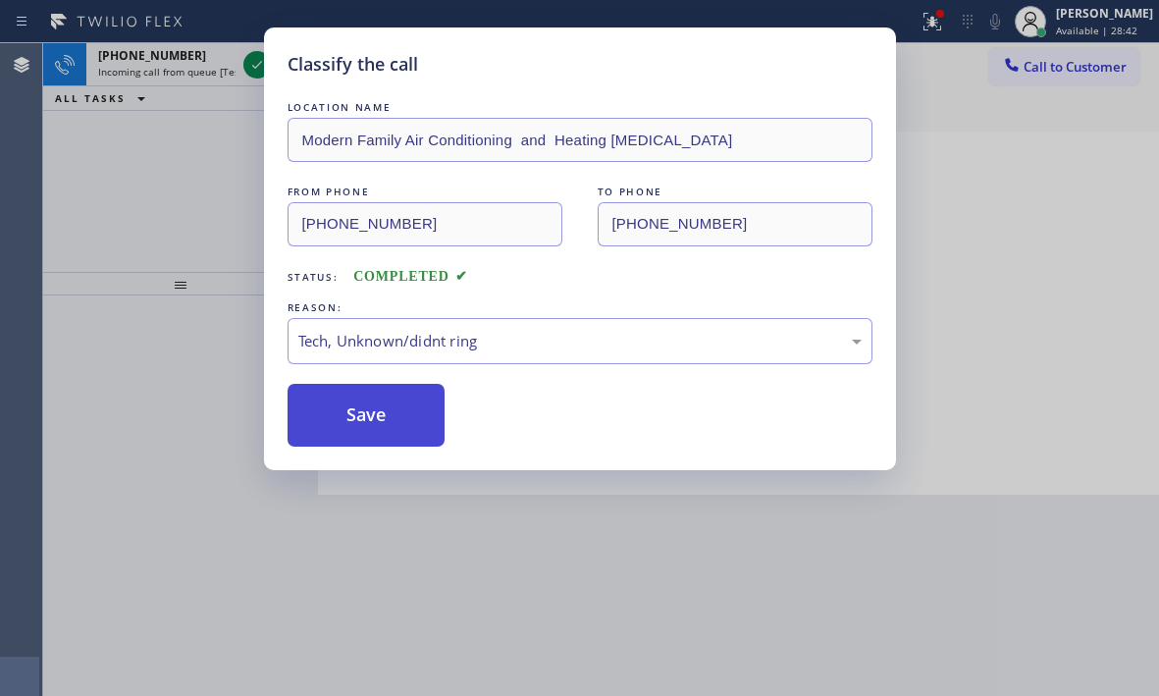
click at [380, 411] on button "Save" at bounding box center [367, 415] width 158 height 63
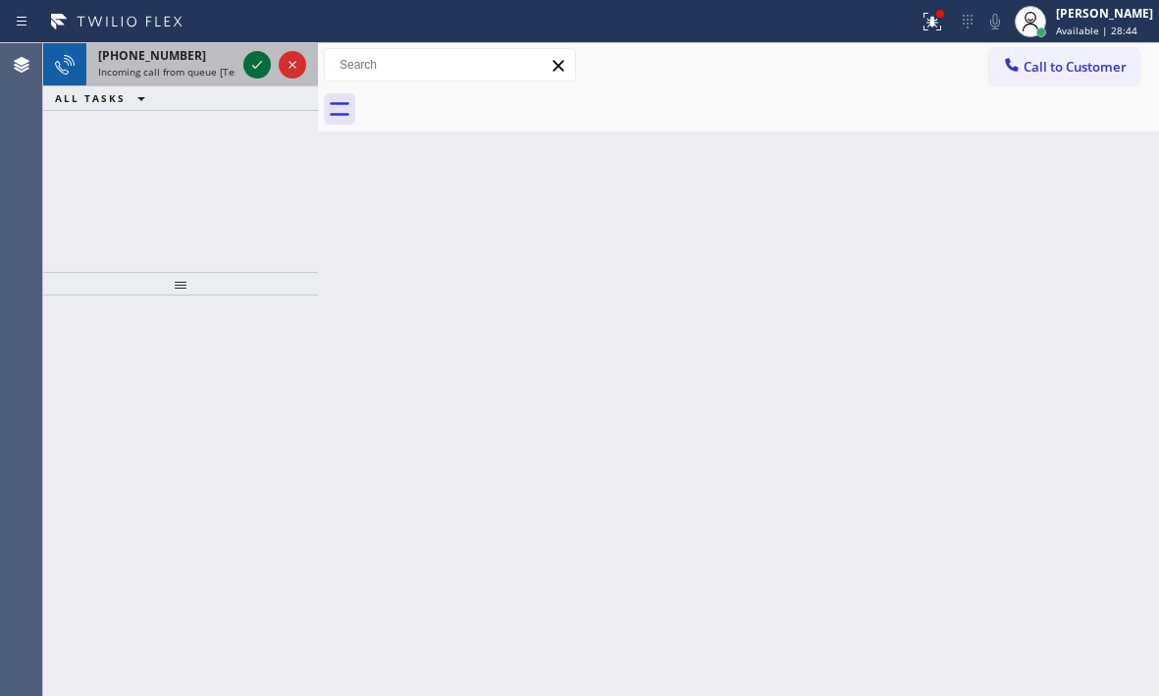
click at [250, 61] on icon at bounding box center [257, 65] width 24 height 24
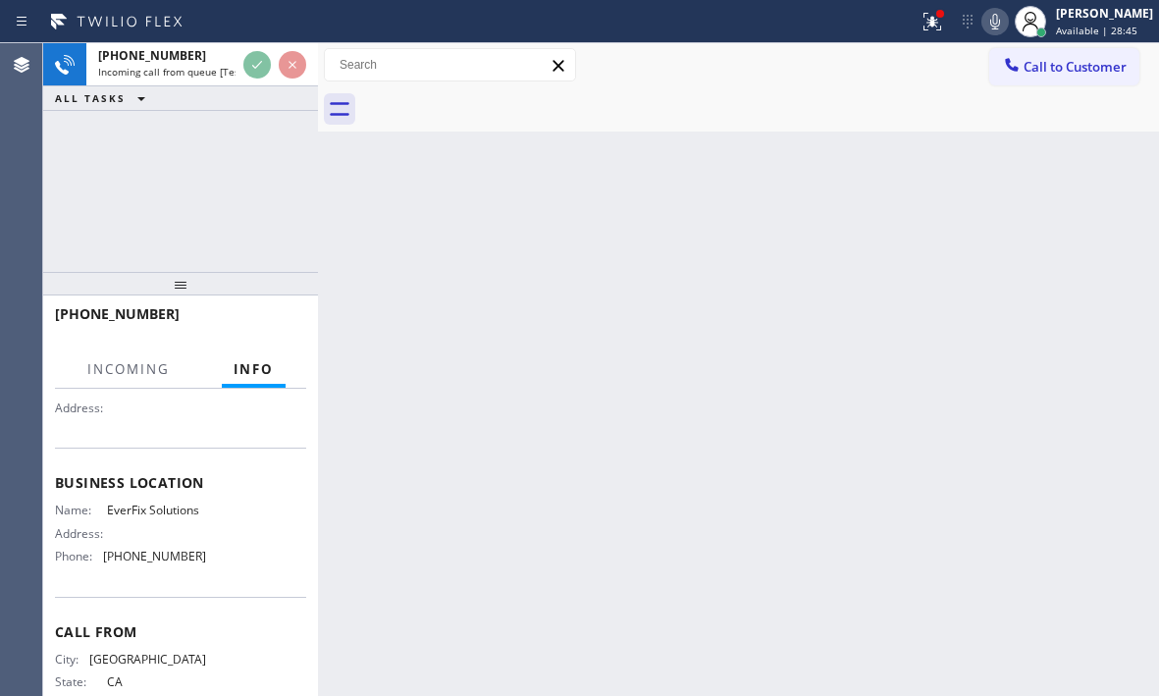
scroll to position [196, 0]
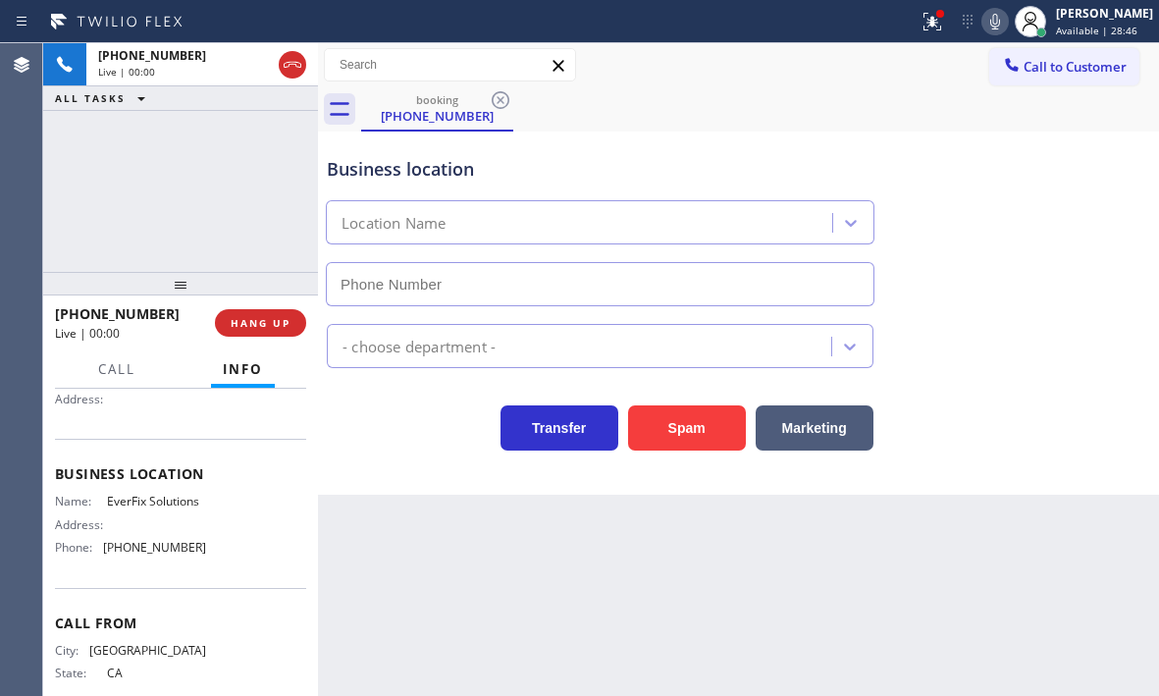
type input "[PHONE_NUMBER]"
click at [251, 317] on span "HANG UP" at bounding box center [261, 323] width 60 height 14
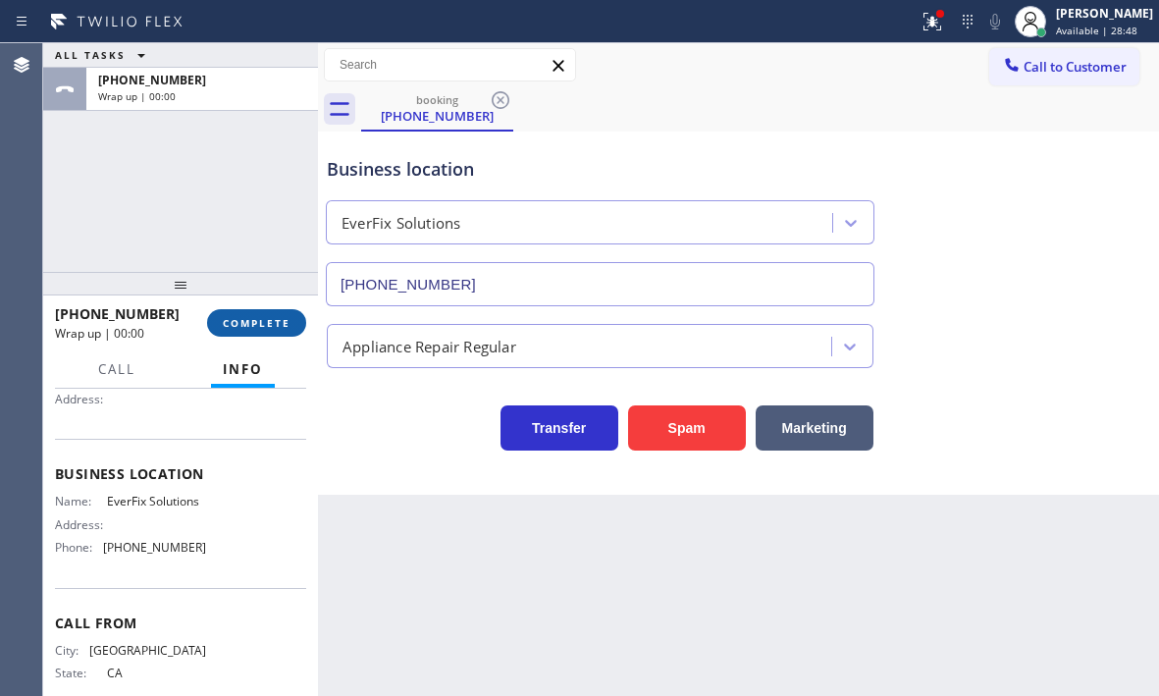
click at [260, 319] on span "COMPLETE" at bounding box center [257, 323] width 68 height 14
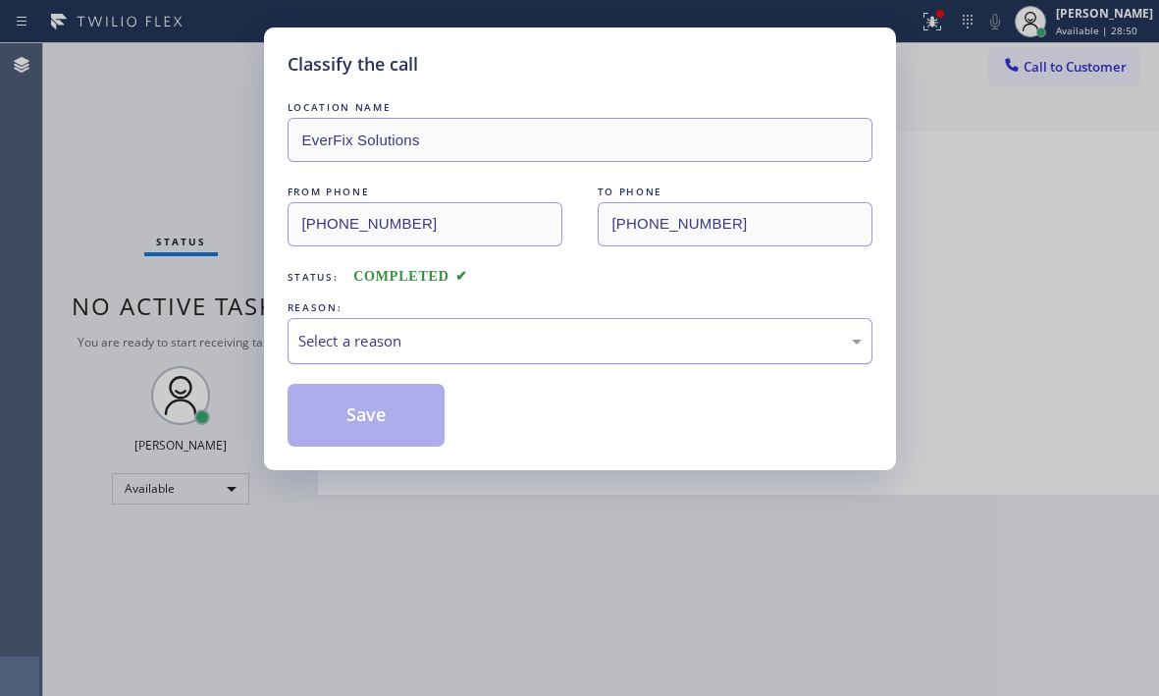
click at [545, 341] on div "Select a reason" at bounding box center [579, 341] width 563 height 23
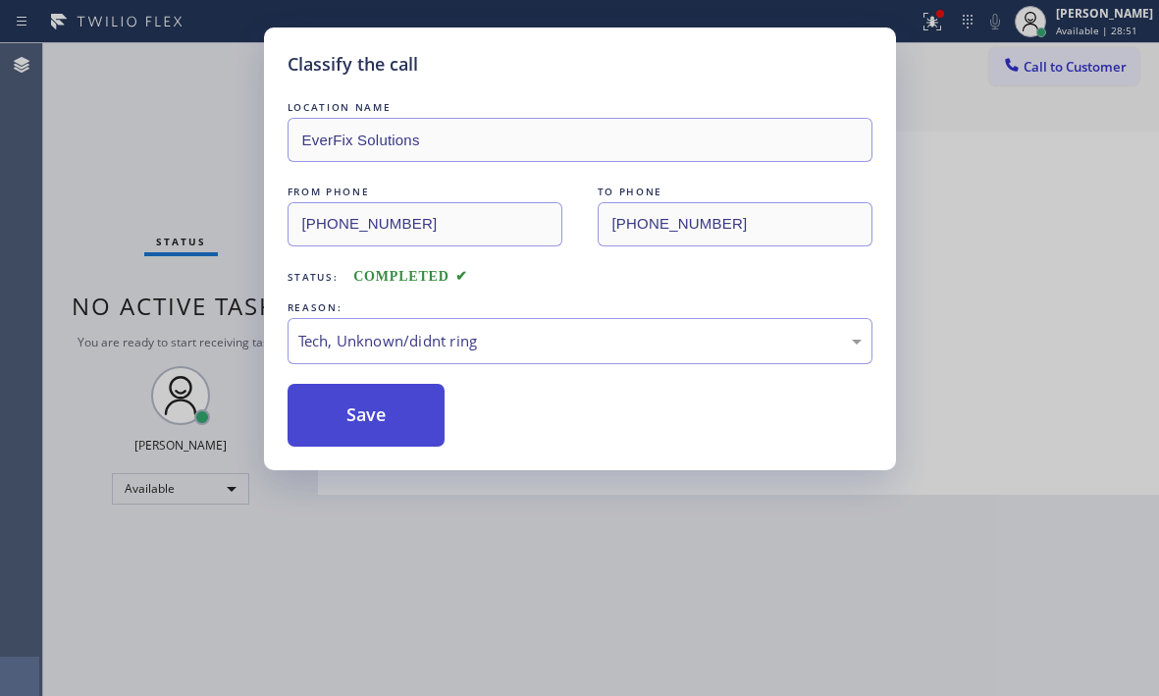
click at [331, 426] on button "Save" at bounding box center [367, 415] width 158 height 63
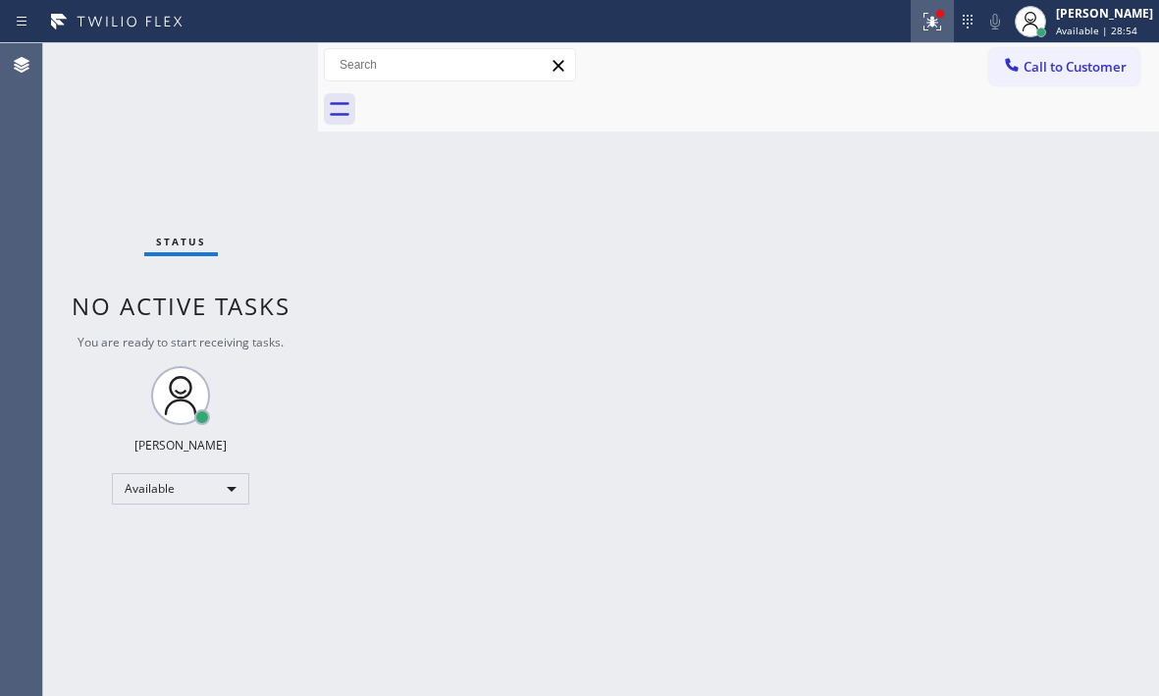
click at [920, 24] on icon at bounding box center [932, 22] width 24 height 24
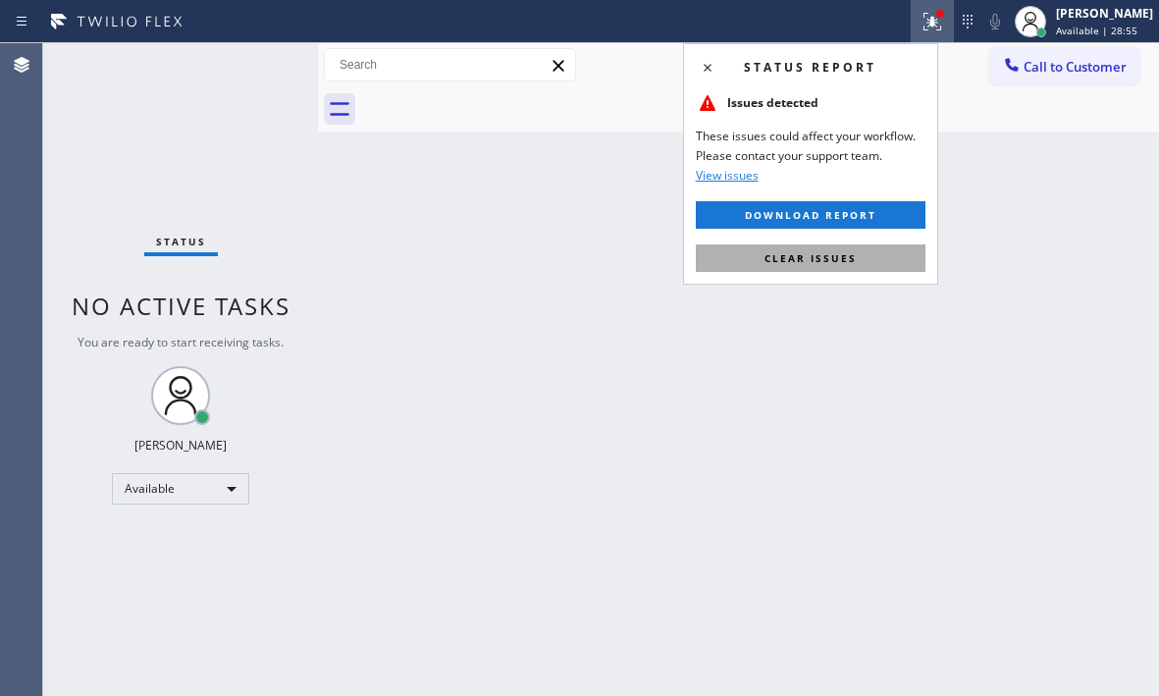
click at [822, 259] on span "Clear issues" at bounding box center [810, 258] width 92 height 14
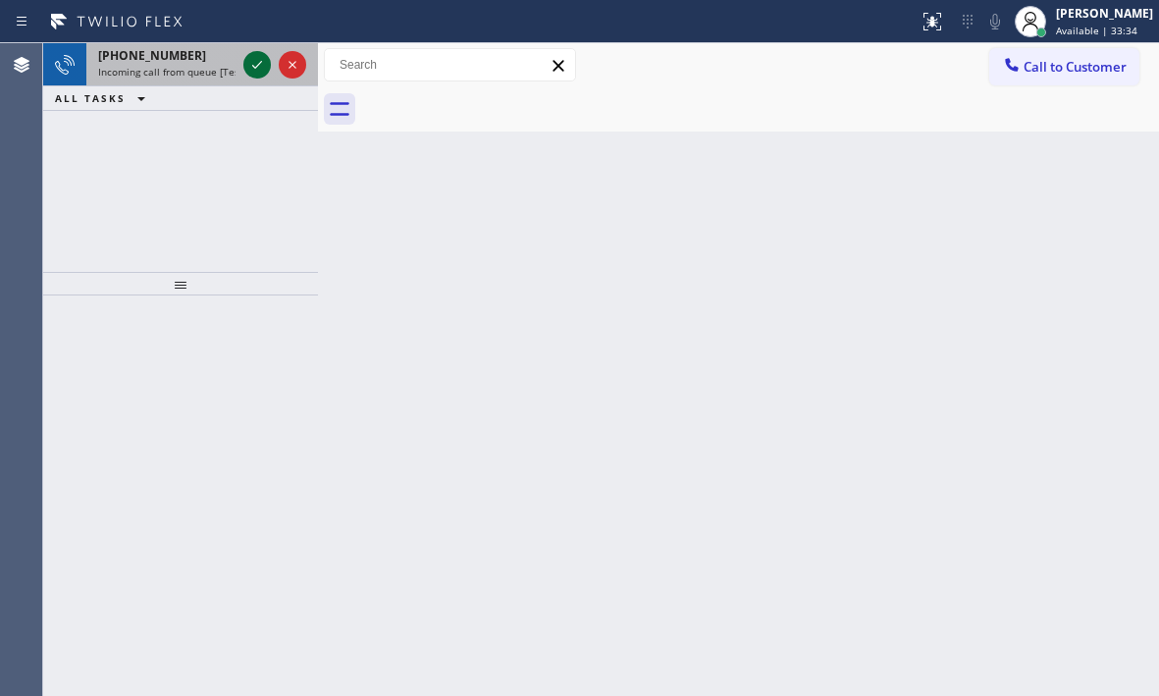
click at [252, 66] on icon at bounding box center [257, 65] width 24 height 24
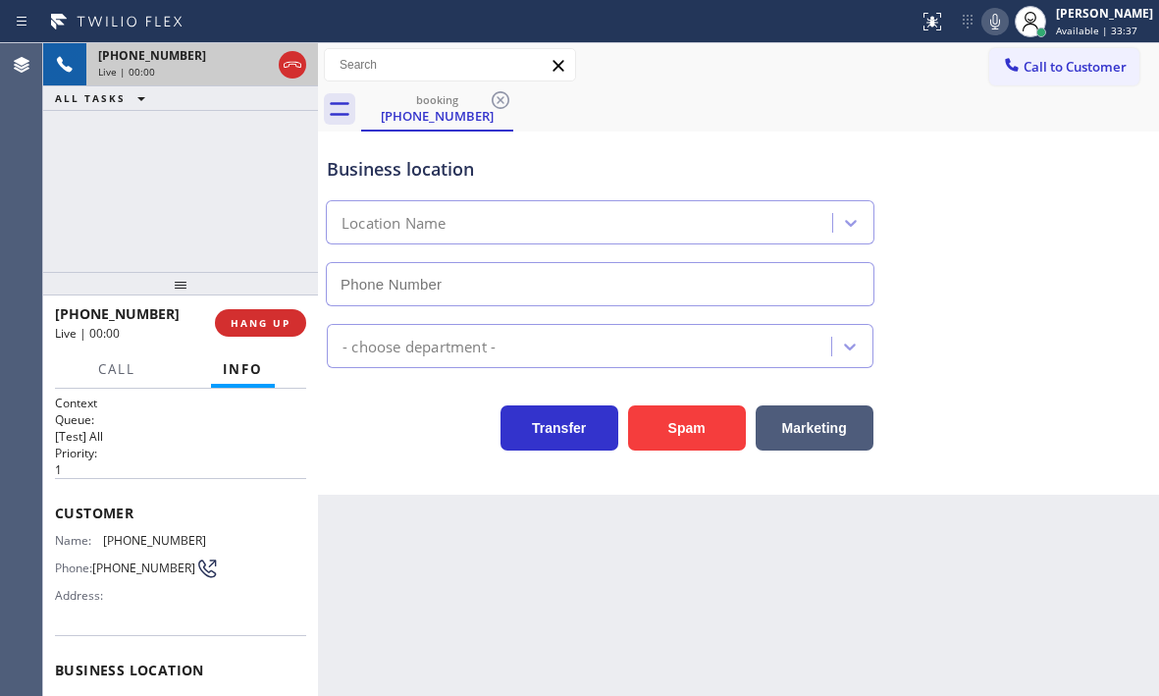
type input "[PHONE_NUMBER]"
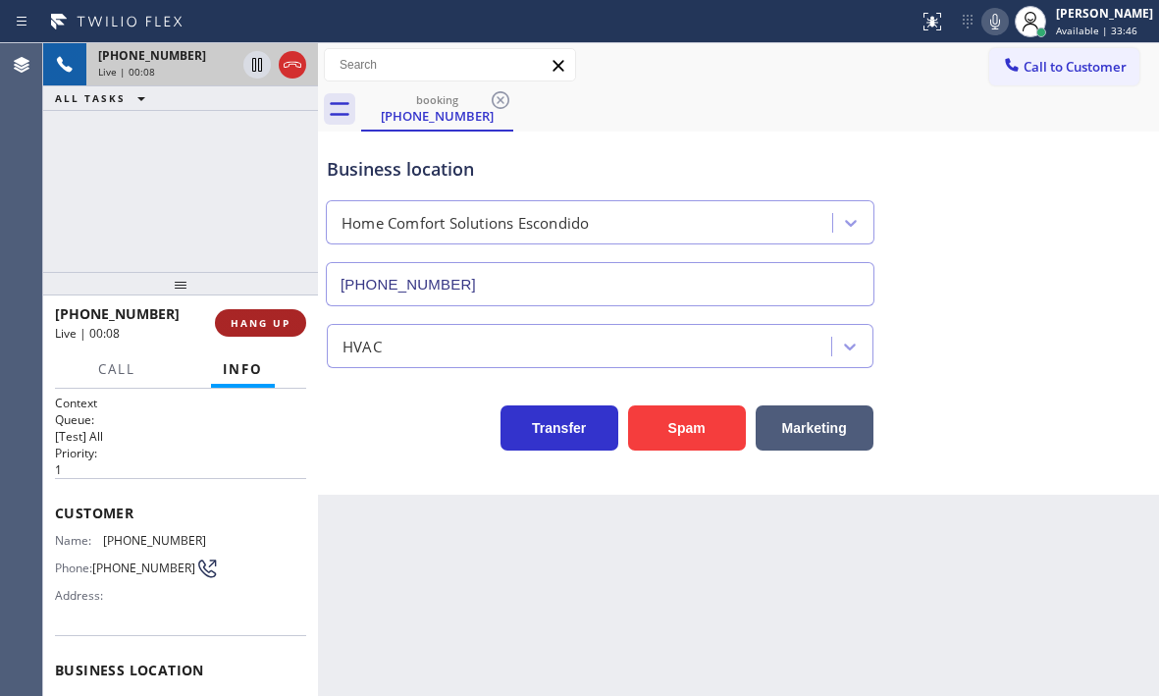
click at [270, 325] on span "HANG UP" at bounding box center [261, 323] width 60 height 14
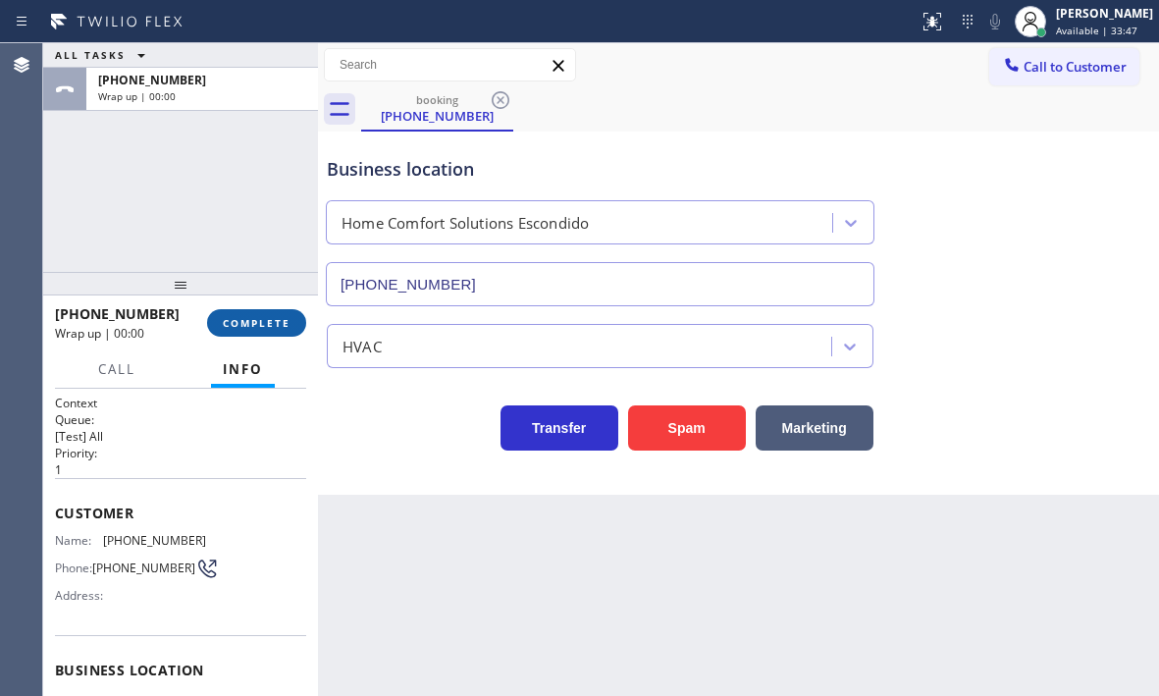
click at [270, 325] on span "COMPLETE" at bounding box center [257, 323] width 68 height 14
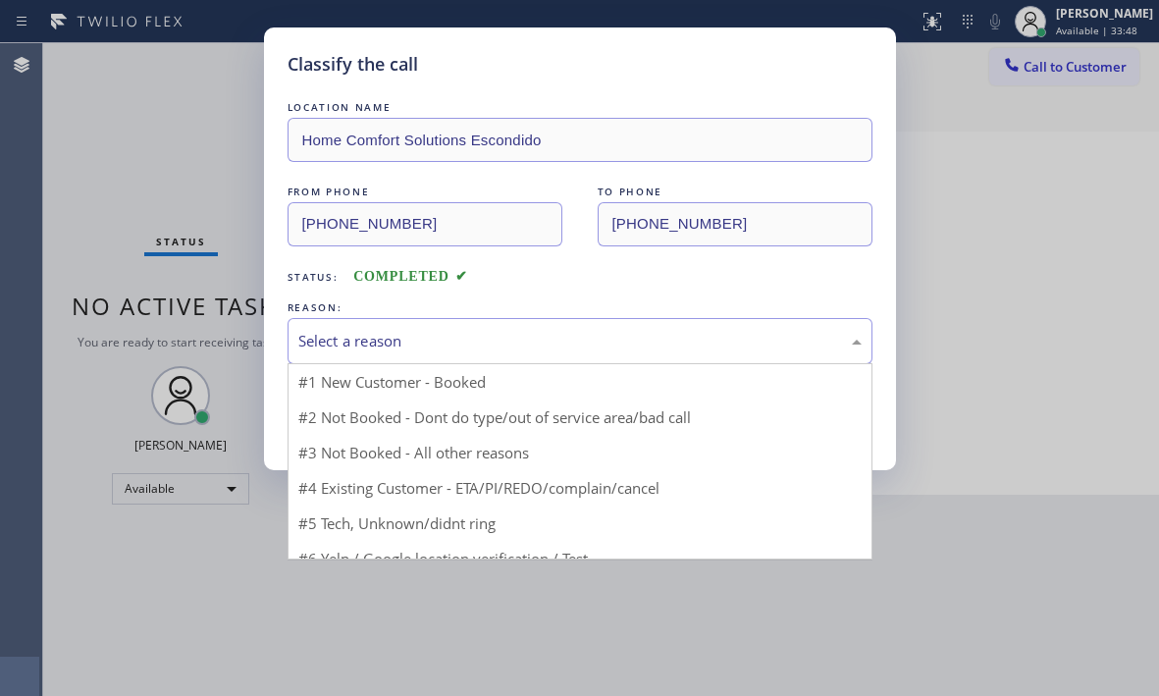
click at [444, 332] on div "Select a reason" at bounding box center [579, 341] width 563 height 23
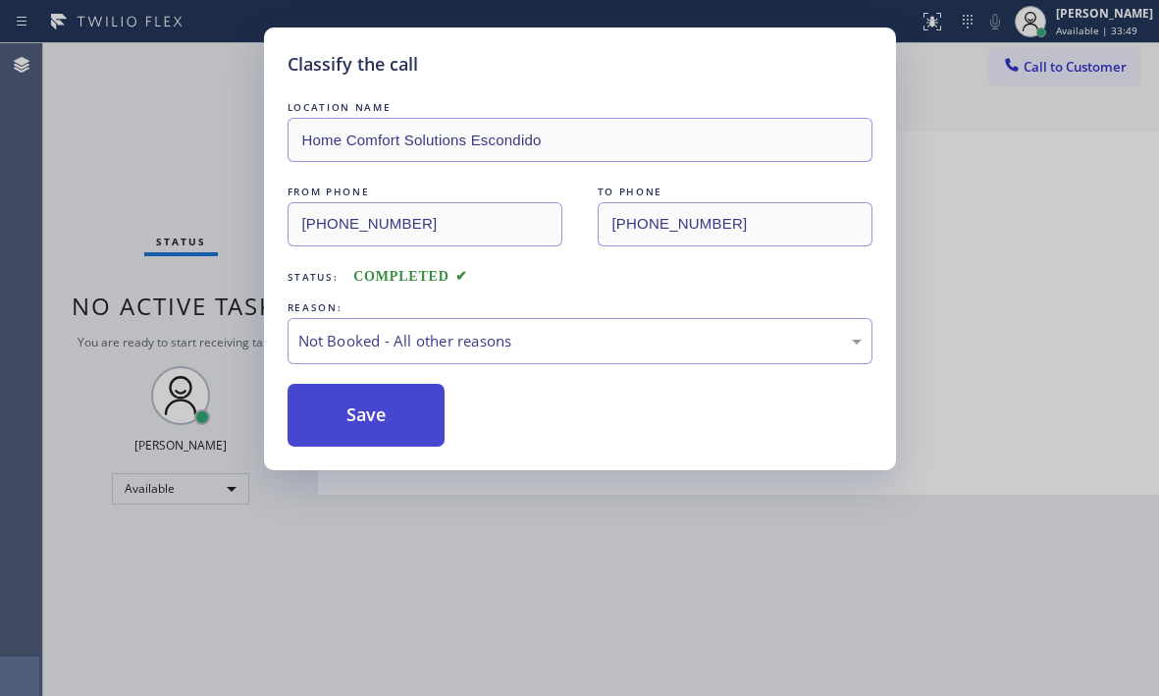
click at [340, 407] on button "Save" at bounding box center [367, 415] width 158 height 63
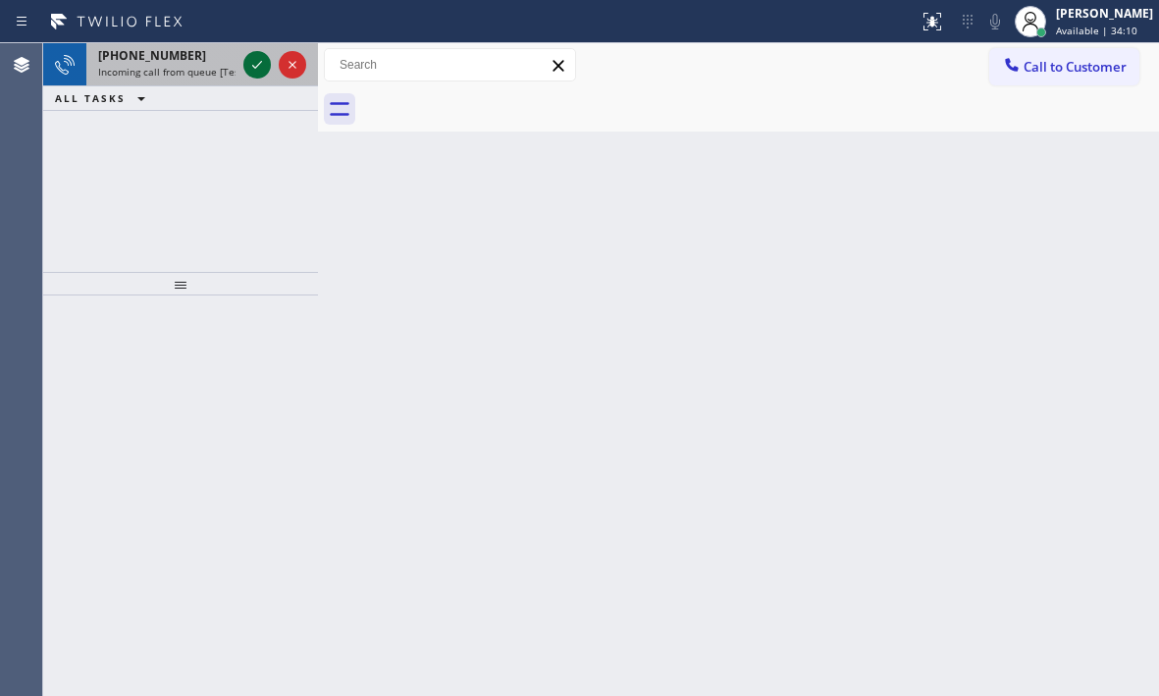
click at [258, 63] on icon at bounding box center [257, 65] width 24 height 24
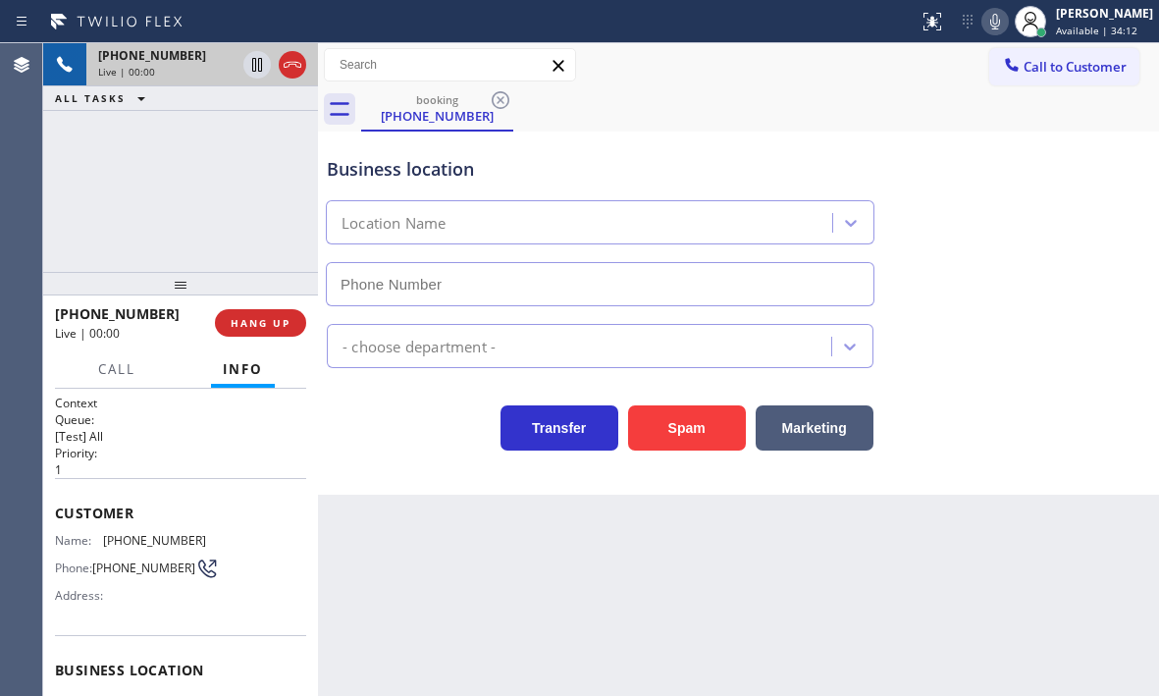
scroll to position [196, 0]
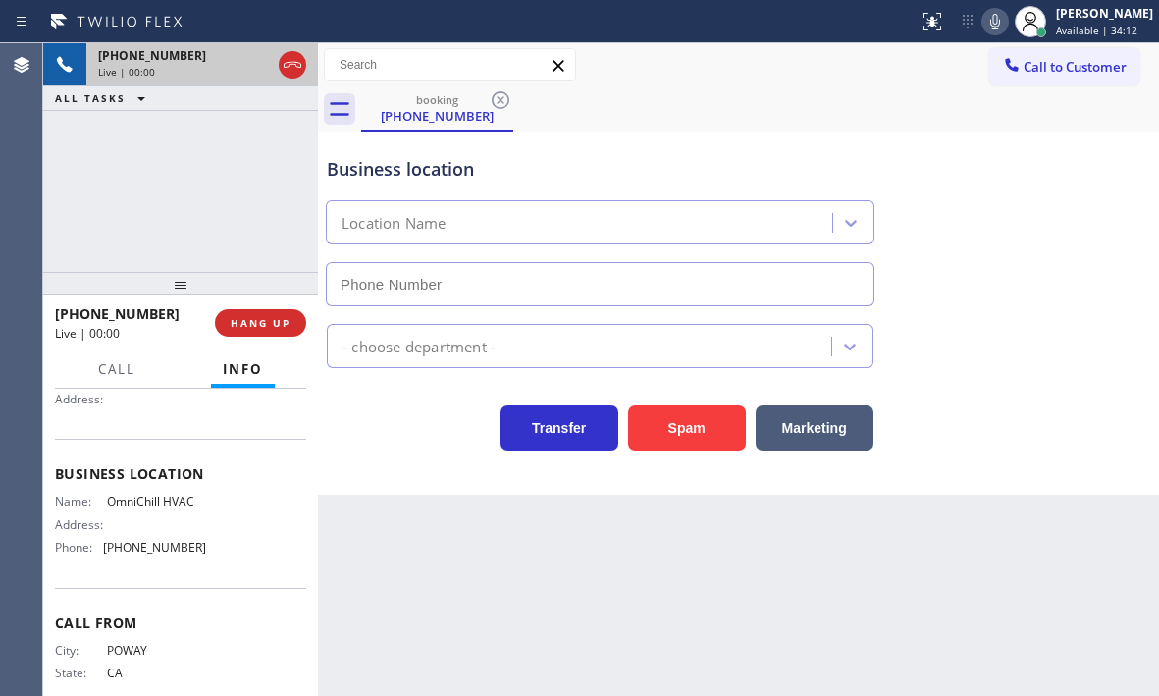
type input "[PHONE_NUMBER]"
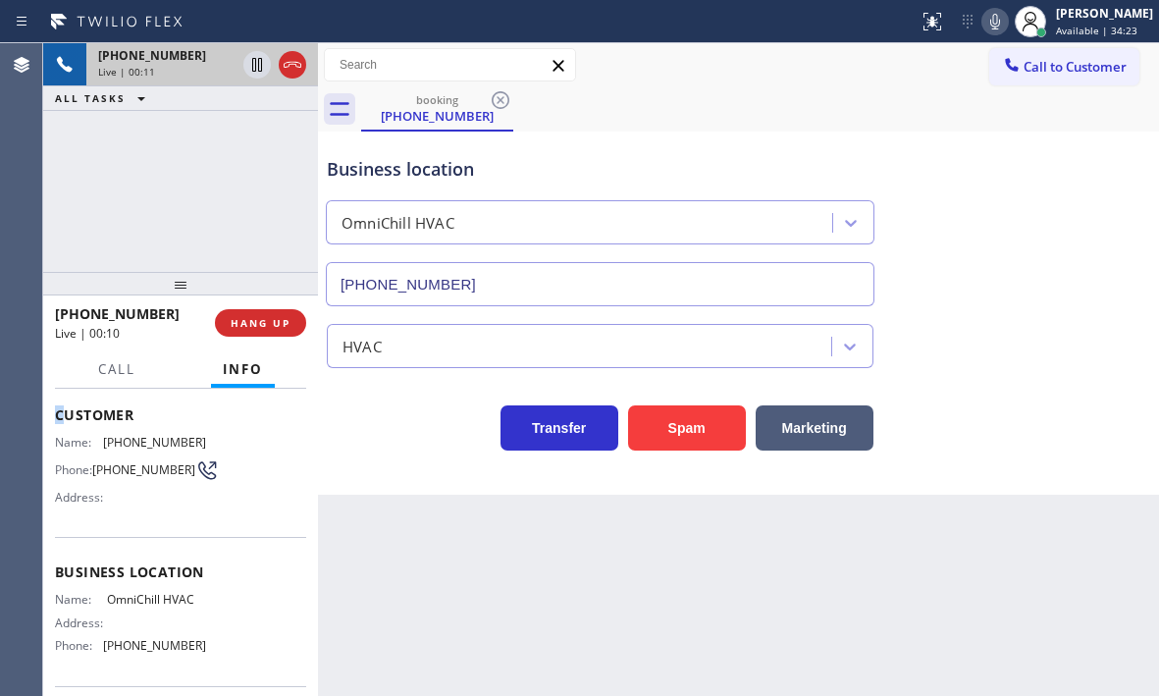
scroll to position [95, 0]
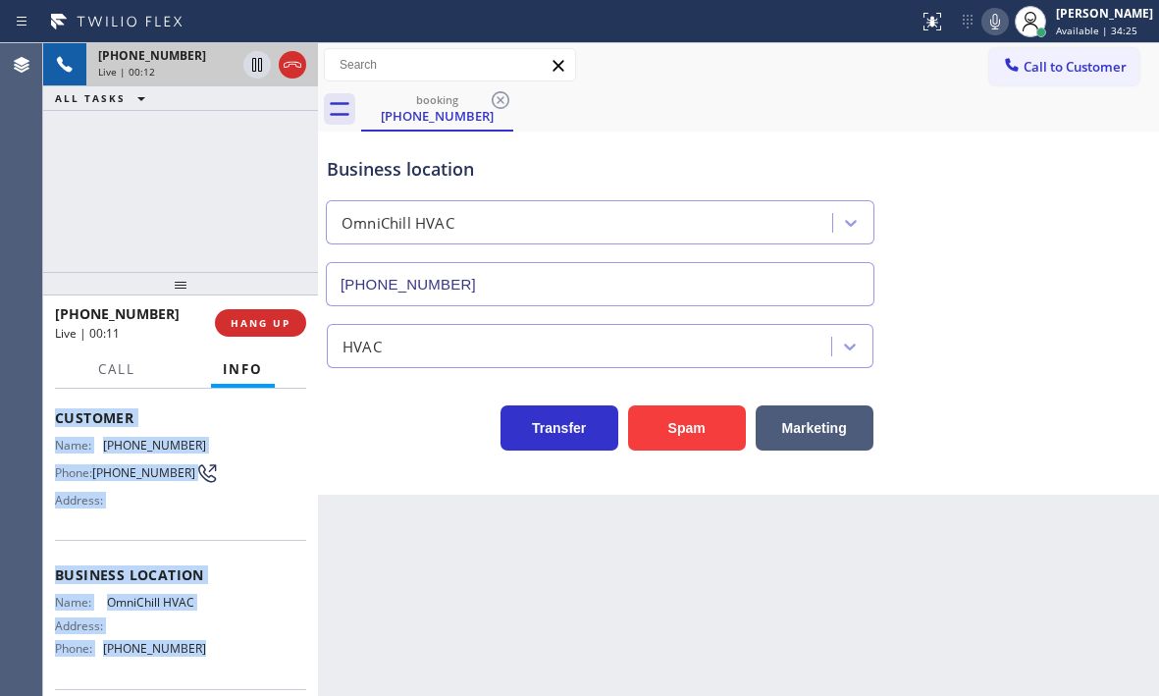
drag, startPoint x: 51, startPoint y: 409, endPoint x: 207, endPoint y: 653, distance: 289.1
click at [207, 653] on div "Context Queue: [Test] All Priority: 1 Customer Name: [PHONE_NUMBER] Phone: [PHO…" at bounding box center [180, 542] width 275 height 307
copy div "Customer Name: [PHONE_NUMBER] Phone: [PHONE_NUMBER] Address: Business location …"
click at [261, 66] on icon at bounding box center [257, 65] width 10 height 14
click at [251, 66] on icon at bounding box center [257, 65] width 24 height 24
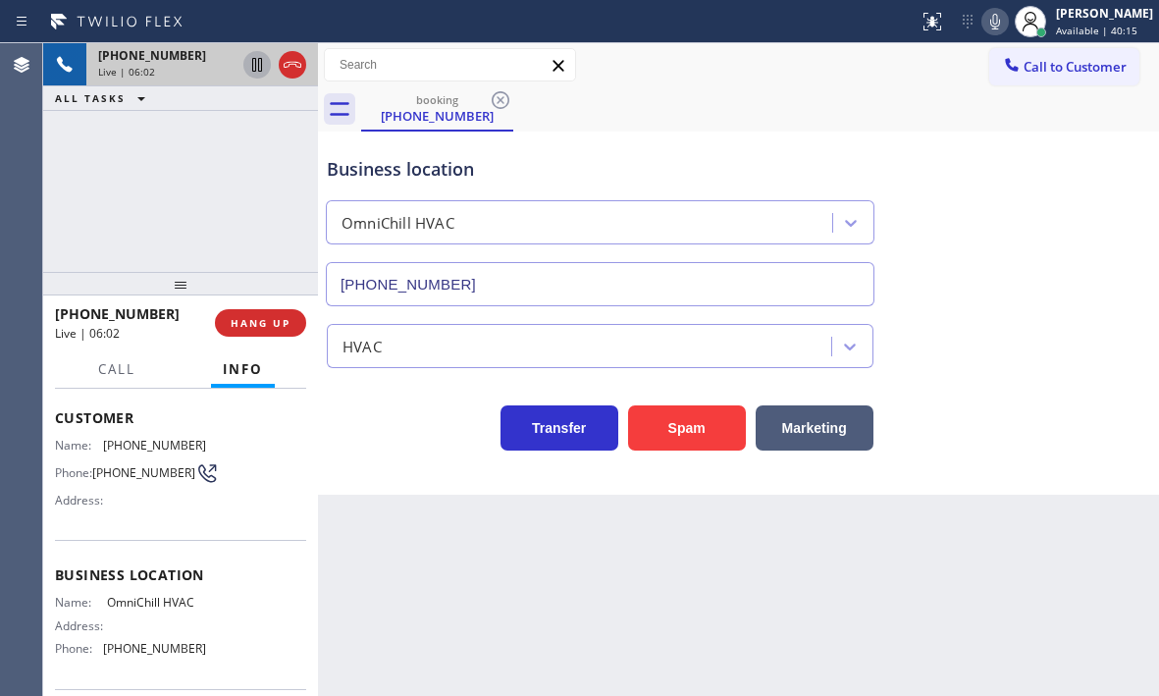
click at [168, 213] on div "[PHONE_NUMBER] Live | 06:02 ALL TASKS ALL TASKS ACTIVE TASKS TASKS IN WRAP UP" at bounding box center [180, 157] width 275 height 229
click at [266, 334] on button "HANG UP" at bounding box center [260, 322] width 91 height 27
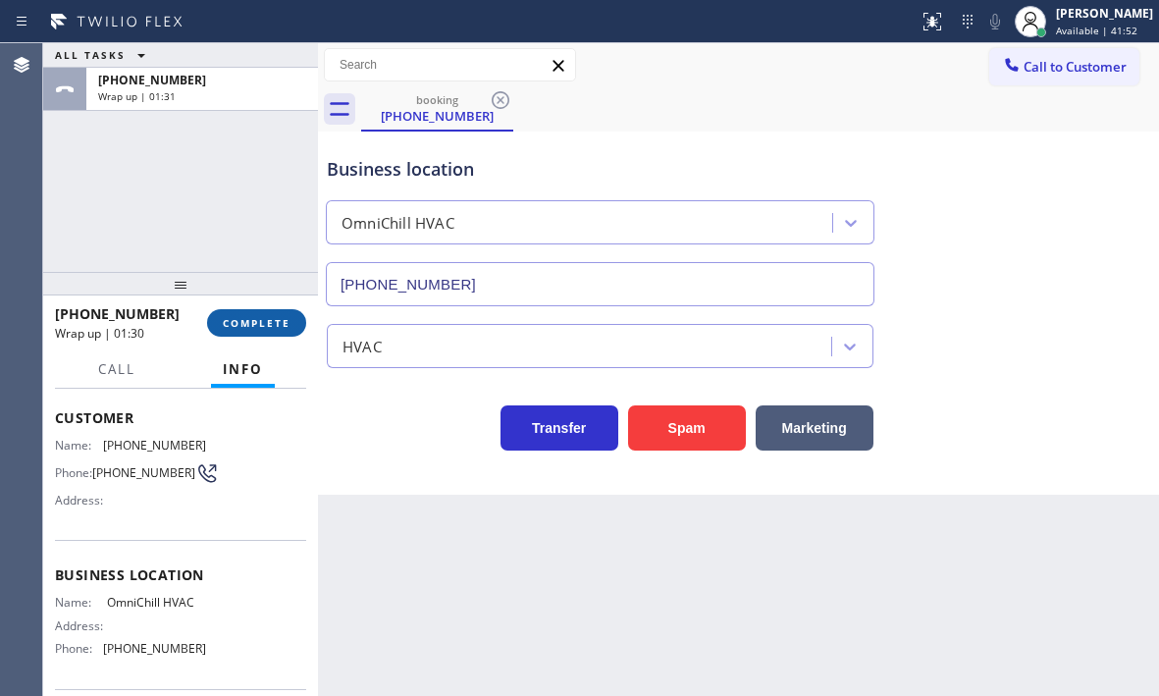
click at [235, 325] on span "COMPLETE" at bounding box center [257, 323] width 68 height 14
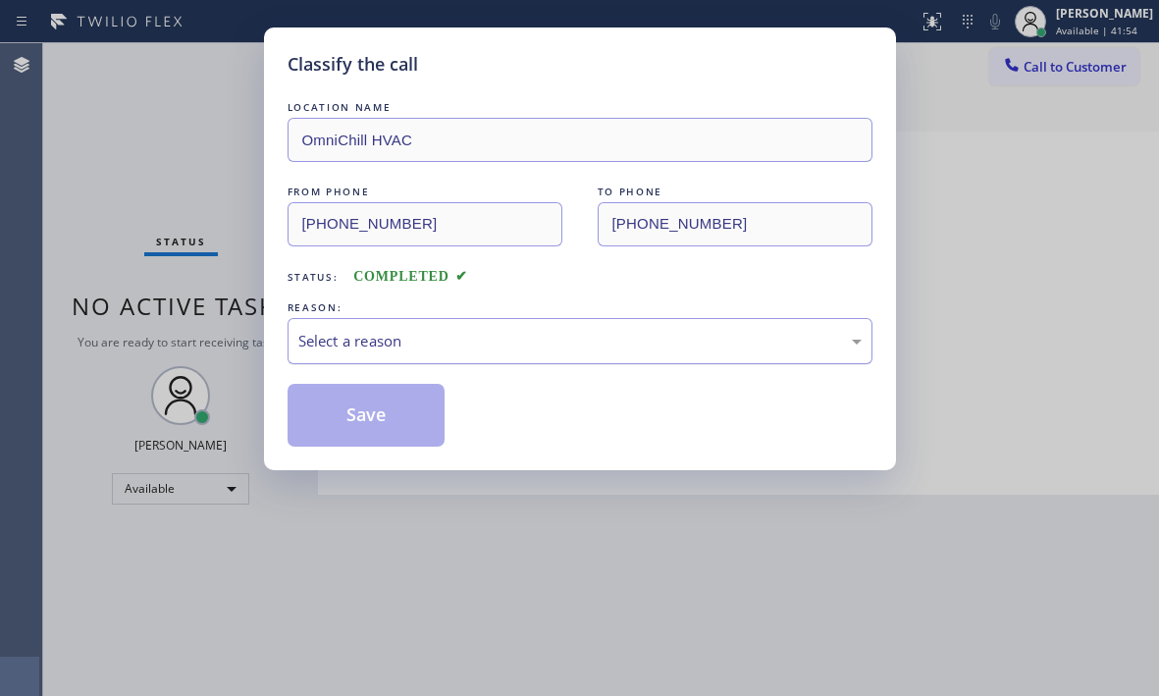
click at [461, 345] on div "Select a reason" at bounding box center [579, 341] width 563 height 23
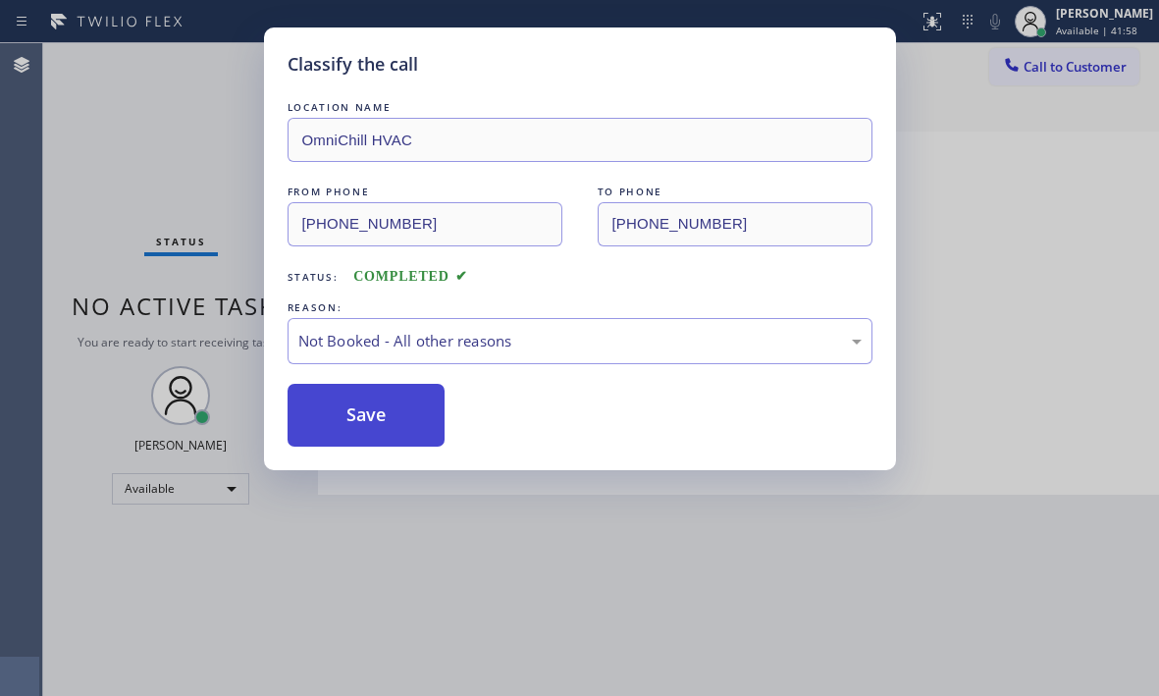
click at [341, 415] on button "Save" at bounding box center [367, 415] width 158 height 63
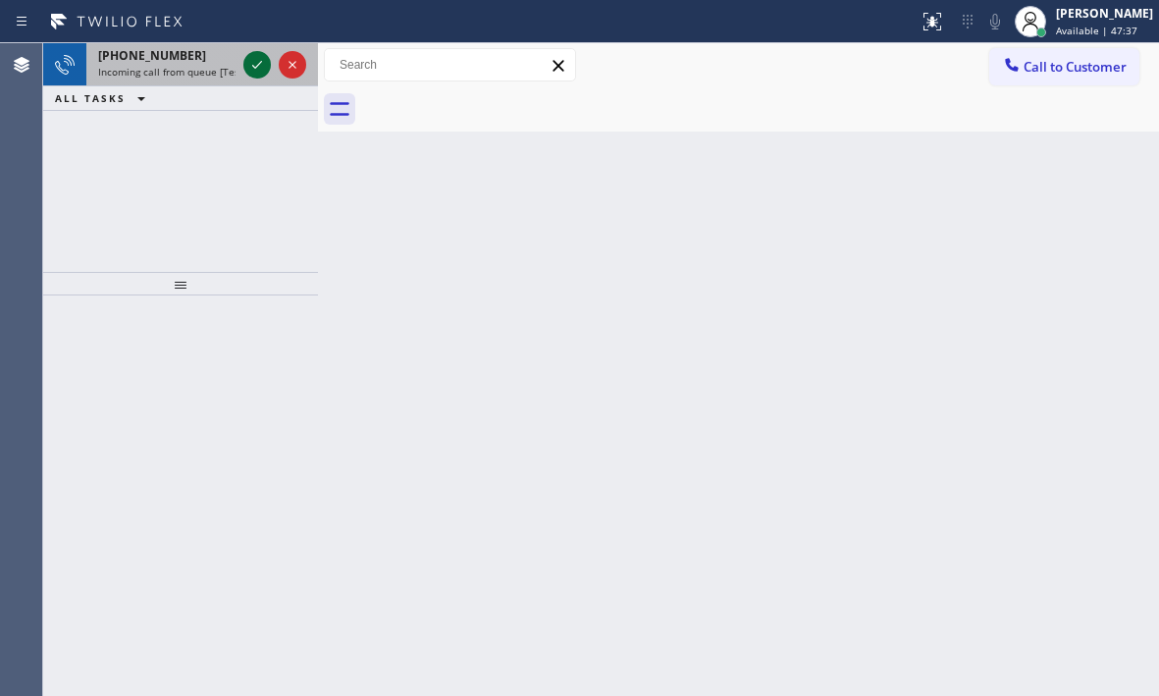
click at [247, 63] on icon at bounding box center [257, 65] width 24 height 24
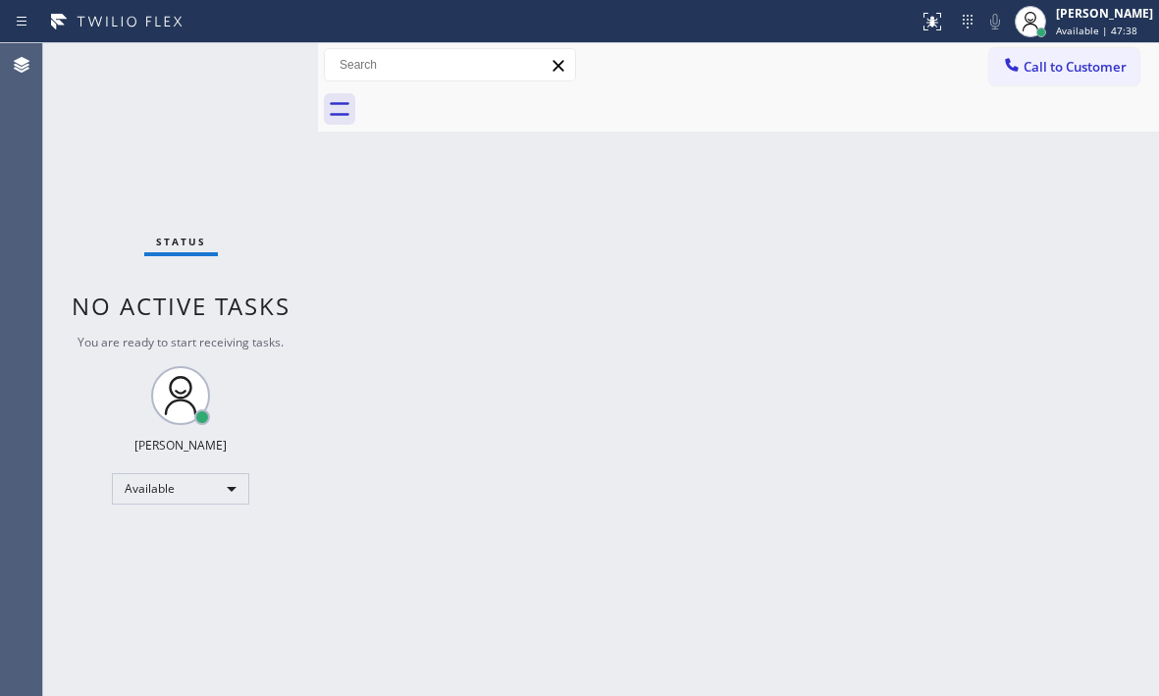
click at [255, 63] on div "Status No active tasks You are ready to start receiving tasks. [PERSON_NAME] Av…" at bounding box center [180, 369] width 275 height 653
click at [484, 366] on div "Back to Dashboard Change Sender ID Customers Technicians Select a contact Outbo…" at bounding box center [738, 369] width 841 height 653
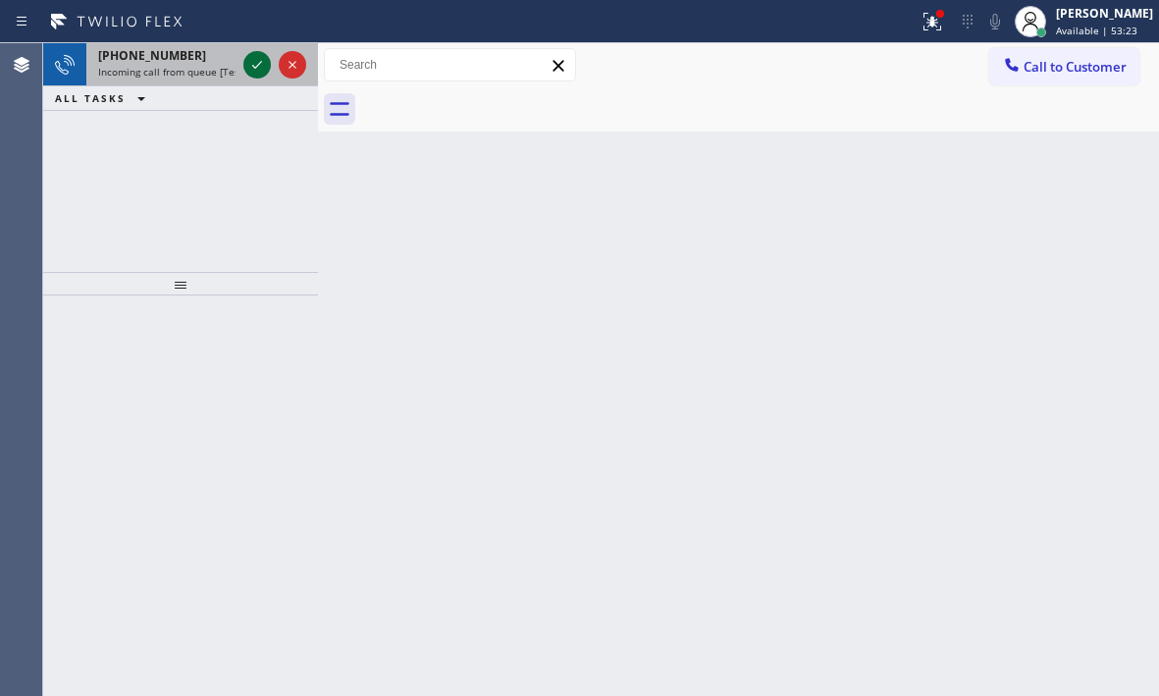
click at [262, 72] on icon at bounding box center [257, 65] width 24 height 24
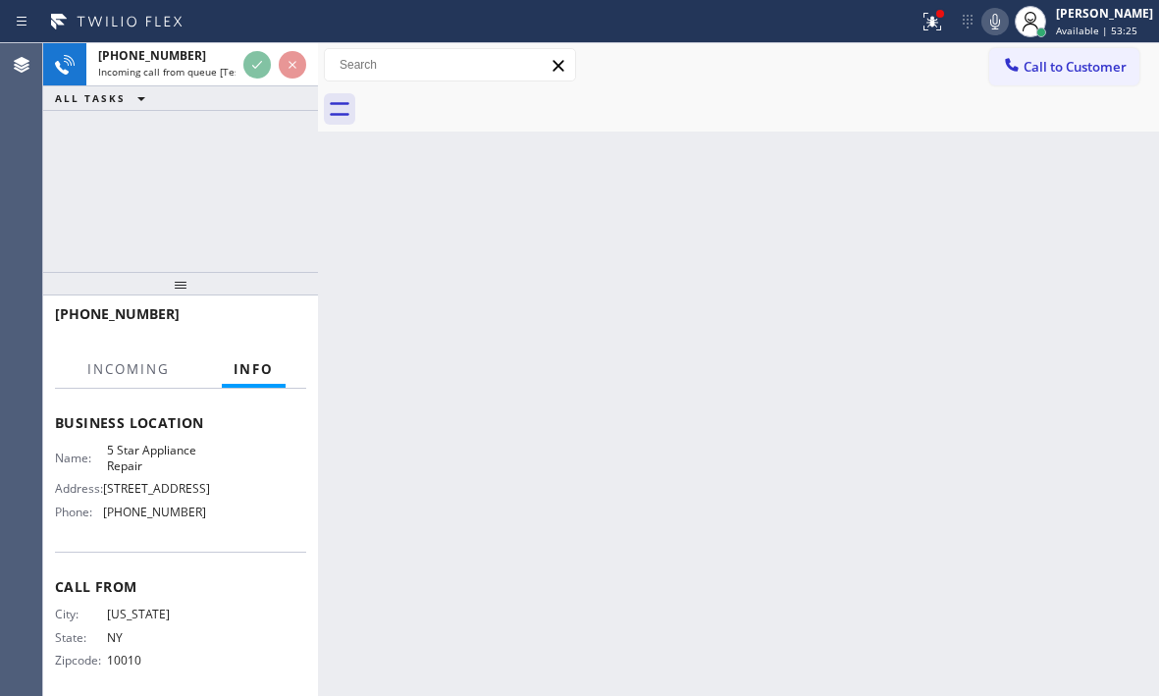
scroll to position [294, 0]
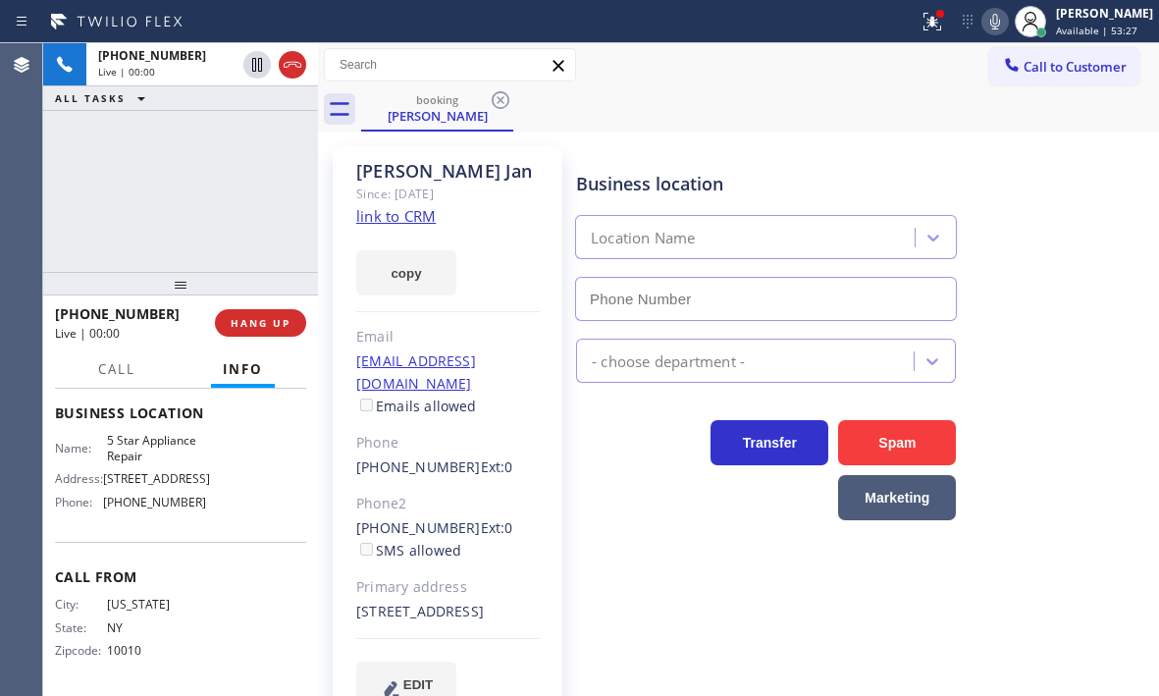
type input "[PHONE_NUMBER]"
click at [392, 221] on link "link to CRM" at bounding box center [395, 216] width 79 height 20
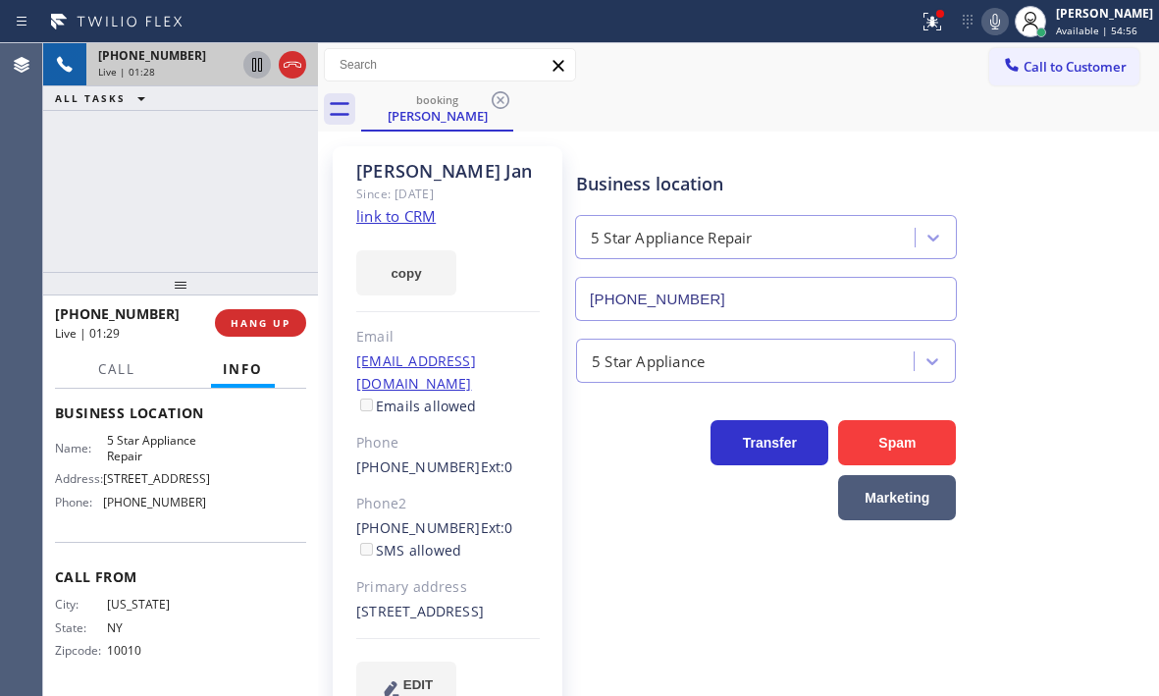
click at [258, 72] on icon at bounding box center [257, 65] width 24 height 24
click at [258, 70] on icon at bounding box center [257, 65] width 14 height 14
click at [257, 72] on icon at bounding box center [257, 65] width 24 height 24
click at [251, 64] on icon at bounding box center [257, 65] width 24 height 24
click at [252, 328] on span "HANG UP" at bounding box center [261, 323] width 60 height 14
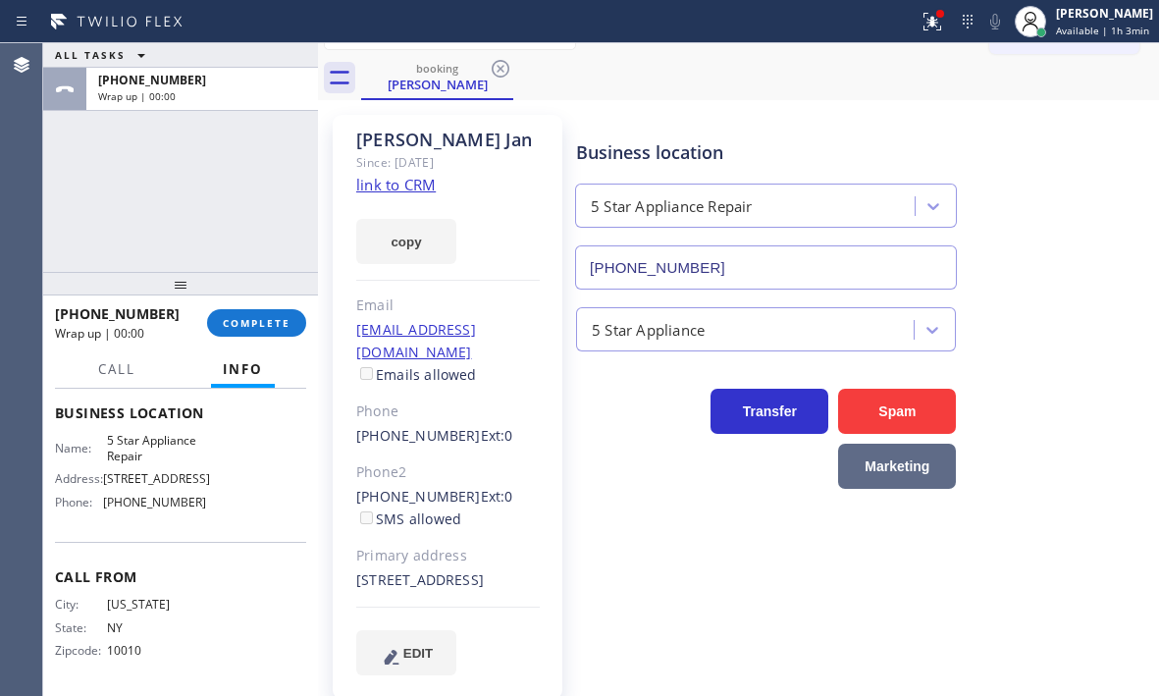
scroll to position [49, 0]
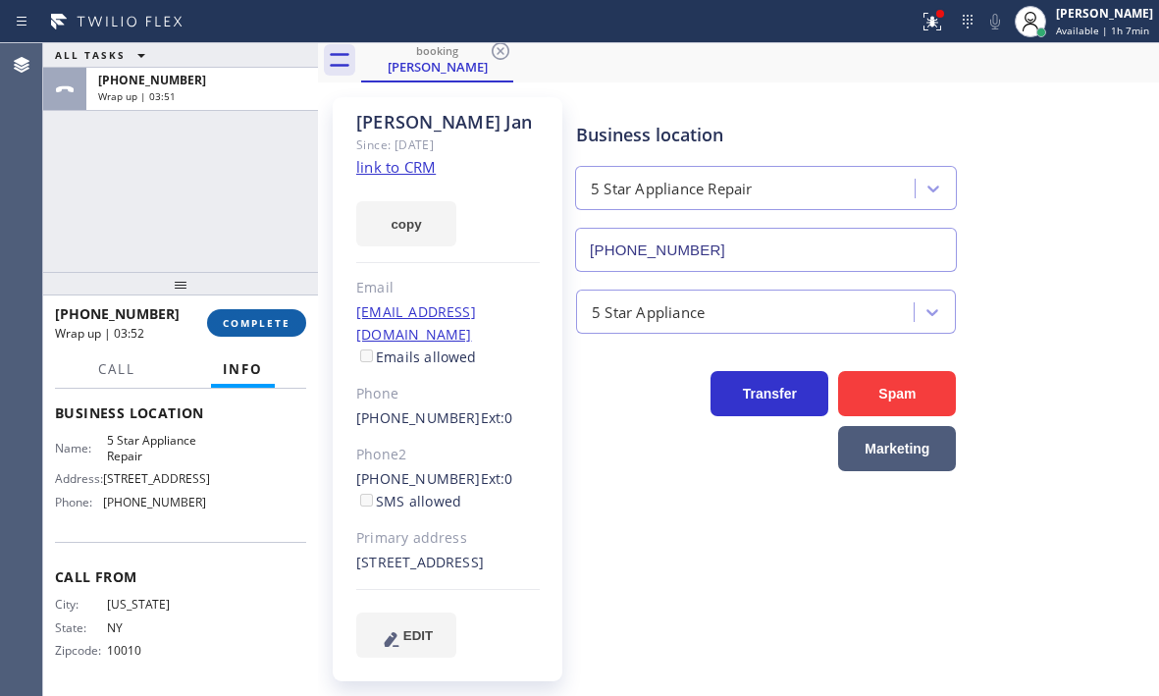
drag, startPoint x: 256, startPoint y: 322, endPoint x: 261, endPoint y: 331, distance: 10.1
click at [257, 321] on span "COMPLETE" at bounding box center [257, 323] width 68 height 14
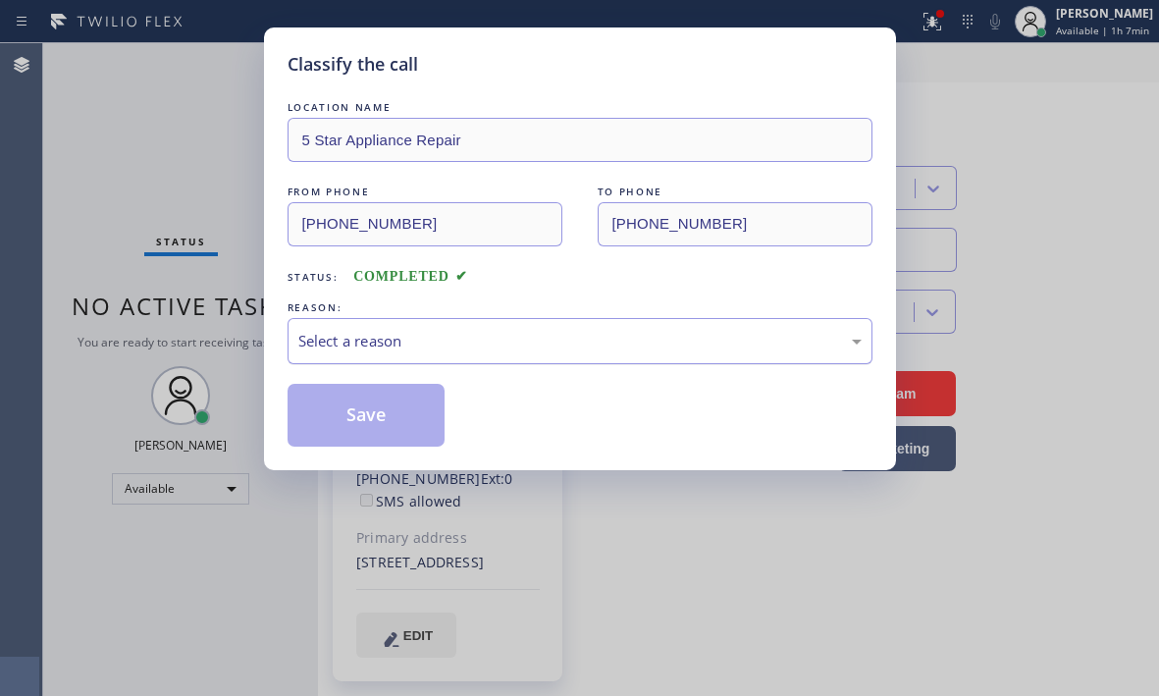
click at [415, 325] on div "Select a reason" at bounding box center [580, 341] width 585 height 46
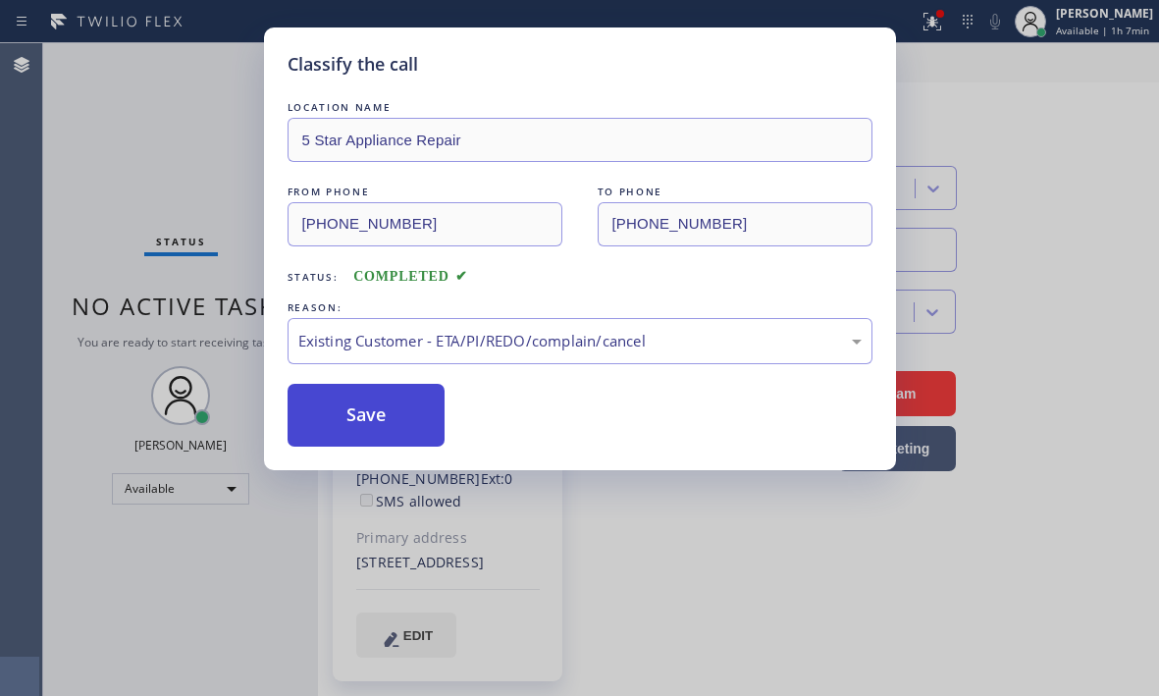
click at [345, 402] on button "Save" at bounding box center [367, 415] width 158 height 63
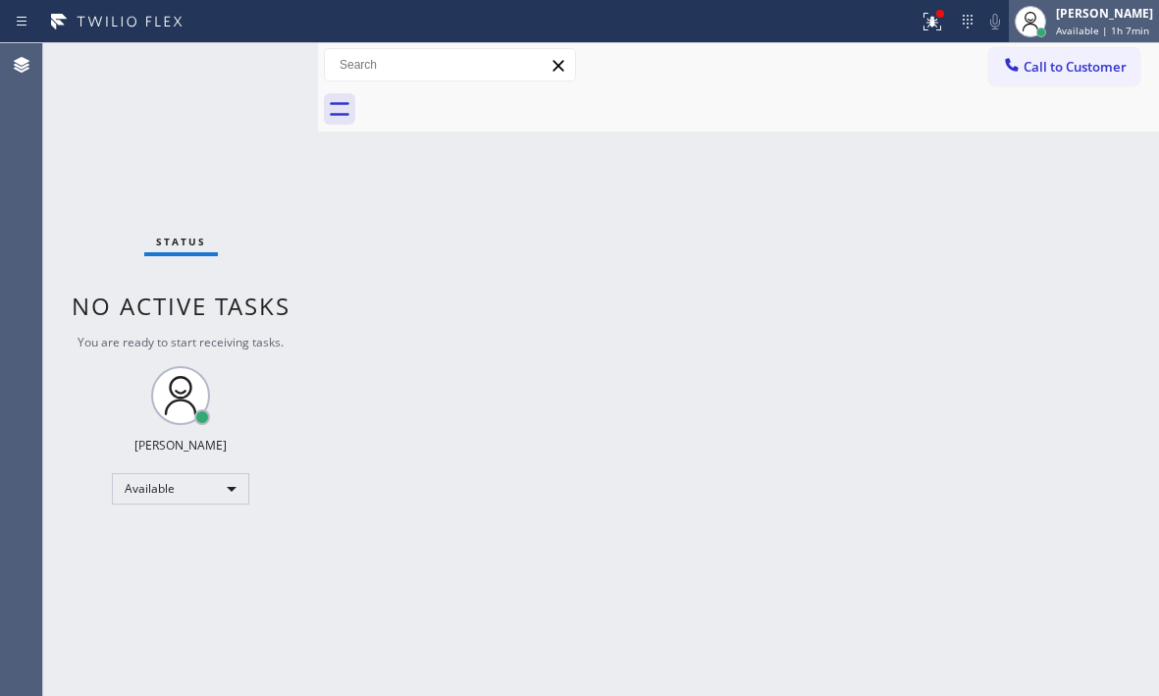
click at [1088, 21] on div "[PERSON_NAME]" at bounding box center [1104, 13] width 97 height 17
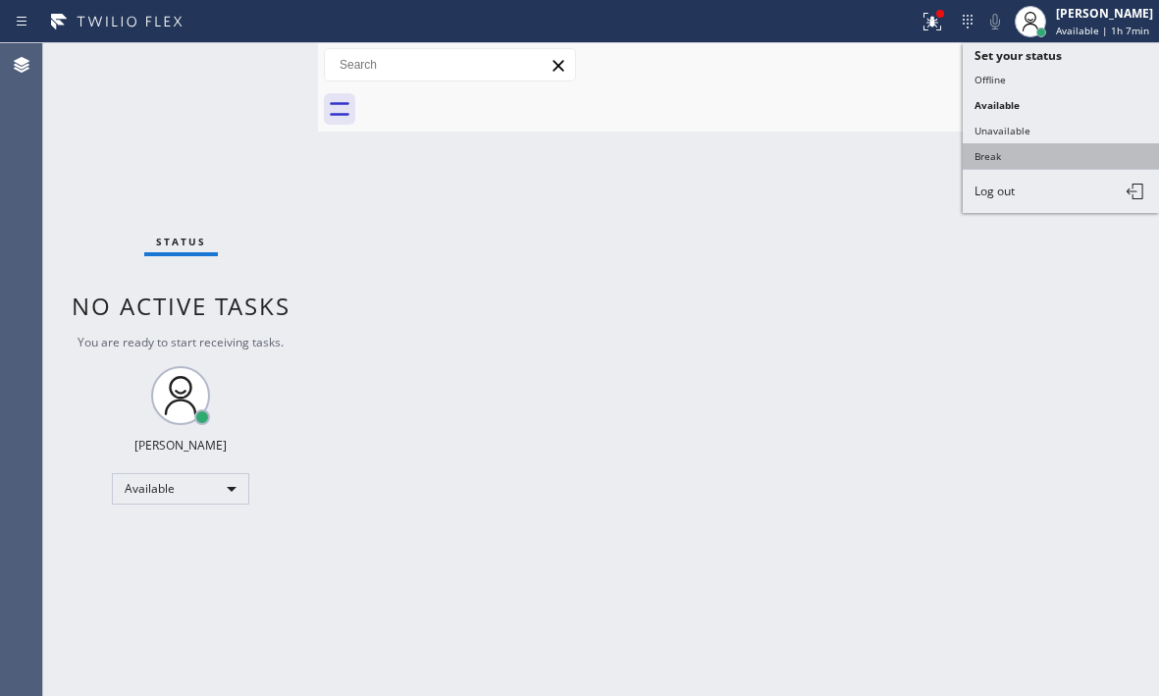
click at [989, 155] on button "Break" at bounding box center [1061, 156] width 196 height 26
